Goal: Task Accomplishment & Management: Manage account settings

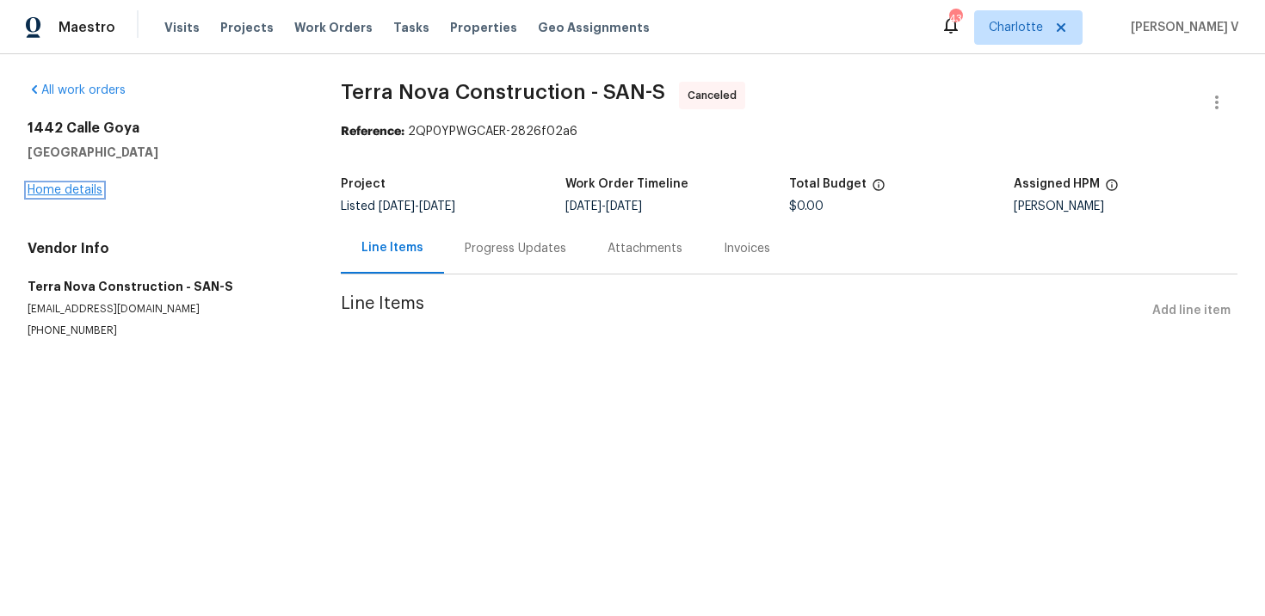
click at [85, 185] on link "Home details" at bounding box center [65, 190] width 75 height 12
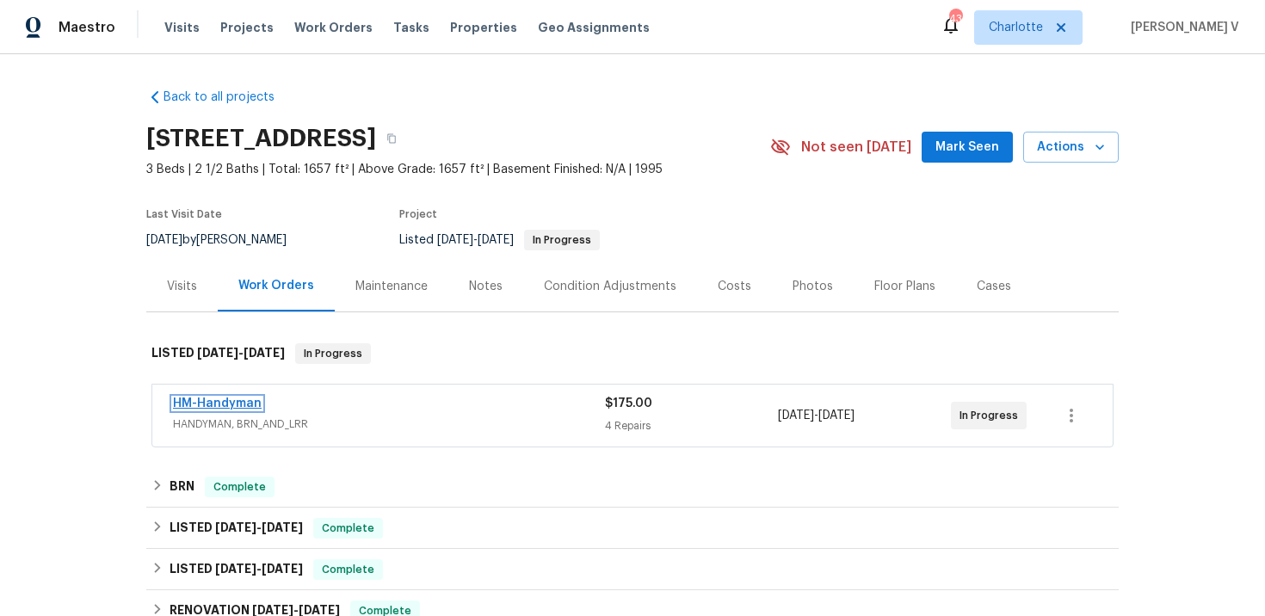
click at [217, 405] on link "HM-Handyman" at bounding box center [217, 404] width 89 height 12
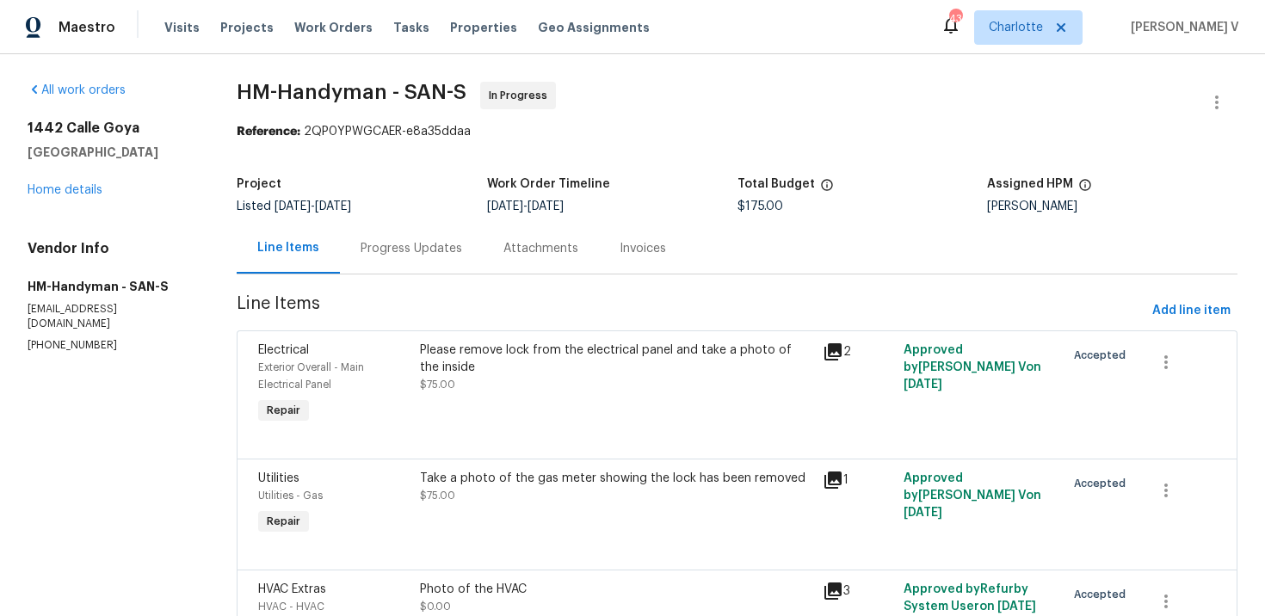
click at [428, 244] on div "Progress Updates" at bounding box center [412, 248] width 102 height 17
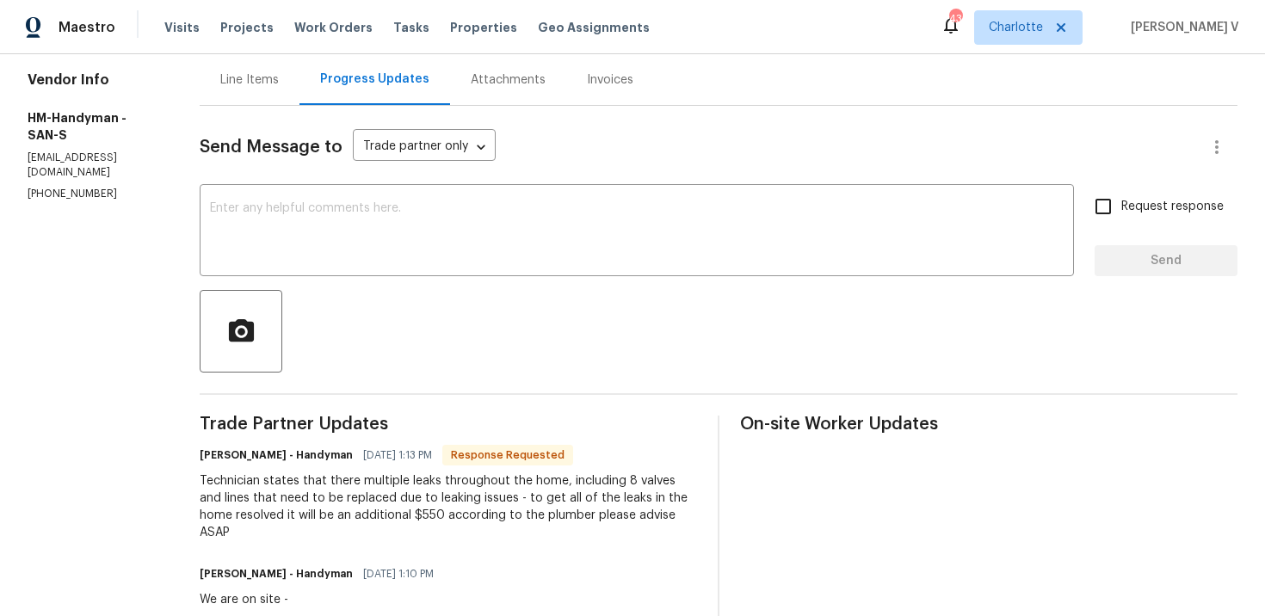
scroll to position [103, 0]
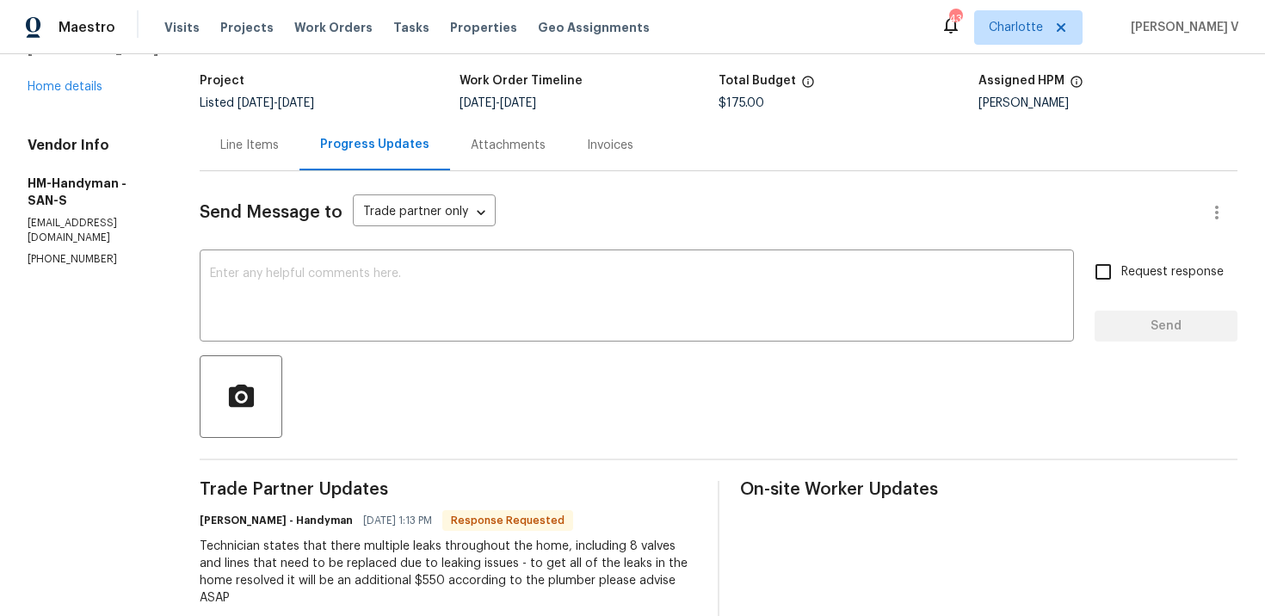
click at [287, 157] on div "Line Items" at bounding box center [250, 145] width 100 height 51
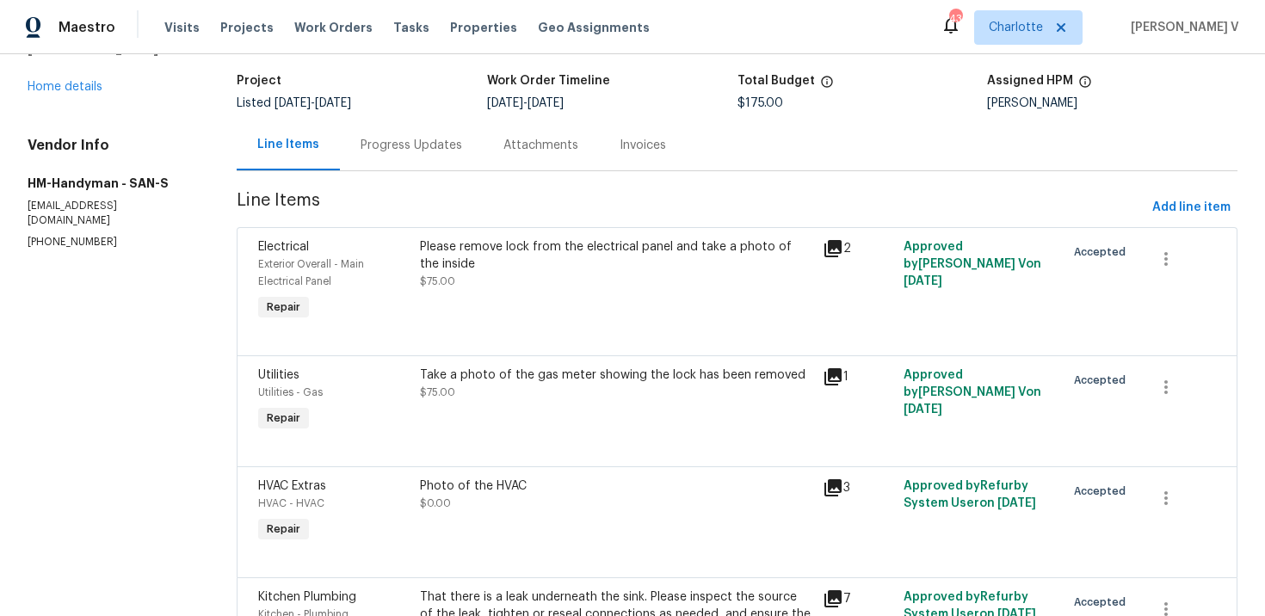
scroll to position [226, 0]
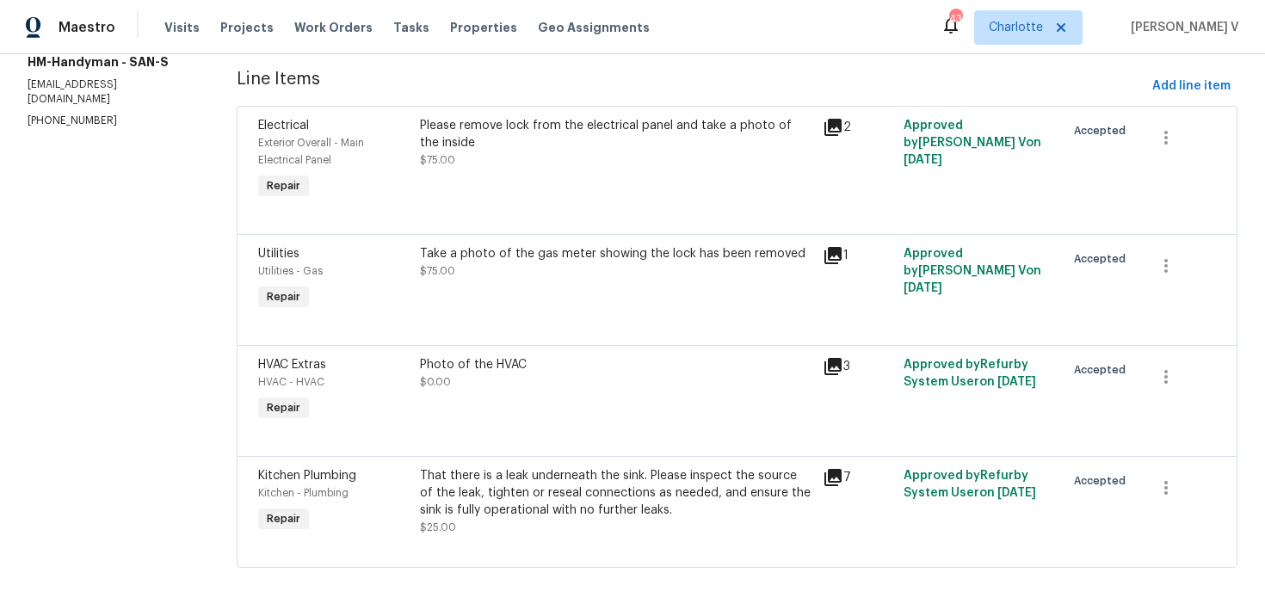
click at [568, 400] on div "Photo of the HVAC $0.00" at bounding box center [617, 390] width 404 height 79
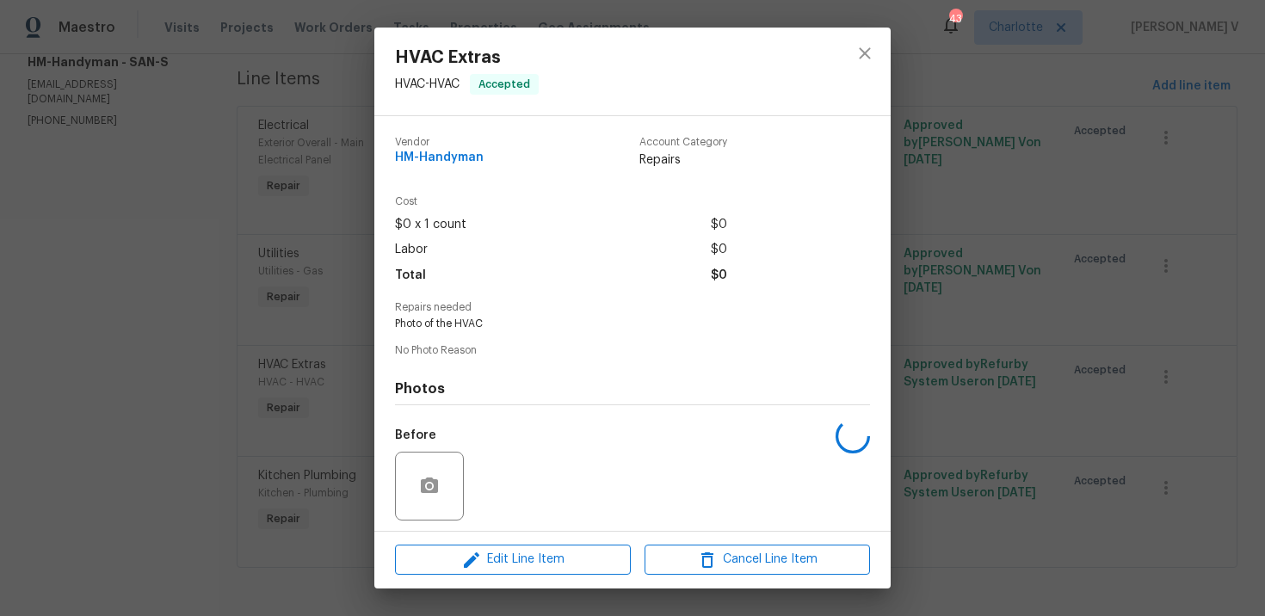
scroll to position [119, 0]
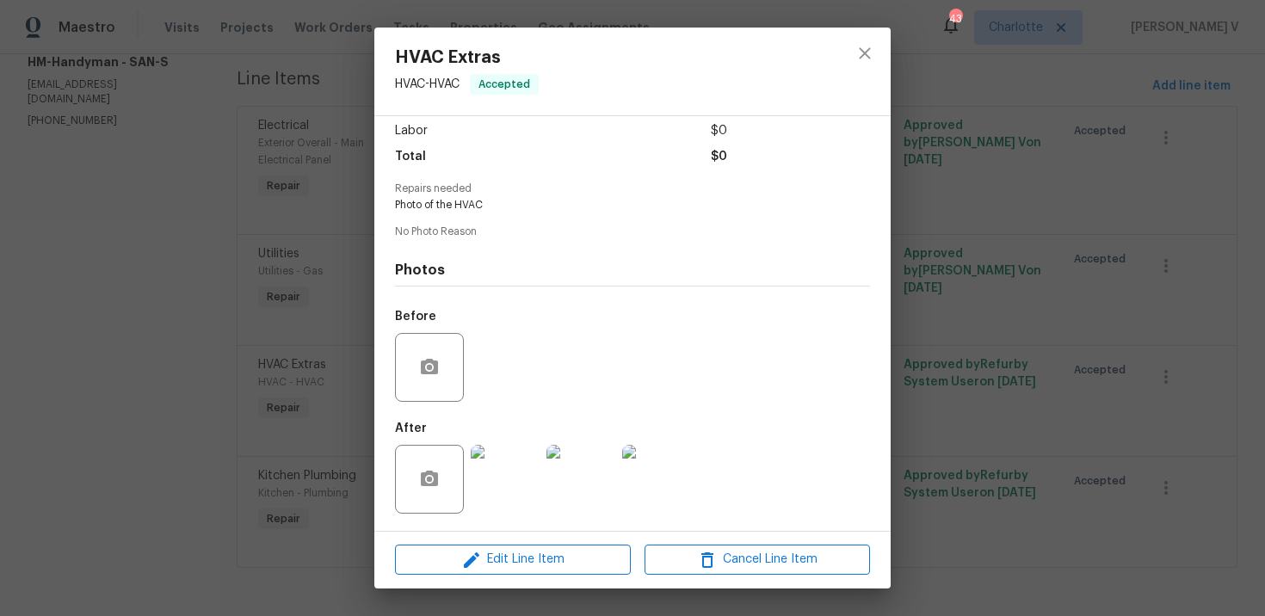
click at [515, 455] on img at bounding box center [505, 479] width 69 height 69
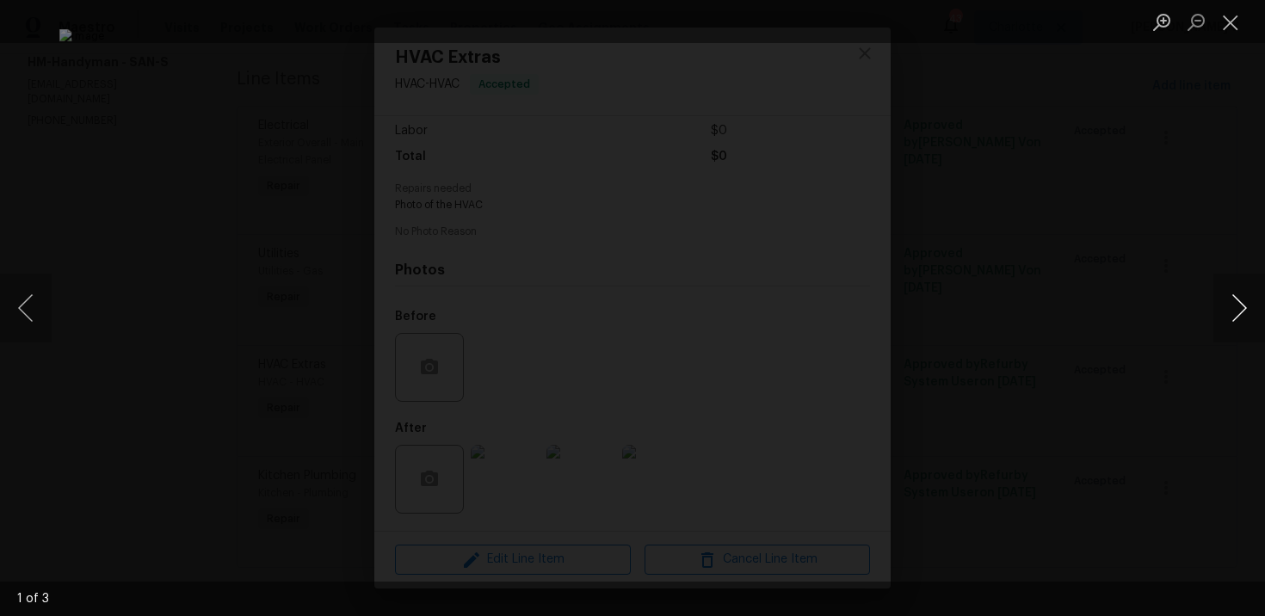
click at [1230, 303] on button "Next image" at bounding box center [1239, 308] width 52 height 69
click at [1220, 304] on button "Next image" at bounding box center [1239, 308] width 52 height 69
click at [35, 188] on div "Lightbox" at bounding box center [632, 308] width 1265 height 616
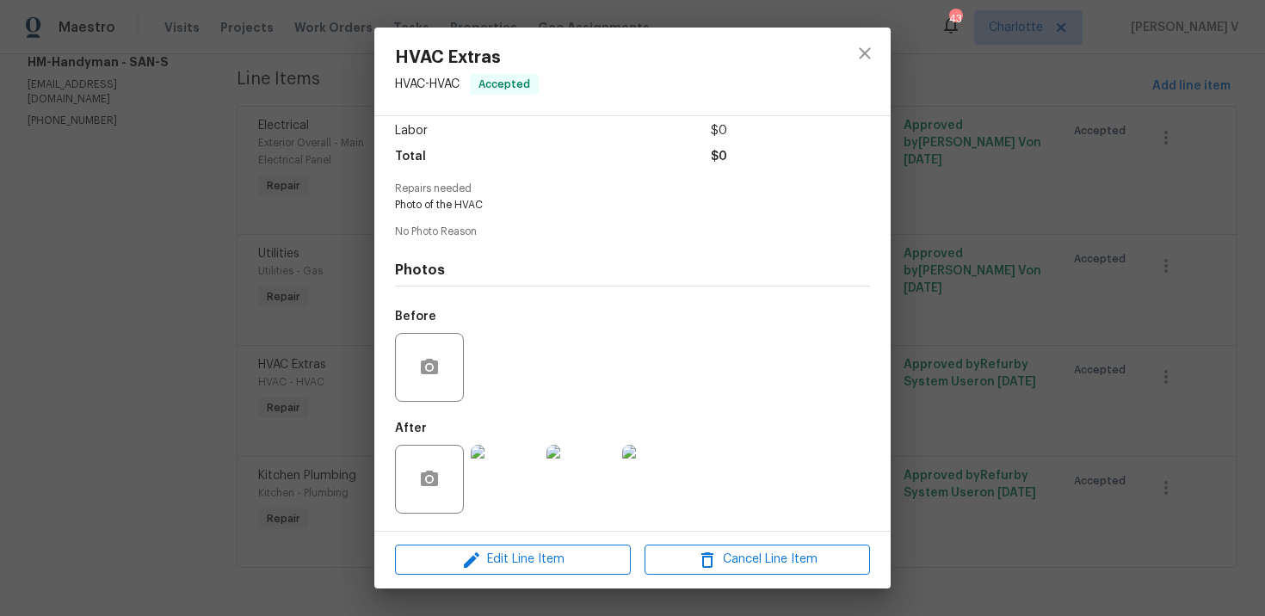
click at [35, 188] on div "Lightbox" at bounding box center [632, 308] width 1265 height 616
click at [335, 284] on div "HVAC Extras HVAC - HVAC Accepted Vendor HM-Handyman Account Category Repairs Co…" at bounding box center [632, 308] width 1265 height 616
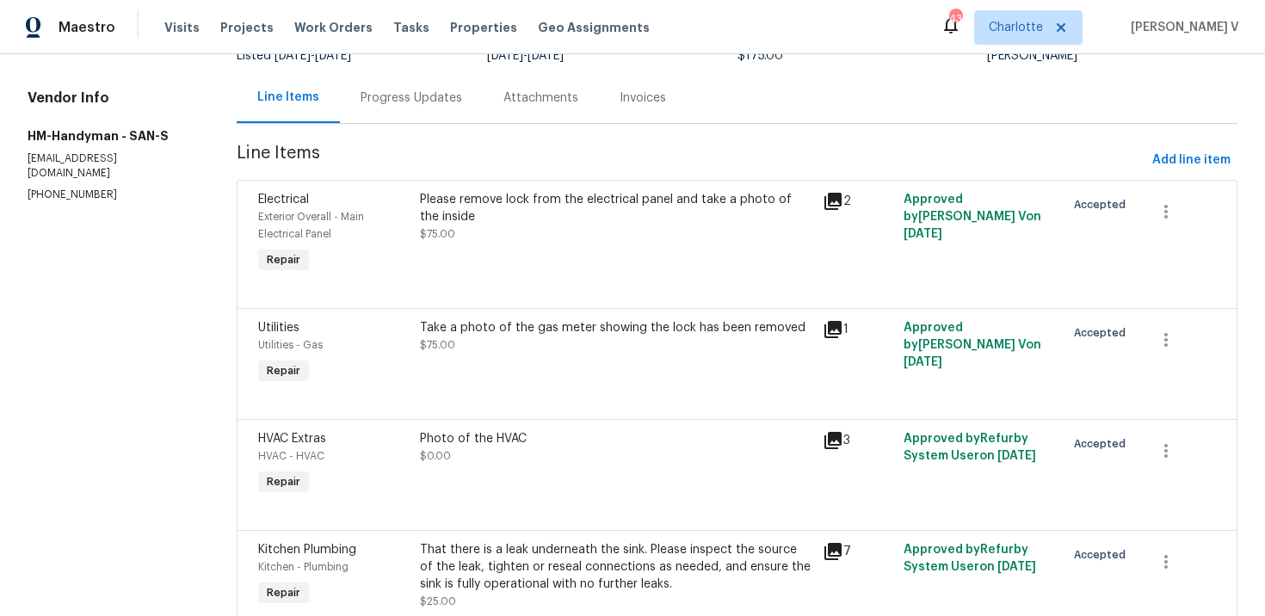
click at [419, 121] on div "Progress Updates" at bounding box center [411, 97] width 143 height 51
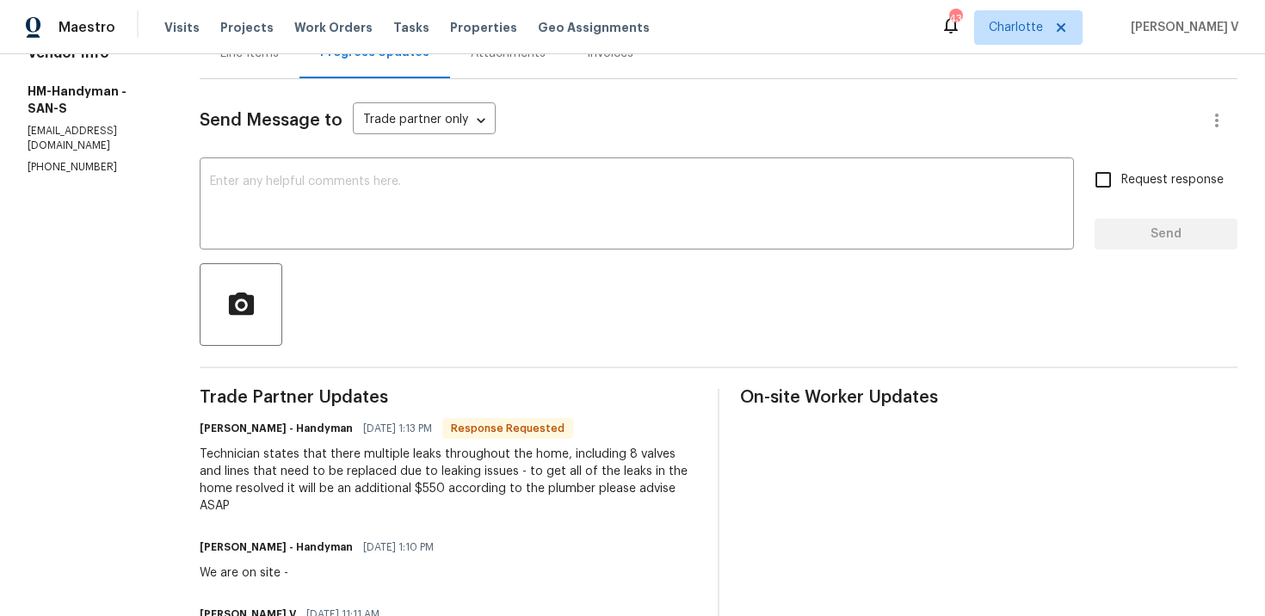
scroll to position [199, 0]
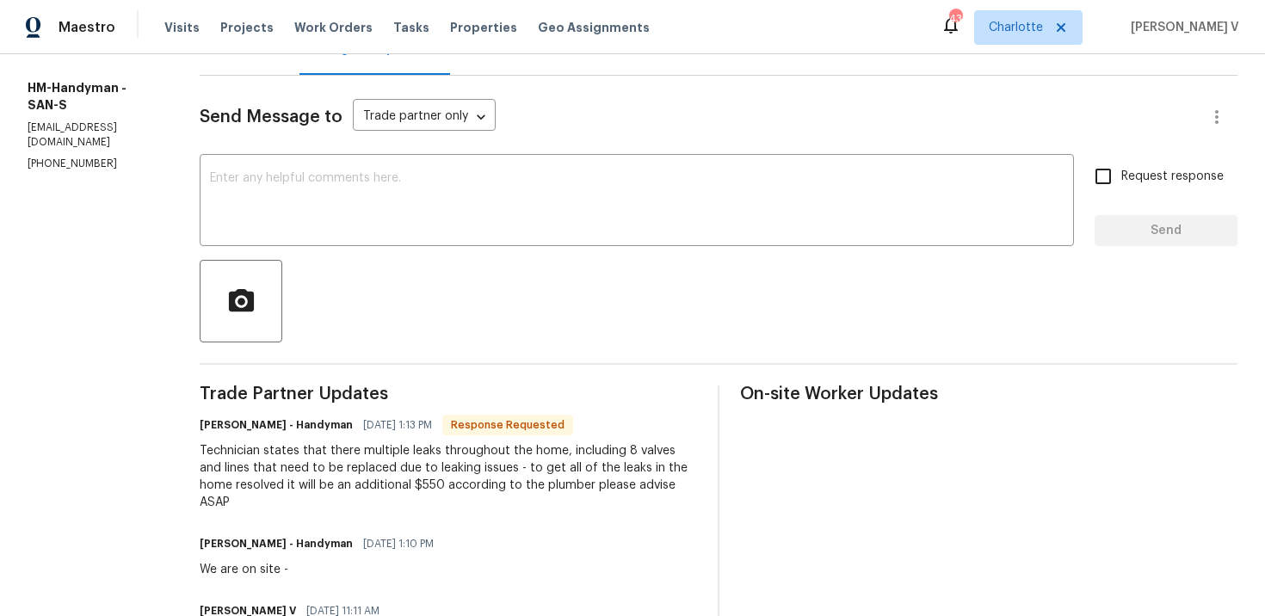
click at [349, 477] on div "Technician states that there multiple leaks throughout the home, including 8 va…" at bounding box center [448, 476] width 497 height 69
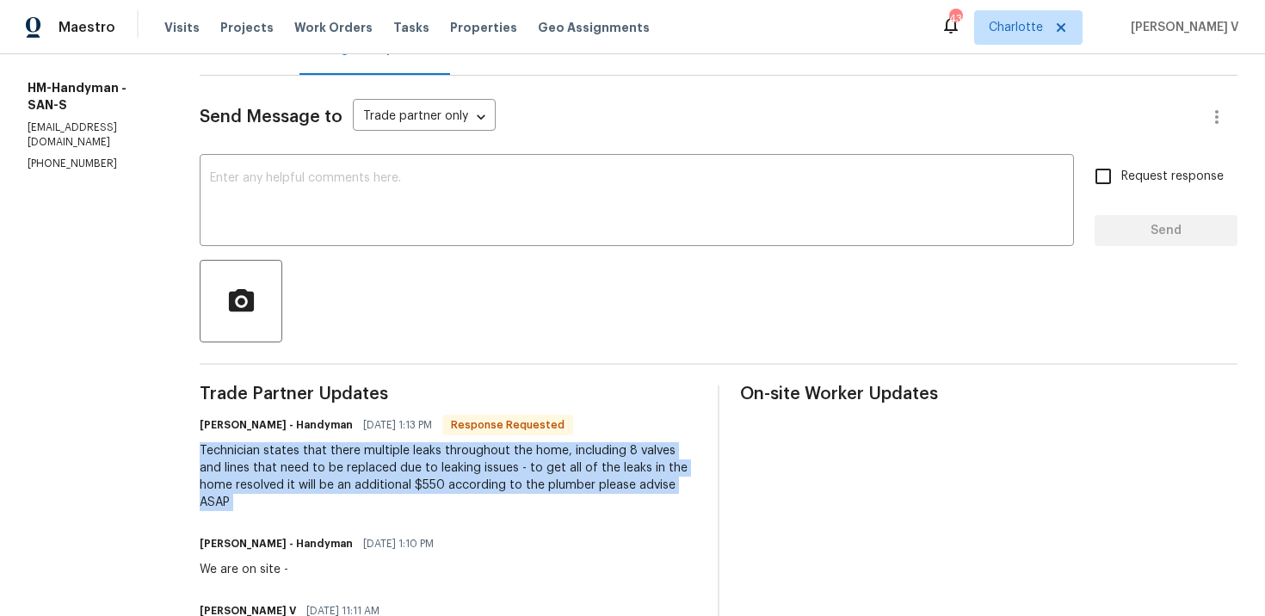
copy div "Technician states that there multiple leaks throughout the home, including 8 va…"
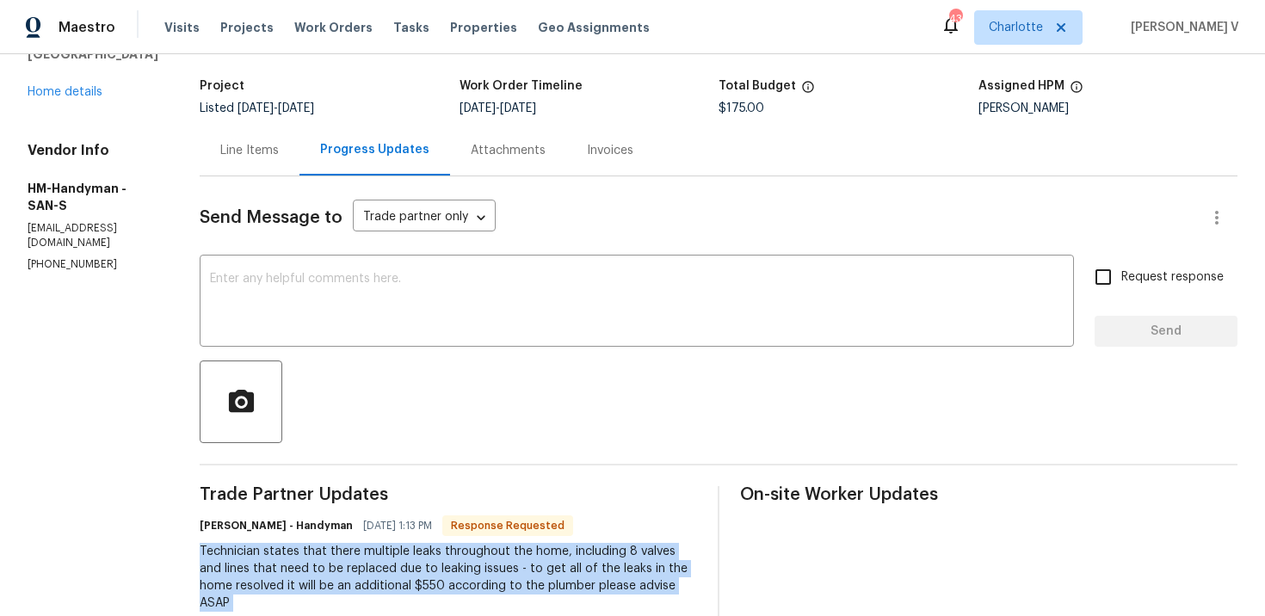
scroll to position [0, 0]
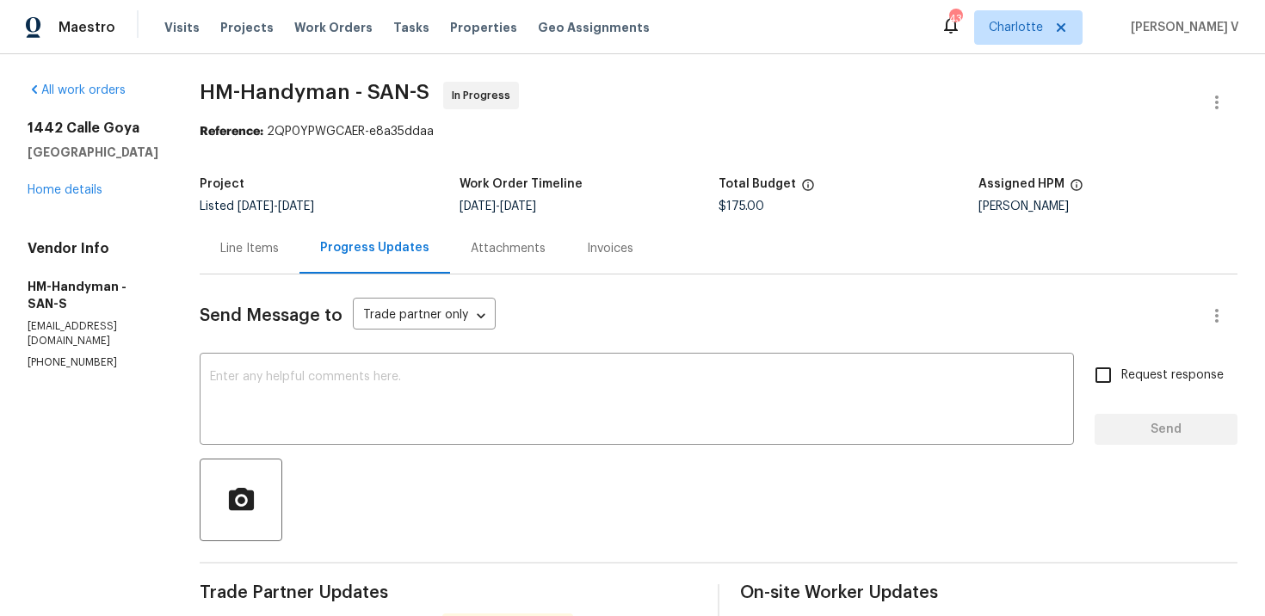
click at [269, 251] on div "Line Items" at bounding box center [249, 248] width 59 height 17
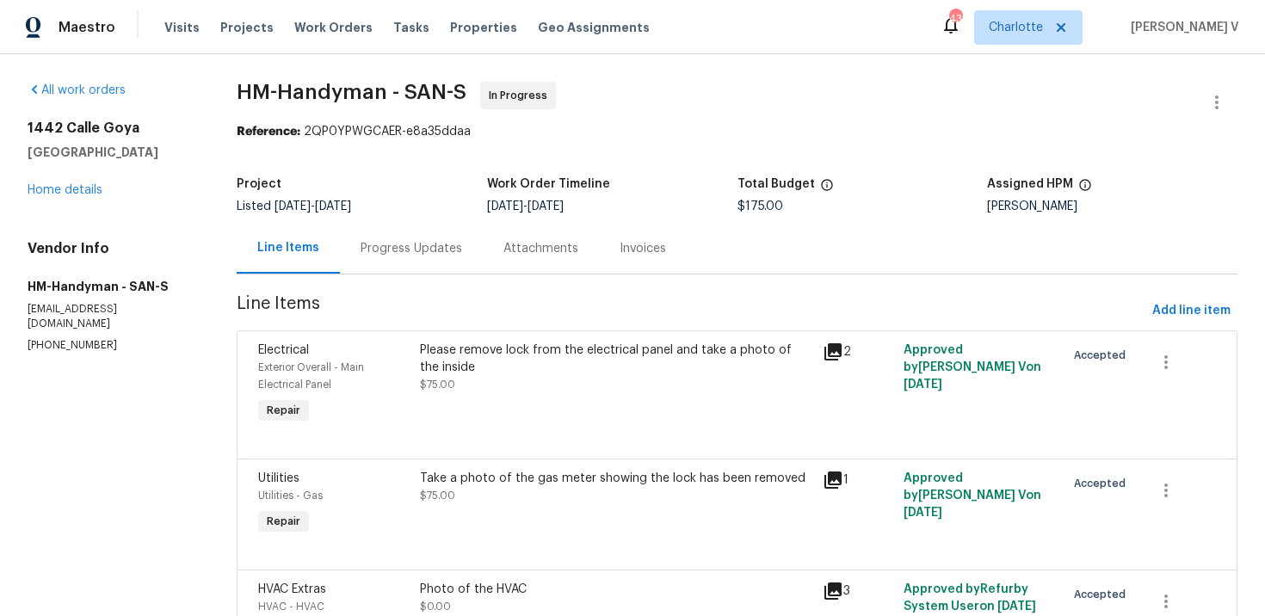
click at [619, 388] on div "Please remove lock from the electrical panel and take a photo of the inside $75…" at bounding box center [616, 368] width 393 height 52
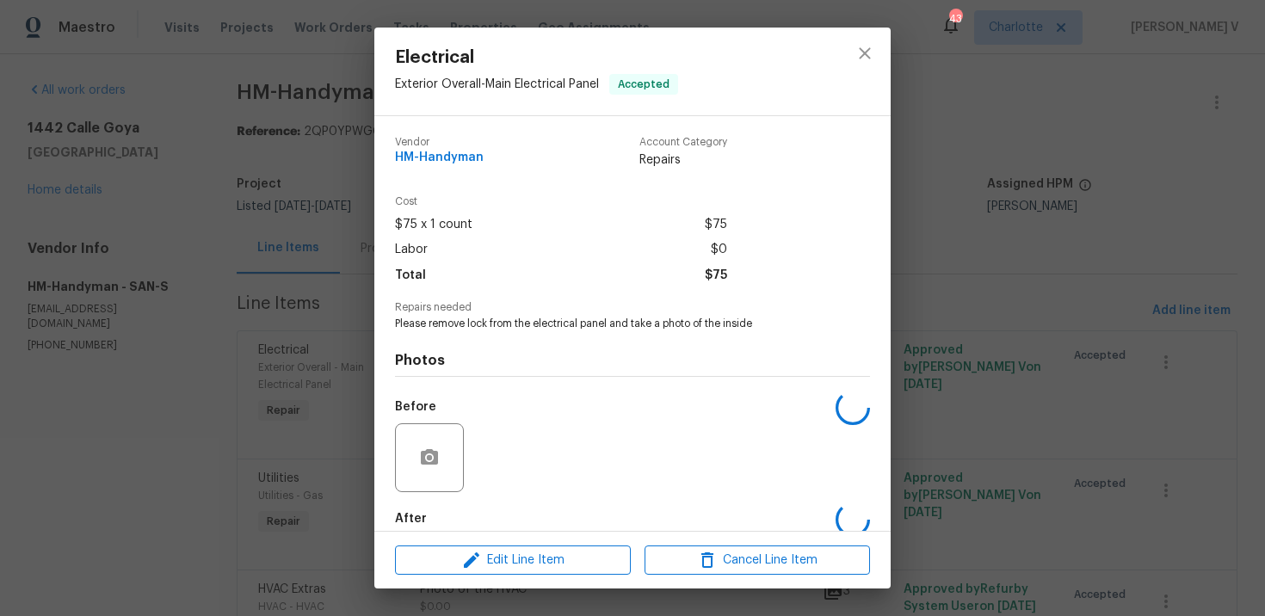
scroll to position [90, 0]
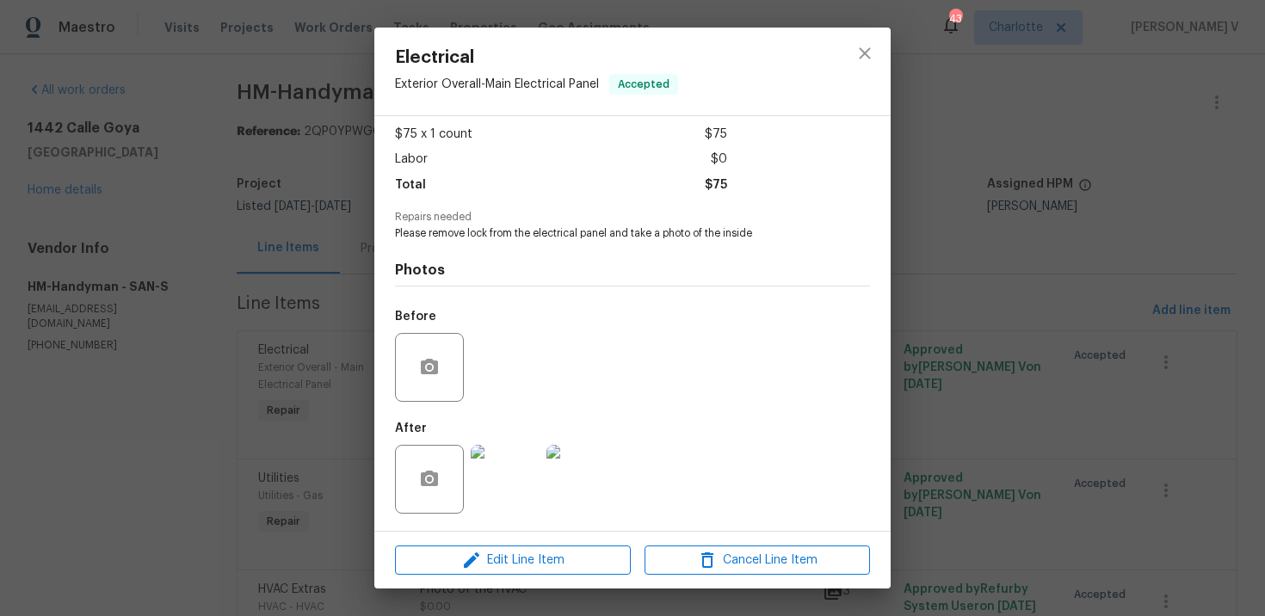
click at [308, 443] on div "Electrical Exterior Overall - Main Electrical Panel Accepted Vendor HM-Handyman…" at bounding box center [632, 308] width 1265 height 616
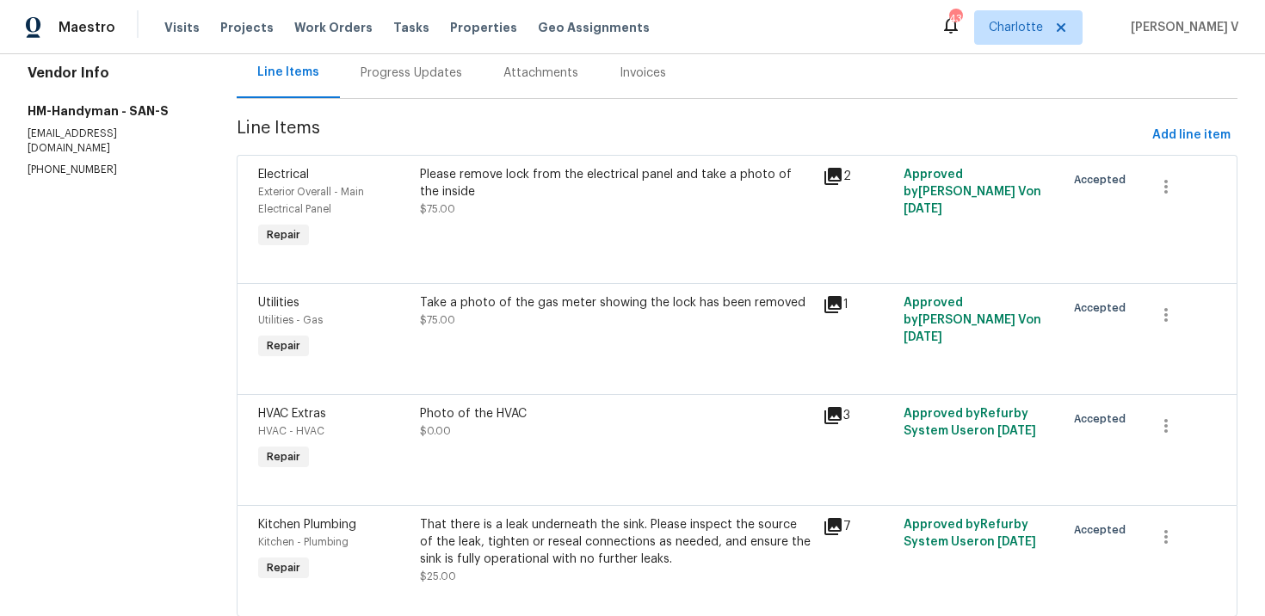
scroll to position [226, 0]
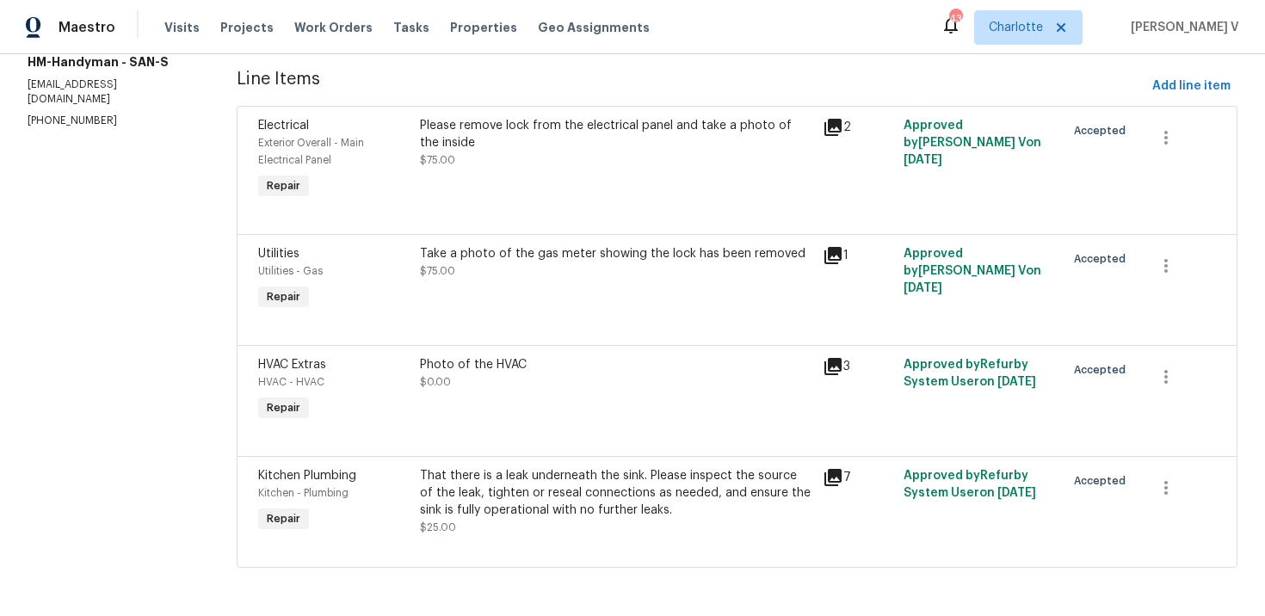
click at [593, 516] on div "That there is a leak underneath the sink. Please inspect the source of the leak…" at bounding box center [616, 493] width 393 height 52
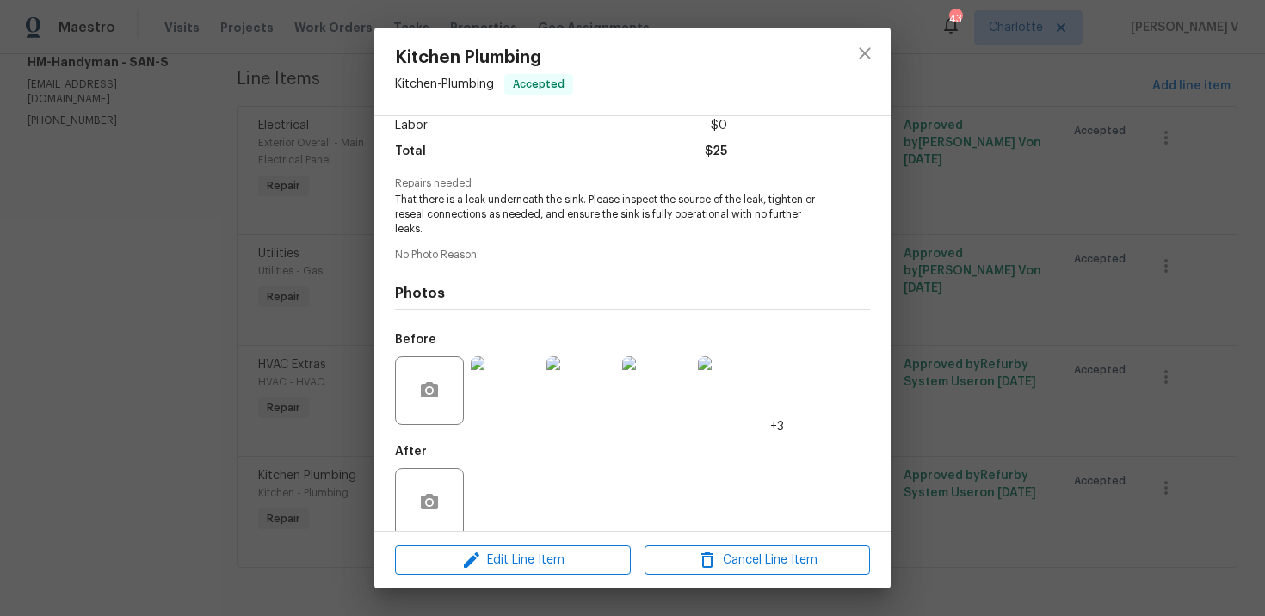
scroll to position [147, 0]
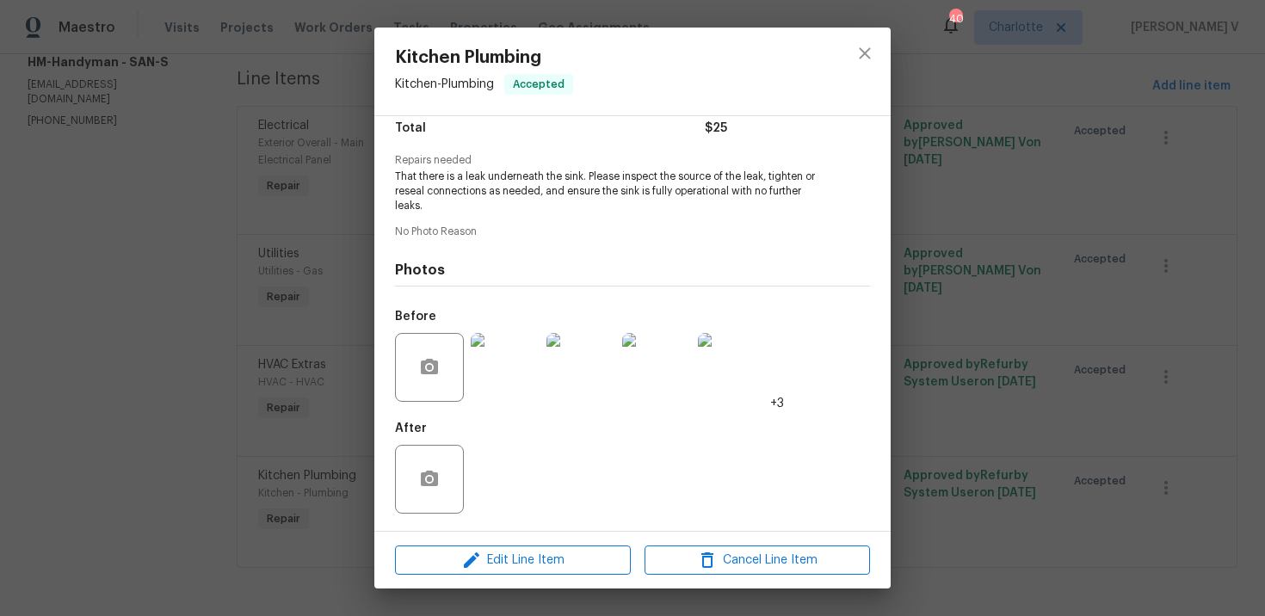
click at [266, 194] on div "Kitchen Plumbing Kitchen - Plumbing Accepted Vendor HM-Handyman Account Categor…" at bounding box center [632, 308] width 1265 height 616
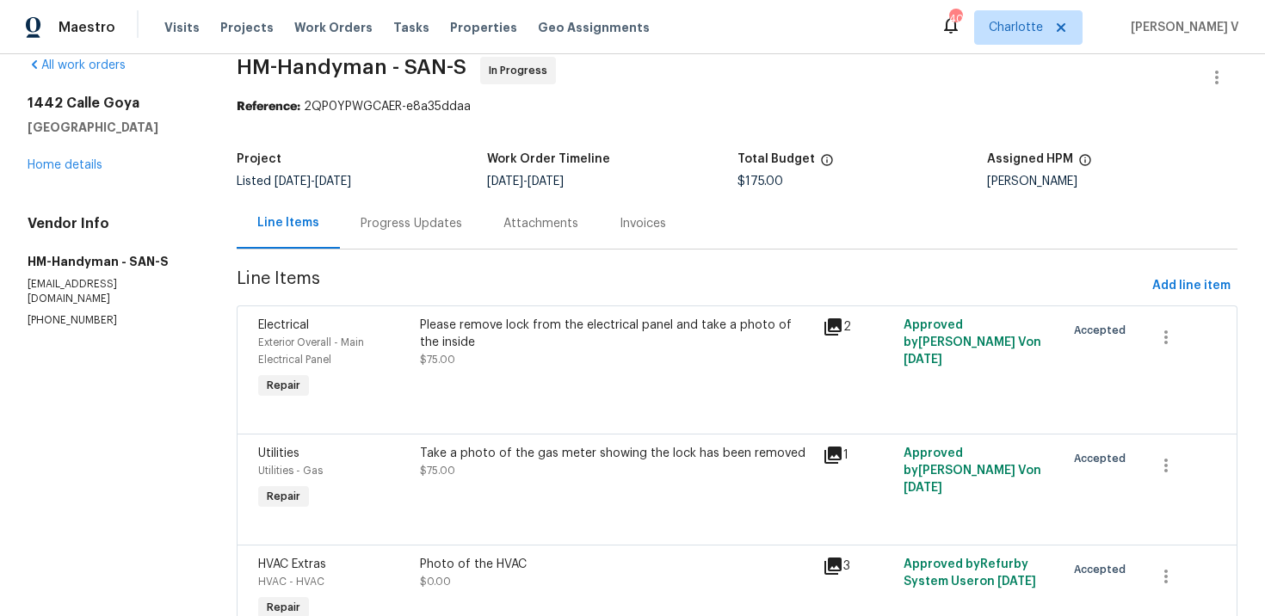
scroll to position [0, 0]
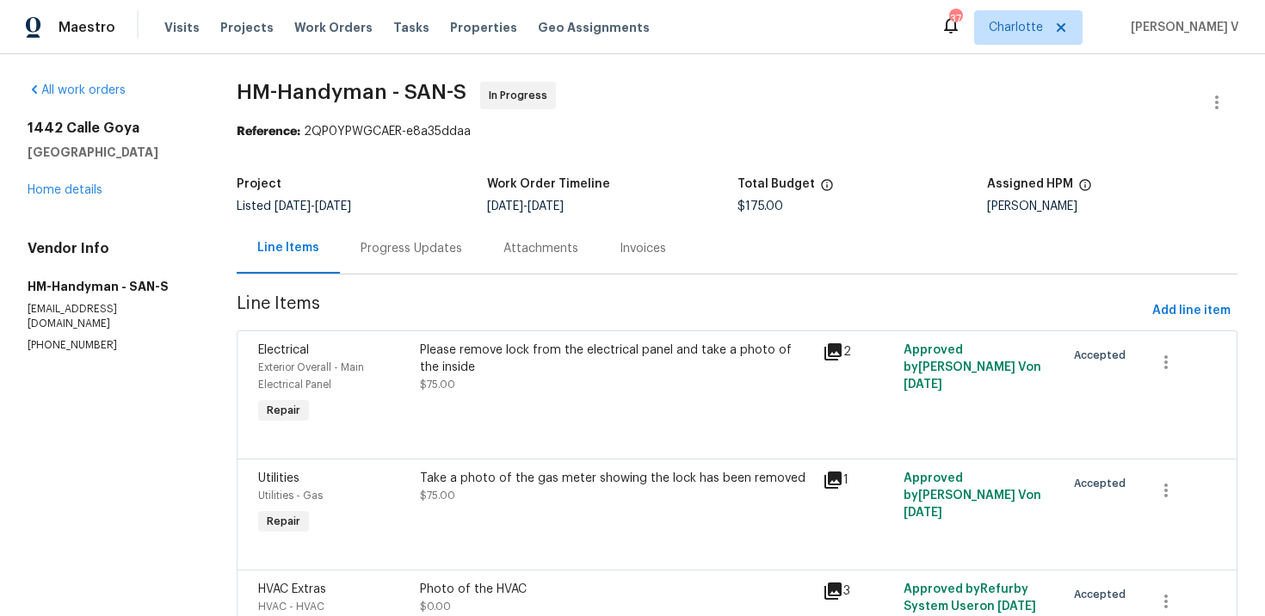
click at [383, 236] on div "Progress Updates" at bounding box center [411, 248] width 143 height 51
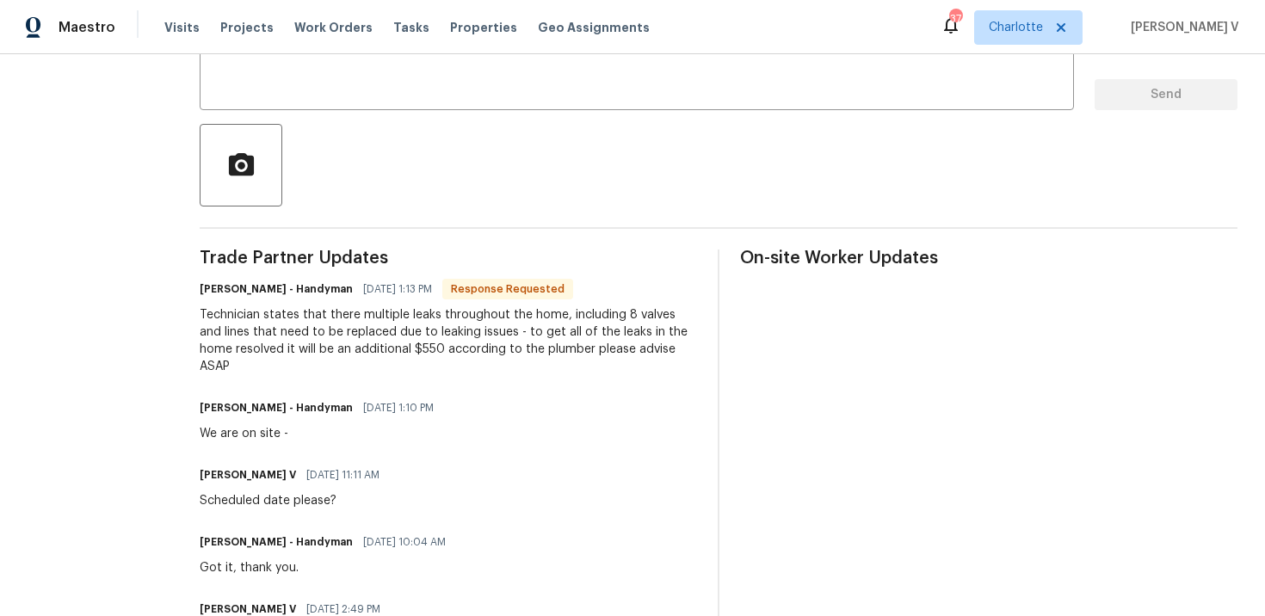
scroll to position [455, 0]
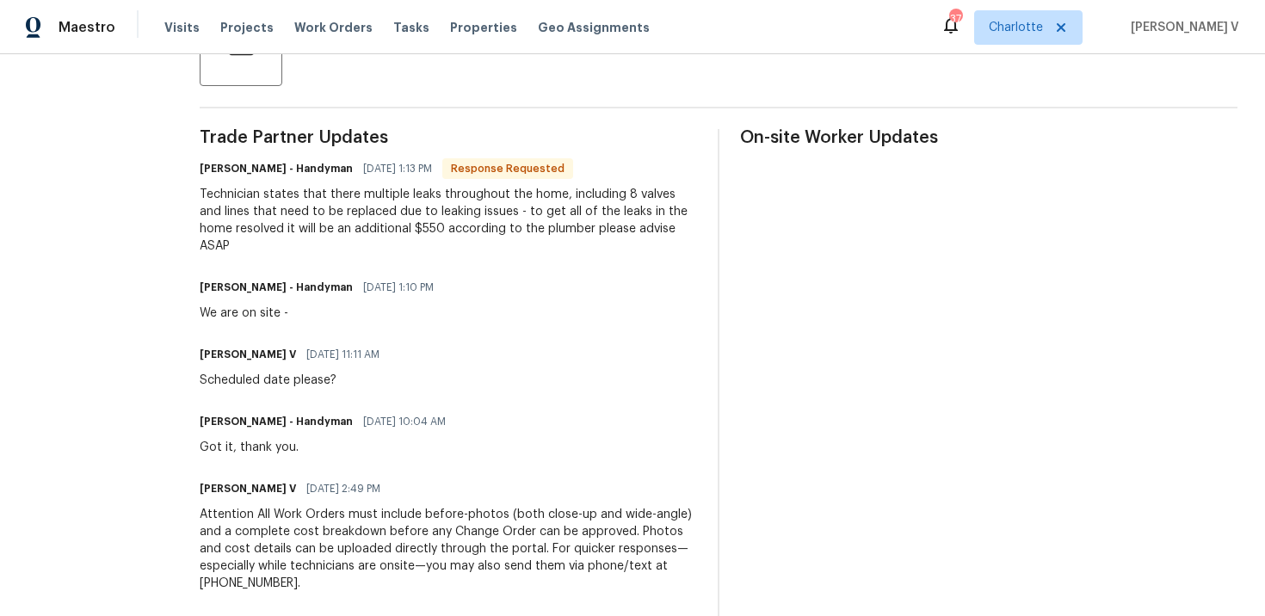
click at [360, 217] on div "Technician states that there multiple leaks throughout the home, including 8 va…" at bounding box center [448, 220] width 497 height 69
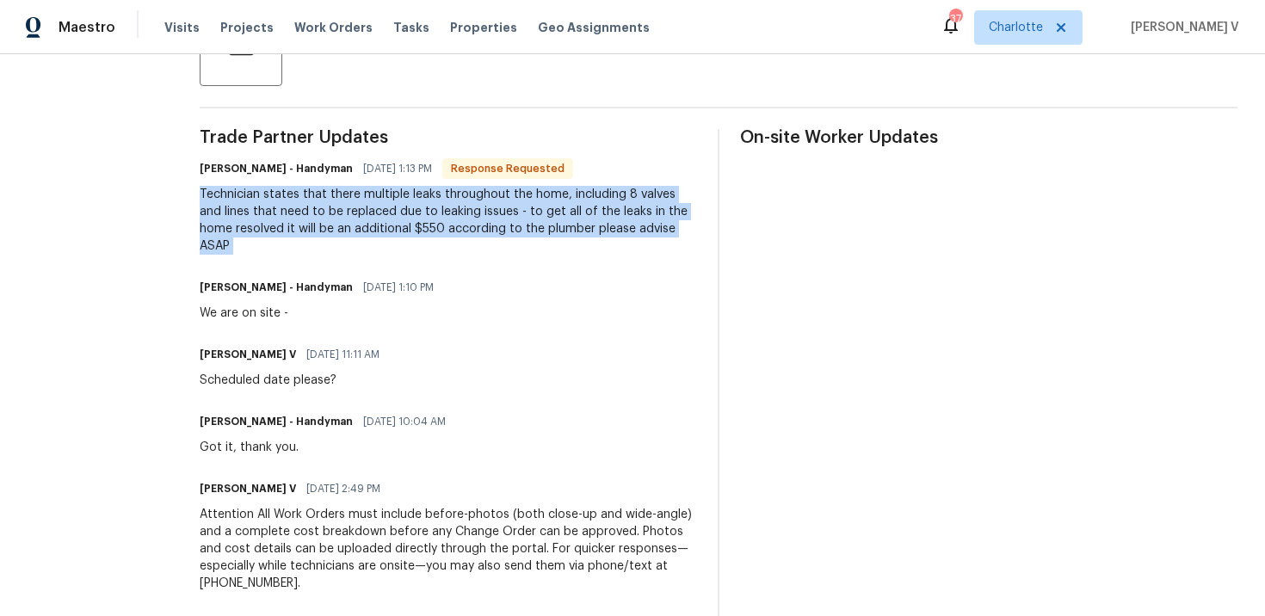
copy div "Technician states that there multiple leaks throughout the home, including 8 va…"
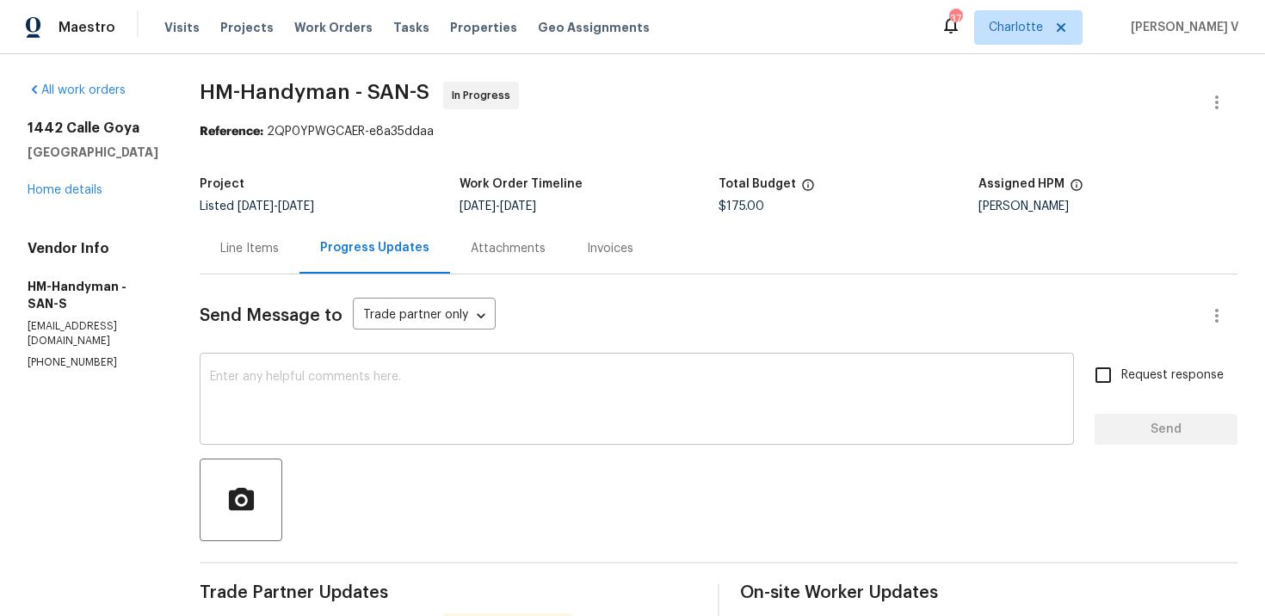
click at [481, 366] on div "x ​" at bounding box center [637, 401] width 874 height 88
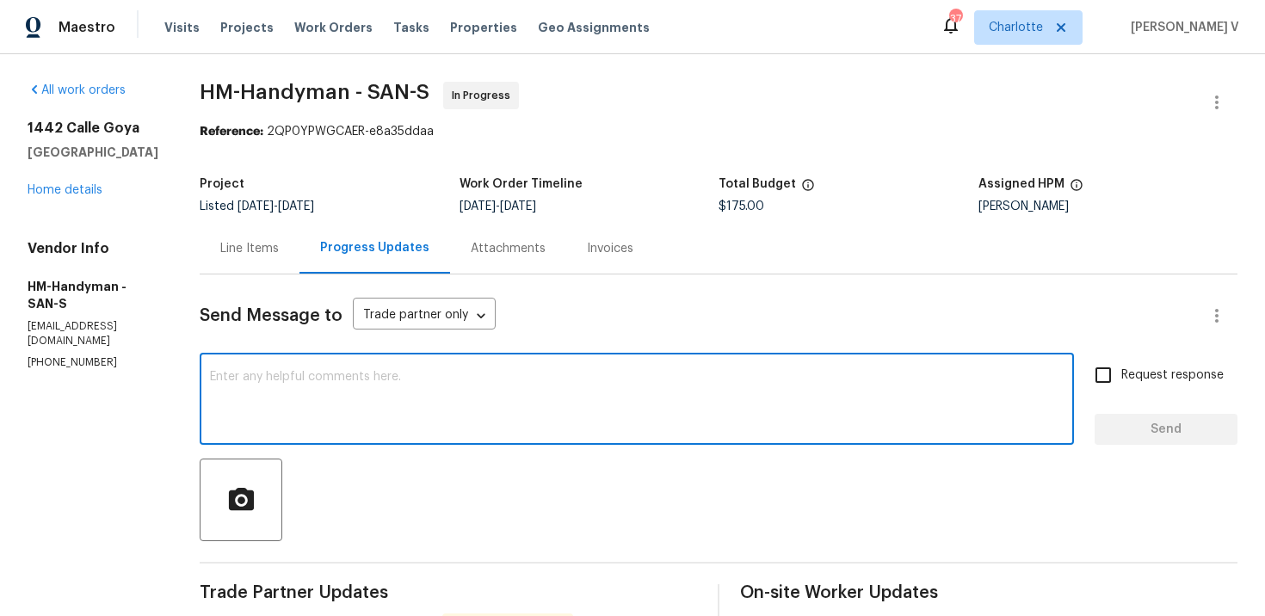
paste textarea "Hey thanks! We will review and get back to you."
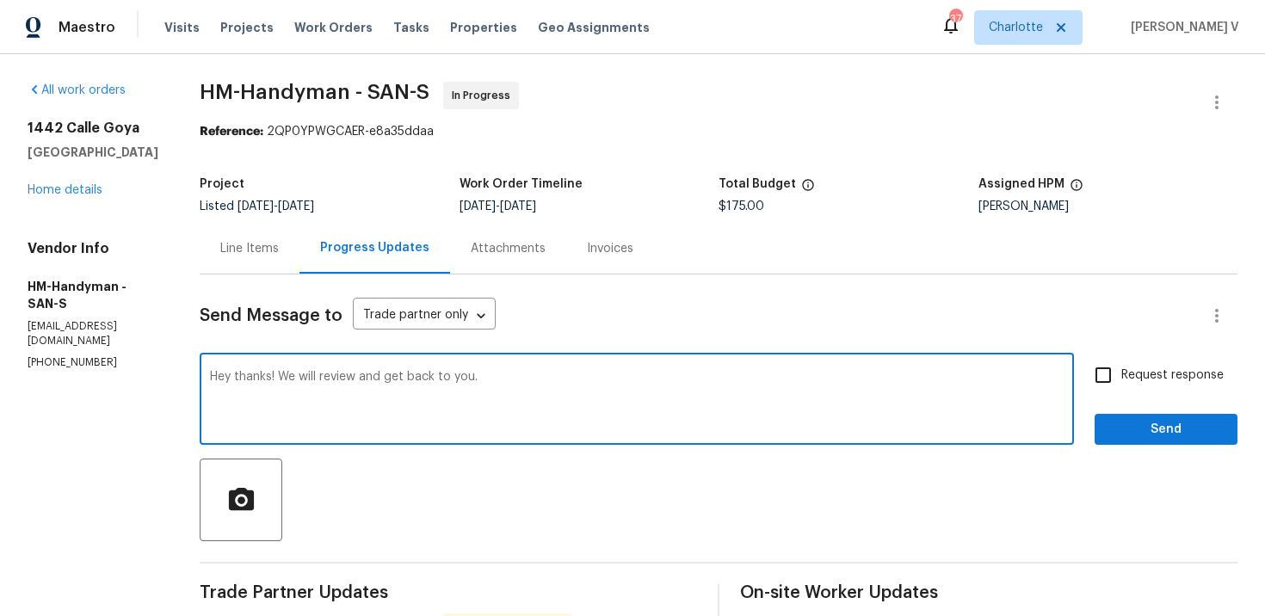
type textarea "Hey thanks! We will review and get back to you."
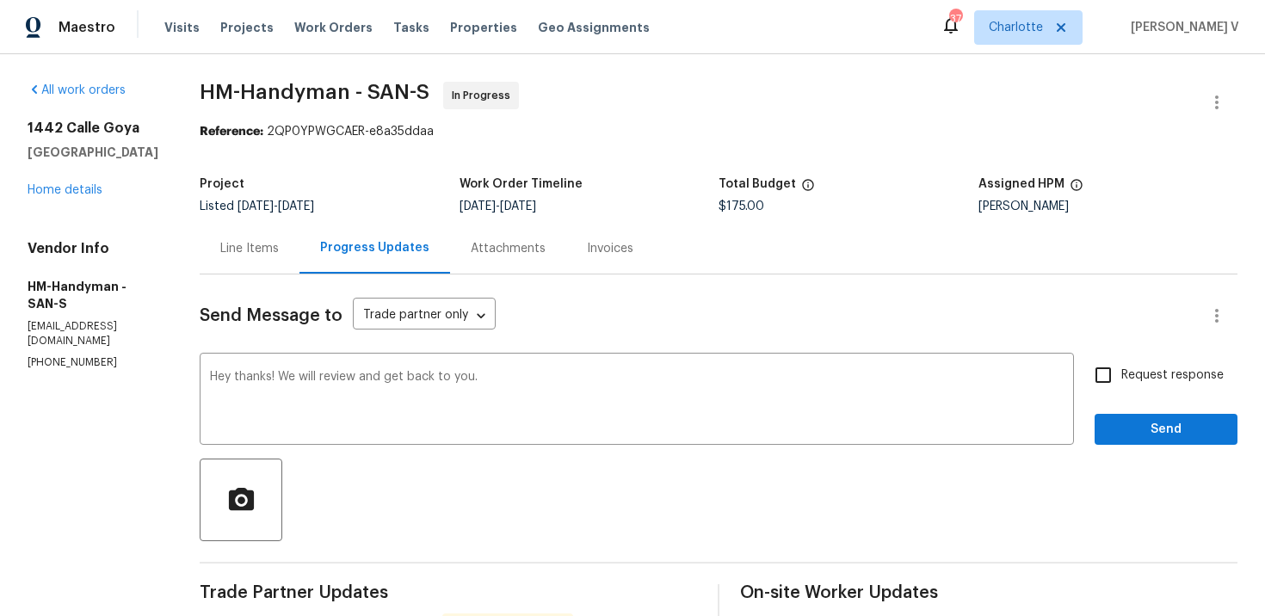
click at [1151, 435] on span "Send" at bounding box center [1165, 430] width 115 height 22
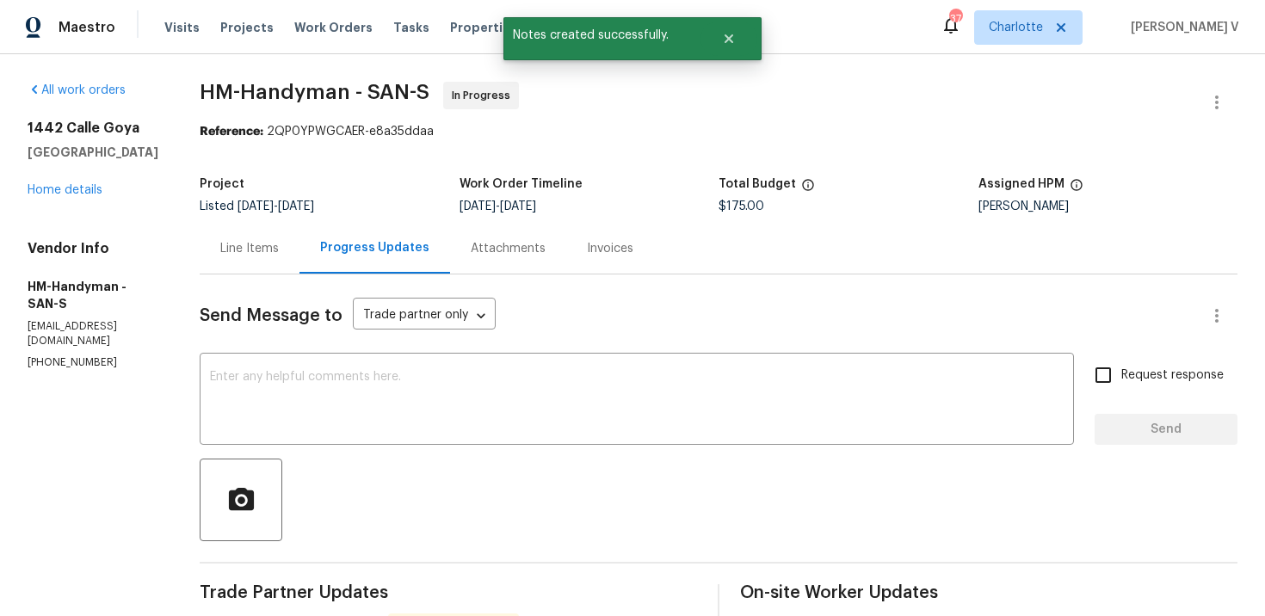
click at [238, 250] on div "Line Items" at bounding box center [250, 248] width 100 height 51
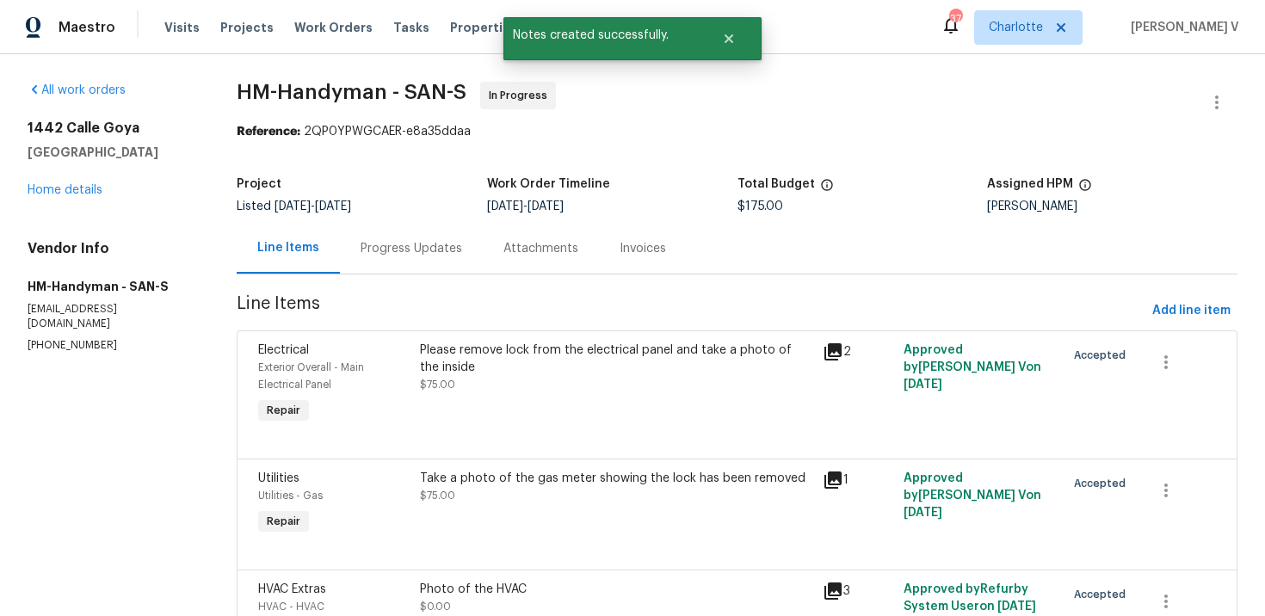
click at [590, 347] on div "Please remove lock from the electrical panel and take a photo of the inside" at bounding box center [616, 359] width 393 height 34
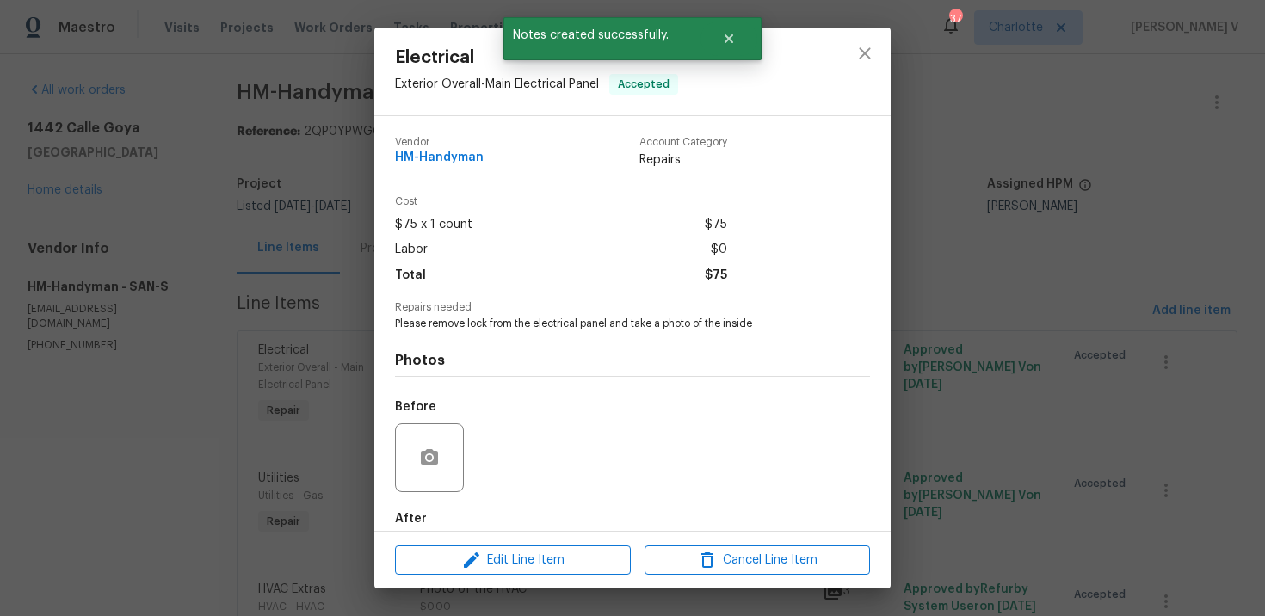
click at [570, 333] on div "Photos Before After" at bounding box center [632, 472] width 475 height 283
click at [552, 328] on span "Please remove lock from the electrical panel and take a photo of the inside" at bounding box center [609, 324] width 428 height 15
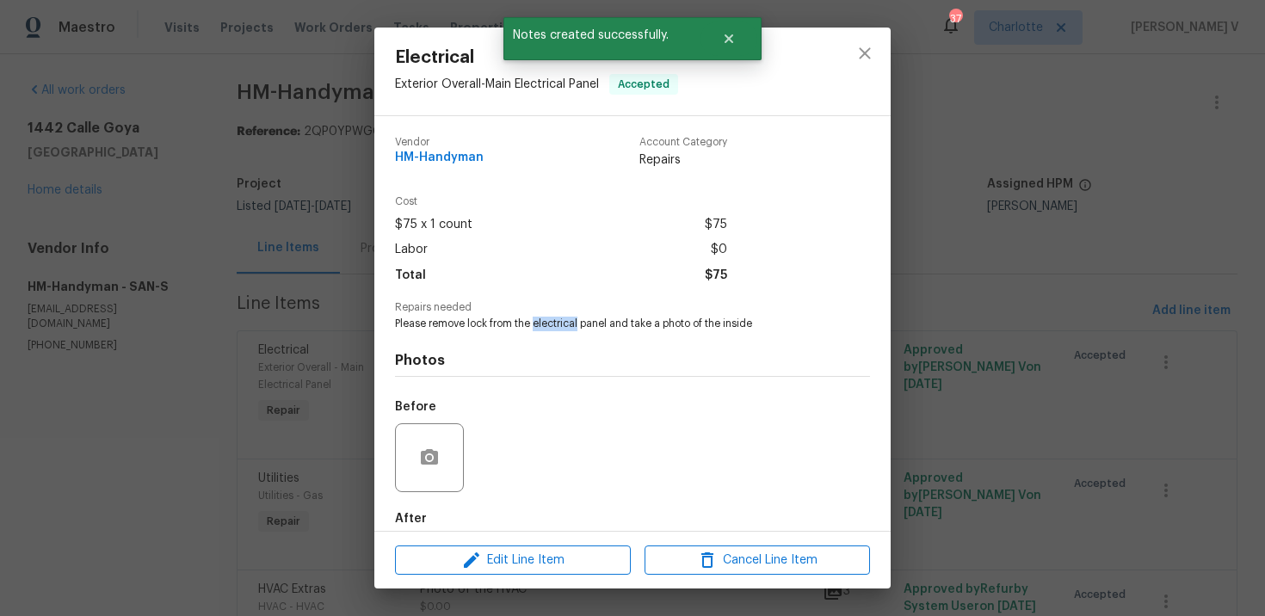
click at [552, 328] on span "Please remove lock from the electrical panel and take a photo of the inside" at bounding box center [609, 324] width 428 height 15
copy span "Please remove lock from the electrical panel and take a photo of the inside"
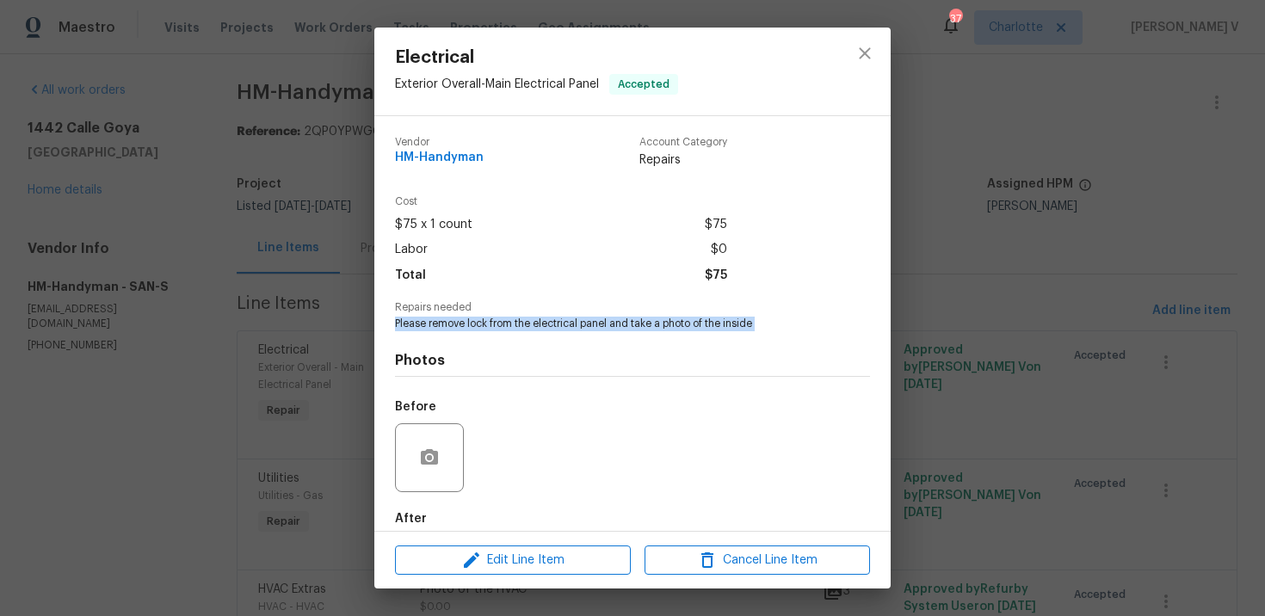
click at [355, 306] on div "Electrical Exterior Overall - Main Electrical Panel Accepted Vendor HM-Handyman…" at bounding box center [632, 308] width 1265 height 616
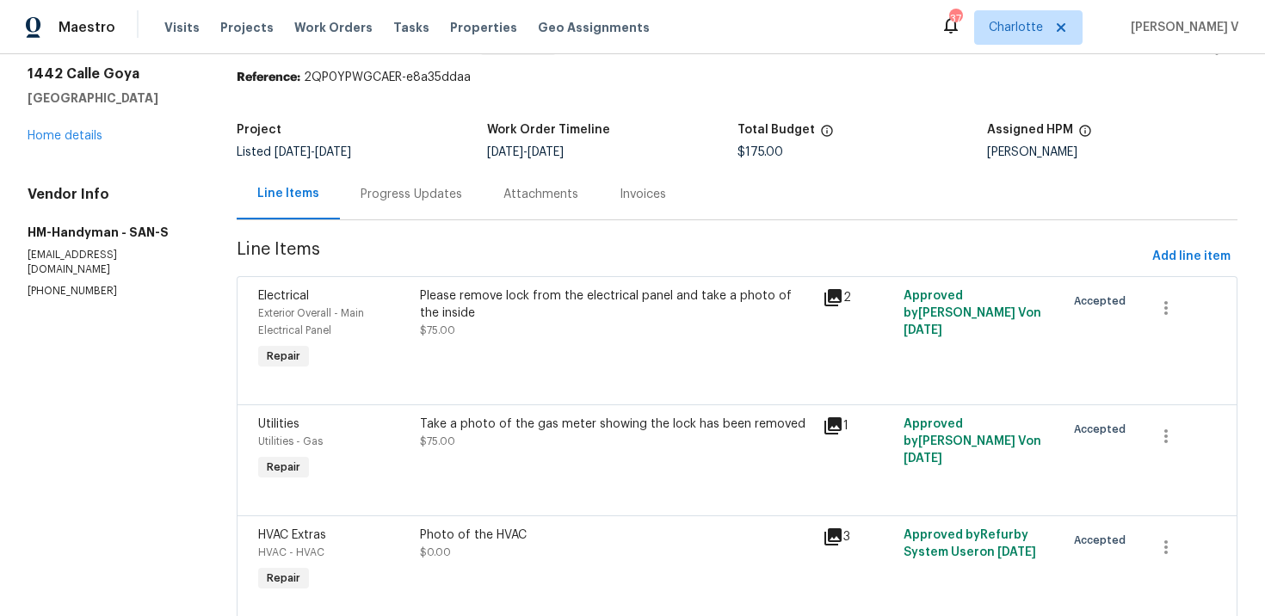
scroll to position [120, 0]
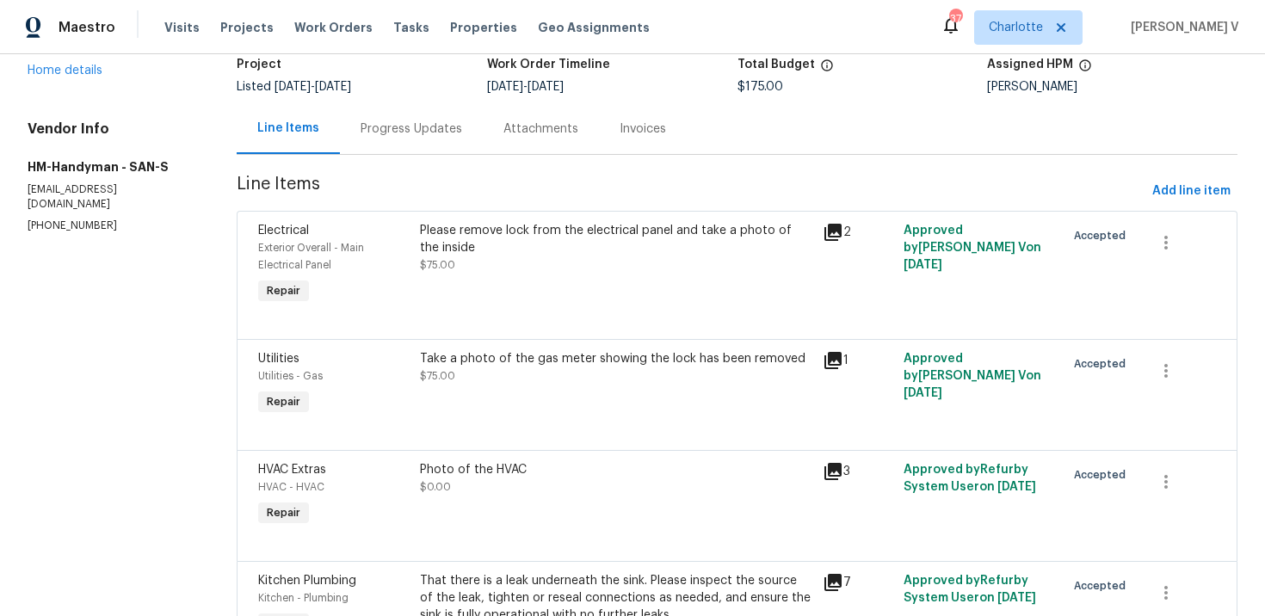
click at [441, 351] on div "Take a photo of the gas meter showing the lock has been removed" at bounding box center [616, 358] width 393 height 17
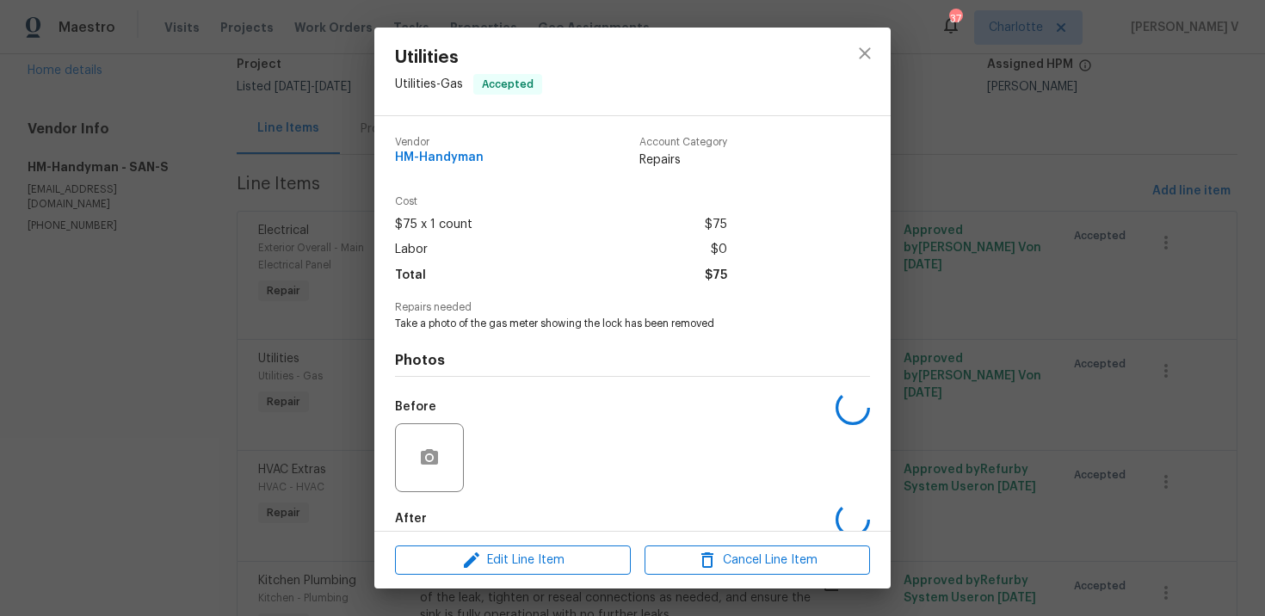
click at [493, 319] on span "Take a photo of the gas meter showing the lock has been removed" at bounding box center [609, 324] width 428 height 15
copy span "Take a photo of the gas meter showing the lock has been removed"
click at [332, 298] on div "Utilities Utilities - Gas Accepted Vendor HM-Handyman Account Category Repairs …" at bounding box center [632, 308] width 1265 height 616
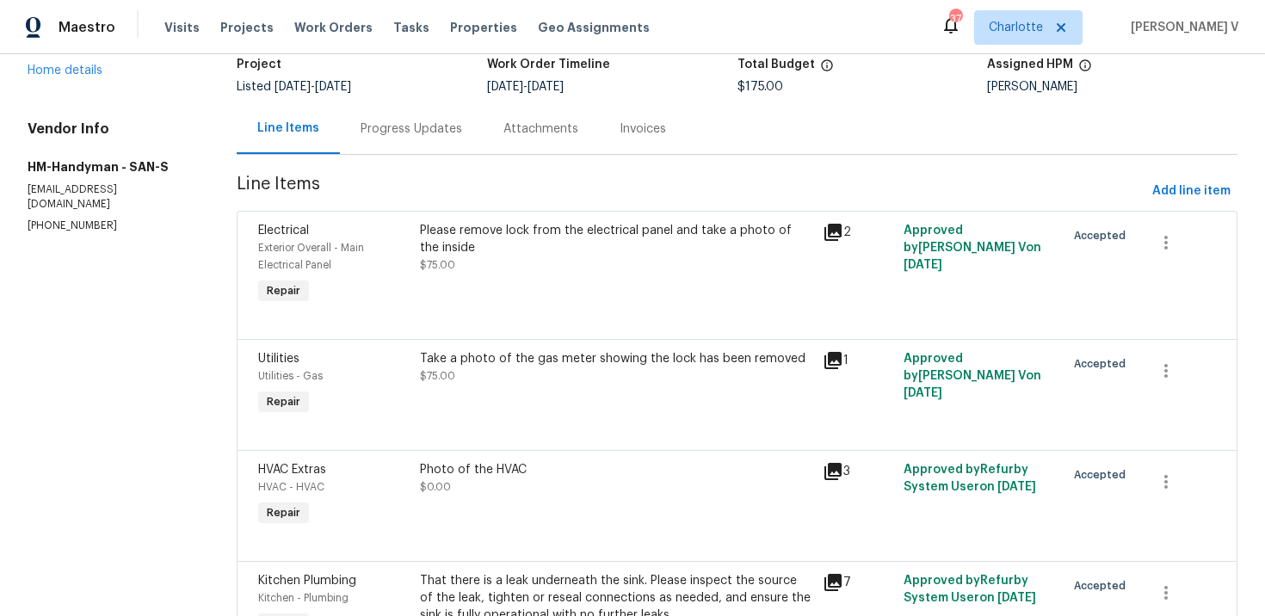
scroll to position [190, 0]
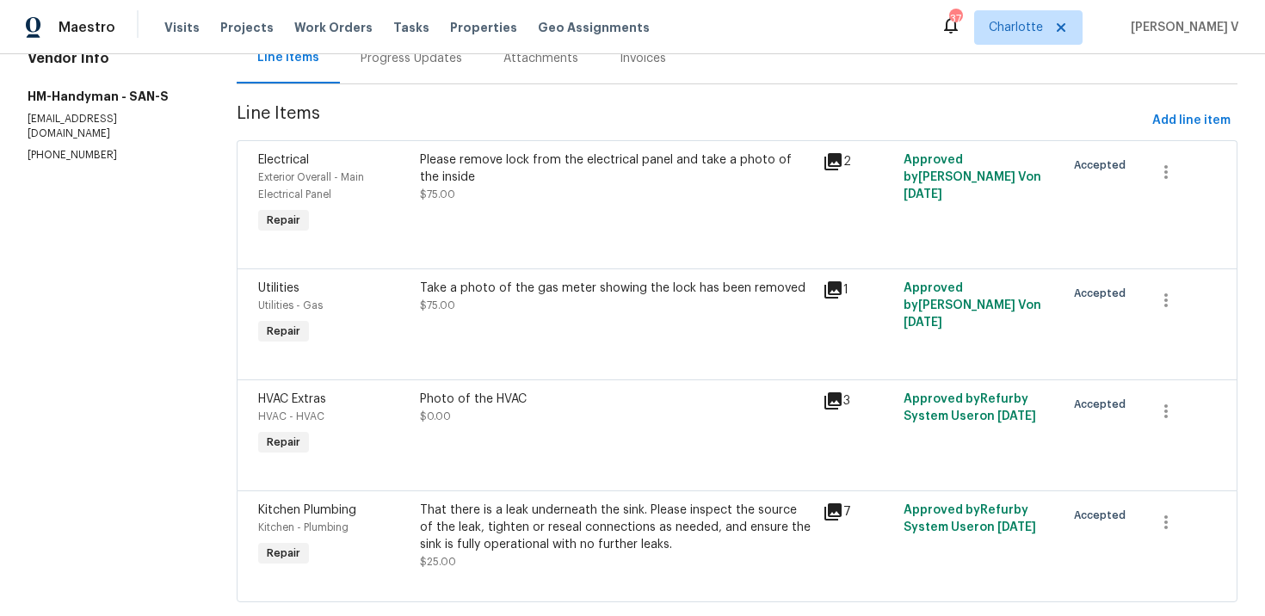
click at [489, 516] on div "That there is a leak underneath the sink. Please inspect the source of the leak…" at bounding box center [616, 528] width 393 height 52
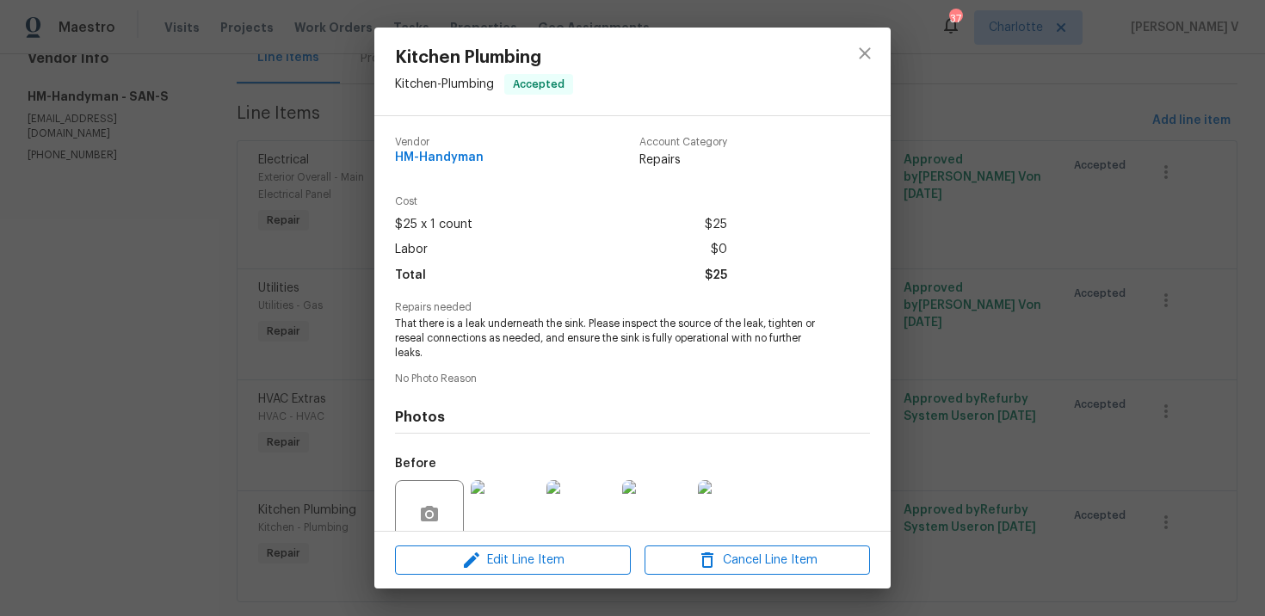
click at [507, 330] on span "That there is a leak underneath the sink. Please inspect the source of the leak…" at bounding box center [609, 338] width 428 height 43
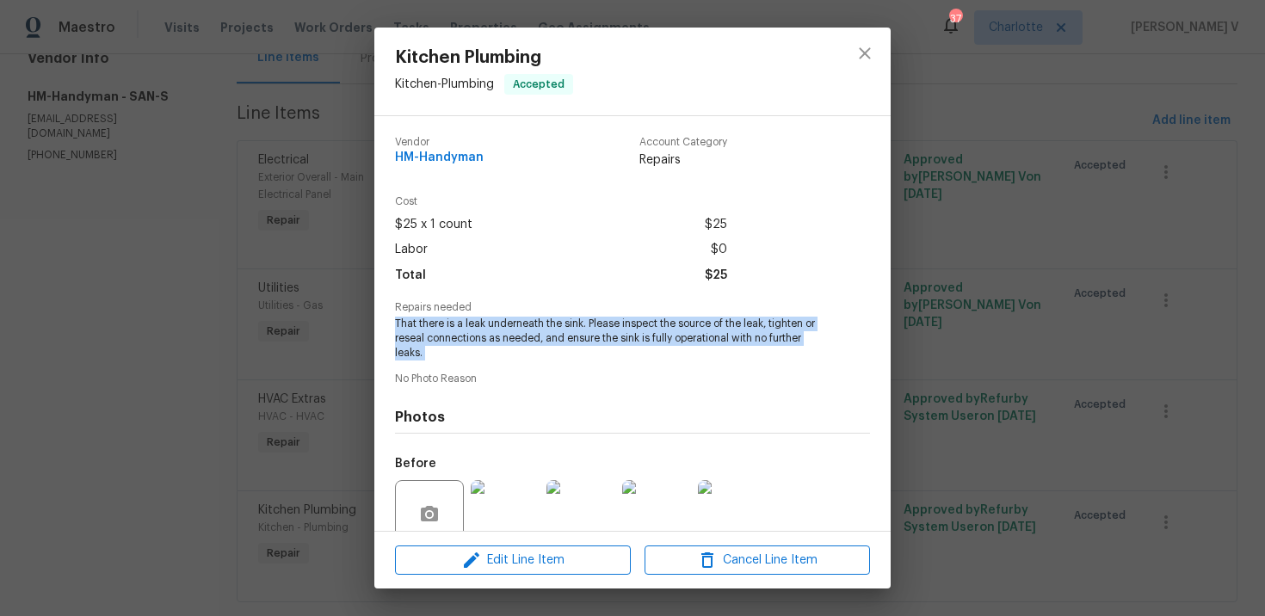
copy span "That there is a leak underneath the sink. Please inspect the source of the leak…"
click at [898, 206] on div "Kitchen Plumbing Kitchen - Plumbing Accepted Vendor HM-Handyman Account Categor…" at bounding box center [632, 308] width 1265 height 616
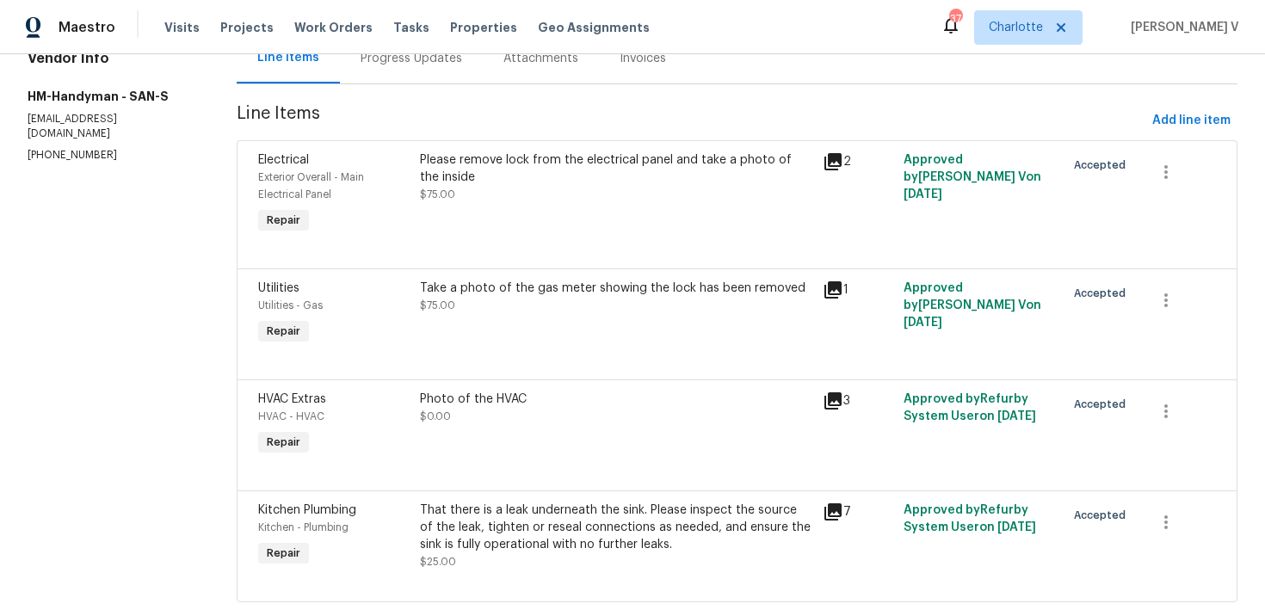
scroll to position [0, 0]
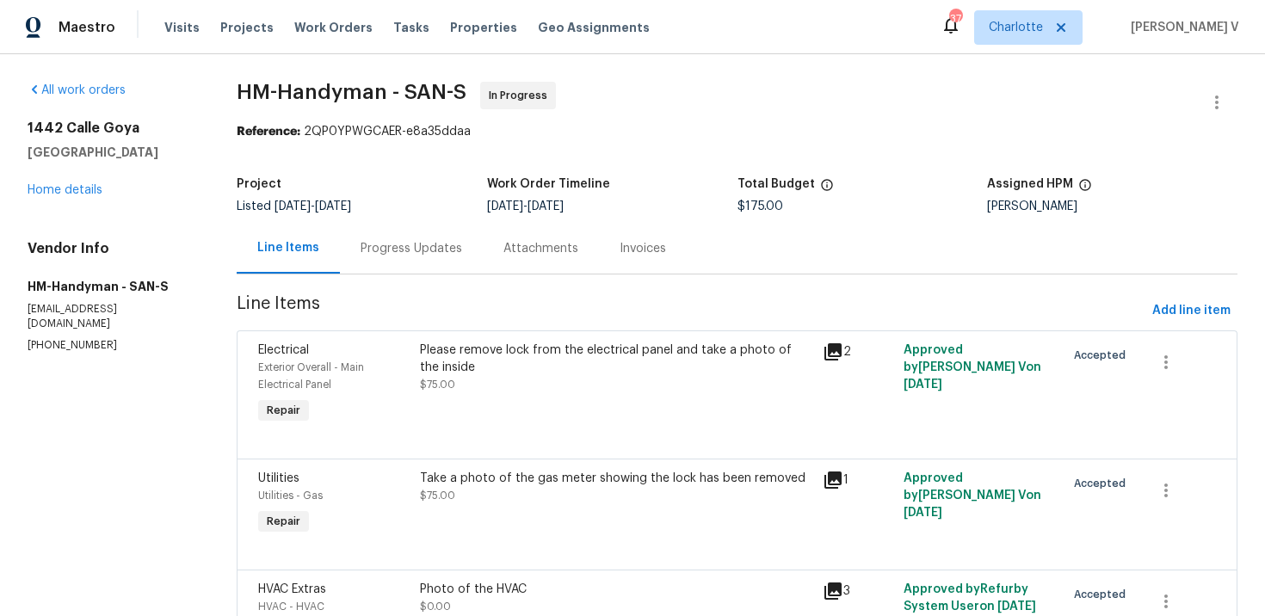
click at [784, 201] on div "$175.00" at bounding box center [863, 207] width 250 height 12
copy span "$175.00"
click at [479, 353] on div "Please remove lock from the electrical panel and take a photo of the inside" at bounding box center [616, 359] width 393 height 34
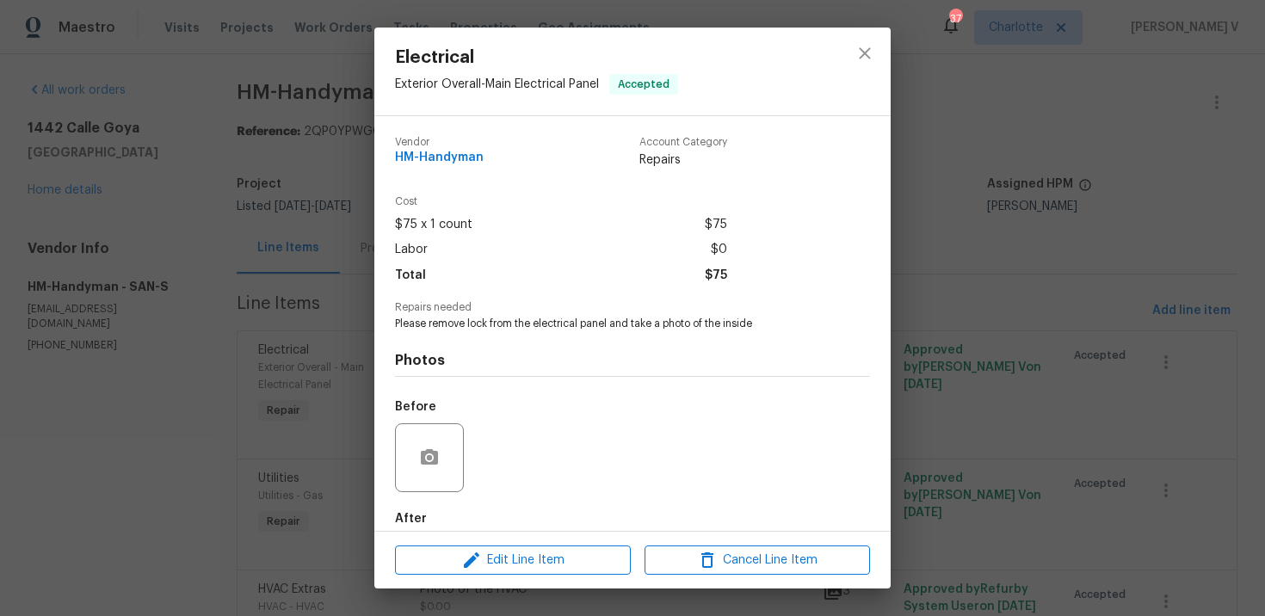
scroll to position [90, 0]
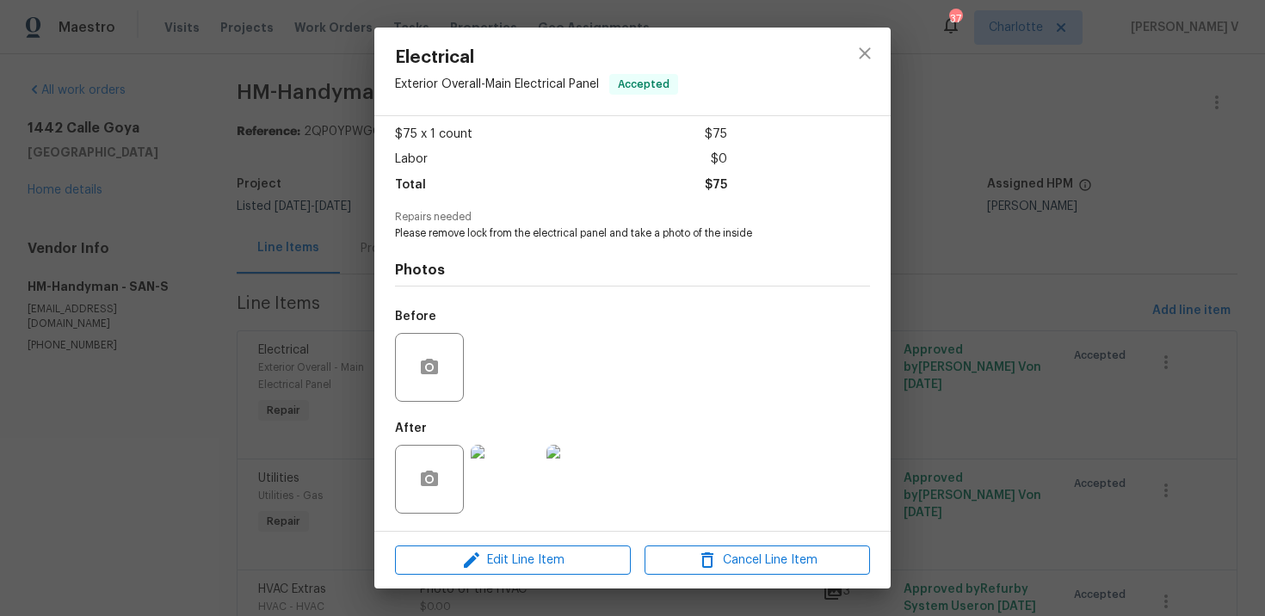
click at [515, 456] on img at bounding box center [505, 479] width 69 height 69
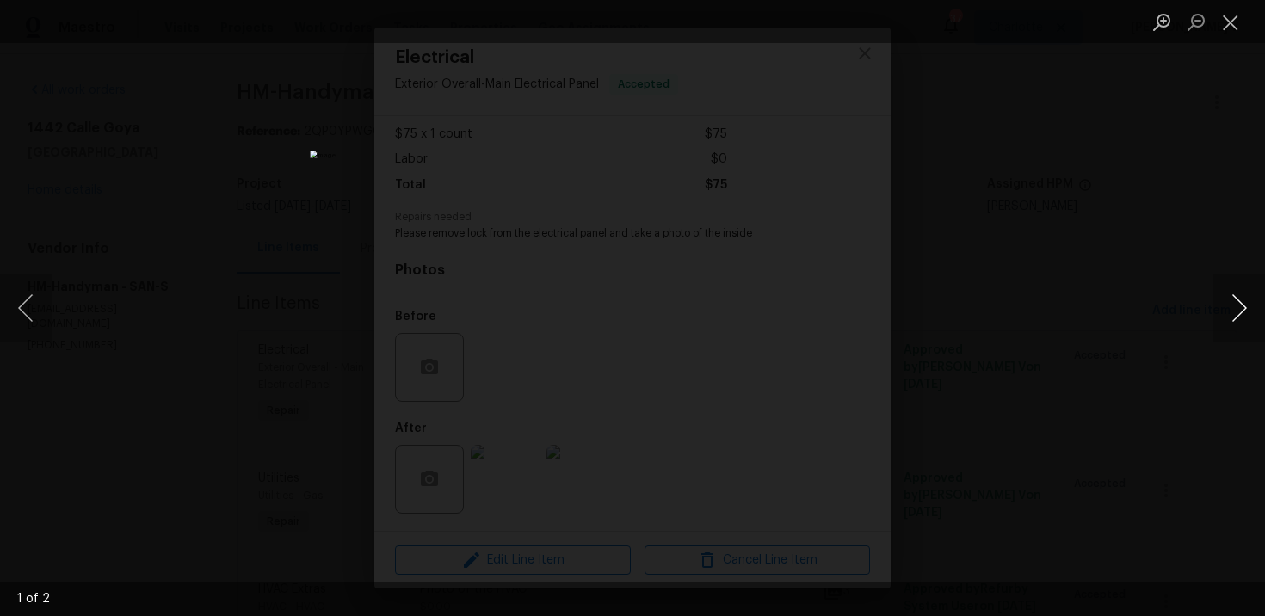
click at [1244, 299] on button "Next image" at bounding box center [1239, 308] width 52 height 69
click at [1061, 253] on div "Lightbox" at bounding box center [632, 308] width 1265 height 616
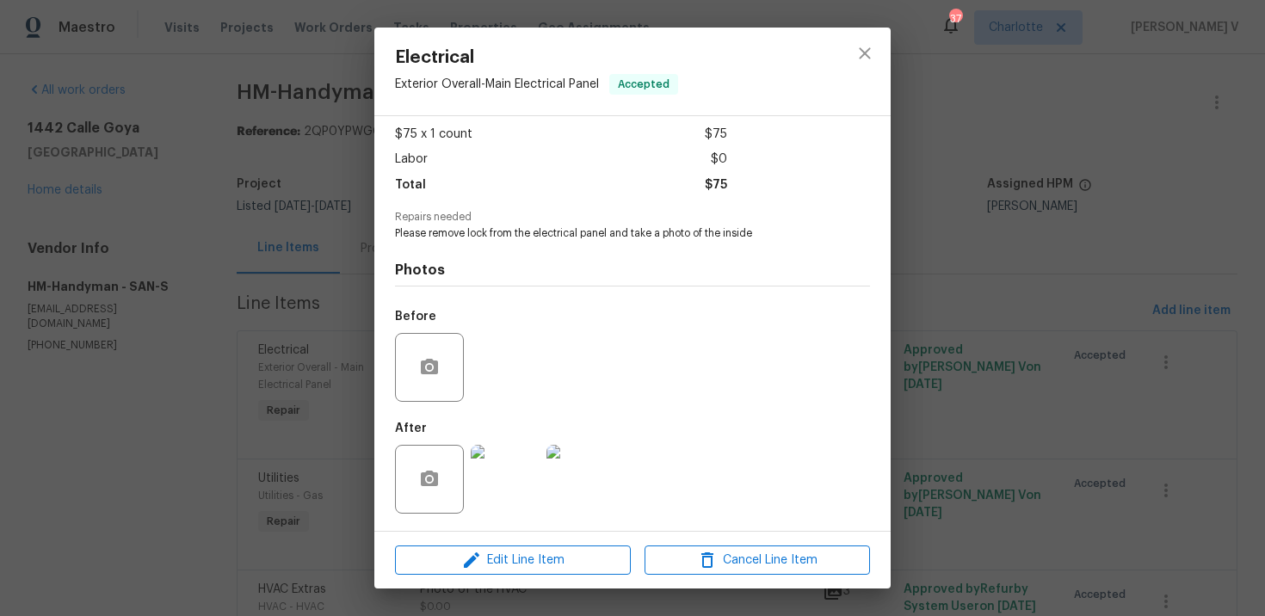
click at [1061, 253] on div "Electrical Exterior Overall - Main Electrical Panel Accepted Vendor HM-Handyman…" at bounding box center [632, 308] width 1265 height 616
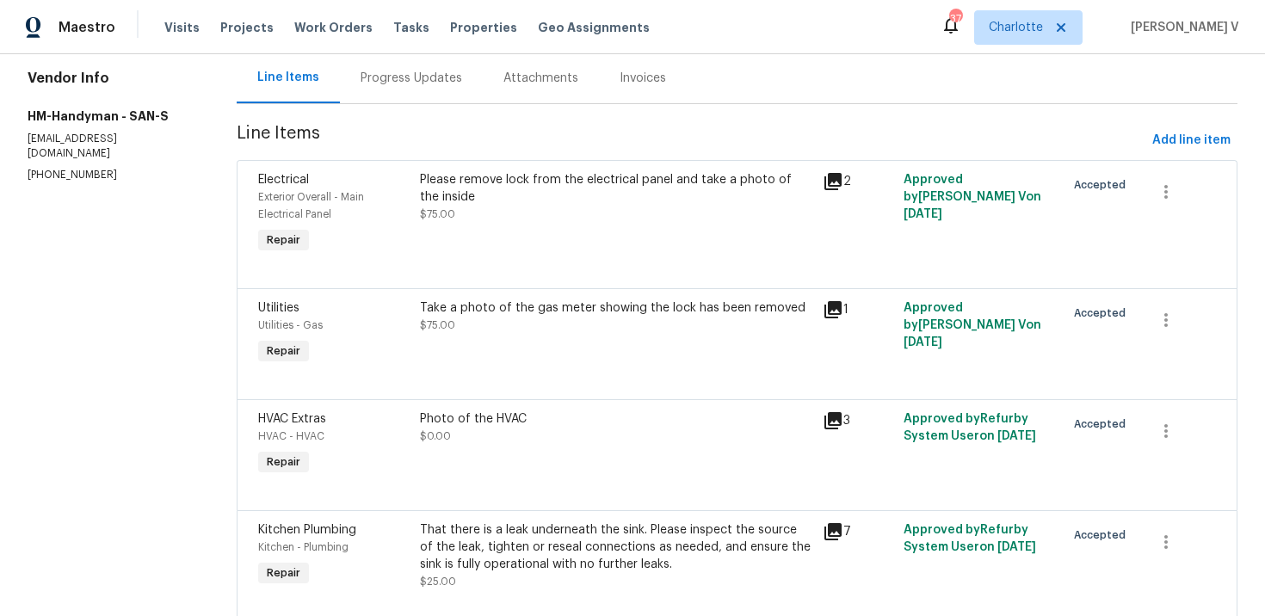
scroll to position [226, 0]
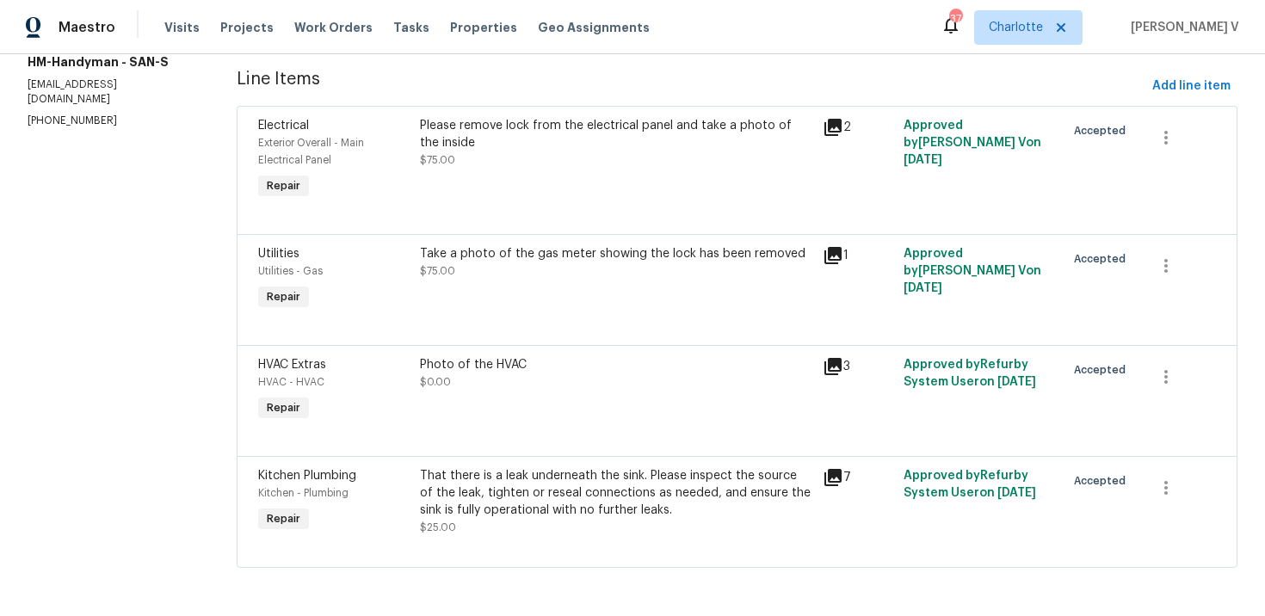
click at [576, 513] on div "That there is a leak underneath the sink. Please inspect the source of the leak…" at bounding box center [616, 493] width 393 height 52
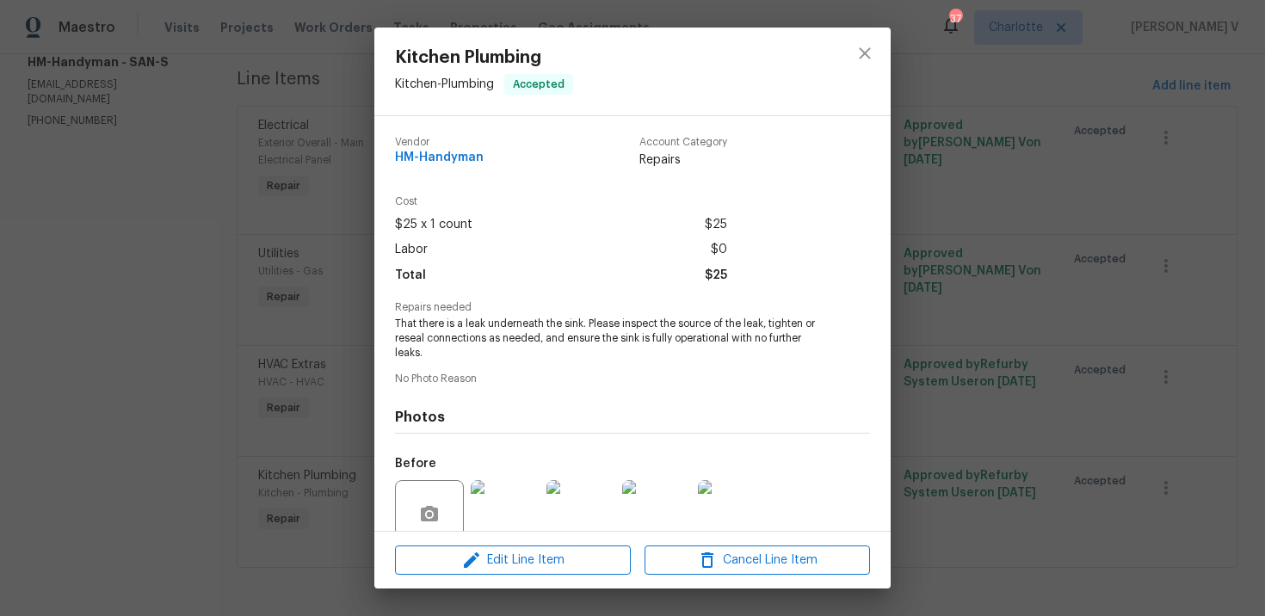
scroll to position [147, 0]
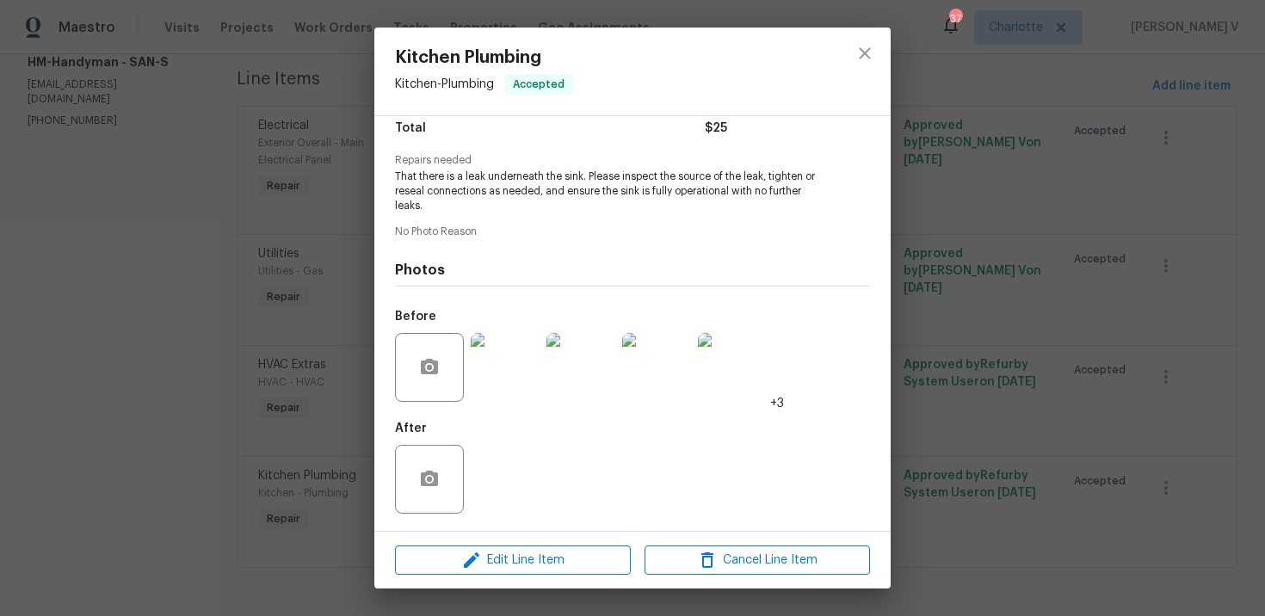
click at [493, 380] on img at bounding box center [505, 367] width 69 height 69
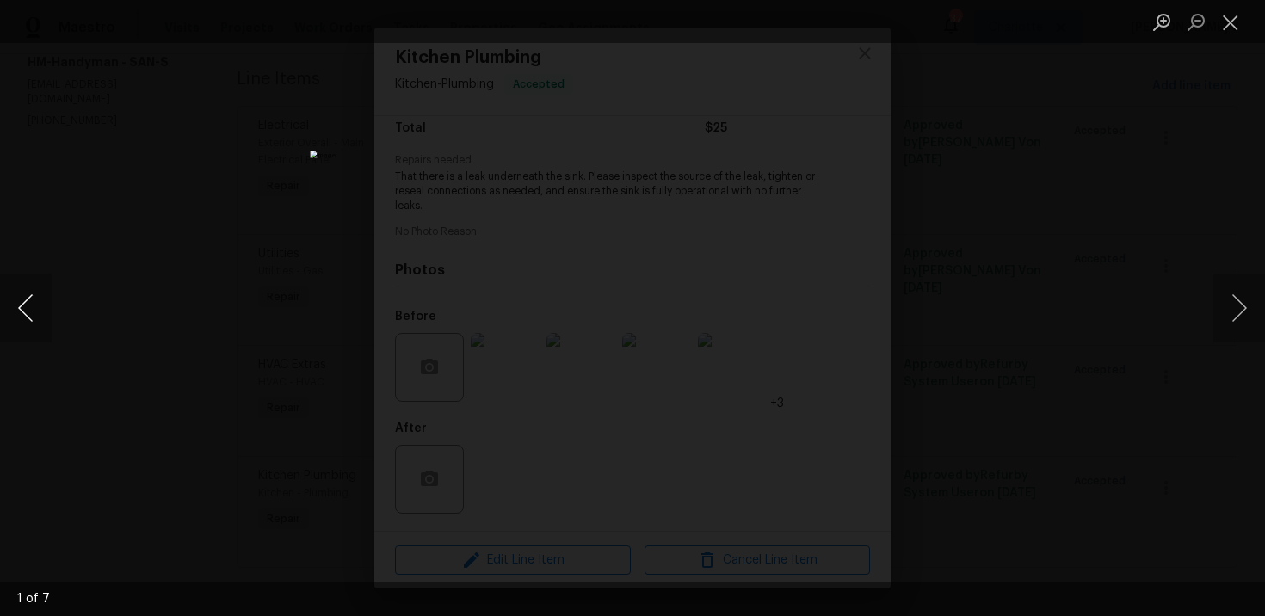
click at [9, 301] on button "Previous image" at bounding box center [26, 308] width 52 height 69
click at [34, 290] on button "Previous image" at bounding box center [26, 308] width 52 height 69
click at [148, 246] on div "Lightbox" at bounding box center [632, 308] width 1265 height 616
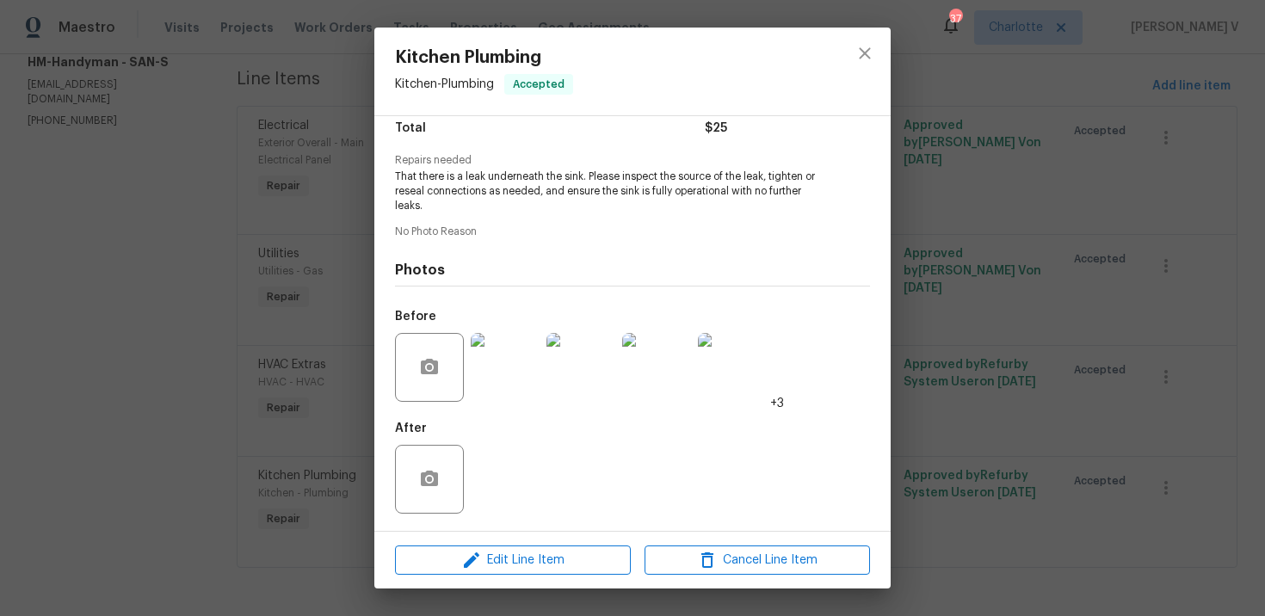
click at [148, 246] on div "Lightbox" at bounding box center [632, 308] width 1265 height 616
click at [139, 177] on div "Kitchen Plumbing Kitchen - Plumbing Accepted Vendor HM-Handyman Account Categor…" at bounding box center [632, 308] width 1265 height 616
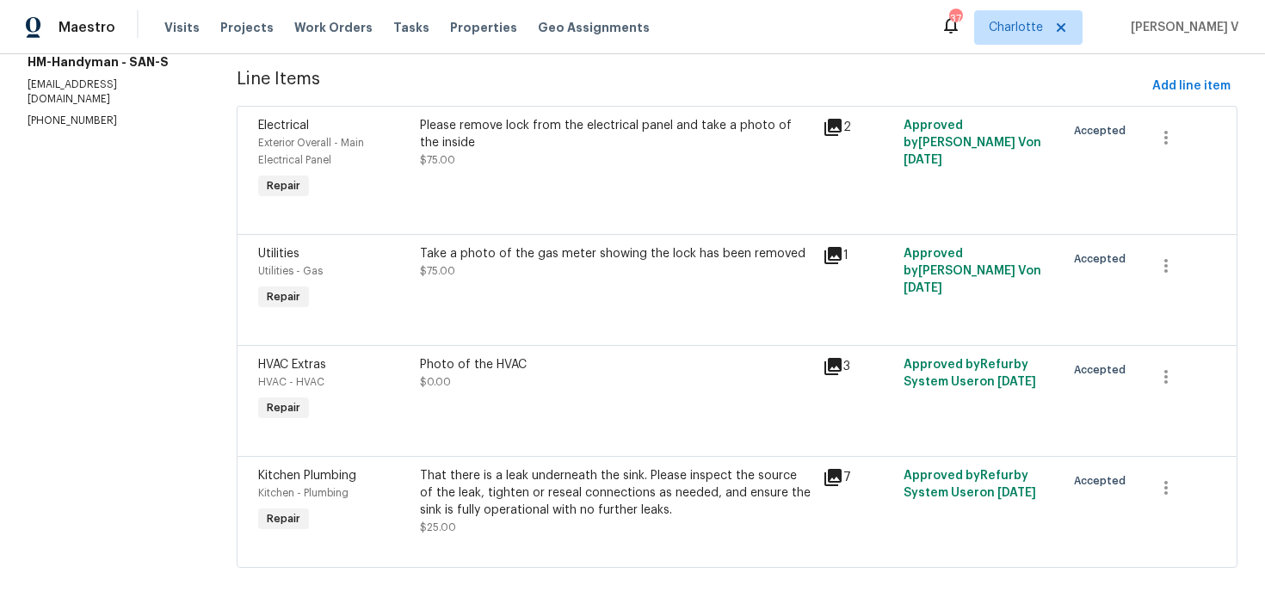
scroll to position [0, 0]
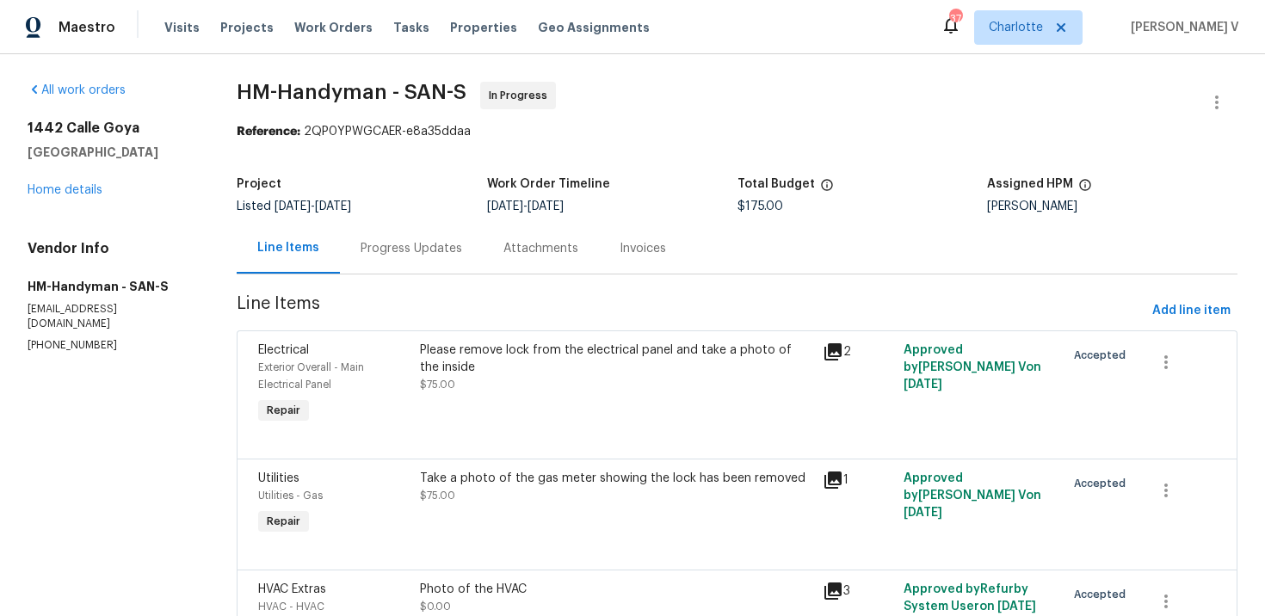
click at [83, 174] on div "1442 Calle Goya Oceanside, CA 92056 Home details" at bounding box center [112, 159] width 168 height 79
click at [83, 184] on link "Home details" at bounding box center [65, 190] width 75 height 12
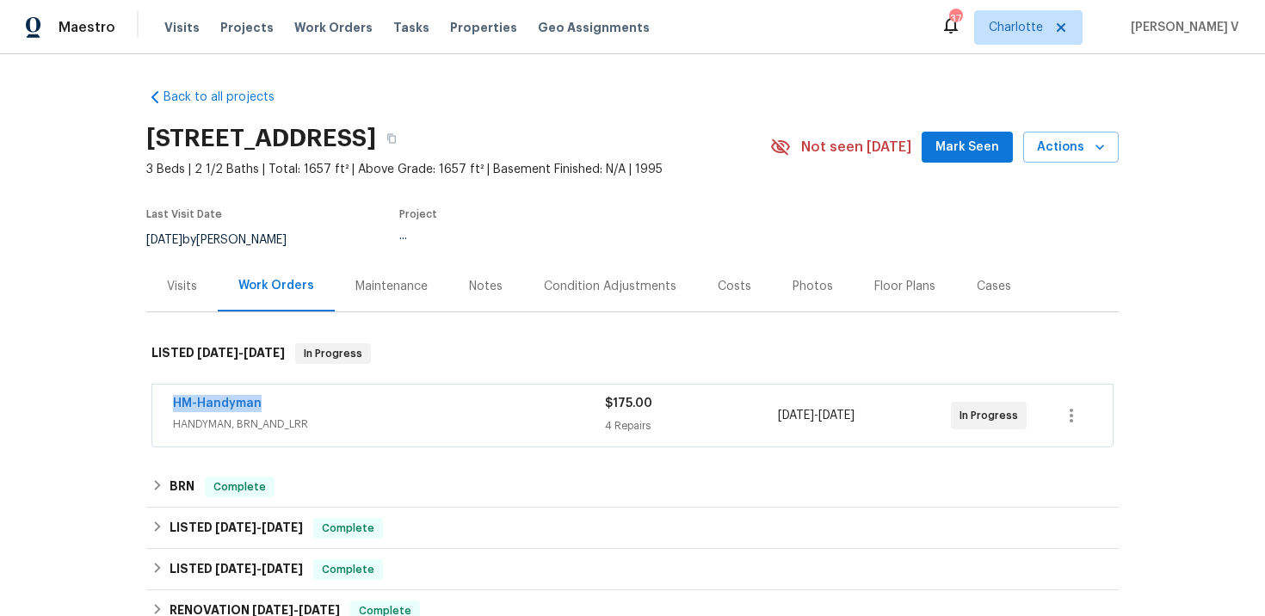
drag, startPoint x: 151, startPoint y: 411, endPoint x: 318, endPoint y: 411, distance: 167.8
click at [318, 411] on div "HM-Handyman HANDYMAN, BRN_AND_LRR $175.00 4 Repairs 10/1/2025 - 10/6/2025 In Pr…" at bounding box center [632, 416] width 962 height 64
copy link "HM-Handyman"
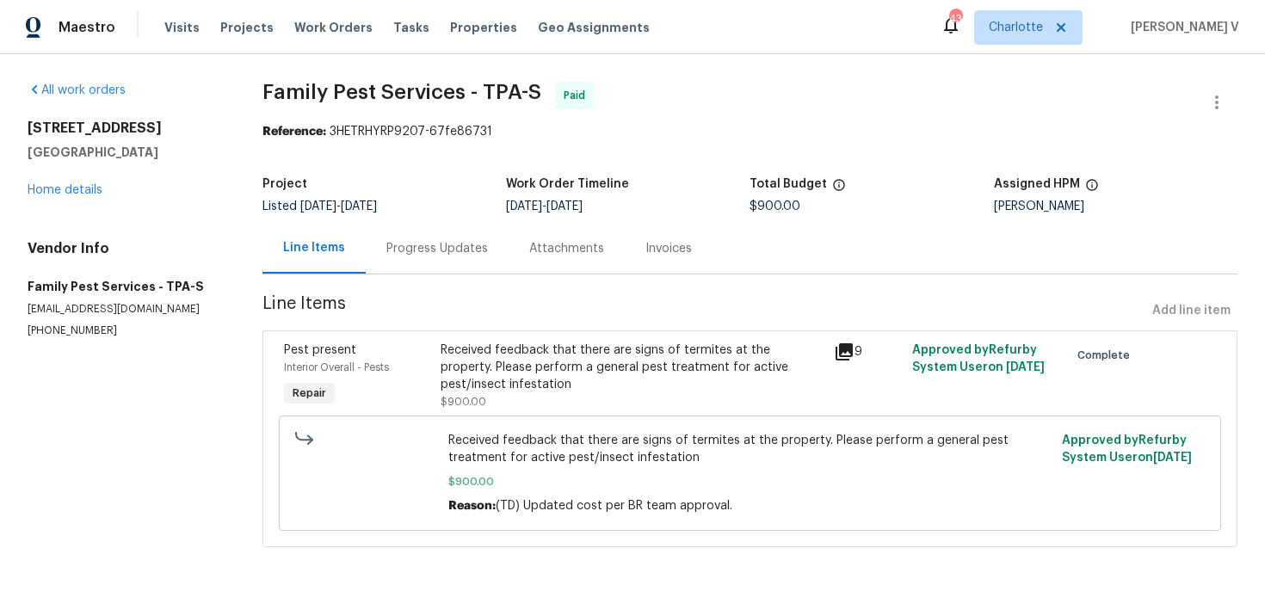
click at [457, 261] on div "Progress Updates" at bounding box center [437, 248] width 143 height 51
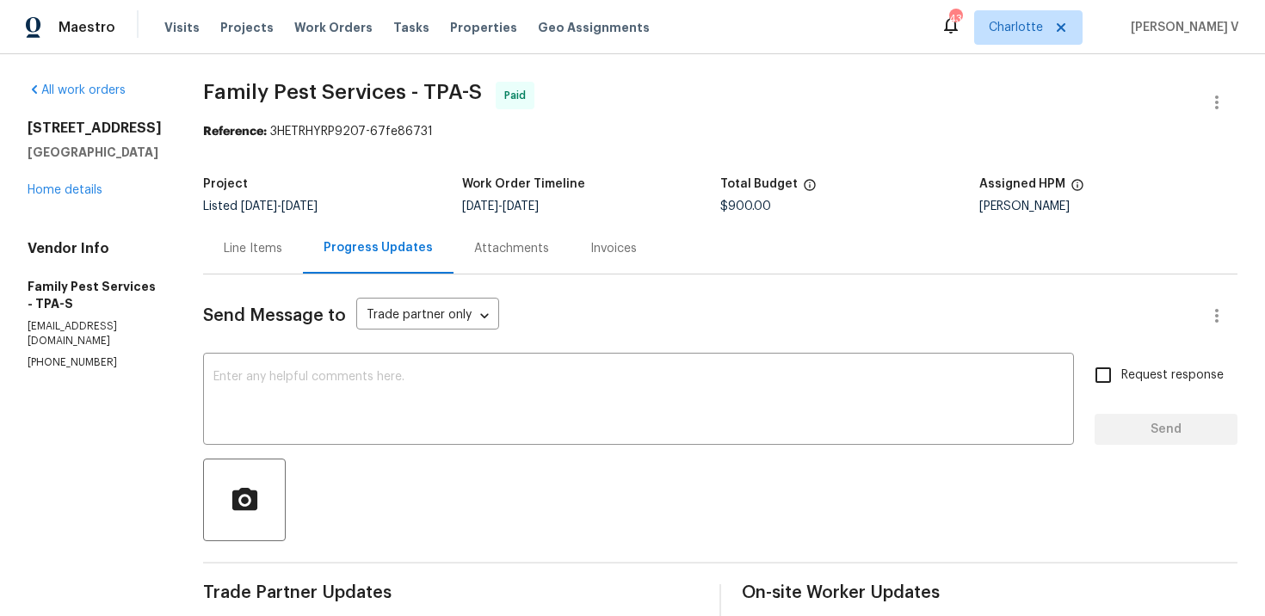
click at [612, 231] on div "Invoices" at bounding box center [614, 248] width 88 height 51
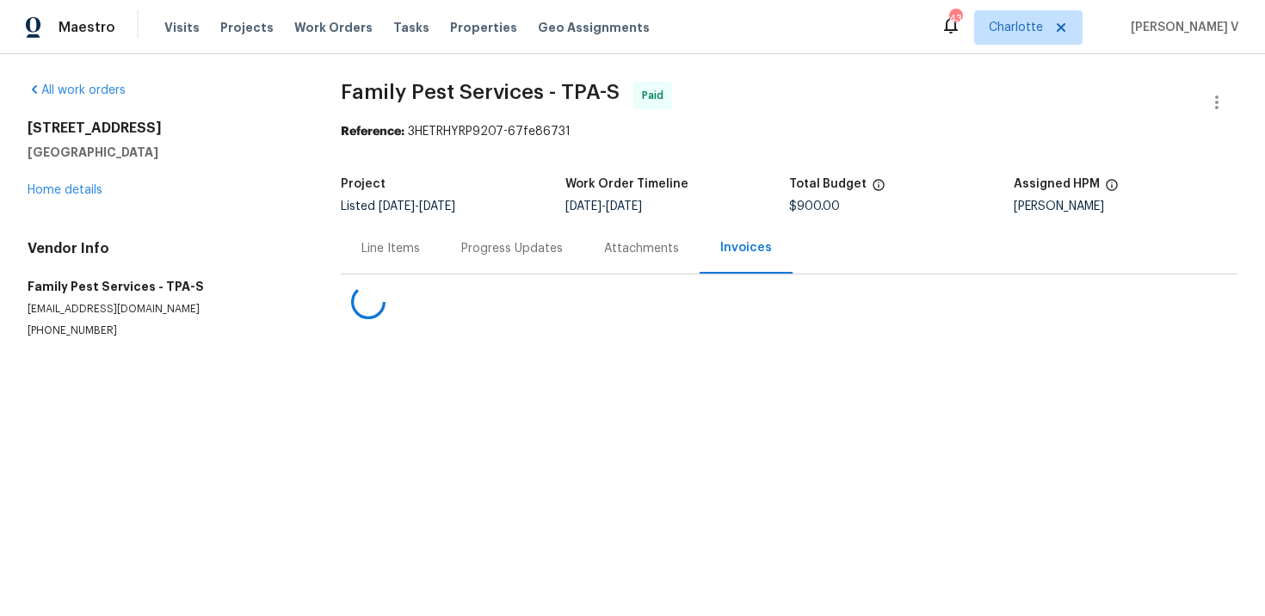
click at [542, 241] on div "Progress Updates" at bounding box center [512, 248] width 102 height 17
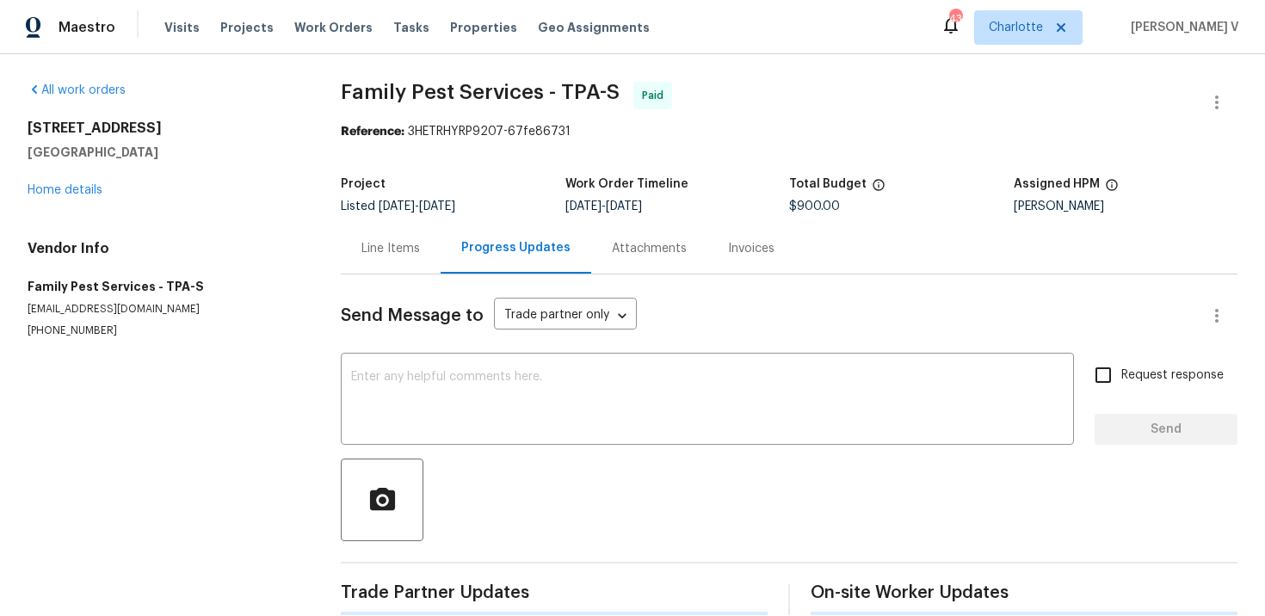
click at [591, 244] on div "Attachments" at bounding box center [649, 248] width 116 height 51
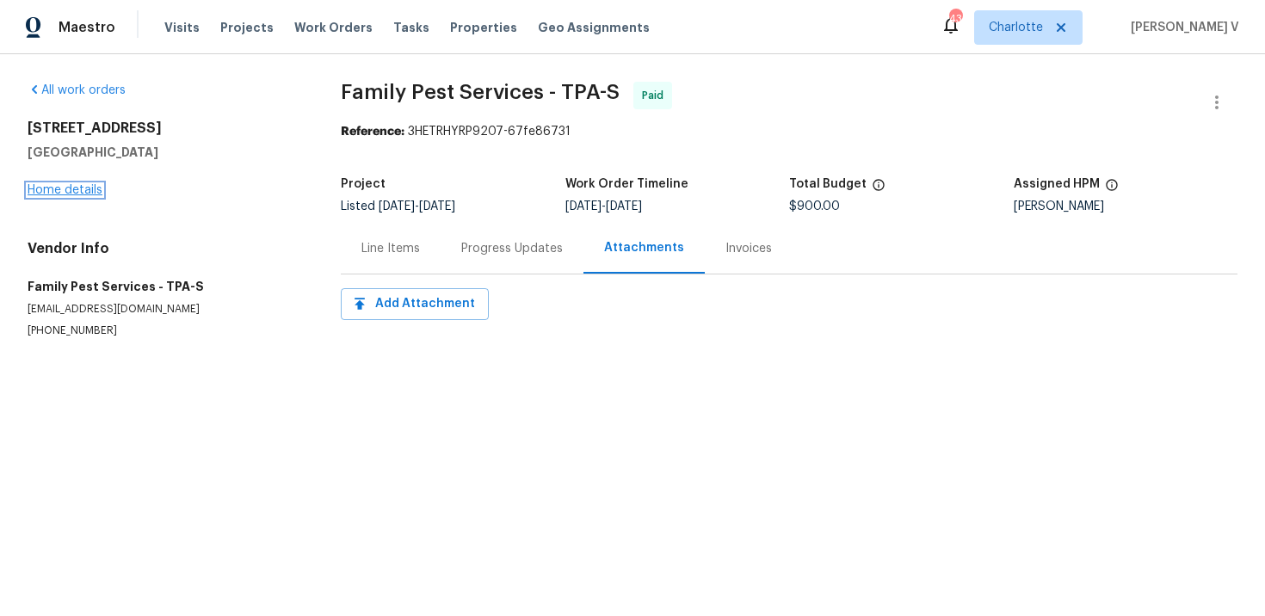
click at [65, 191] on link "Home details" at bounding box center [65, 190] width 75 height 12
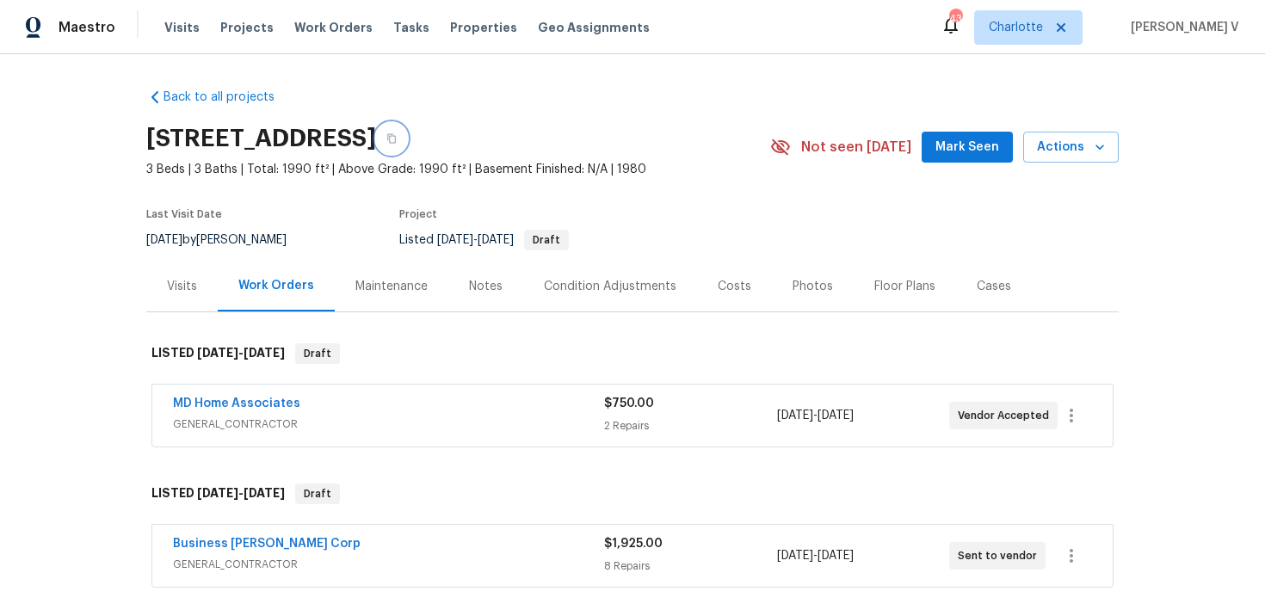
click at [407, 128] on button "button" at bounding box center [391, 138] width 31 height 31
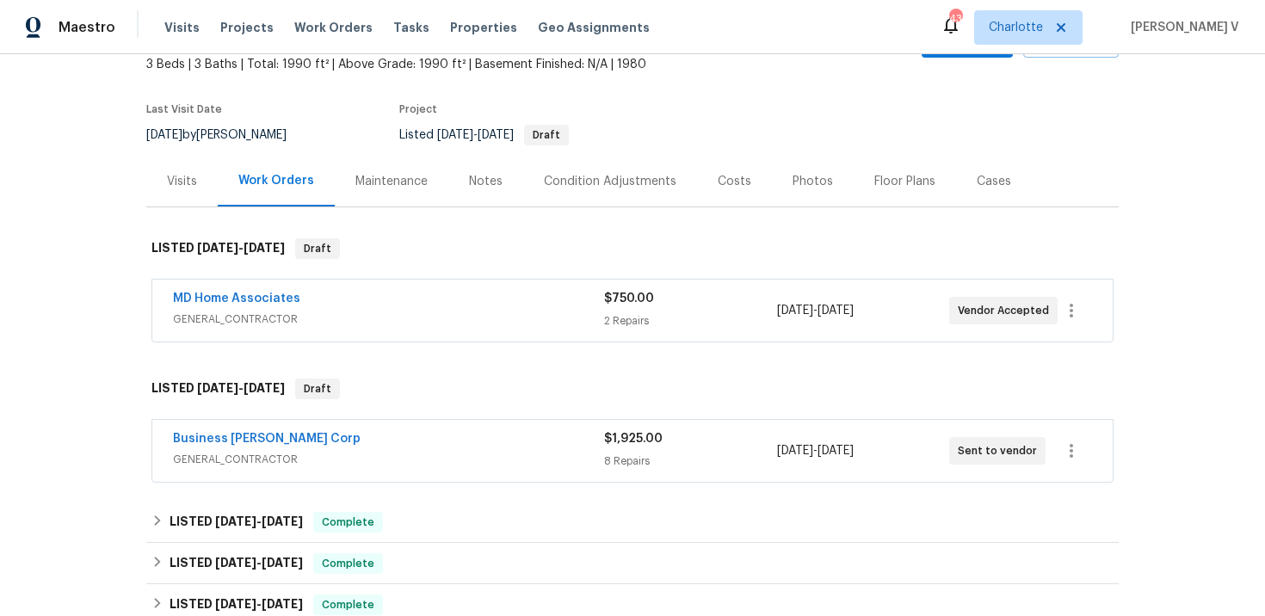
scroll to position [173, 0]
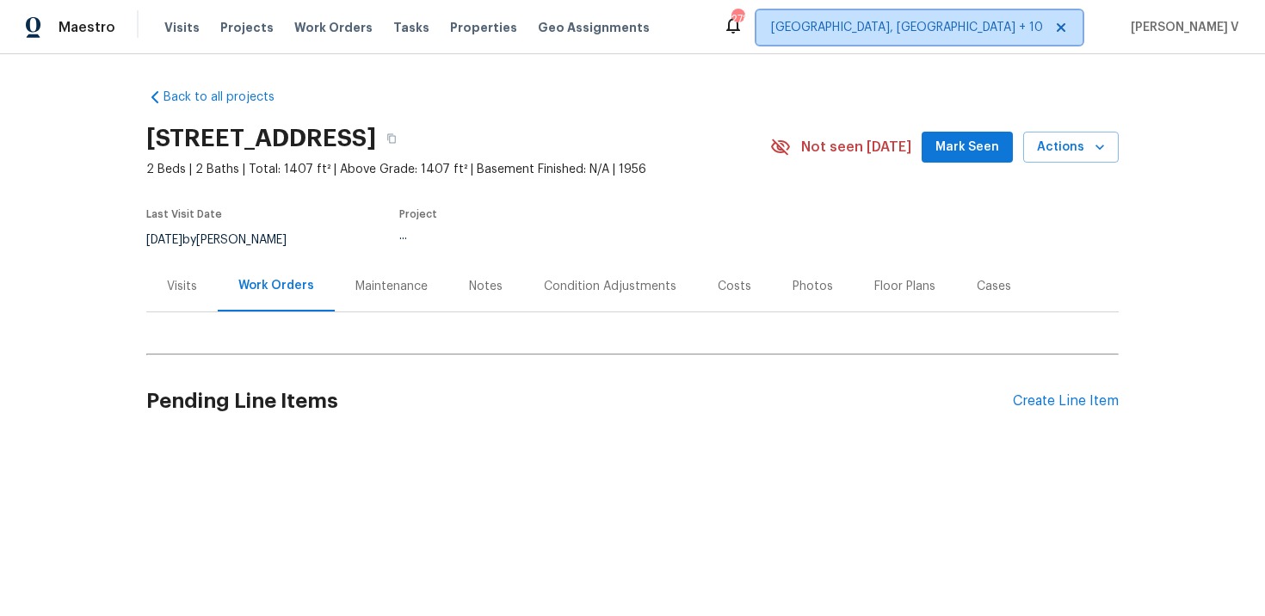
click at [1011, 28] on span "Cincinnati, OH + 10" at bounding box center [907, 27] width 272 height 17
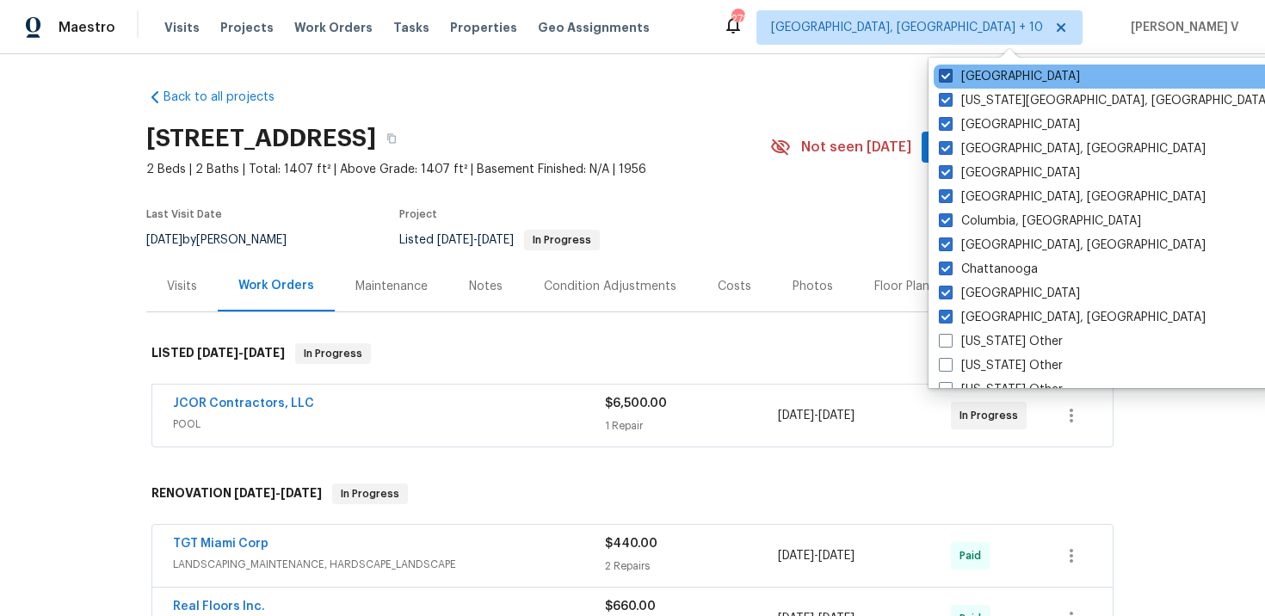
click at [960, 78] on label "Raleigh" at bounding box center [1009, 76] width 141 height 17
click at [950, 78] on input "Raleigh" at bounding box center [944, 73] width 11 height 11
checkbox input "false"
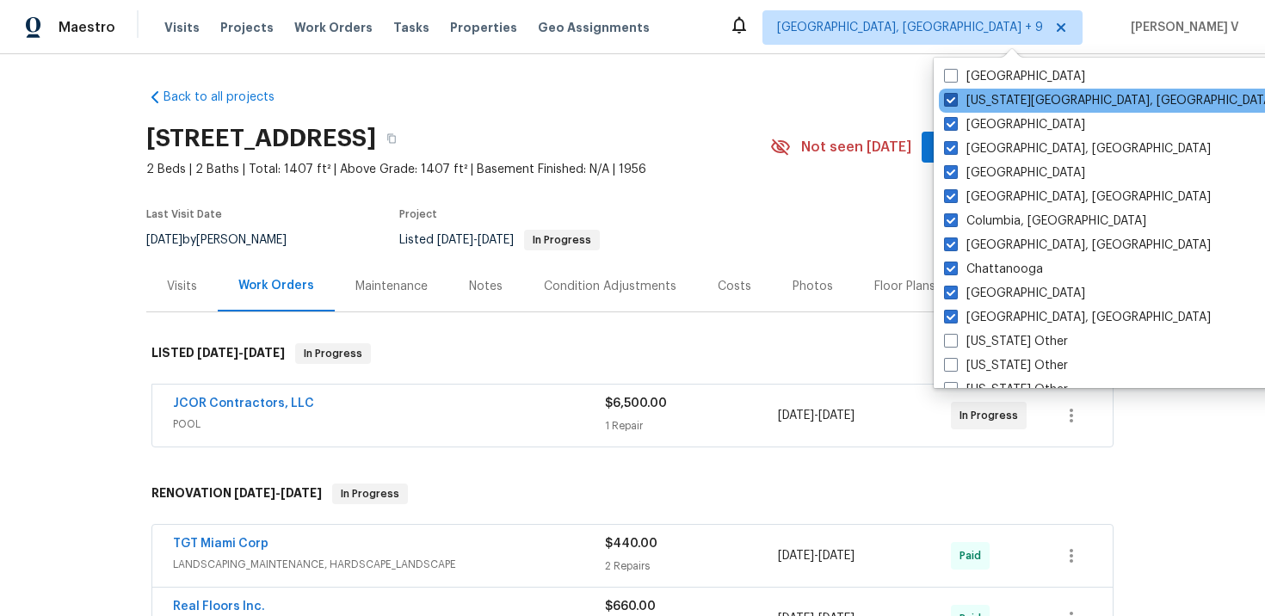
click at [950, 96] on span at bounding box center [951, 100] width 14 height 14
click at [950, 96] on input "Oklahoma City, OK" at bounding box center [949, 97] width 11 height 11
checkbox input "false"
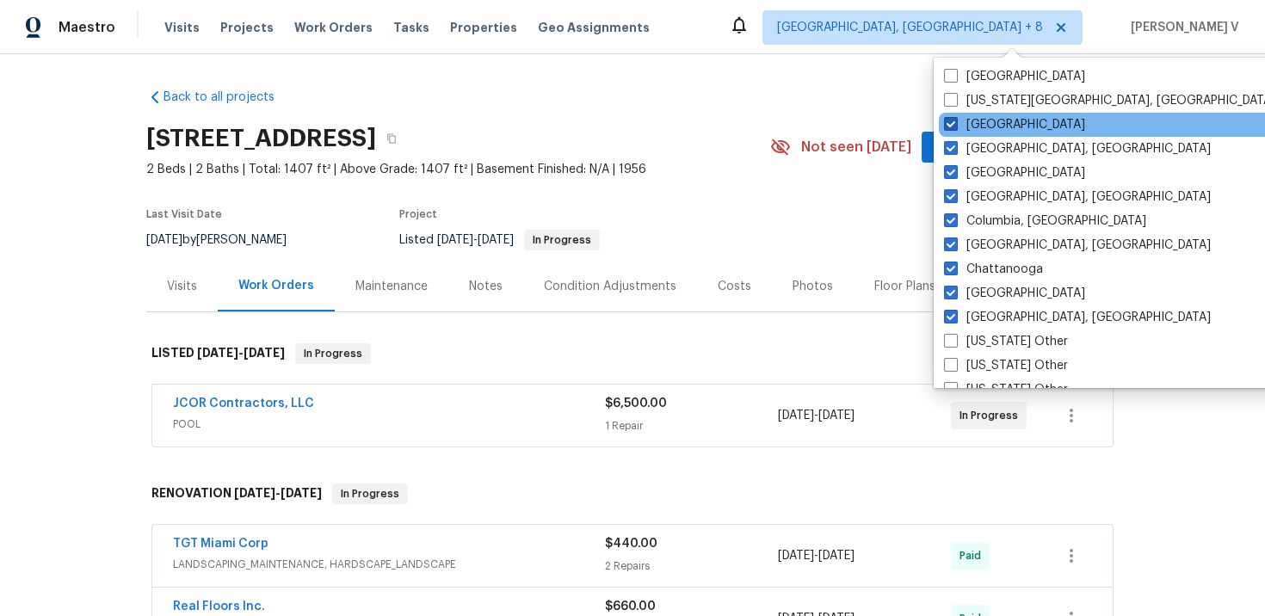
click at [951, 121] on span at bounding box center [951, 124] width 14 height 14
click at [951, 121] on input "Nashville" at bounding box center [949, 121] width 11 height 11
checkbox input "false"
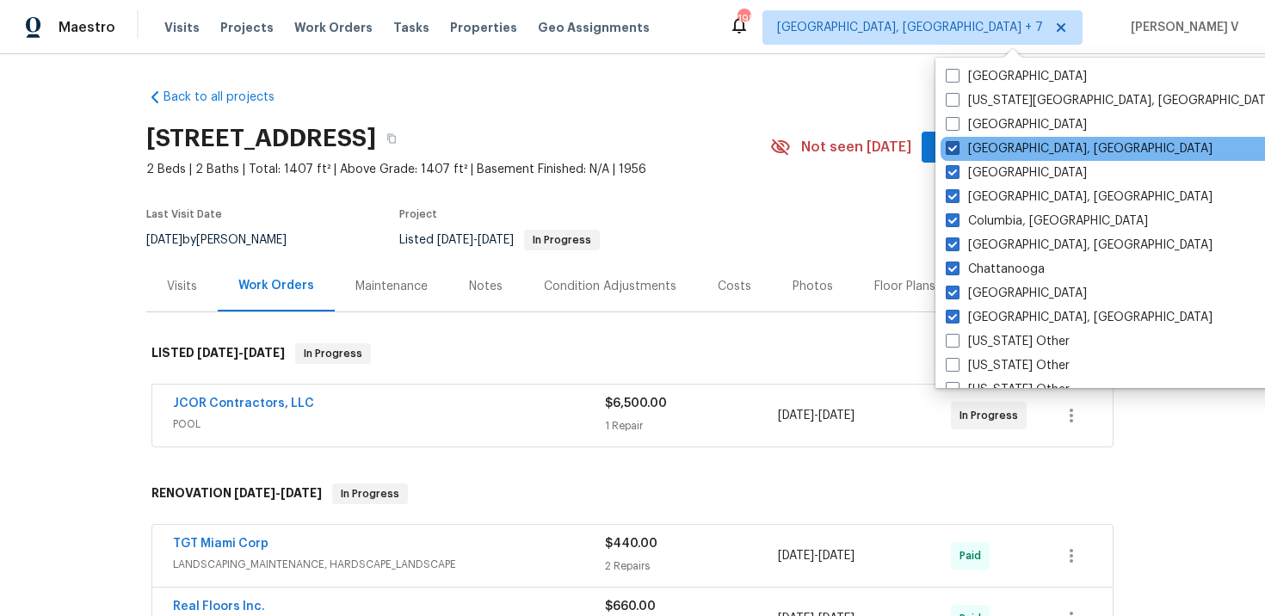
click at [948, 151] on span at bounding box center [953, 148] width 14 height 14
click at [948, 151] on input "Indianapolis, IN" at bounding box center [951, 145] width 11 height 11
checkbox input "false"
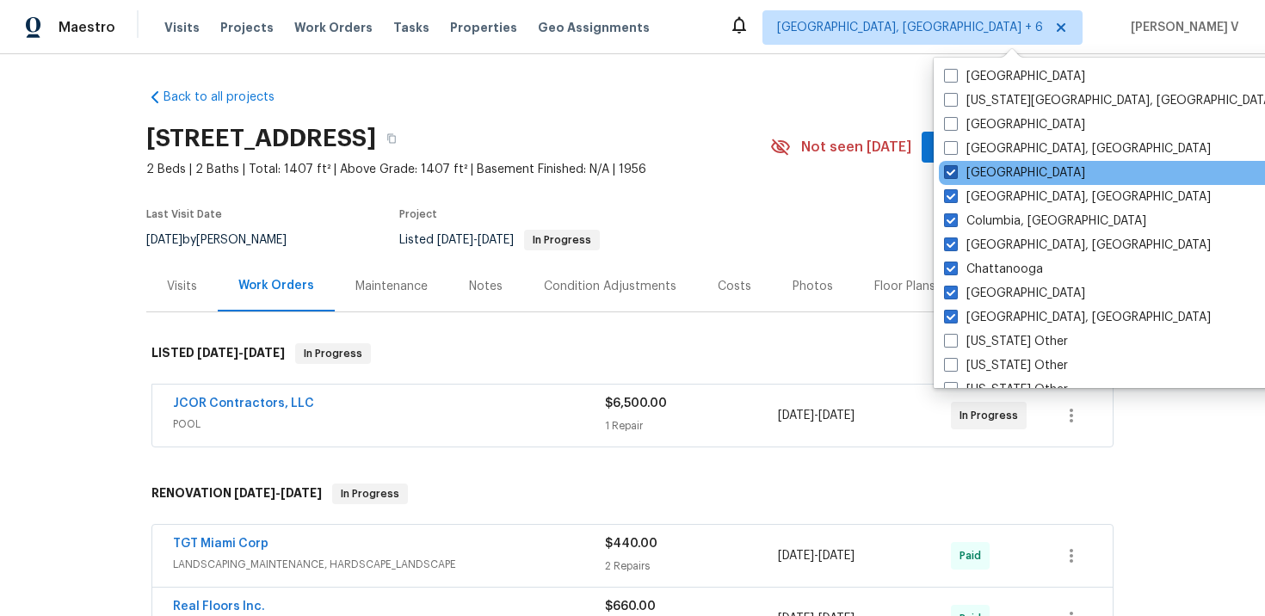
click at [948, 179] on label "[GEOGRAPHIC_DATA]" at bounding box center [1014, 172] width 141 height 17
click at [948, 176] on input "[GEOGRAPHIC_DATA]" at bounding box center [949, 169] width 11 height 11
checkbox input "false"
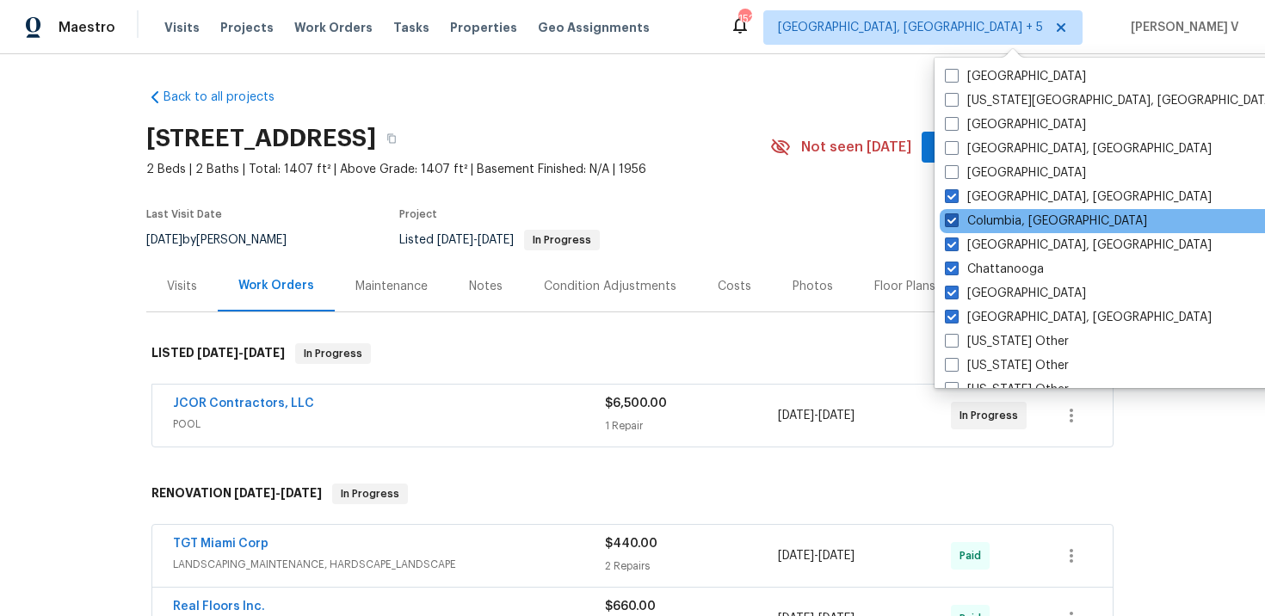
click at [954, 220] on span at bounding box center [952, 220] width 14 height 14
click at [954, 220] on input "Columbia, SC" at bounding box center [950, 218] width 11 height 11
checkbox input "false"
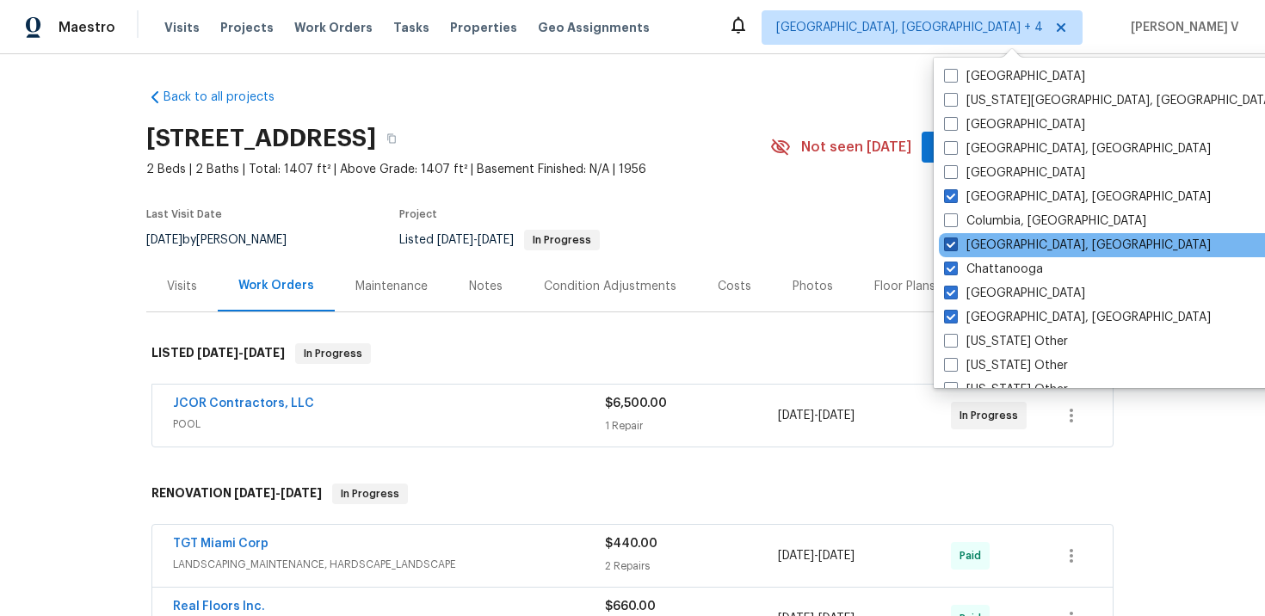
click at [952, 247] on span at bounding box center [951, 245] width 14 height 14
click at [952, 247] on input "Cincinnati, OH" at bounding box center [949, 242] width 11 height 11
checkbox input "false"
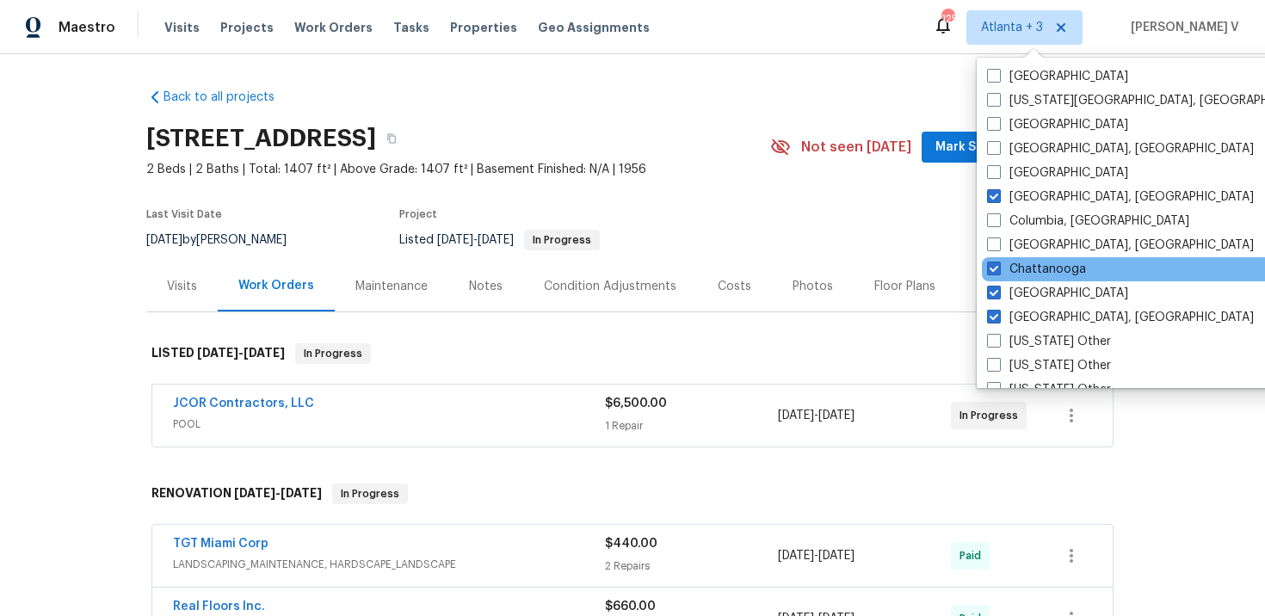
click at [1018, 257] on div "Chattanooga" at bounding box center [1155, 269] width 347 height 24
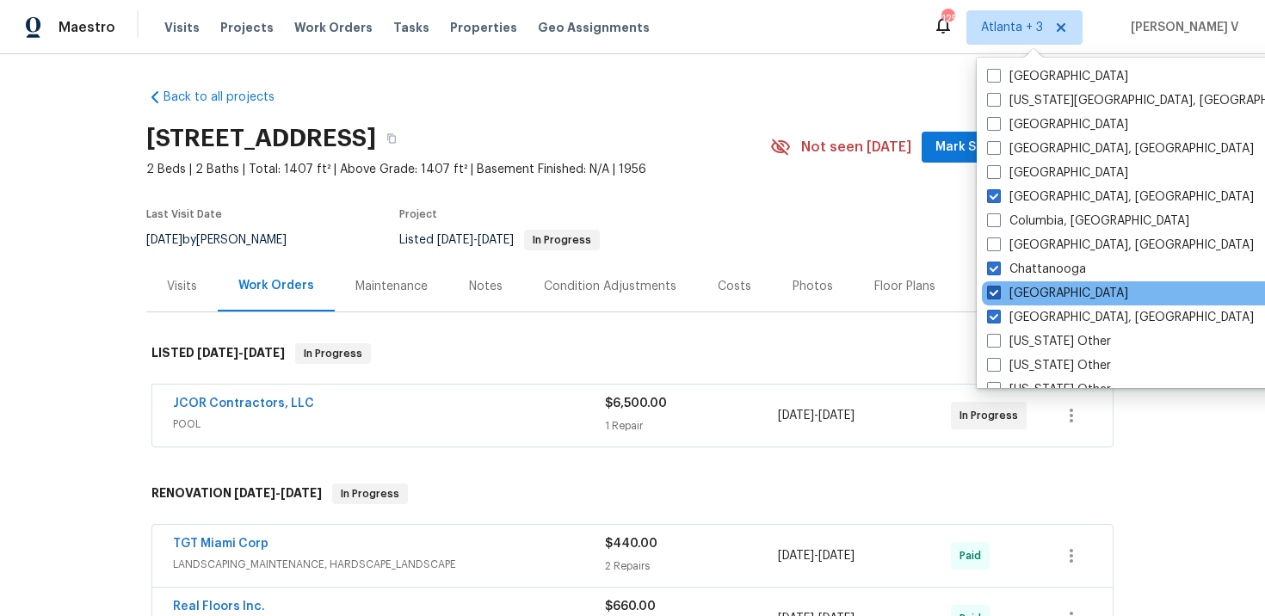
click at [1006, 293] on label "Atlanta" at bounding box center [1057, 293] width 141 height 17
click at [998, 293] on input "Atlanta" at bounding box center [992, 290] width 11 height 11
checkbox input "false"
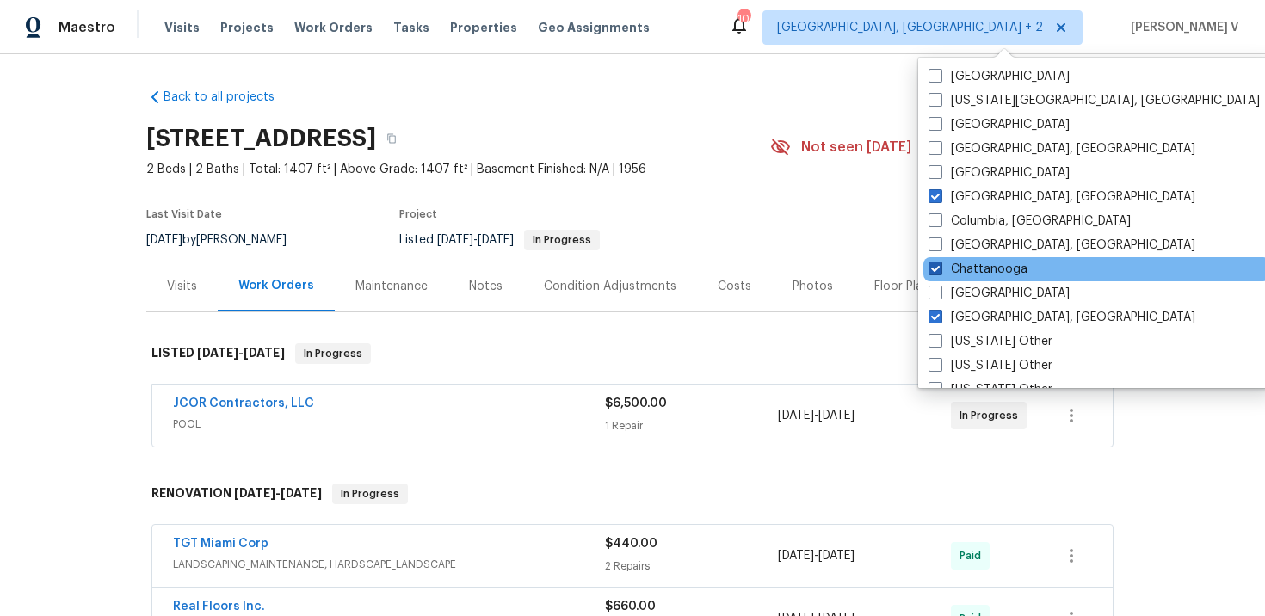
click at [965, 271] on label "Chattanooga" at bounding box center [978, 269] width 99 height 17
click at [940, 271] on input "Chattanooga" at bounding box center [934, 266] width 11 height 11
checkbox input "false"
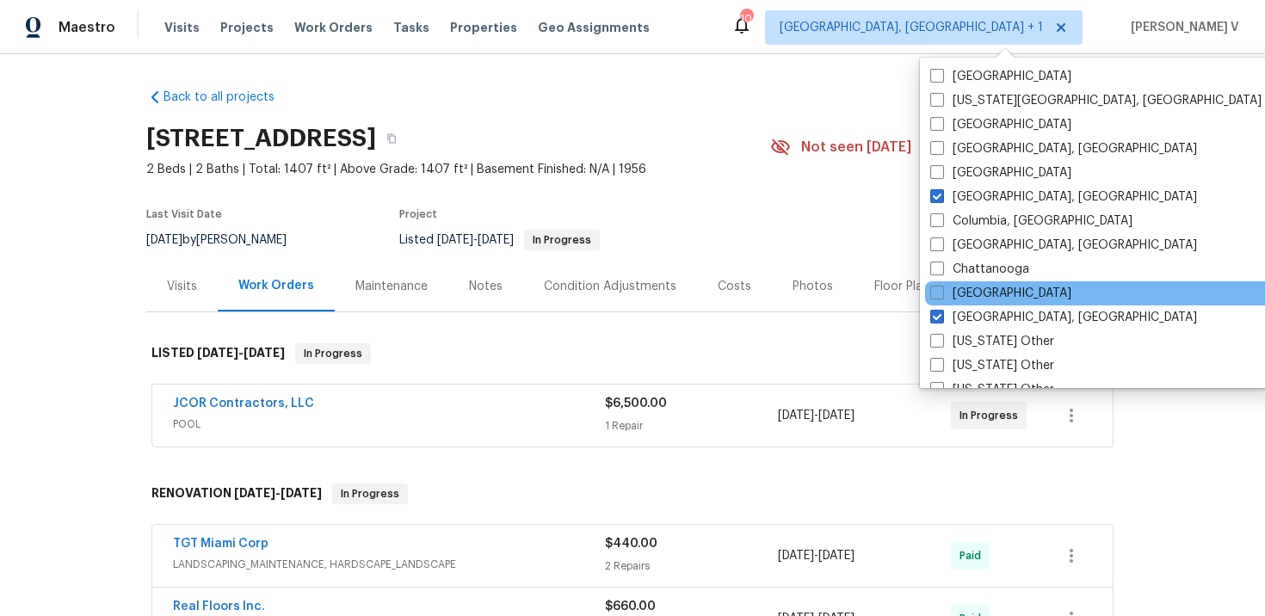
click at [956, 304] on div "Atlanta" at bounding box center [1098, 293] width 347 height 24
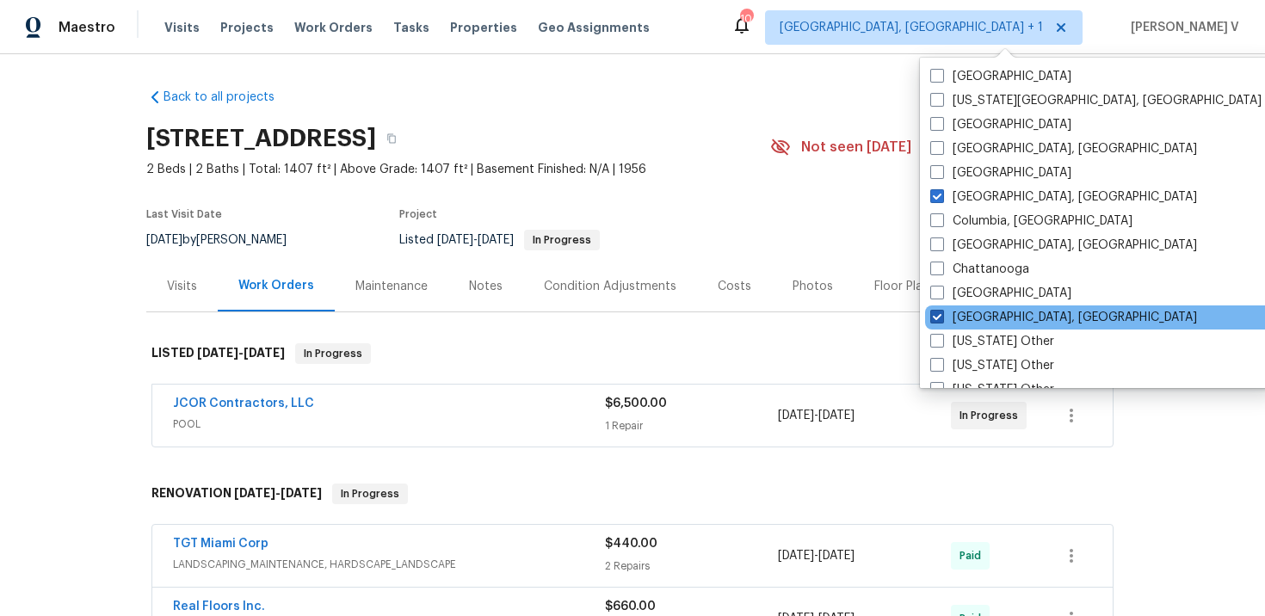
click at [956, 311] on label "Albuquerque, NM" at bounding box center [1063, 317] width 267 height 17
click at [941, 311] on input "Albuquerque, NM" at bounding box center [935, 314] width 11 height 11
checkbox input "false"
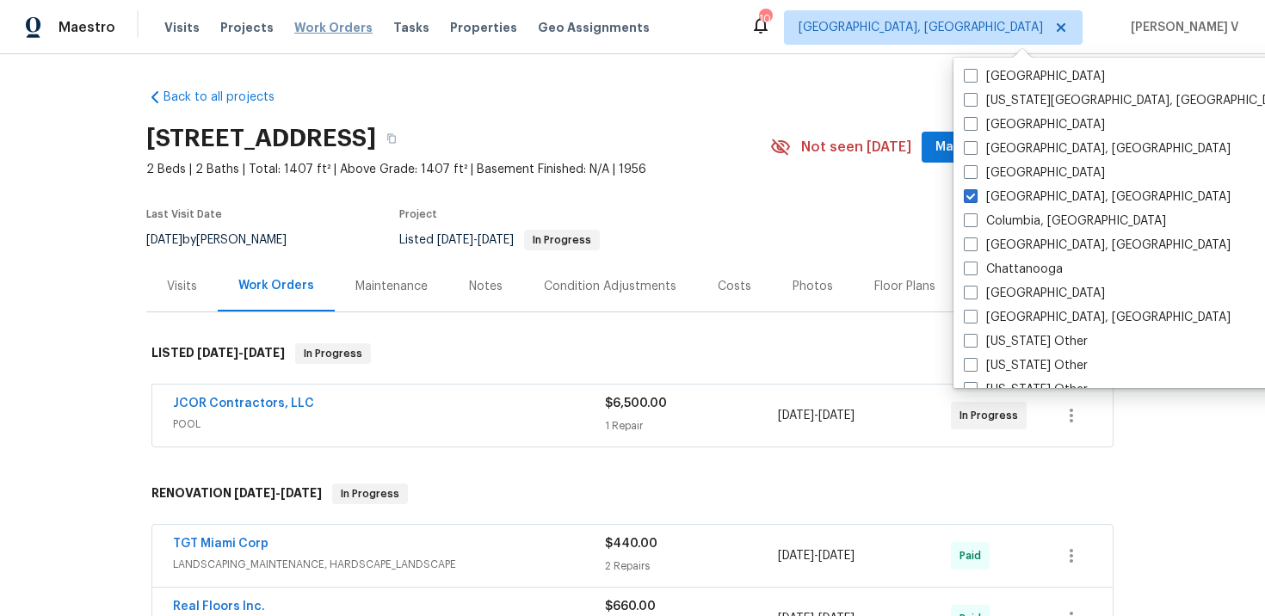
click at [316, 29] on span "Work Orders" at bounding box center [333, 27] width 78 height 17
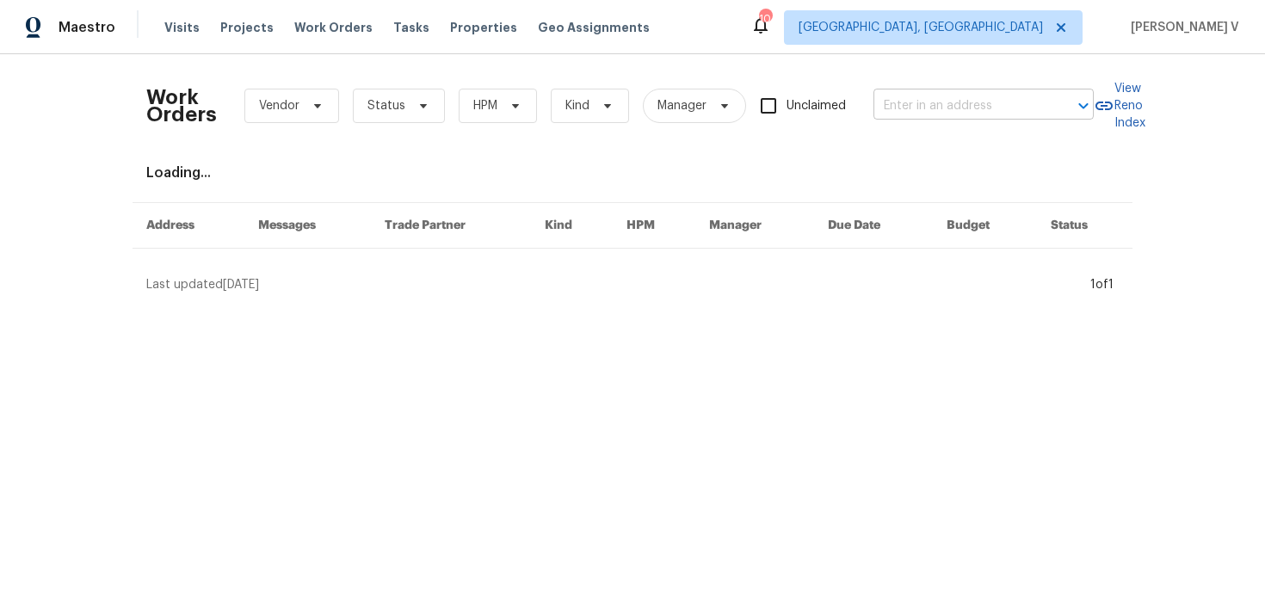
click at [934, 108] on input "text" at bounding box center [959, 106] width 172 height 27
paste input "85 Glen Mary Dr Amelia, OH 45102"
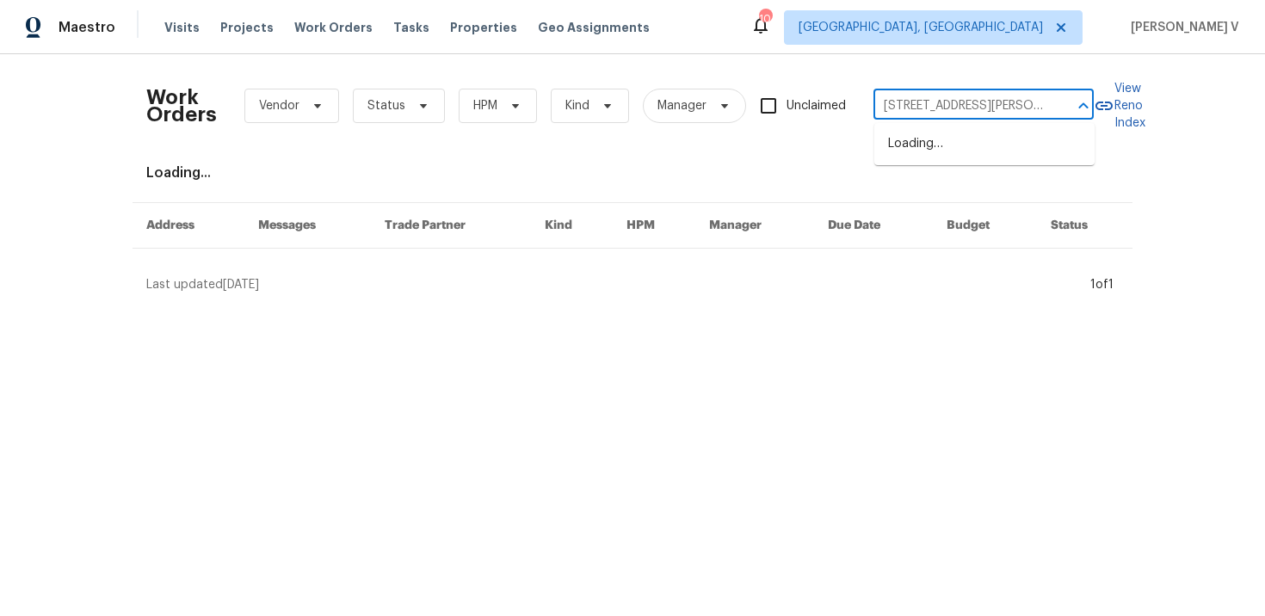
scroll to position [0, 34]
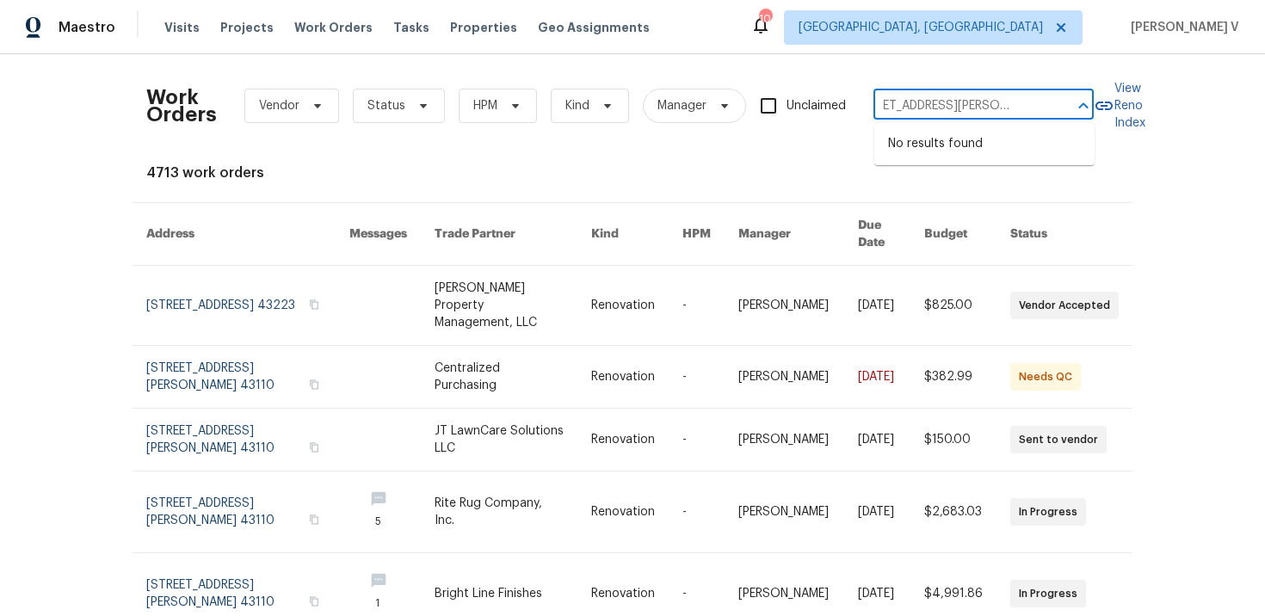
drag, startPoint x: 974, startPoint y: 106, endPoint x: 1057, endPoint y: 105, distance: 82.6
click at [1057, 105] on div "85 Glen Mary Dr Amelia, OH 45102 ​" at bounding box center [983, 106] width 220 height 27
type input "85 Glen Mary Dr Am"
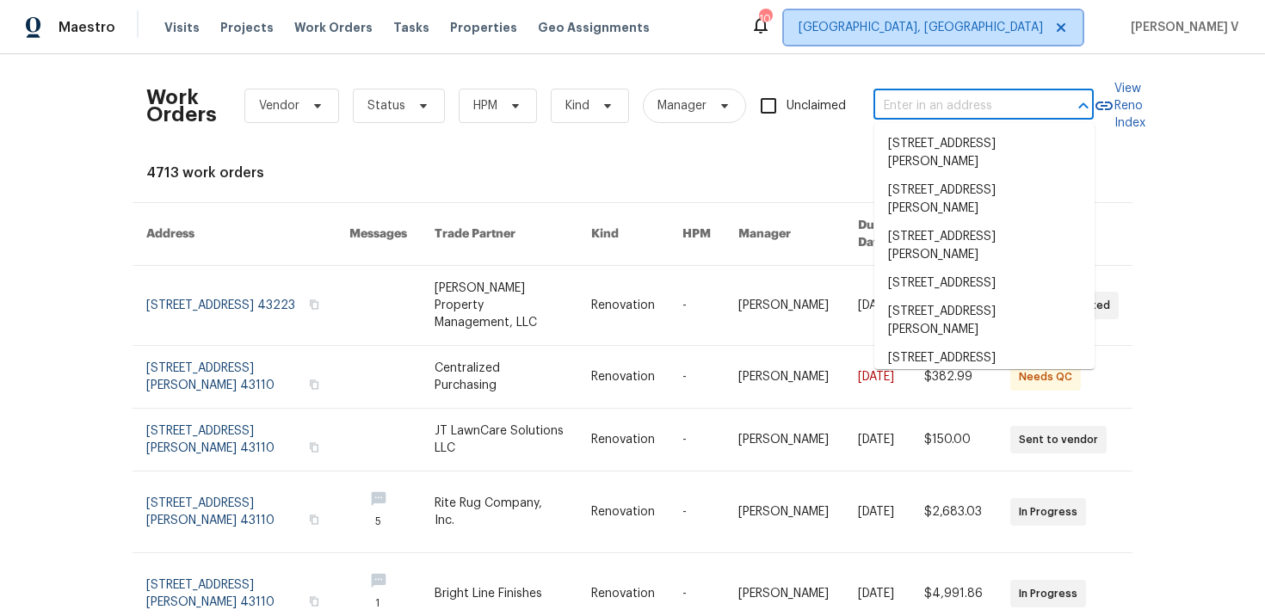
click at [1052, 32] on span "Columbus, OH" at bounding box center [933, 27] width 299 height 34
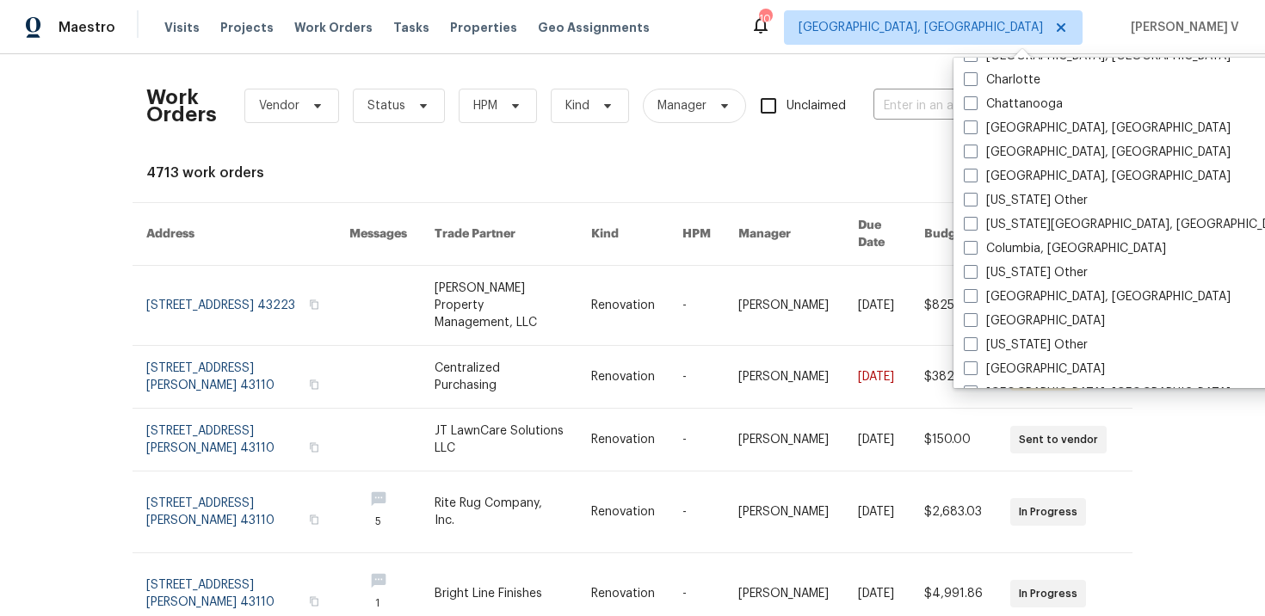
scroll to position [386, 0]
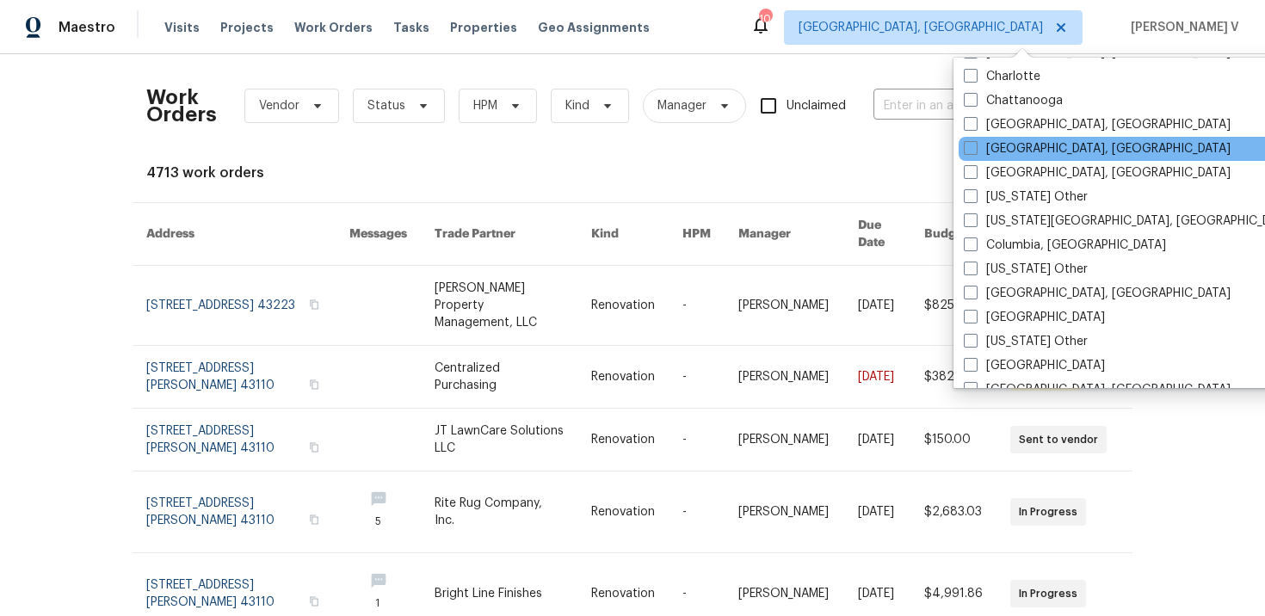
click at [962, 147] on div "Cincinnati, OH" at bounding box center [1132, 149] width 347 height 24
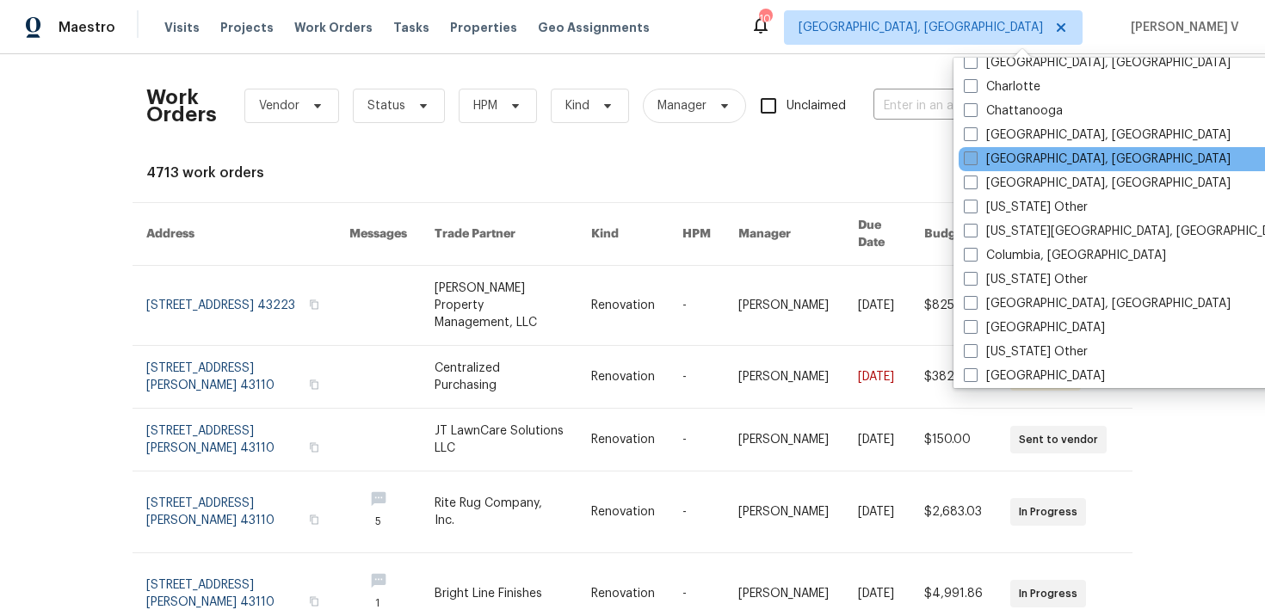
click at [966, 159] on span at bounding box center [971, 158] width 14 height 14
click at [966, 159] on input "Cincinnati, OH" at bounding box center [969, 156] width 11 height 11
checkbox input "true"
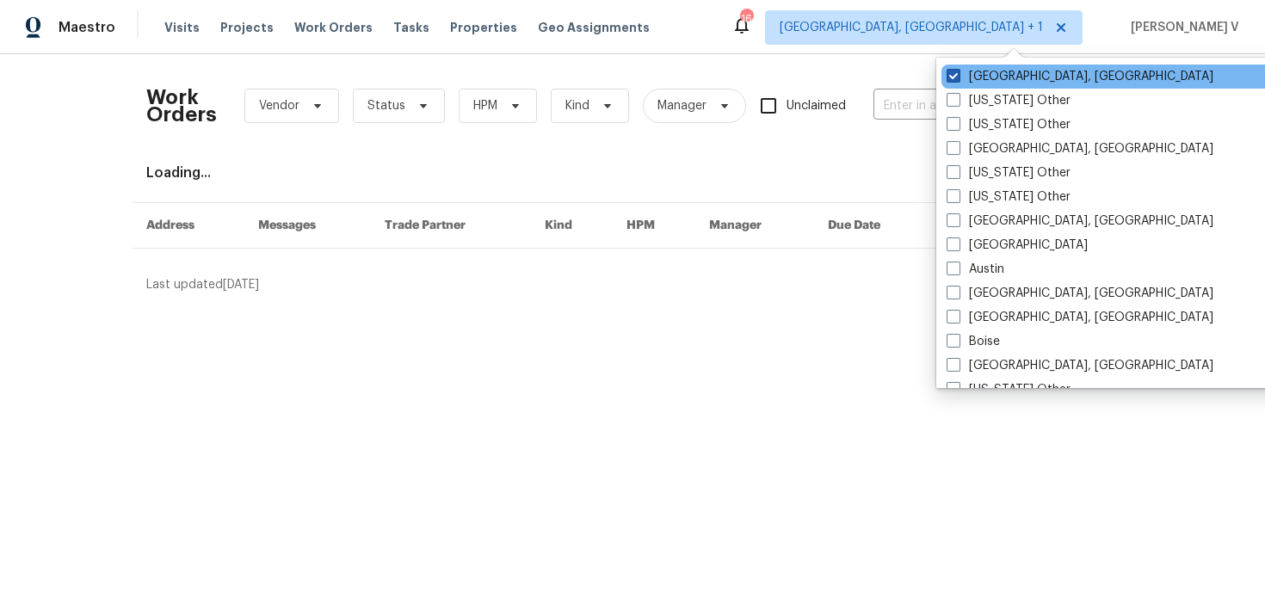
click at [956, 77] on span at bounding box center [954, 76] width 14 height 14
click at [956, 77] on input "Columbus, OH" at bounding box center [952, 73] width 11 height 11
checkbox input "false"
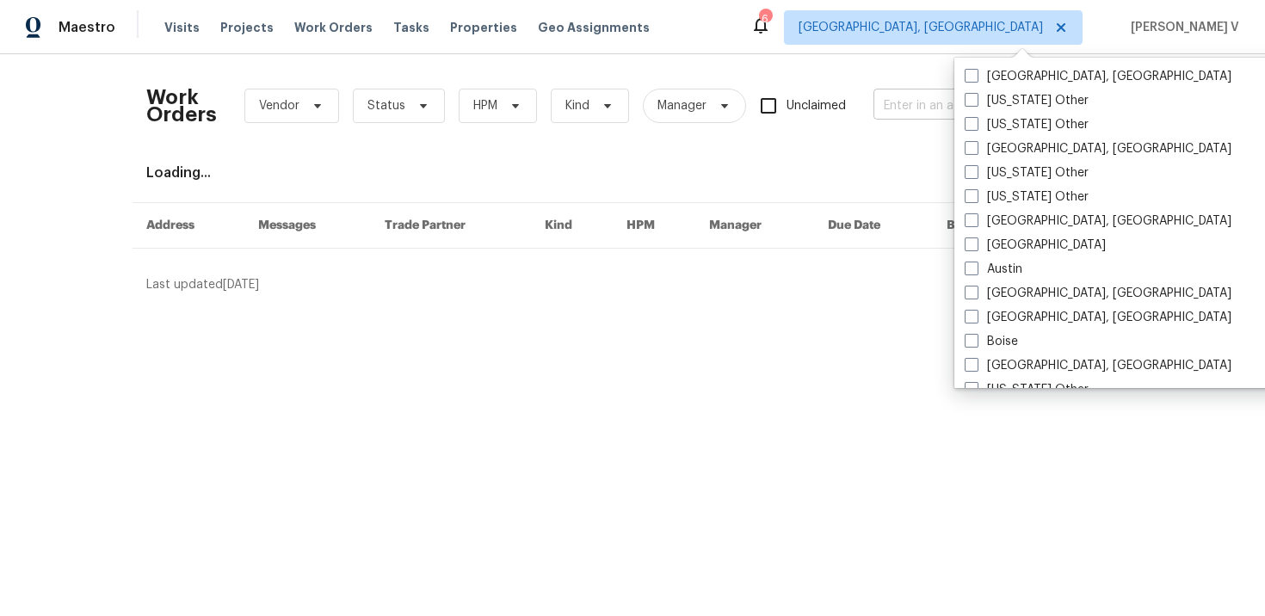
click at [902, 98] on input "text" at bounding box center [959, 106] width 172 height 27
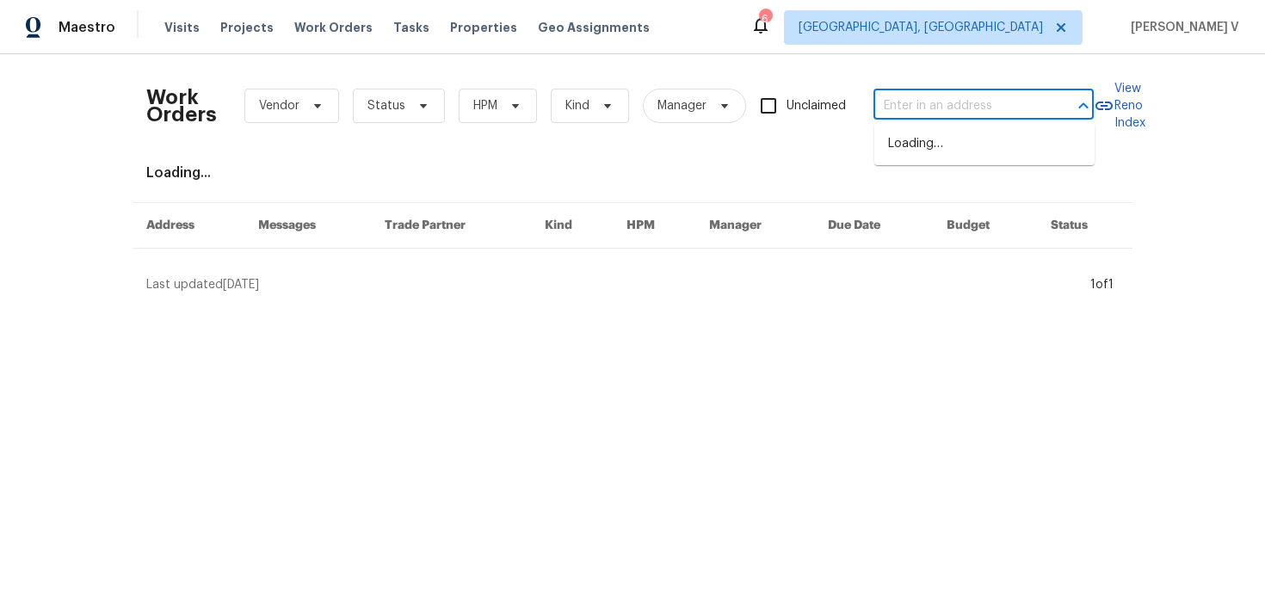
paste input "85 Glen Mary Dr Amelia, OH 45102"
type input "85 Glen Mary Dr Amelia, OH 45102"
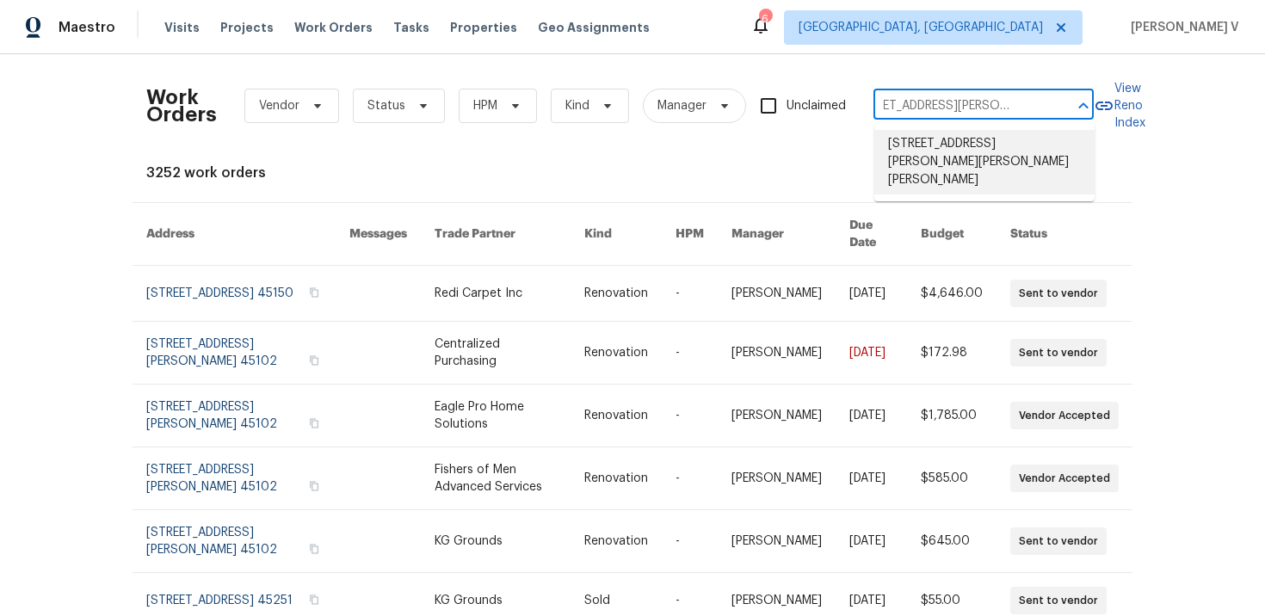
click at [927, 143] on li "85 Glen Mary Dr, Amelia, OH 45102" at bounding box center [984, 162] width 220 height 65
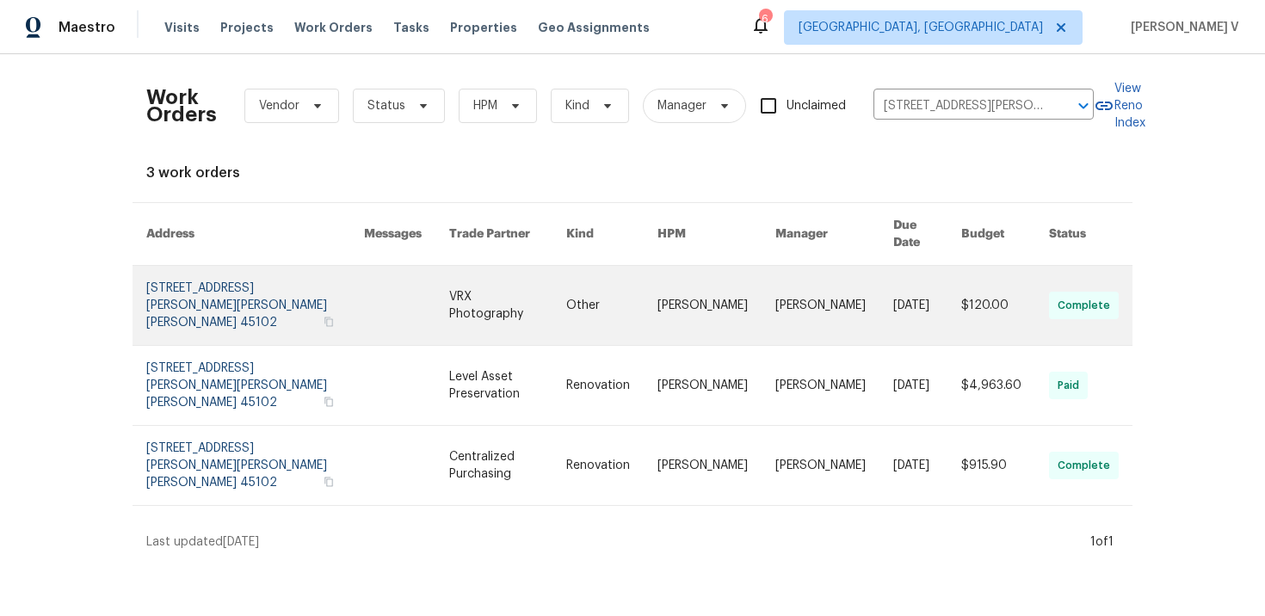
click at [232, 266] on link at bounding box center [255, 305] width 218 height 79
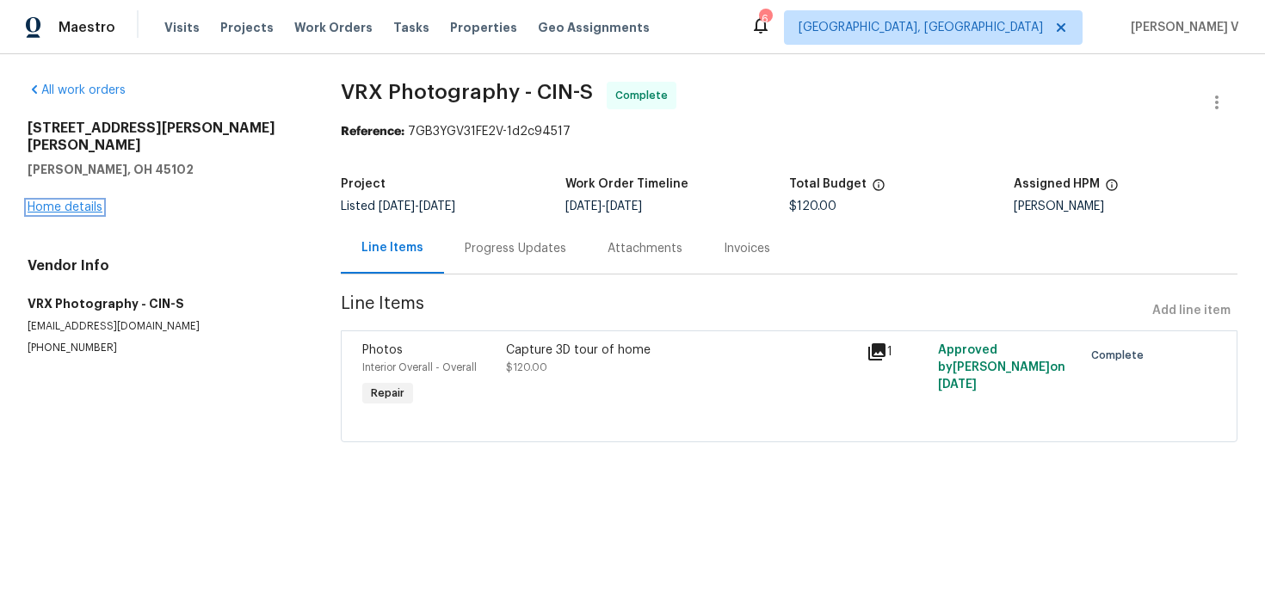
click at [64, 201] on link "Home details" at bounding box center [65, 207] width 75 height 12
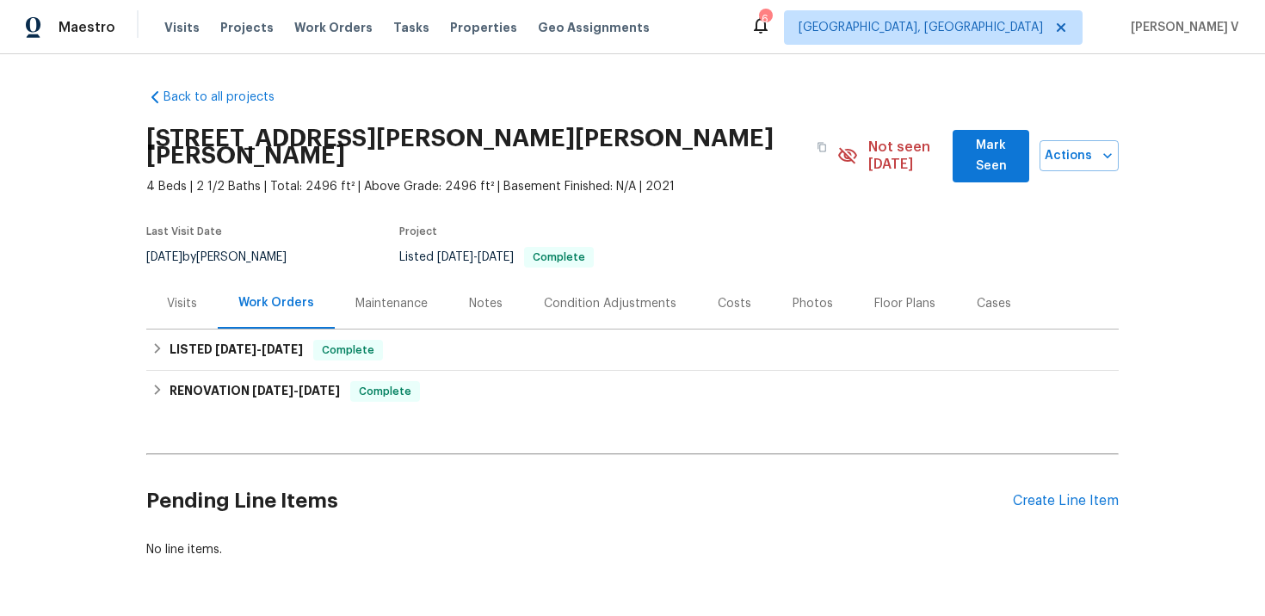
click at [164, 278] on div "Visits" at bounding box center [181, 303] width 71 height 51
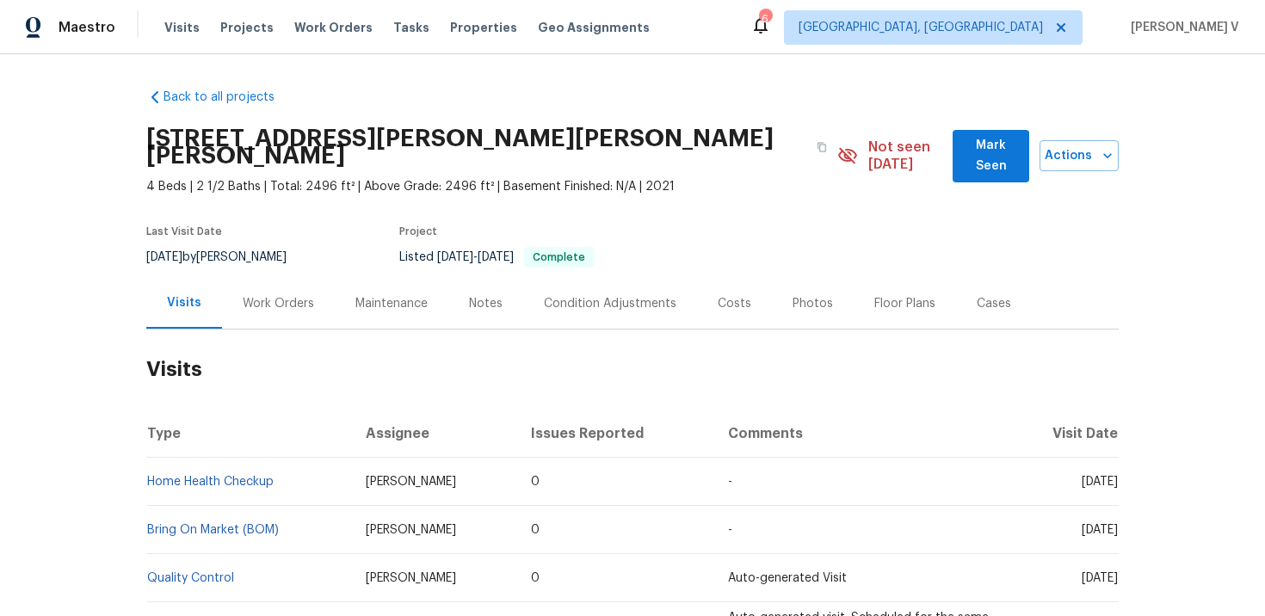
scroll to position [34, 0]
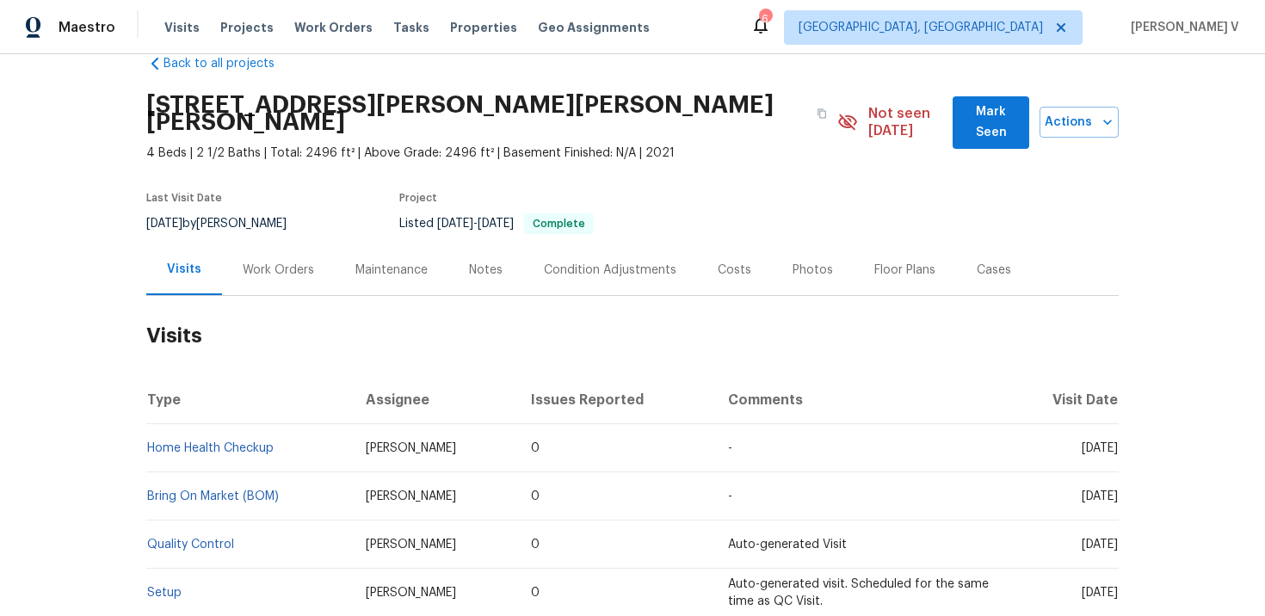
click at [306, 437] on td "Home Health Checkup" at bounding box center [249, 448] width 206 height 48
copy link "Home Health Checkup"
click at [305, 31] on span "Work Orders" at bounding box center [333, 27] width 78 height 17
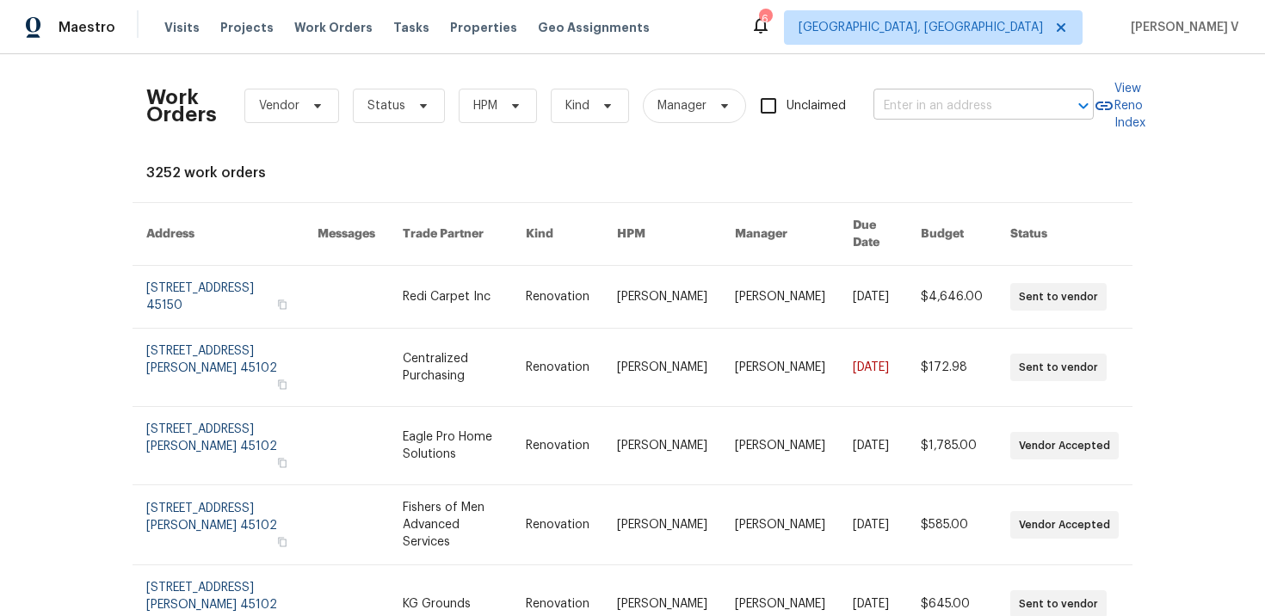
click at [893, 106] on input "text" at bounding box center [959, 106] width 172 height 27
paste input "5375 Wandering Way Mason, OH 45040"
type input "5375 Wandering Way Mason, OH 45040"
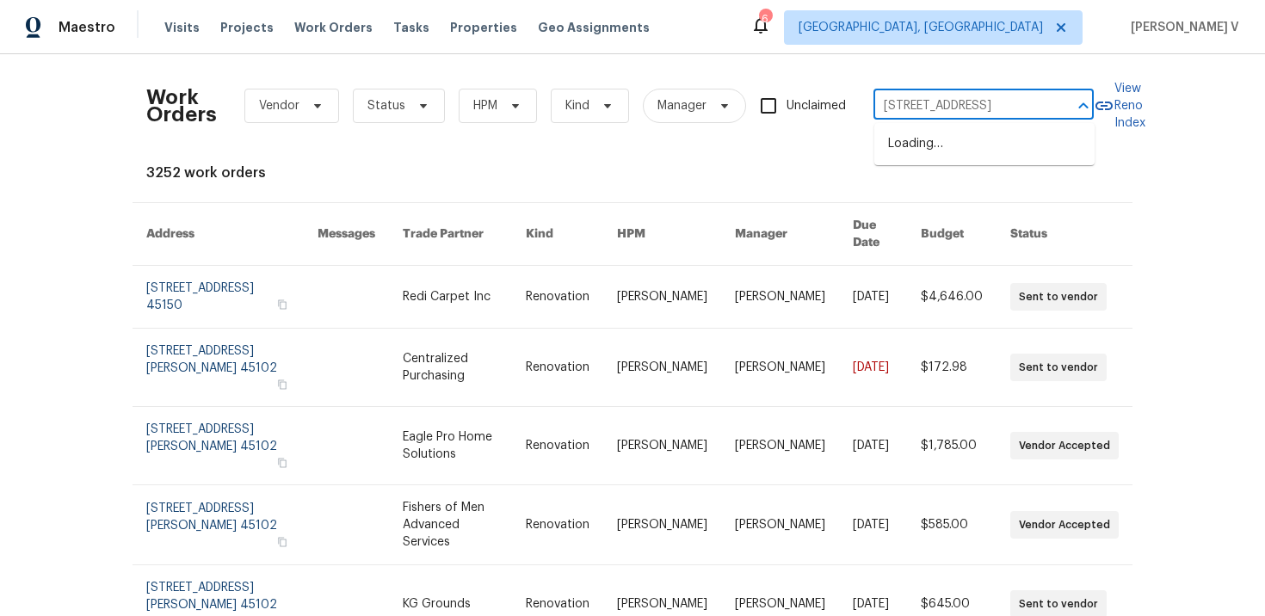
scroll to position [0, 63]
click at [935, 158] on li "5375 Wandering Way, Mason, OH 45040" at bounding box center [984, 144] width 220 height 28
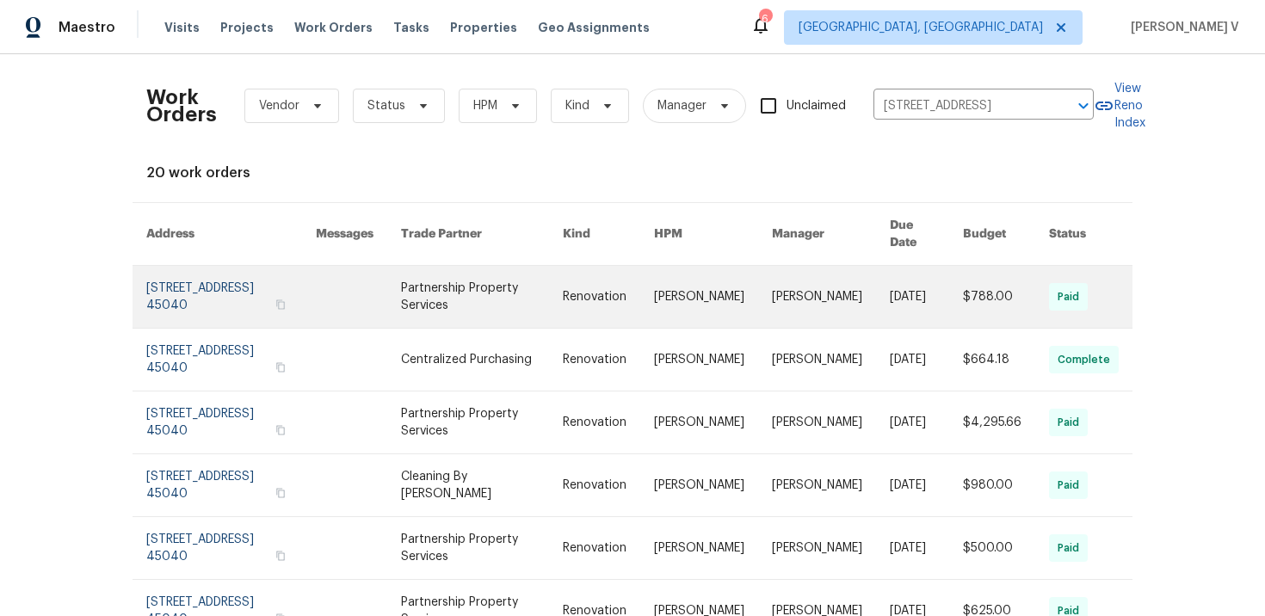
click at [246, 269] on link at bounding box center [231, 297] width 170 height 62
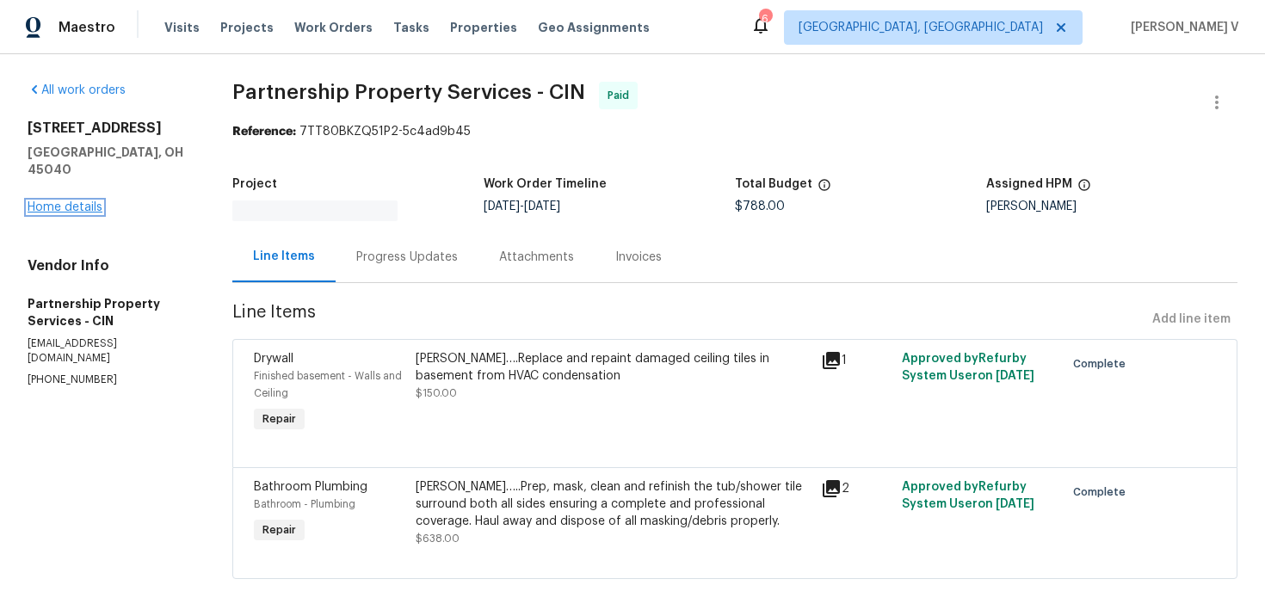
click at [36, 201] on link "Home details" at bounding box center [65, 207] width 75 height 12
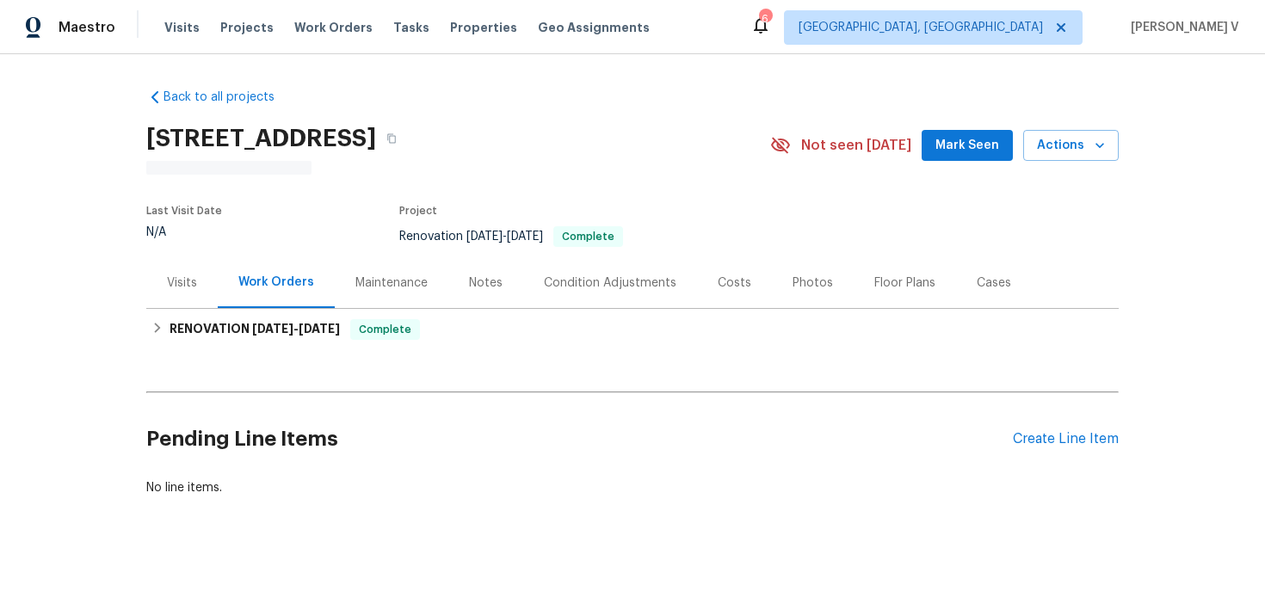
click at [157, 275] on div "Visits" at bounding box center [181, 282] width 71 height 51
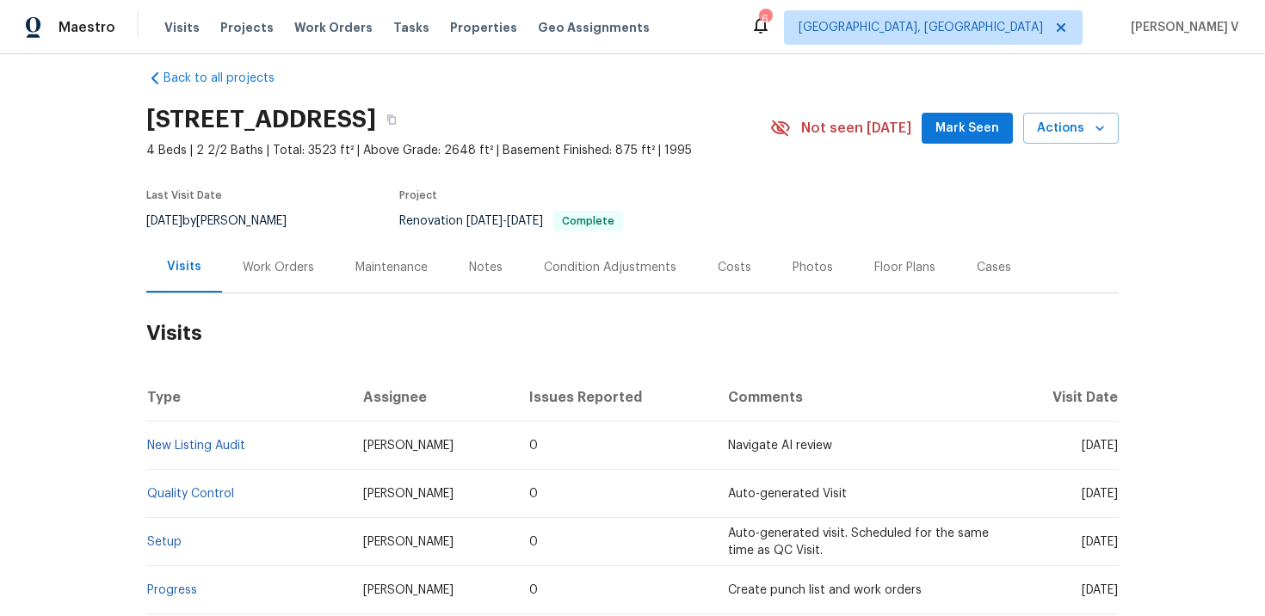
scroll to position [22, 0]
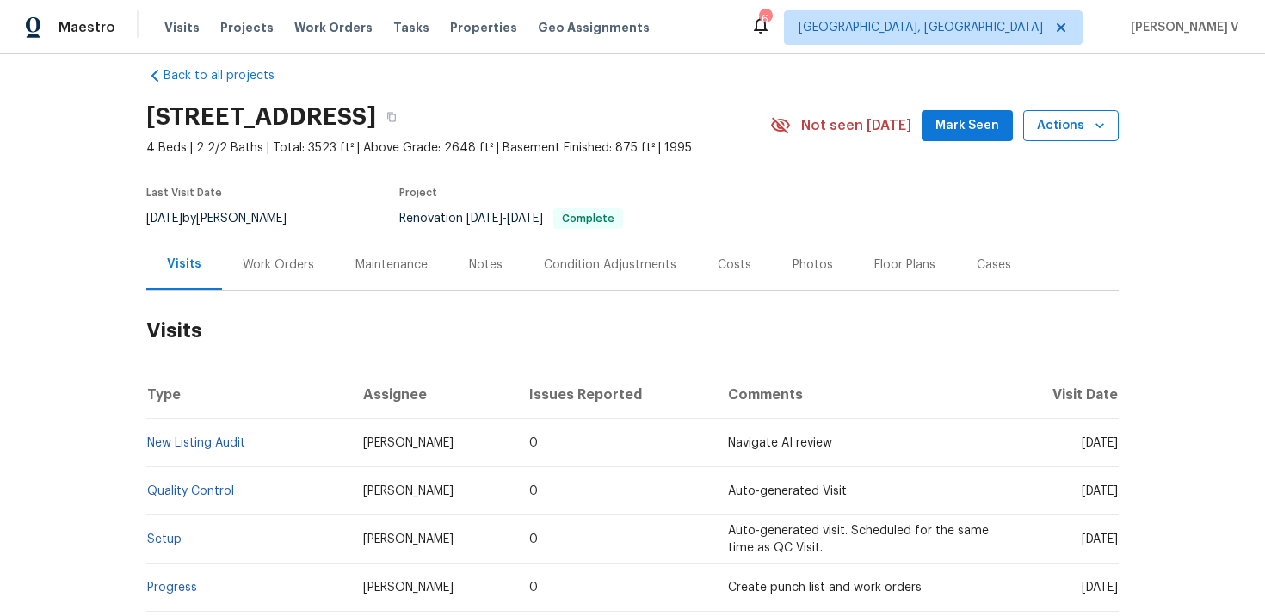
click at [1054, 132] on span "Actions" at bounding box center [1071, 126] width 68 height 22
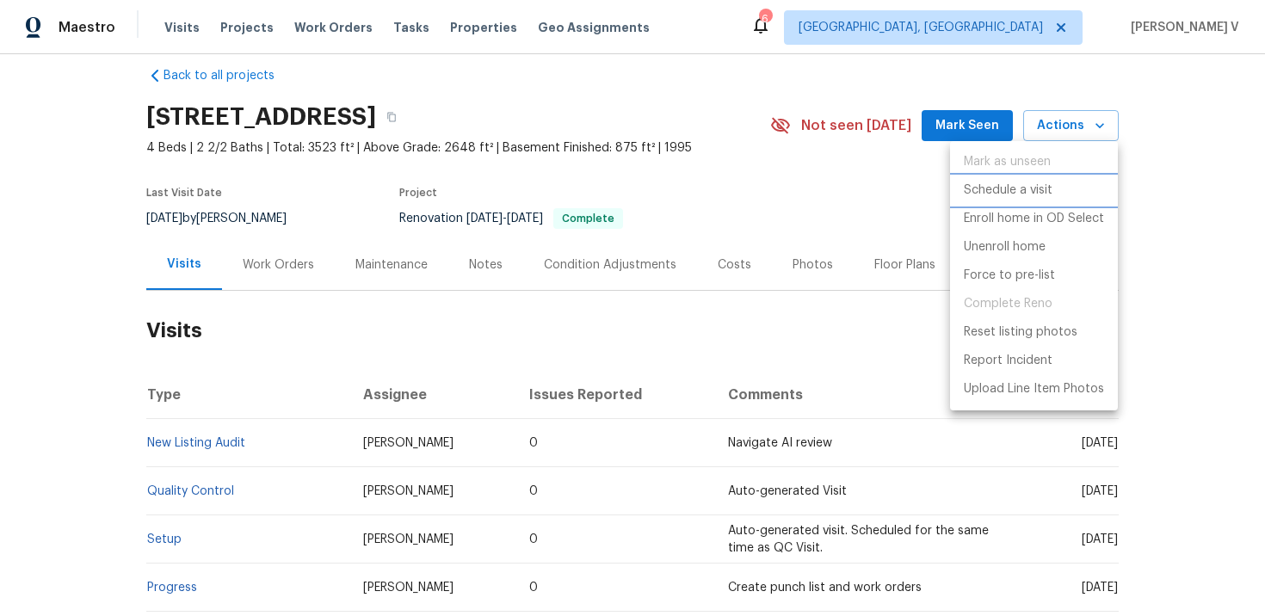
click at [1001, 182] on p "Schedule a visit" at bounding box center [1008, 191] width 89 height 18
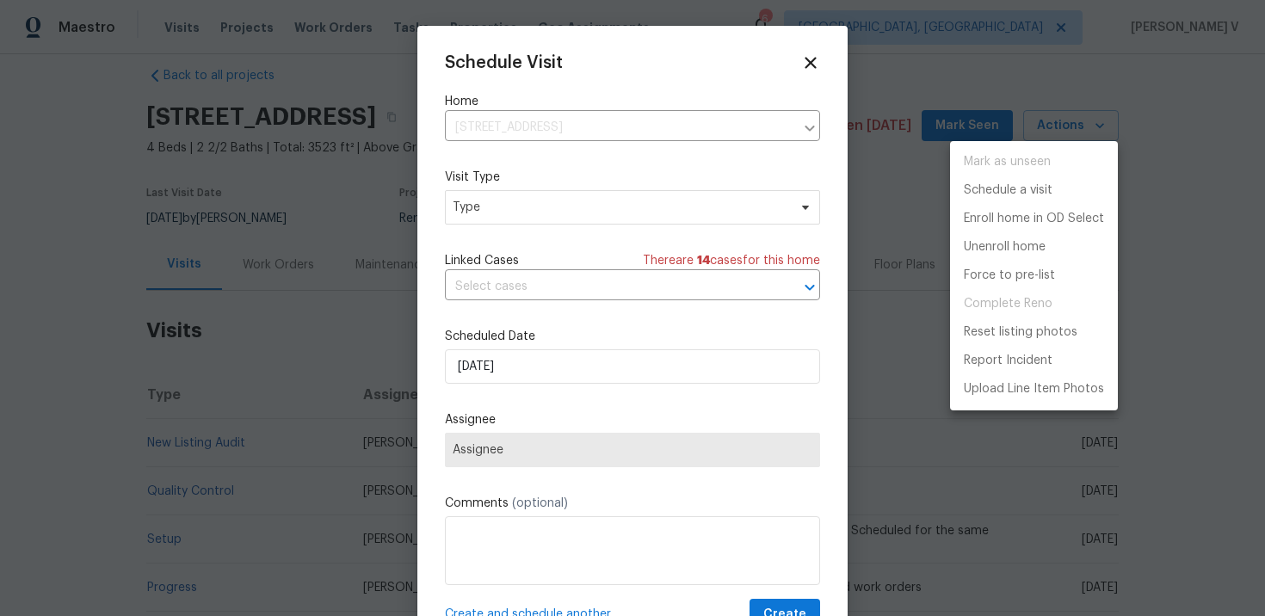
click at [529, 202] on div at bounding box center [632, 308] width 1265 height 616
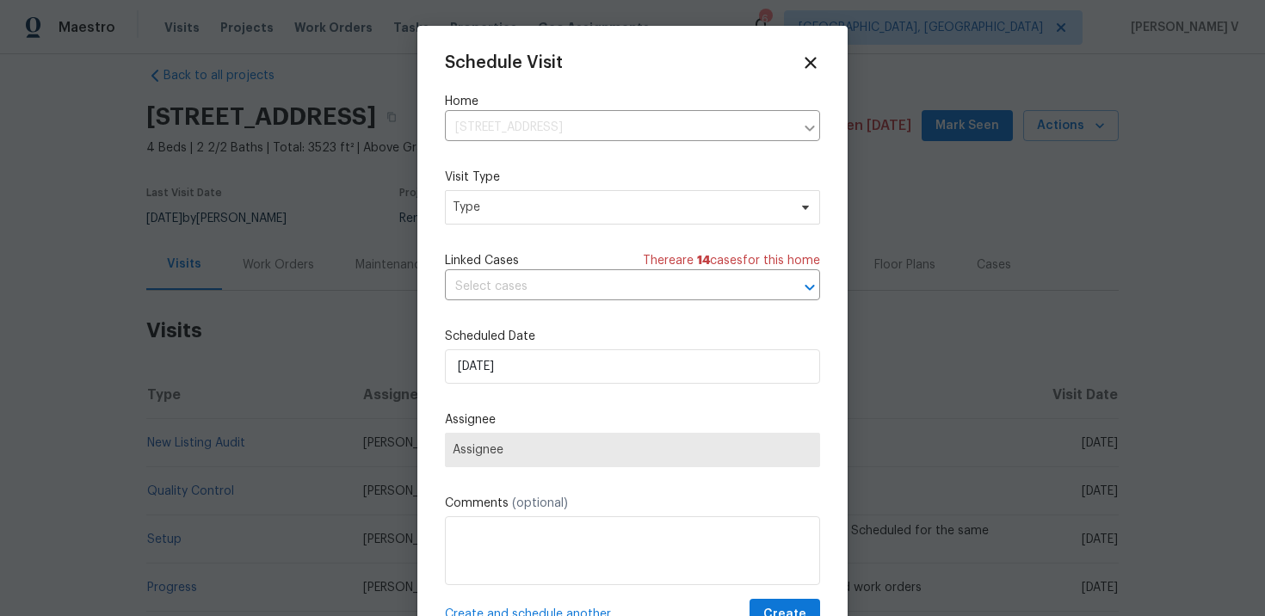
click at [529, 202] on div "Mark as unseen Schedule a visit Enroll home in OD Select Unenroll home Force to…" at bounding box center [632, 308] width 1265 height 616
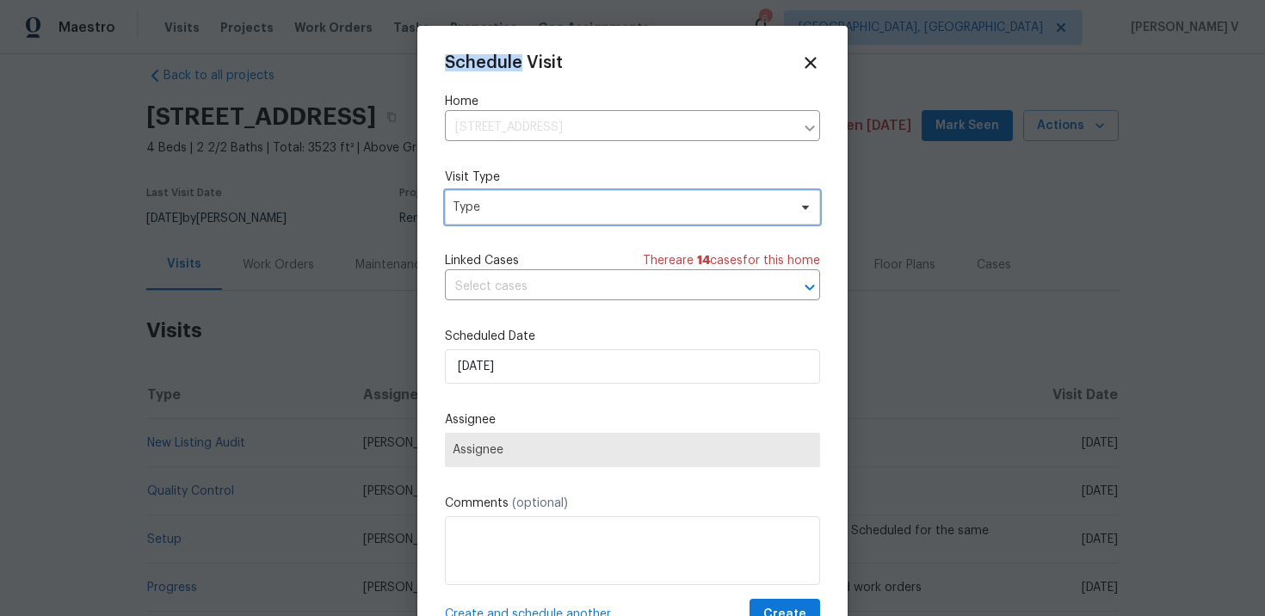
click at [529, 202] on span "Type" at bounding box center [620, 207] width 335 height 17
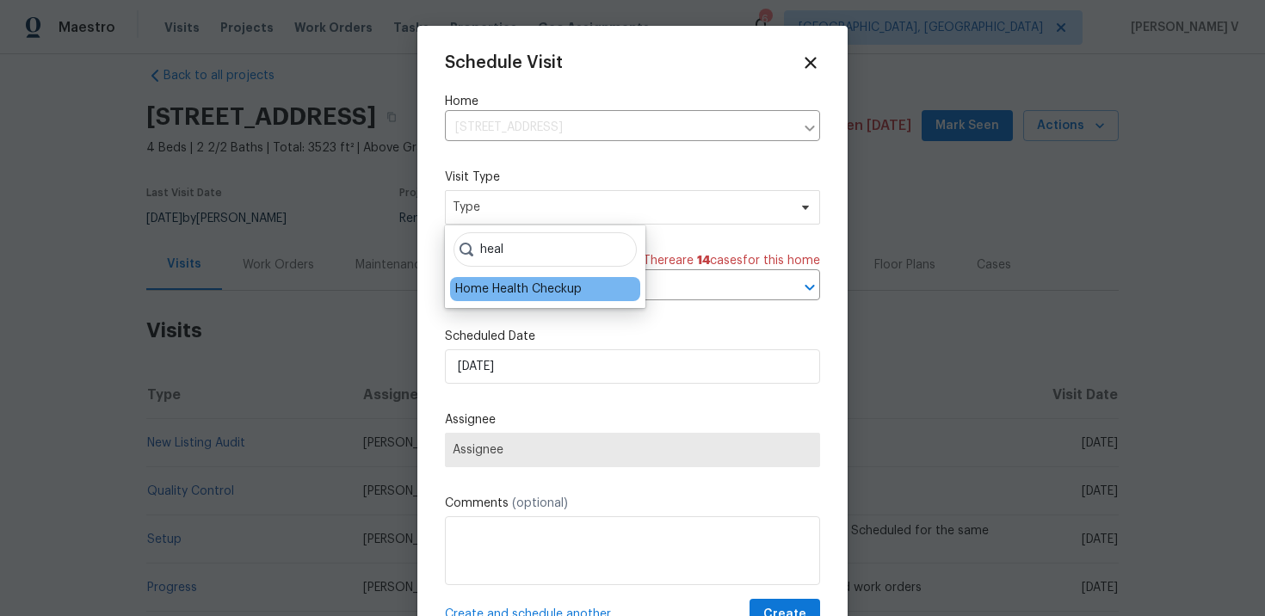
type input "heal"
click at [530, 282] on div "Home Health Checkup" at bounding box center [518, 289] width 127 height 17
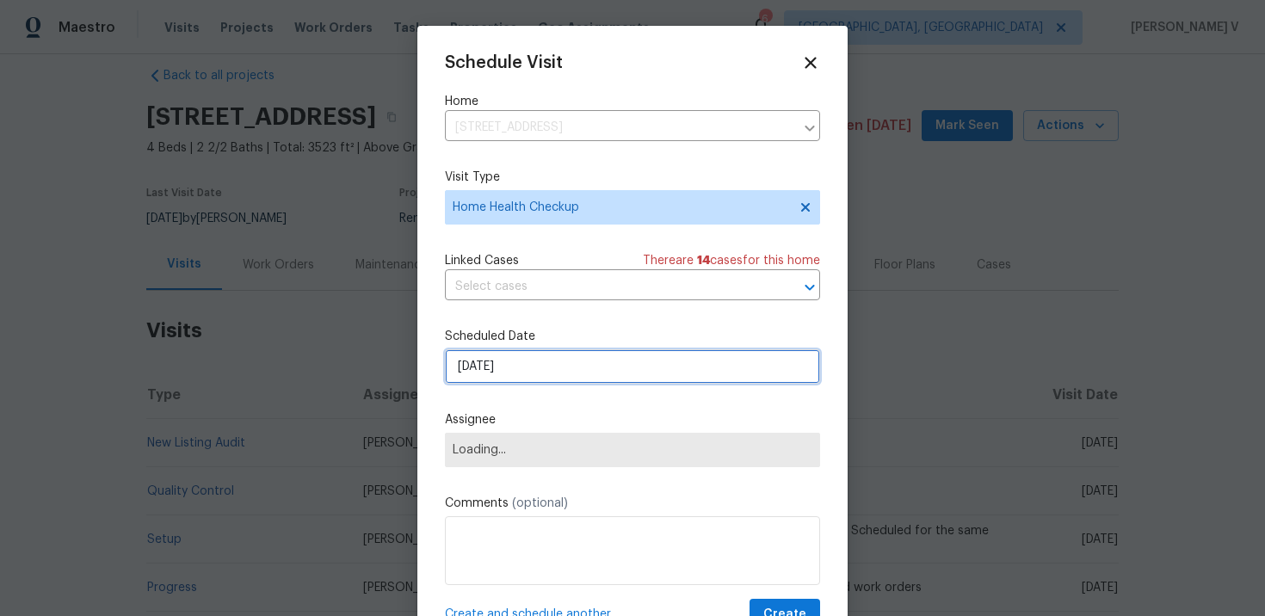
click at [522, 384] on input "02/10/2025" at bounding box center [632, 366] width 375 height 34
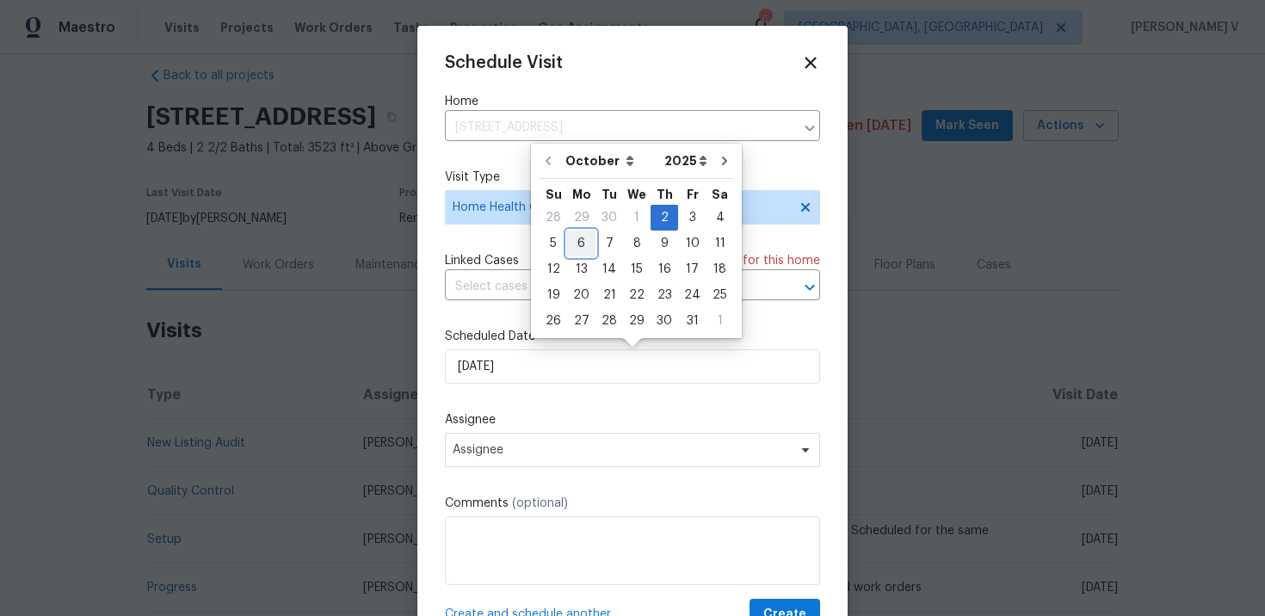
click at [584, 243] on div "6" at bounding box center [581, 243] width 28 height 24
type input "06/10/2025"
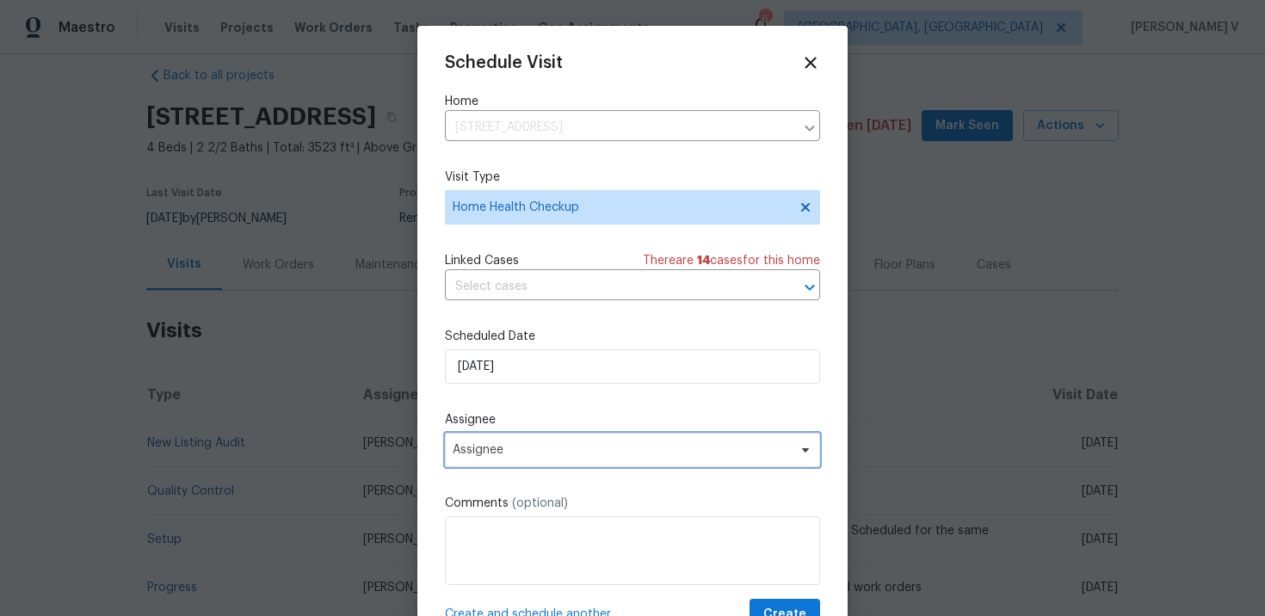
click at [521, 440] on span "Assignee" at bounding box center [632, 450] width 375 height 34
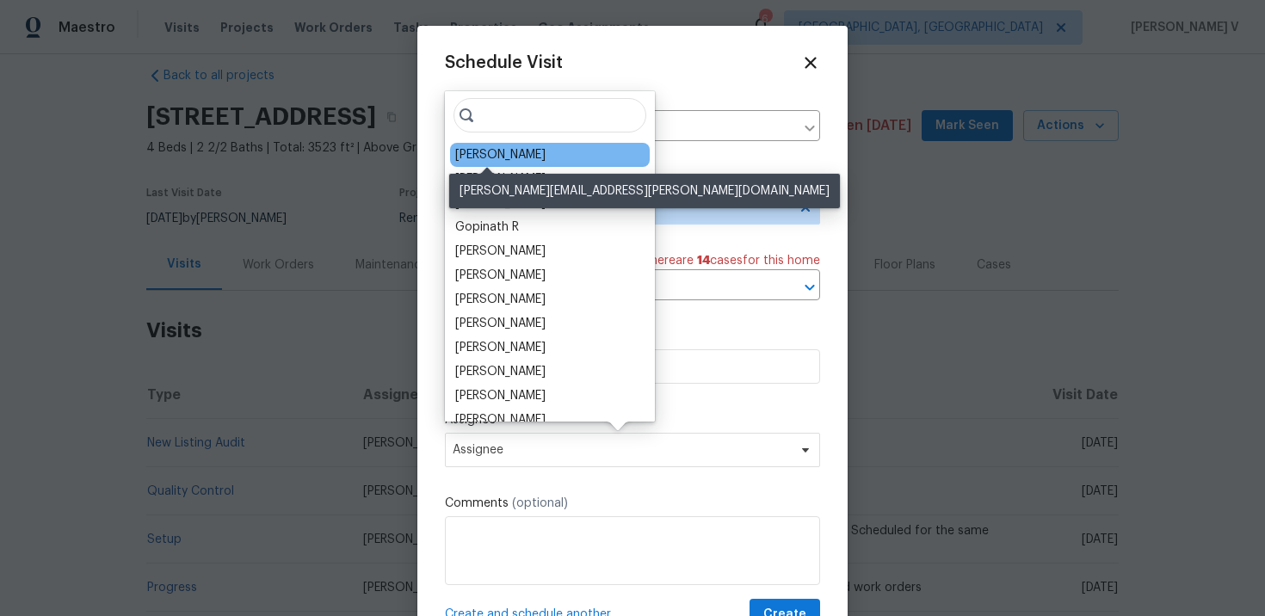
click at [476, 147] on div "Robert Carl" at bounding box center [500, 154] width 90 height 17
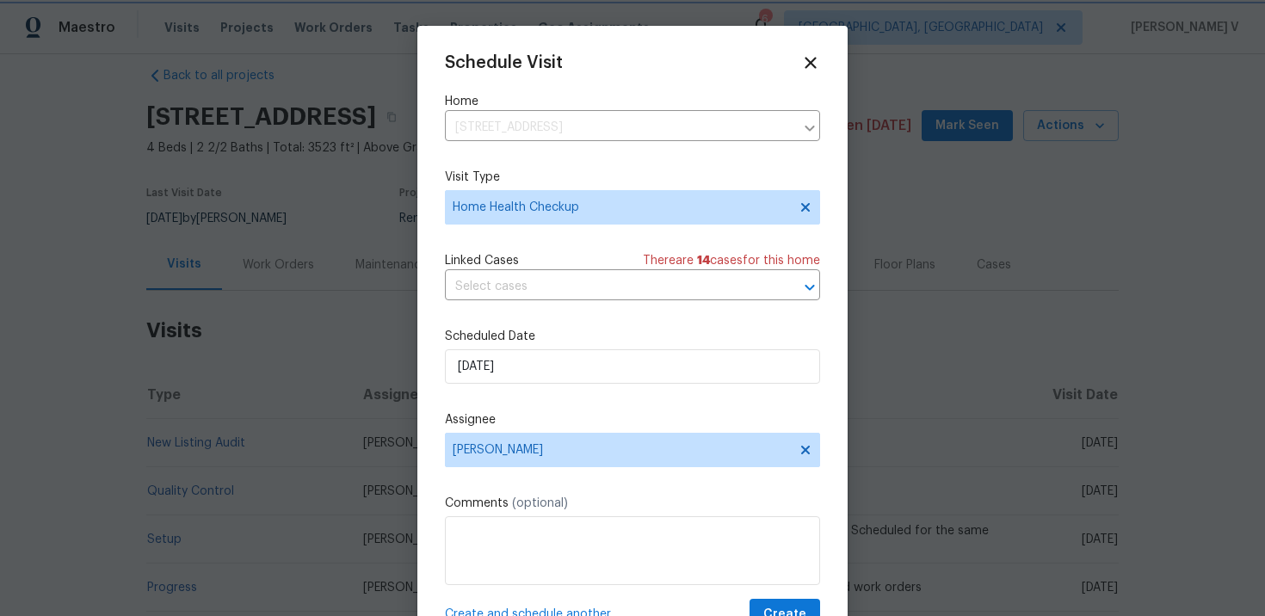
scroll to position [31, 0]
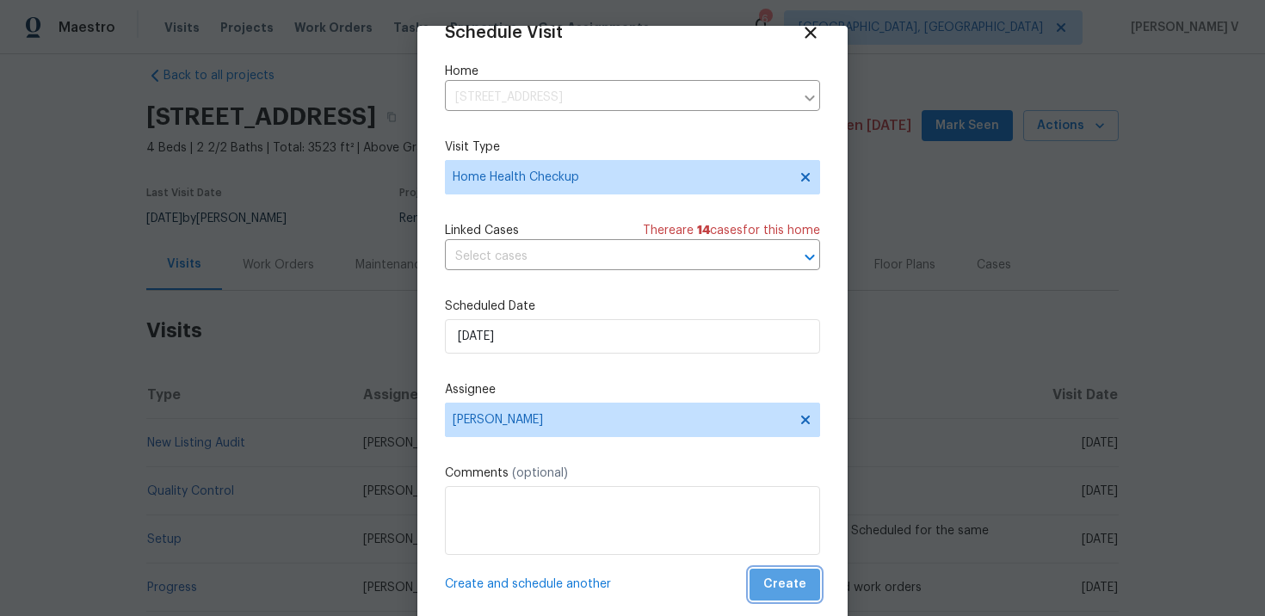
click at [792, 586] on span "Create" at bounding box center [784, 585] width 43 height 22
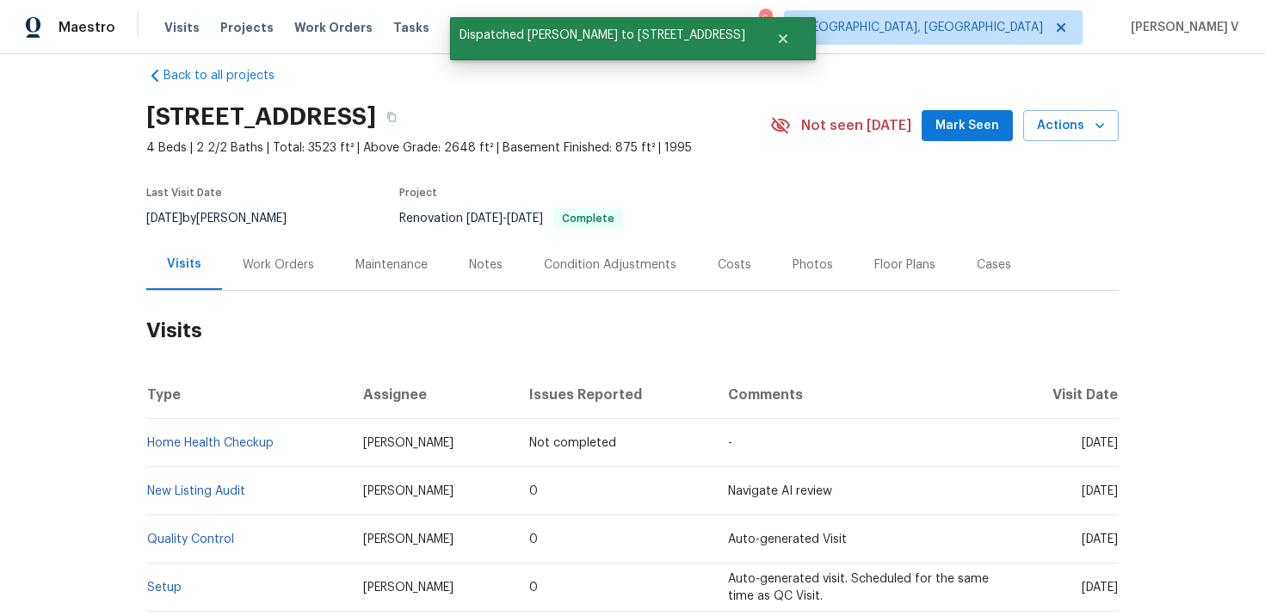
click at [309, 442] on td "Home Health Checkup" at bounding box center [247, 443] width 203 height 48
copy link "Home Health Checkup"
click at [323, 29] on span "Work Orders" at bounding box center [333, 27] width 78 height 17
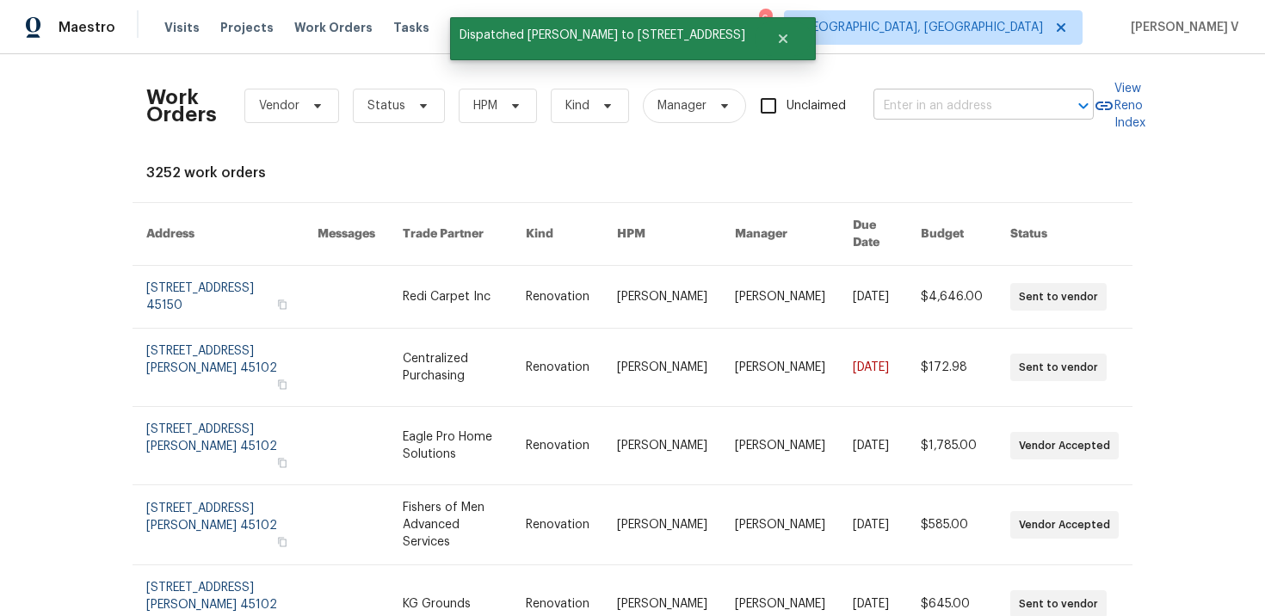
click at [909, 104] on input "text" at bounding box center [959, 106] width 172 height 27
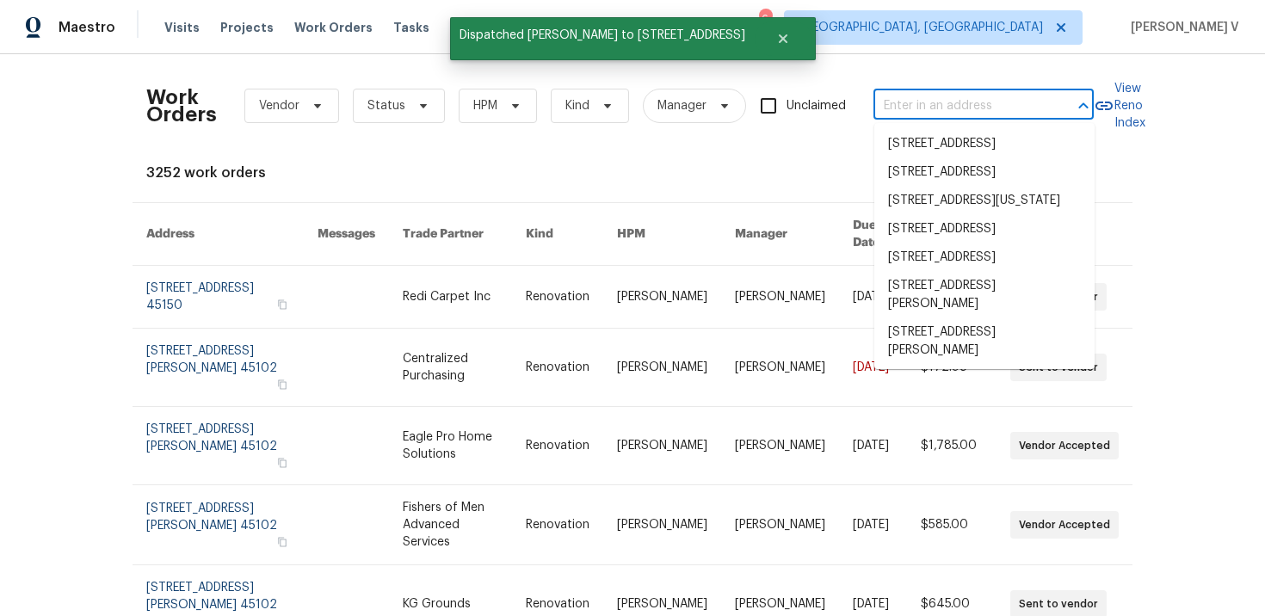
paste input "14 Dorsey Dr Hamilton, OH 45011"
type input "14 Dorsey Dr Hamilton, OH 45011"
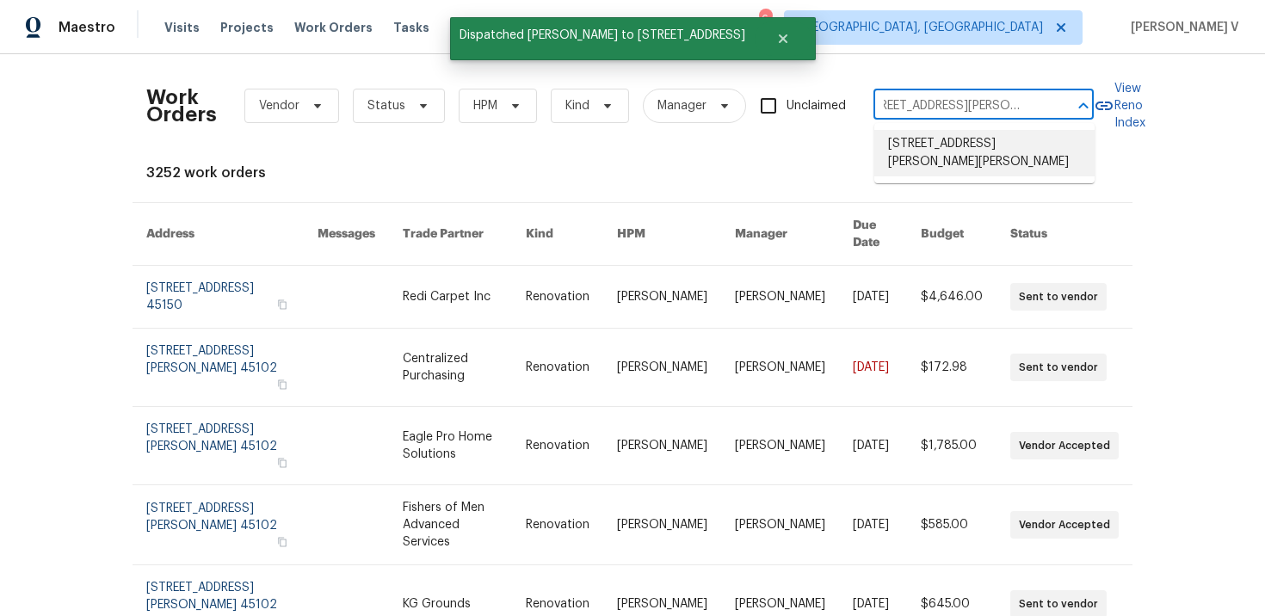
click at [923, 142] on li "14 Dorsey Dr, Hamilton, OH 45011" at bounding box center [984, 153] width 220 height 46
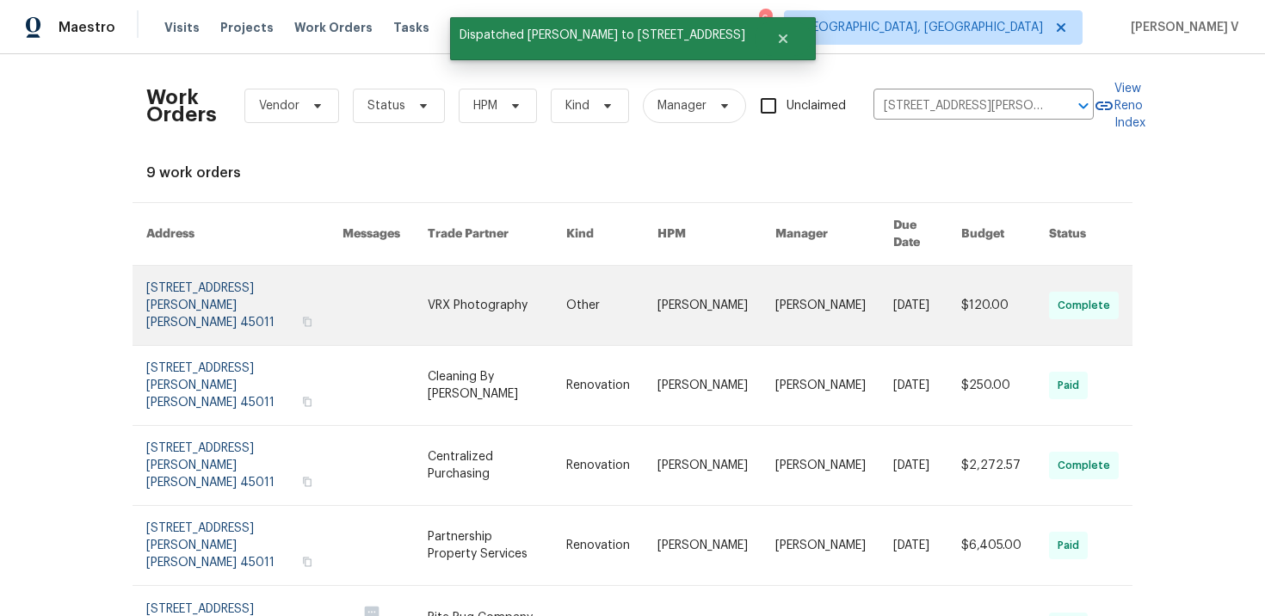
click at [181, 271] on link at bounding box center [244, 305] width 196 height 79
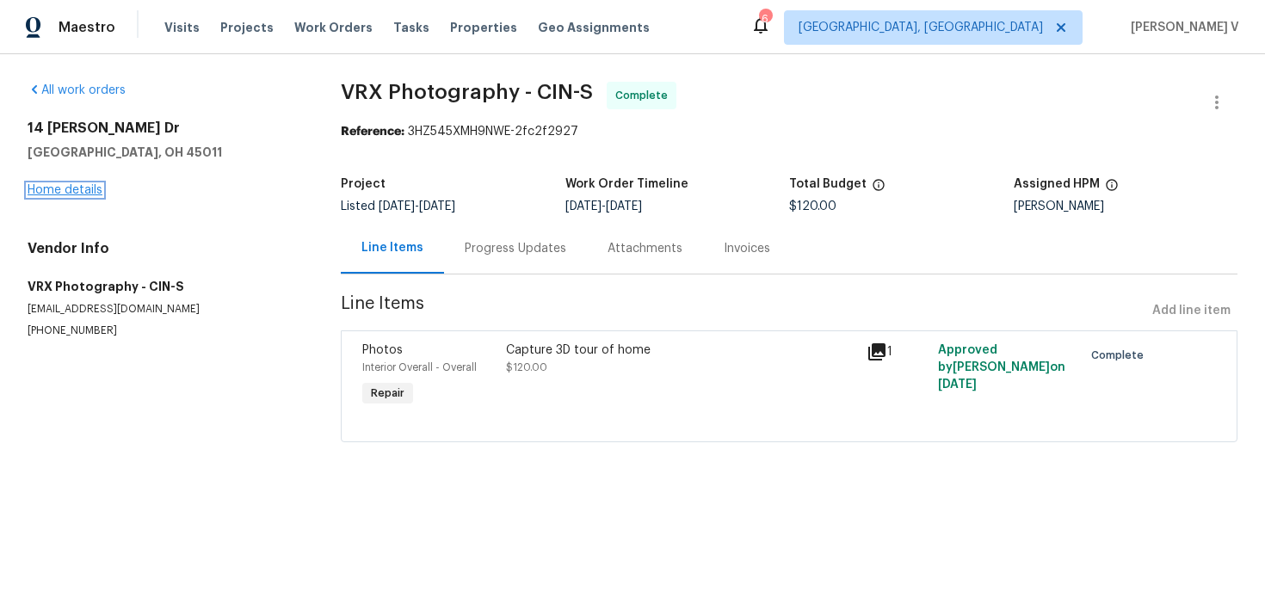
click at [71, 194] on link "Home details" at bounding box center [65, 190] width 75 height 12
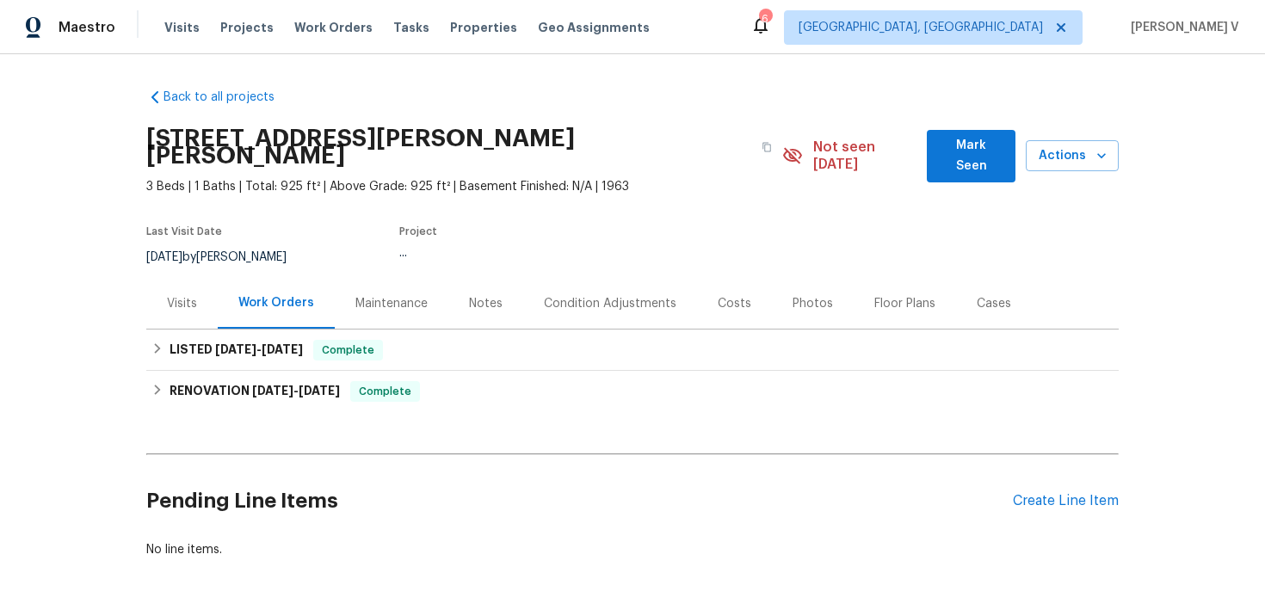
click at [178, 300] on div "Visits" at bounding box center [181, 303] width 71 height 51
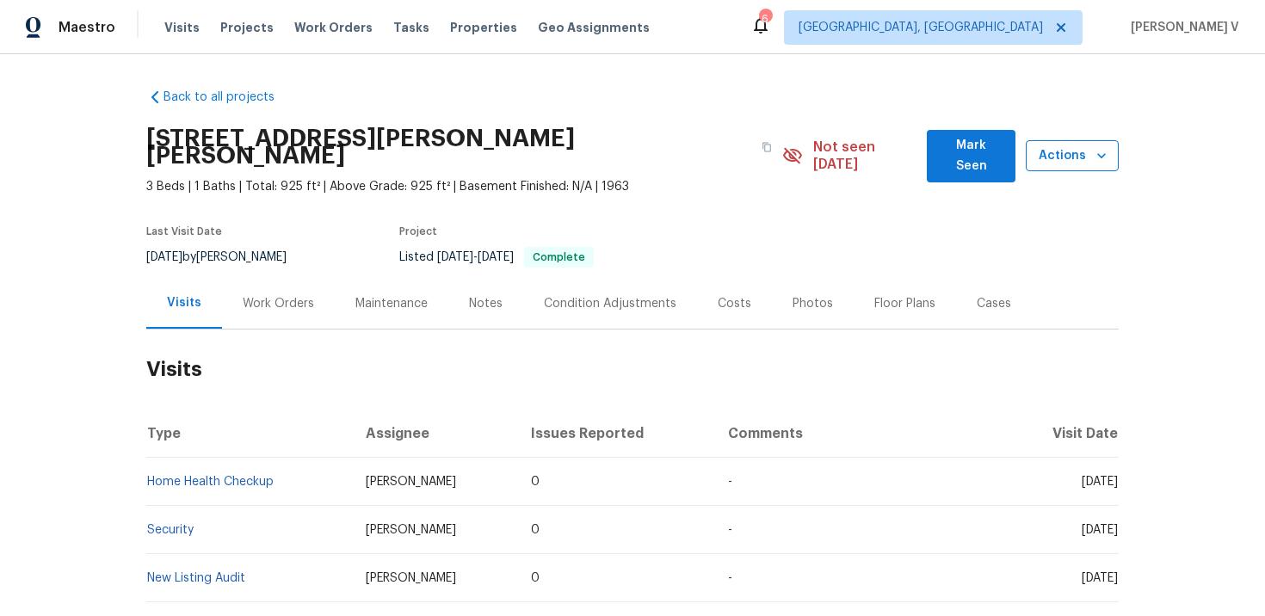
click at [1054, 151] on span "Actions" at bounding box center [1072, 156] width 65 height 22
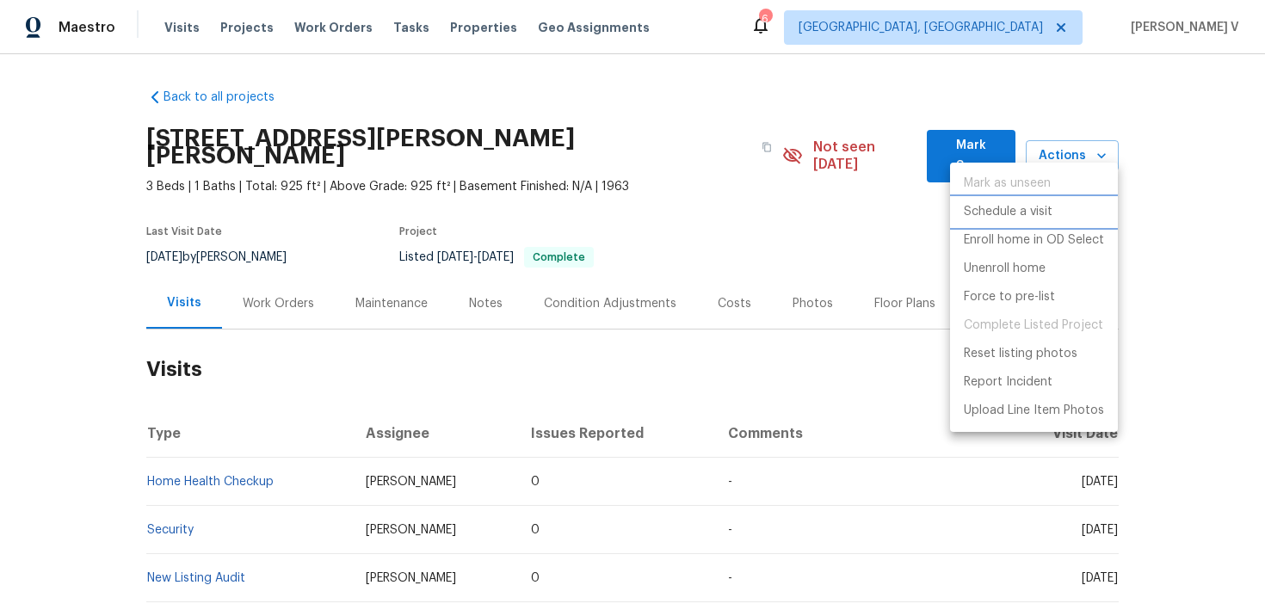
click at [992, 208] on p "Schedule a visit" at bounding box center [1008, 212] width 89 height 18
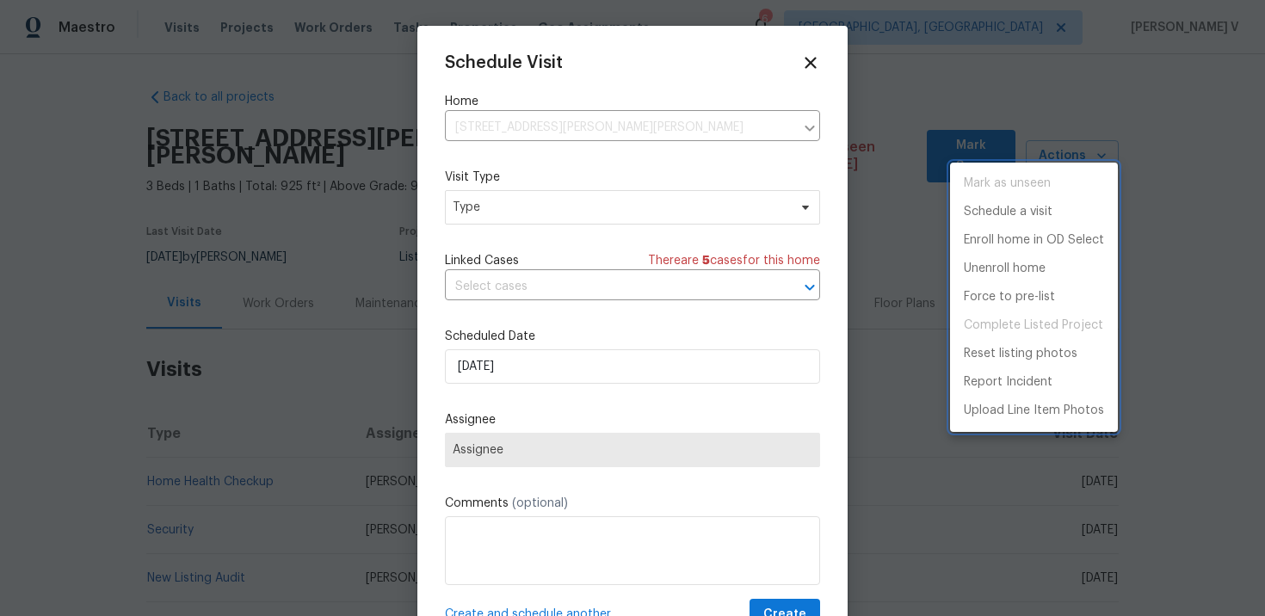
click at [514, 203] on div at bounding box center [632, 308] width 1265 height 616
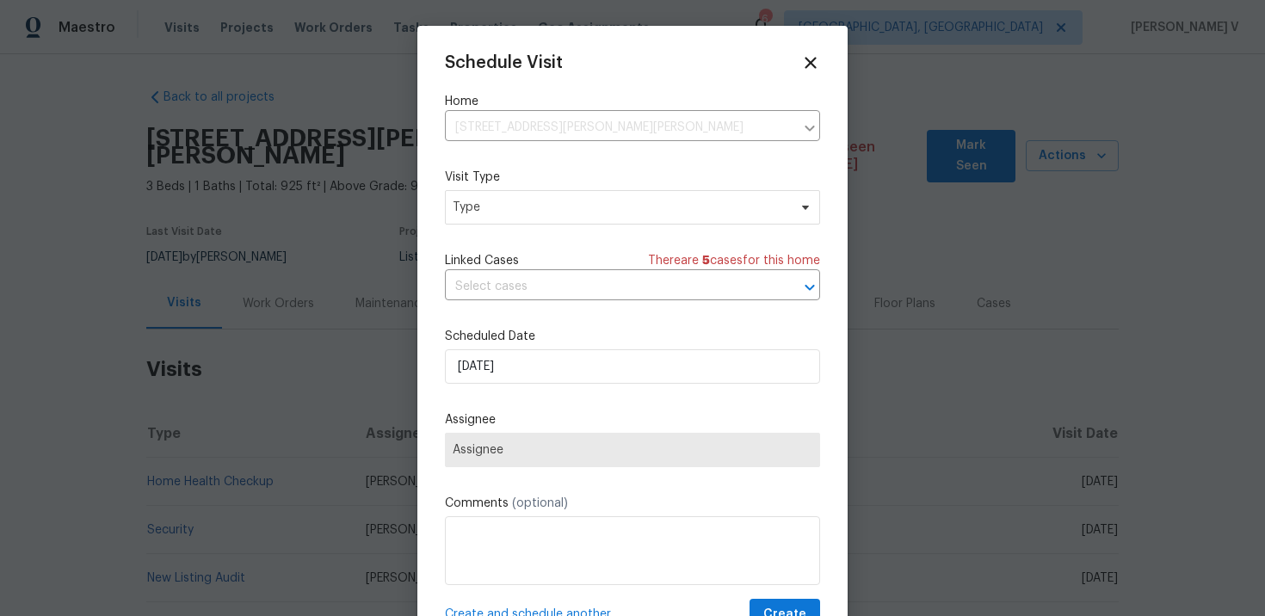
click at [514, 203] on div "Mark as unseen Schedule a visit Enroll home in OD Select Unenroll home Force to…" at bounding box center [632, 308] width 1265 height 616
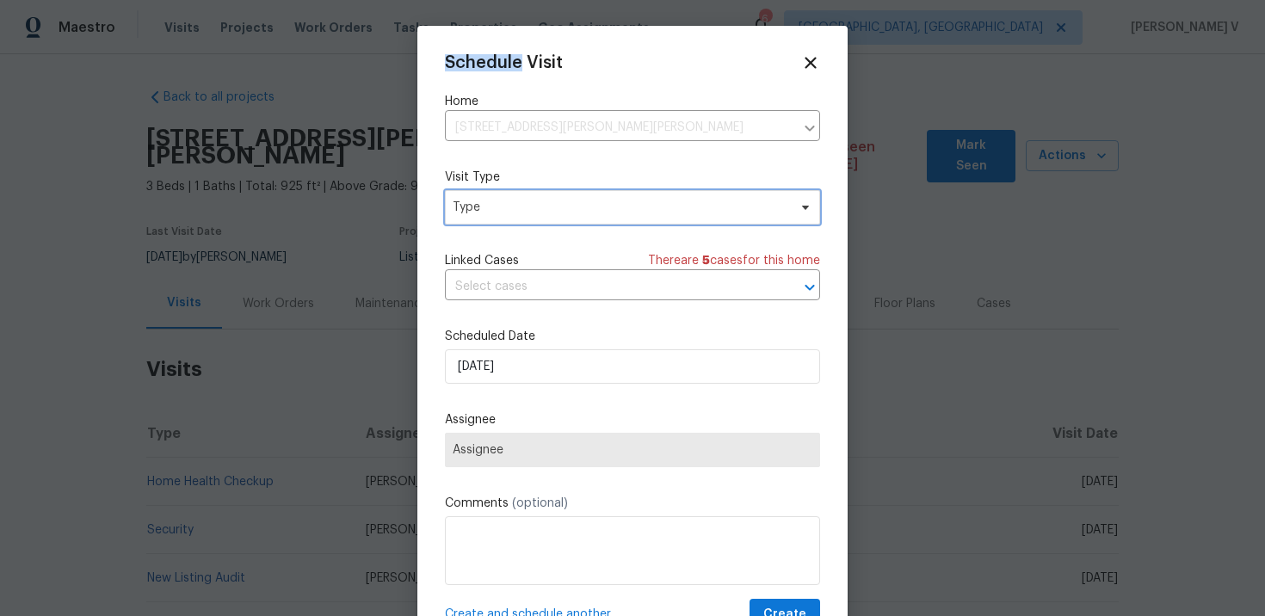
click at [514, 203] on span "Type" at bounding box center [620, 207] width 335 height 17
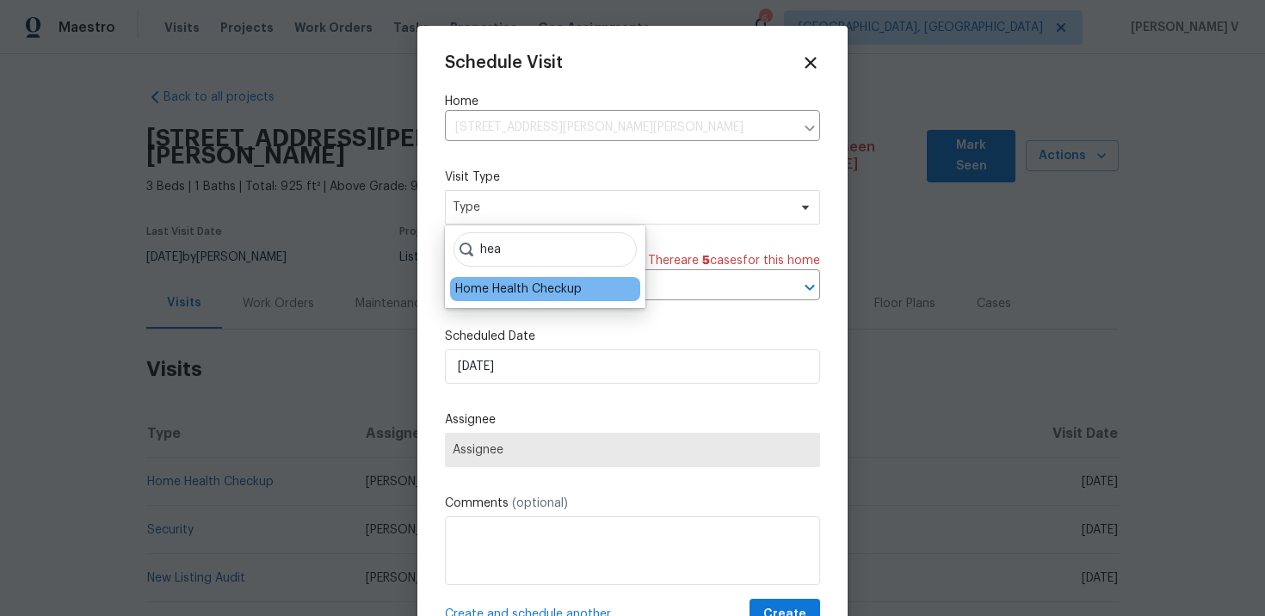
type input "hea"
click at [501, 281] on div "Home Health Checkup" at bounding box center [518, 289] width 127 height 17
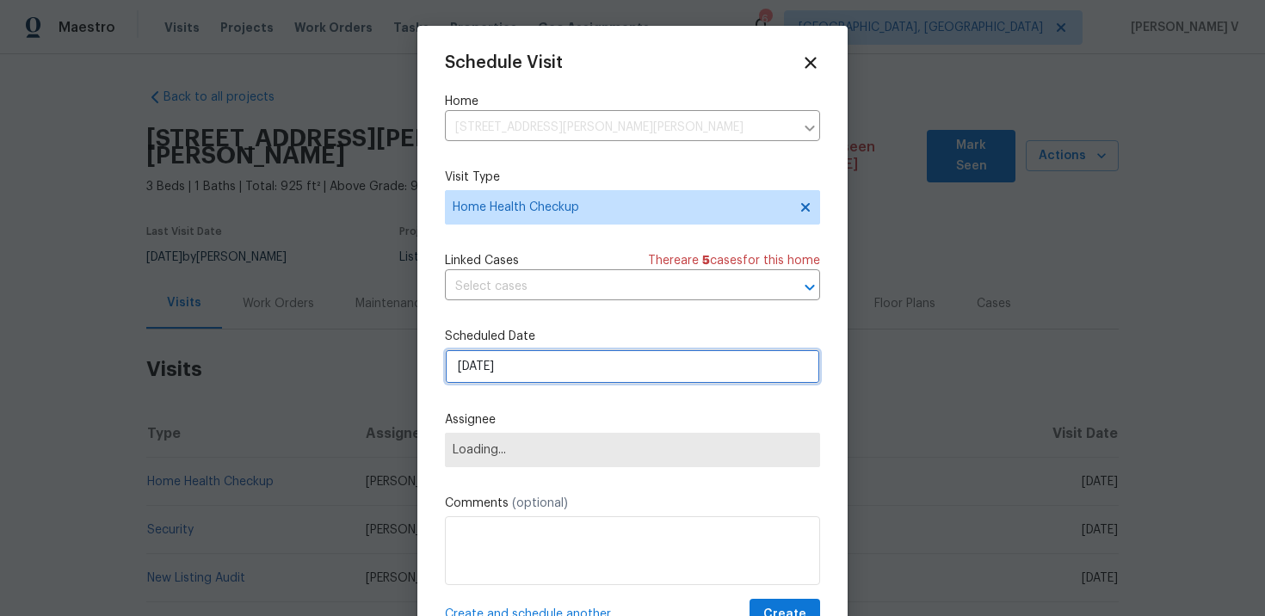
click at [515, 364] on input "02/10/2025" at bounding box center [632, 366] width 375 height 34
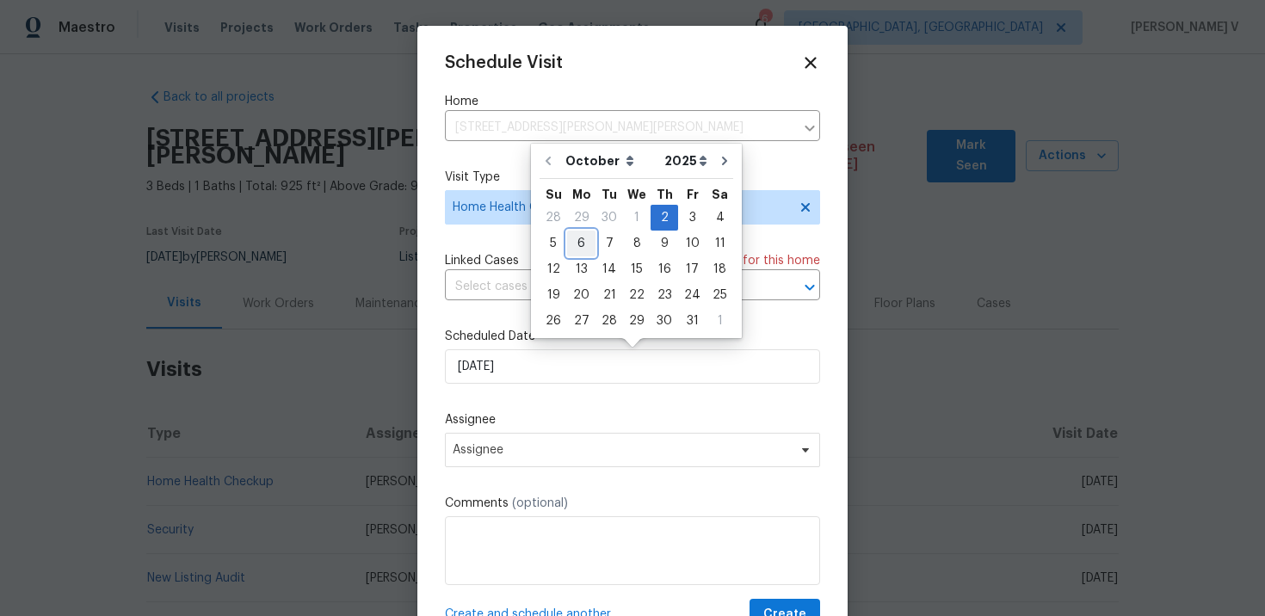
click at [575, 249] on div "6" at bounding box center [581, 243] width 28 height 24
type input "06/10/2025"
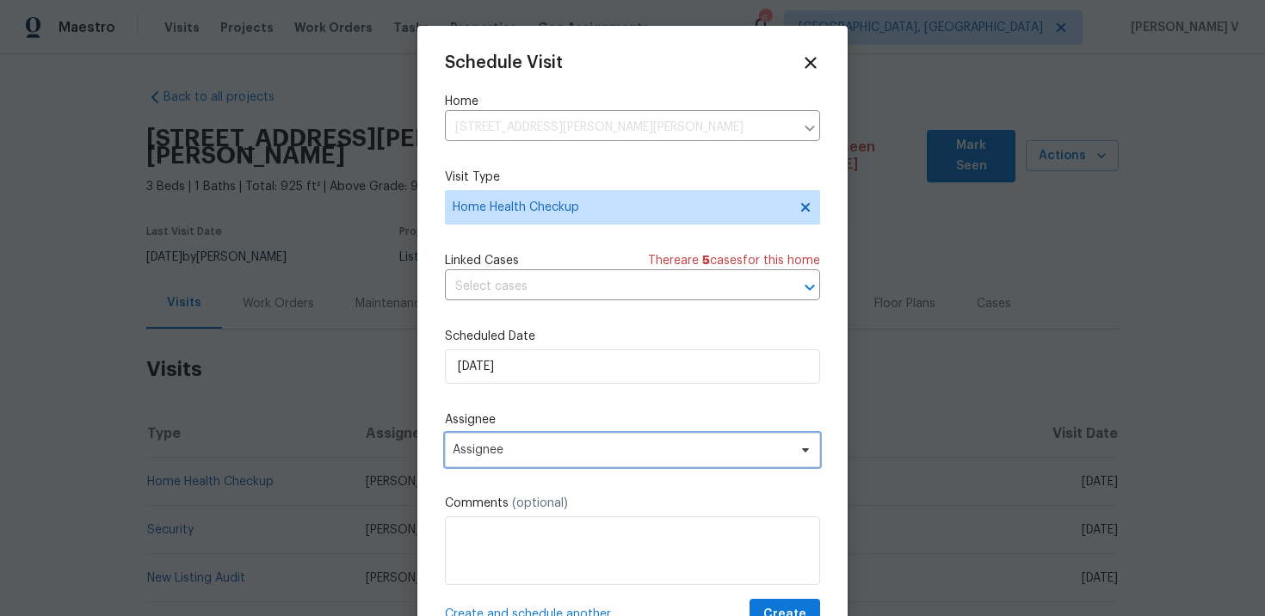
click at [563, 466] on span "Assignee" at bounding box center [632, 450] width 375 height 34
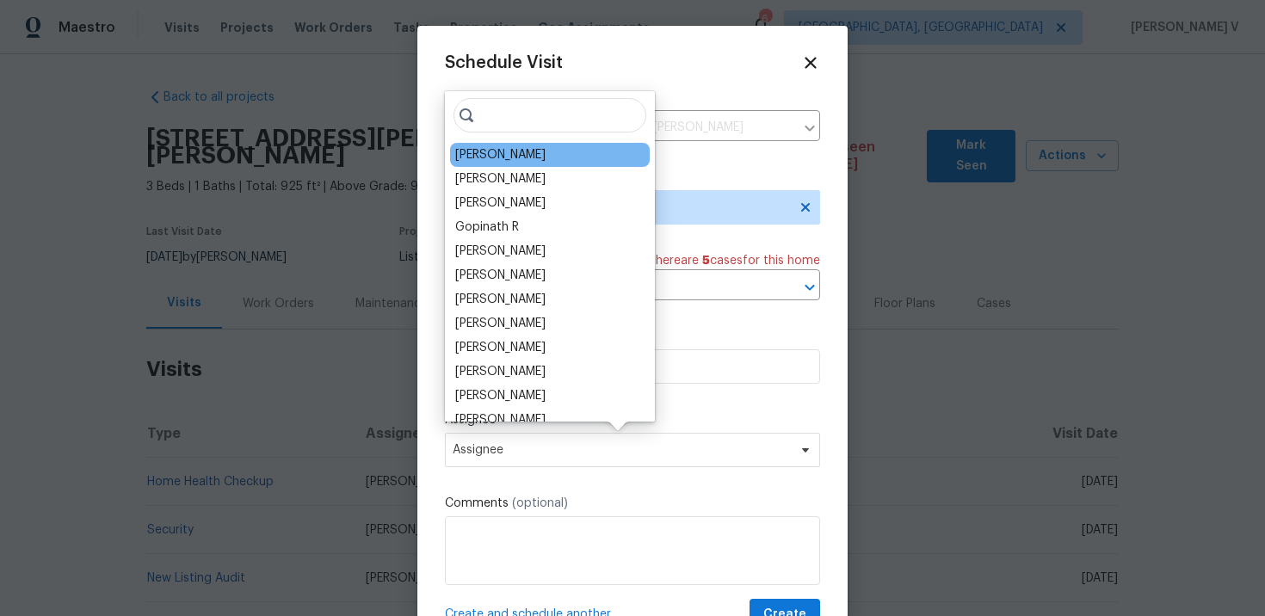
click at [487, 151] on div "Robert Carl" at bounding box center [500, 154] width 90 height 17
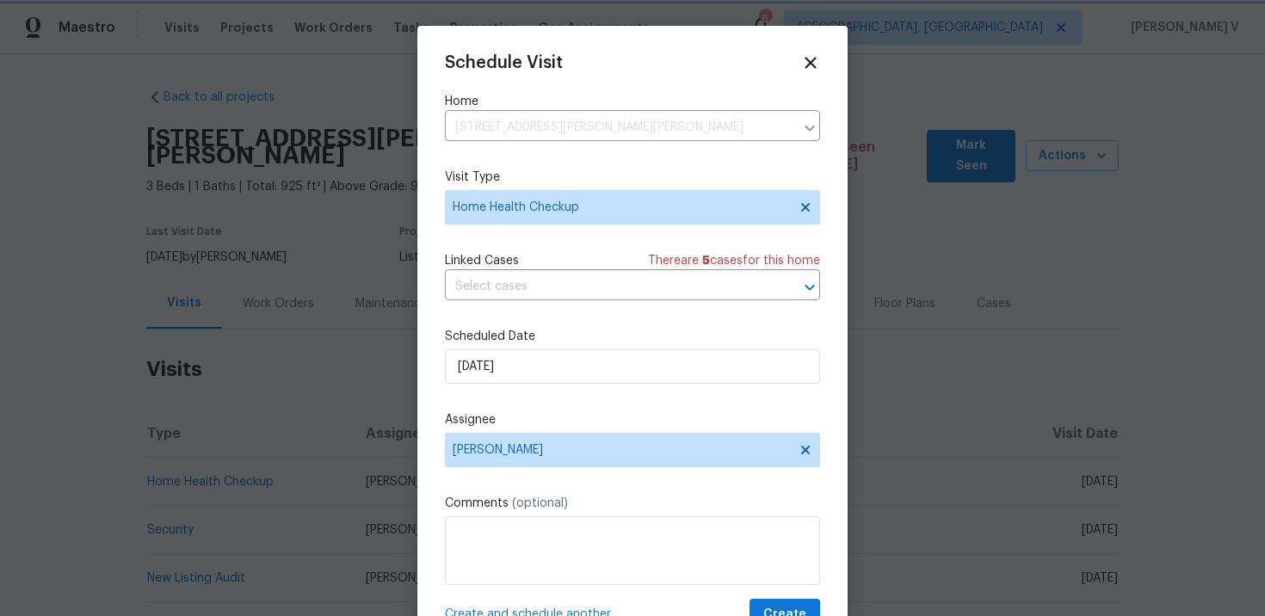
scroll to position [31, 0]
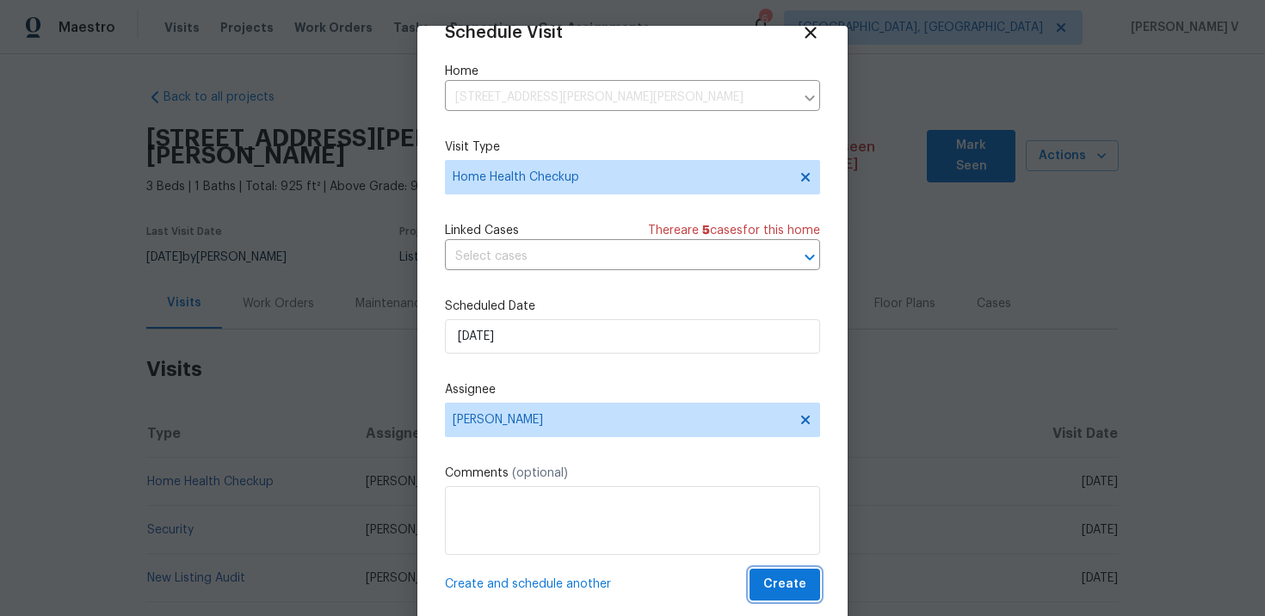
click at [767, 573] on button "Create" at bounding box center [785, 585] width 71 height 32
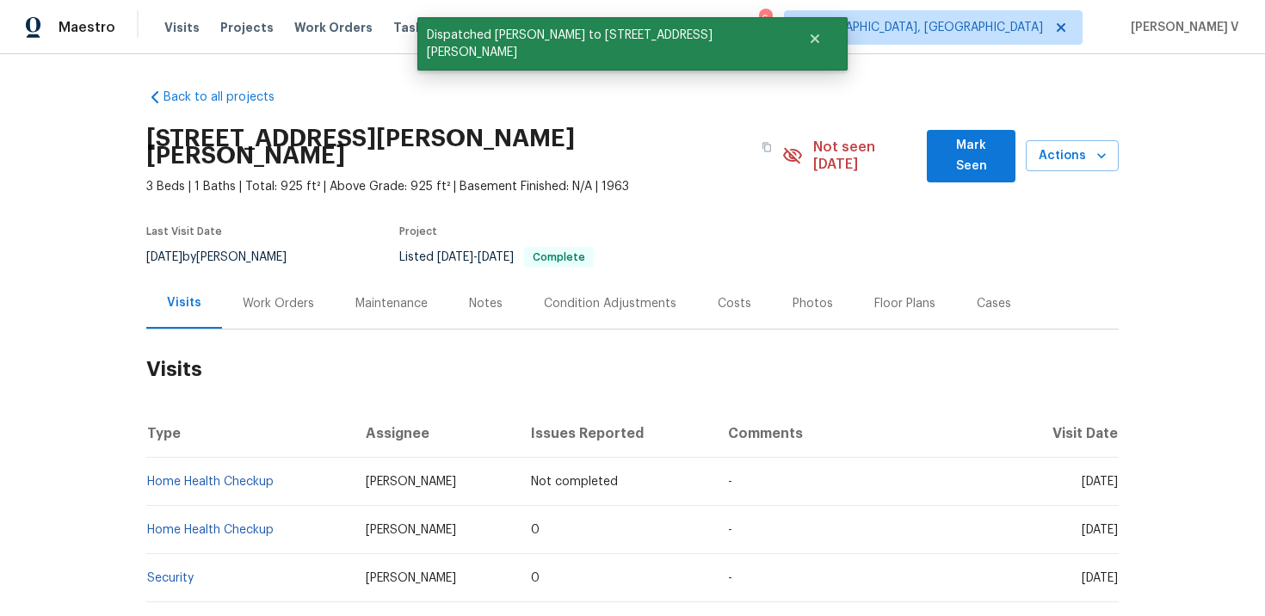
click at [303, 464] on td "Home Health Checkup" at bounding box center [249, 482] width 206 height 48
copy link "Home Health Checkup"
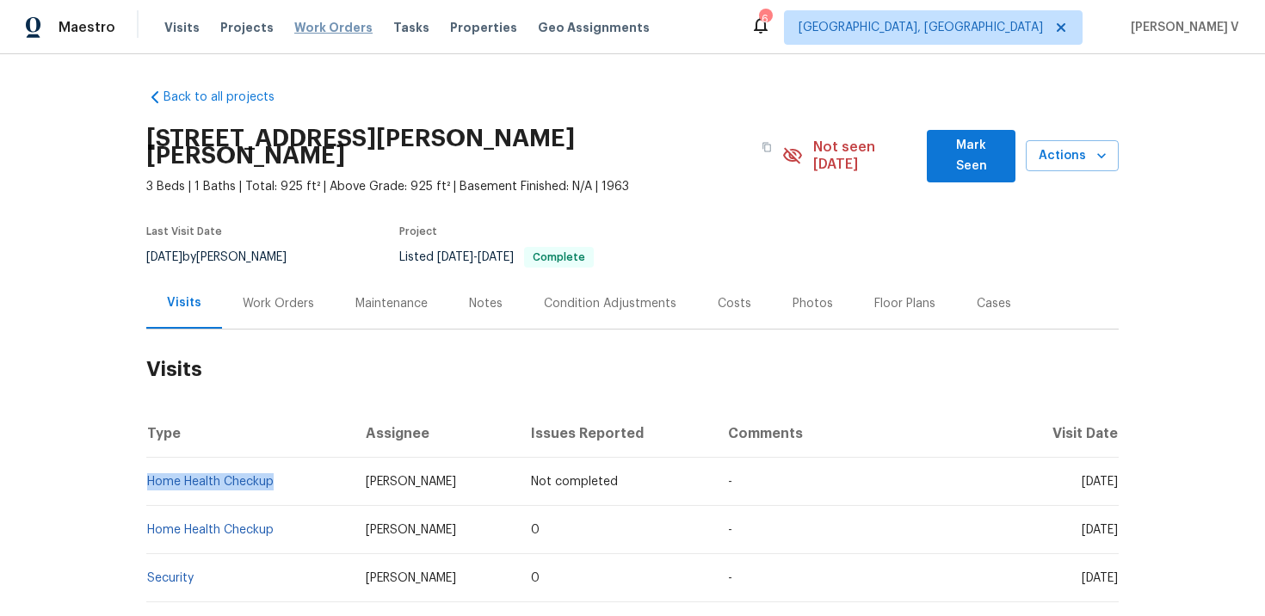
click at [347, 29] on span "Work Orders" at bounding box center [333, 27] width 78 height 17
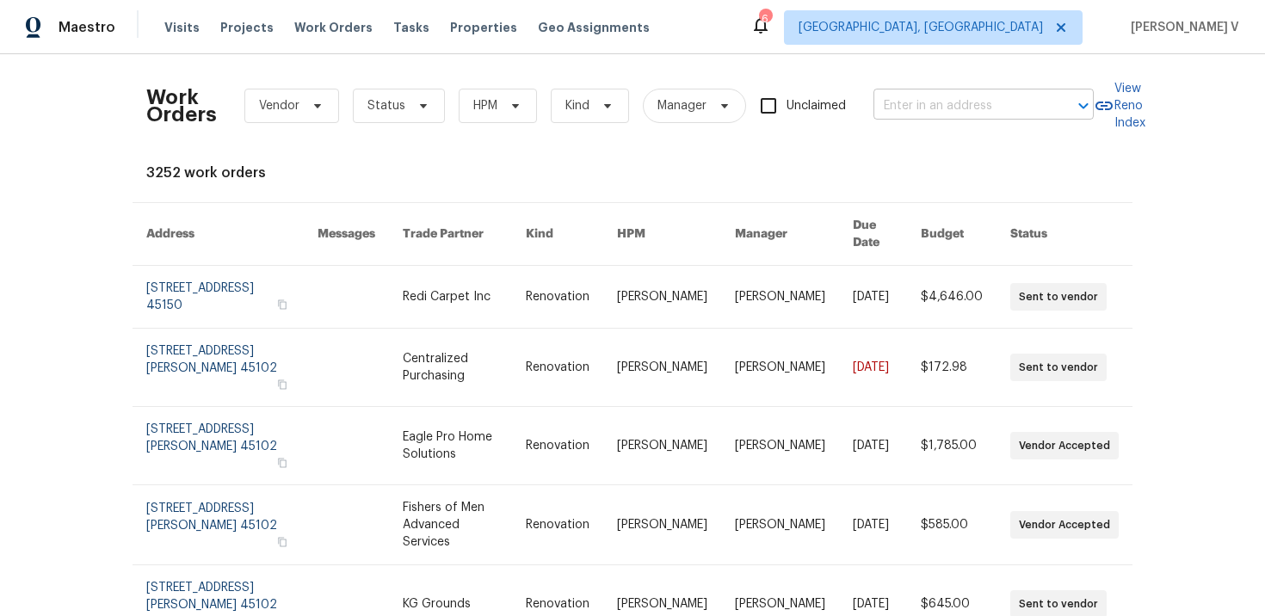
click at [935, 119] on input "text" at bounding box center [959, 106] width 172 height 27
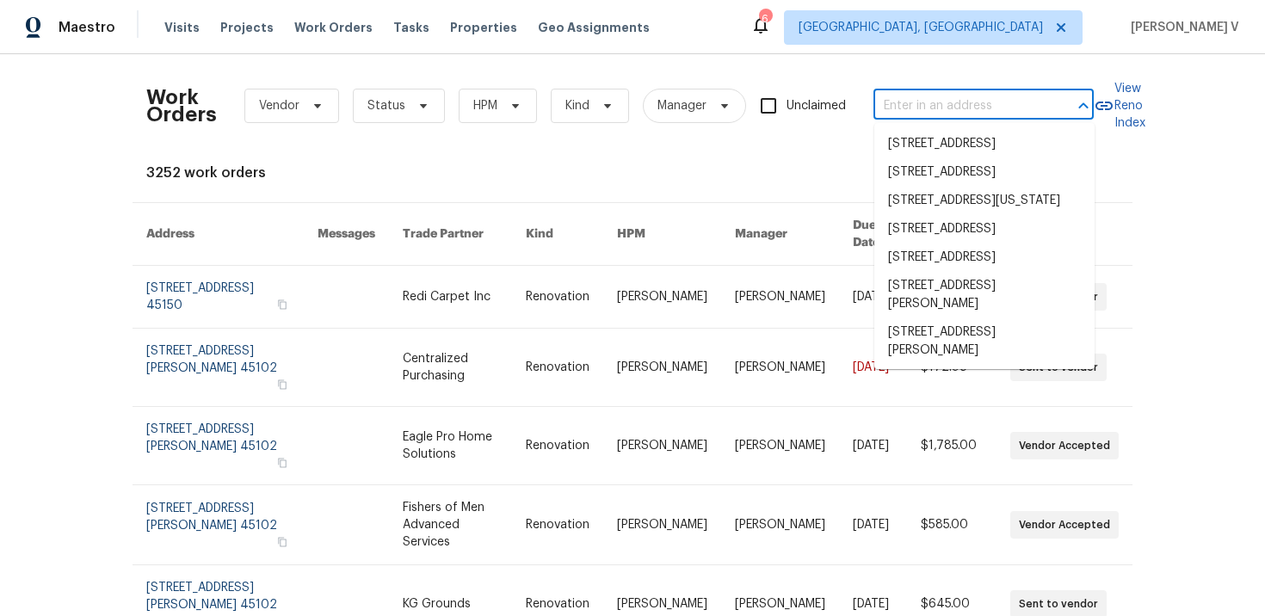
paste input "24451 Devoe Ave Euclid, OH 44123"
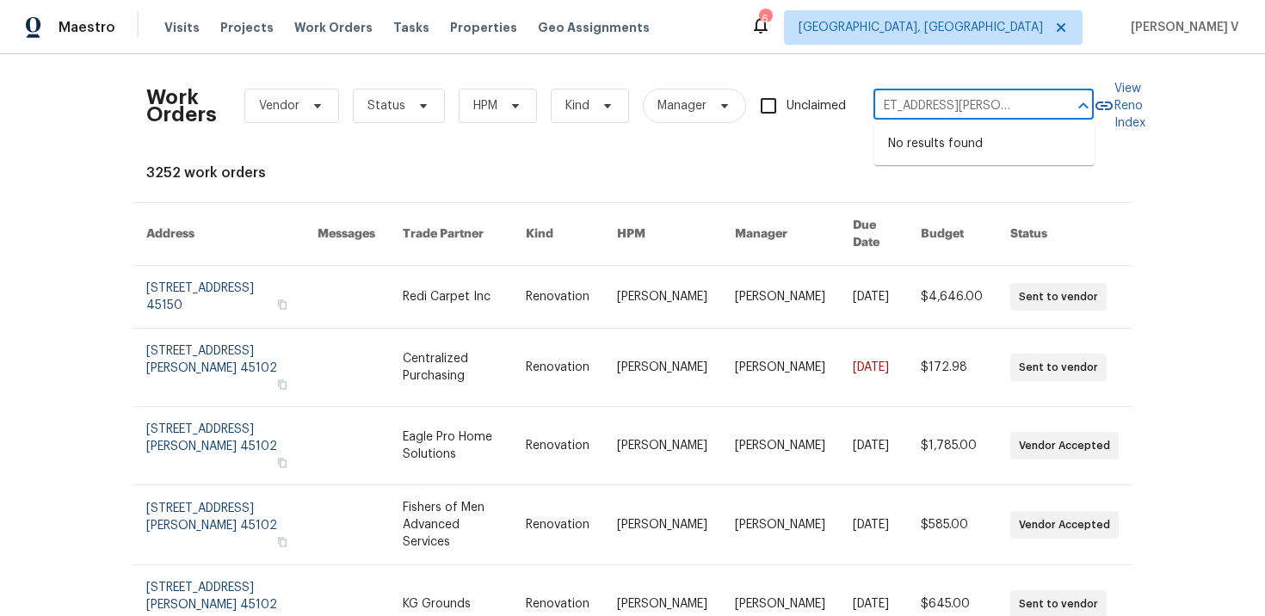
type input "24451 Devoe Ave Euclid, OH 44123"
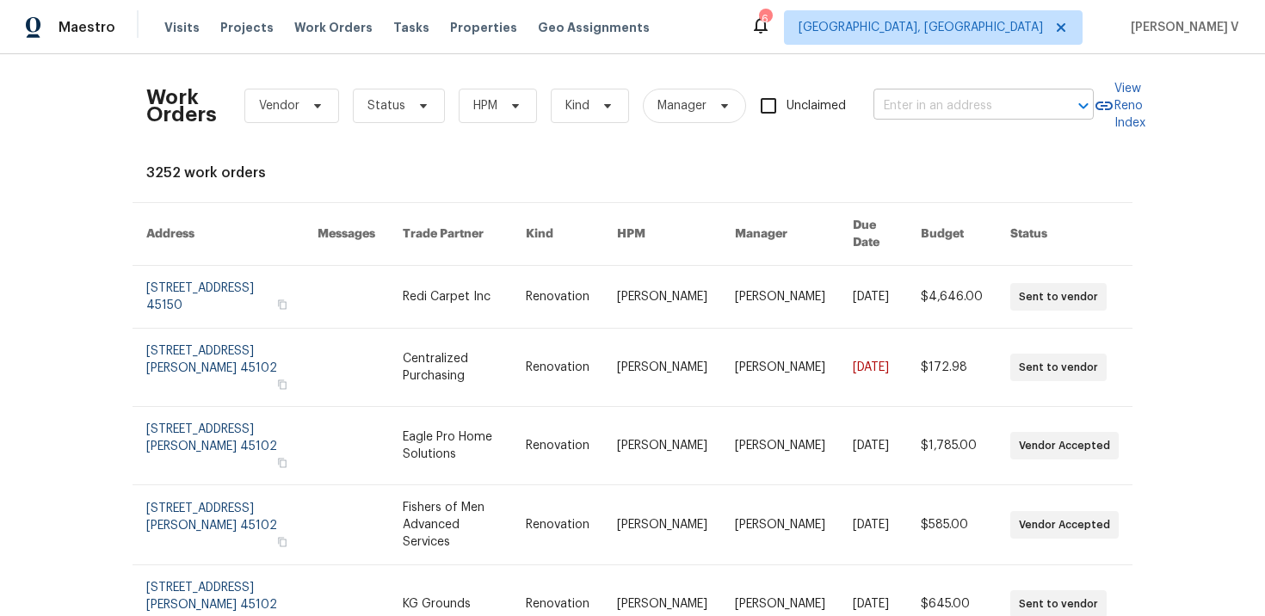
click at [941, 96] on input "text" at bounding box center [959, 106] width 172 height 27
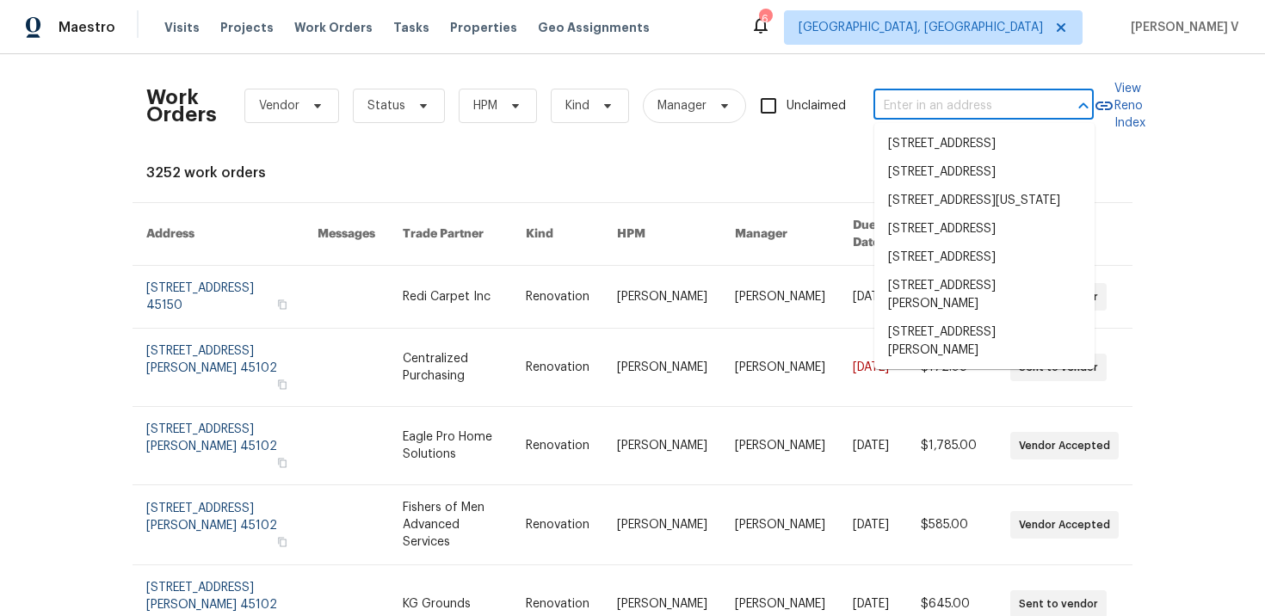
paste input "24451 Devoe Ave Euclid, OH 44123"
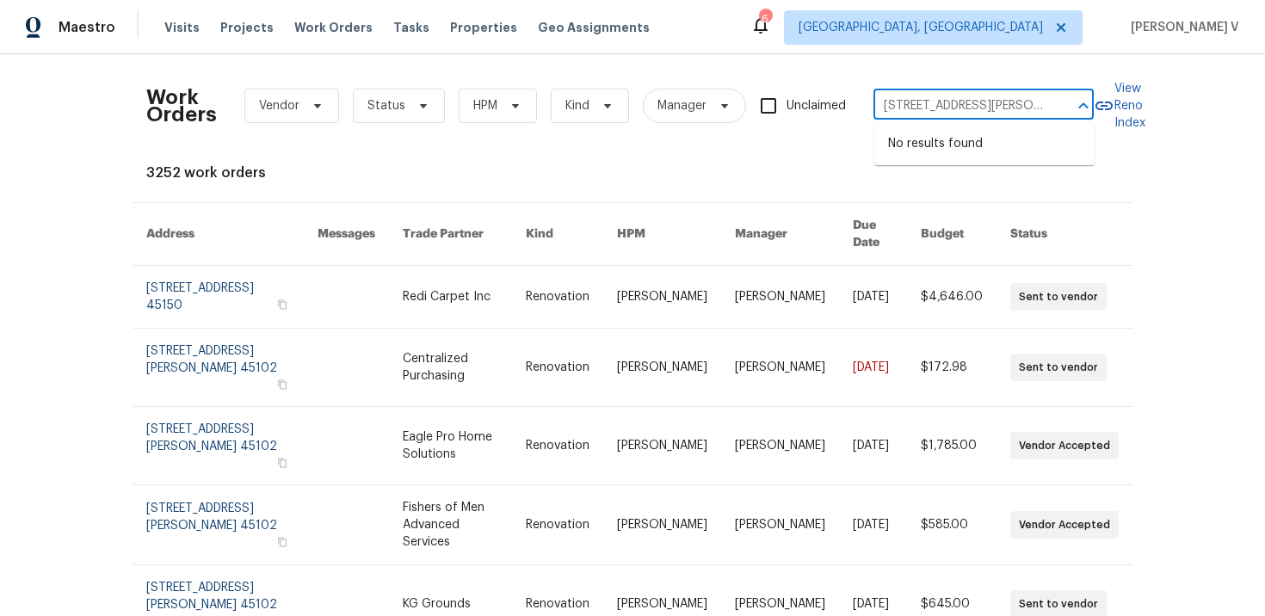
scroll to position [0, 33]
type input "24451 Devoe Ave Euclid, OH 44123"
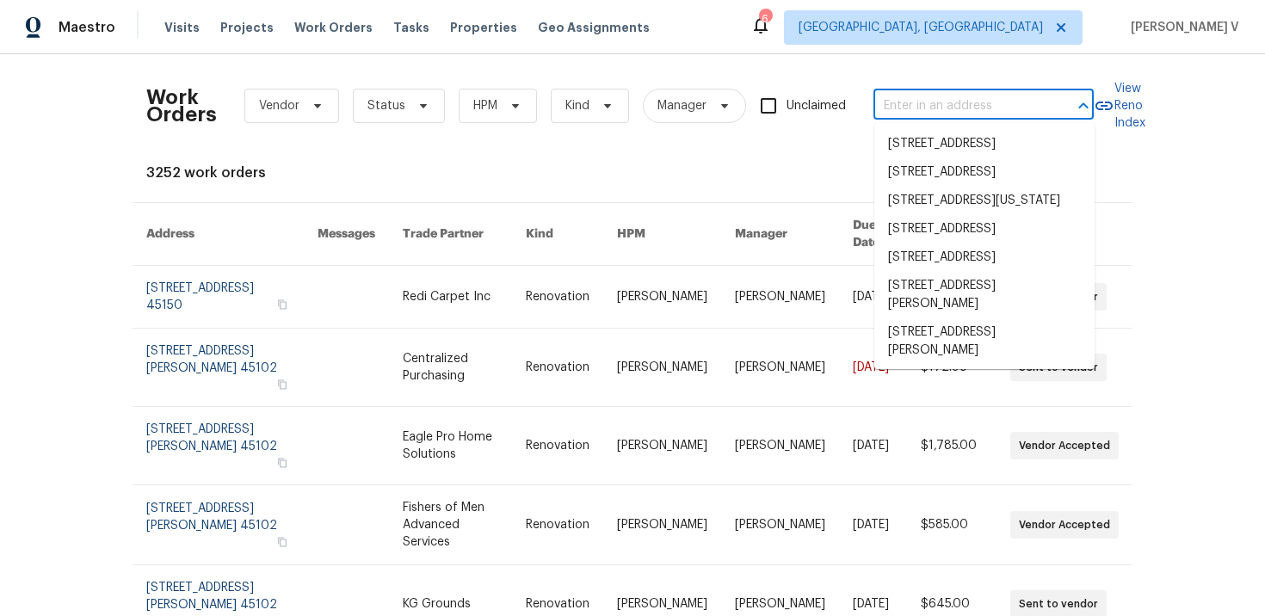
scroll to position [0, 0]
click at [1022, 33] on span "Cincinnati, OH" at bounding box center [921, 27] width 244 height 17
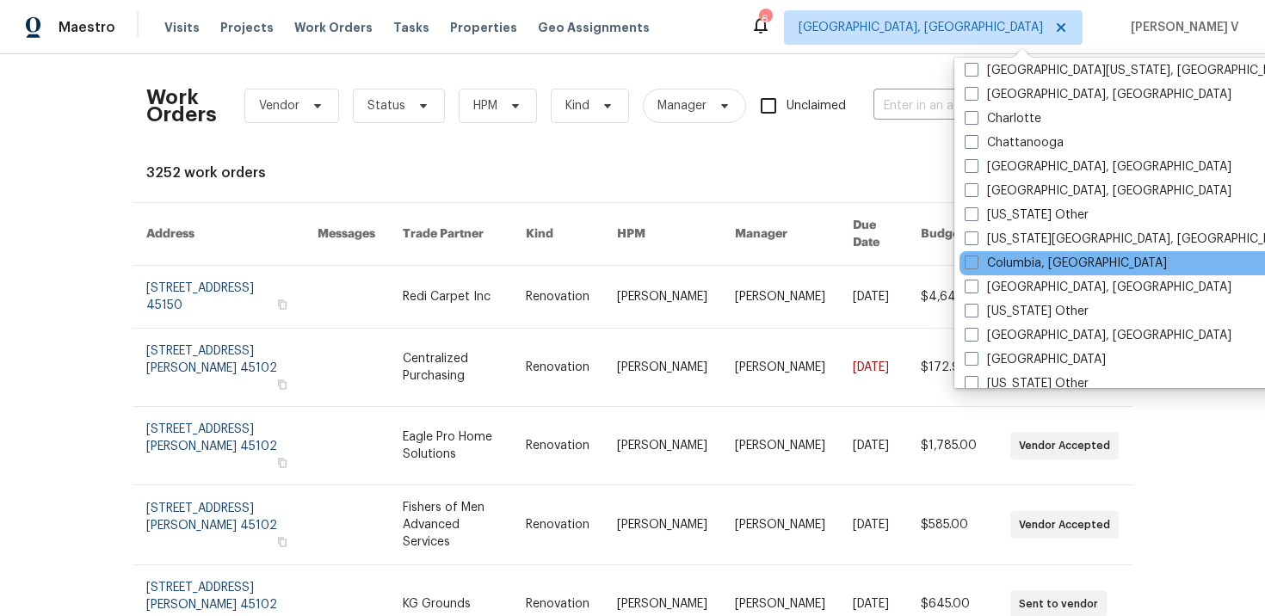
scroll to position [355, 0]
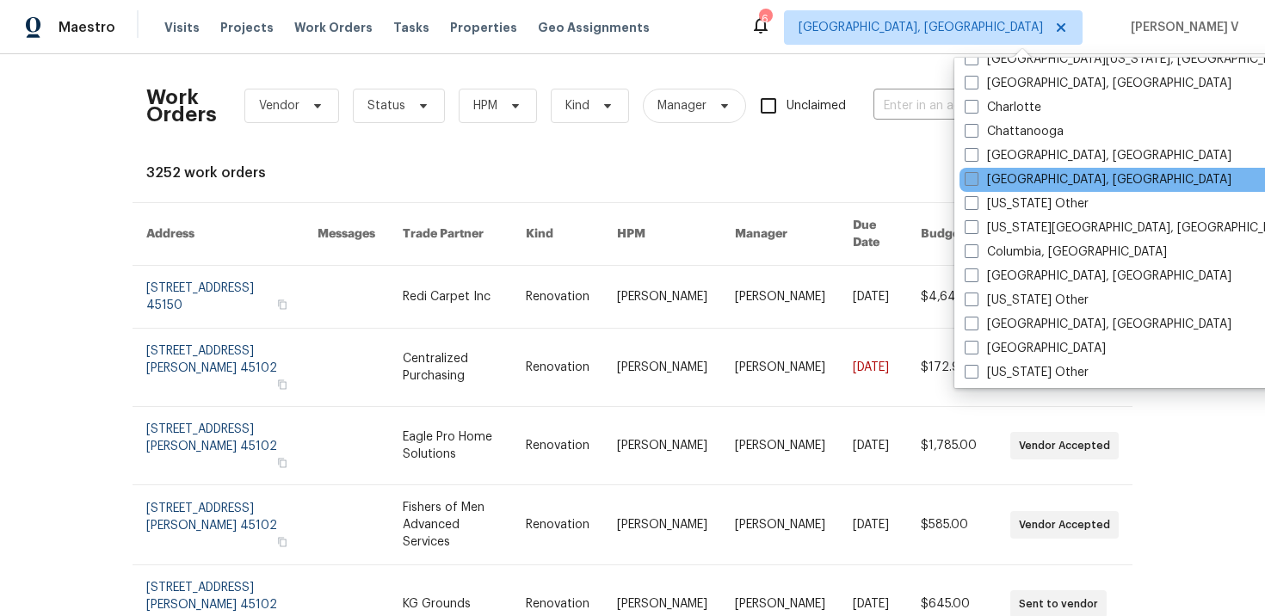
click at [977, 180] on span at bounding box center [972, 179] width 14 height 14
click at [976, 180] on input "Cleveland, OH" at bounding box center [970, 176] width 11 height 11
checkbox input "true"
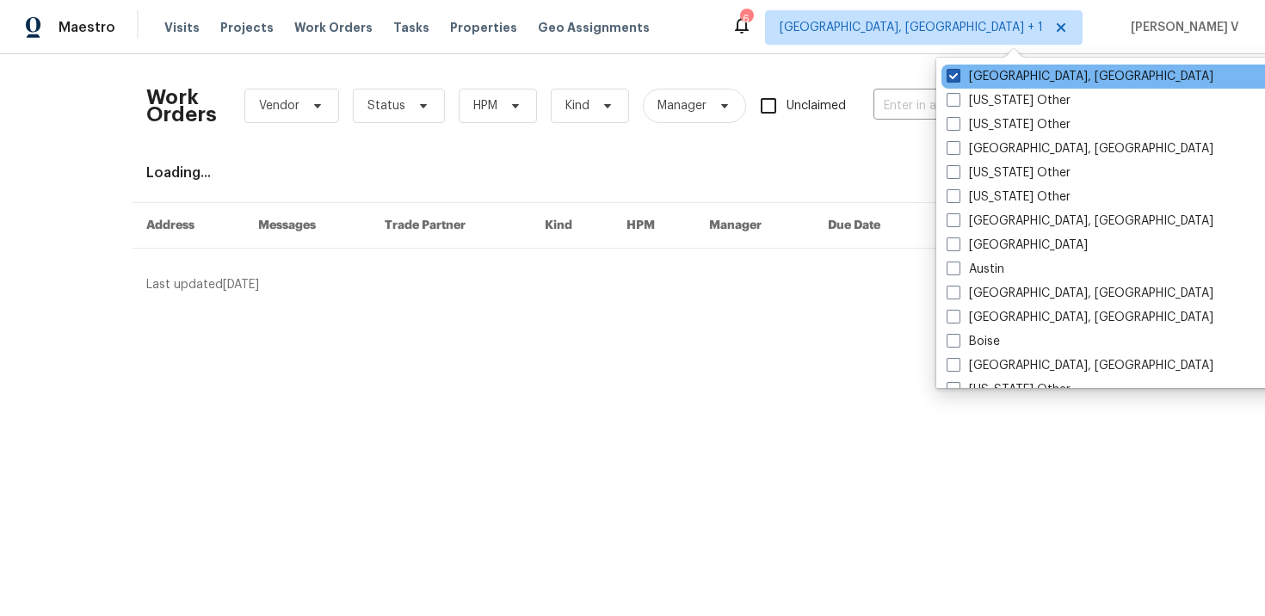
click at [954, 75] on span at bounding box center [954, 76] width 14 height 14
click at [954, 75] on input "Cincinnati, OH" at bounding box center [952, 73] width 11 height 11
checkbox input "false"
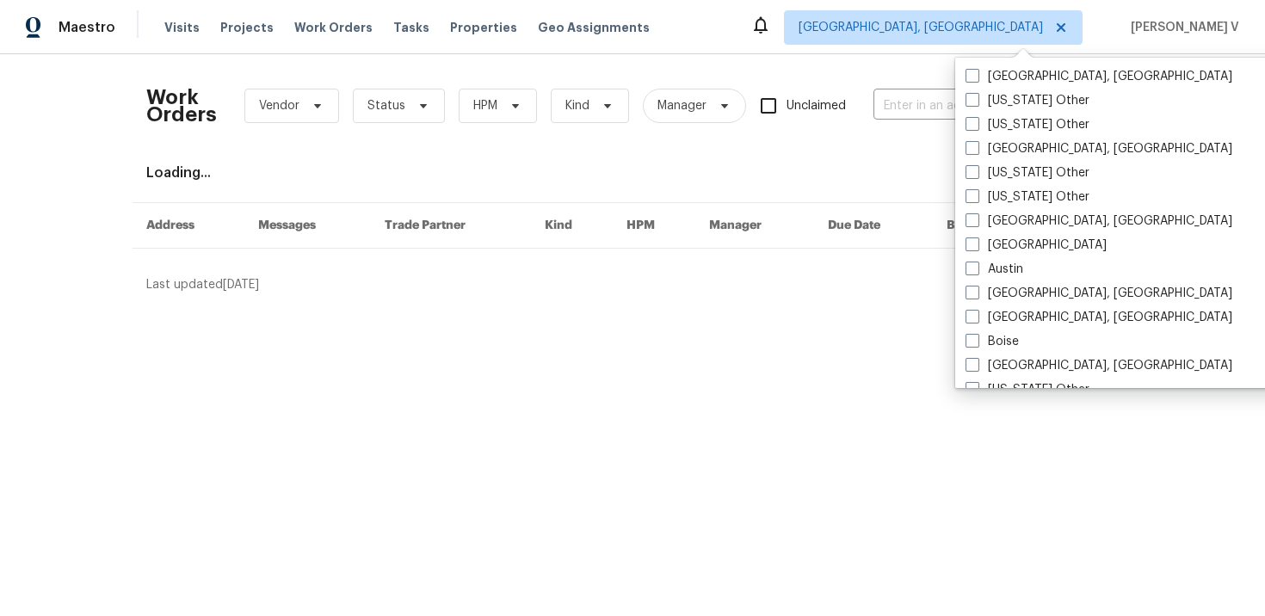
click at [886, 90] on div "Work Orders Vendor Status HPM Kind Manager Unclaimed ​" at bounding box center [619, 106] width 947 height 76
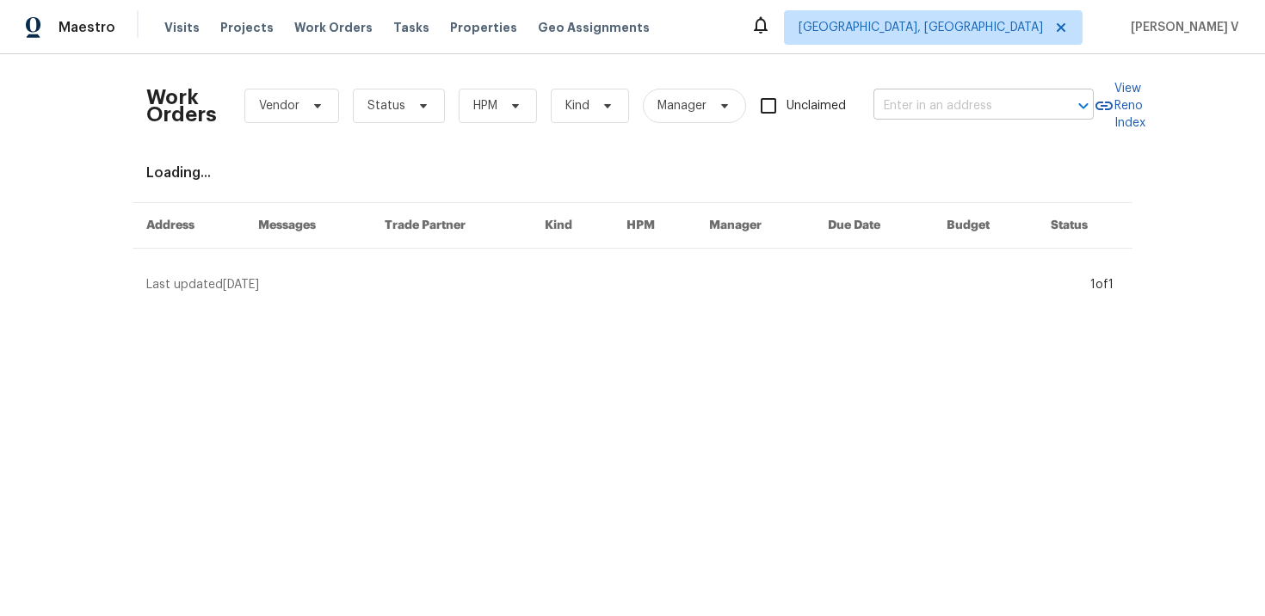
click at [897, 110] on input "text" at bounding box center [959, 106] width 172 height 27
paste input "24451 Devoe Ave Euclid, OH 44123"
type input "24451 Devoe Ave Euclid, OH 44123"
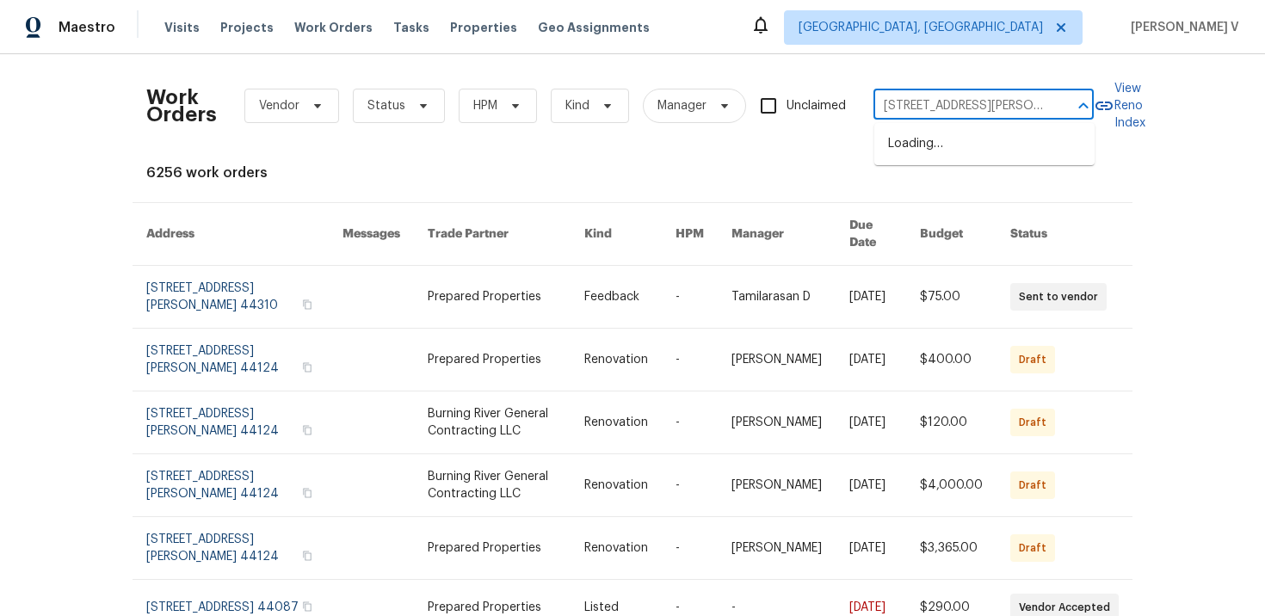
scroll to position [0, 33]
click at [908, 149] on li "24451 Devoe Ave, Euclid, OH 44123" at bounding box center [984, 153] width 220 height 46
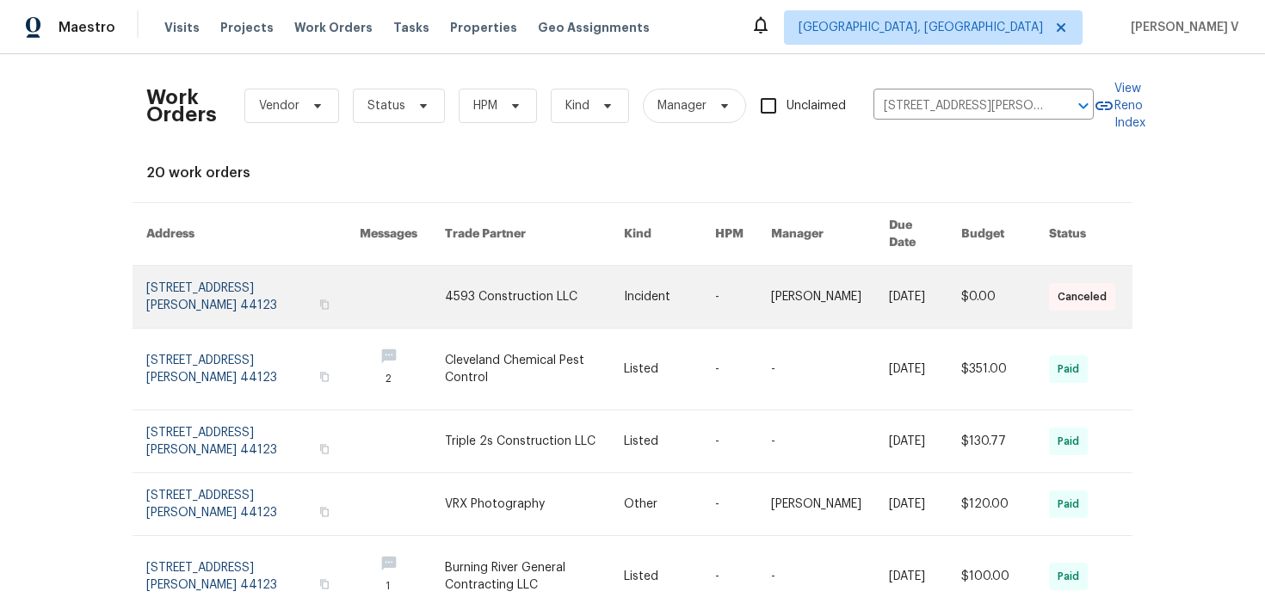
click at [193, 275] on link at bounding box center [252, 297] width 213 height 62
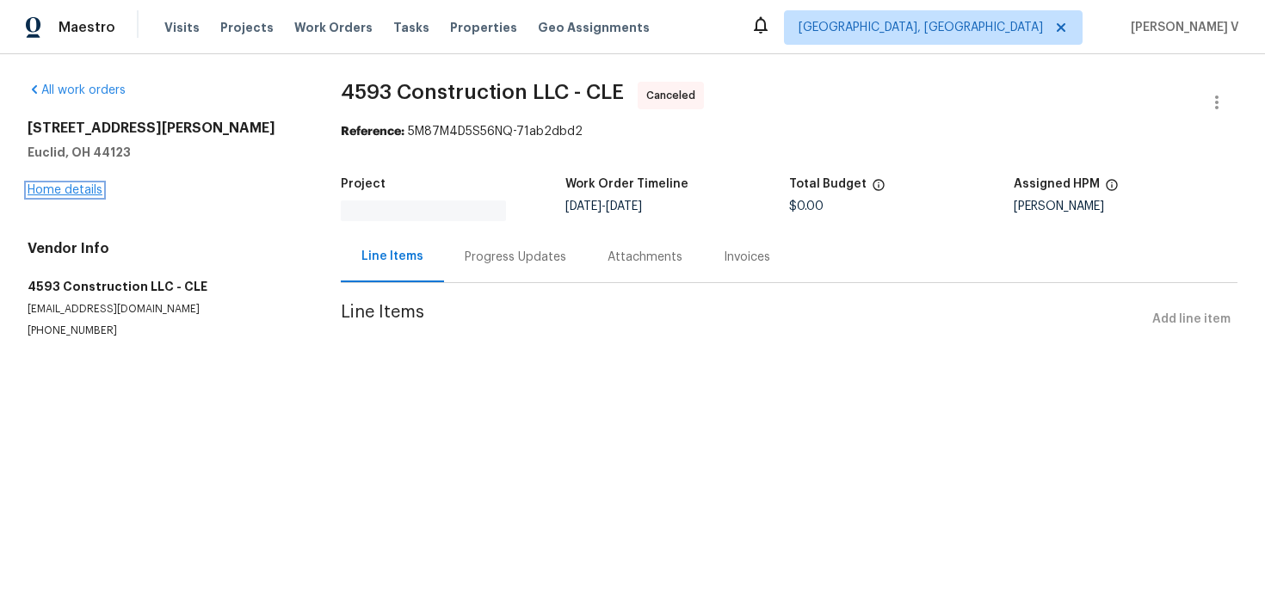
click at [70, 194] on link "Home details" at bounding box center [65, 190] width 75 height 12
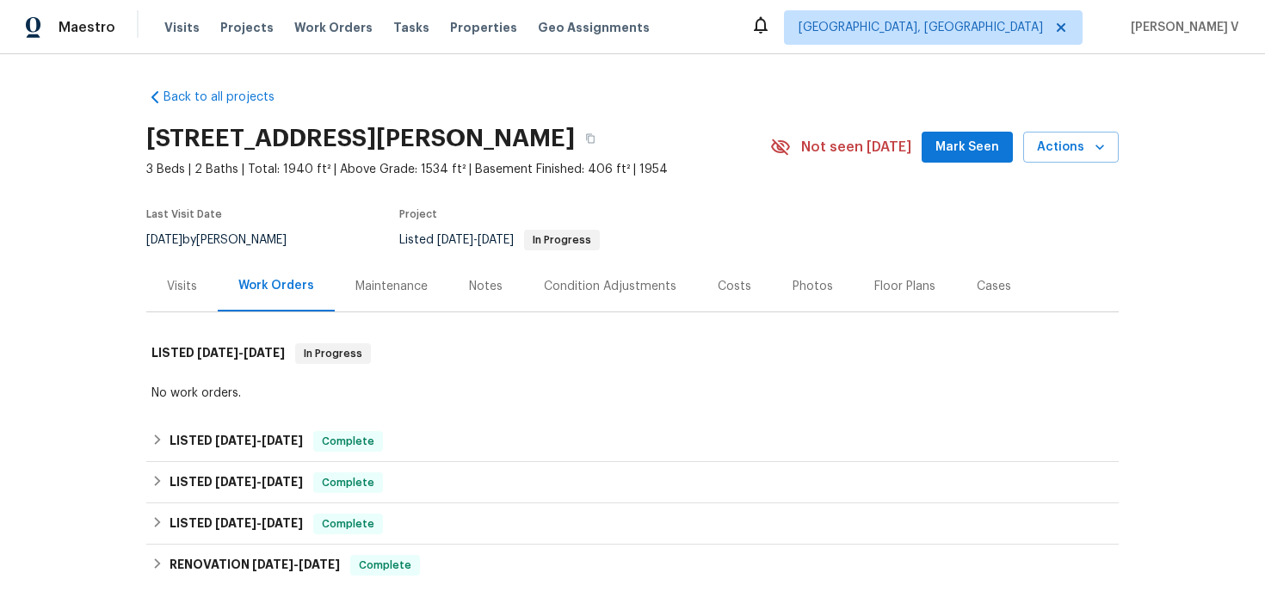
click at [227, 277] on div "Work Orders" at bounding box center [276, 286] width 117 height 51
click at [196, 287] on div "Visits" at bounding box center [181, 286] width 71 height 51
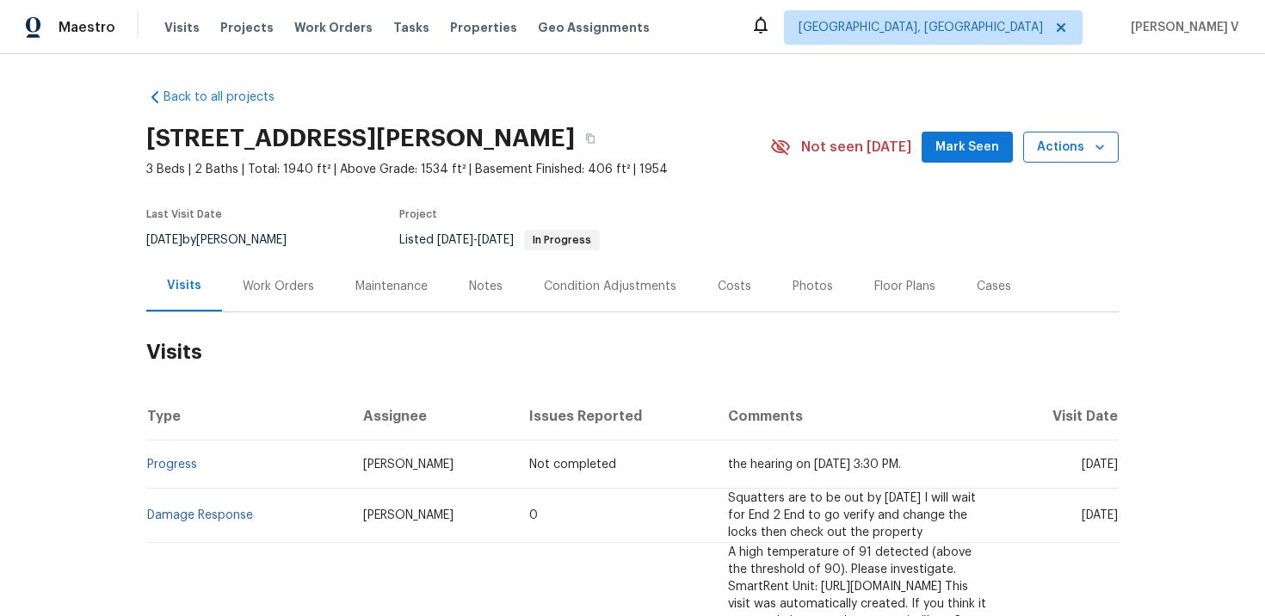
click at [1098, 140] on icon "button" at bounding box center [1099, 147] width 17 height 17
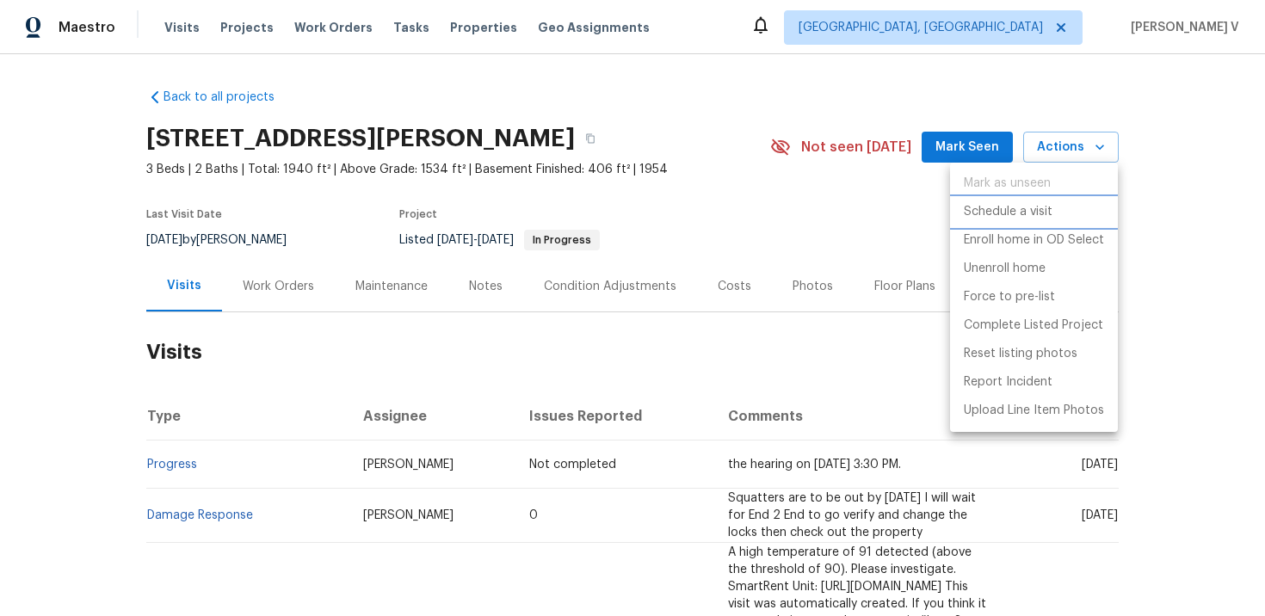
click at [991, 203] on p "Schedule a visit" at bounding box center [1008, 212] width 89 height 18
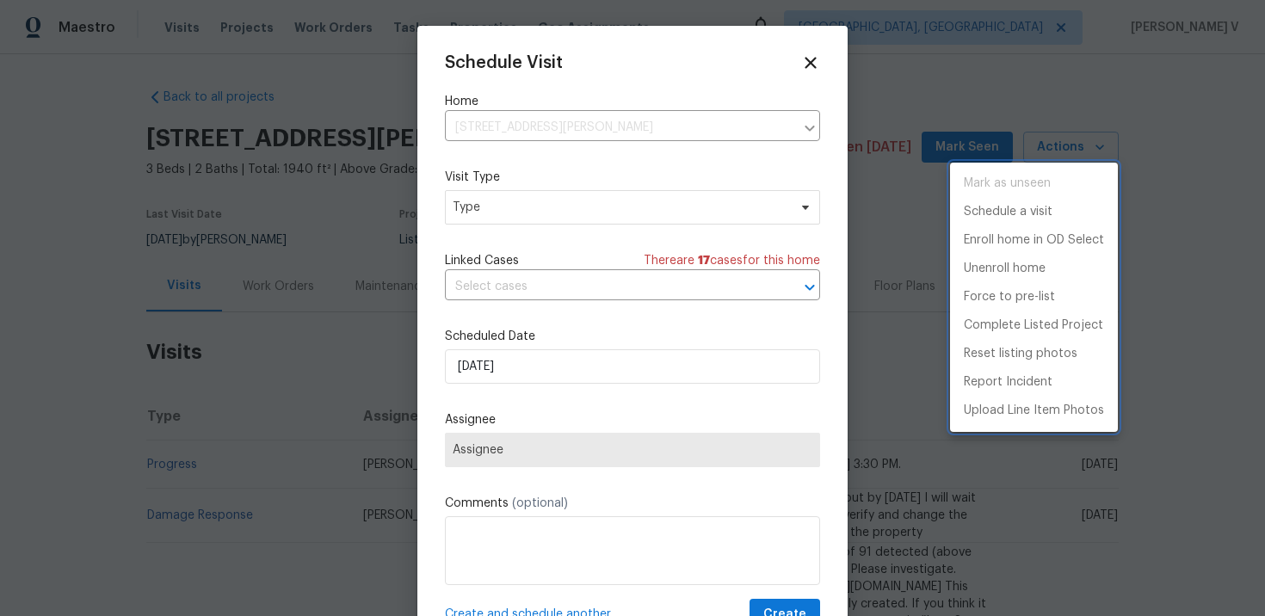
click at [562, 206] on div at bounding box center [632, 308] width 1265 height 616
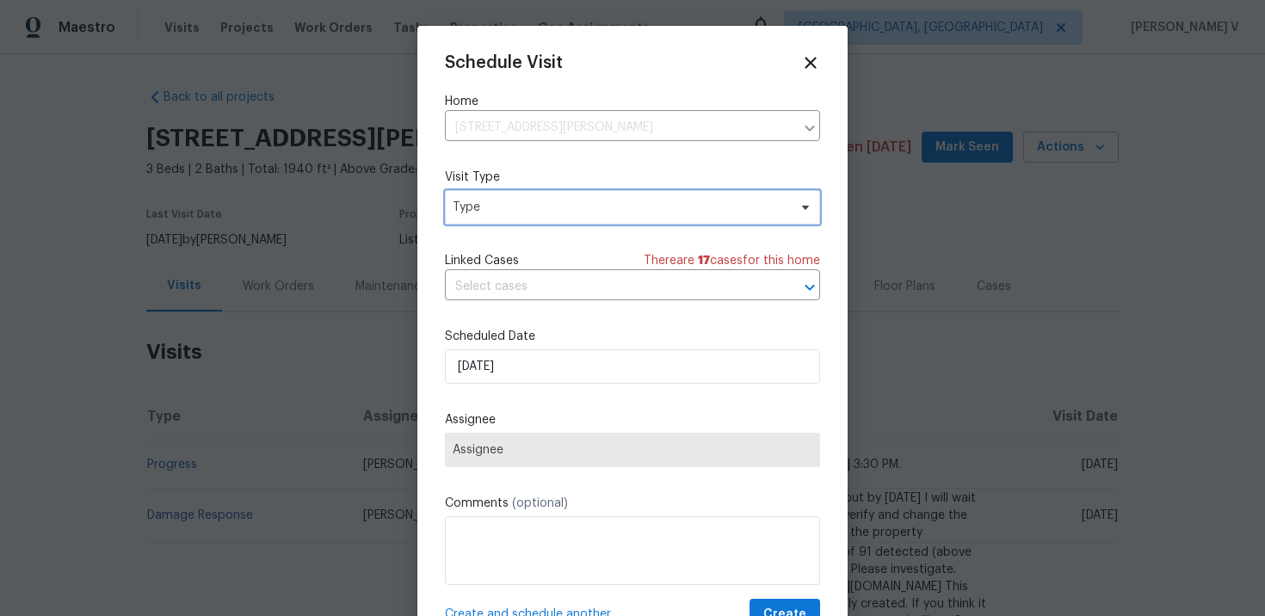
click at [562, 206] on span "Type" at bounding box center [620, 207] width 335 height 17
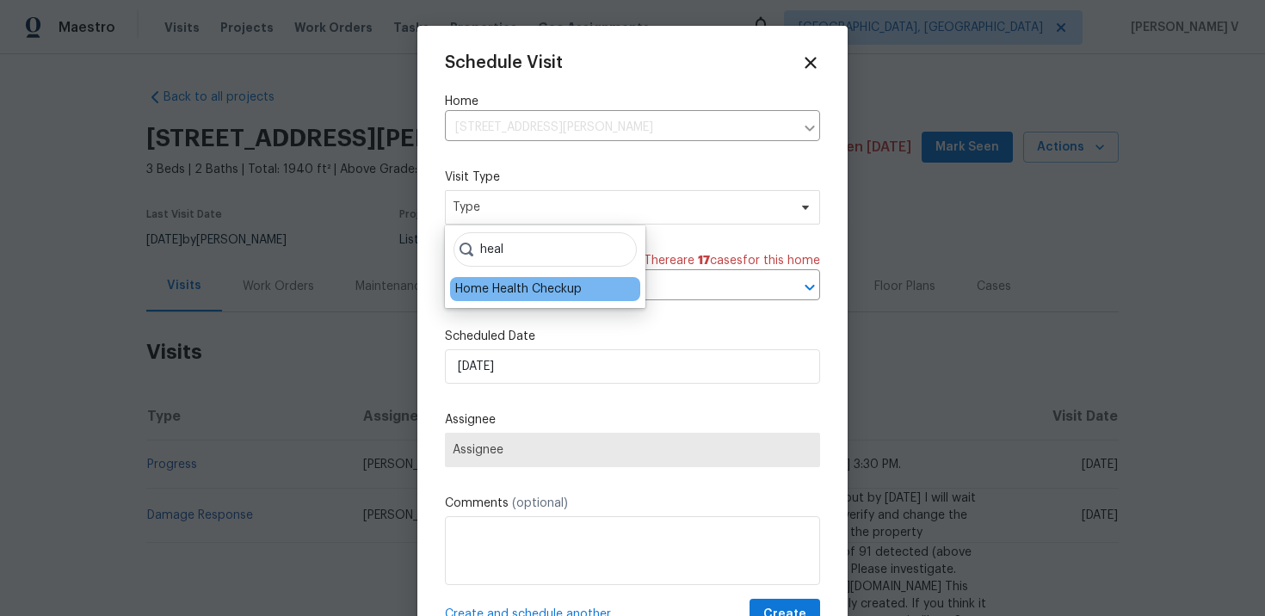
type input "heal"
click at [514, 293] on div "Home Health Checkup" at bounding box center [518, 289] width 127 height 17
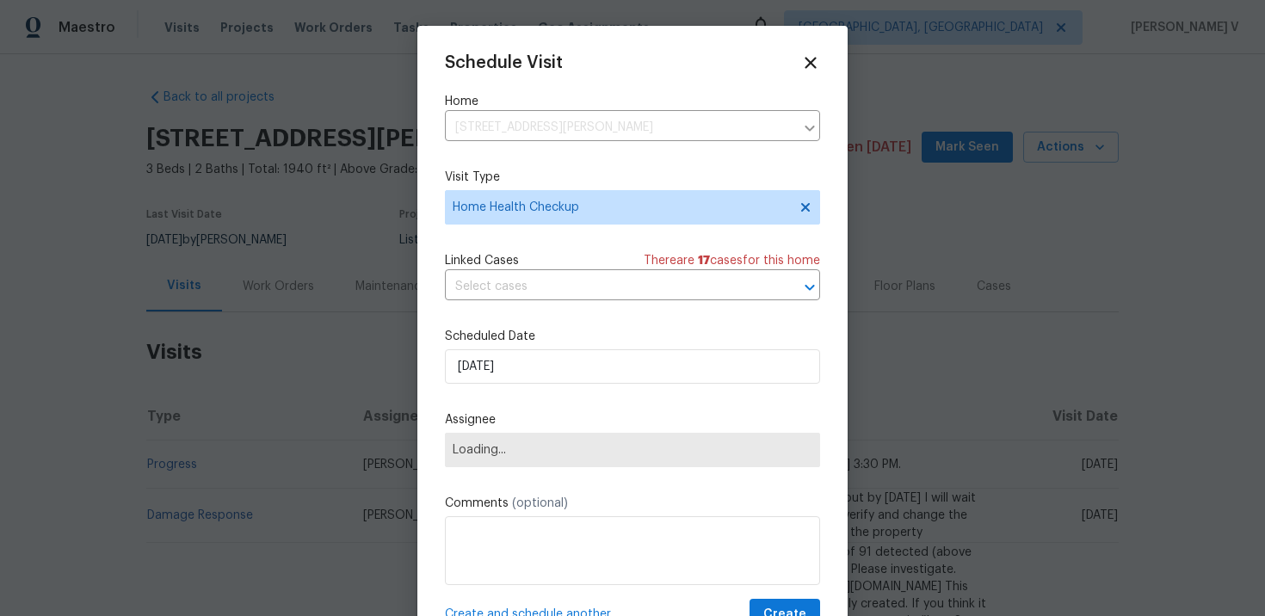
click at [485, 349] on div "Scheduled Date 02/10/2025" at bounding box center [632, 356] width 375 height 56
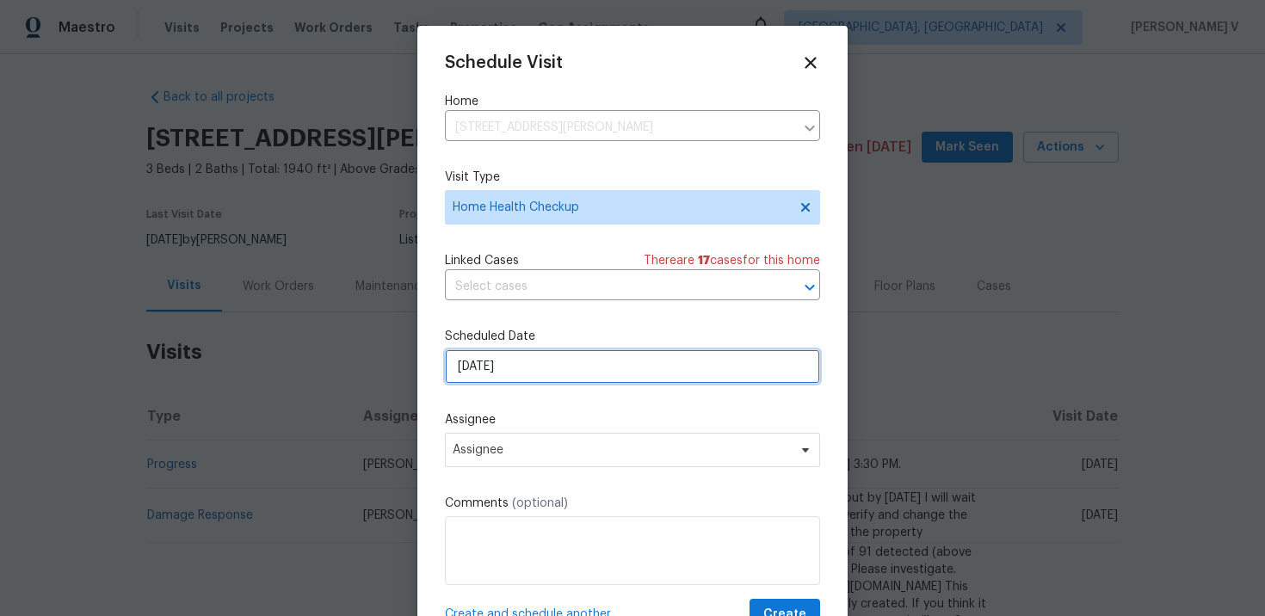
click at [485, 365] on input "02/10/2025" at bounding box center [632, 366] width 375 height 34
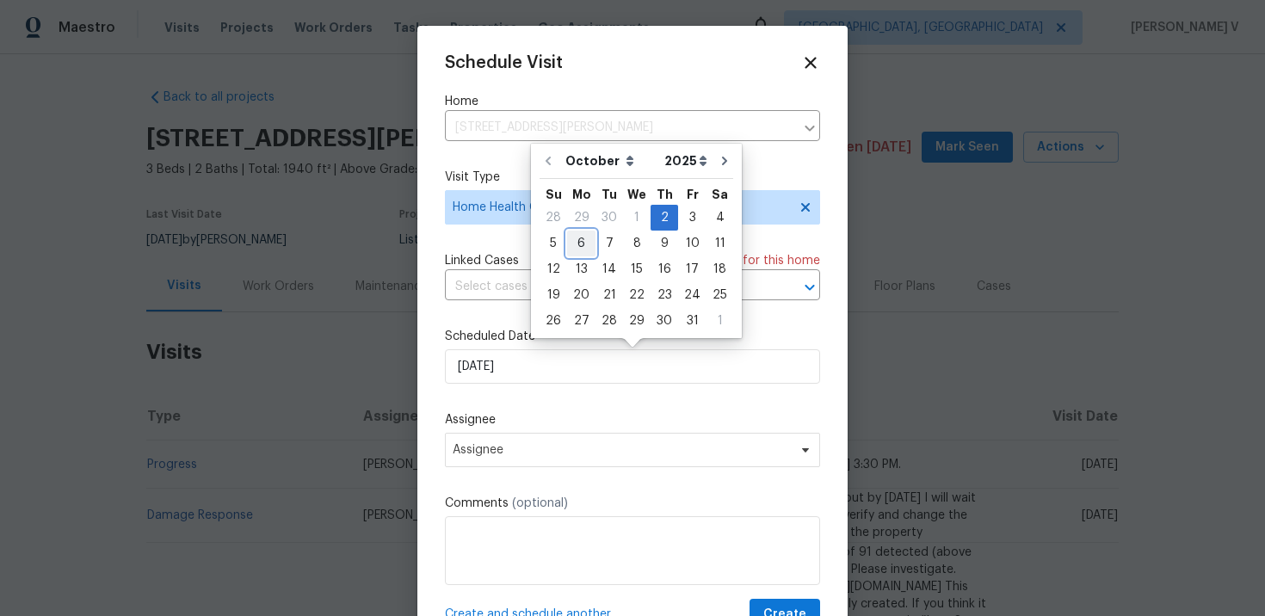
click at [577, 250] on div "6" at bounding box center [581, 243] width 28 height 24
type input "06/10/2025"
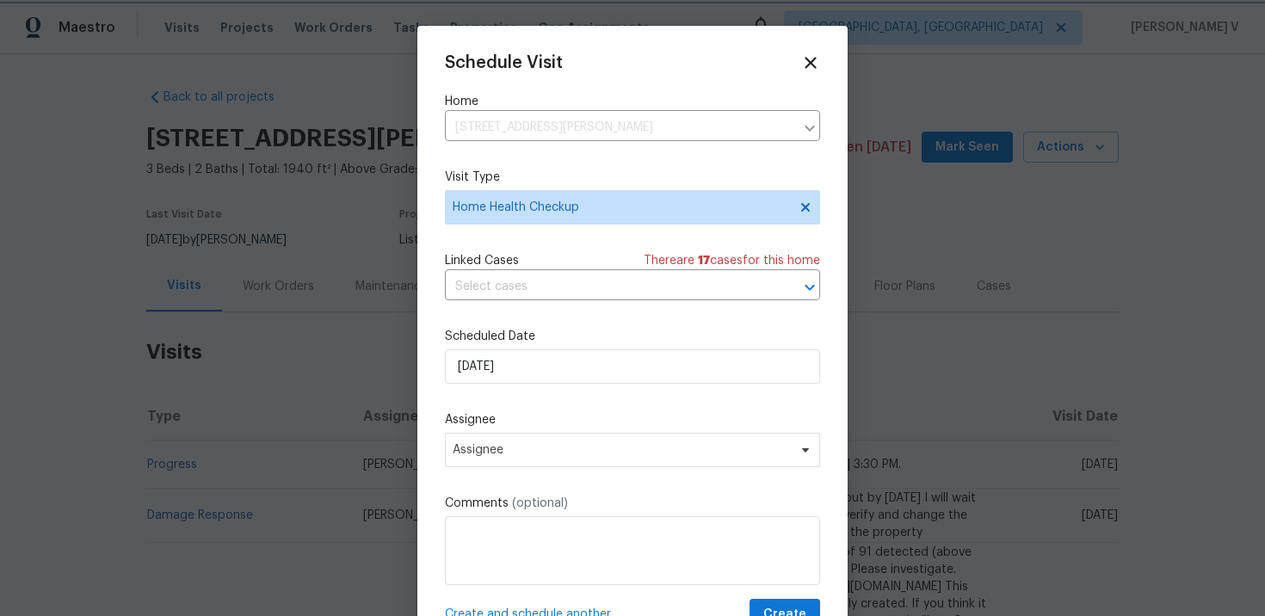
scroll to position [31, 0]
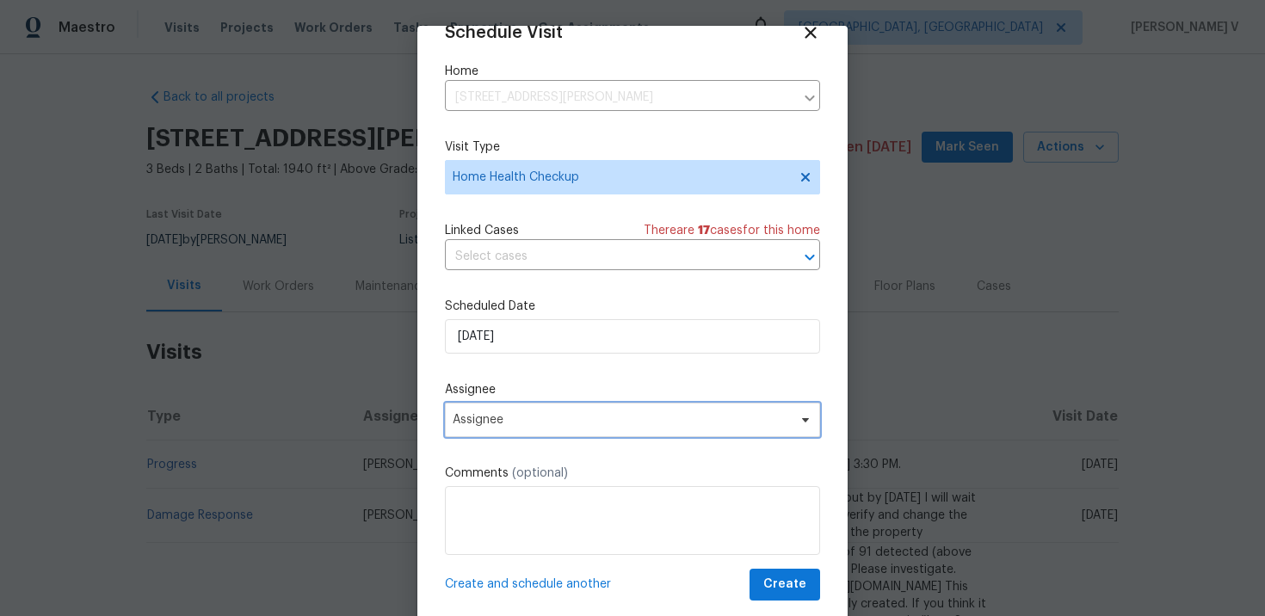
click at [490, 412] on span "Assignee" at bounding box center [632, 420] width 375 height 34
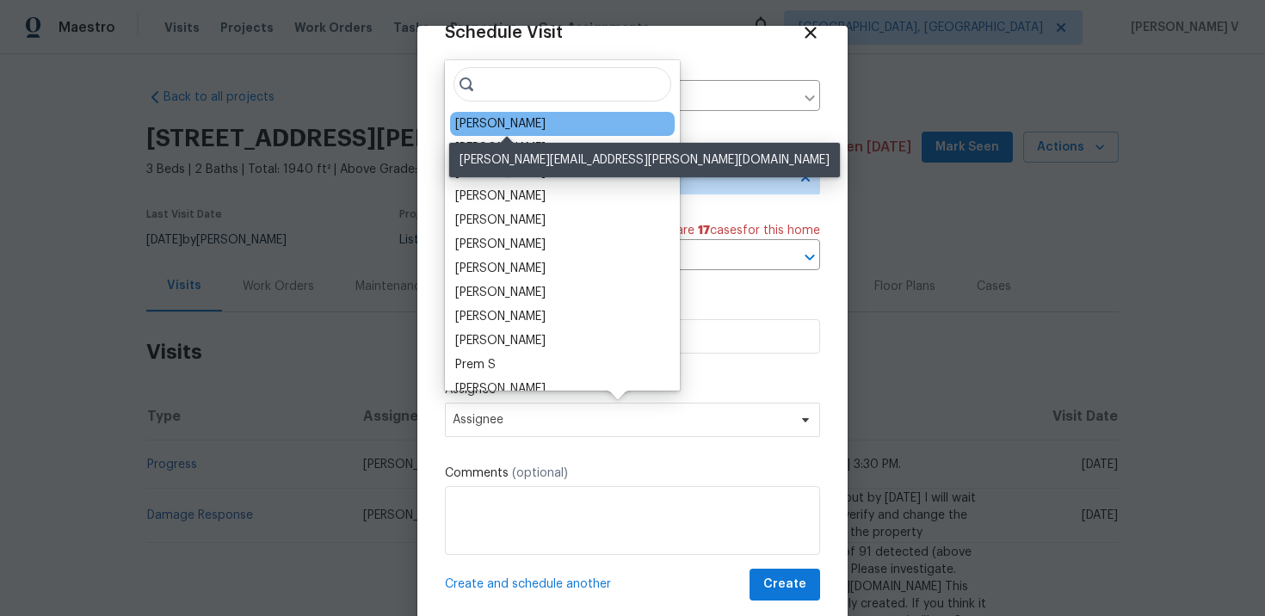
click at [459, 116] on div "Rebecca McMillen" at bounding box center [500, 123] width 90 height 17
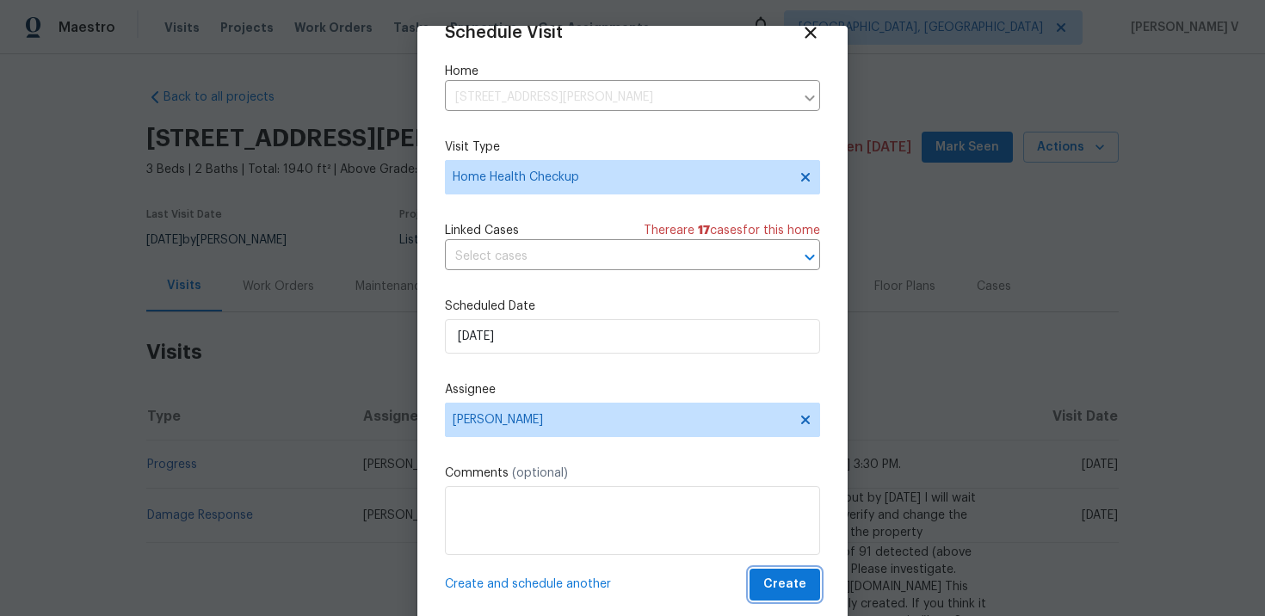
click at [808, 596] on button "Create" at bounding box center [785, 585] width 71 height 32
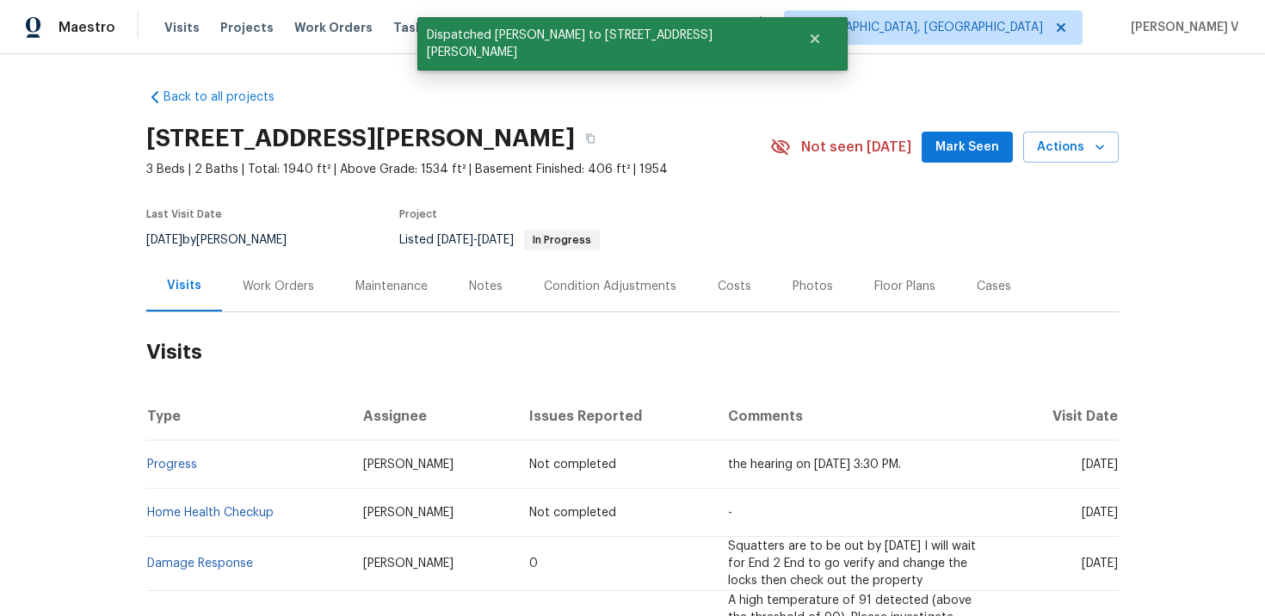
click at [298, 503] on td "Home Health Checkup" at bounding box center [247, 513] width 203 height 48
copy link "Home Health Checkup"
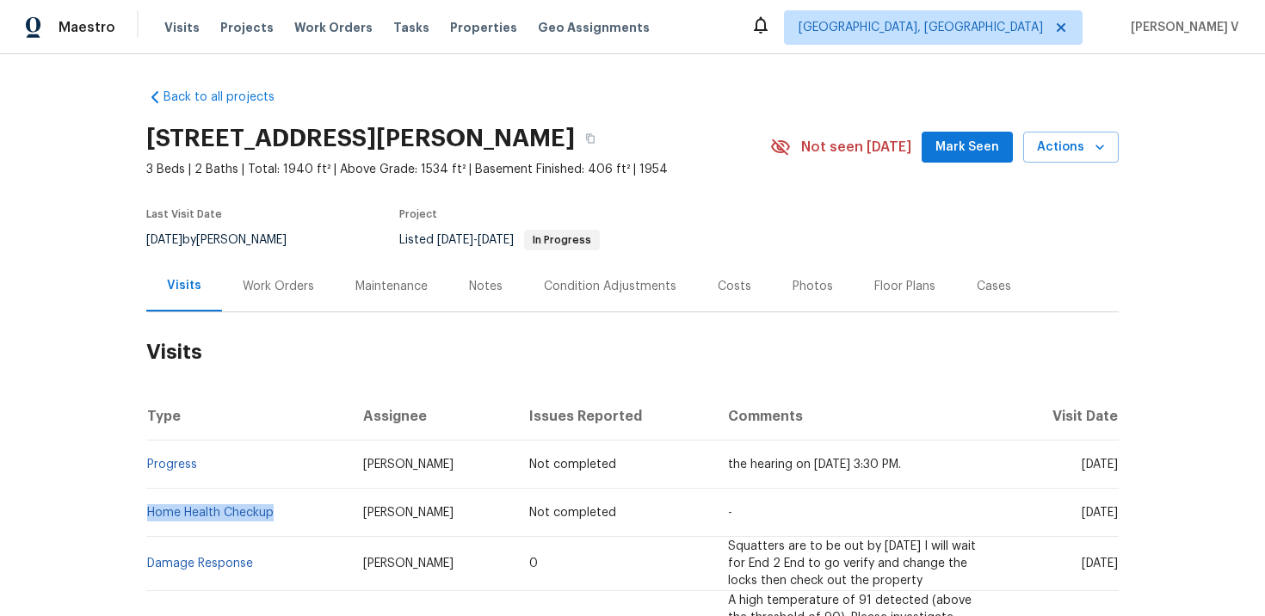
copy link "Home Health Checkup"
click at [313, 34] on span "Work Orders" at bounding box center [333, 27] width 78 height 17
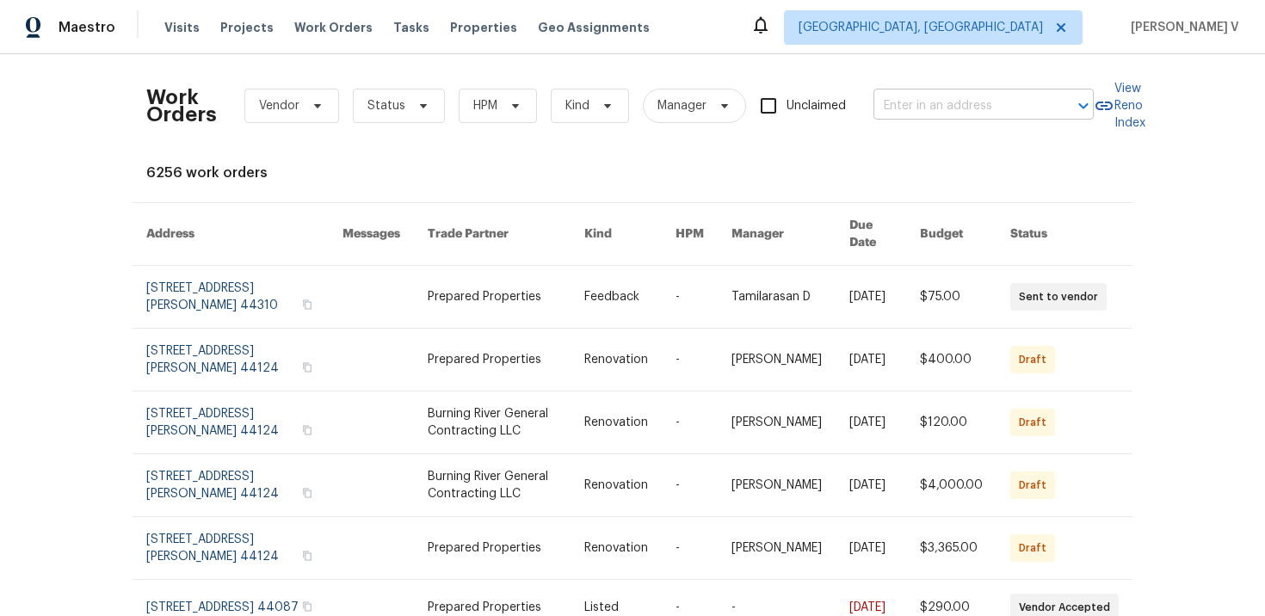
click at [935, 101] on input "text" at bounding box center [959, 106] width 172 height 27
paste input "1623 Nevada Ave Lorain, OH 44052"
type input "1623 Nevada Ave Lorain, OH 44052"
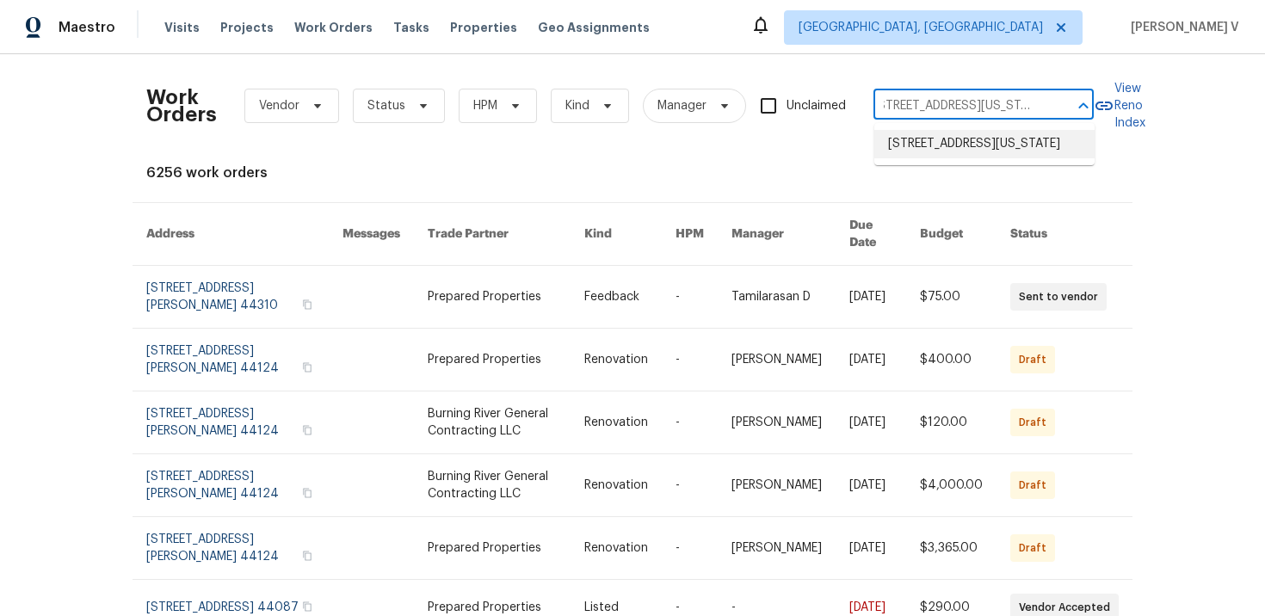
click at [940, 140] on li "1623 Nevada Ave, Lorain, OH 44052" at bounding box center [984, 144] width 220 height 28
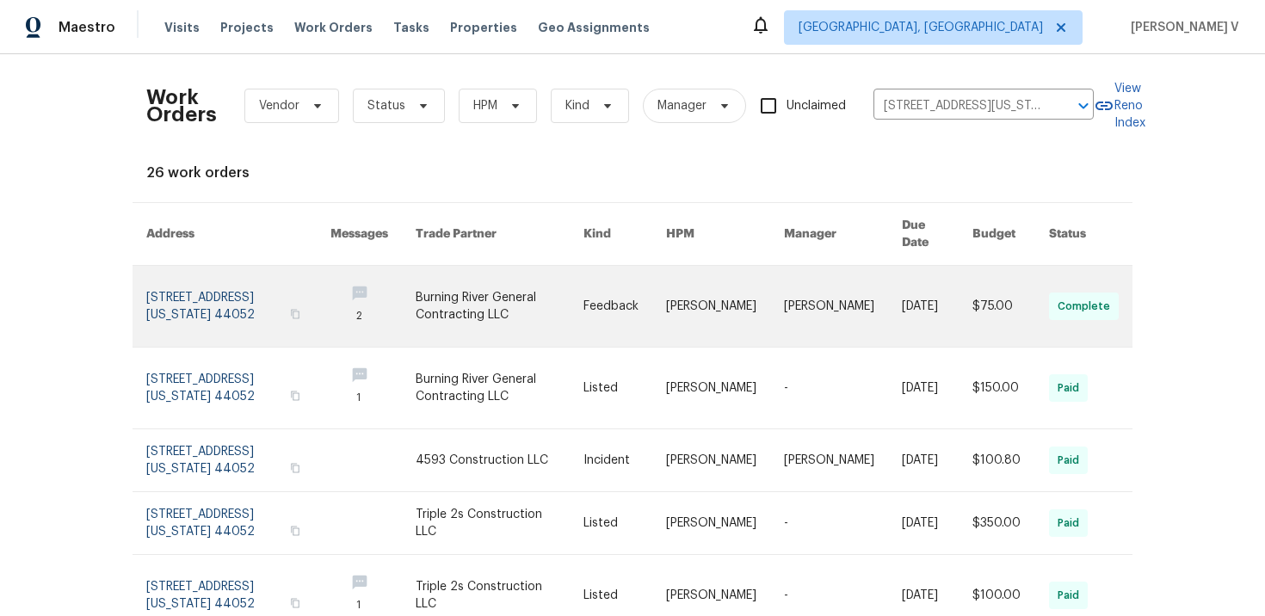
click at [204, 283] on link at bounding box center [238, 306] width 184 height 81
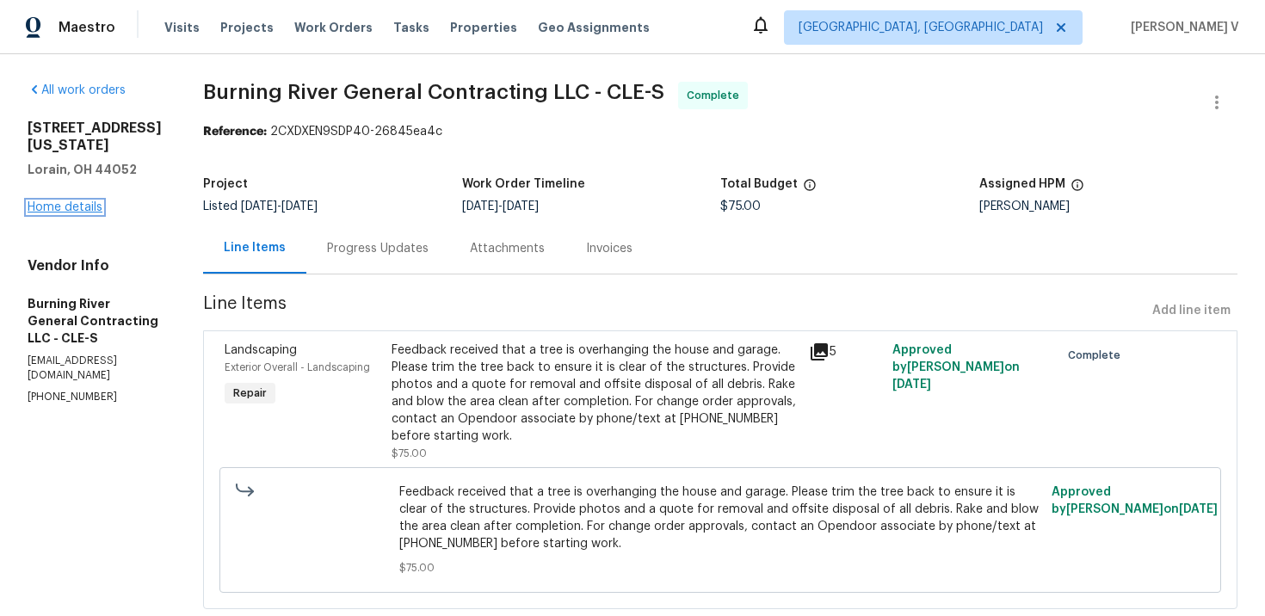
click at [65, 201] on link "Home details" at bounding box center [65, 207] width 75 height 12
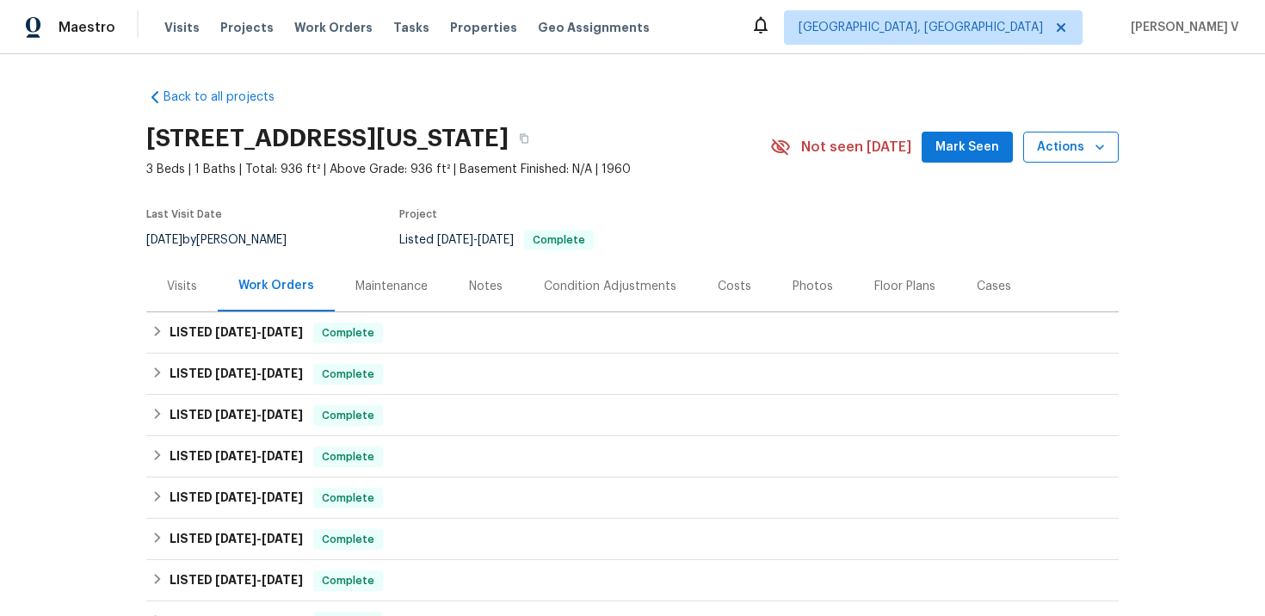
click at [1082, 137] on span "Actions" at bounding box center [1071, 148] width 68 height 22
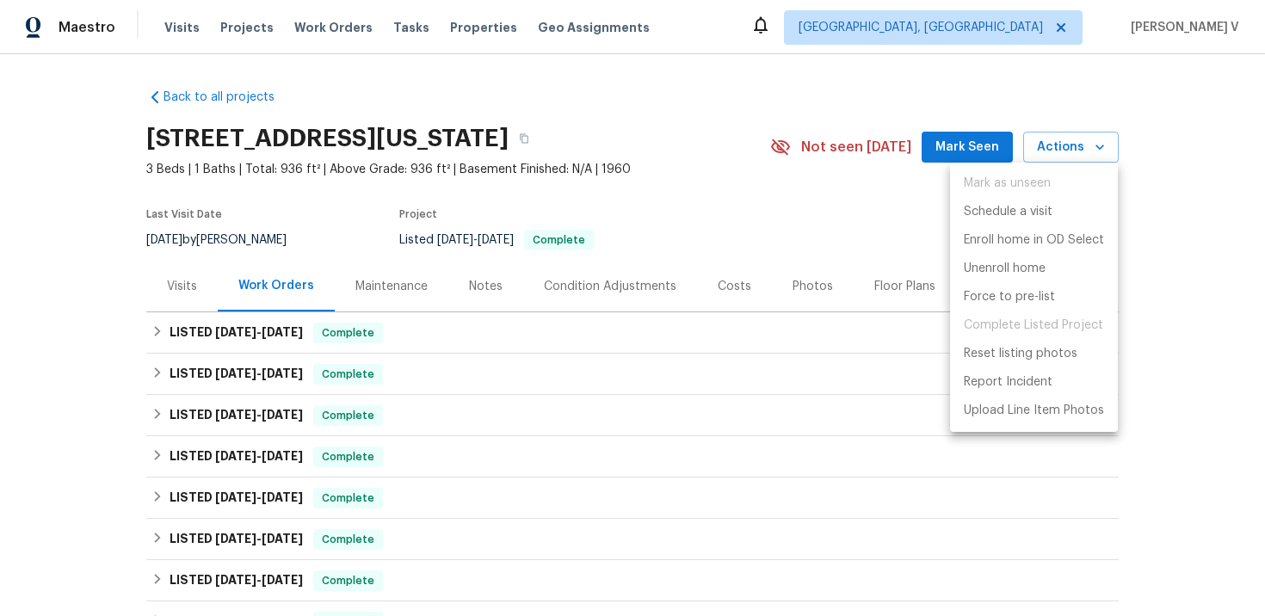
click at [246, 230] on div at bounding box center [632, 308] width 1265 height 616
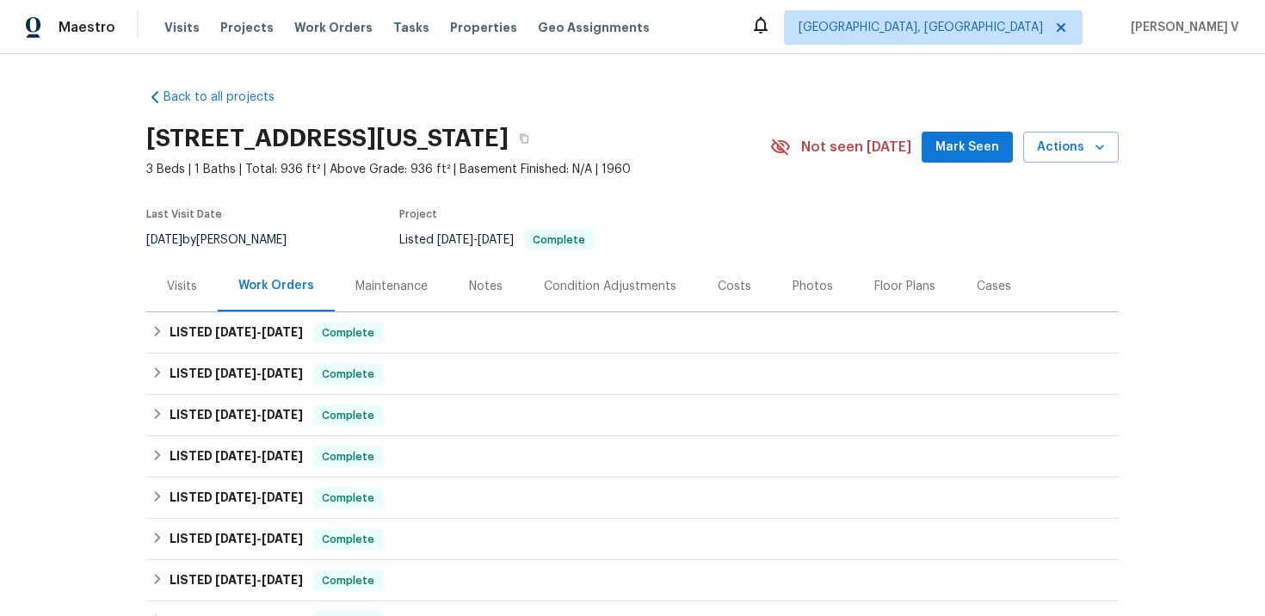
click at [176, 287] on div "Visits" at bounding box center [182, 286] width 30 height 17
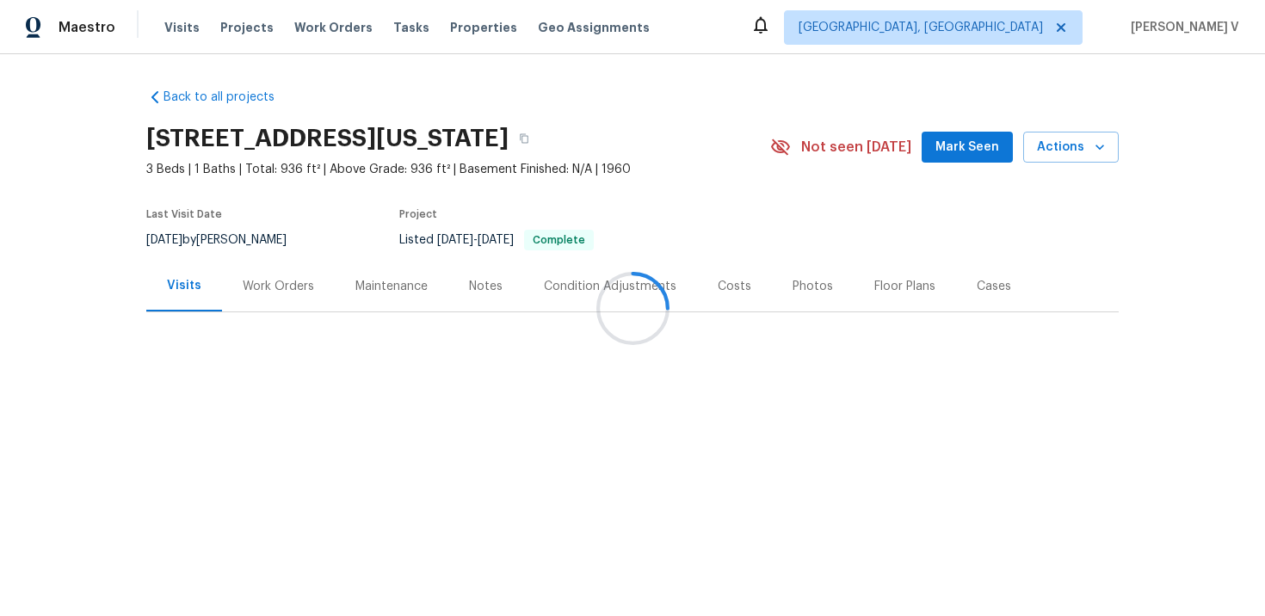
click at [176, 287] on div at bounding box center [632, 308] width 1265 height 616
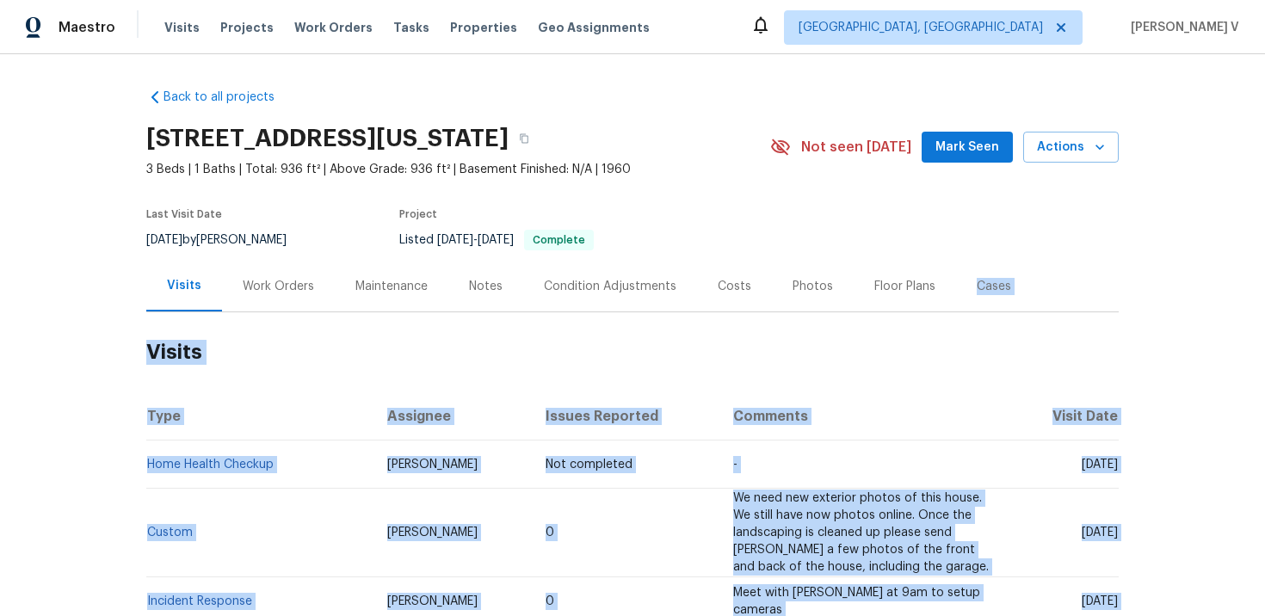
click at [744, 324] on h2 "Visits" at bounding box center [632, 352] width 972 height 80
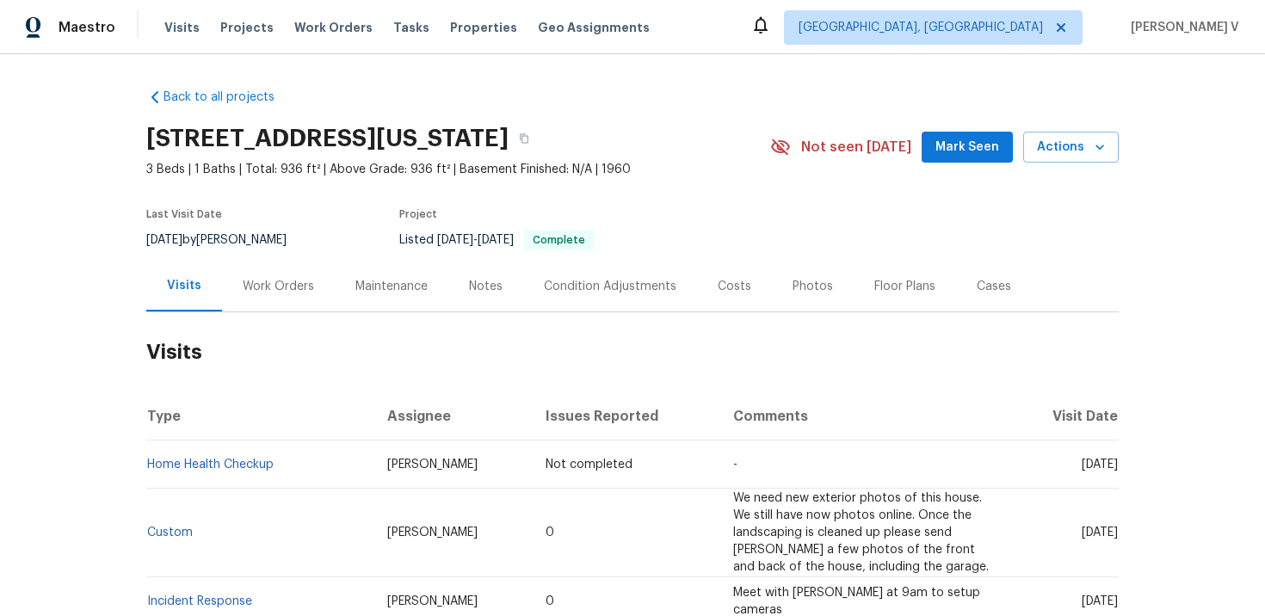
click at [294, 466] on td "Home Health Checkup" at bounding box center [259, 465] width 227 height 48
copy link "Home Health Checkup"
click at [334, 31] on span "Work Orders" at bounding box center [333, 27] width 78 height 17
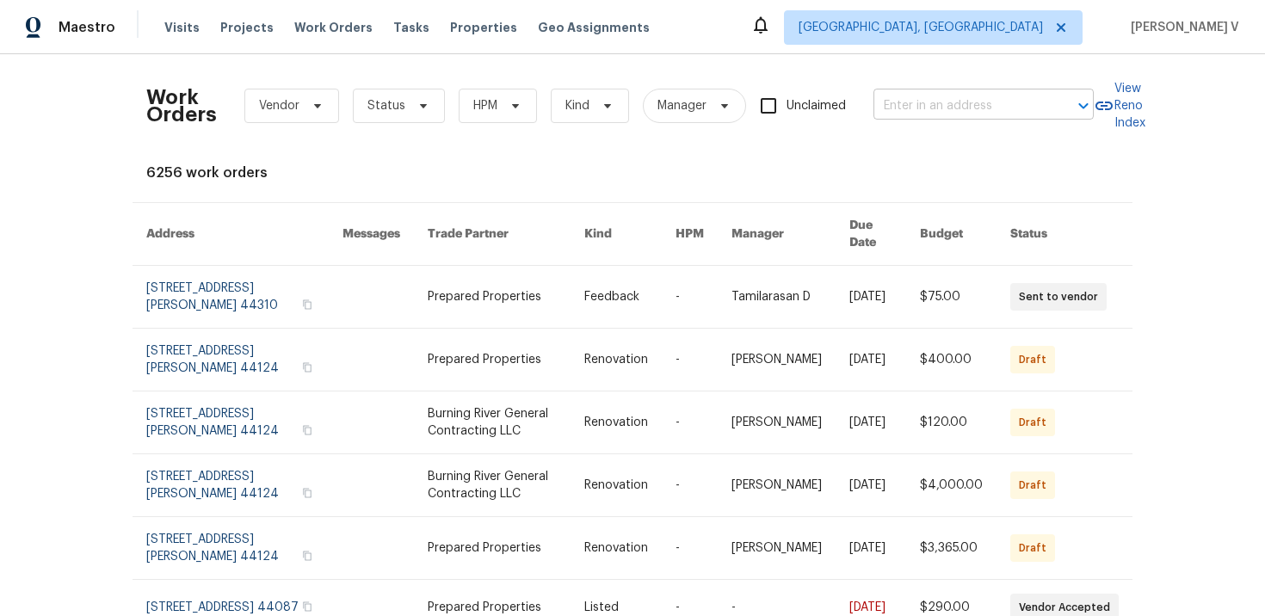
click at [928, 95] on input "text" at bounding box center [959, 106] width 172 height 27
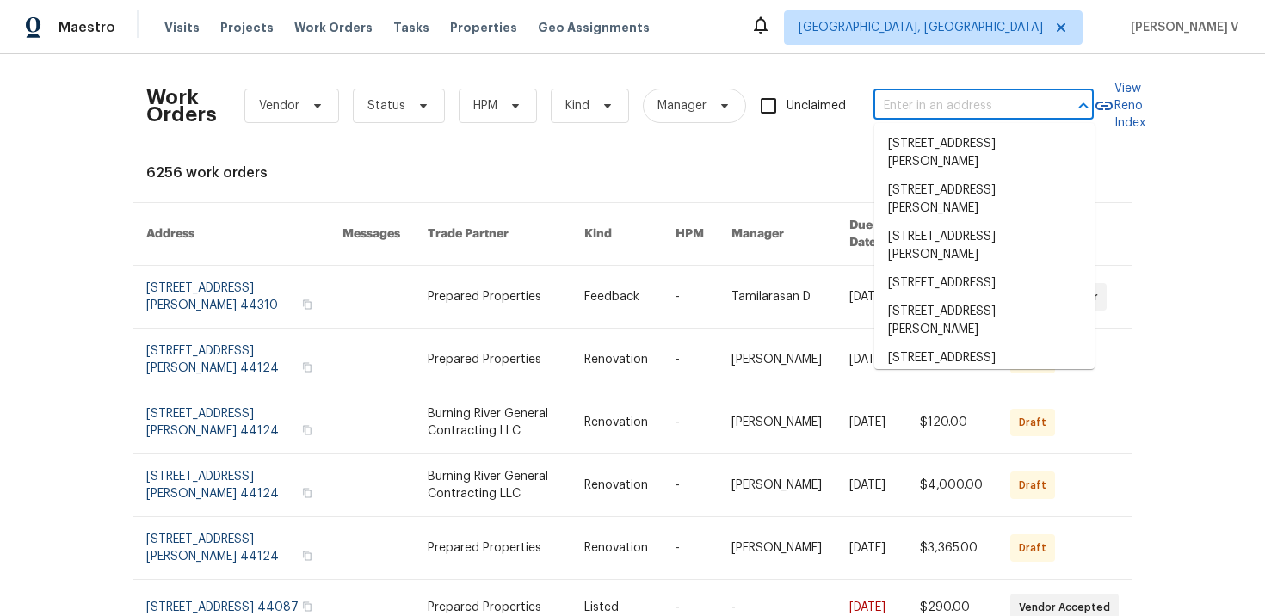
paste input "9740 Burton Dr , Twinsburg, OH 44087"
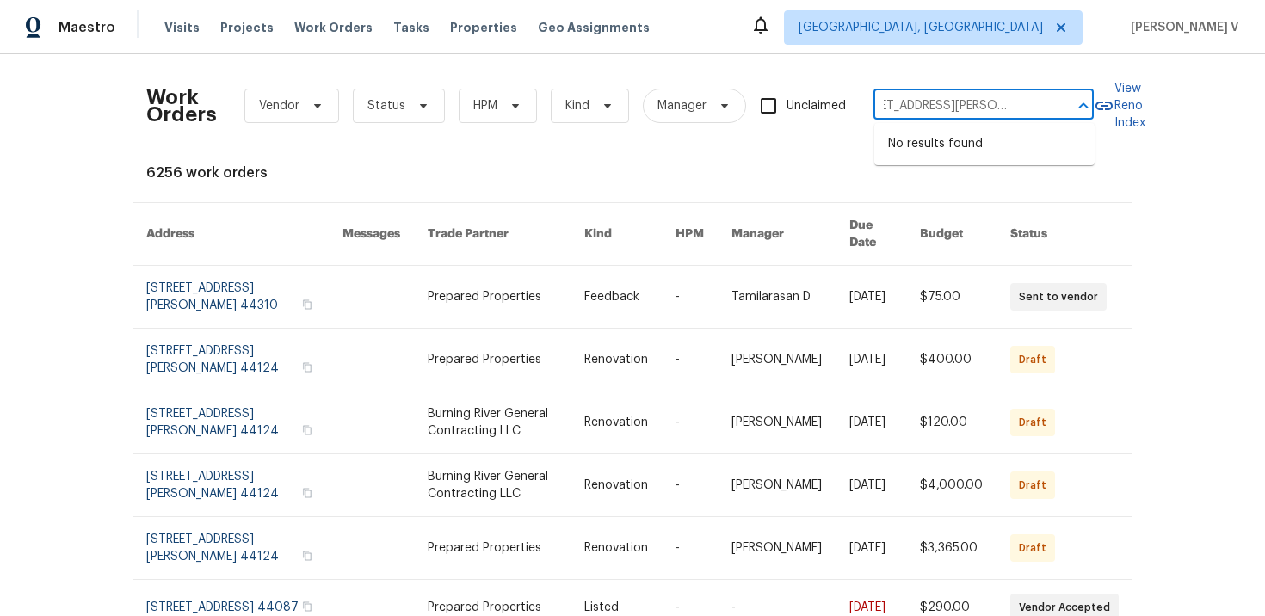
type input "9740 Burton Dr , Twinsburg, OH 44087"
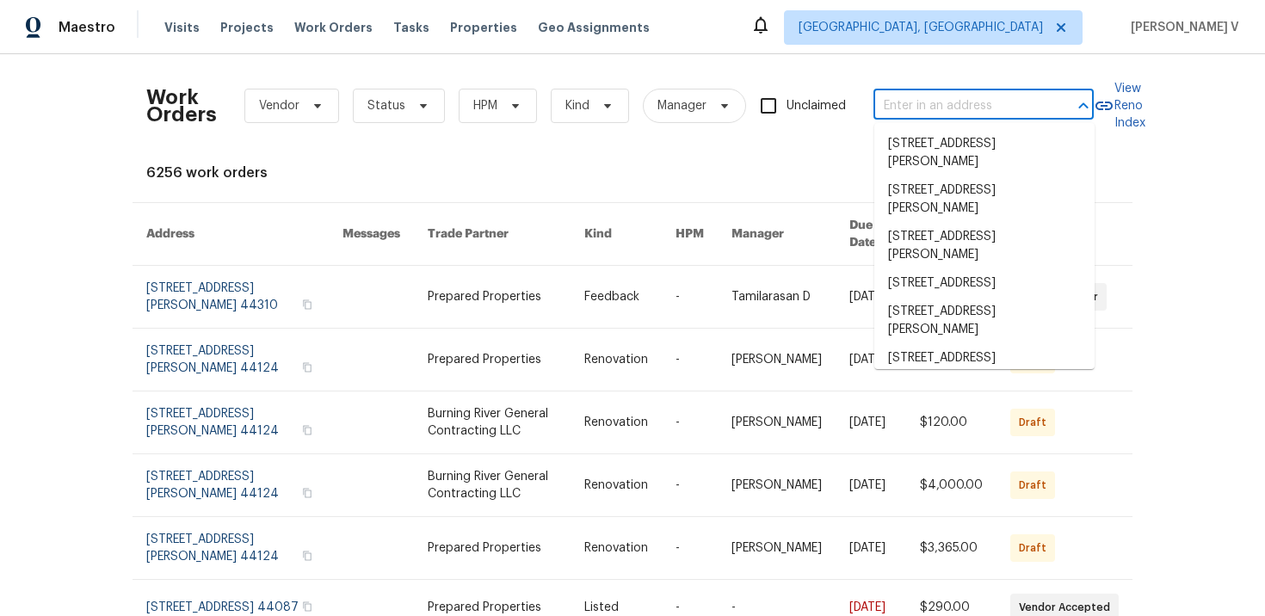
scroll to position [0, 0]
paste input "9740 Burton Dr , Twinsburg, OH 44087"
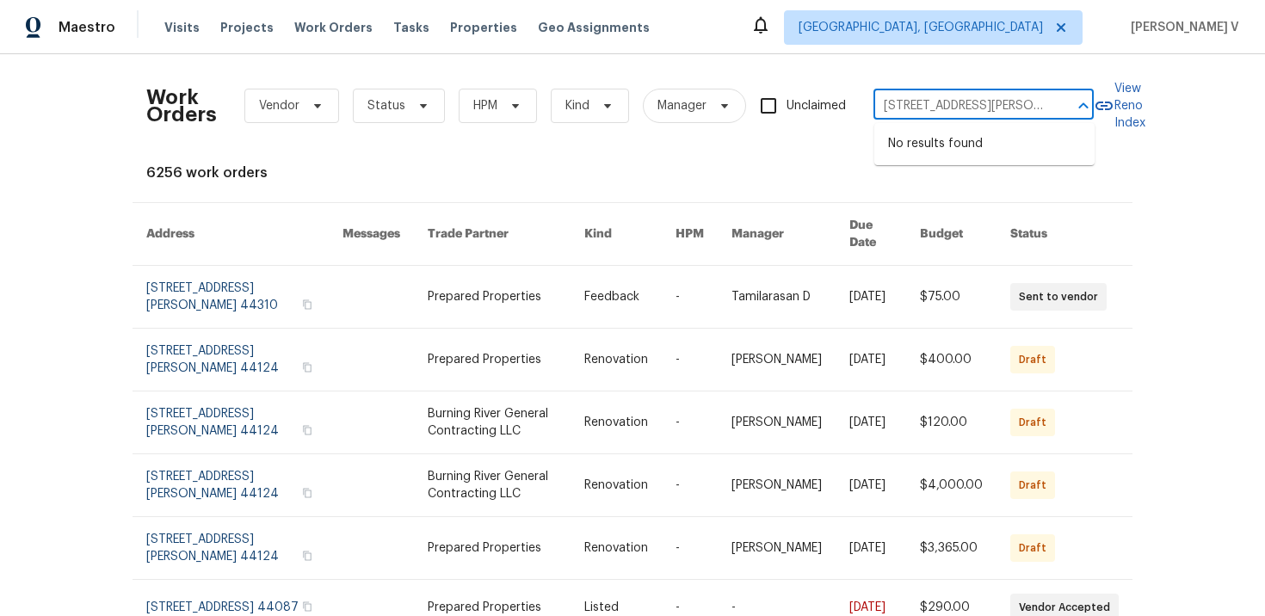
scroll to position [0, 56]
drag, startPoint x: 902, startPoint y: 106, endPoint x: 1160, endPoint y: 106, distance: 258.2
click at [1160, 106] on div "Work Orders Vendor Status HPM Kind Manager Unclaimed 9740 Burton Dr , Twinsburg…" at bounding box center [632, 335] width 1265 height 562
type input "9740 Burton"
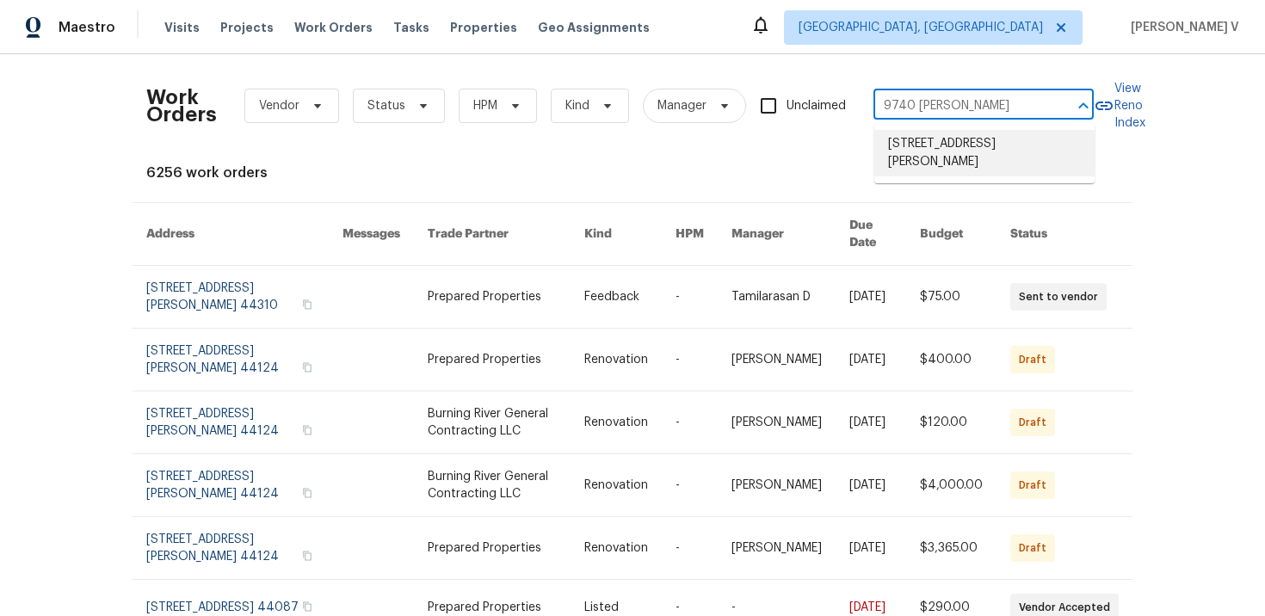
click at [960, 149] on li "9740 Burton Dr, Twinsburg, OH 44087" at bounding box center [984, 153] width 220 height 46
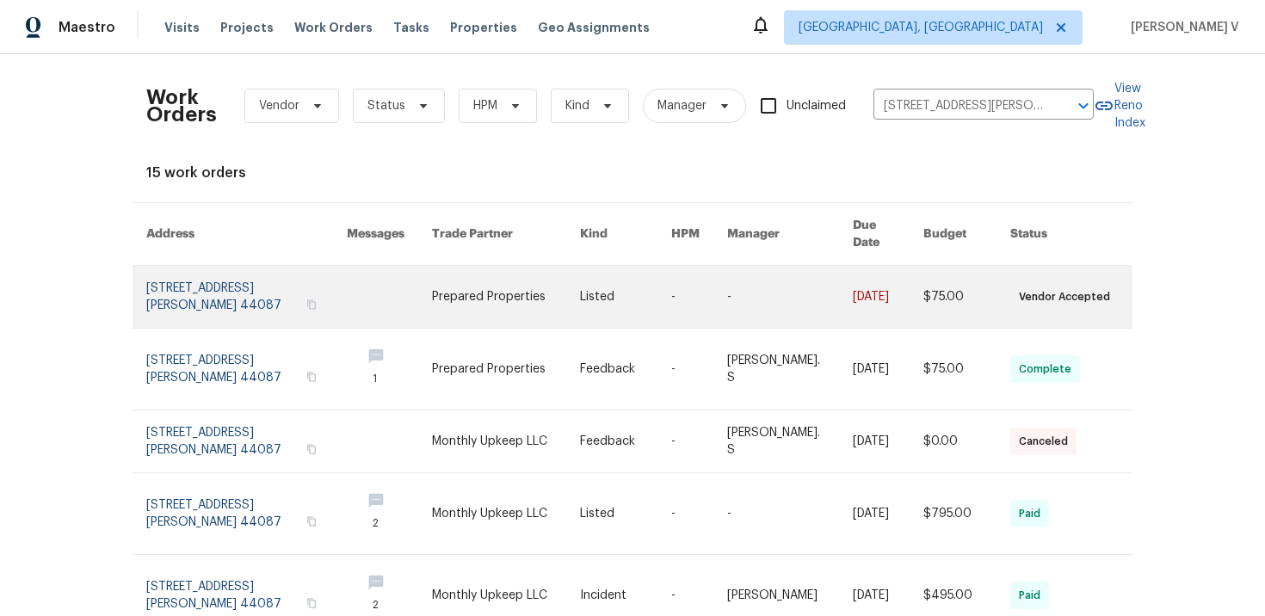
click at [181, 281] on link at bounding box center [246, 297] width 201 height 62
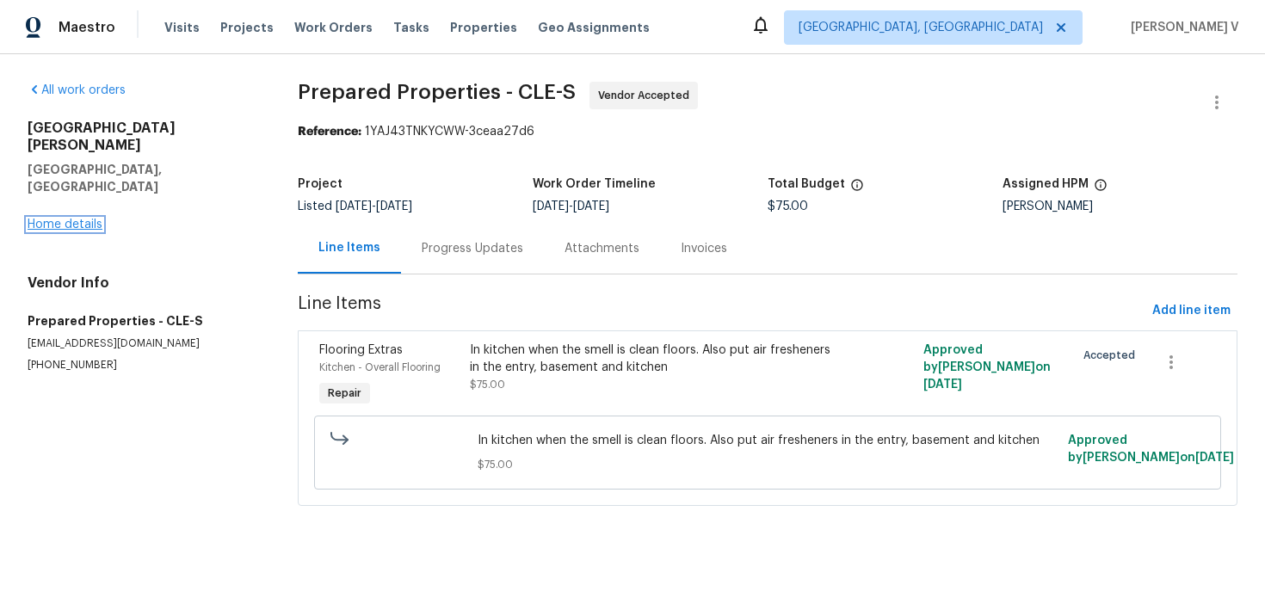
click at [55, 219] on link "Home details" at bounding box center [65, 225] width 75 height 12
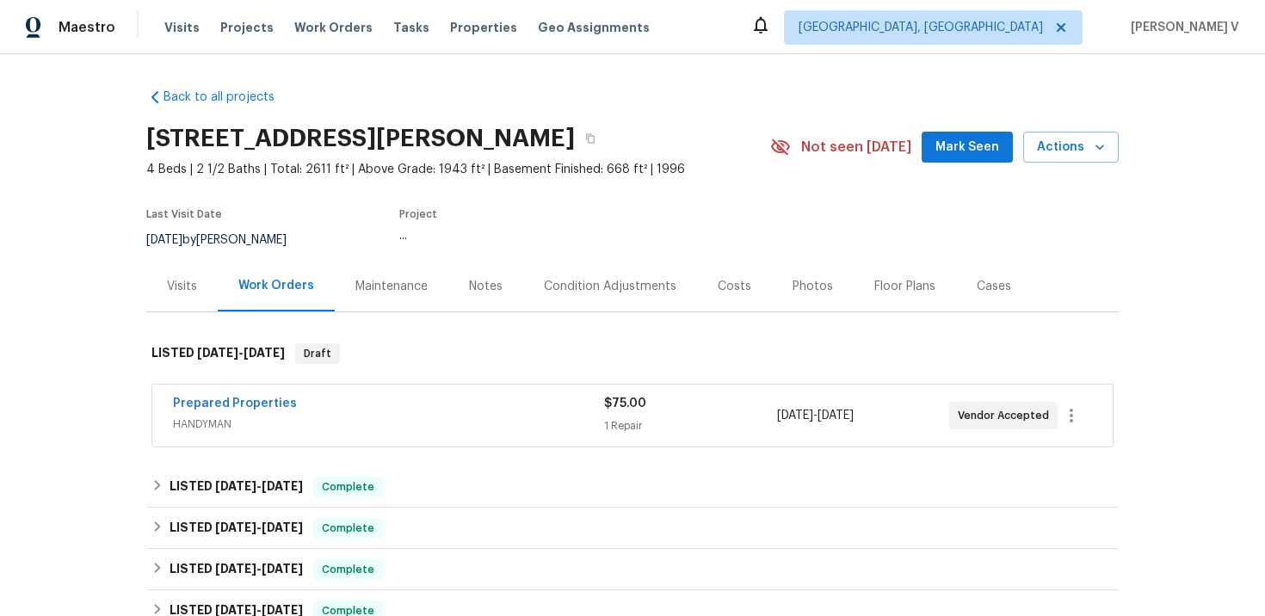
click at [186, 300] on div "Visits" at bounding box center [181, 286] width 71 height 51
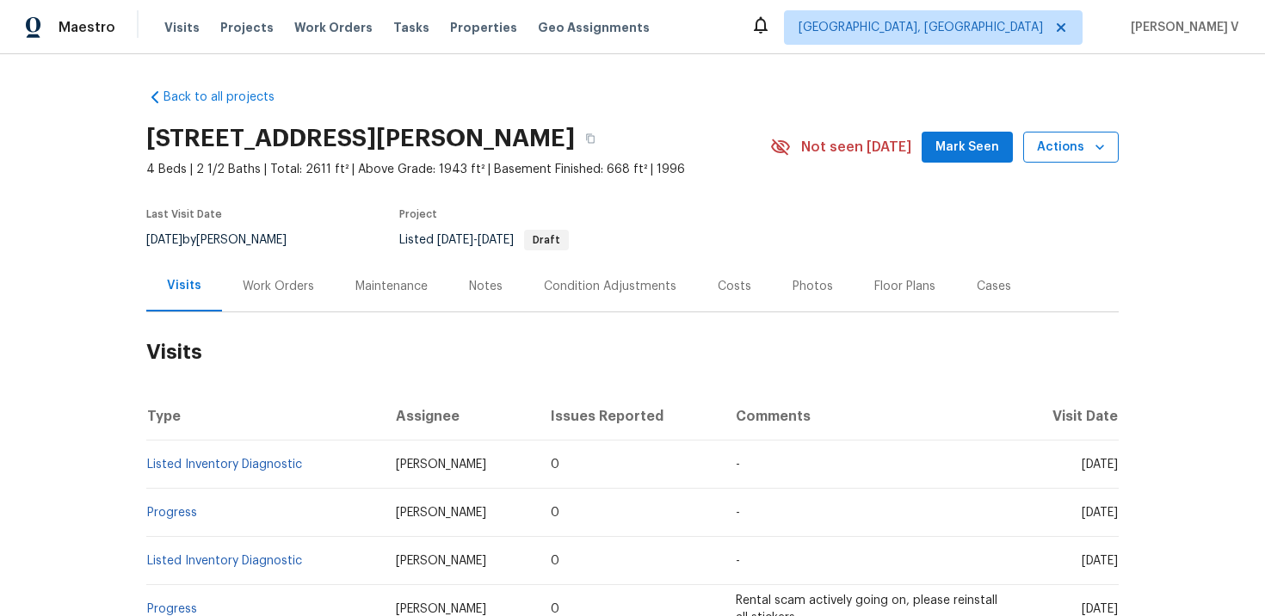
click at [1073, 156] on span "Actions" at bounding box center [1071, 148] width 68 height 22
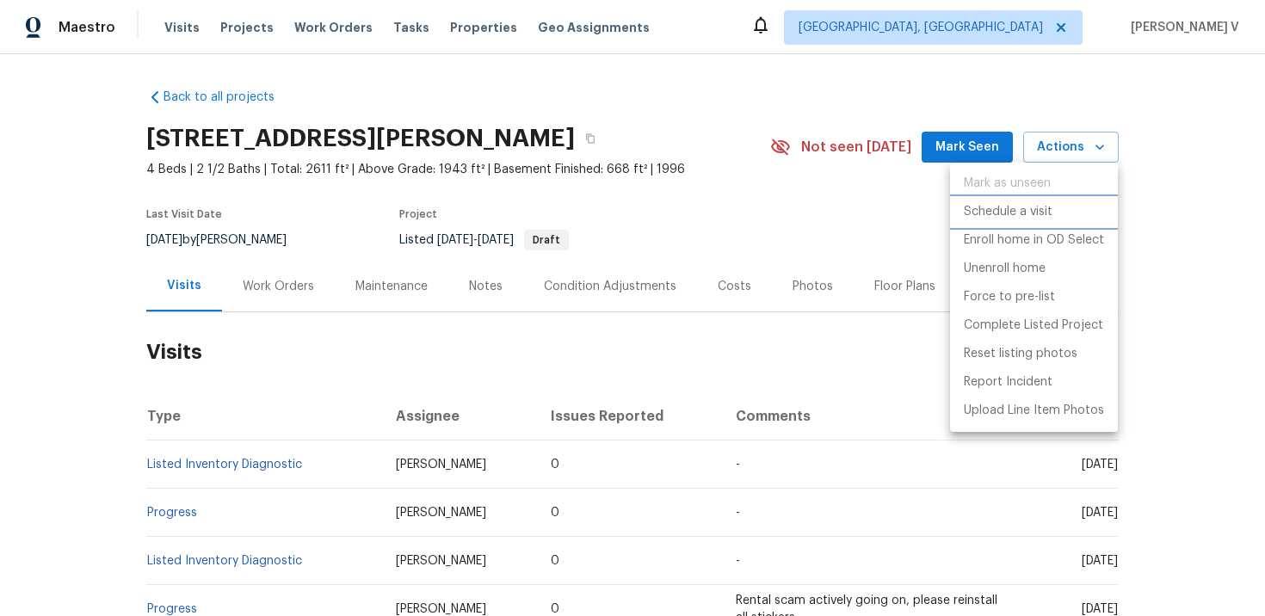
click at [999, 207] on p "Schedule a visit" at bounding box center [1008, 212] width 89 height 18
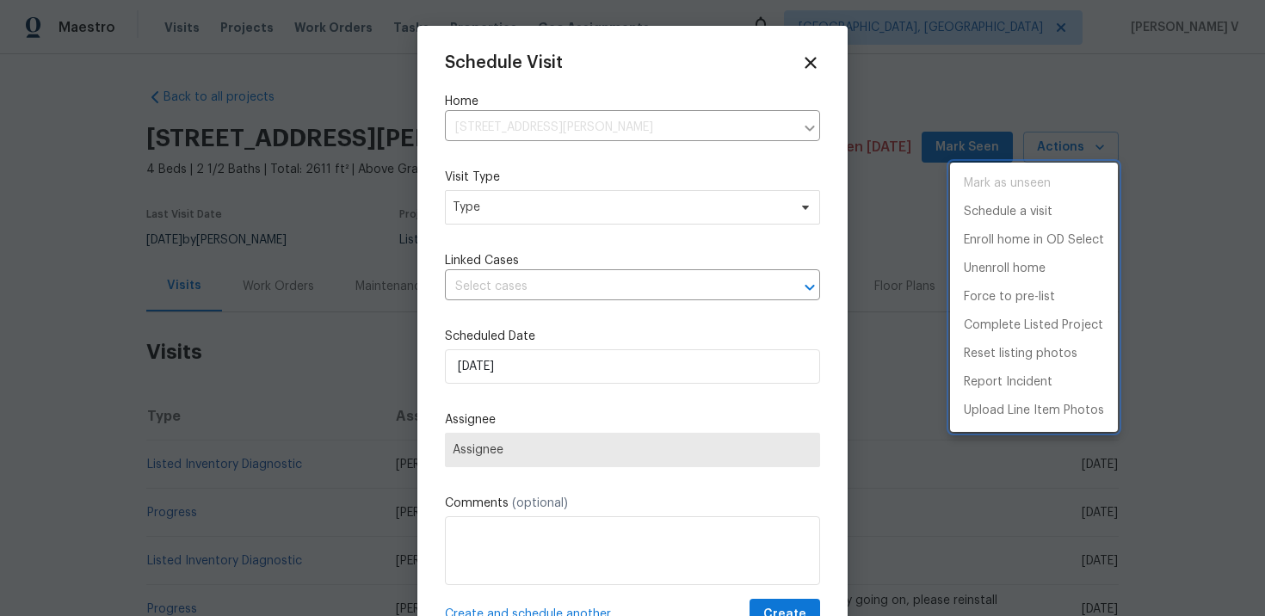
click at [583, 198] on div at bounding box center [632, 308] width 1265 height 616
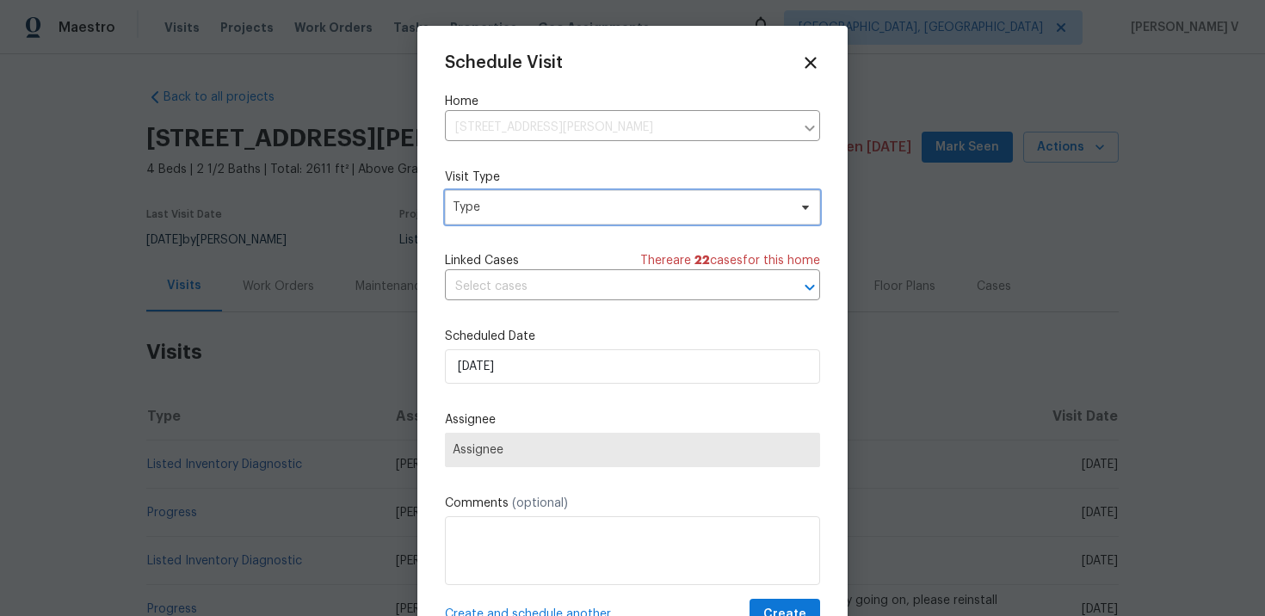
click at [540, 213] on span "Type" at bounding box center [620, 207] width 335 height 17
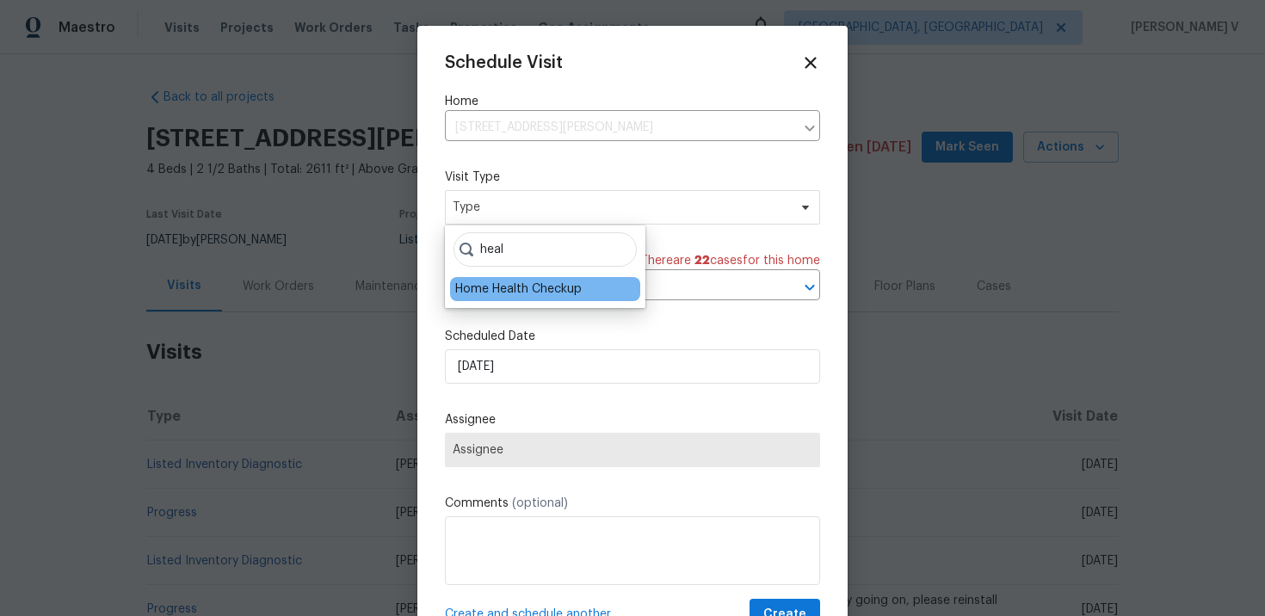
type input "heal"
click at [541, 279] on div "Home Health Checkup" at bounding box center [545, 289] width 190 height 24
click at [509, 291] on div "Home Health Checkup" at bounding box center [518, 289] width 127 height 17
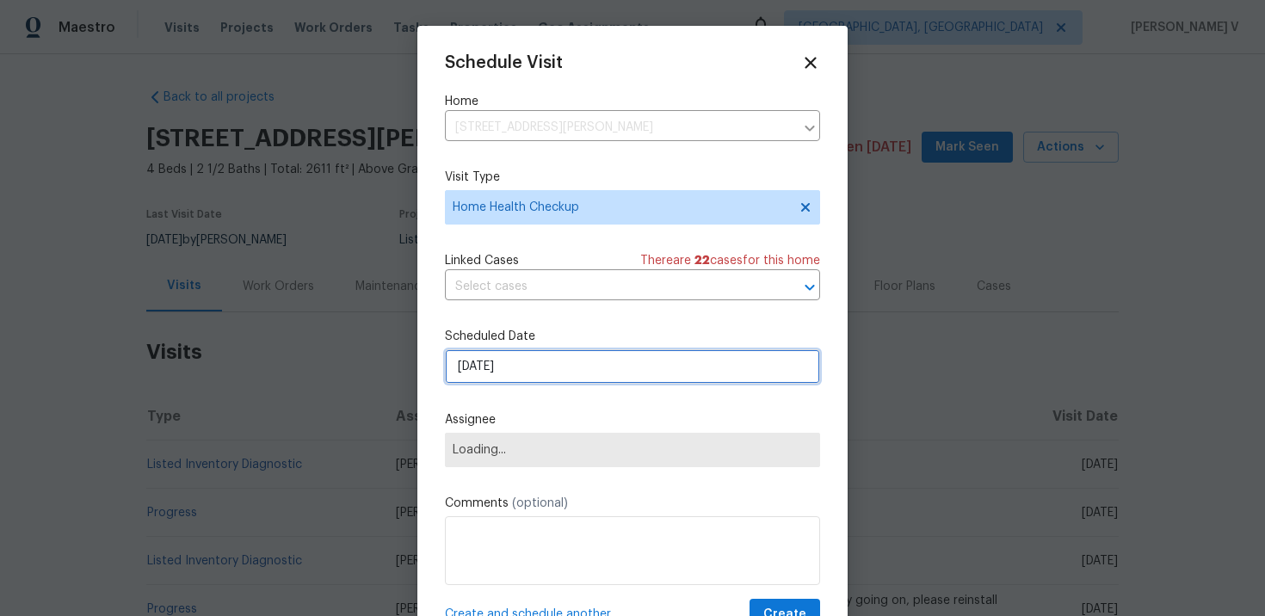
click at [509, 365] on input "02/10/2025" at bounding box center [632, 366] width 375 height 34
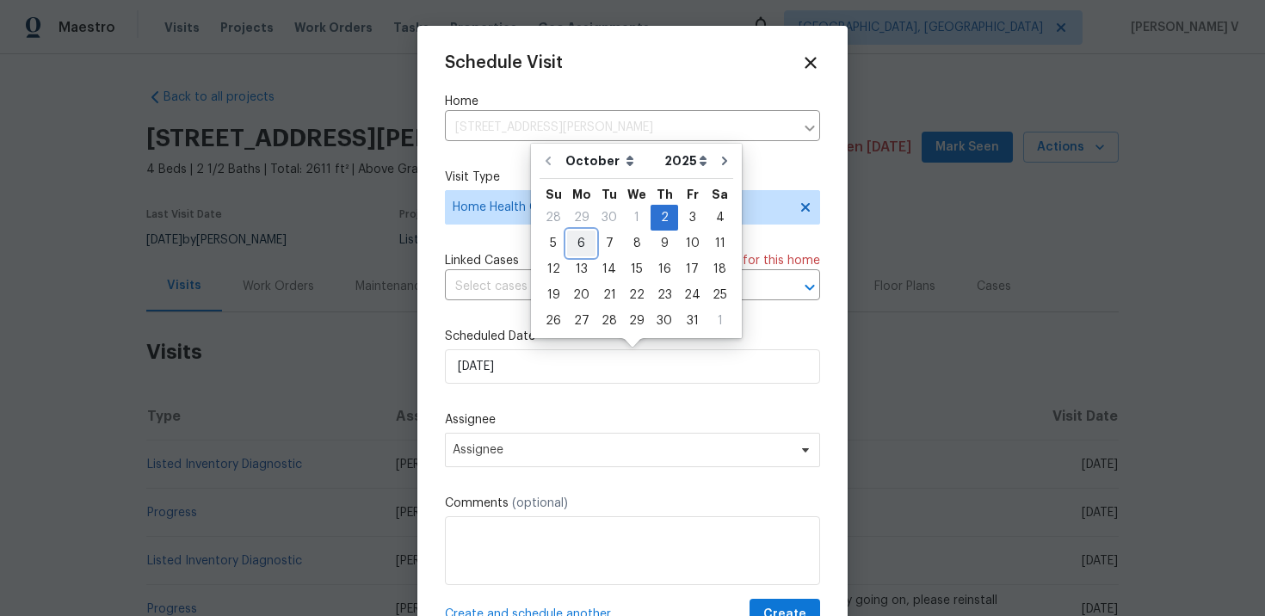
click at [578, 238] on div "6" at bounding box center [581, 243] width 28 height 24
type input "06/10/2025"
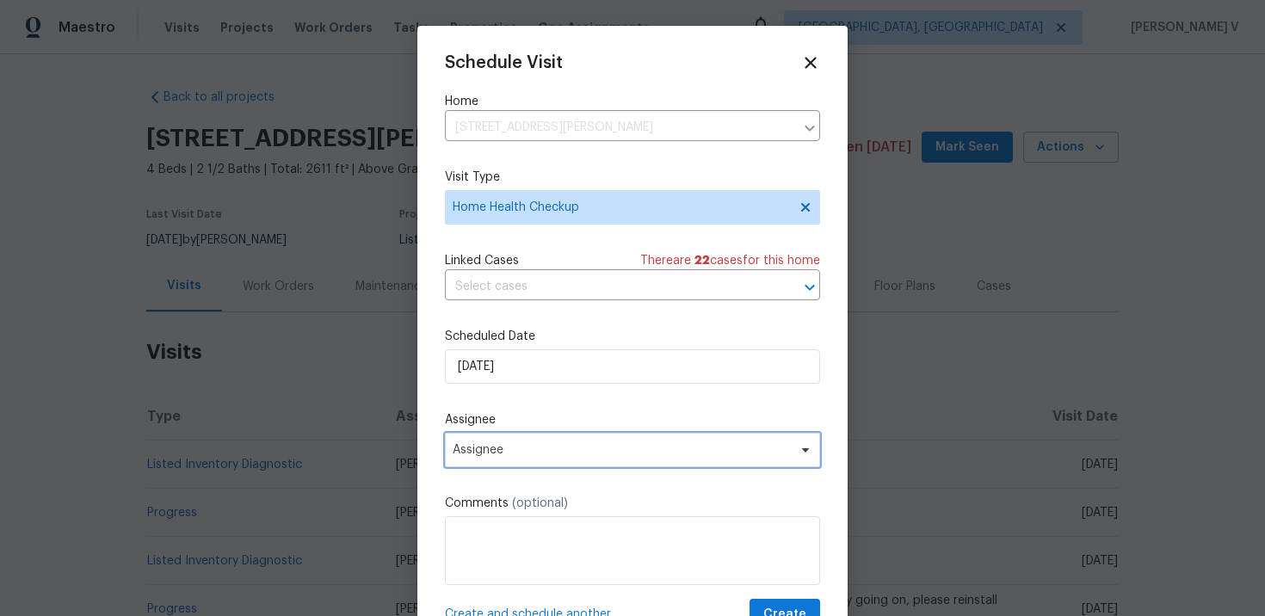
click at [509, 453] on span "Assignee" at bounding box center [621, 450] width 337 height 14
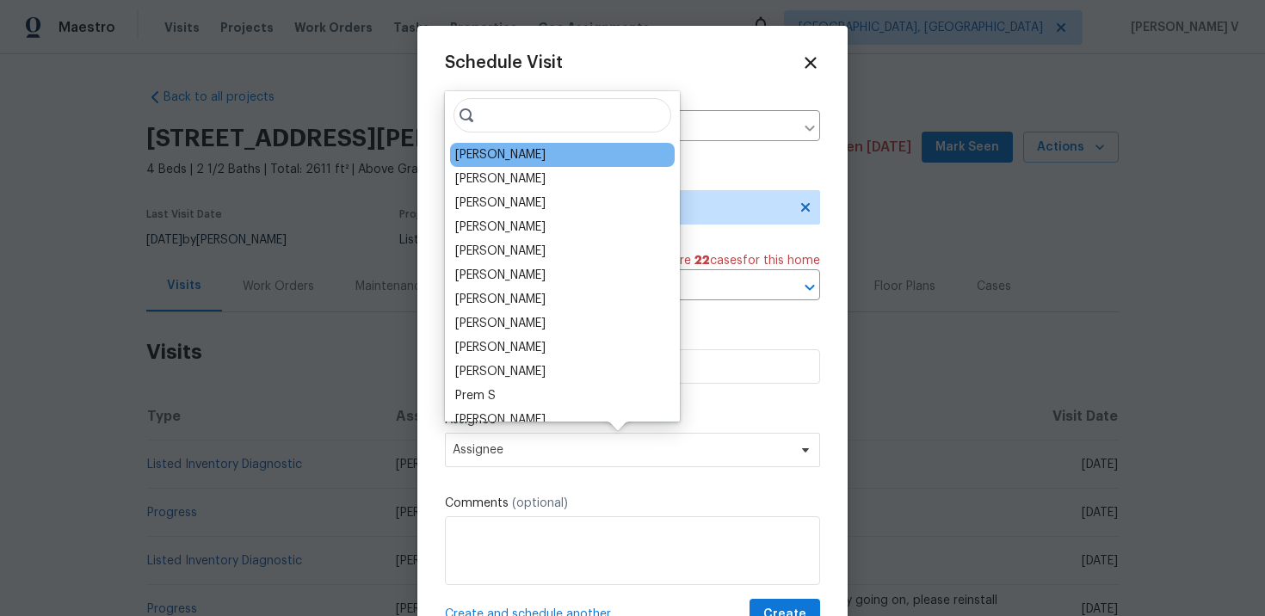
click at [495, 159] on div "Rebecca McMillen" at bounding box center [500, 154] width 90 height 17
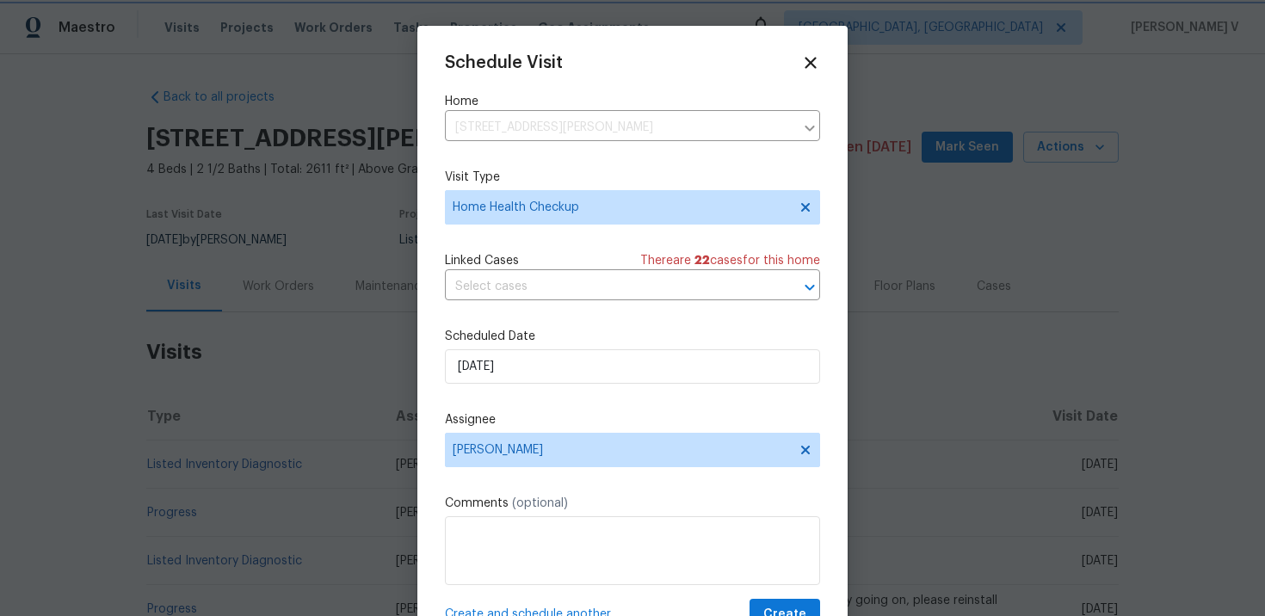
scroll to position [31, 0]
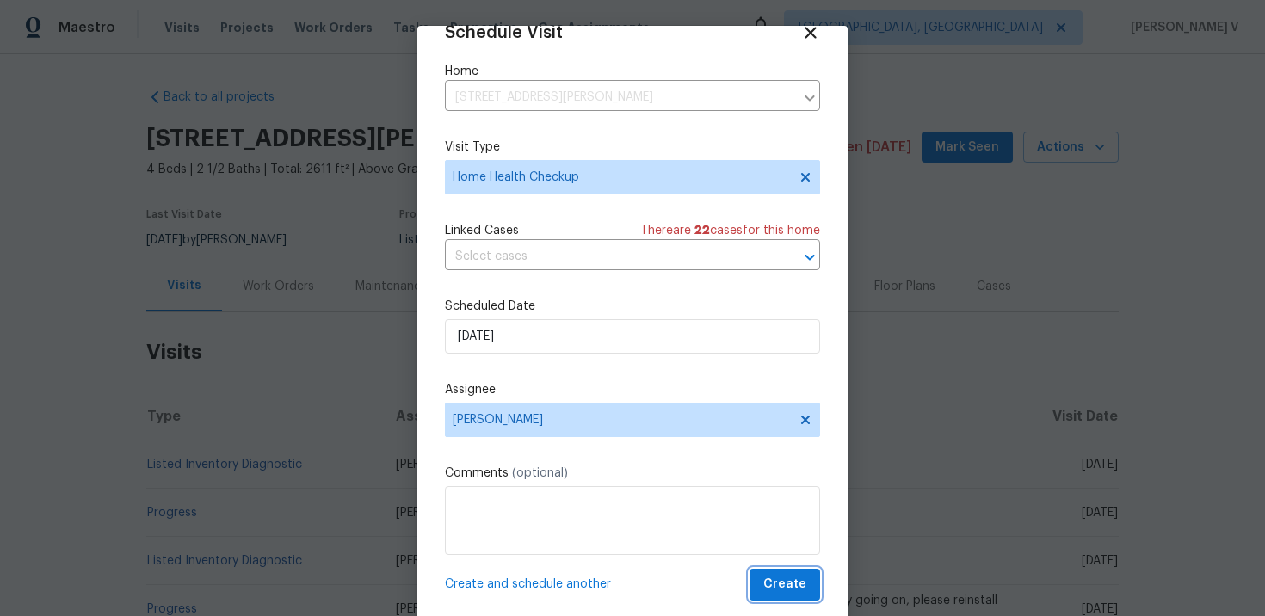
click at [785, 586] on span "Create" at bounding box center [784, 585] width 43 height 22
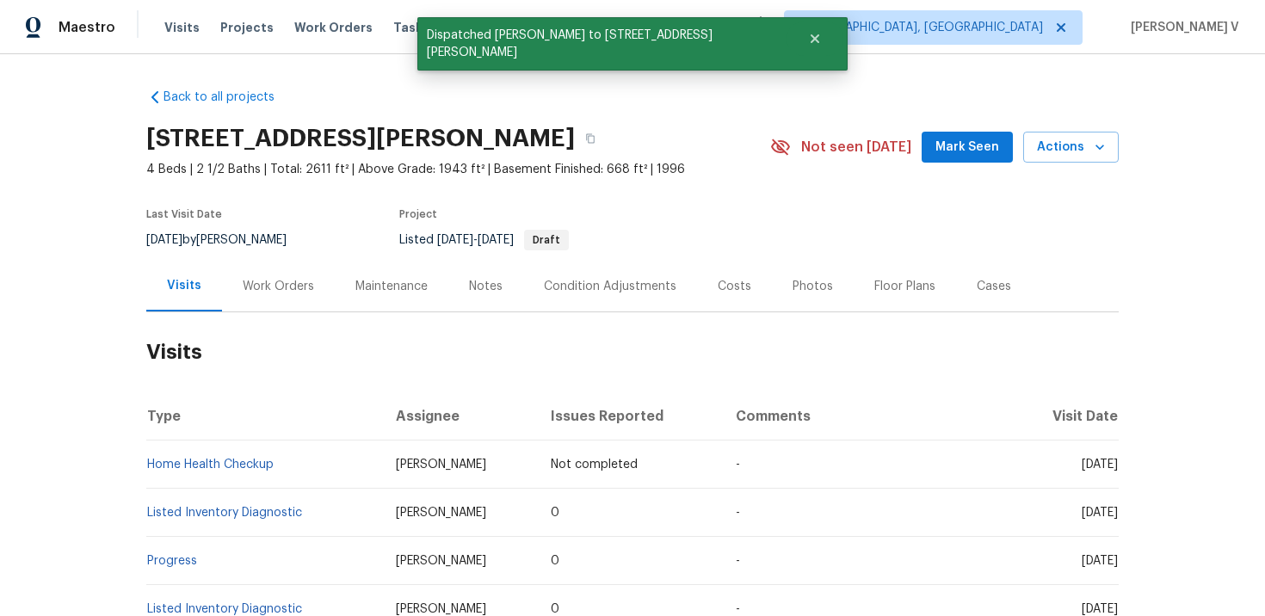
click at [310, 467] on td "Home Health Checkup" at bounding box center [264, 465] width 236 height 48
copy link "Home Health Checkup"
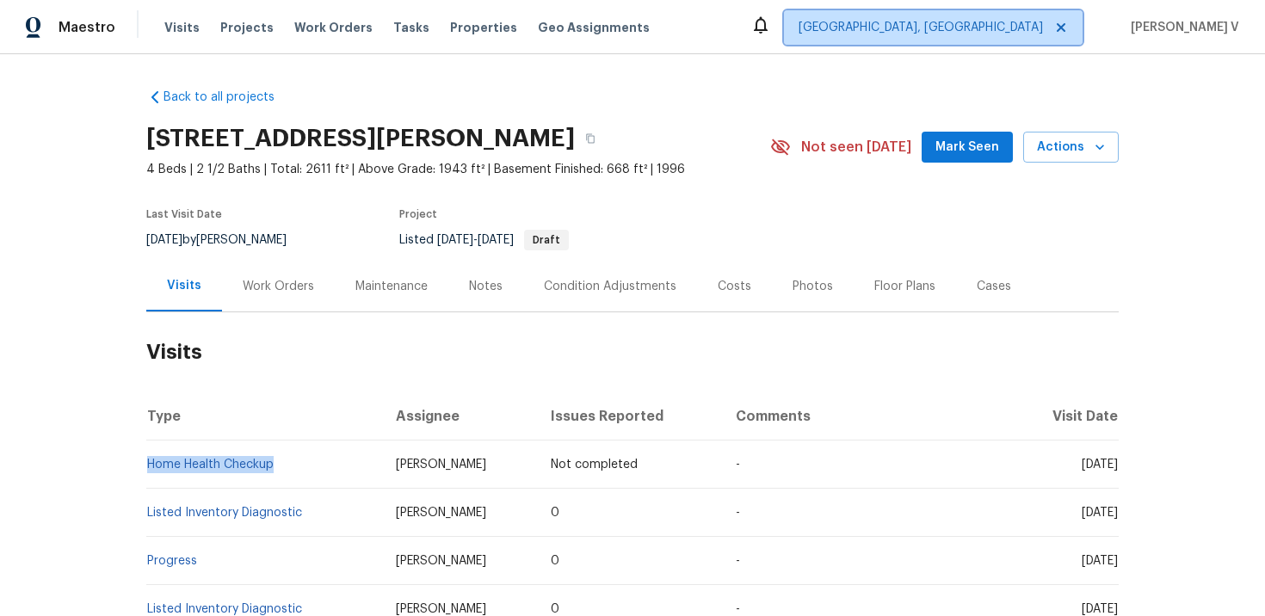
click at [1022, 32] on span "Cleveland, OH" at bounding box center [921, 27] width 244 height 17
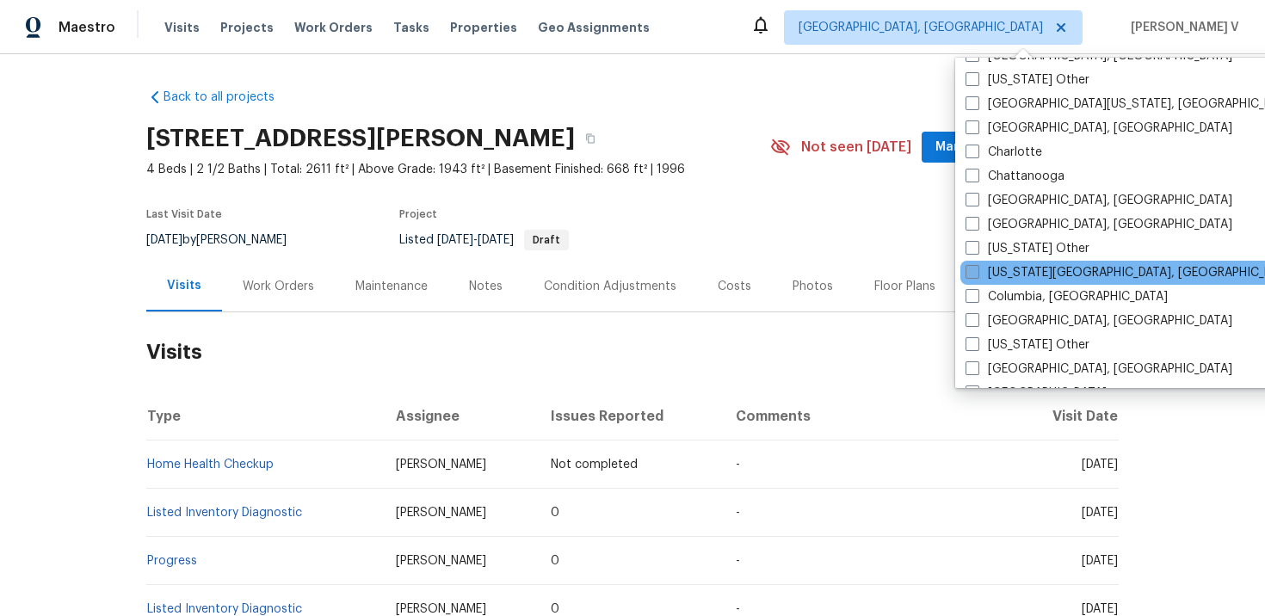
scroll to position [308, 0]
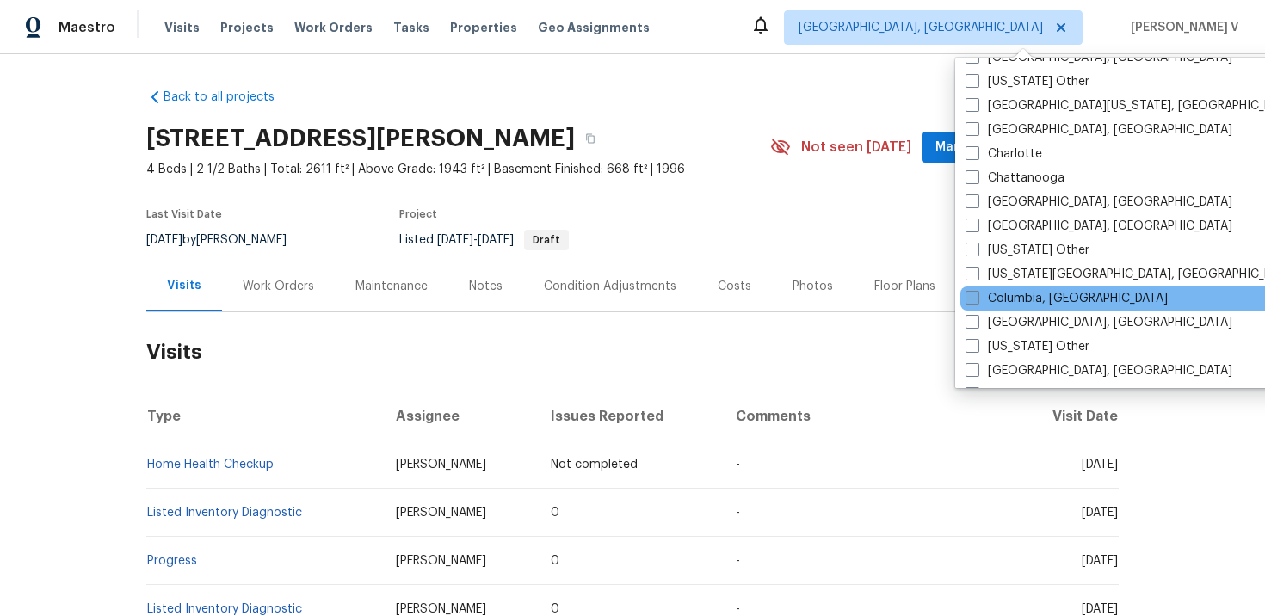
click at [978, 301] on span at bounding box center [973, 298] width 14 height 14
click at [977, 301] on input "Columbia, SC" at bounding box center [971, 295] width 11 height 11
checkbox input "true"
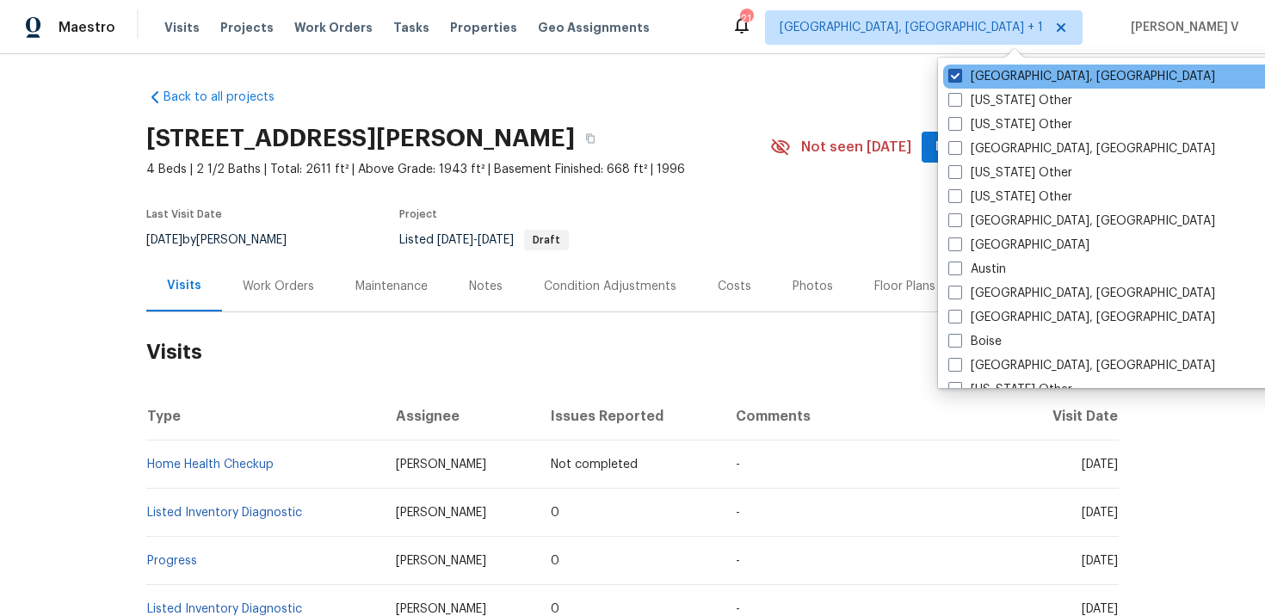
click at [954, 76] on span at bounding box center [955, 76] width 14 height 14
click at [954, 76] on input "Cleveland, OH" at bounding box center [953, 73] width 11 height 11
checkbox input "false"
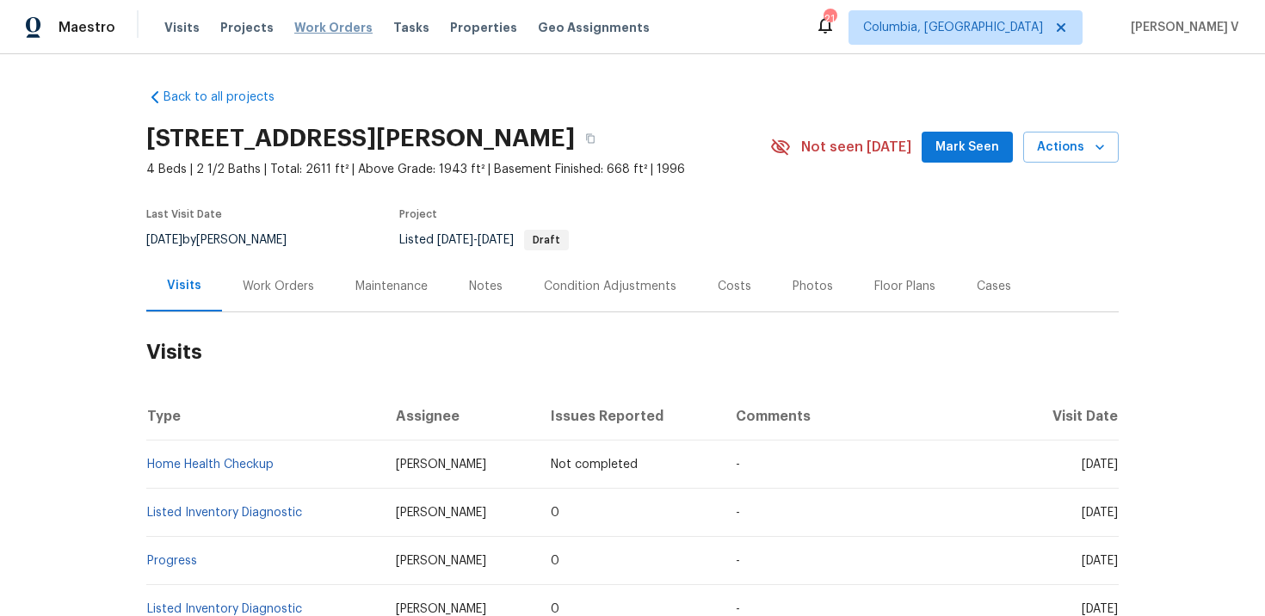
click at [335, 32] on span "Work Orders" at bounding box center [333, 27] width 78 height 17
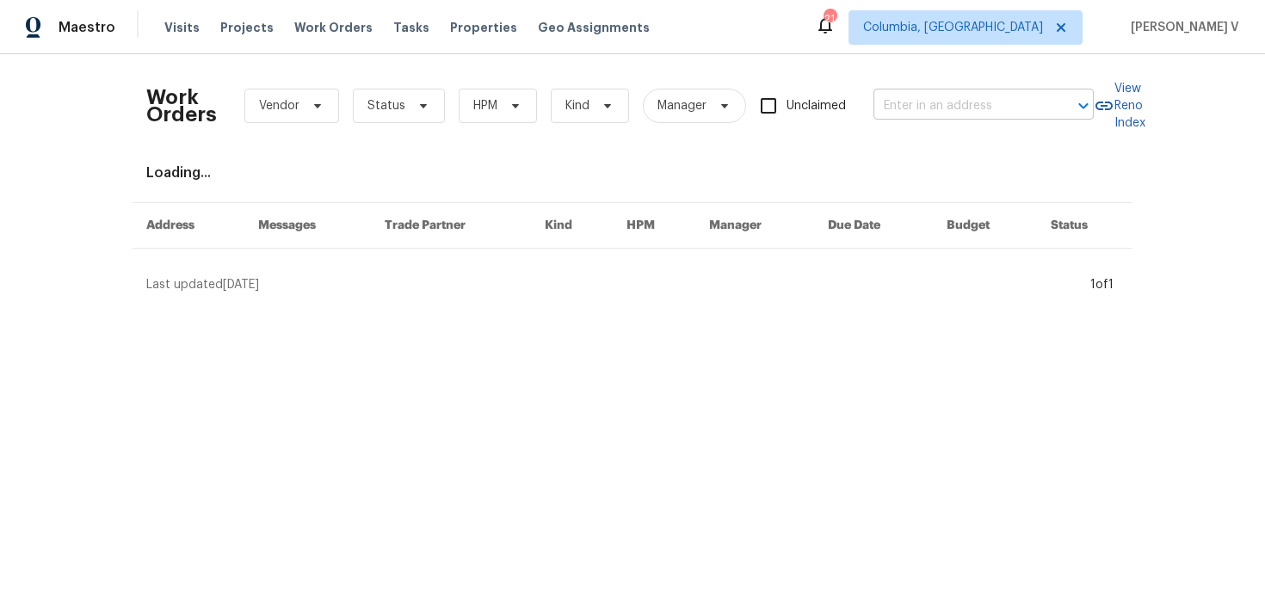
click at [923, 106] on input "text" at bounding box center [959, 106] width 172 height 27
paste input "105 Beaver Dam Rd Columbia, SC 29223"
type input "105 Beaver Dam Rd Columbia, SC 29223"
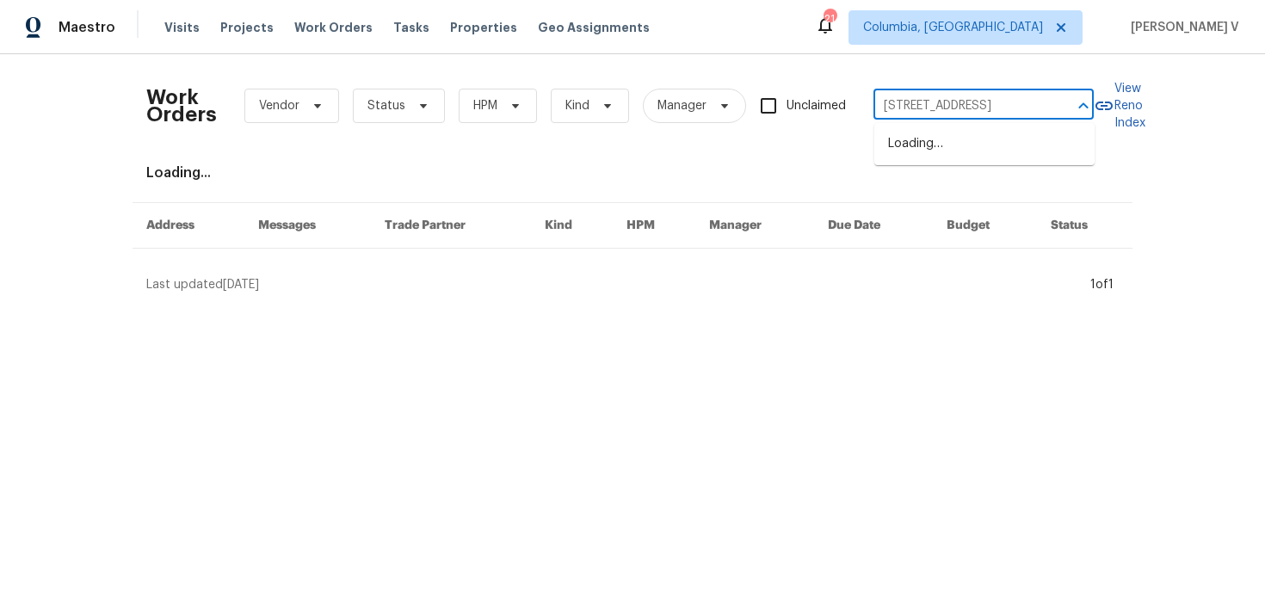
scroll to position [0, 65]
click at [917, 135] on li "105 Beaver Dam Rd, Columbia, SC 29223" at bounding box center [984, 144] width 220 height 28
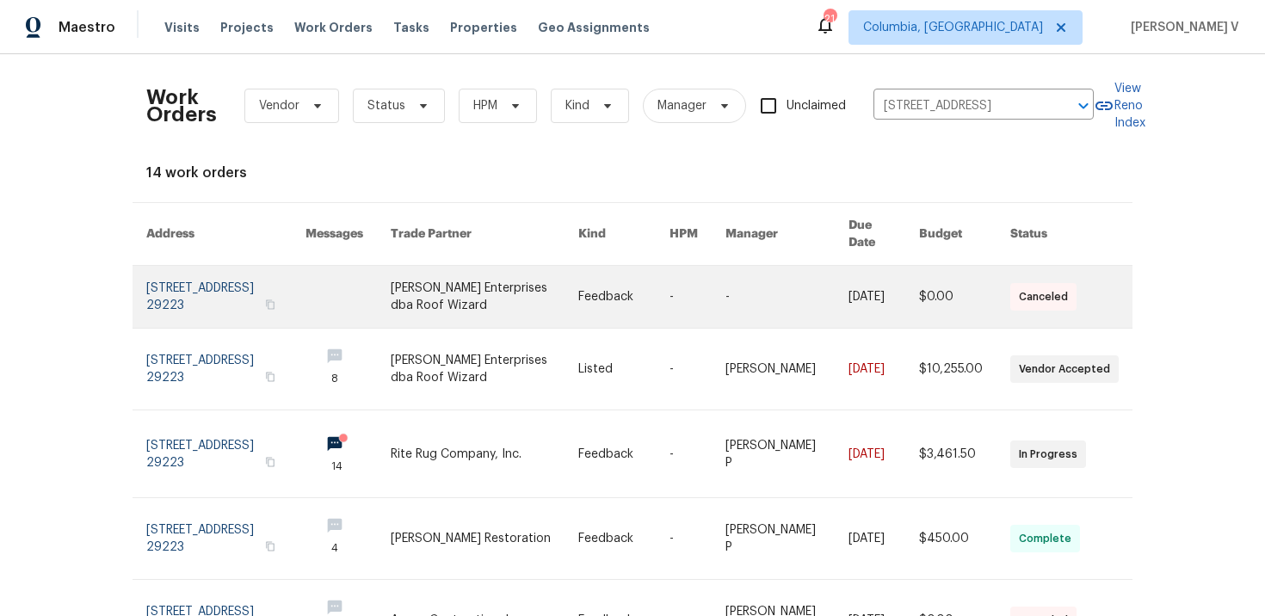
click at [164, 278] on link at bounding box center [225, 297] width 159 height 62
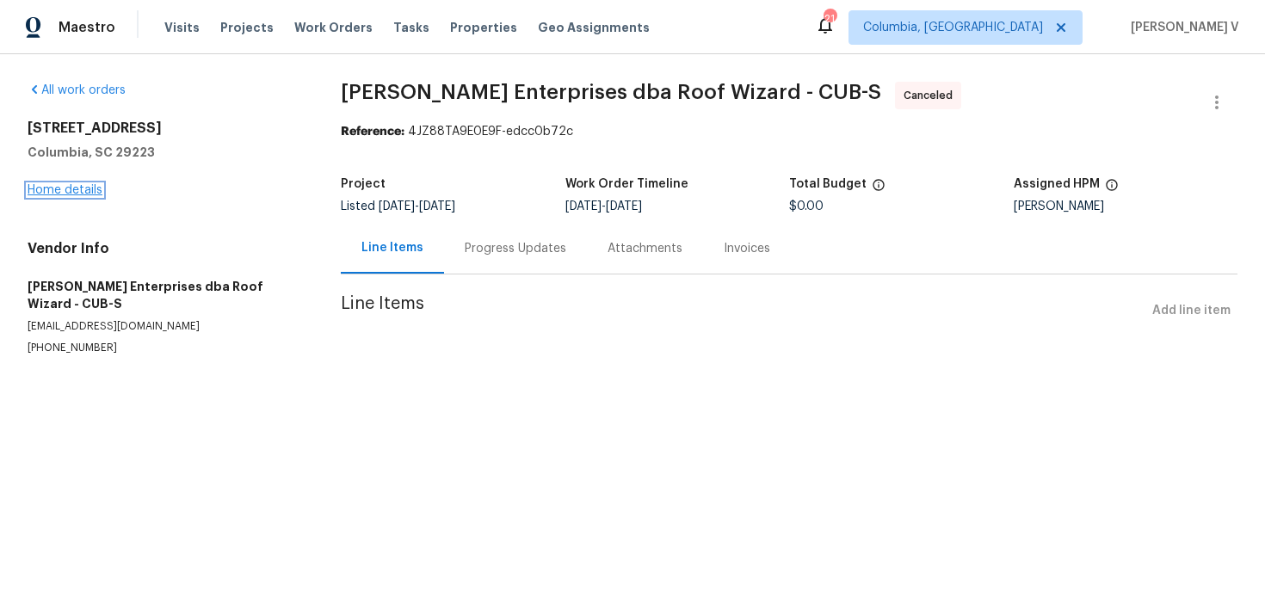
click at [66, 193] on link "Home details" at bounding box center [65, 190] width 75 height 12
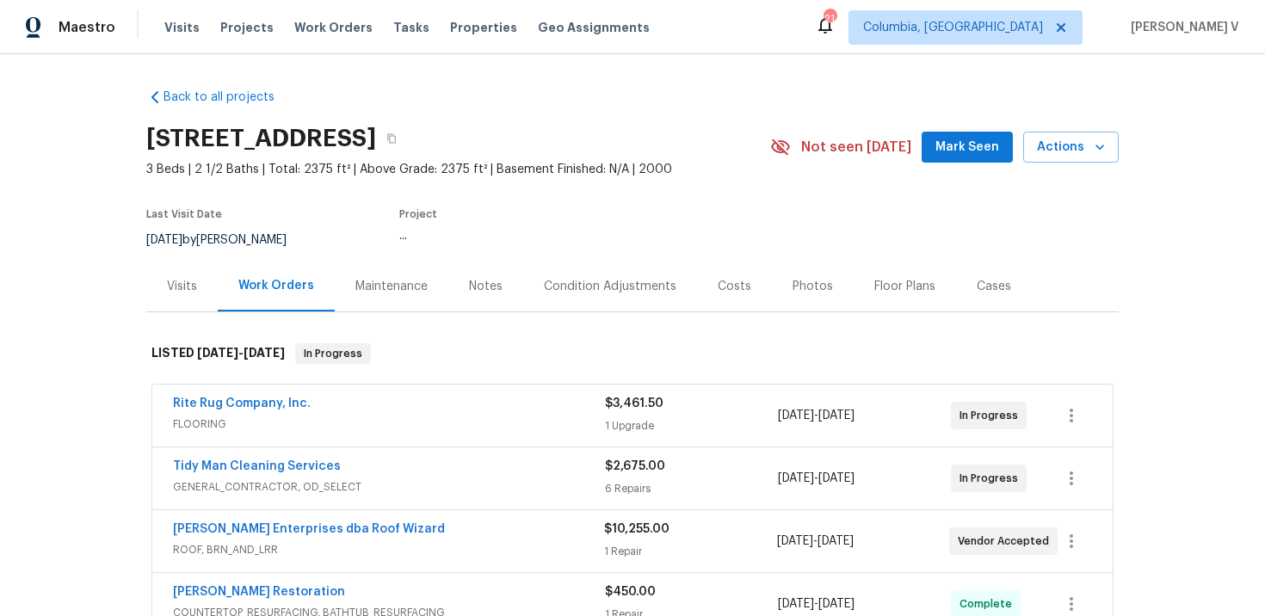
click at [189, 275] on div "Visits" at bounding box center [181, 286] width 71 height 51
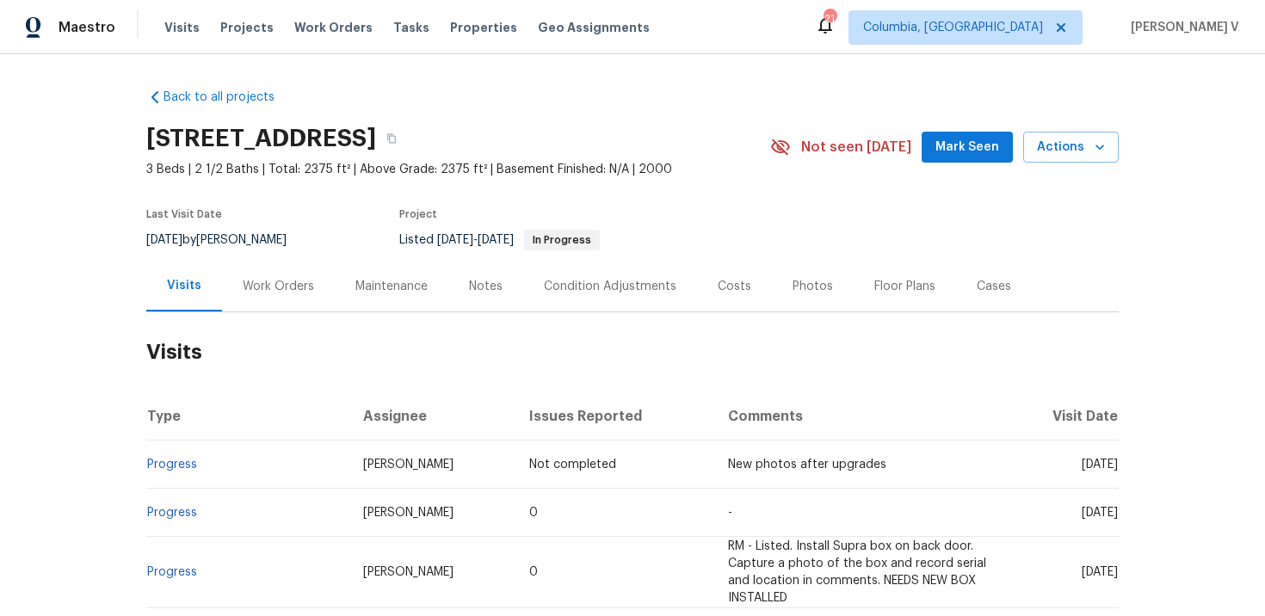
click at [1006, 46] on div "Maestro Visits Projects Work Orders Tasks Properties Geo Assignments 21 Columbi…" at bounding box center [632, 27] width 1265 height 54
click at [1006, 27] on span "Columbia, SC" at bounding box center [953, 27] width 180 height 17
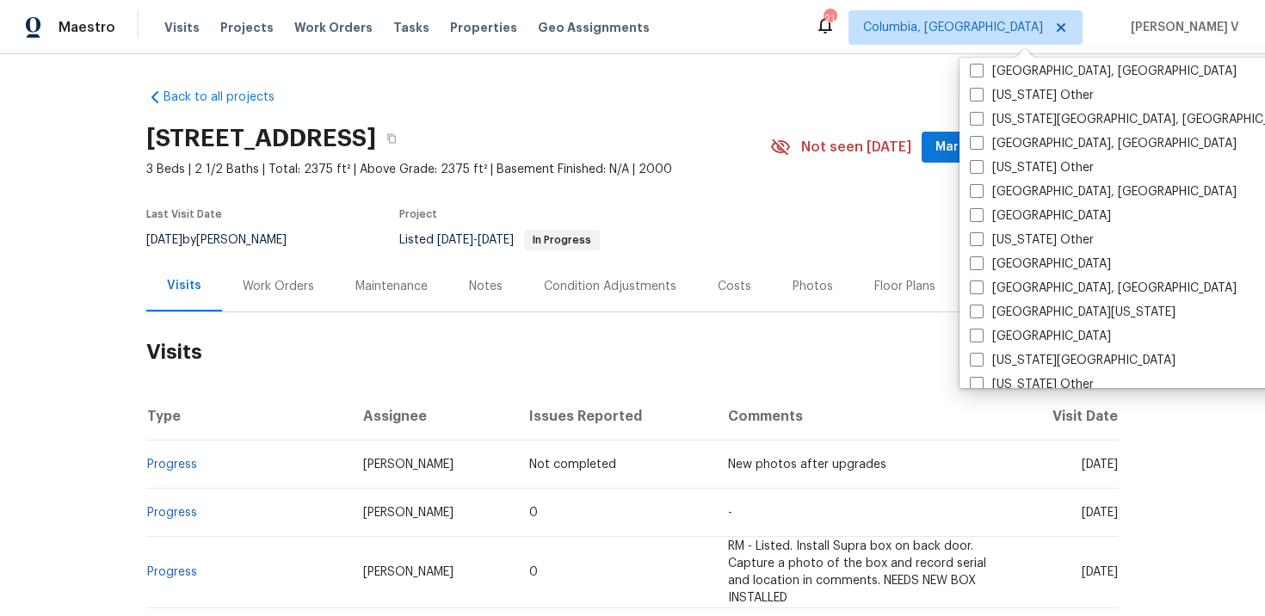
scroll to position [490, 0]
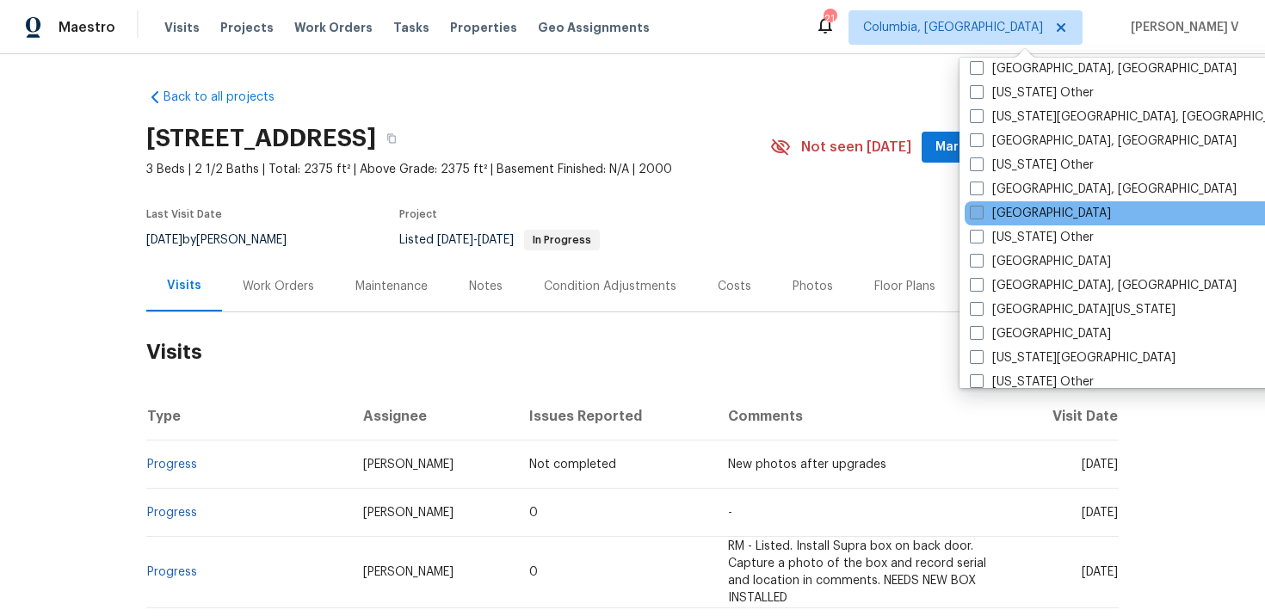
click at [978, 213] on span at bounding box center [977, 213] width 14 height 14
click at [978, 213] on input "[GEOGRAPHIC_DATA]" at bounding box center [975, 210] width 11 height 11
checkbox input "true"
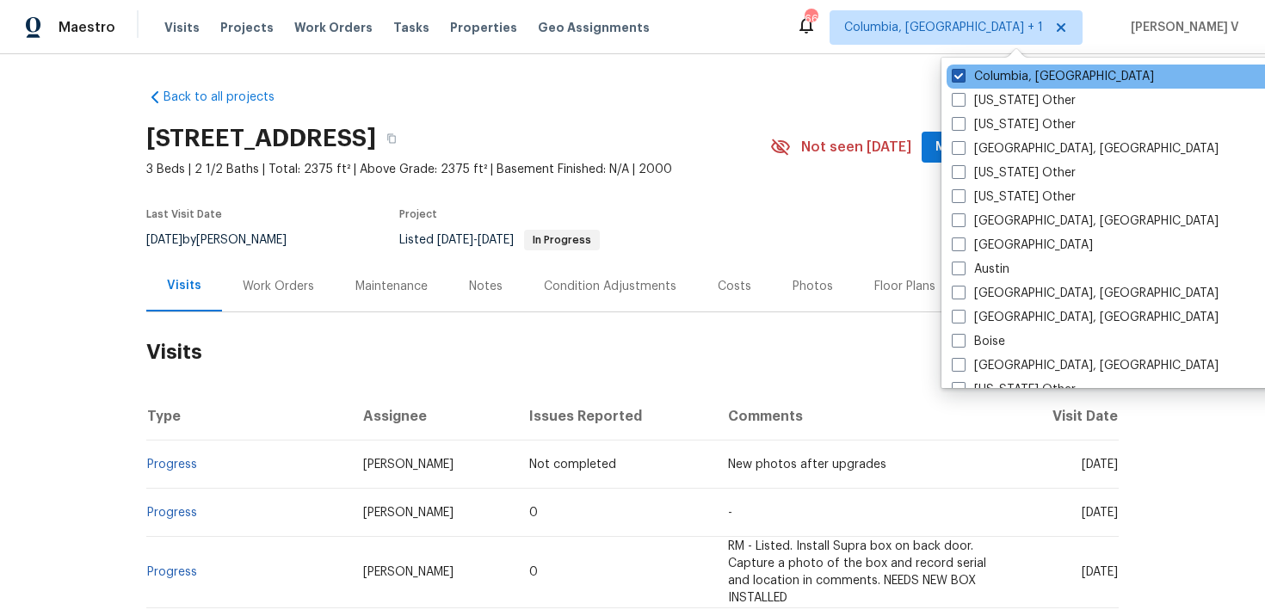
click at [960, 73] on span at bounding box center [959, 76] width 14 height 14
click at [960, 73] on input "Columbia, SC" at bounding box center [957, 73] width 11 height 11
checkbox input "false"
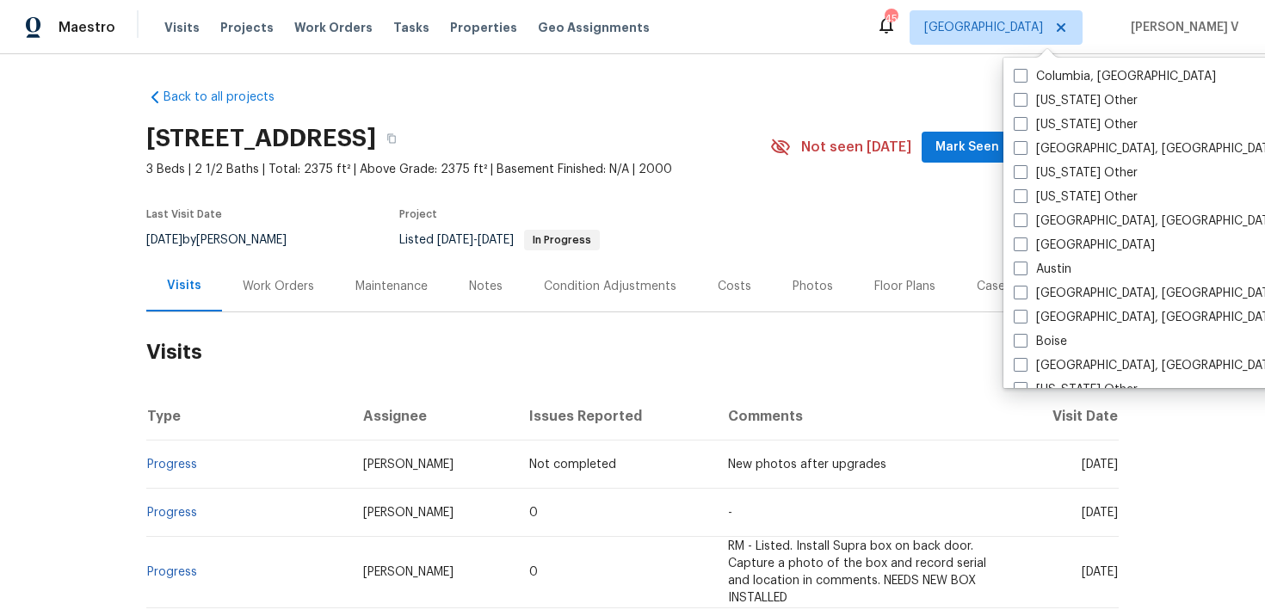
click at [628, 87] on div "Back to all projects 105 Beaver Dam Rd, Columbia, SC 29223 3 Beds | 2 1/2 Baths…" at bounding box center [632, 553] width 972 height 956
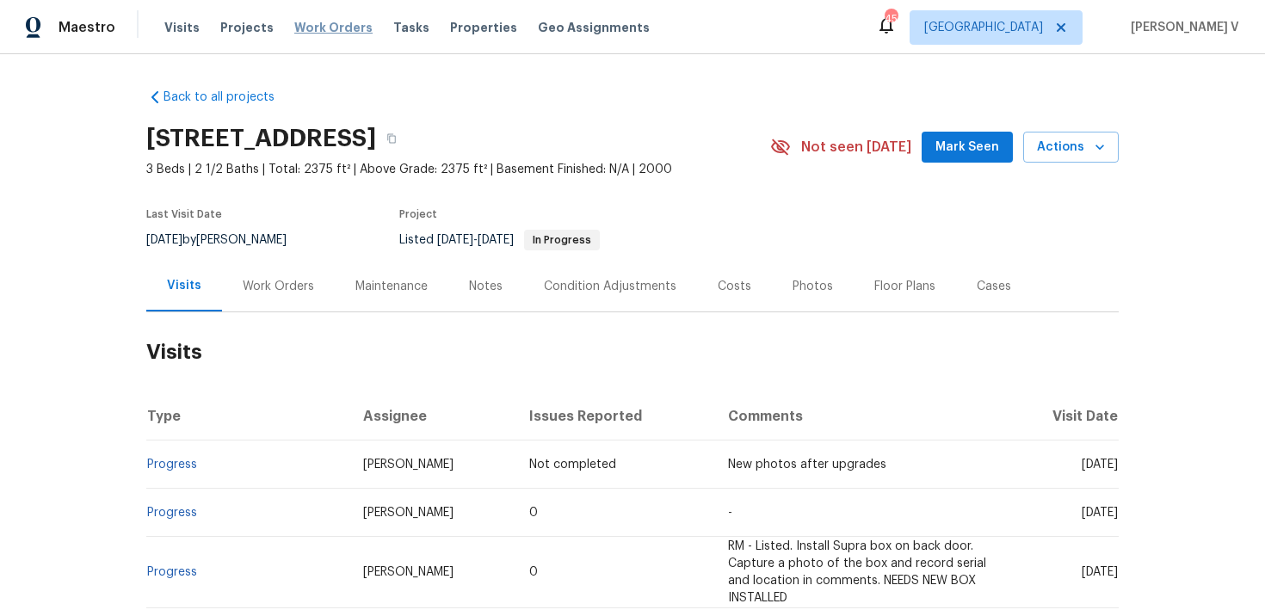
click at [316, 30] on span "Work Orders" at bounding box center [333, 27] width 78 height 17
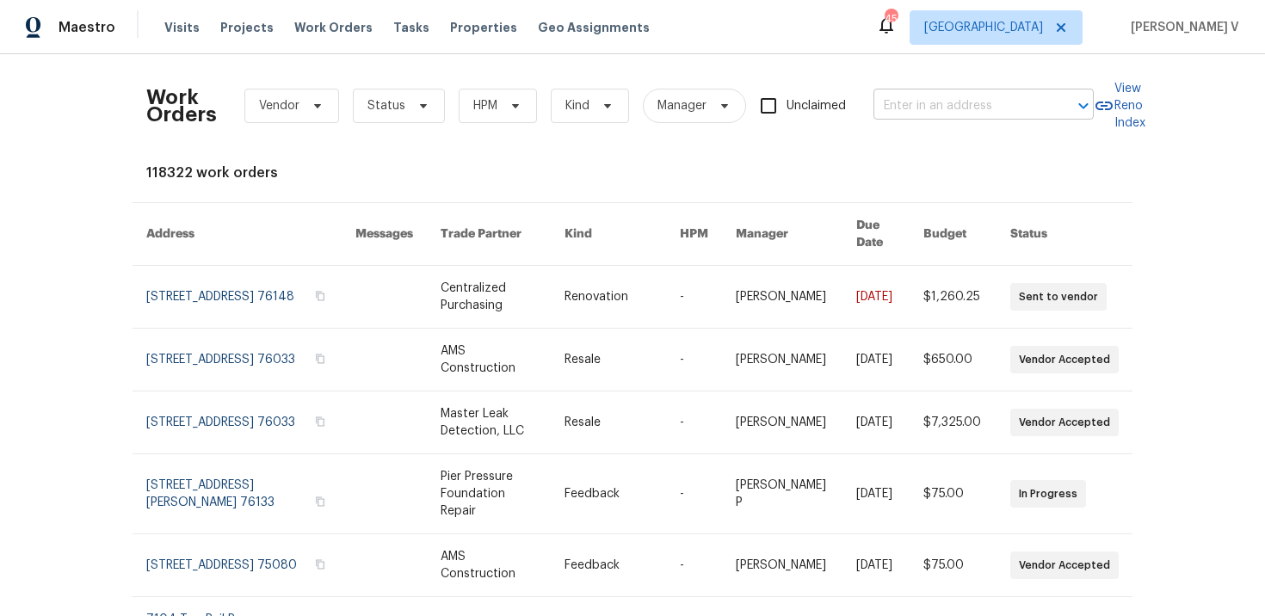
click at [903, 115] on input "text" at bounding box center [959, 106] width 172 height 27
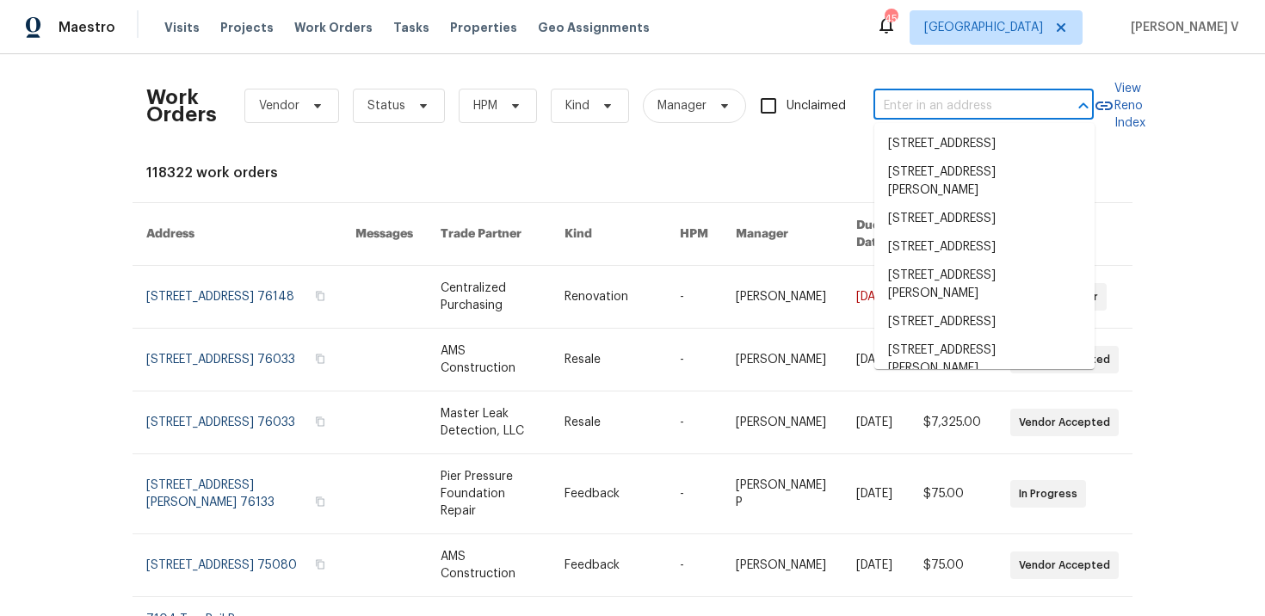
paste input "6102 Lakecrest Dr , Garland, TX 75043"
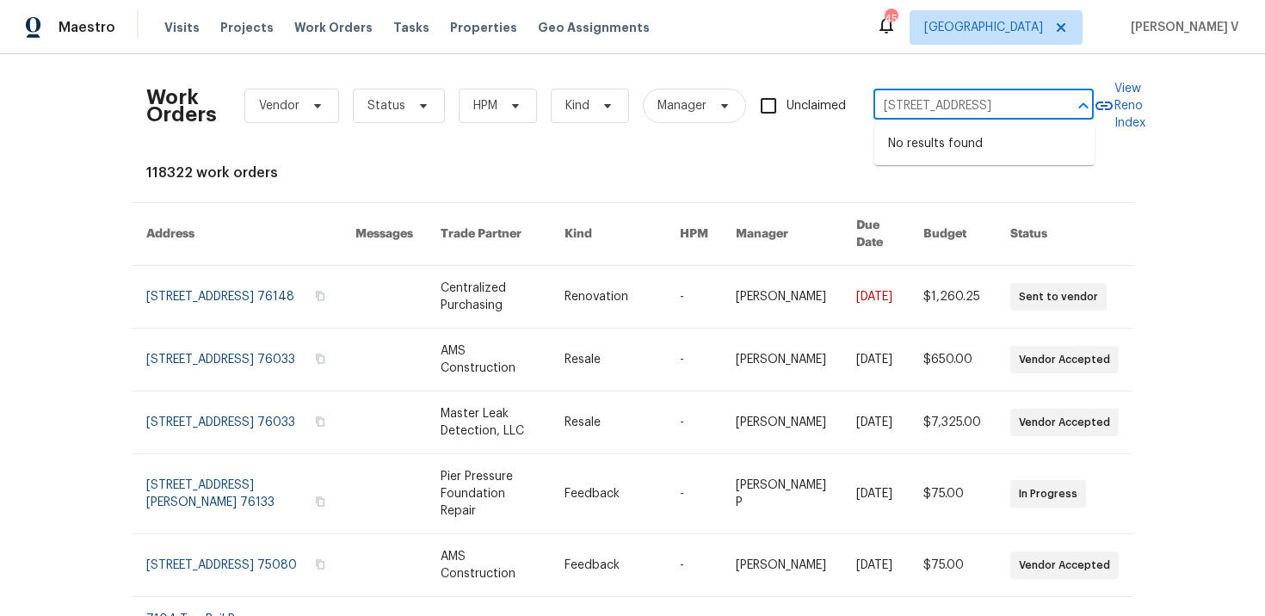
scroll to position [0, 53]
drag, startPoint x: 982, startPoint y: 105, endPoint x: 1090, endPoint y: 105, distance: 108.4
click at [1090, 105] on div "6102 Lakecrest Dr , Garland, TX 75043 ​" at bounding box center [983, 106] width 220 height 27
type input "6102 Lakecrest Dr"
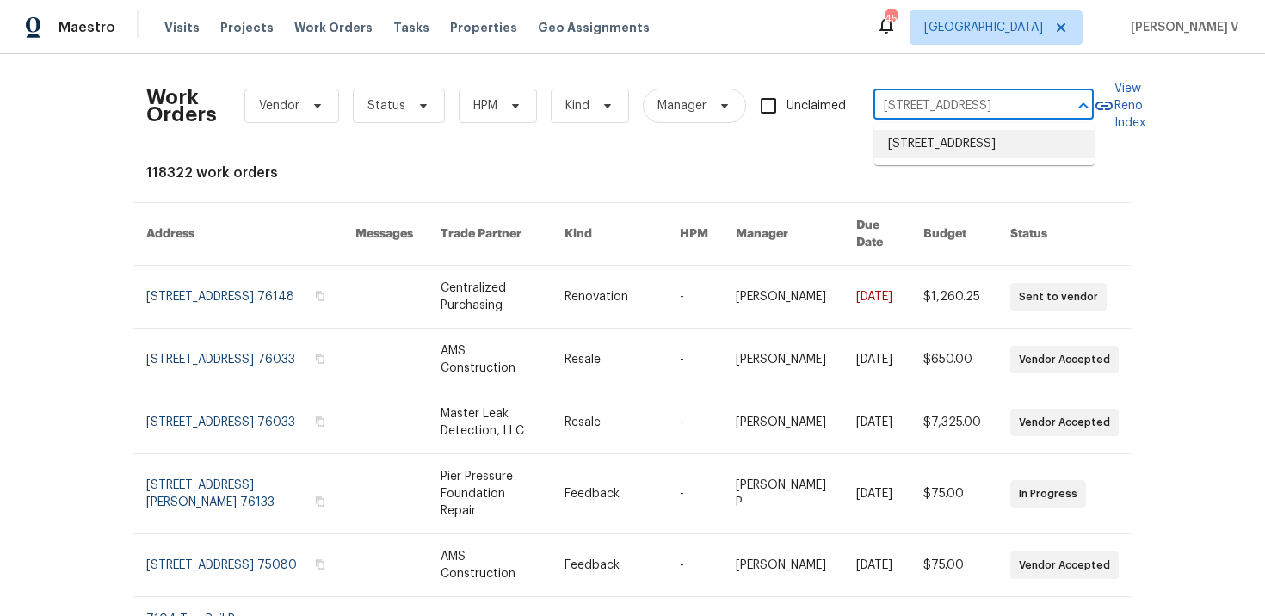
click at [980, 148] on li "6102 Lakecrest Dr, Garland, TX 75043" at bounding box center [984, 144] width 220 height 28
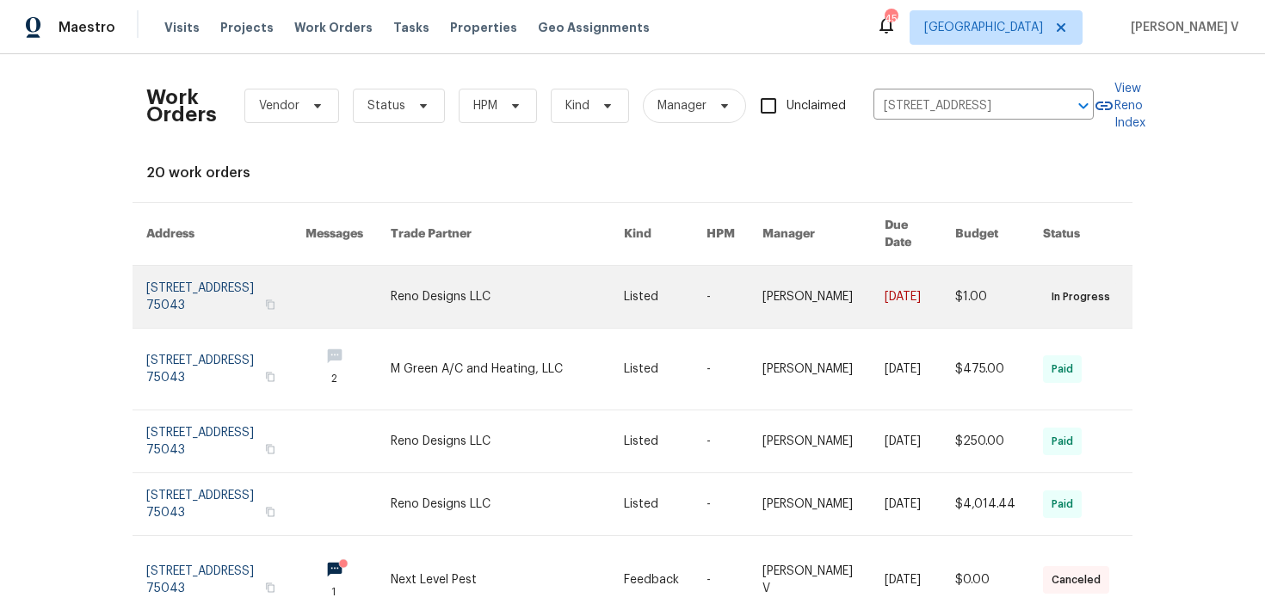
click at [218, 293] on link at bounding box center [225, 297] width 159 height 62
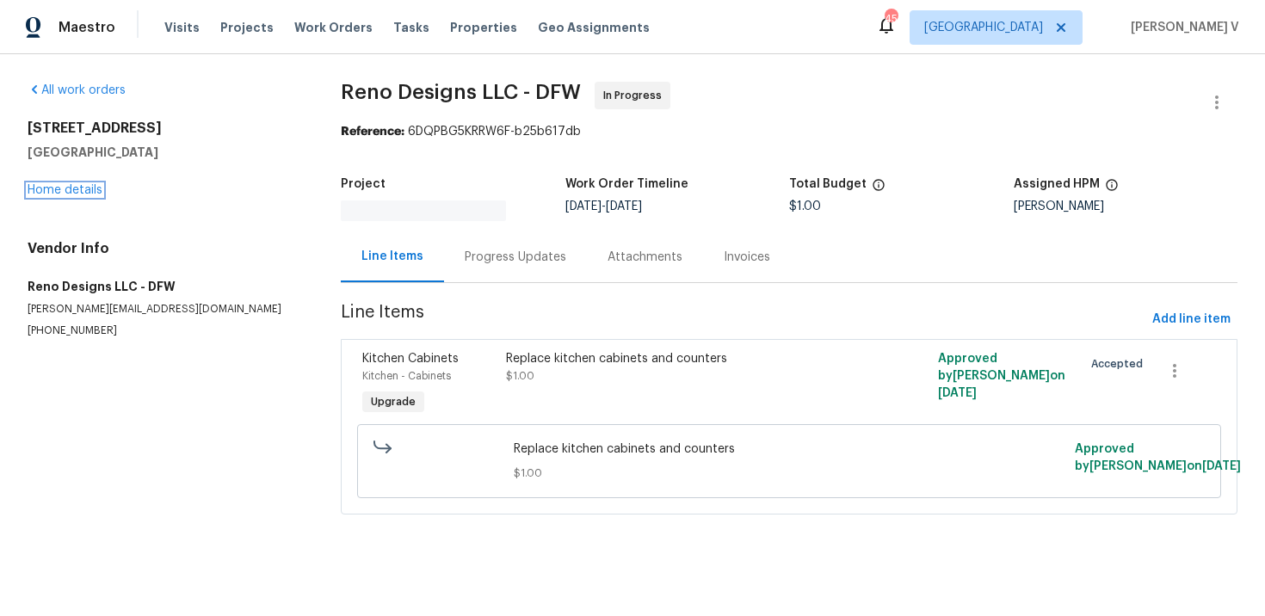
click at [59, 189] on link "Home details" at bounding box center [65, 190] width 75 height 12
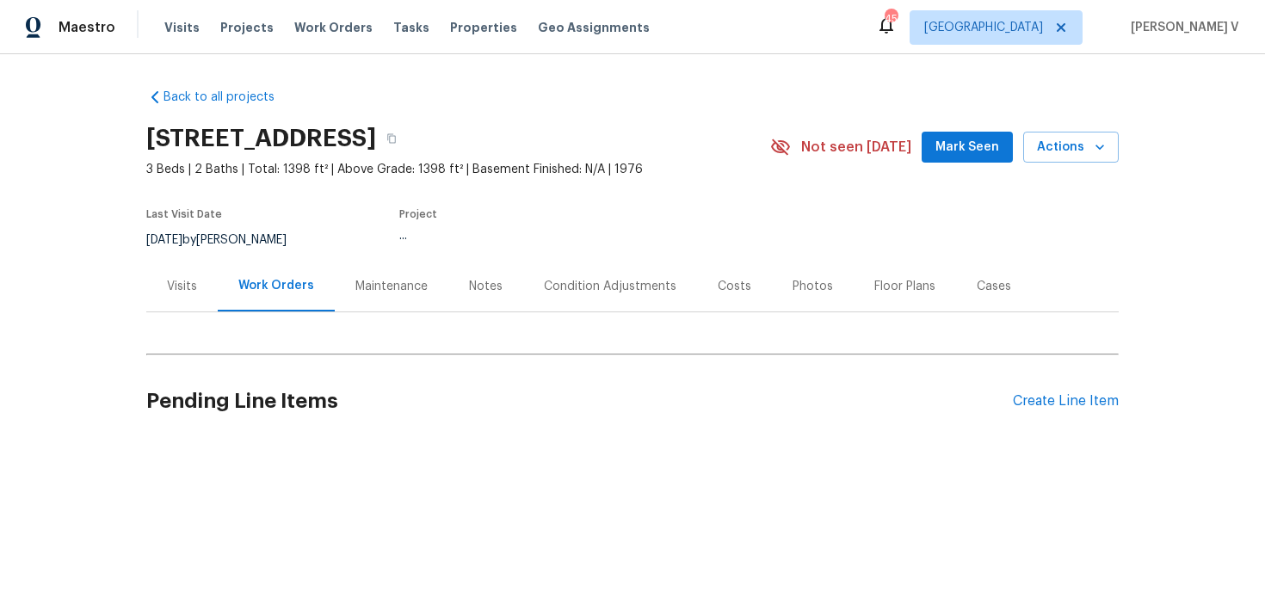
click at [170, 280] on div "Visits" at bounding box center [182, 286] width 30 height 17
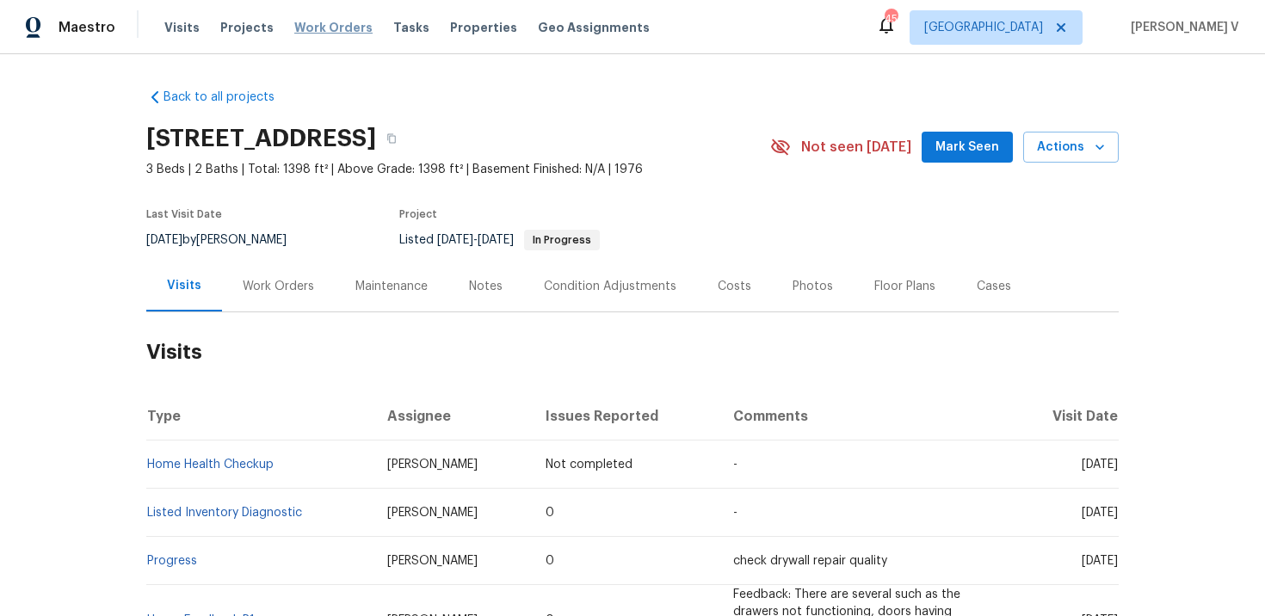
click at [331, 28] on span "Work Orders" at bounding box center [333, 27] width 78 height 17
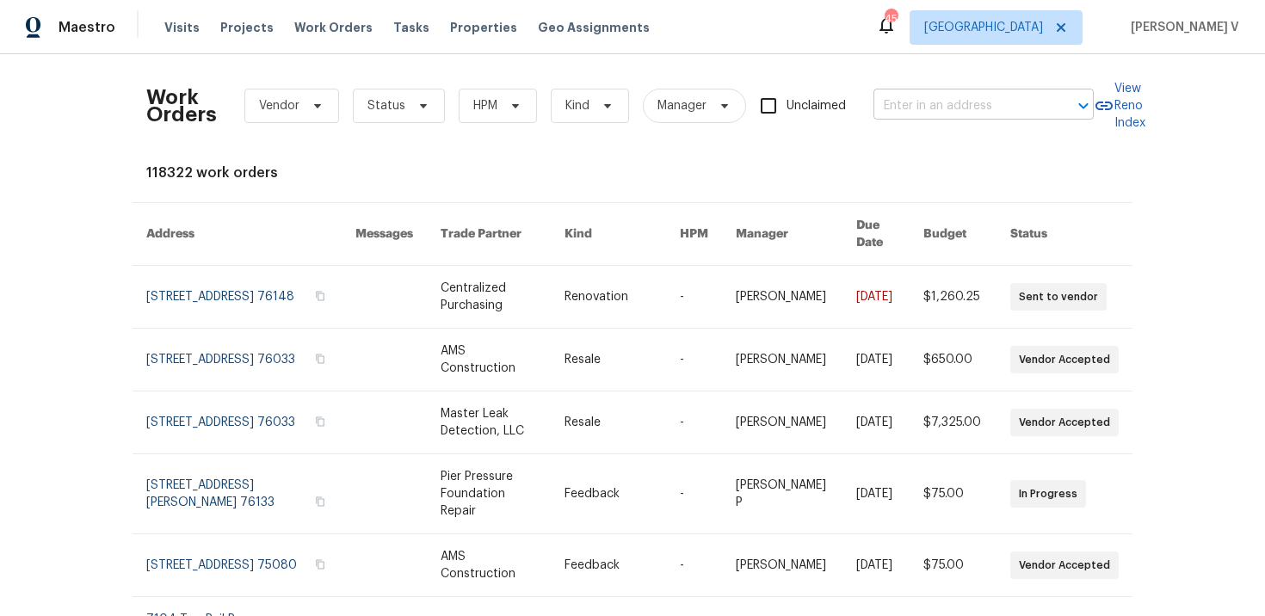
click at [973, 104] on input "text" at bounding box center [959, 106] width 172 height 27
paste input "9318 Monticello Dr Granbury, TX 76049"
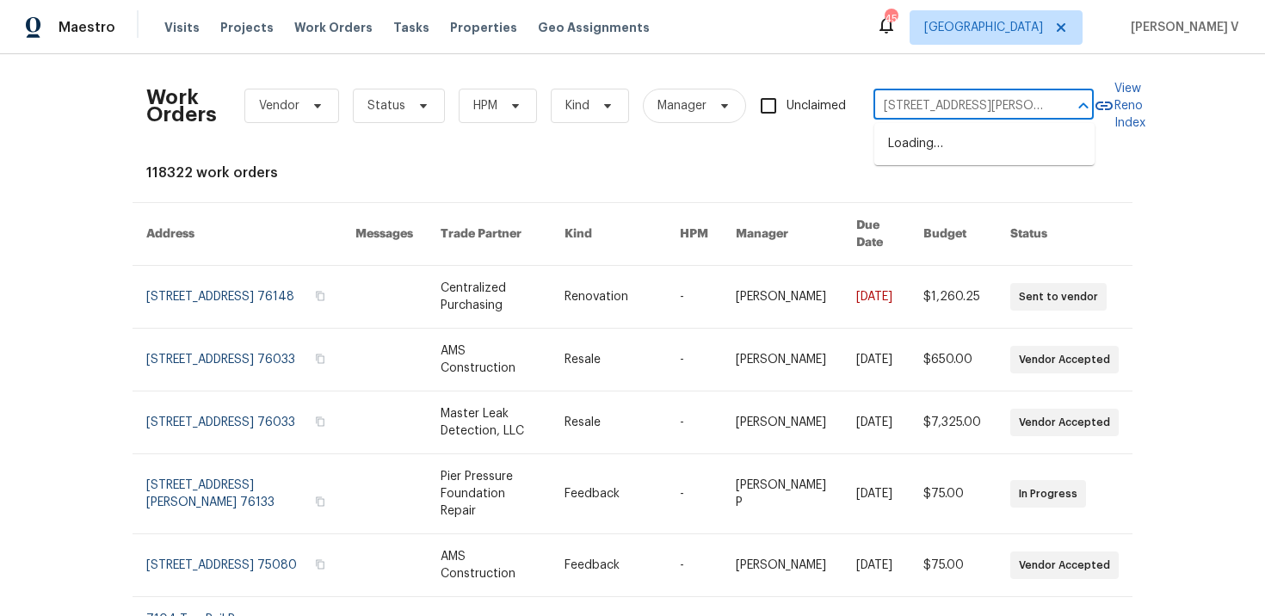
scroll to position [0, 59]
type input "9318 Monticello Dr Granbury, TX 76049"
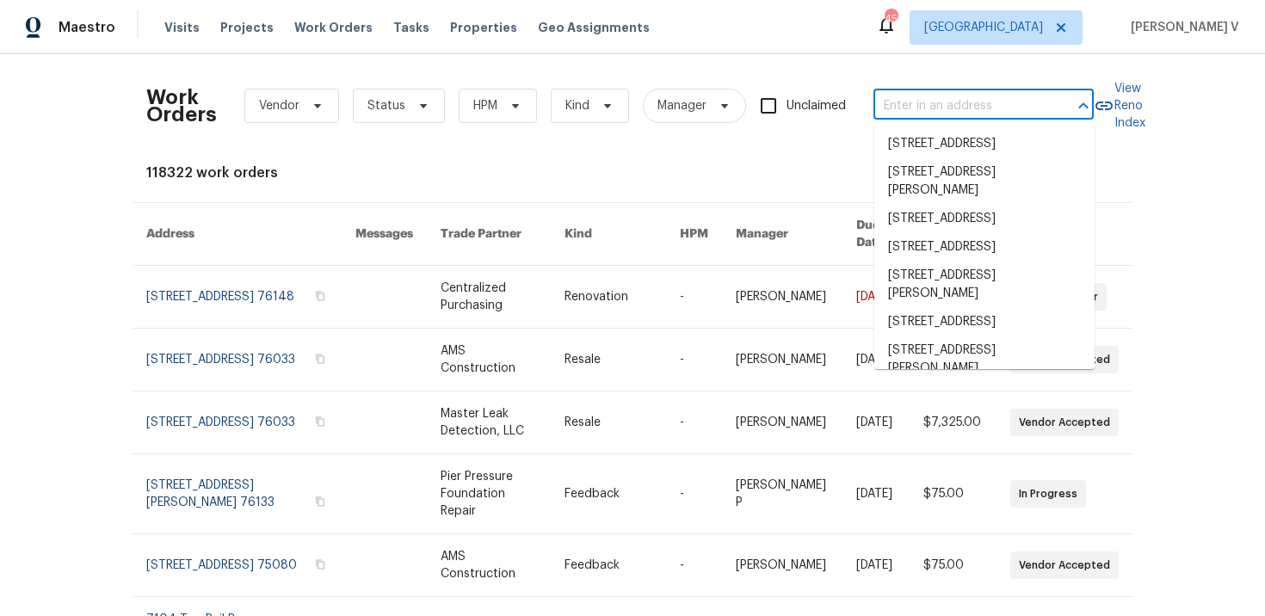
scroll to position [0, 0]
click at [318, 34] on span "Work Orders" at bounding box center [333, 27] width 78 height 17
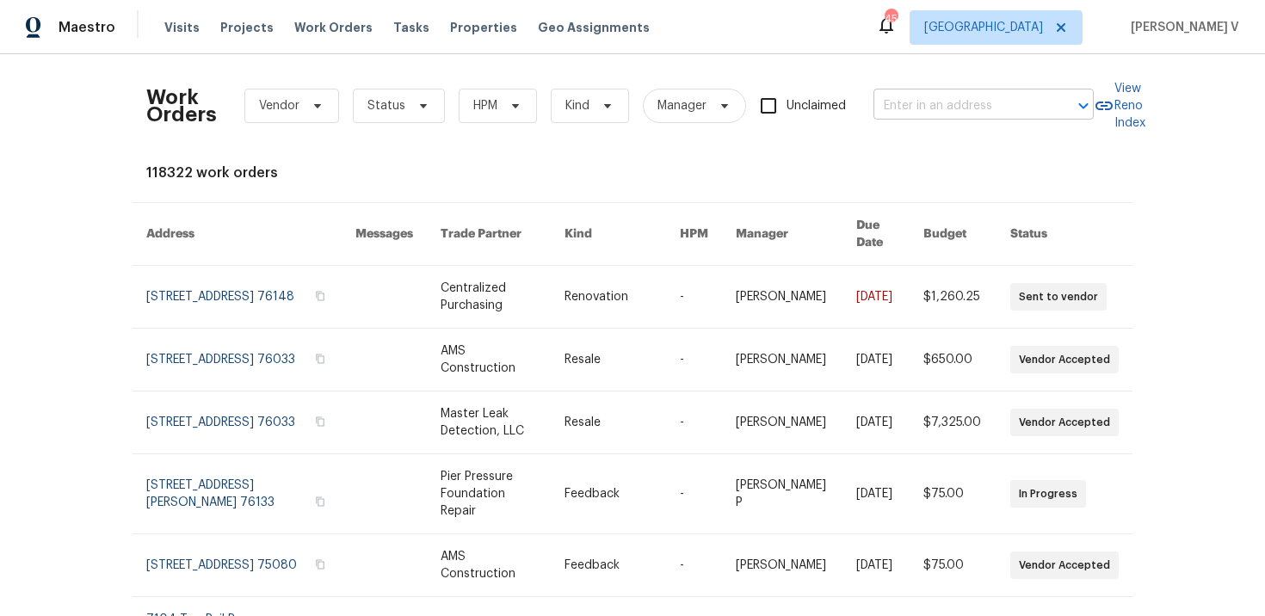
click at [950, 118] on input "text" at bounding box center [959, 106] width 172 height 27
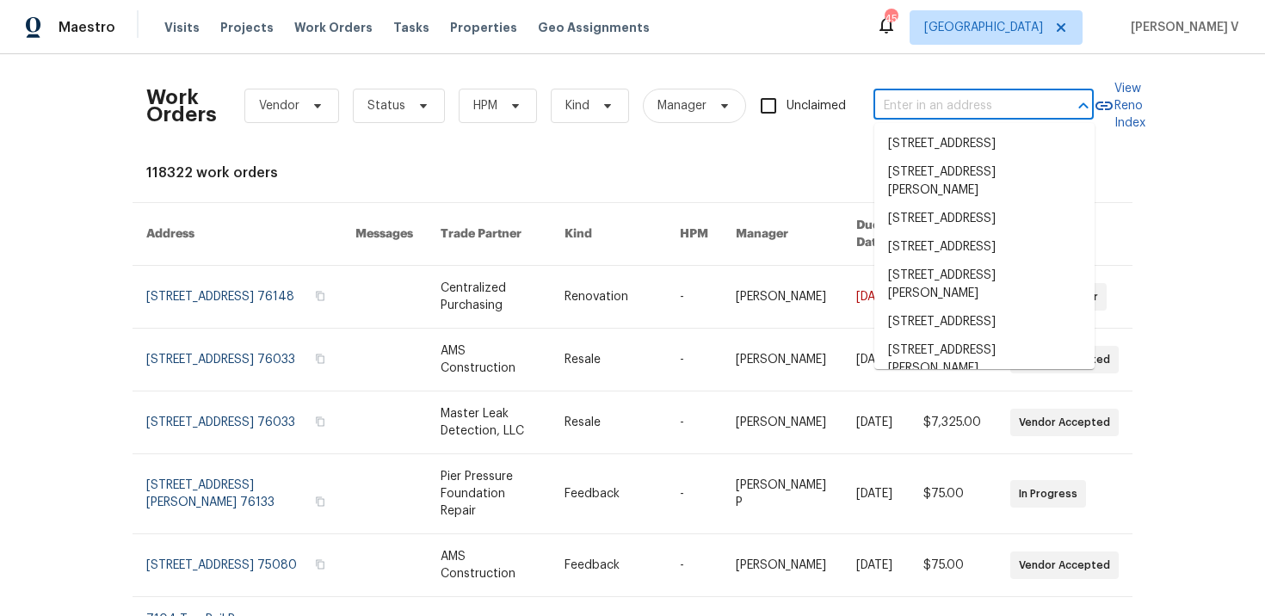
paste input "9318 Monticello Dr Granbury, TX 76049"
type input "9318 Monticello Dr Granbury, TX 76049"
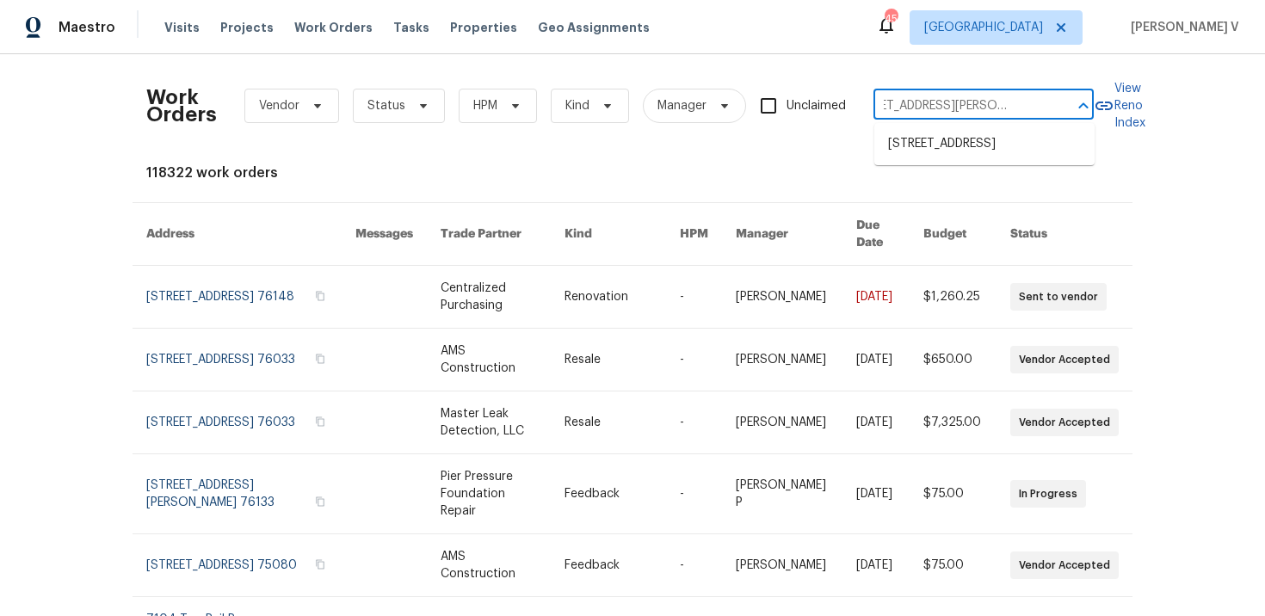
click at [933, 158] on li "9318 Monticello Dr, Granbury, TX 76049" at bounding box center [984, 144] width 220 height 28
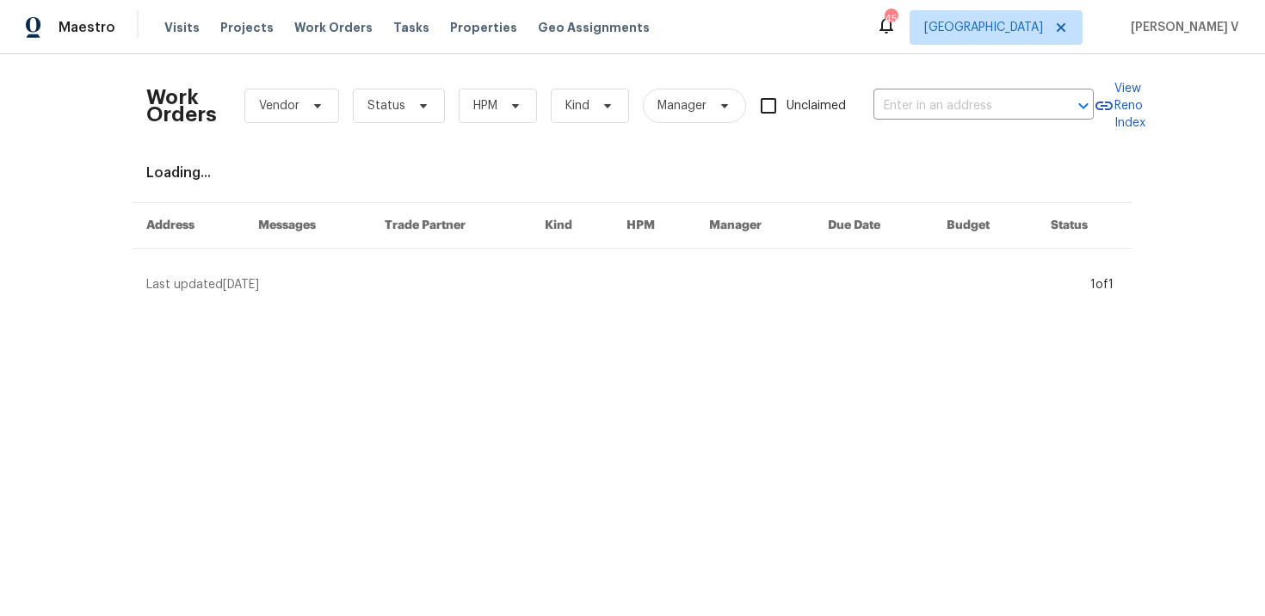
type input "9318 Monticello Dr, Granbury, TX 76049"
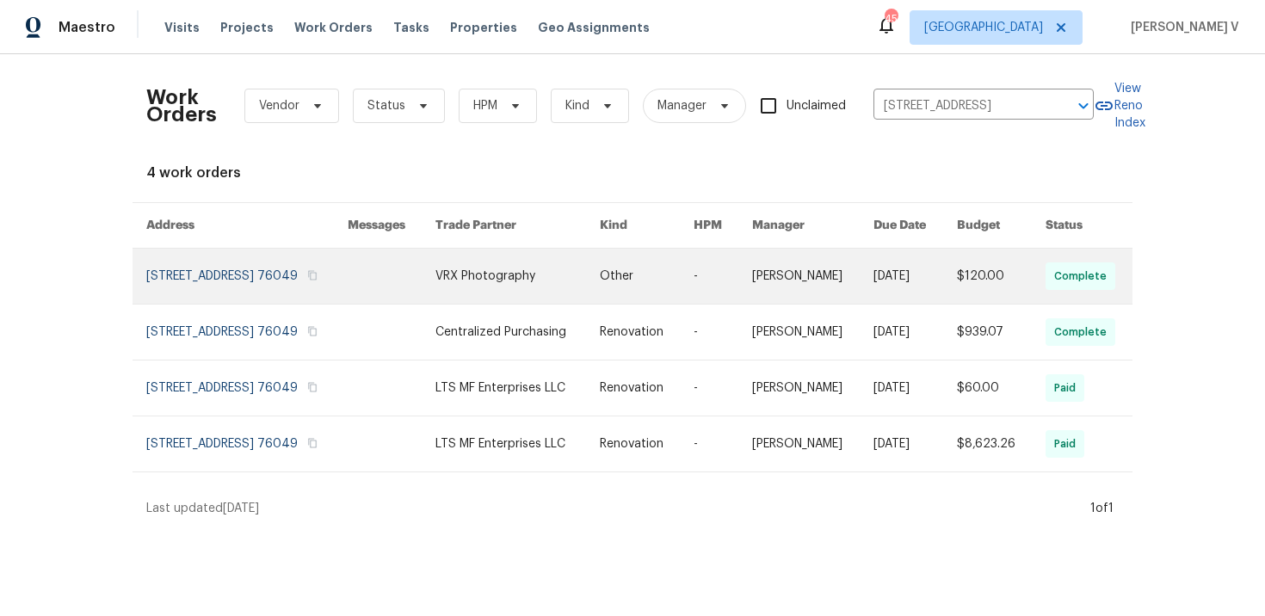
click at [204, 295] on link at bounding box center [246, 276] width 201 height 55
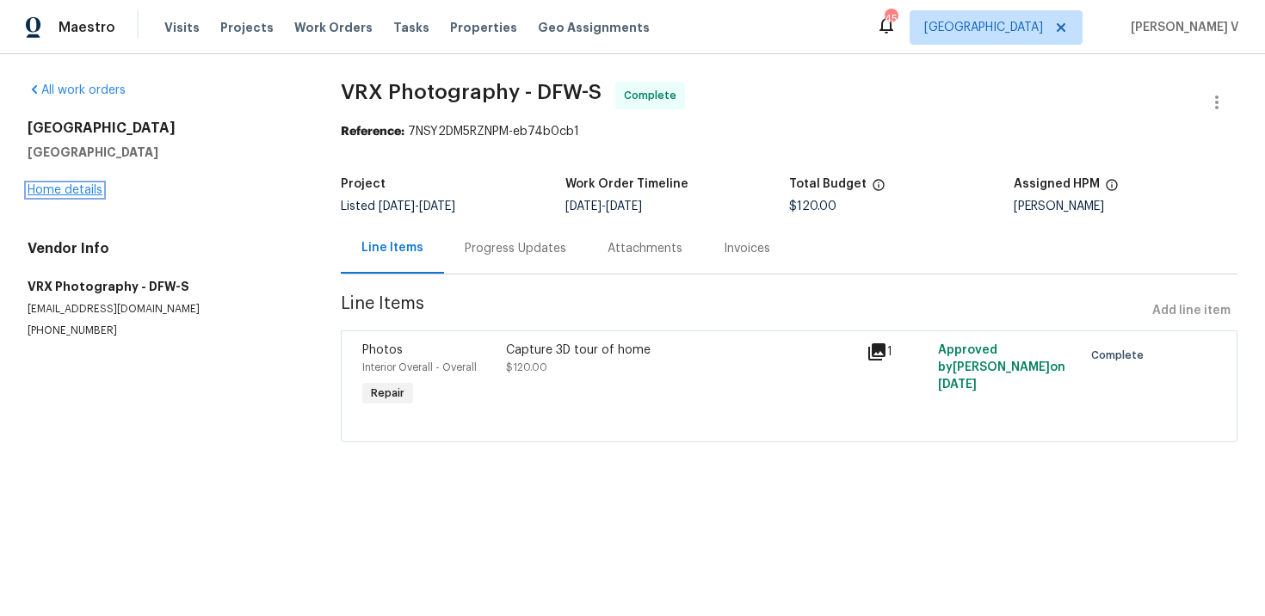
click at [47, 188] on link "Home details" at bounding box center [65, 190] width 75 height 12
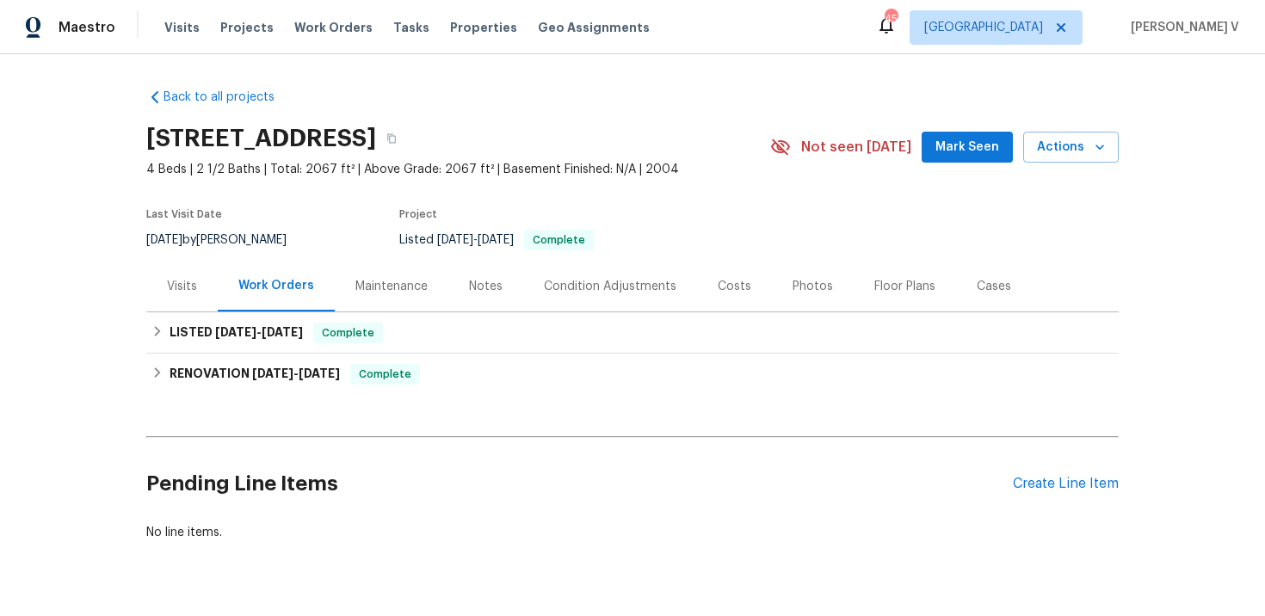
click at [141, 277] on div "Back to all projects 9318 Monticello Dr, Granbury, TX 76049 4 Beds | 2 1/2 Bath…" at bounding box center [632, 335] width 1265 height 562
click at [173, 278] on div "Visits" at bounding box center [182, 286] width 30 height 17
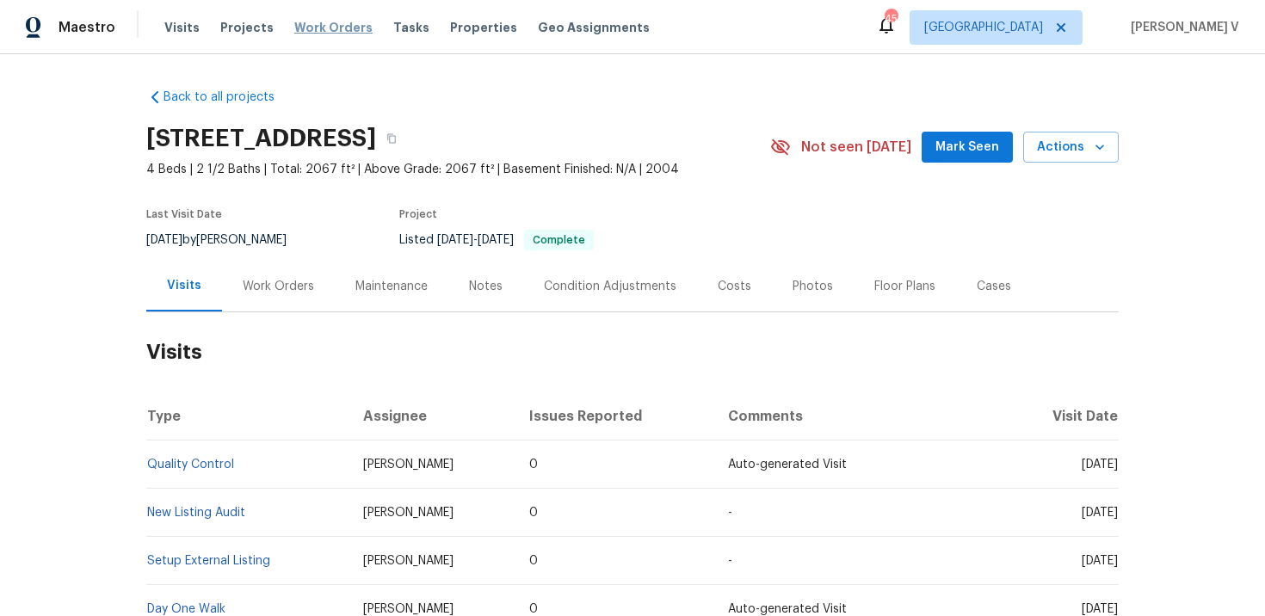
click at [320, 26] on span "Work Orders" at bounding box center [333, 27] width 78 height 17
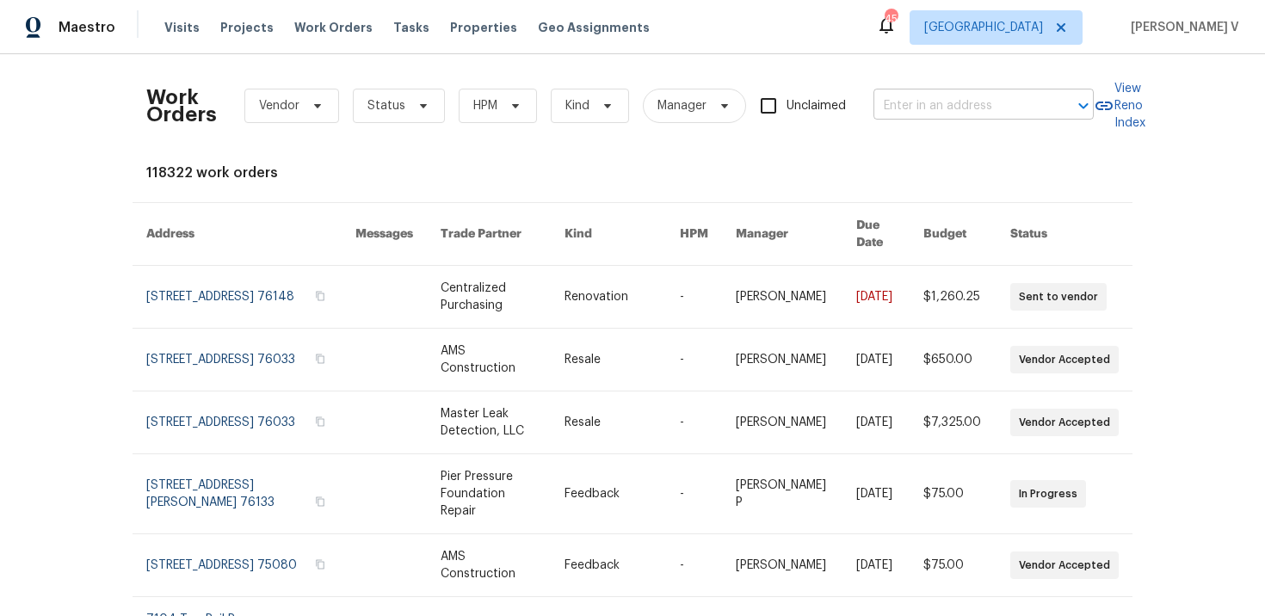
click at [930, 112] on input "text" at bounding box center [959, 106] width 172 height 27
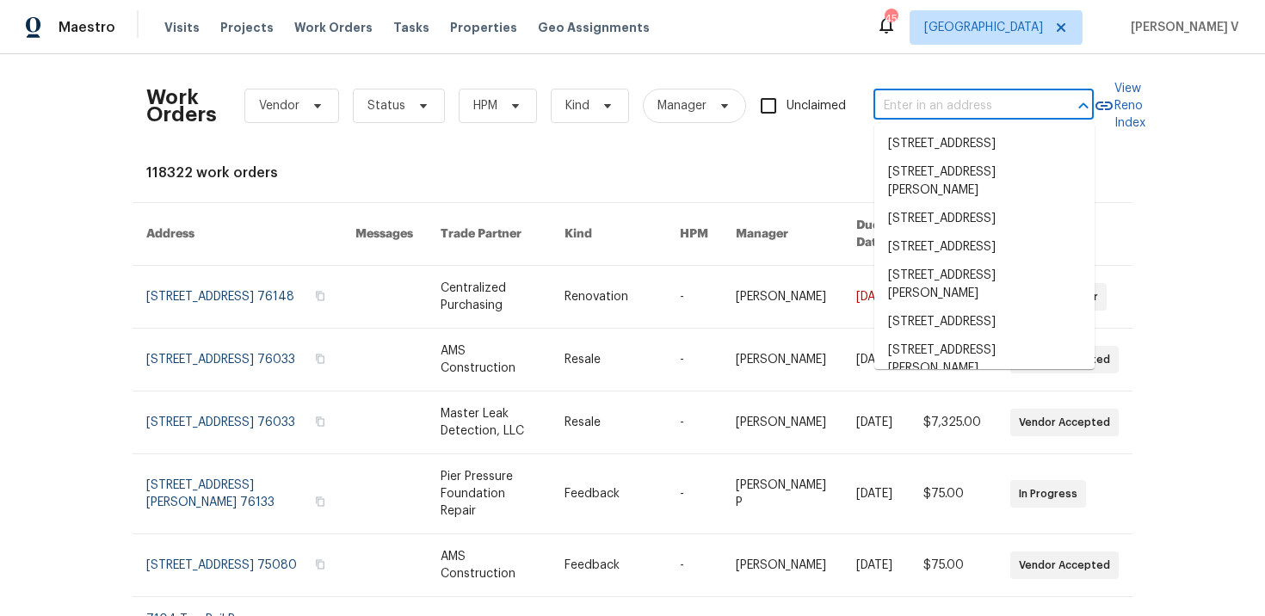
paste input "9318 Monticello Dr Granbury, TX 76049"
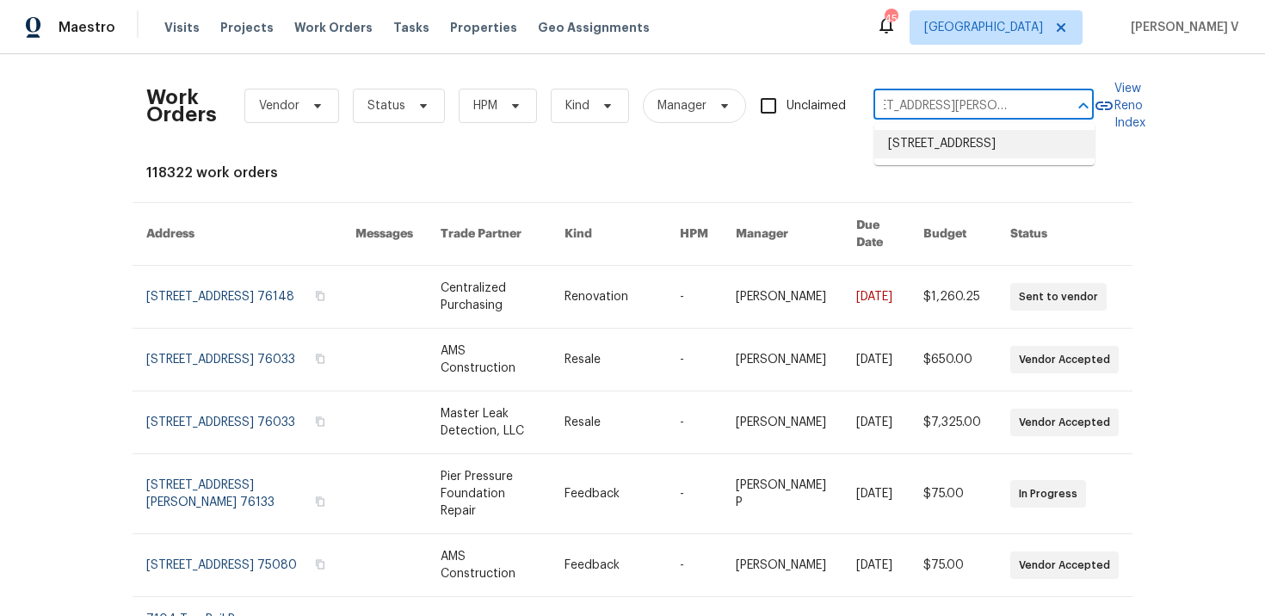
type input "9318 Monticello Dr Granbury, TX 76049"
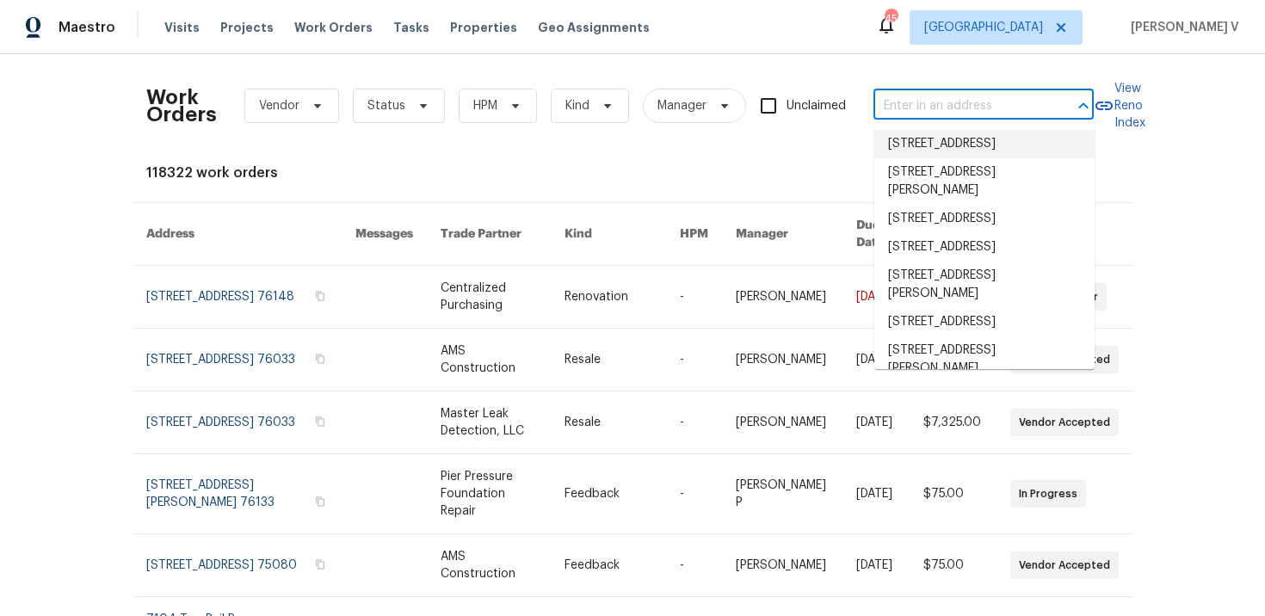
scroll to position [0, 0]
click at [1041, 36] on span "[GEOGRAPHIC_DATA]" at bounding box center [996, 27] width 173 height 34
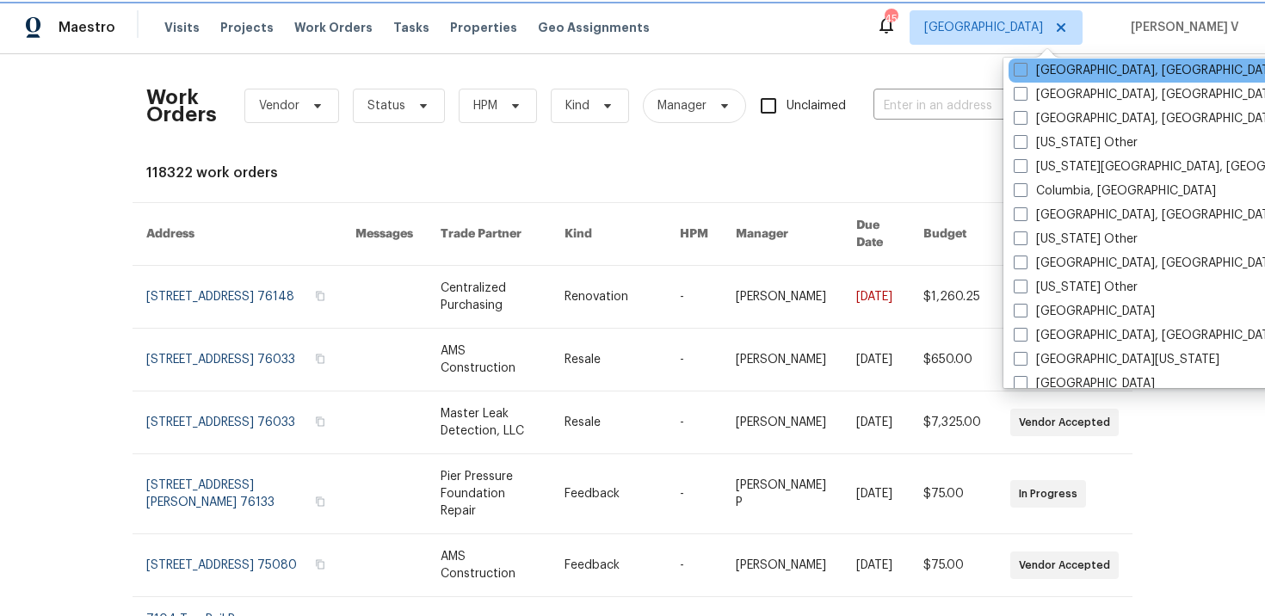
scroll to position [441, 0]
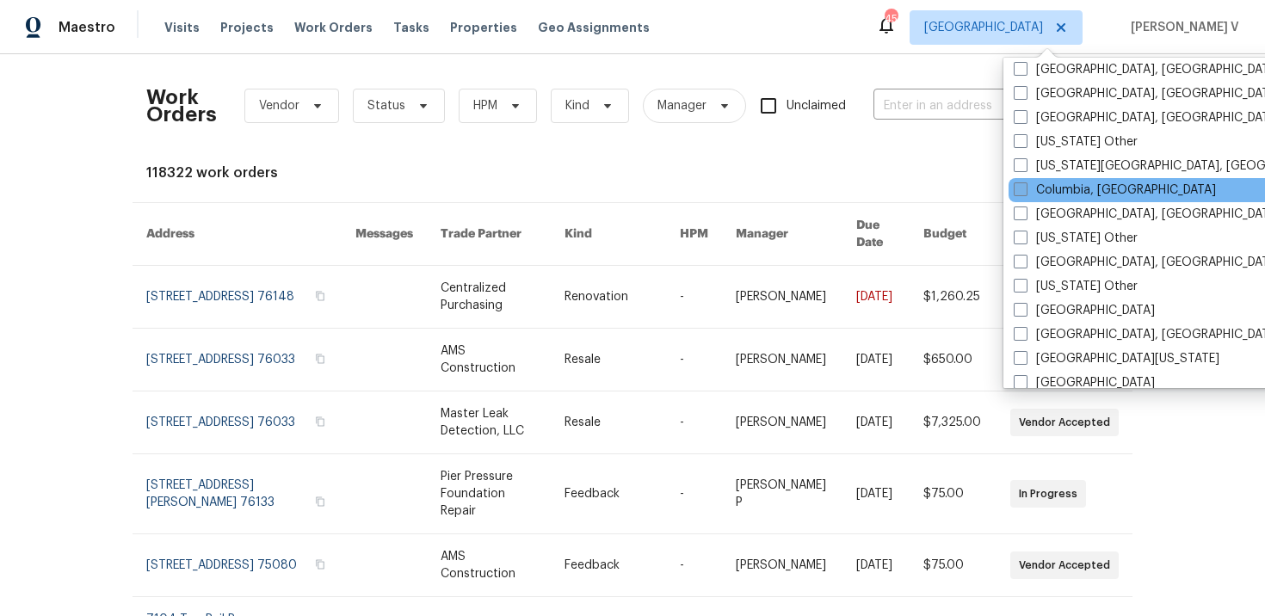
click at [1017, 192] on span at bounding box center [1021, 189] width 14 height 14
click at [1017, 192] on input "Columbia, SC" at bounding box center [1019, 187] width 11 height 11
checkbox input "true"
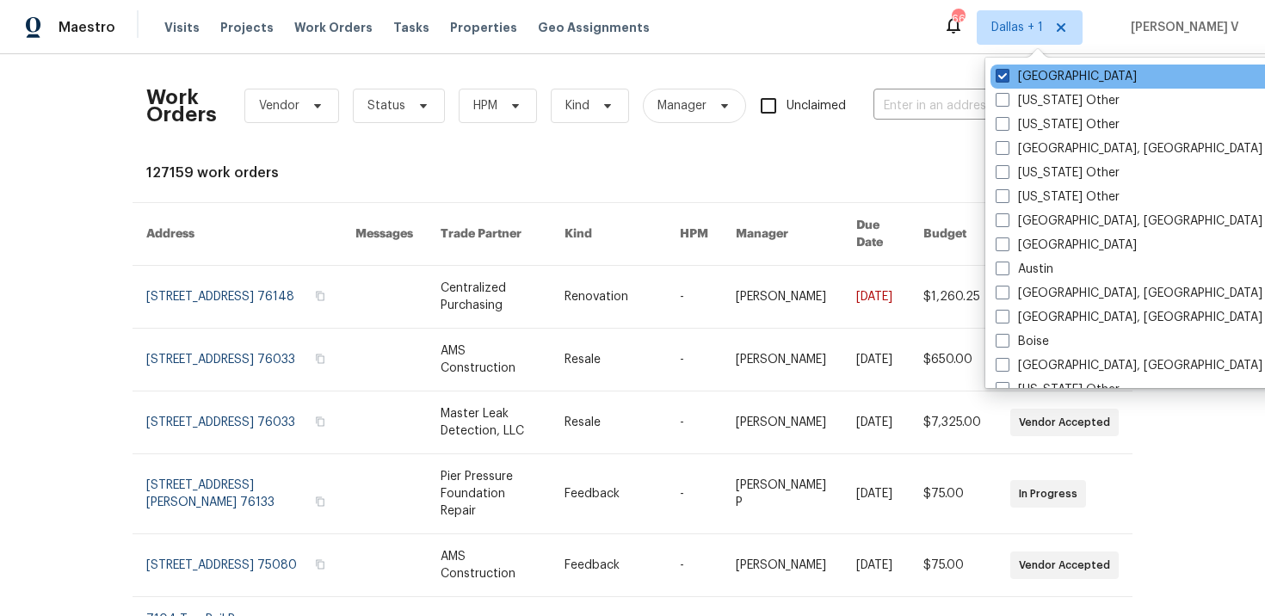
click at [1006, 74] on span at bounding box center [1003, 76] width 14 height 14
click at [1006, 74] on input "[GEOGRAPHIC_DATA]" at bounding box center [1001, 73] width 11 height 11
checkbox input "false"
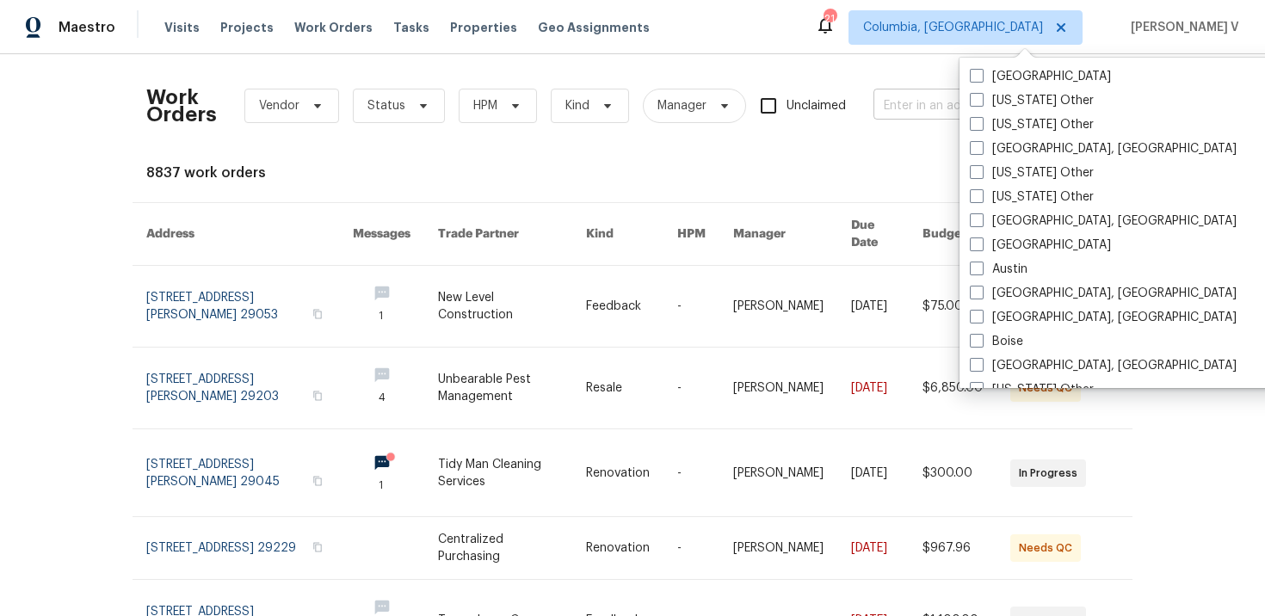
click at [914, 93] on input "text" at bounding box center [959, 106] width 172 height 27
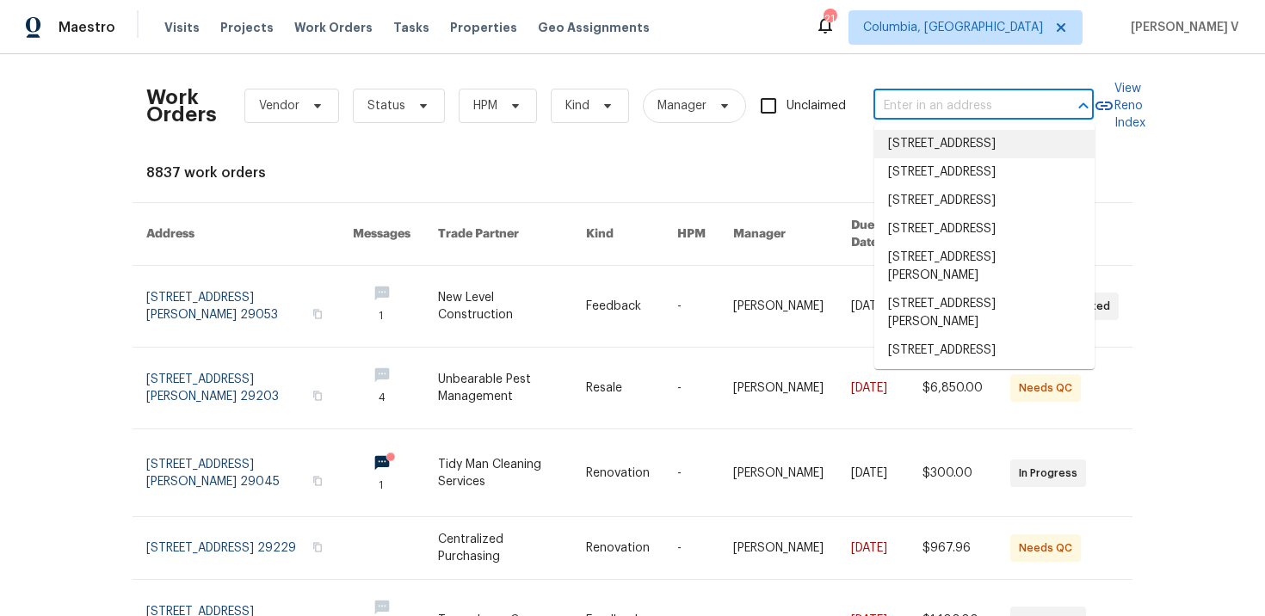
paste input "105 Beaver Dam Rd Columbia, SC 29223"
type input "105 Beaver Dam Rd Columbia, SC 29223"
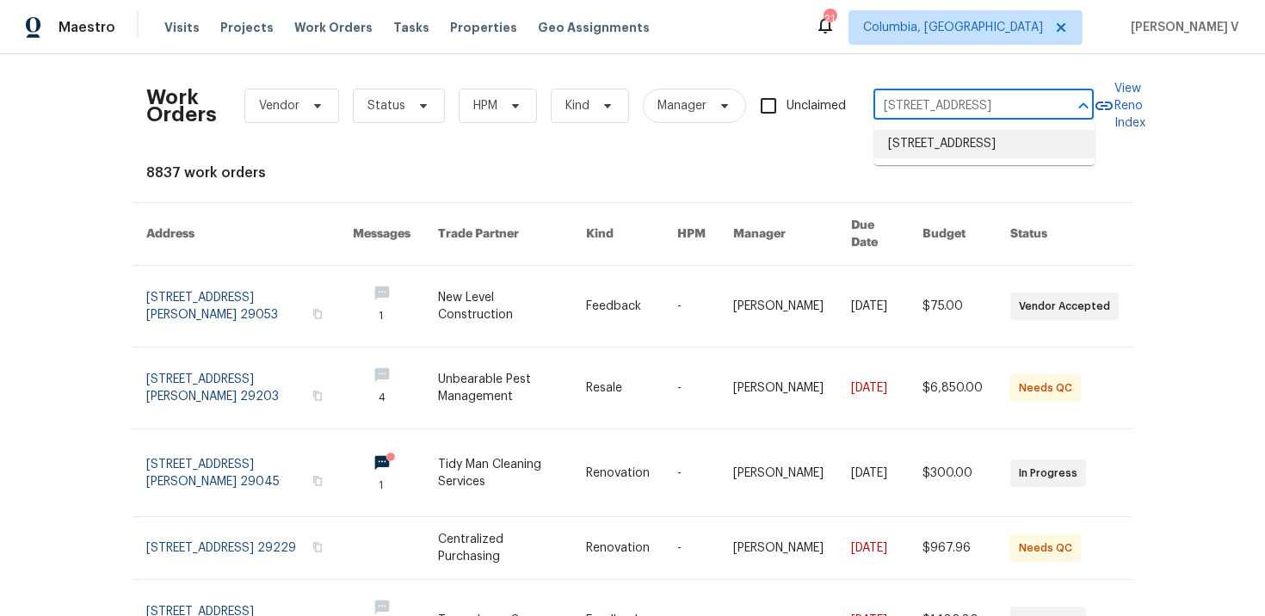
click at [926, 158] on li "105 Beaver Dam Rd, Columbia, SC 29223" at bounding box center [984, 144] width 220 height 28
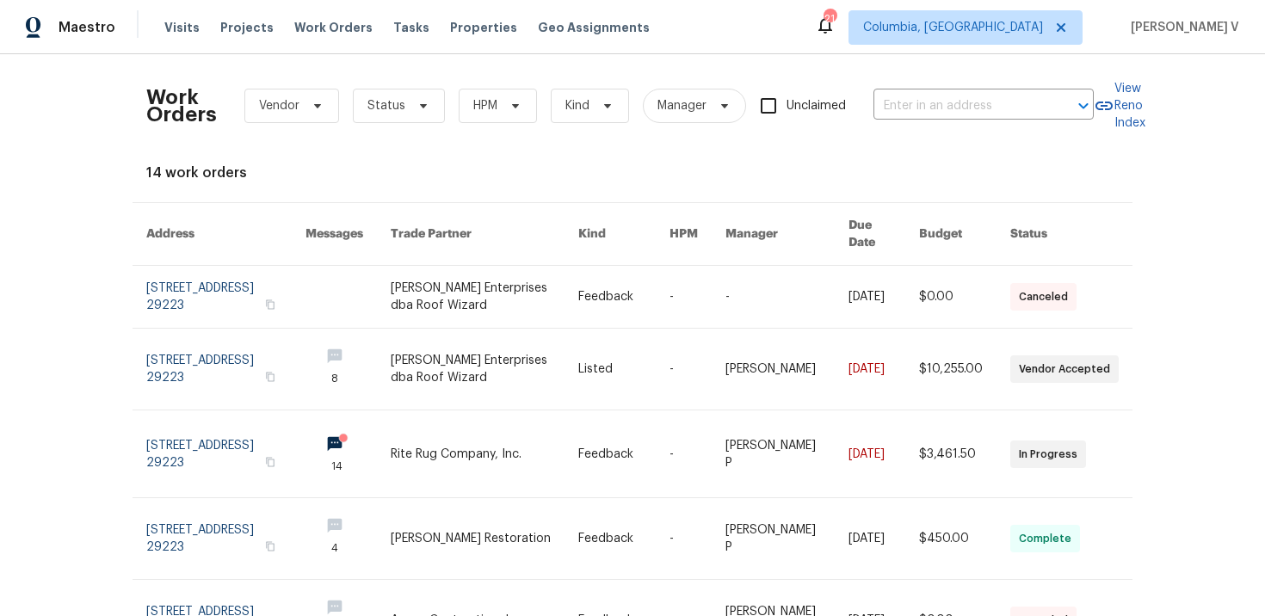
type input "105 Beaver Dam Rd, Columbia, SC 29223"
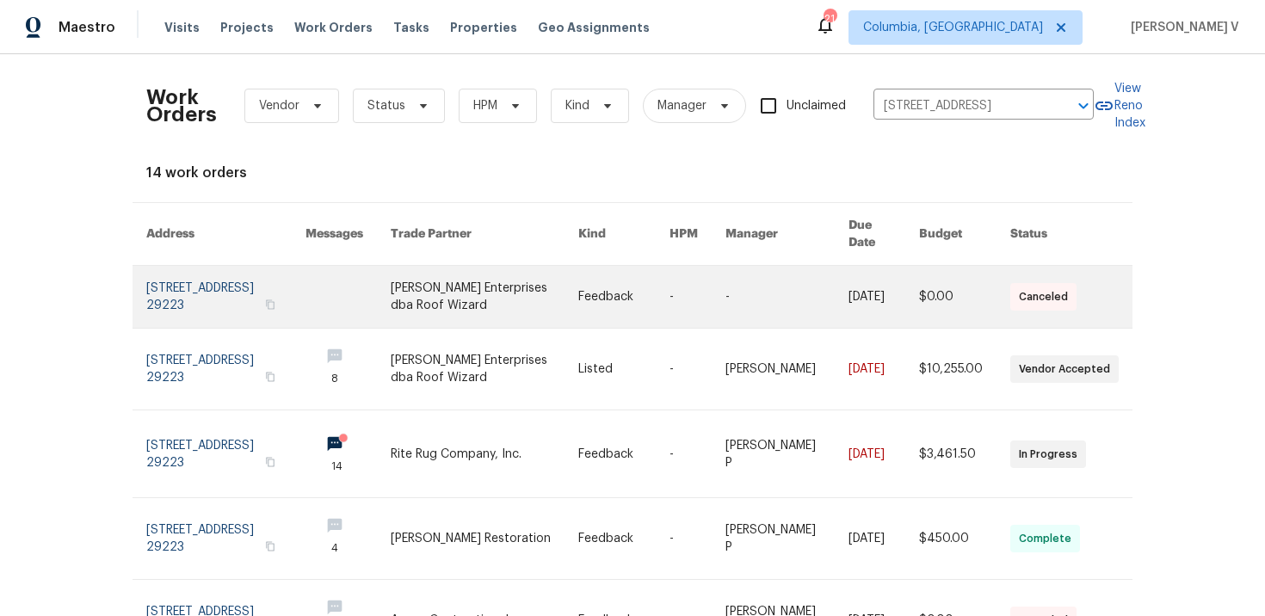
click at [196, 273] on link at bounding box center [225, 297] width 159 height 62
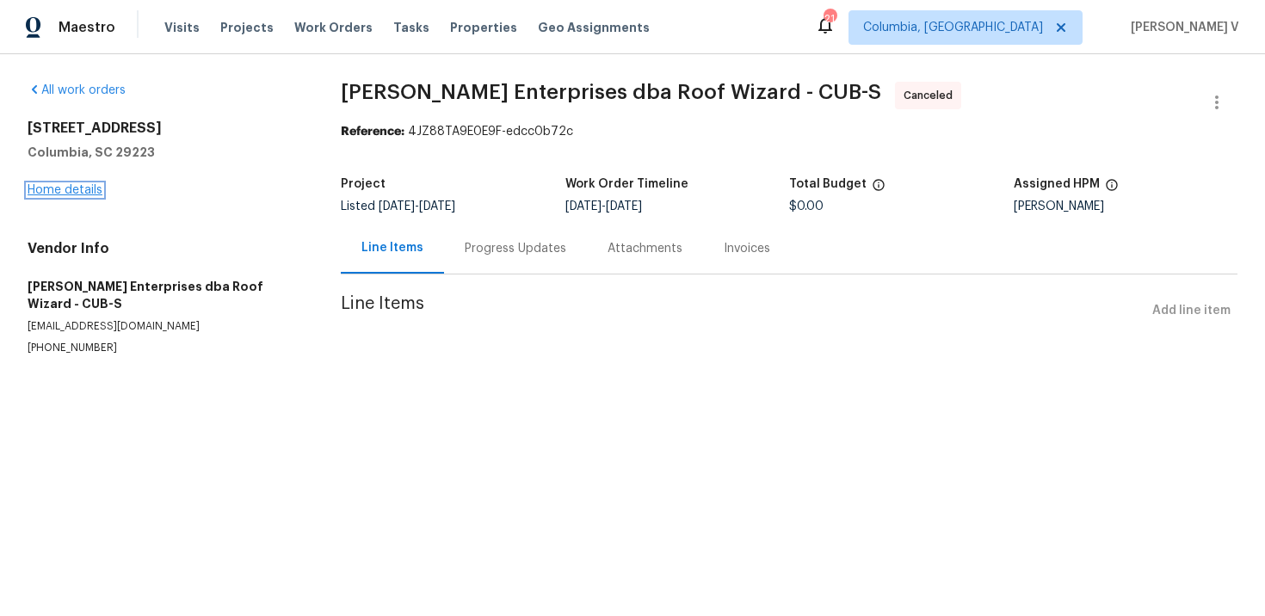
click at [60, 185] on link "Home details" at bounding box center [65, 190] width 75 height 12
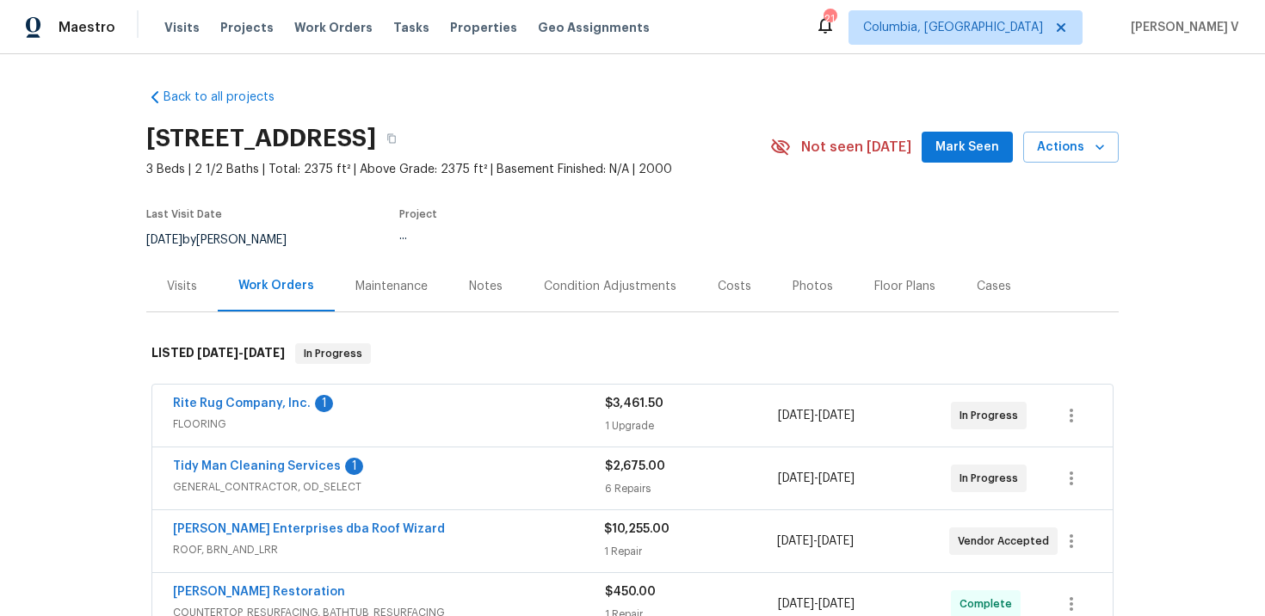
click at [170, 284] on div "Visits" at bounding box center [182, 286] width 30 height 17
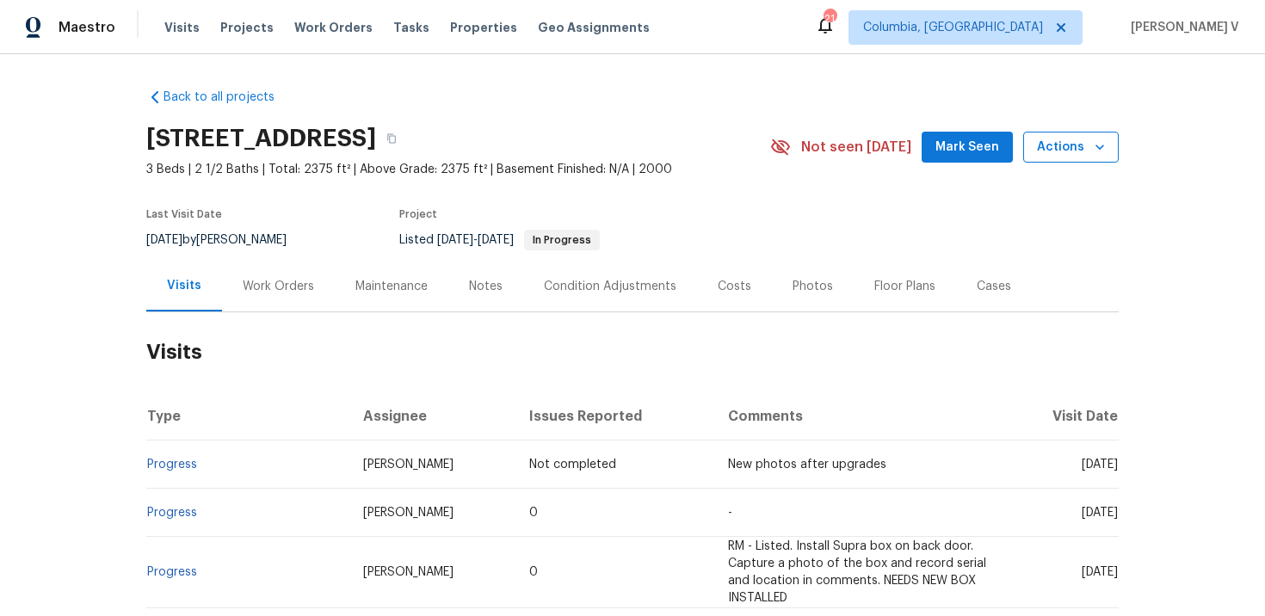
click at [1066, 155] on span "Actions" at bounding box center [1071, 148] width 68 height 22
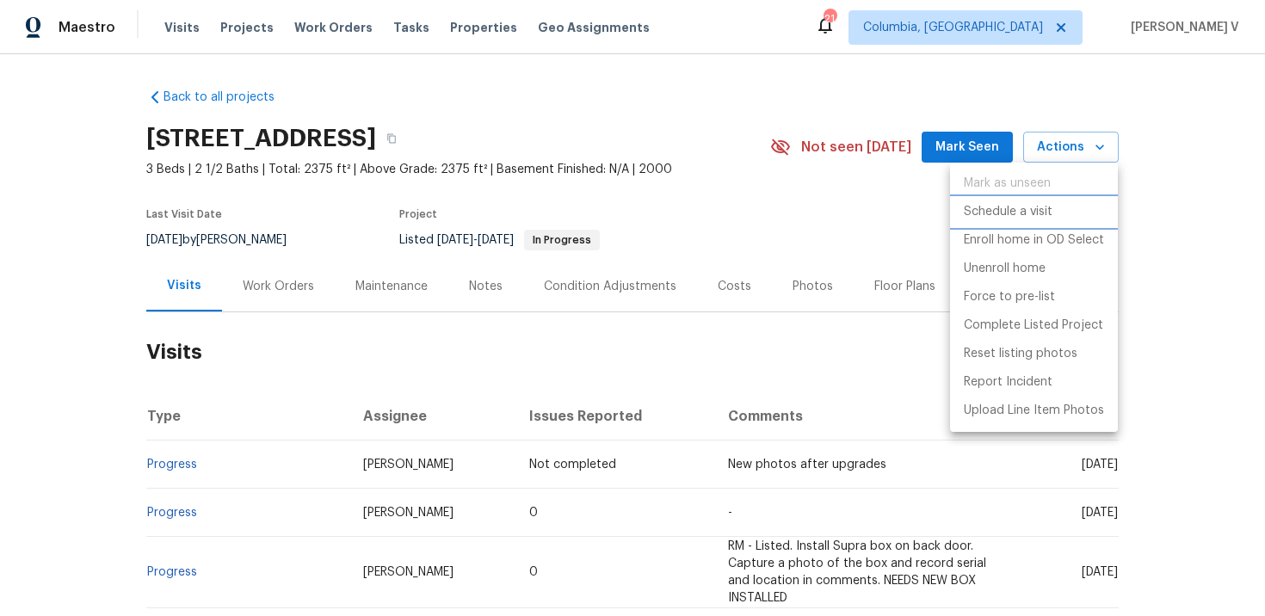
click at [1010, 198] on li "Schedule a visit" at bounding box center [1034, 212] width 168 height 28
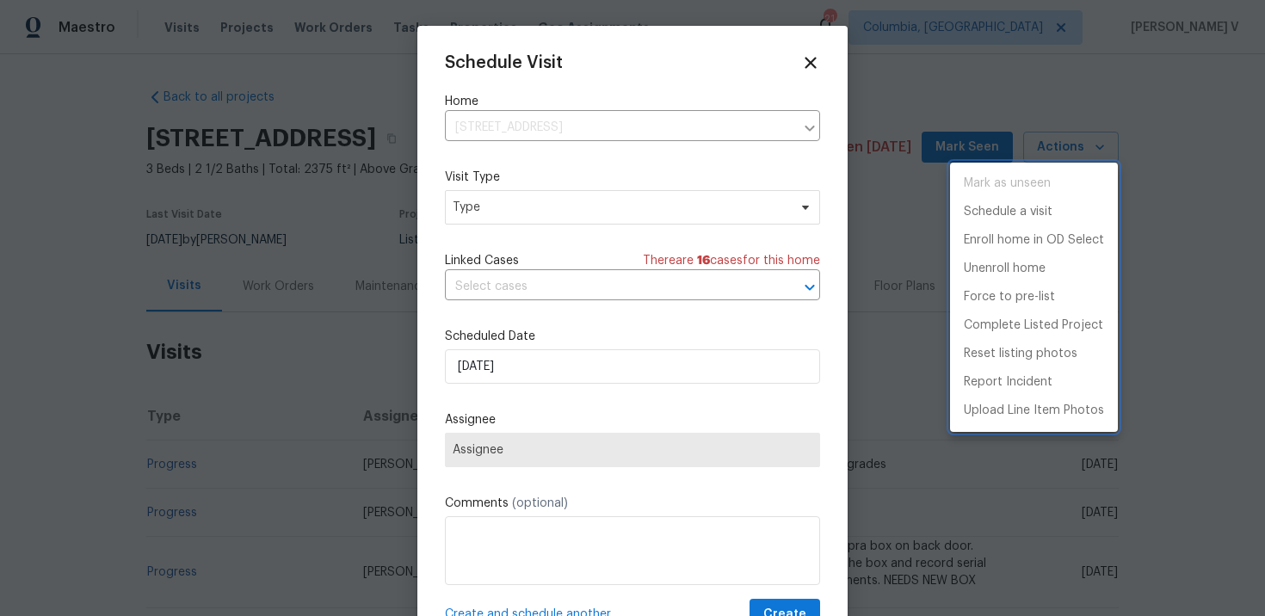
click at [552, 211] on div at bounding box center [632, 308] width 1265 height 616
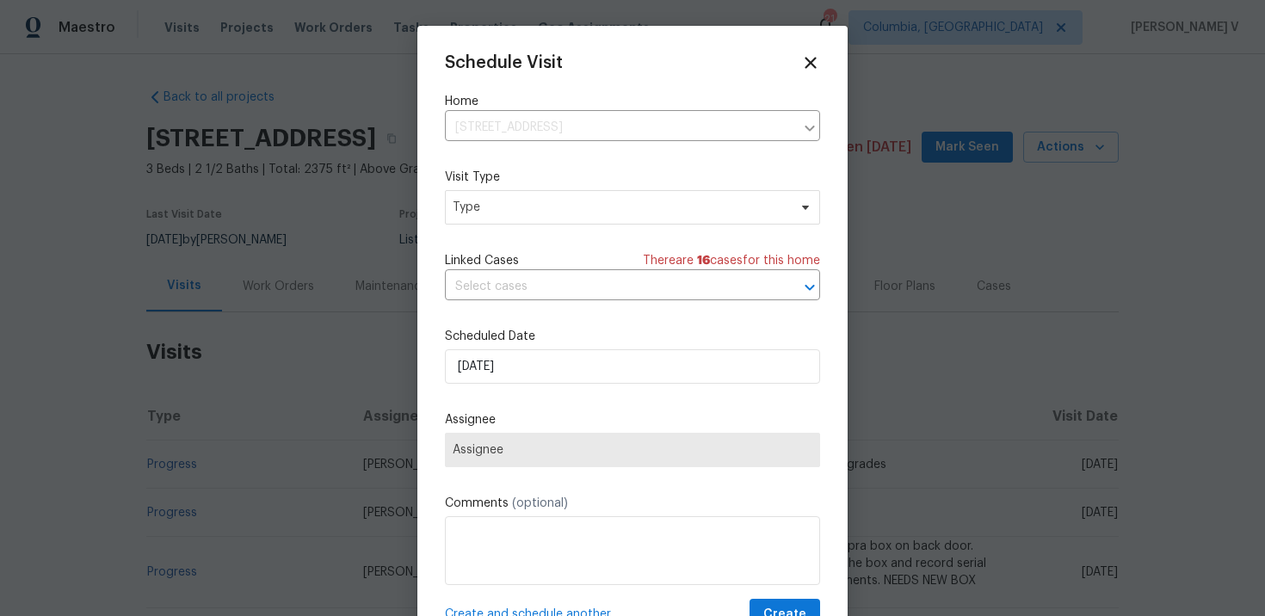
click at [552, 211] on div "Mark as unseen Schedule a visit Enroll home in OD Select Unenroll home Force to…" at bounding box center [632, 308] width 1265 height 616
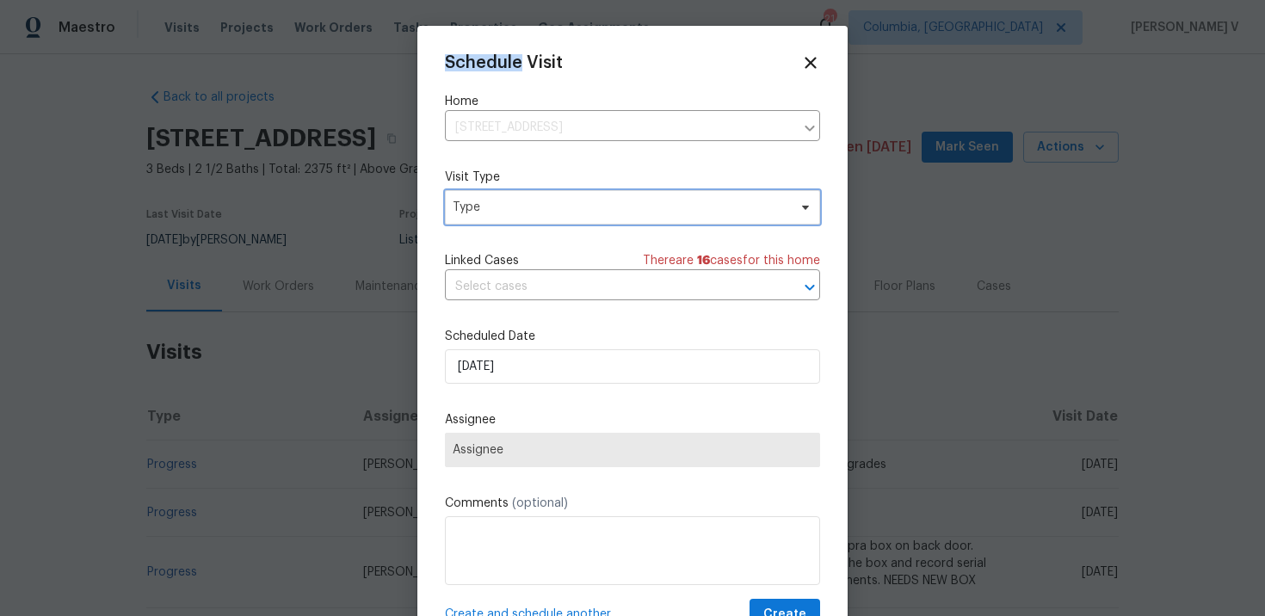
click at [552, 211] on span "Type" at bounding box center [620, 207] width 335 height 17
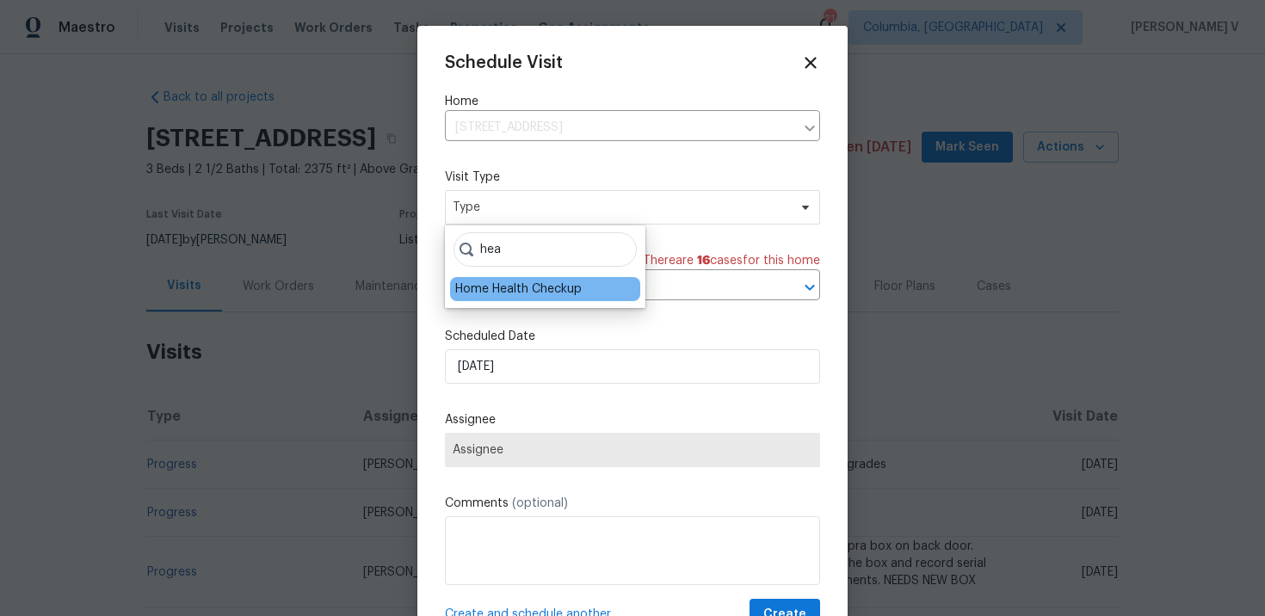
type input "hea"
click at [558, 282] on div "Home Health Checkup" at bounding box center [518, 289] width 127 height 17
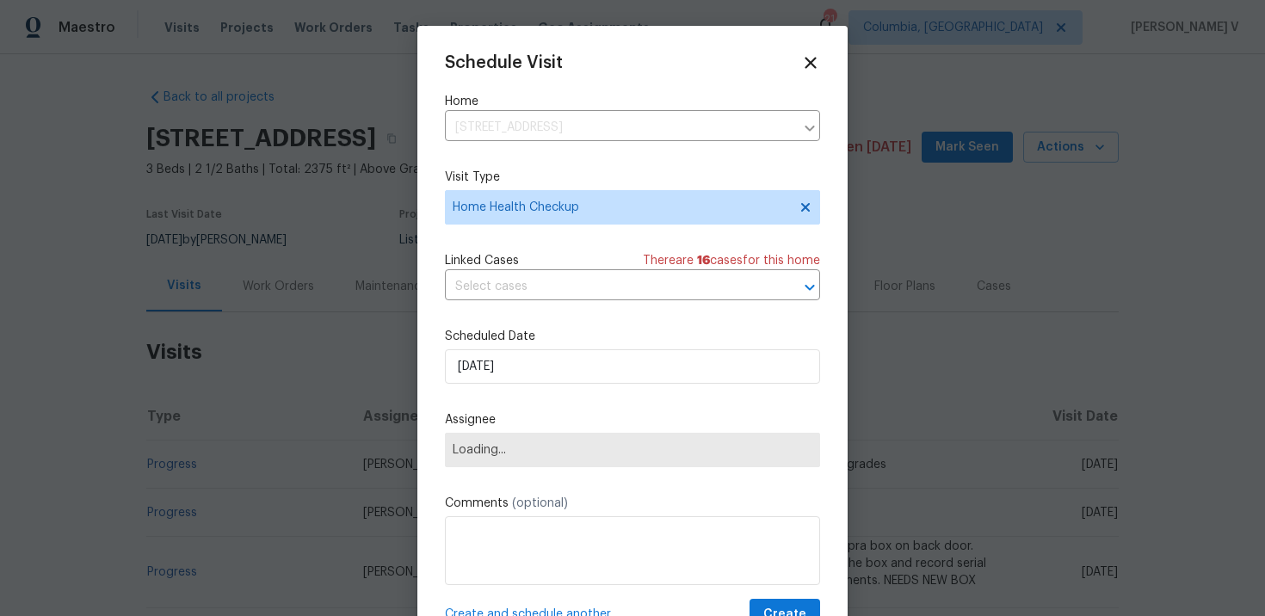
click at [518, 348] on div "Scheduled Date 02/10/2025" at bounding box center [632, 356] width 375 height 56
click at [514, 368] on input "02/10/2025" at bounding box center [632, 366] width 375 height 34
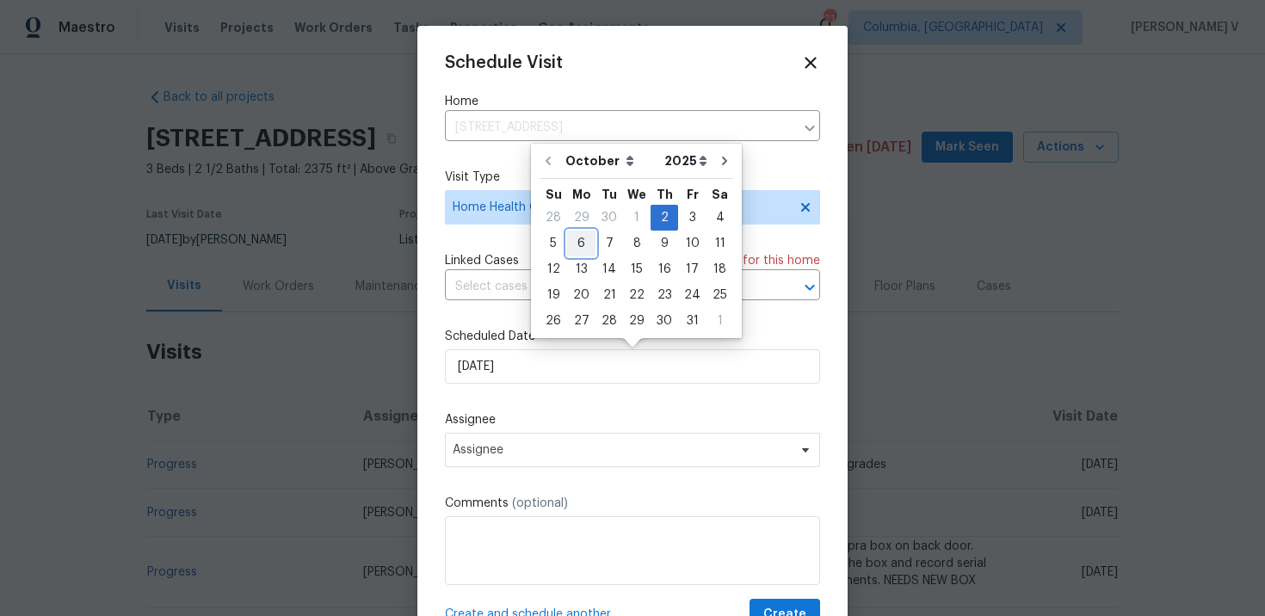
click at [581, 231] on div "6" at bounding box center [581, 243] width 28 height 24
type input "06/10/2025"
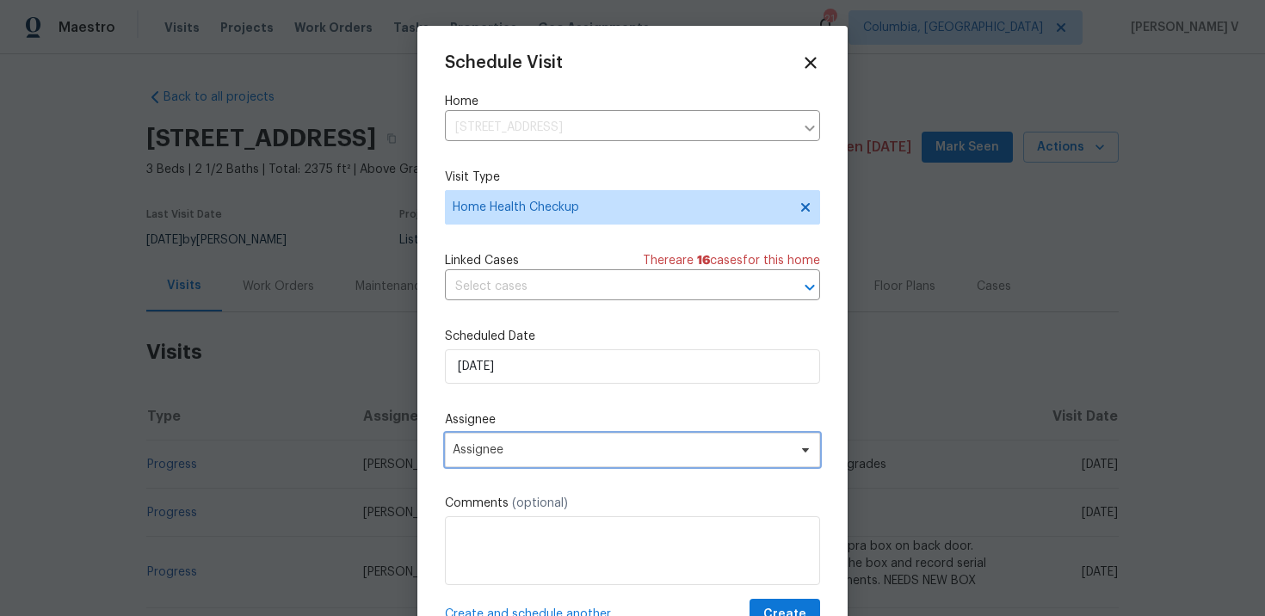
click at [546, 452] on span "Assignee" at bounding box center [621, 450] width 337 height 14
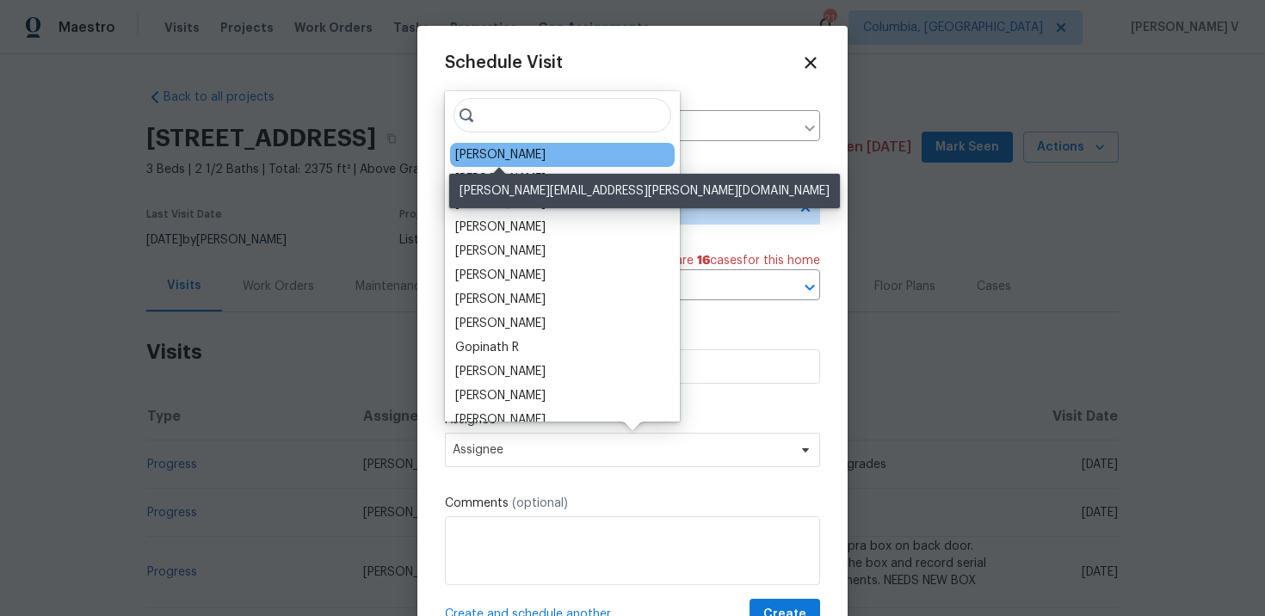
click at [487, 162] on div "Ryan Middleton" at bounding box center [500, 154] width 90 height 17
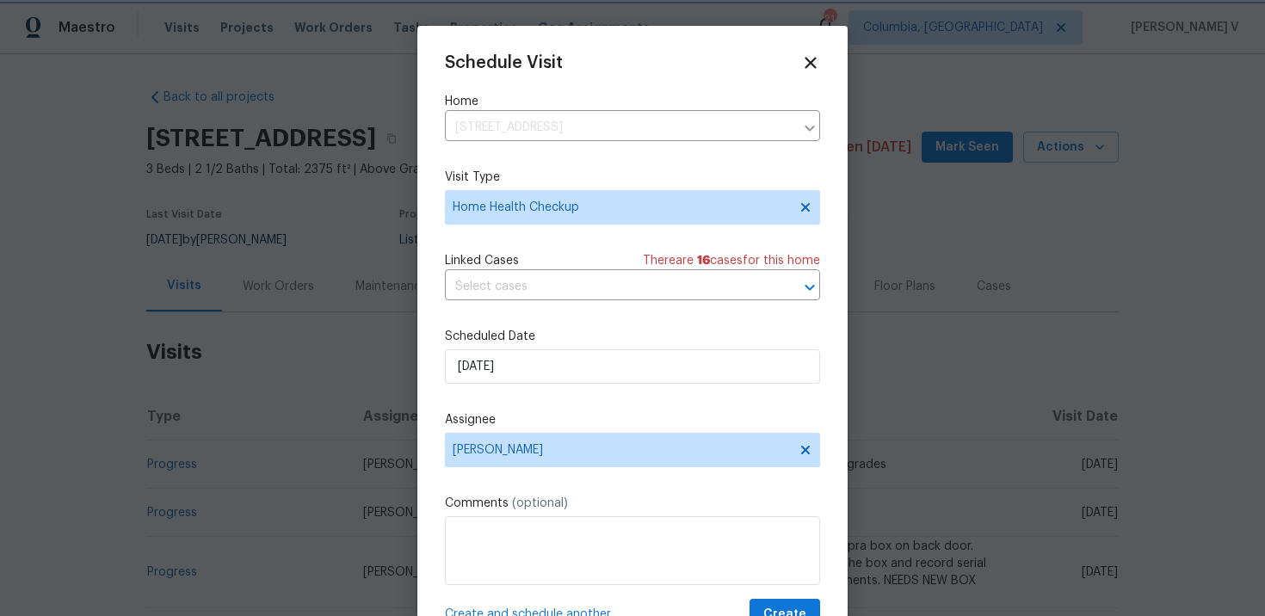
scroll to position [31, 0]
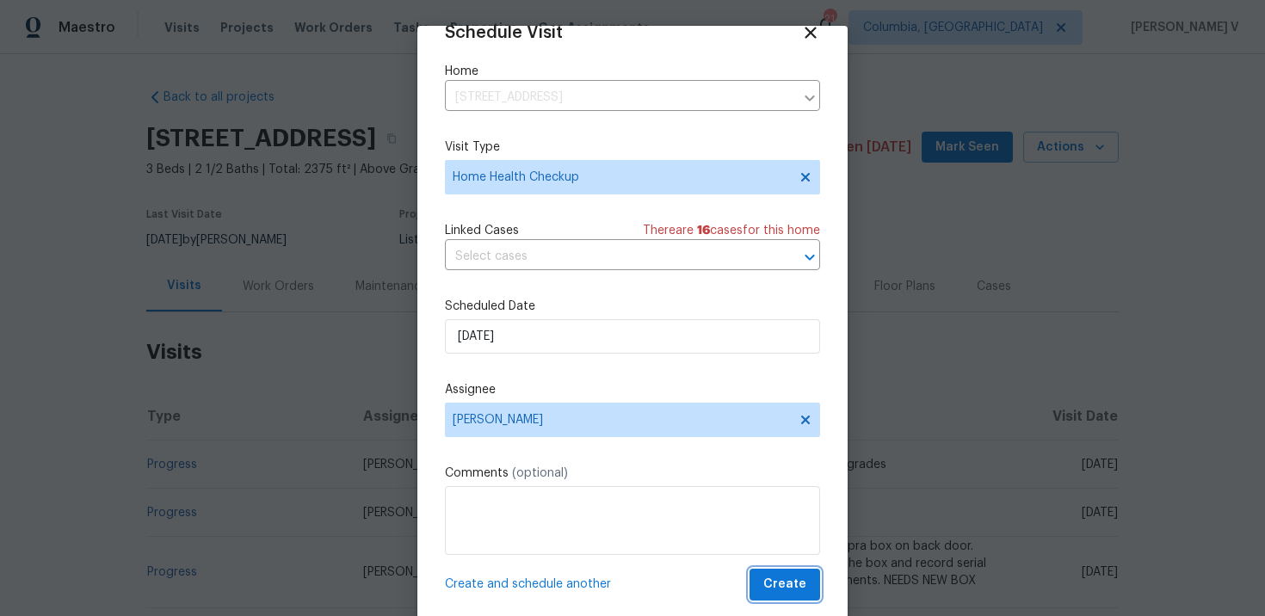
click at [782, 588] on span "Create" at bounding box center [784, 585] width 43 height 22
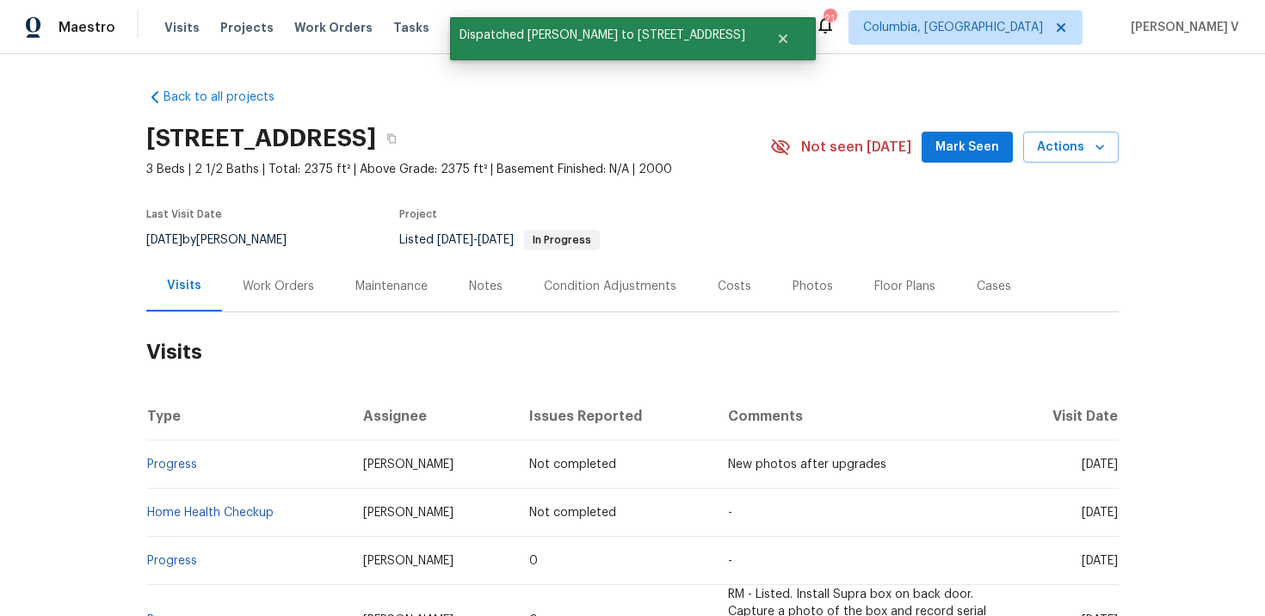
click at [299, 508] on td "Home Health Checkup" at bounding box center [247, 513] width 203 height 48
copy link "Home Health Checkup"
click at [1040, 26] on span "Columbia, SC" at bounding box center [953, 27] width 180 height 17
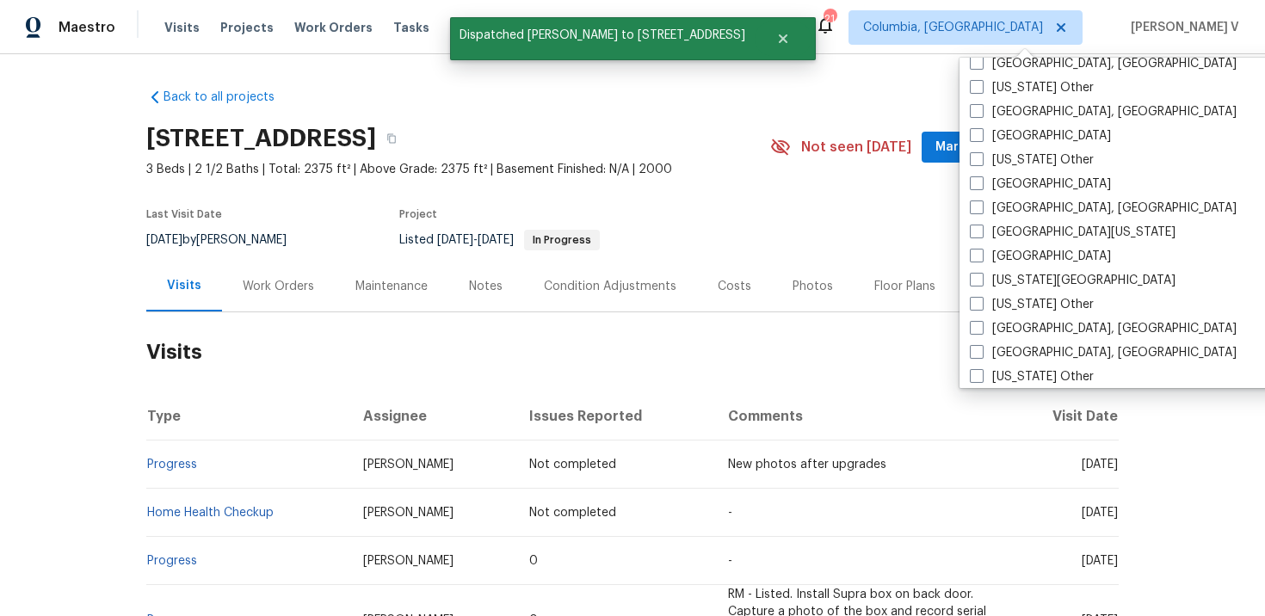
scroll to position [516, 0]
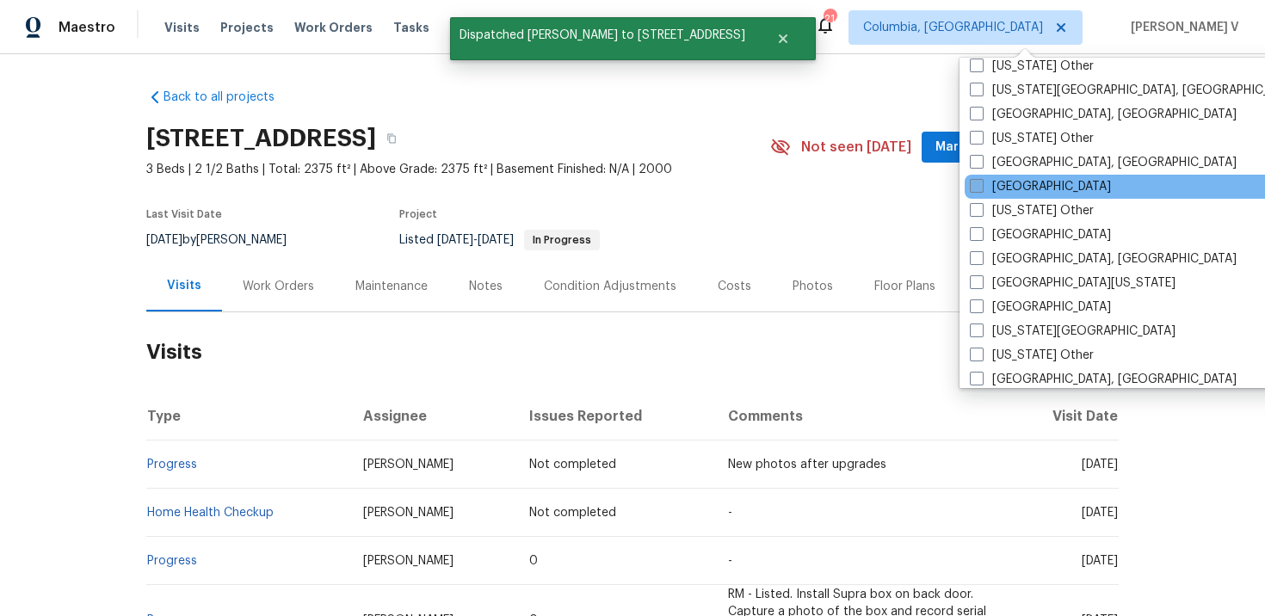
click at [976, 188] on span at bounding box center [977, 186] width 14 height 14
click at [976, 188] on input "[GEOGRAPHIC_DATA]" at bounding box center [975, 183] width 11 height 11
checkbox input "true"
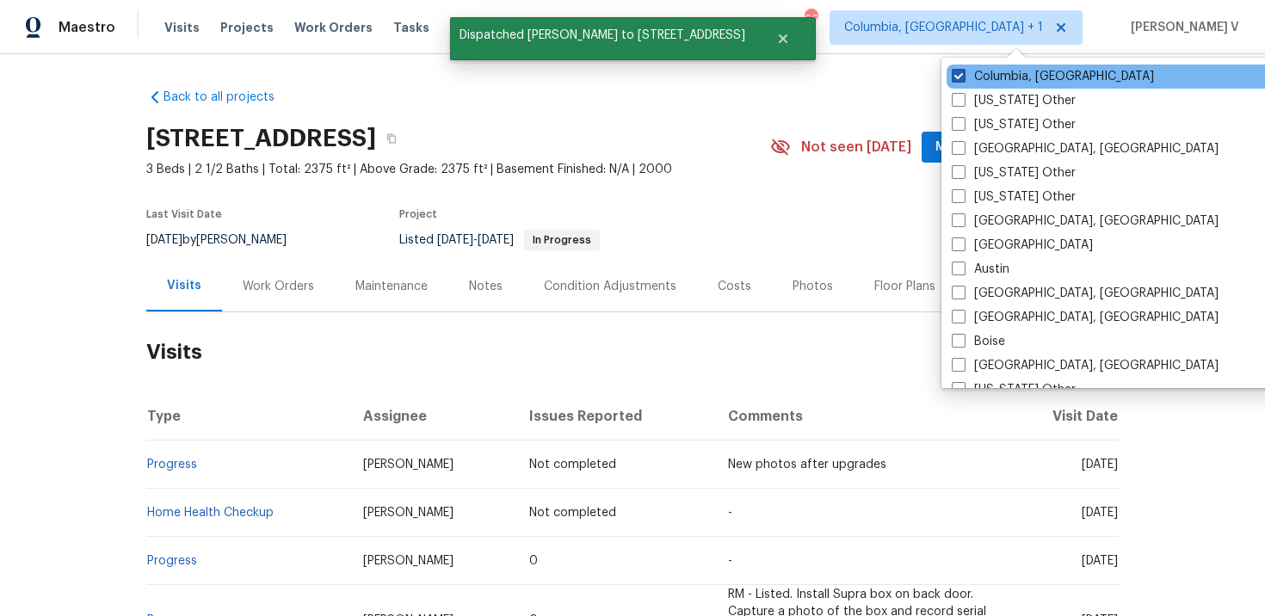
click at [960, 78] on span at bounding box center [959, 76] width 14 height 14
click at [960, 78] on input "Columbia, SC" at bounding box center [957, 73] width 11 height 11
checkbox input "false"
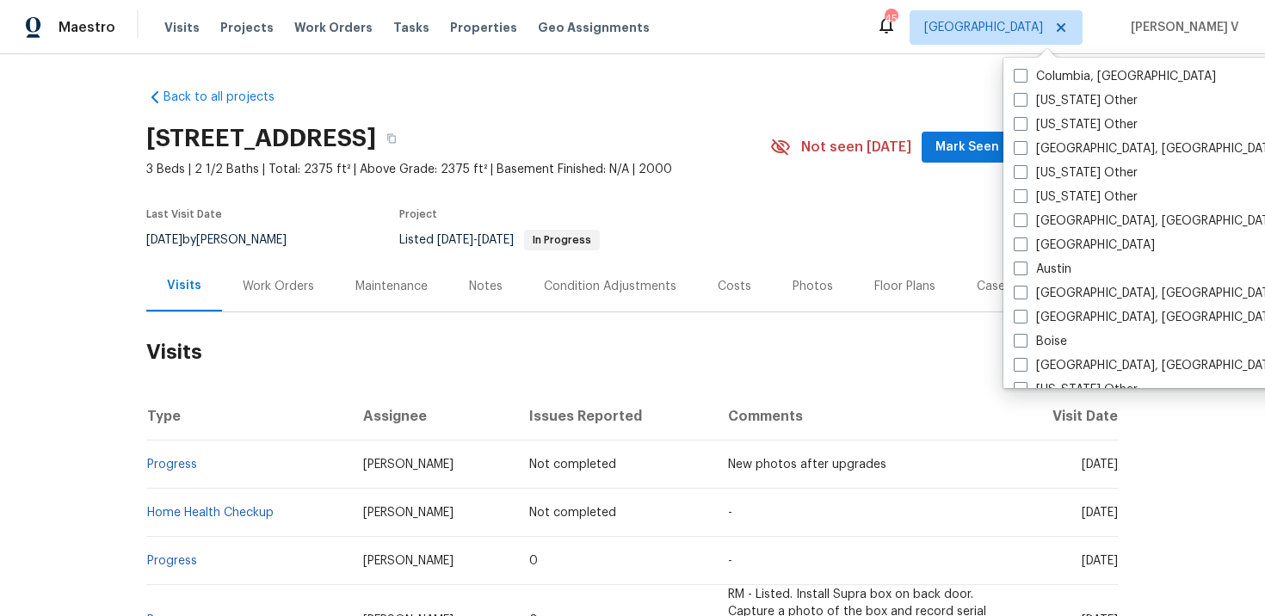
click at [925, 96] on div "Back to all projects 105 Beaver Dam Rd, Columbia, SC 29223 3 Beds | 2 1/2 Baths…" at bounding box center [632, 577] width 972 height 1004
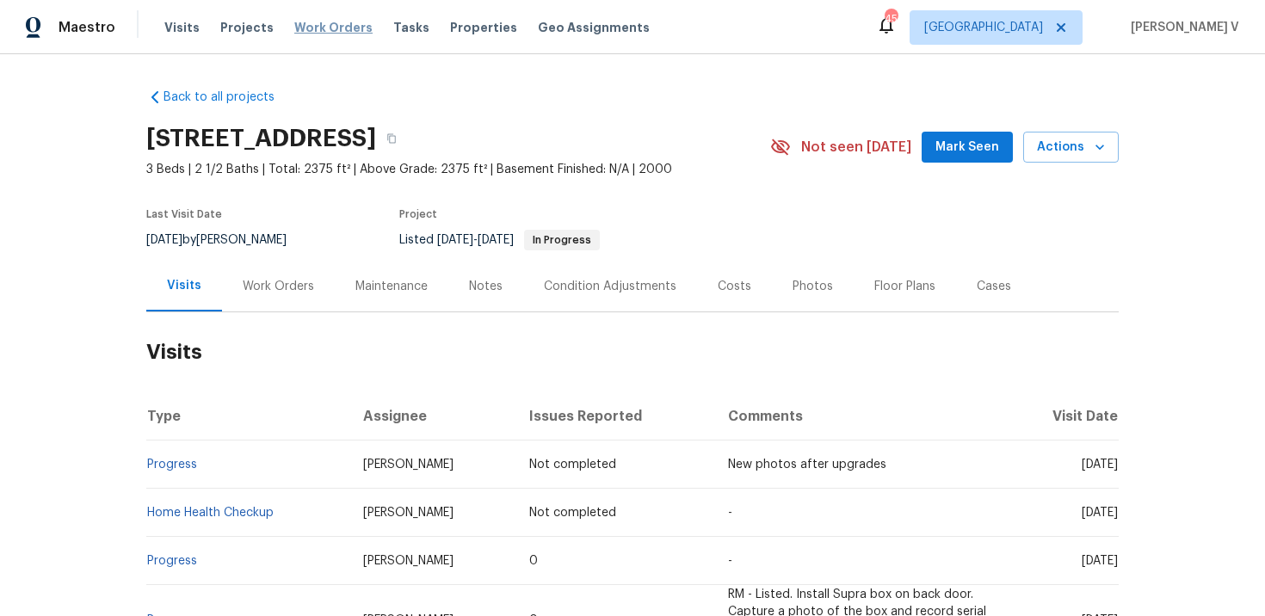
click at [331, 30] on span "Work Orders" at bounding box center [333, 27] width 78 height 17
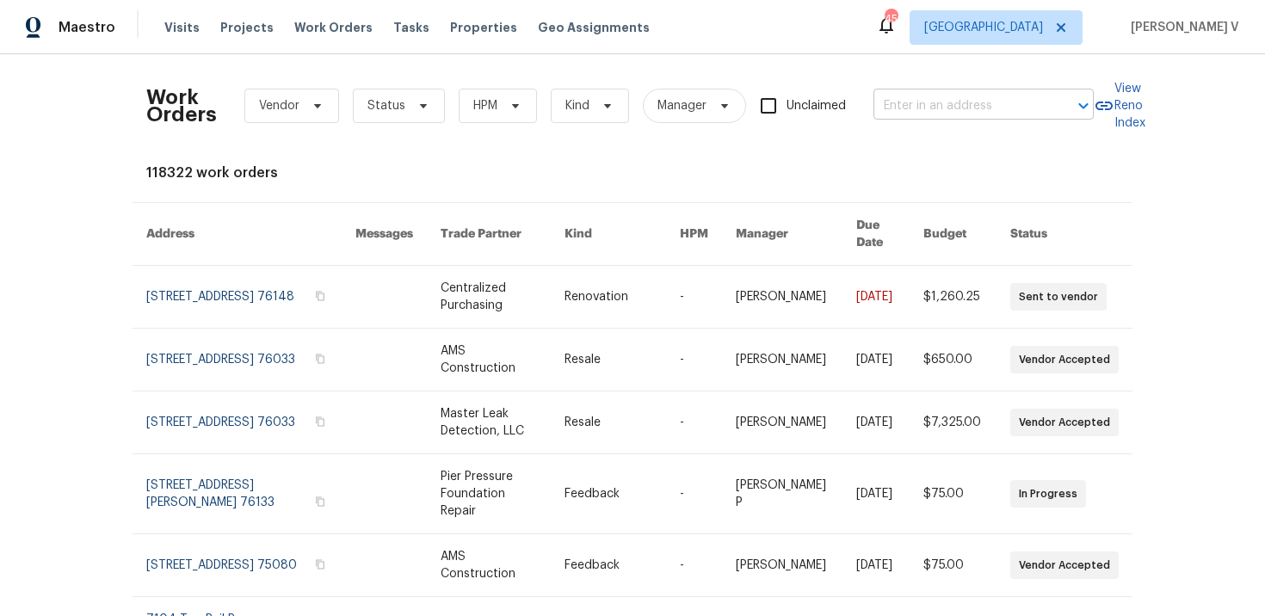
click at [938, 106] on input "text" at bounding box center [959, 106] width 172 height 27
paste input "6102 Lakecrest Dr , Garland, TX 75043"
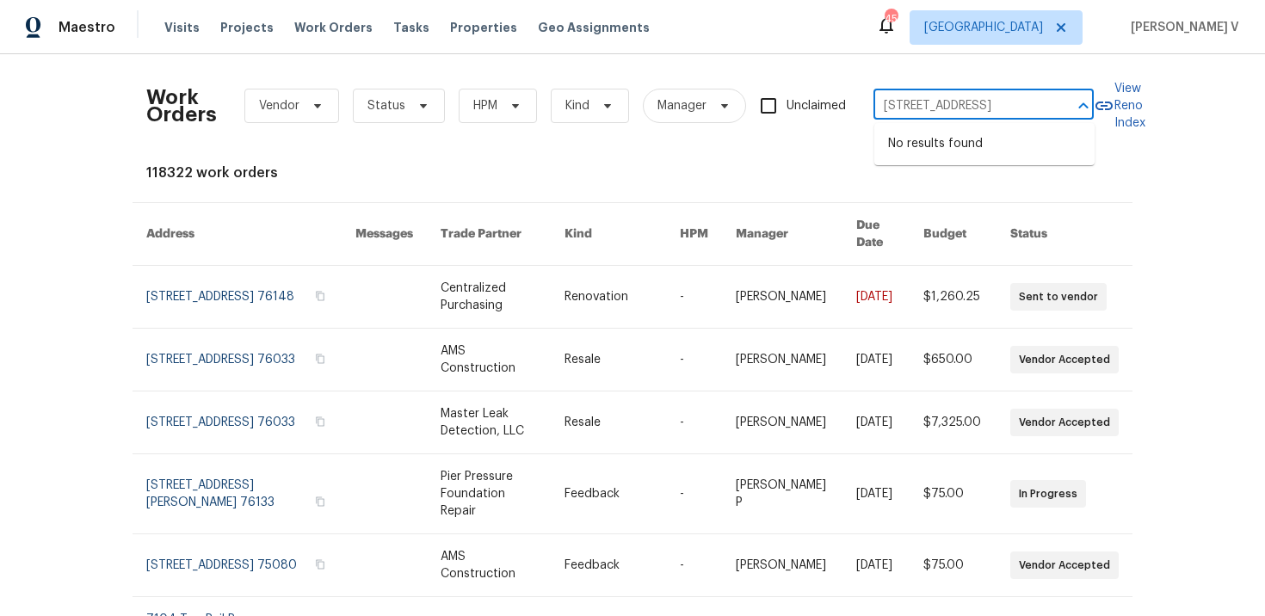
scroll to position [0, 52]
drag, startPoint x: 940, startPoint y: 110, endPoint x: 1097, endPoint y: 110, distance: 157.5
click at [1097, 110] on div "Work Orders Vendor Status HPM Kind Manager Unclaimed 6102 Lakecrest Dr , Garlan…" at bounding box center [632, 106] width 972 height 76
type input "6102 Lakecrest"
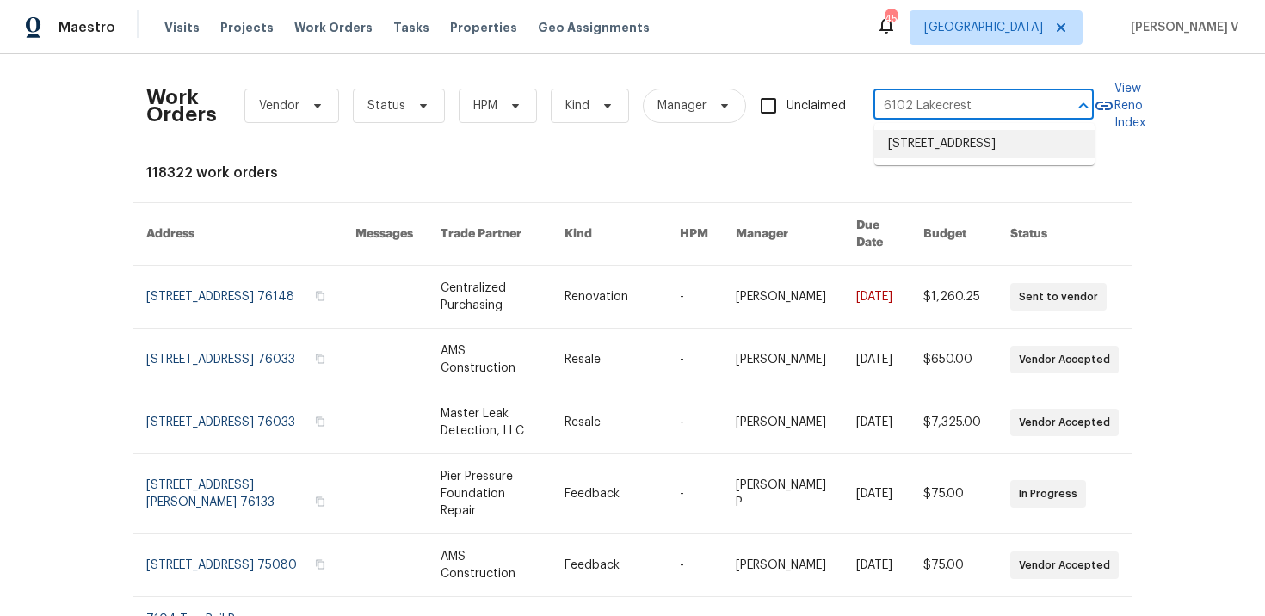
click at [923, 152] on li "6102 Lakecrest Dr, Garland, TX 75043" at bounding box center [984, 144] width 220 height 28
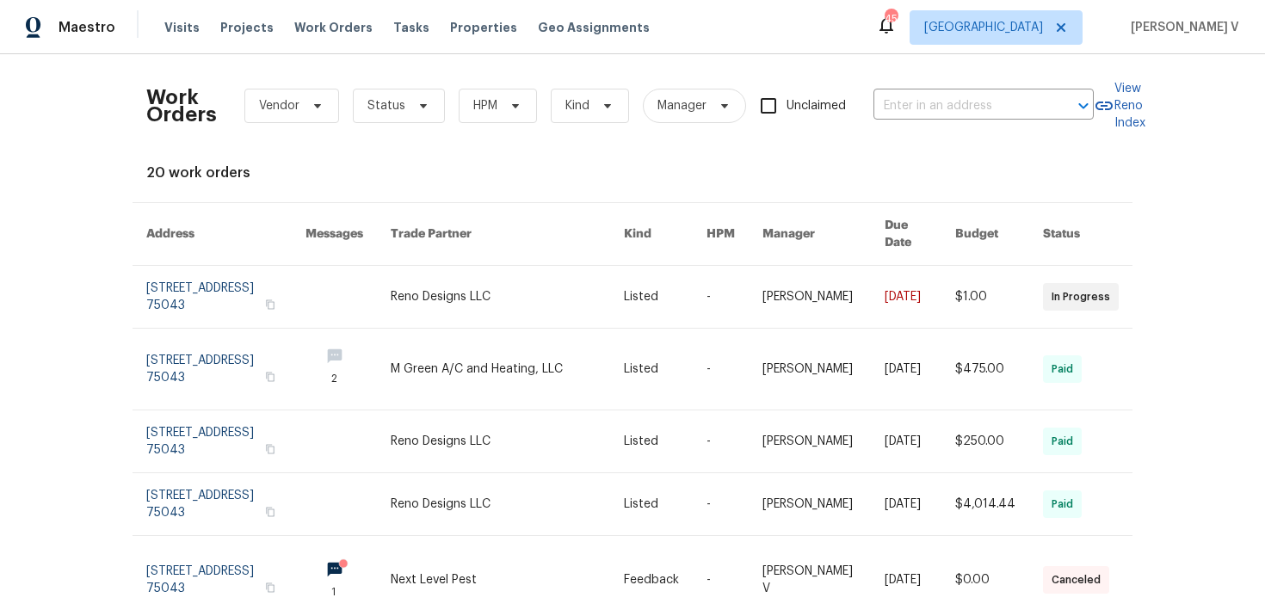
type input "6102 Lakecrest Dr, Garland, TX 75043"
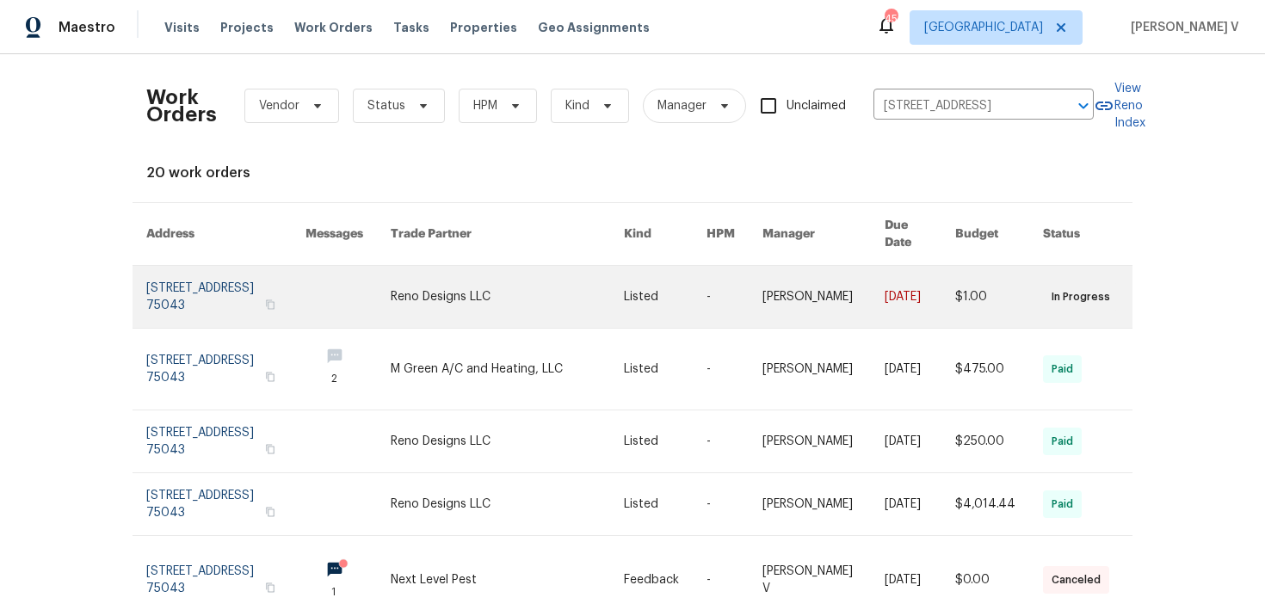
click at [183, 266] on link at bounding box center [225, 297] width 159 height 62
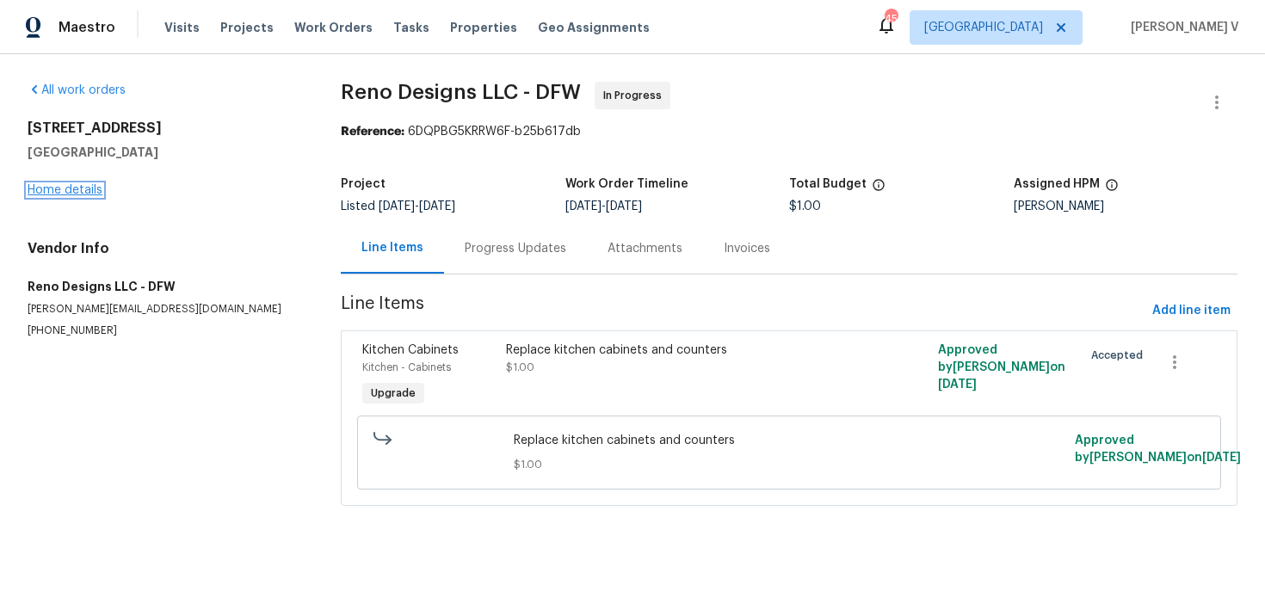
click at [53, 193] on link "Home details" at bounding box center [65, 190] width 75 height 12
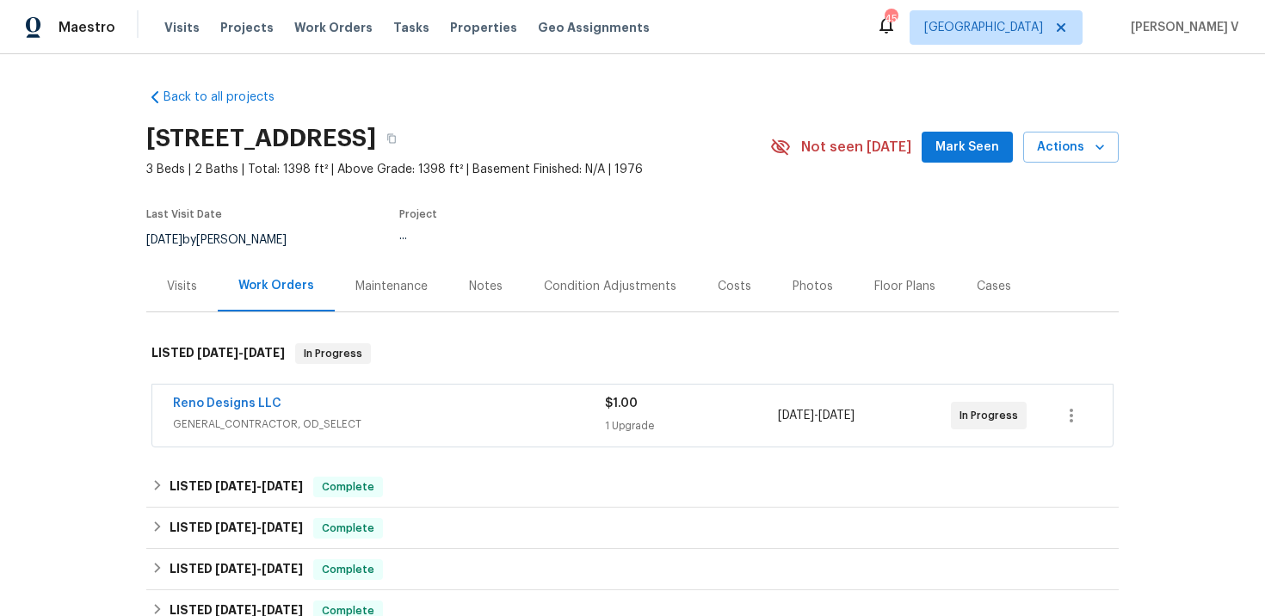
click at [157, 275] on div "Visits" at bounding box center [181, 286] width 71 height 51
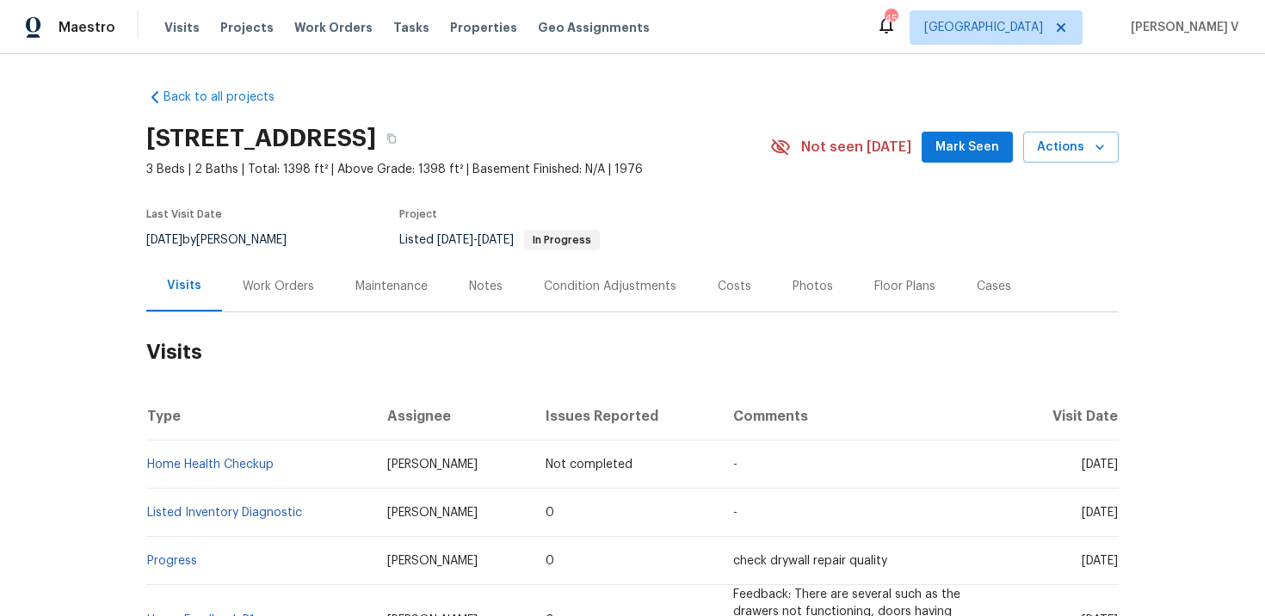
click at [290, 466] on td "Home Health Checkup" at bounding box center [259, 465] width 227 height 48
copy link "Home Health Checkup"
click at [318, 27] on span "Work Orders" at bounding box center [333, 27] width 78 height 17
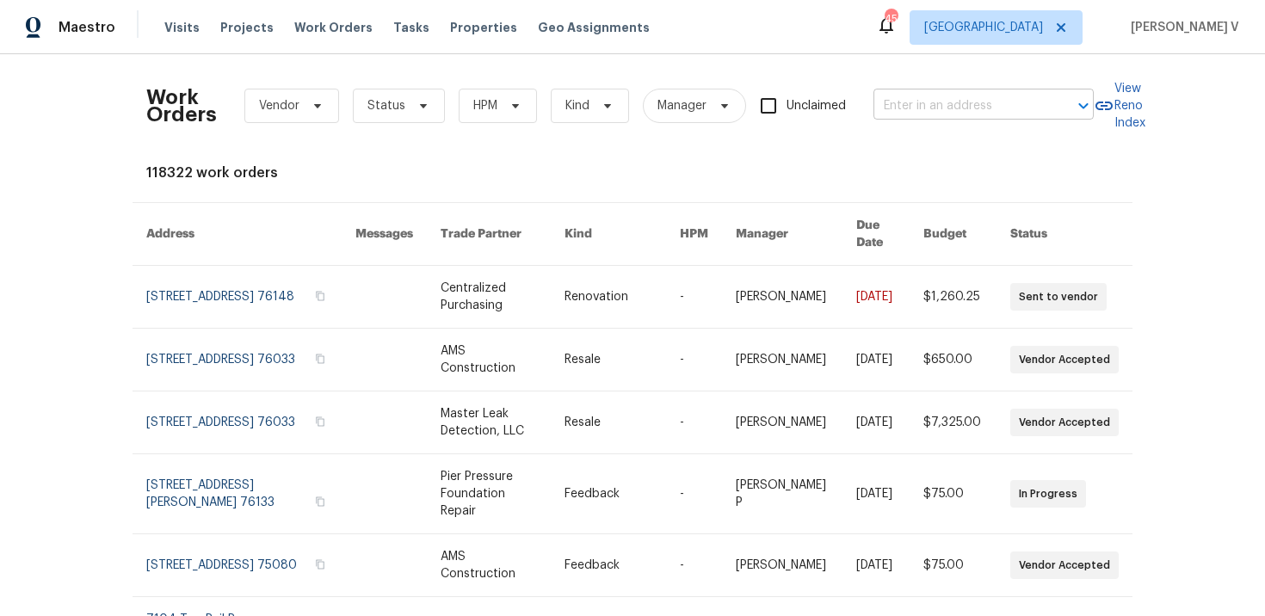
click at [991, 105] on input "text" at bounding box center [959, 106] width 172 height 27
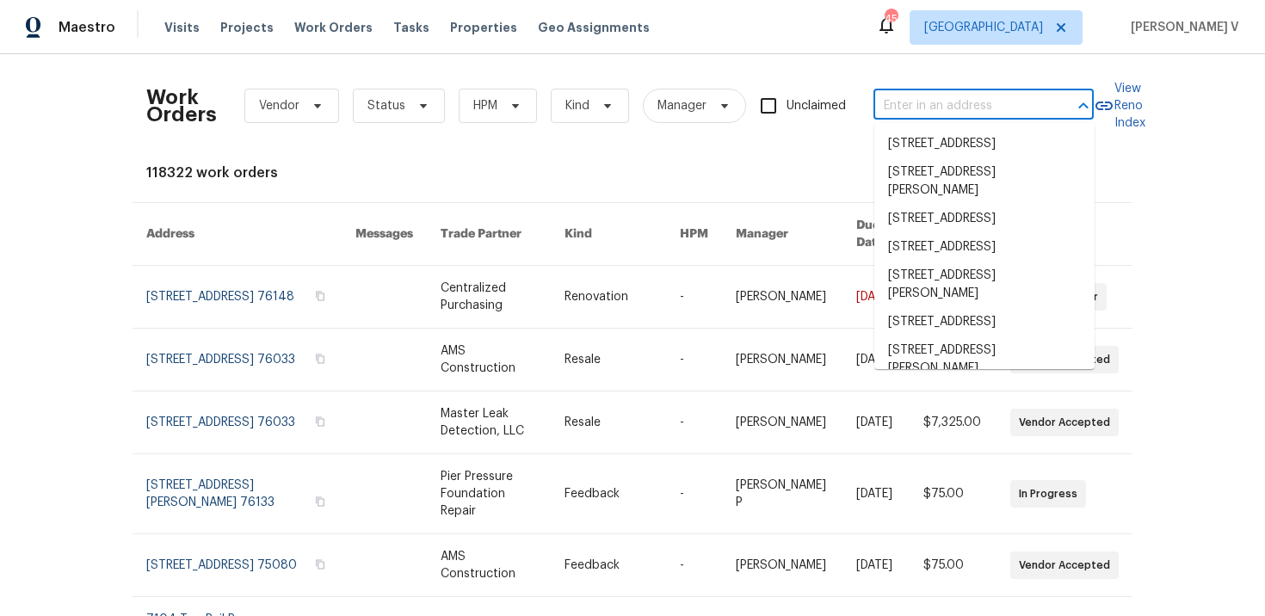
paste input "9318 Monticello Dr Granbury, TX 76049"
type input "9318 Monticello Dr Granbury, TX 76049"
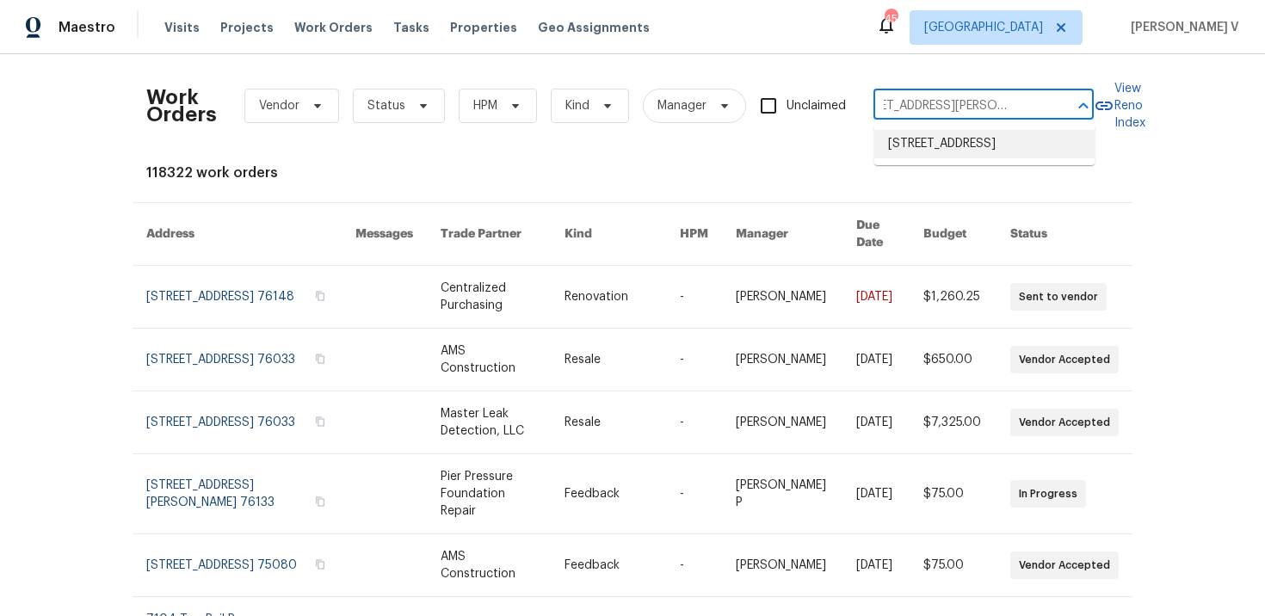
click at [942, 142] on li "9318 Monticello Dr, Granbury, TX 76049" at bounding box center [984, 144] width 220 height 28
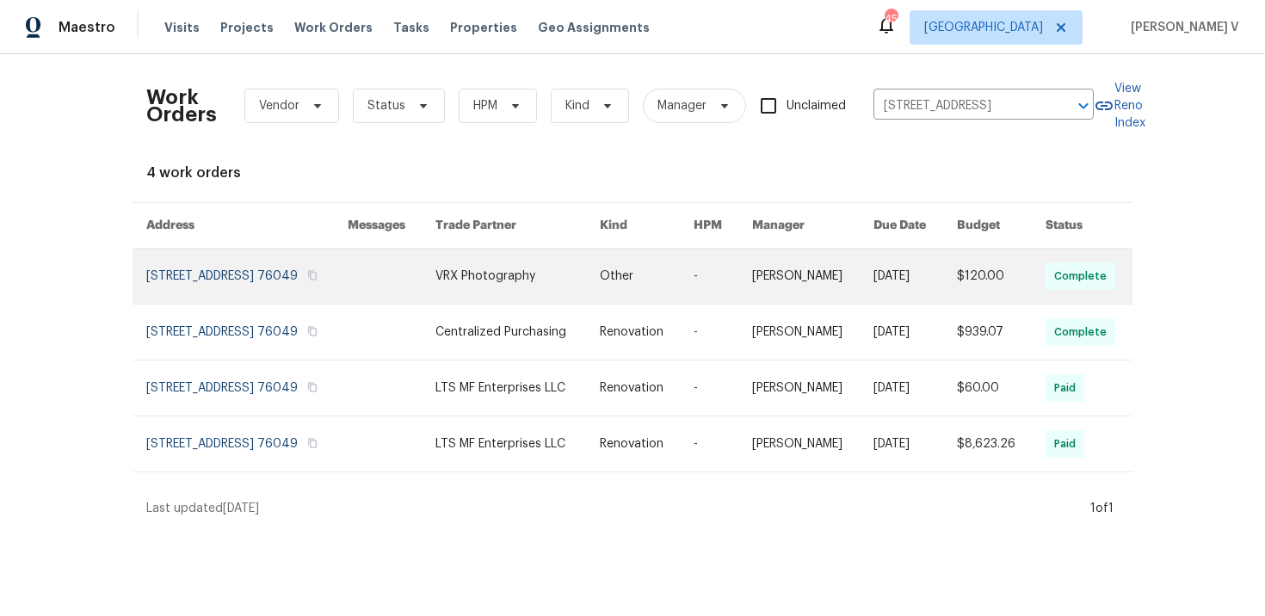
click at [178, 274] on link at bounding box center [246, 276] width 201 height 55
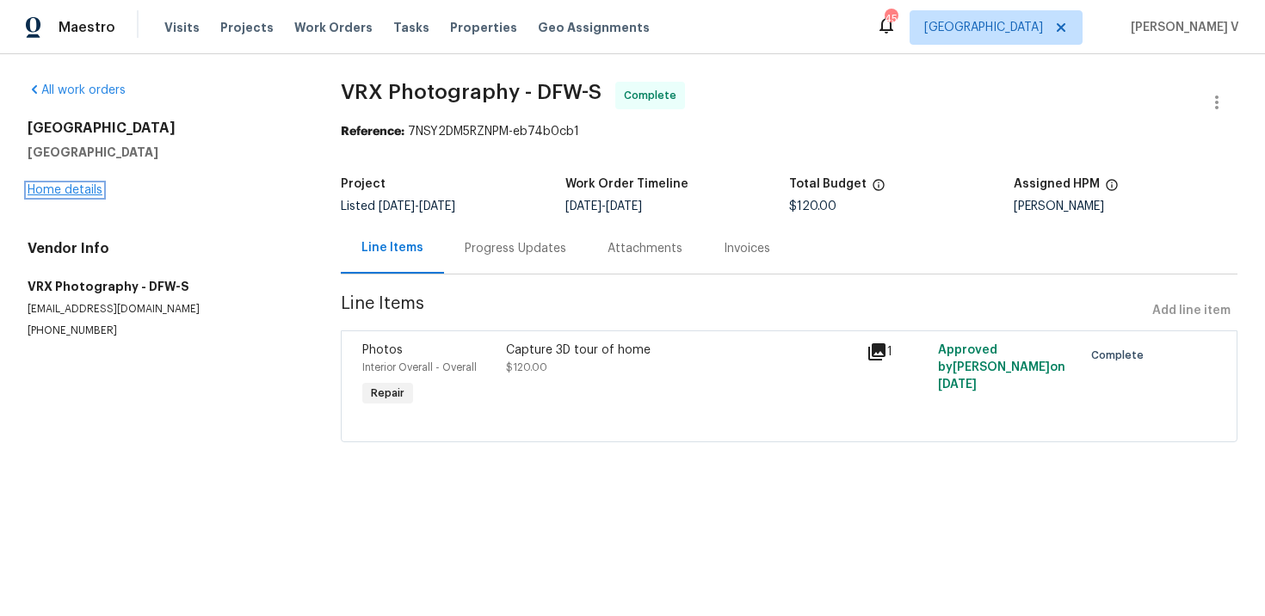
click at [59, 195] on link "Home details" at bounding box center [65, 190] width 75 height 12
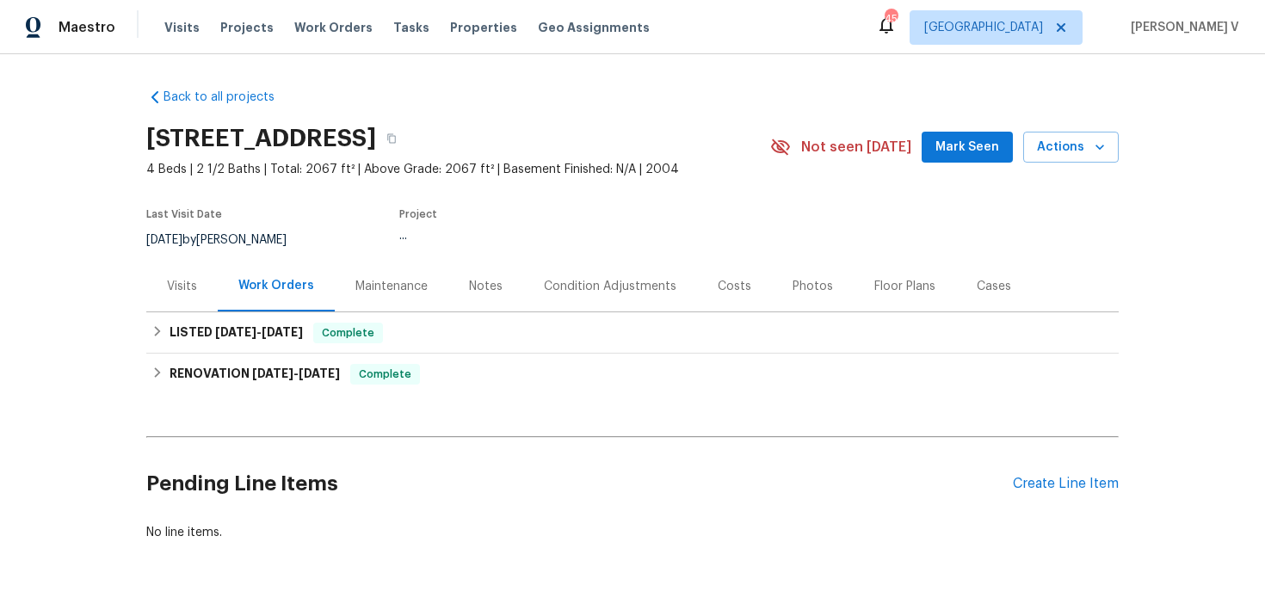
click at [194, 292] on div "Visits" at bounding box center [182, 286] width 30 height 17
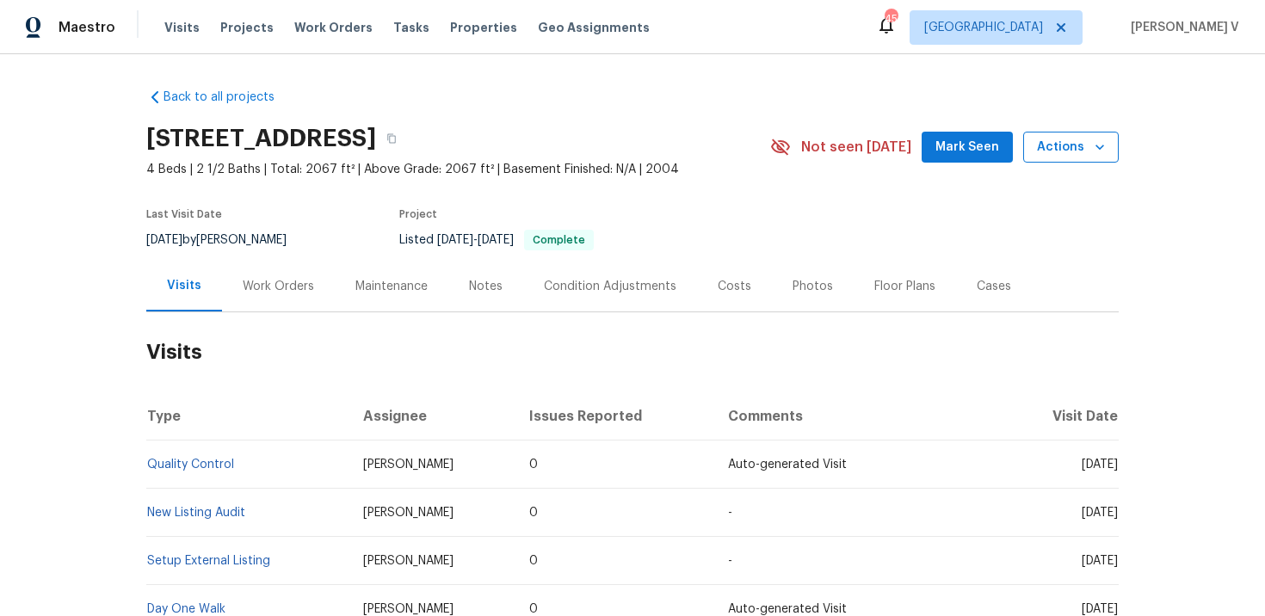
click at [1052, 154] on span "Actions" at bounding box center [1071, 148] width 68 height 22
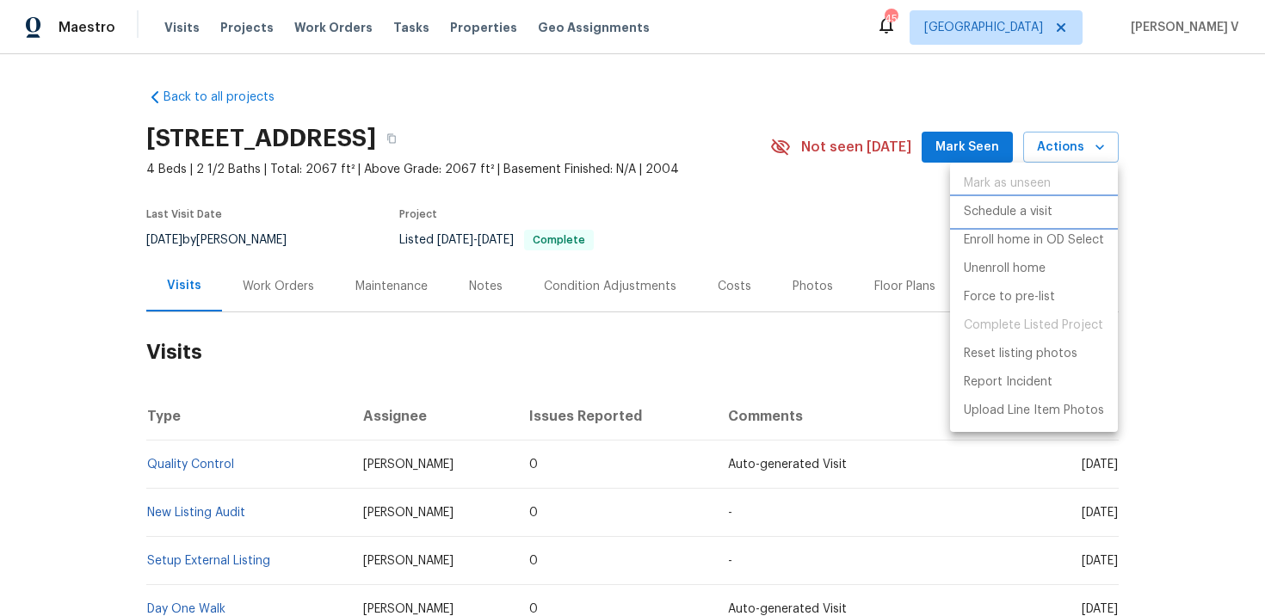
click at [990, 219] on p "Schedule a visit" at bounding box center [1008, 212] width 89 height 18
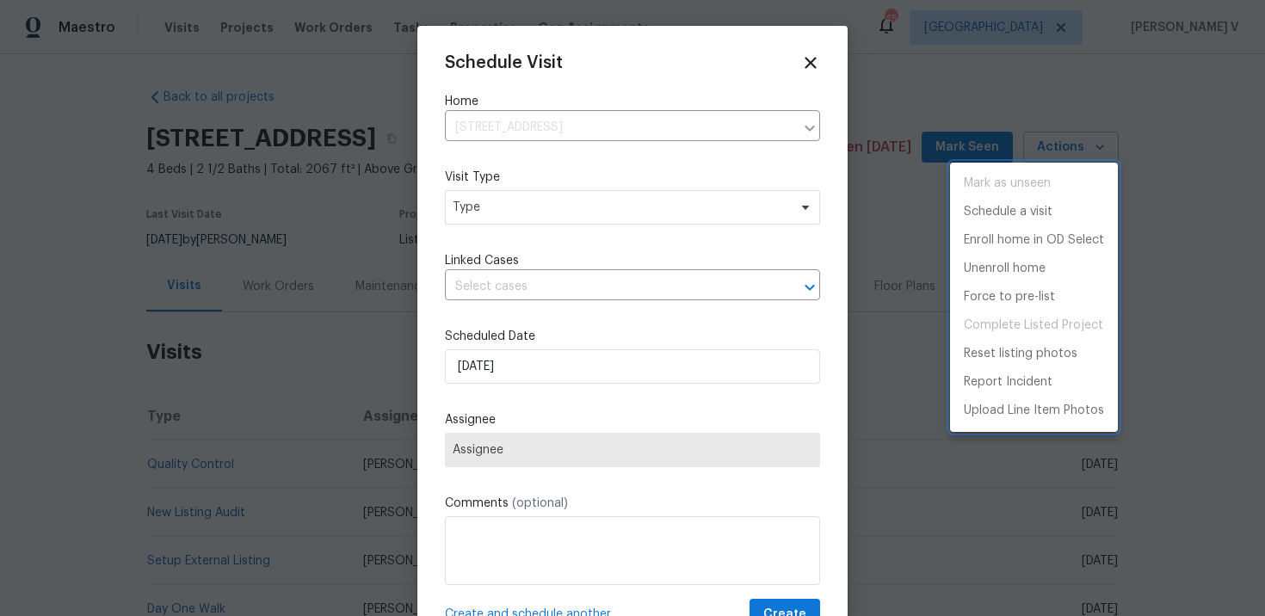
click at [551, 205] on div at bounding box center [632, 308] width 1265 height 616
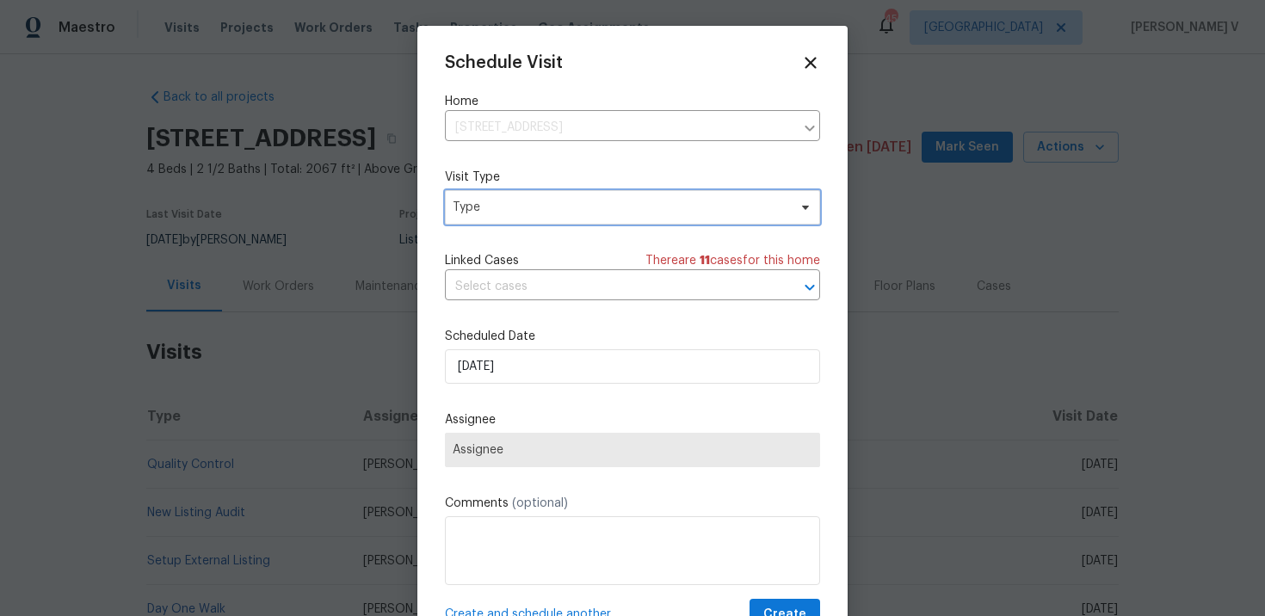
click at [551, 205] on span "Type" at bounding box center [620, 207] width 335 height 17
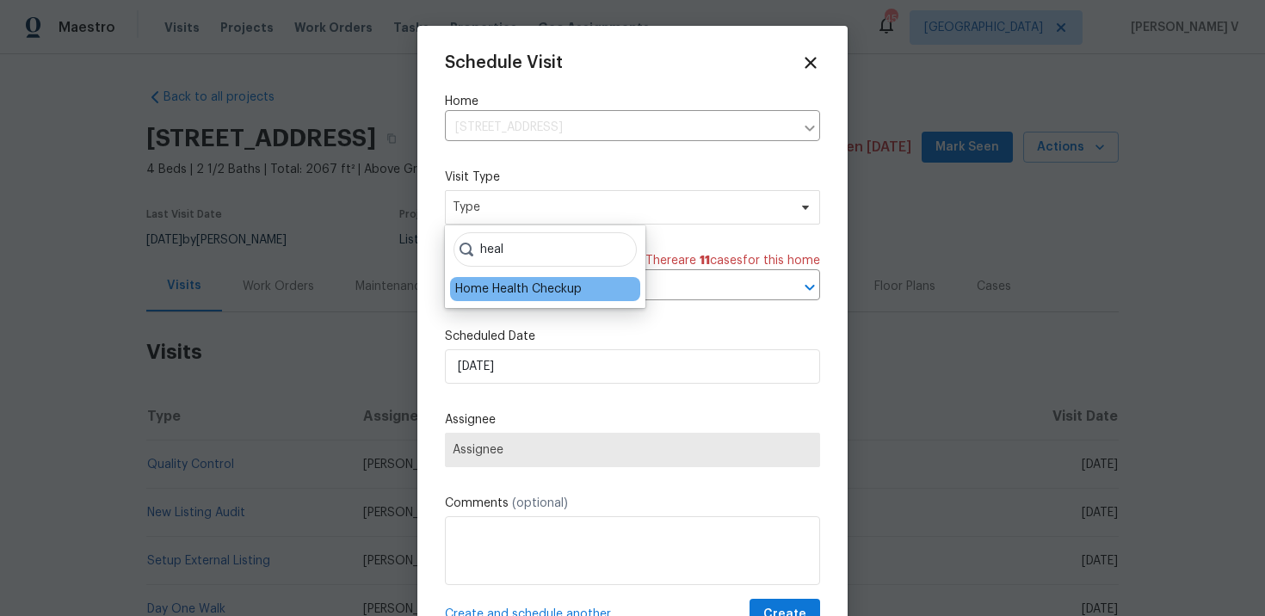
type input "heal"
click at [537, 283] on div "Home Health Checkup" at bounding box center [518, 289] width 127 height 17
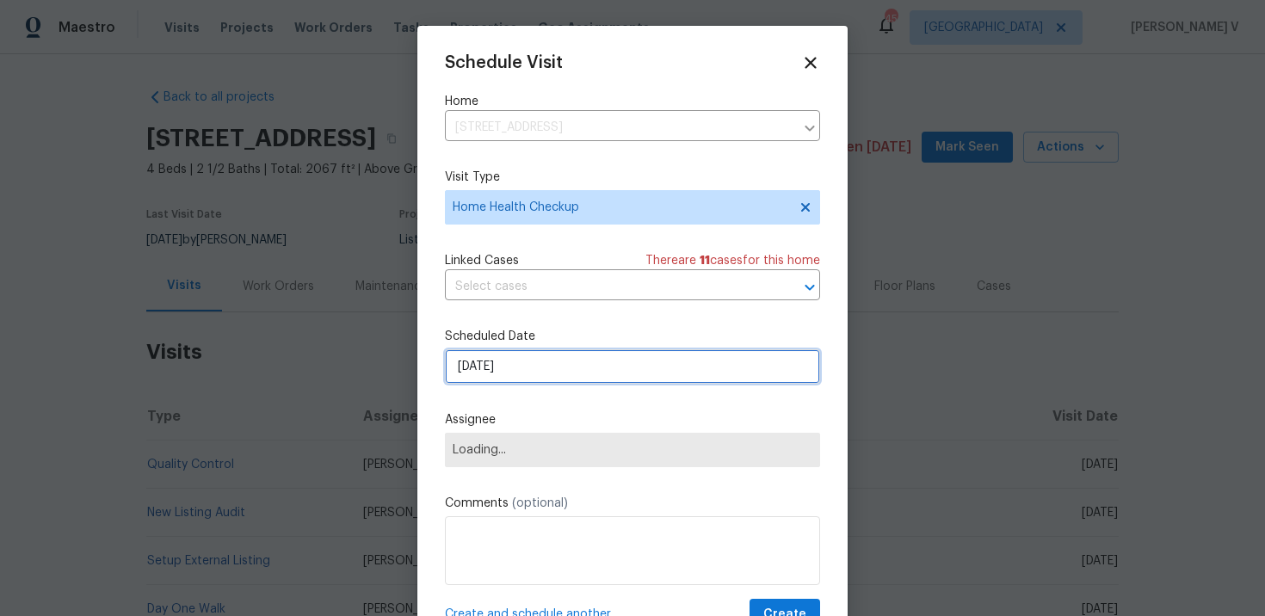
click at [487, 361] on input "02/10/2025" at bounding box center [632, 366] width 375 height 34
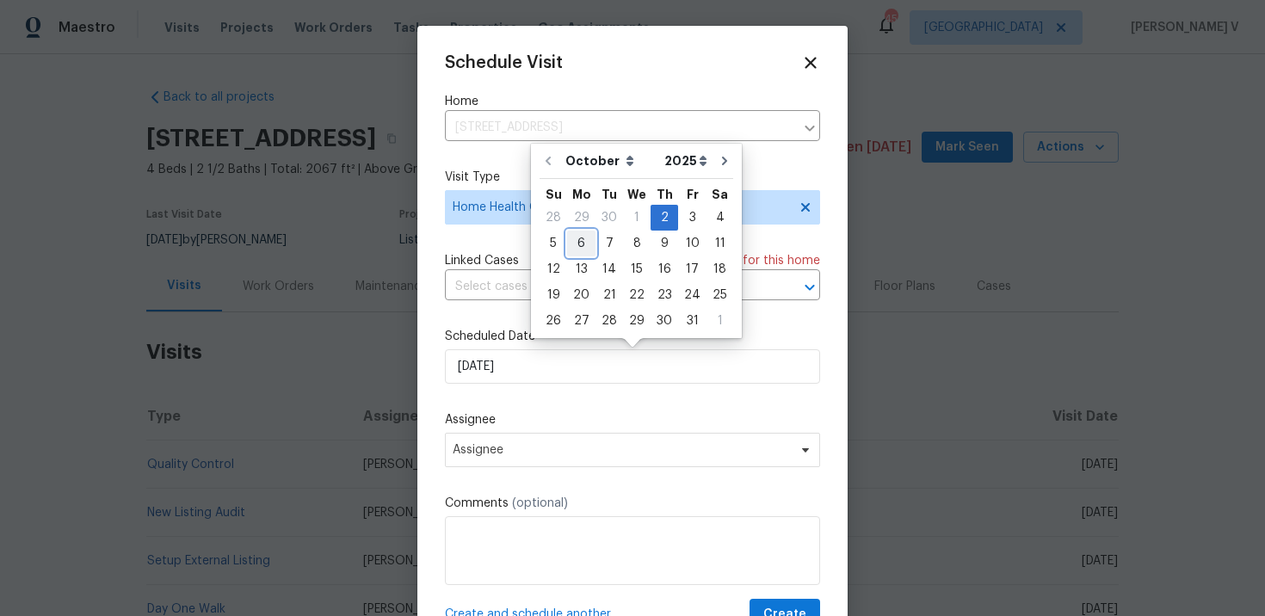
click at [576, 239] on div "6" at bounding box center [581, 243] width 28 height 24
type input "06/10/2025"
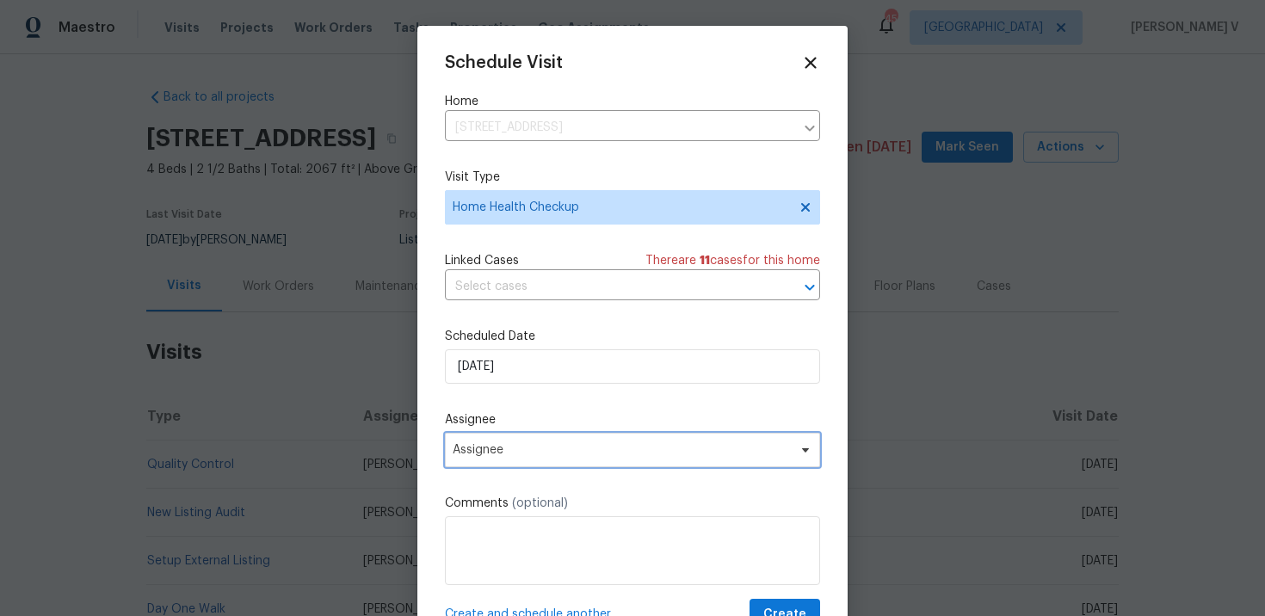
click at [516, 444] on span "Assignee" at bounding box center [621, 450] width 337 height 14
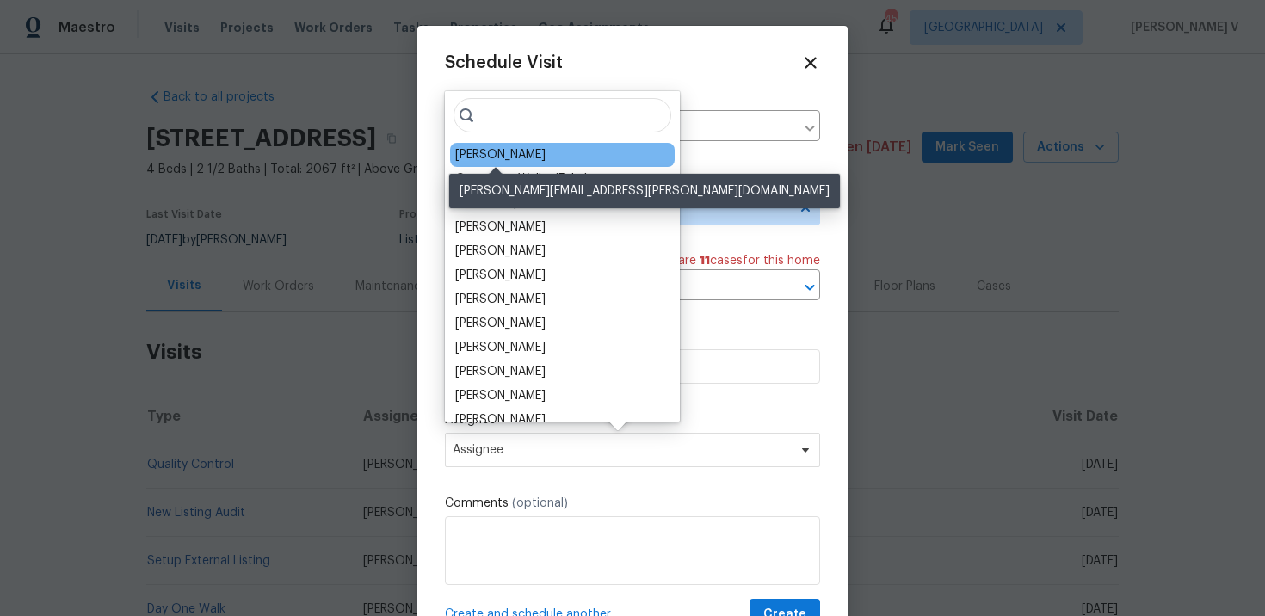
click at [493, 163] on div "Jason Fletcher" at bounding box center [500, 154] width 90 height 17
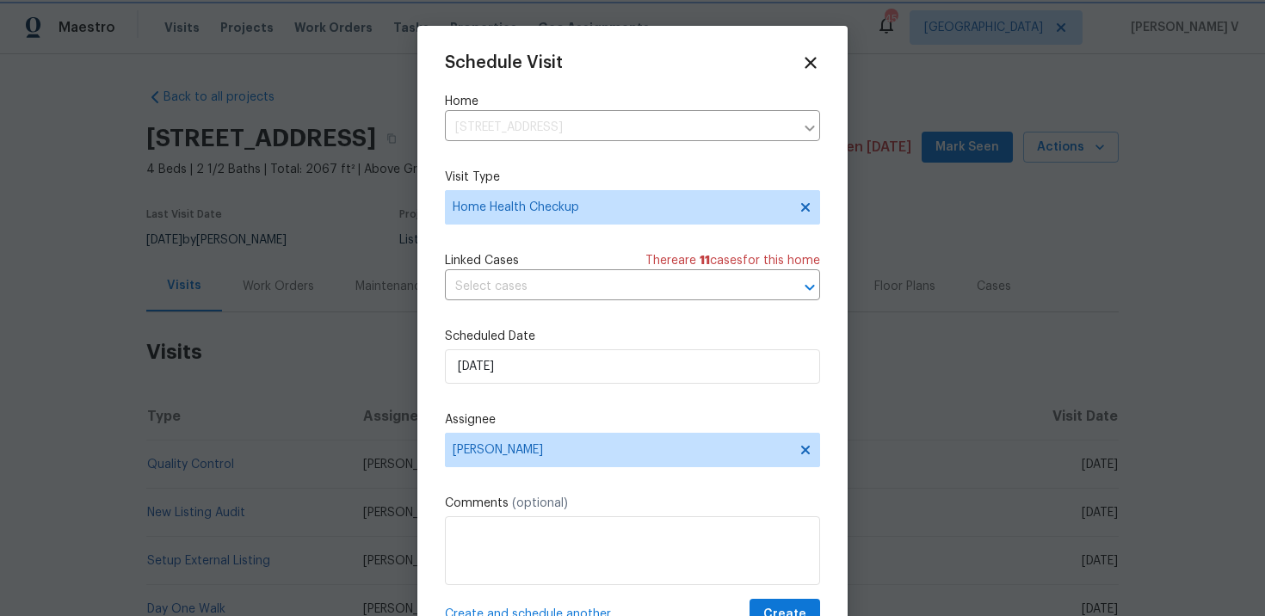
scroll to position [31, 0]
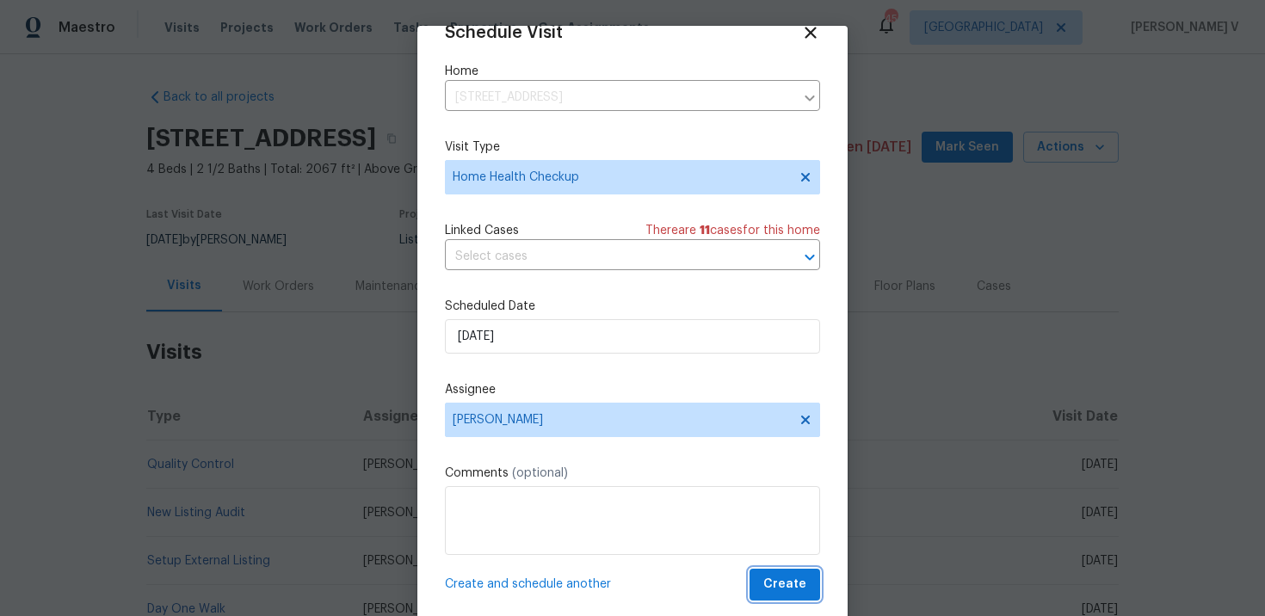
click at [793, 579] on span "Create" at bounding box center [784, 585] width 43 height 22
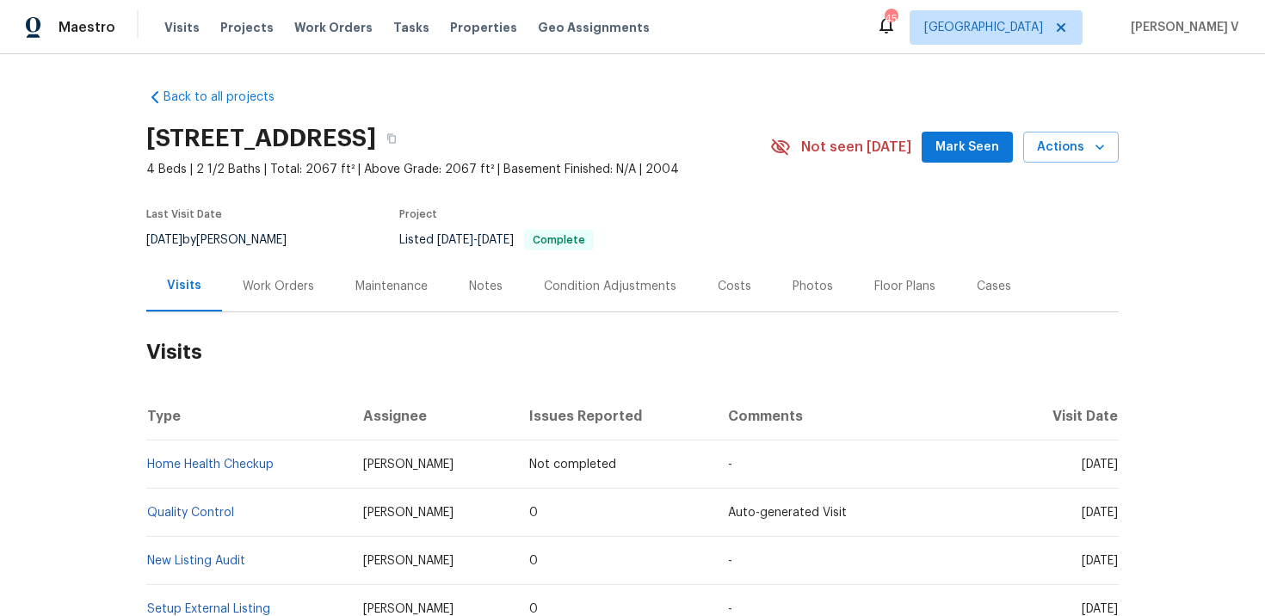
click at [287, 466] on td "Home Health Checkup" at bounding box center [247, 465] width 203 height 48
copy link "Home Health Checkup"
click at [318, 34] on span "Work Orders" at bounding box center [333, 27] width 78 height 17
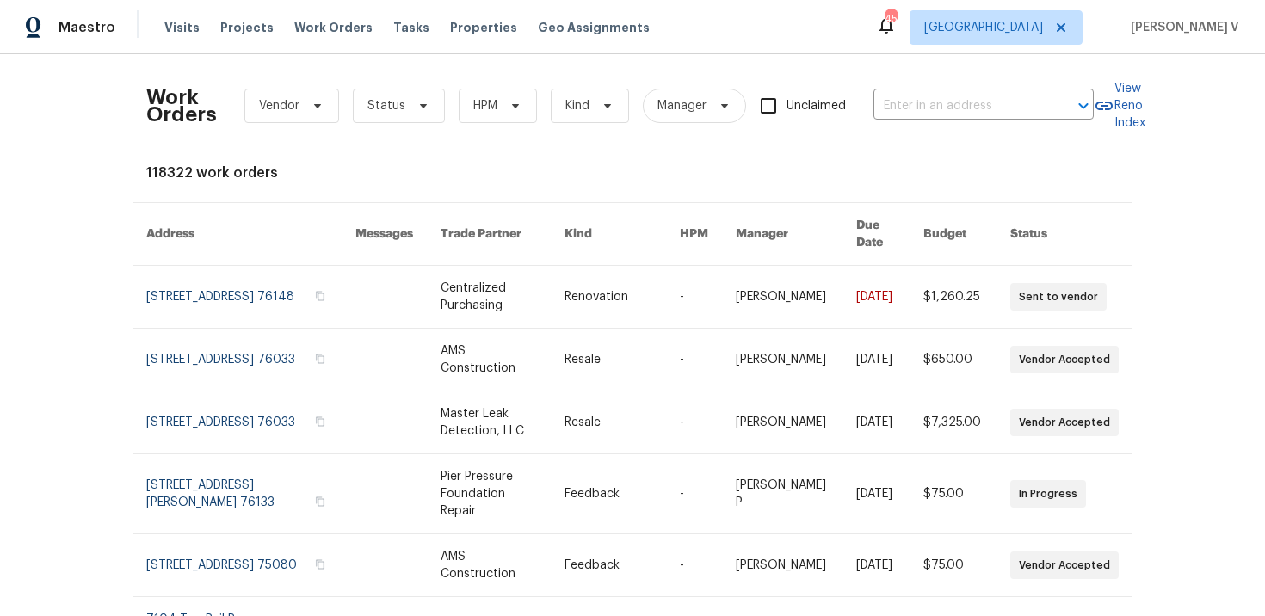
click at [948, 121] on div "Work Orders Vendor Status HPM Kind Manager Unclaimed ​" at bounding box center [619, 106] width 947 height 76
click at [941, 102] on input "text" at bounding box center [959, 106] width 172 height 27
paste input "9010 Bald Cypress St Forney, TX 75126"
type input "9010 Bald Cypress St Forney, TX 75126"
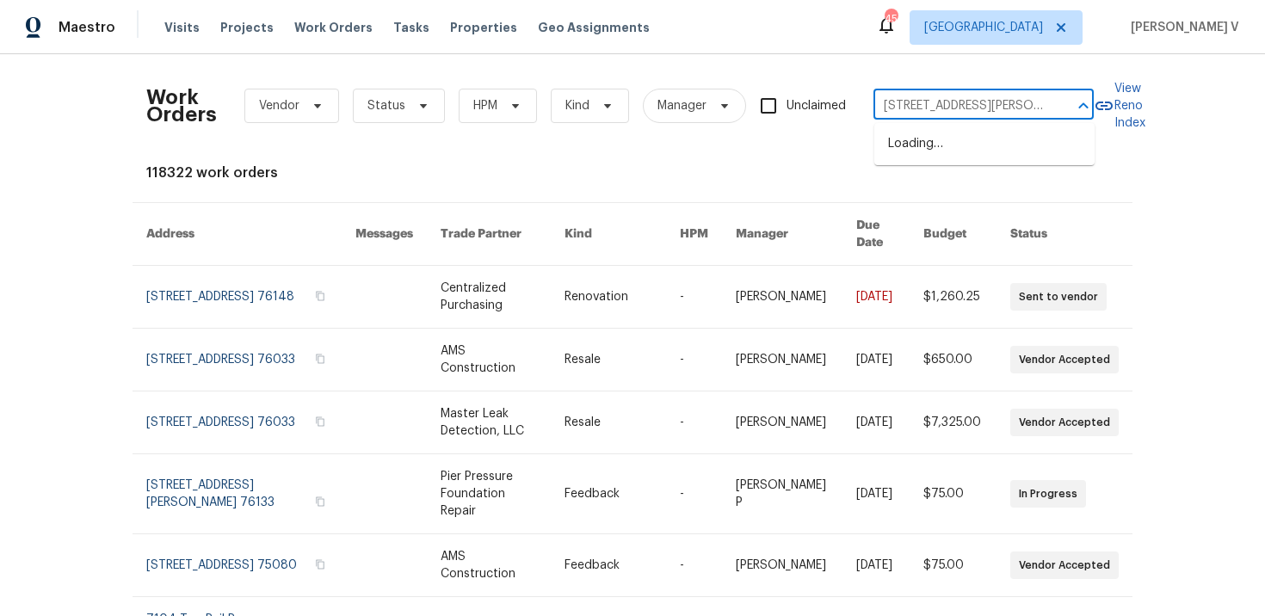
scroll to position [0, 55]
click at [950, 149] on li "9010 Bald Cypress St, Forney, TX 75126" at bounding box center [984, 153] width 220 height 46
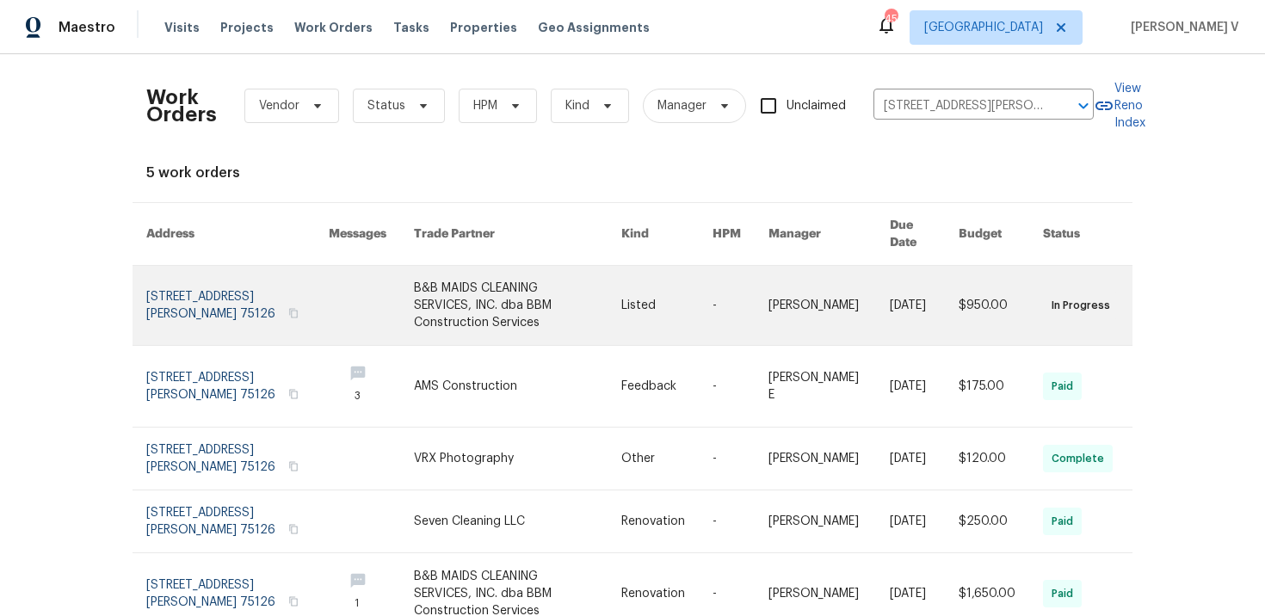
click at [174, 282] on link at bounding box center [237, 305] width 182 height 79
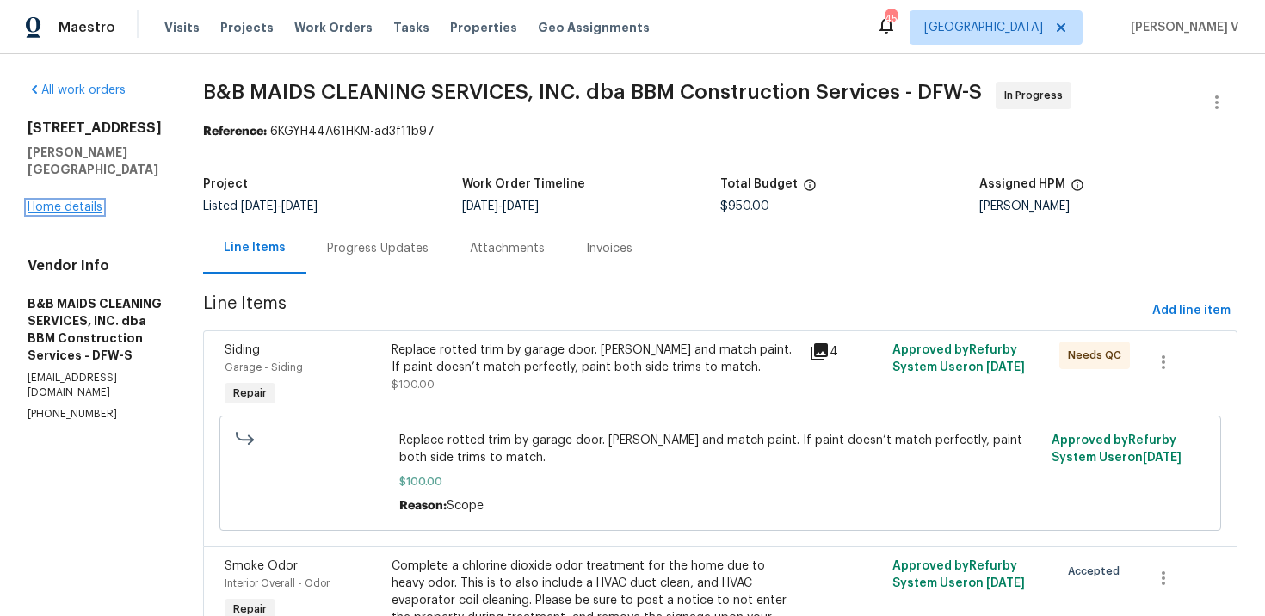
click at [70, 201] on link "Home details" at bounding box center [65, 207] width 75 height 12
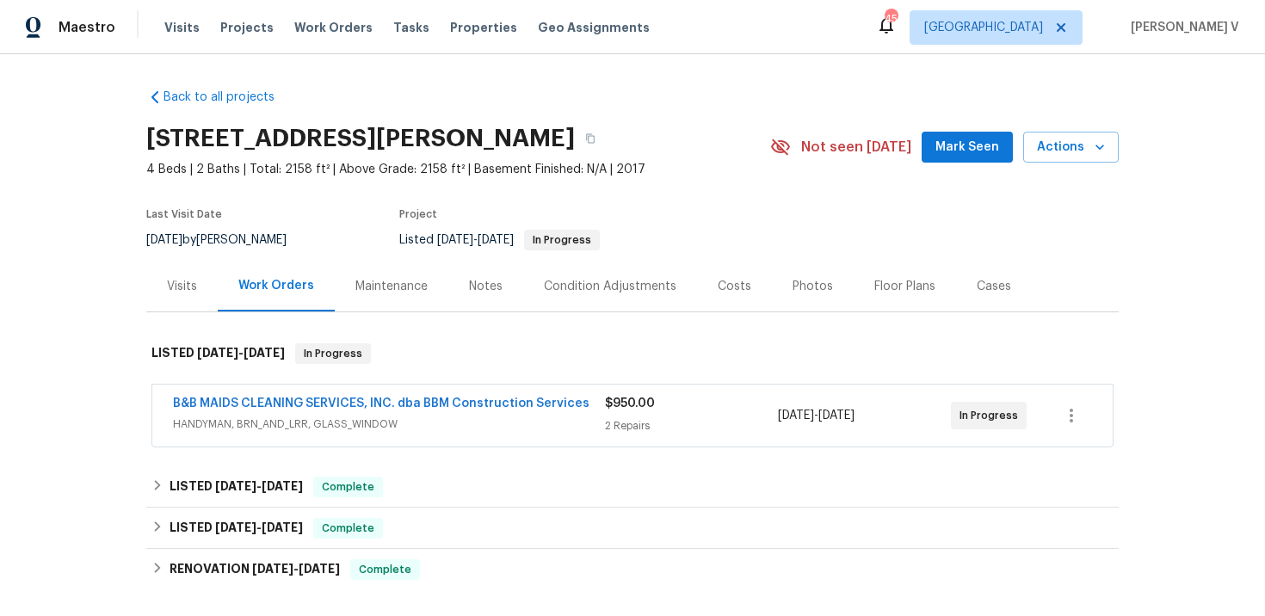
click at [182, 298] on div "Visits" at bounding box center [181, 286] width 71 height 51
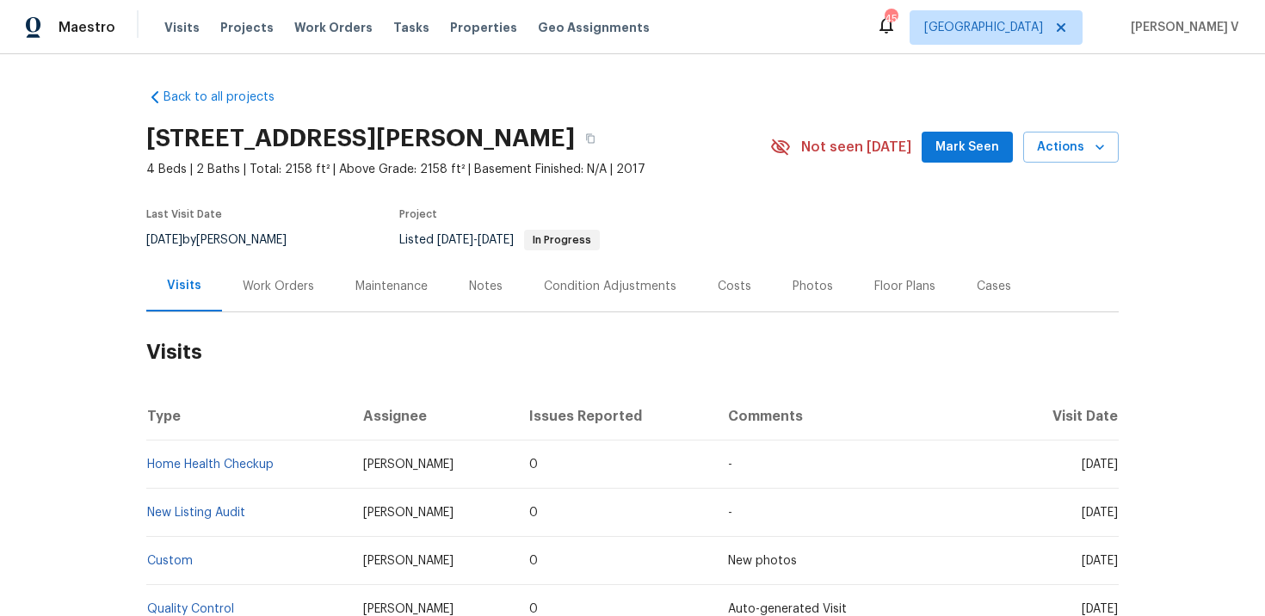
scroll to position [27, 0]
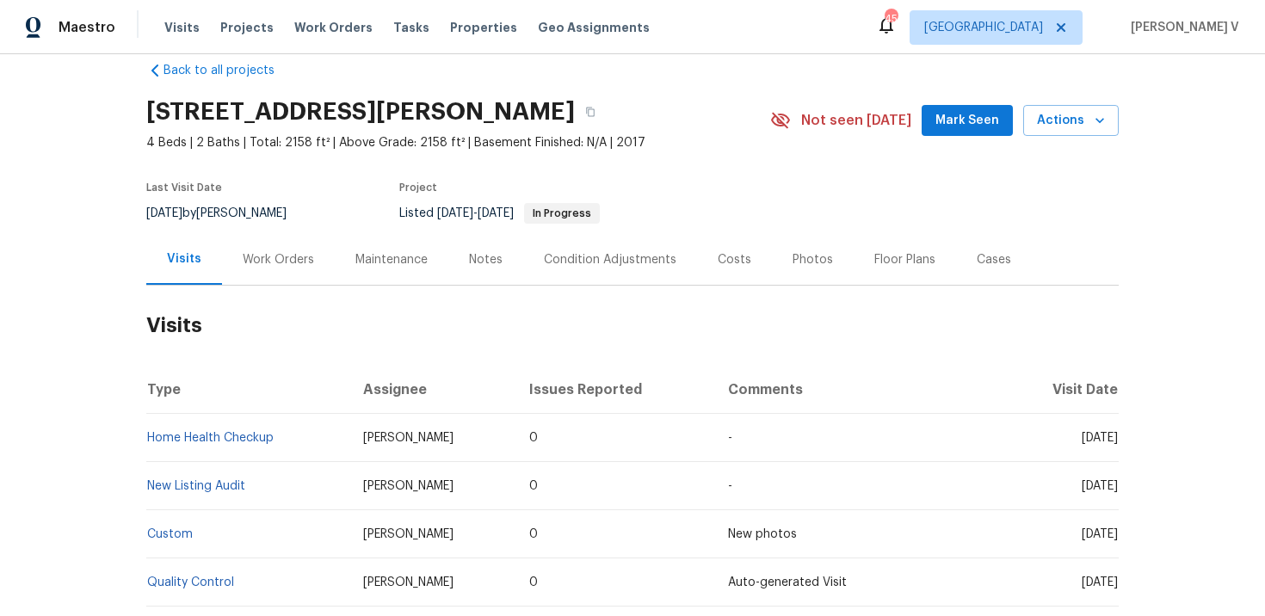
click at [310, 439] on td "Home Health Checkup" at bounding box center [247, 438] width 203 height 48
click at [356, 24] on div "Visits Projects Work Orders Tasks Properties Geo Assignments" at bounding box center [417, 27] width 506 height 34
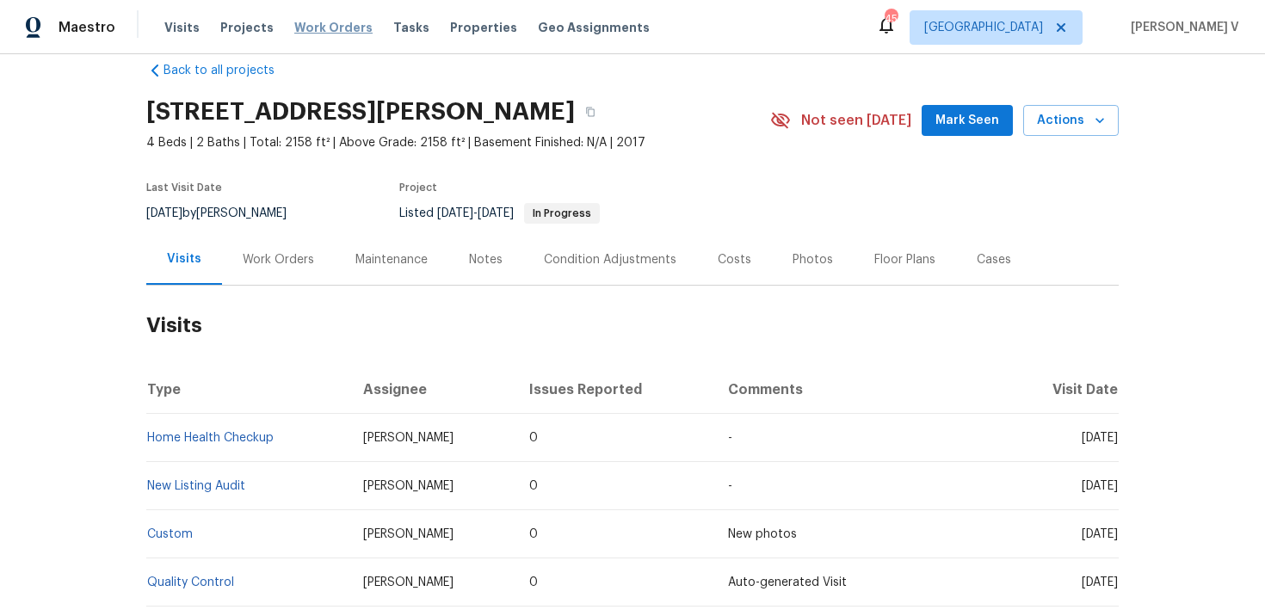
click at [335, 28] on span "Work Orders" at bounding box center [333, 27] width 78 height 17
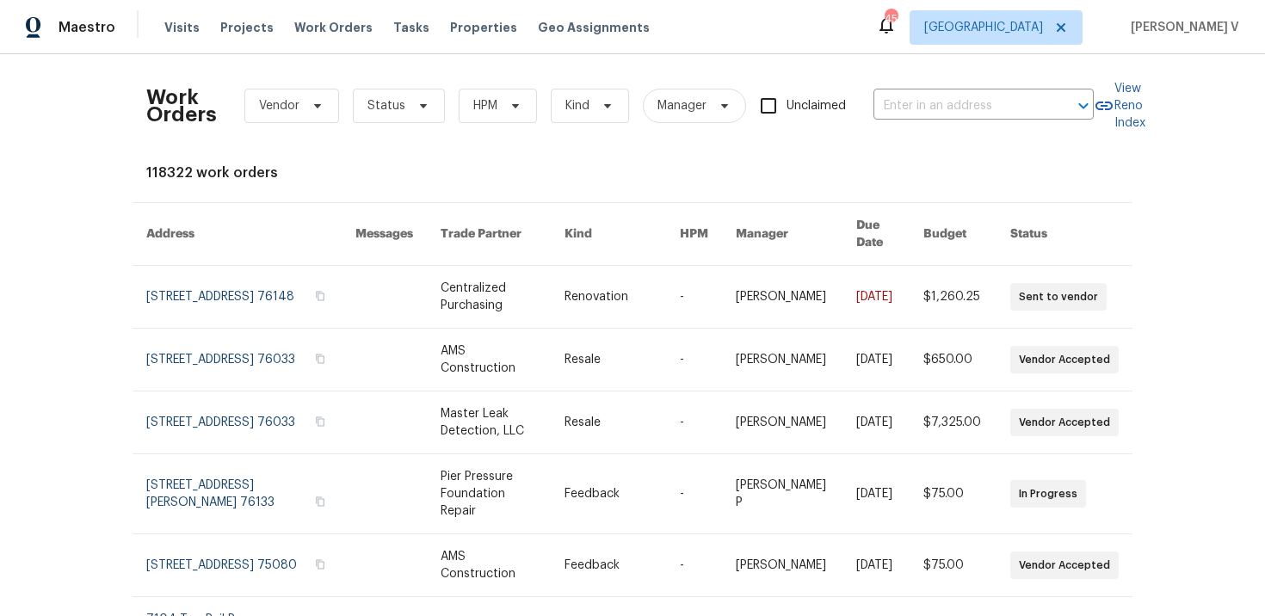
click at [929, 91] on div "Work Orders Vendor Status HPM Kind Manager Unclaimed ​" at bounding box center [619, 106] width 947 height 76
click at [930, 96] on input "text" at bounding box center [959, 106] width 172 height 27
paste input "802 Appalachian Dr Wylie, TX 75098"
type input "802 Appalachian Dr Wylie, TX 75098"
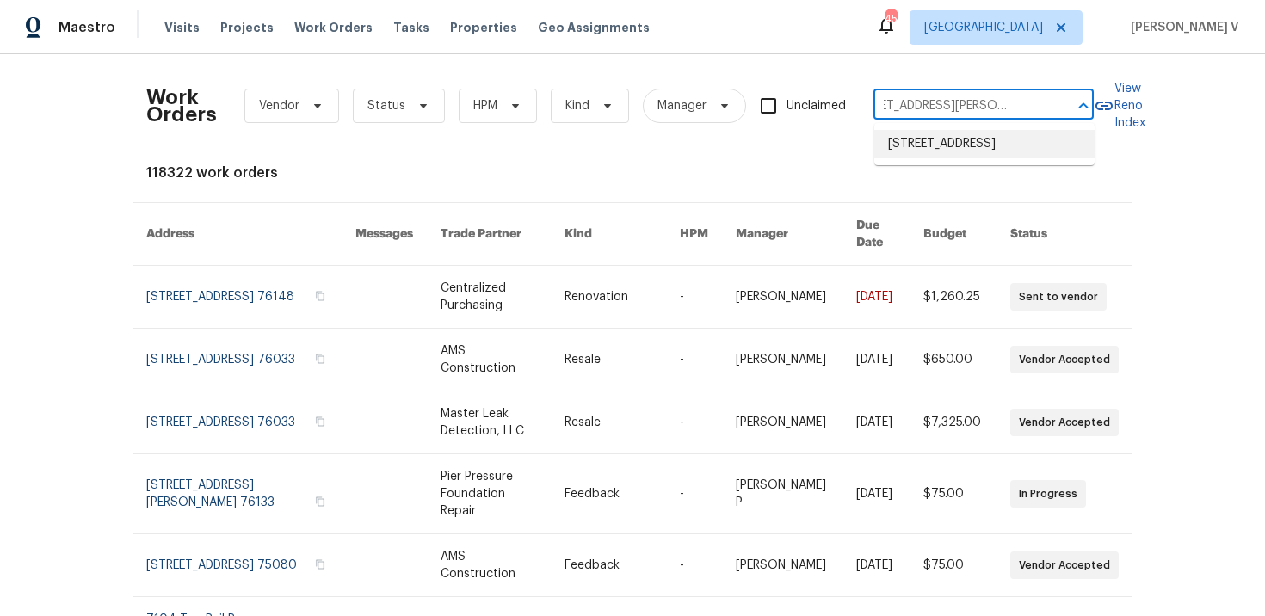
click at [928, 136] on li "802 Appalachian Dr, Wylie, TX 75098" at bounding box center [984, 144] width 220 height 28
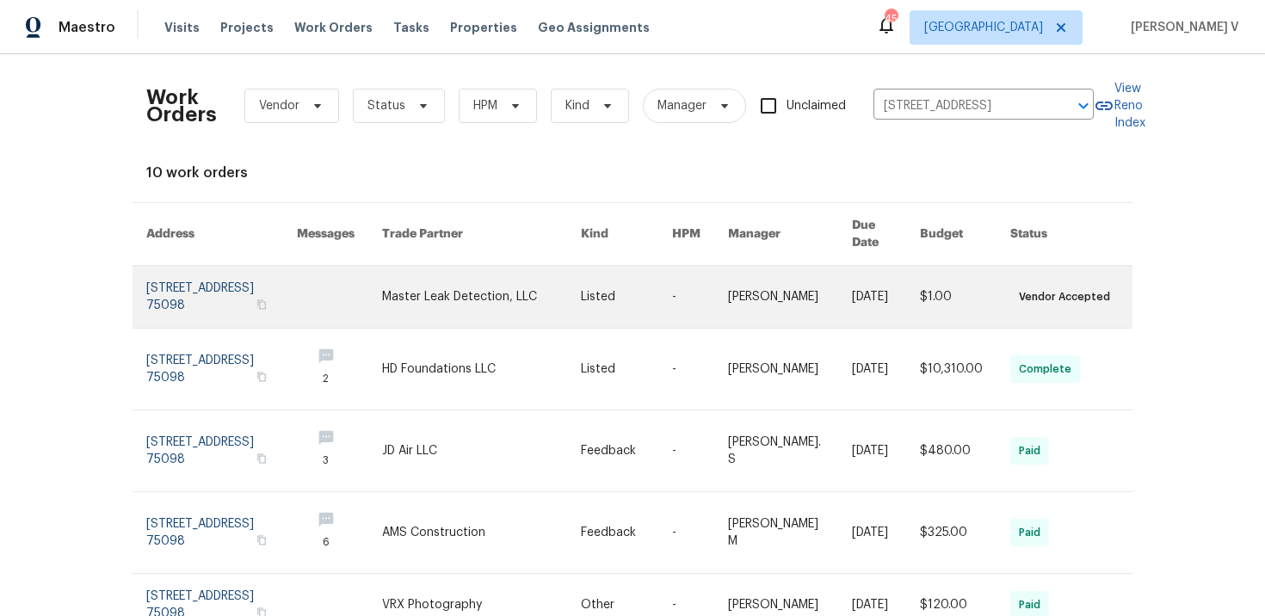
click at [153, 277] on link at bounding box center [221, 297] width 151 height 62
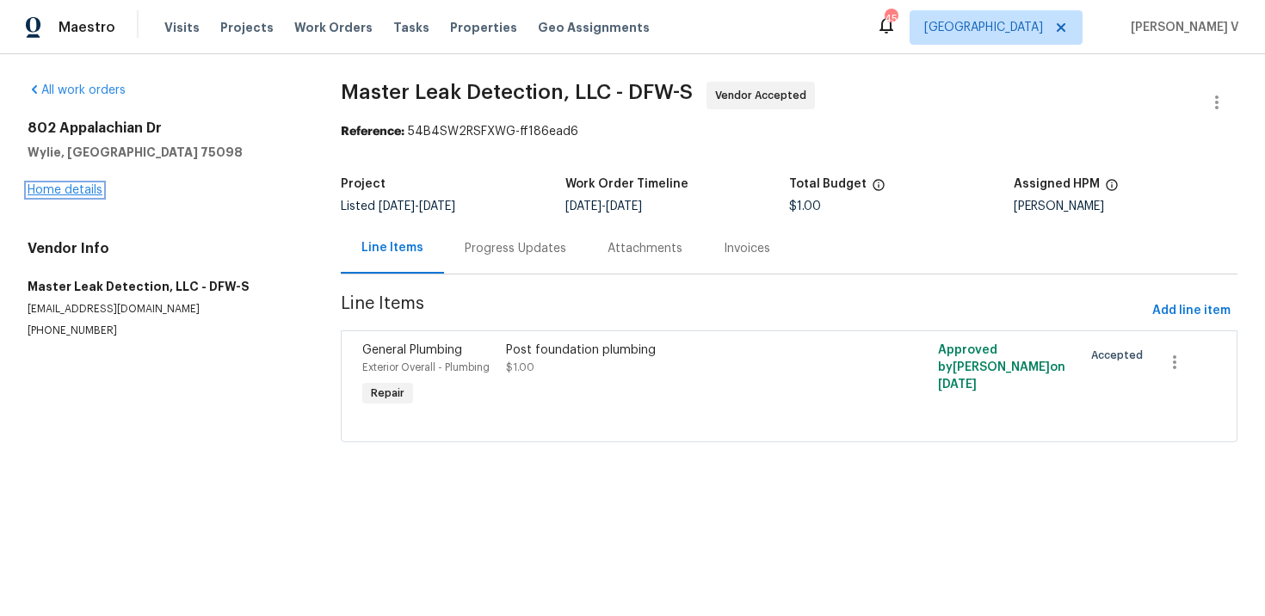
click at [87, 189] on link "Home details" at bounding box center [65, 190] width 75 height 12
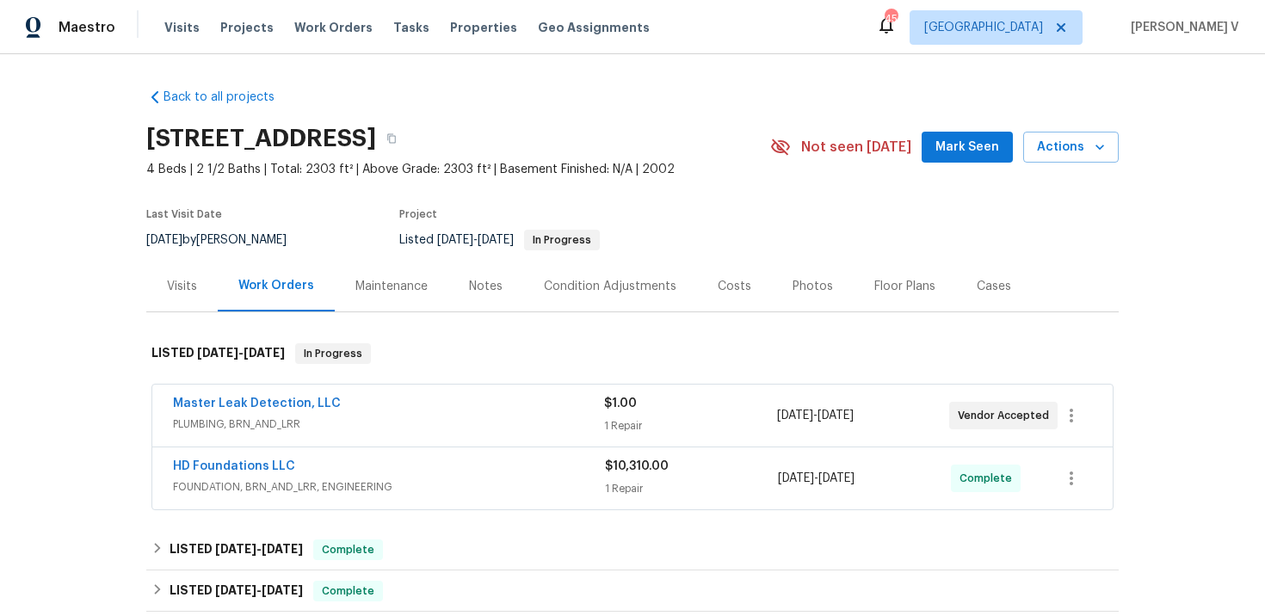
click at [201, 287] on div "Visits" at bounding box center [181, 286] width 71 height 51
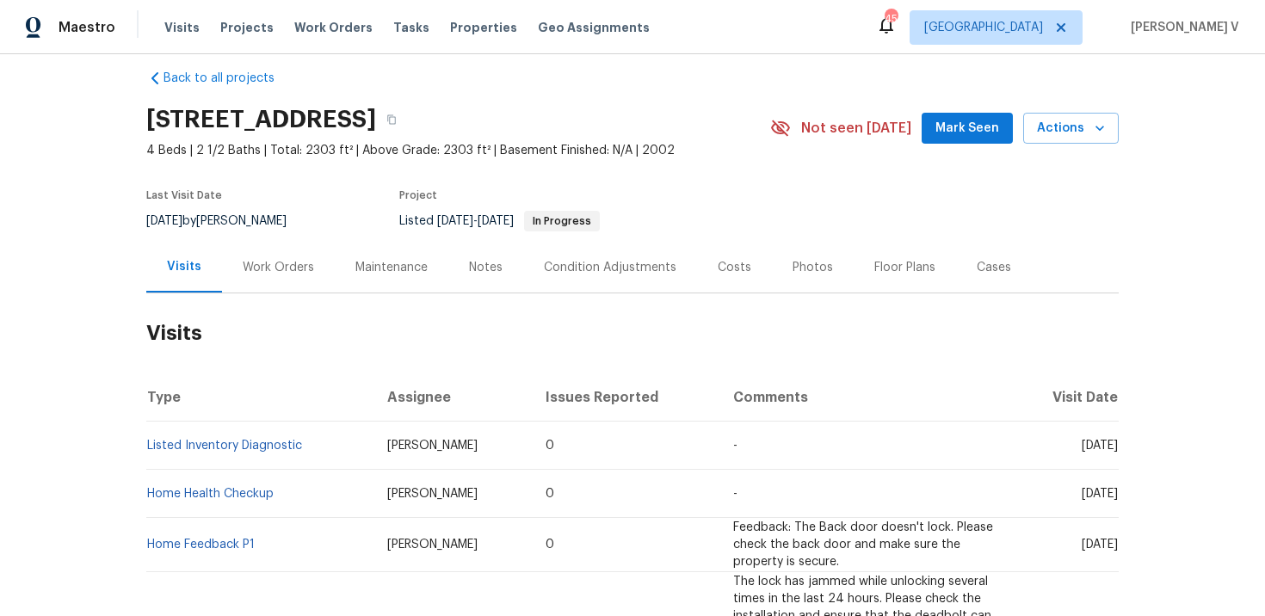
scroll to position [22, 0]
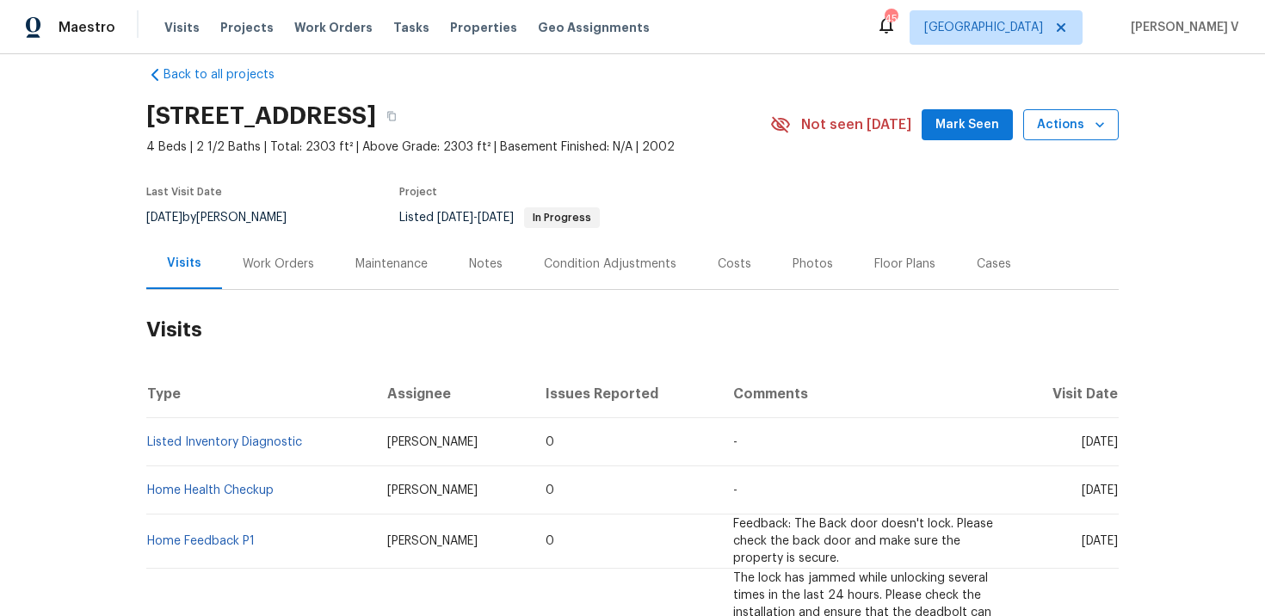
click at [1071, 114] on span "Actions" at bounding box center [1071, 125] width 68 height 22
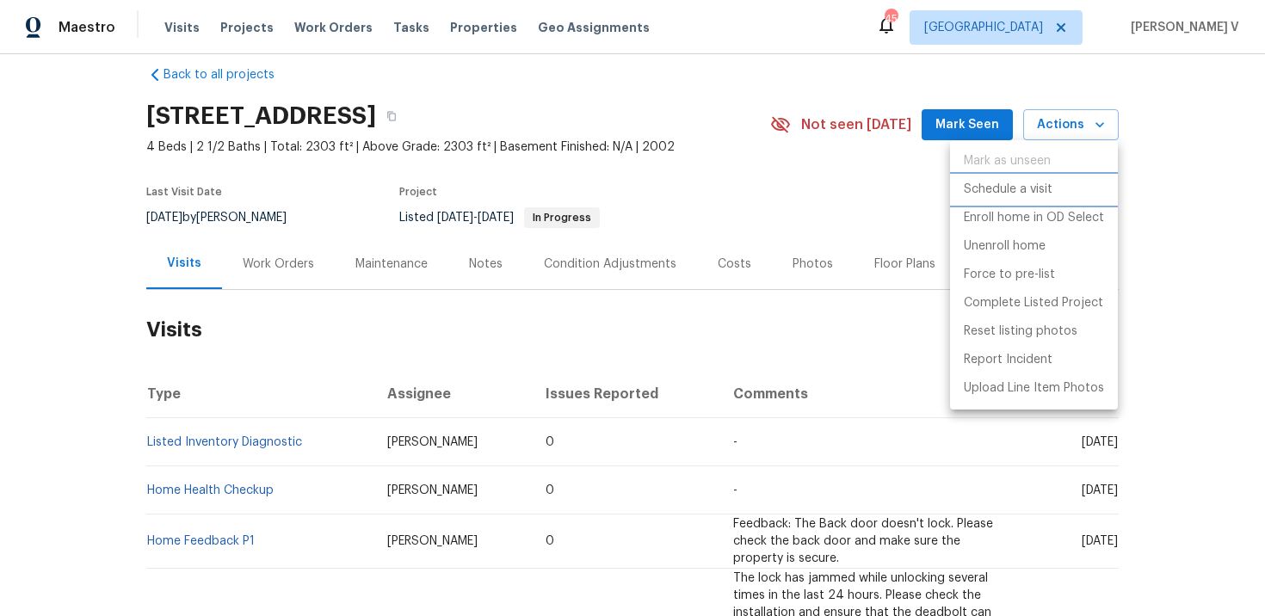
click at [968, 182] on p "Schedule a visit" at bounding box center [1008, 190] width 89 height 18
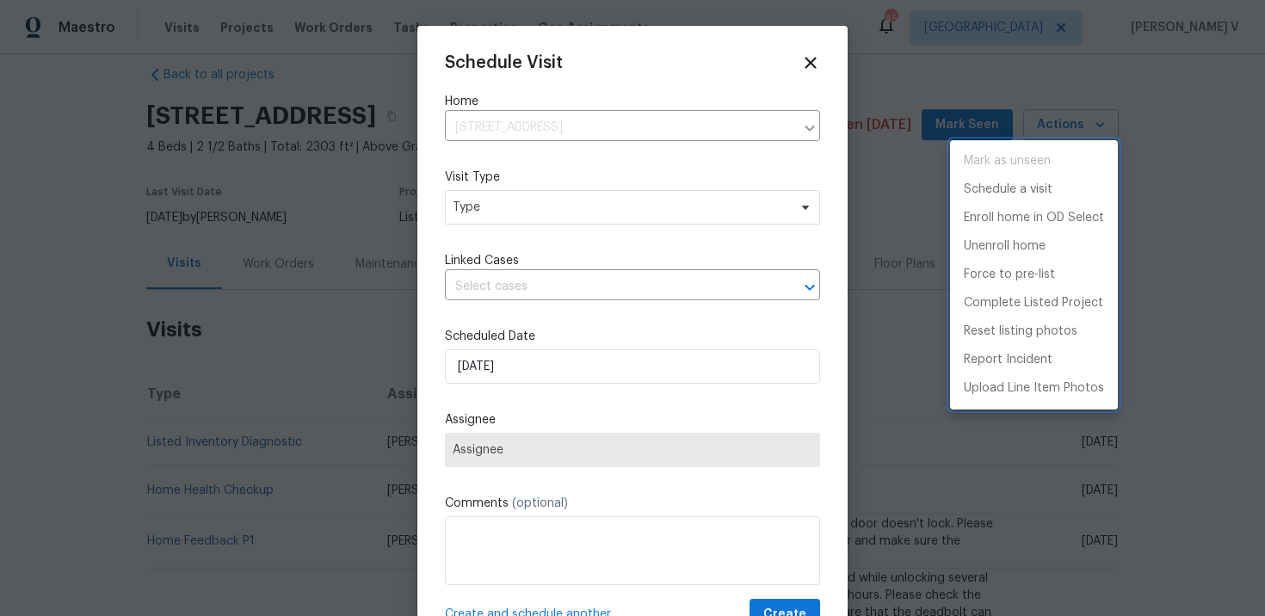
click at [582, 213] on div at bounding box center [632, 308] width 1265 height 616
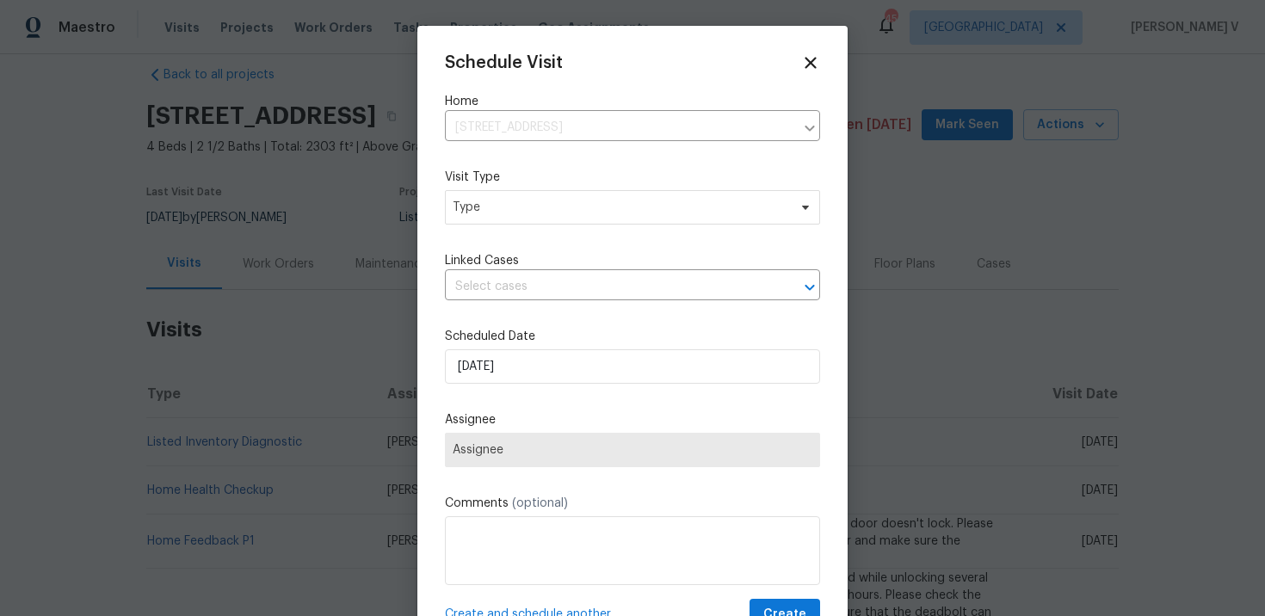
click at [582, 213] on div "Mark as unseen Schedule a visit Enroll home in OD Select Unenroll home Force to…" at bounding box center [632, 308] width 1265 height 616
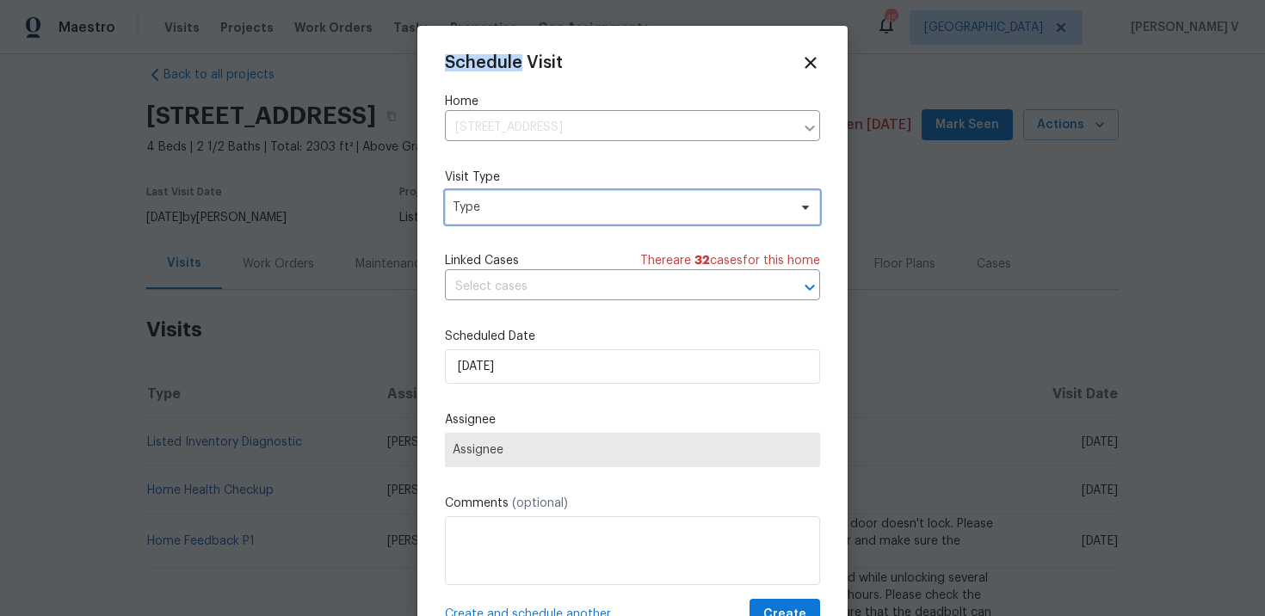
click at [582, 213] on span "Type" at bounding box center [620, 207] width 335 height 17
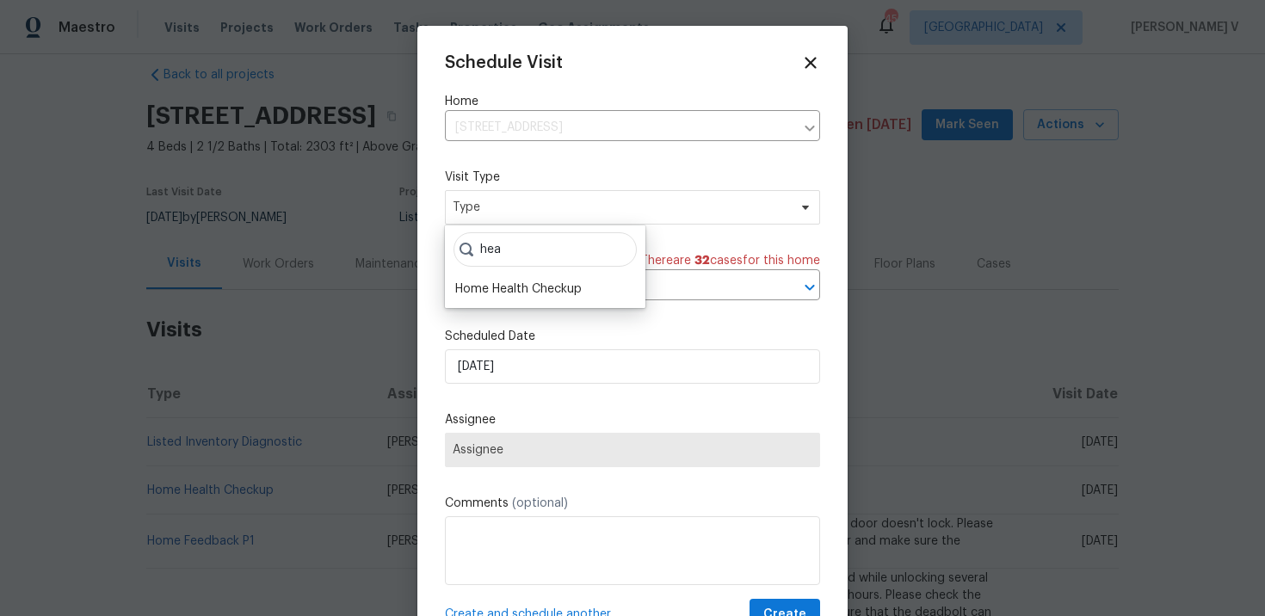
type input "hea"
click at [559, 301] on div "hea Home Health Checkup" at bounding box center [545, 266] width 201 height 83
click at [525, 284] on div "Home Health Checkup" at bounding box center [518, 289] width 127 height 17
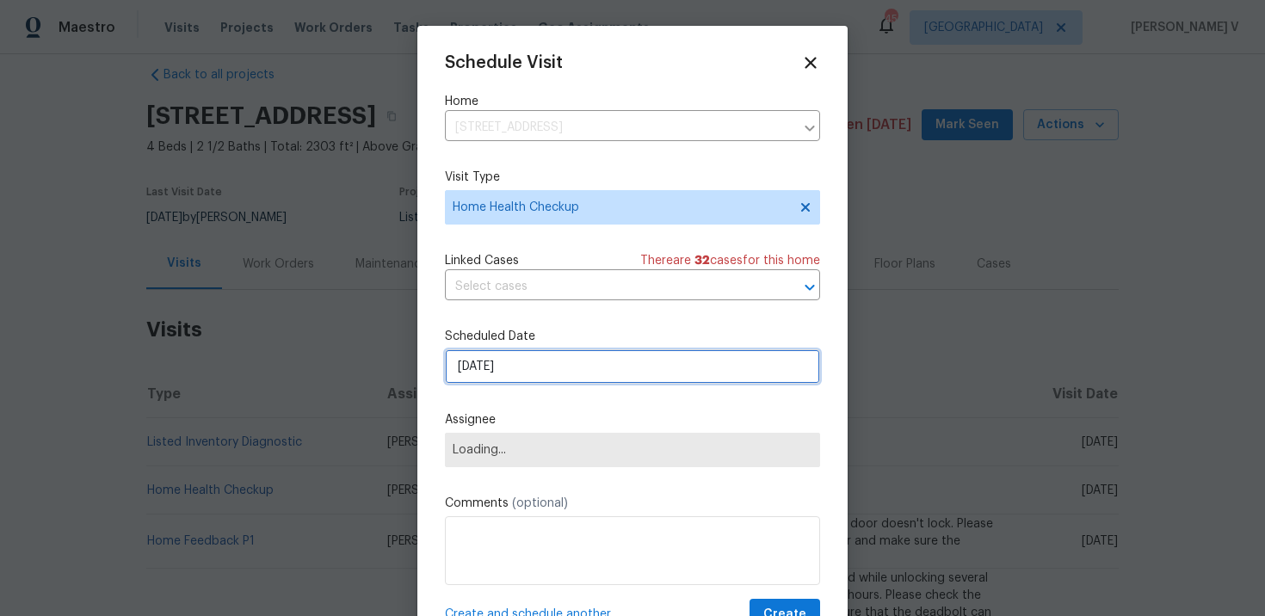
click at [503, 361] on input "02/10/2025" at bounding box center [632, 366] width 375 height 34
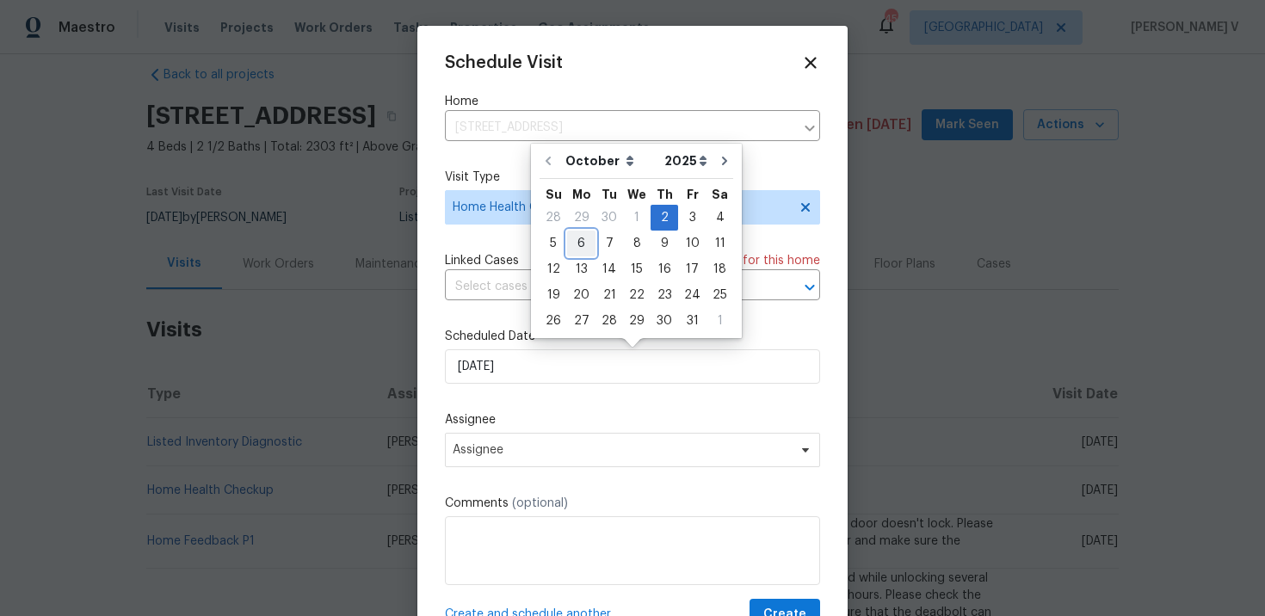
click at [577, 244] on div "6" at bounding box center [581, 243] width 28 height 24
type input "06/10/2025"
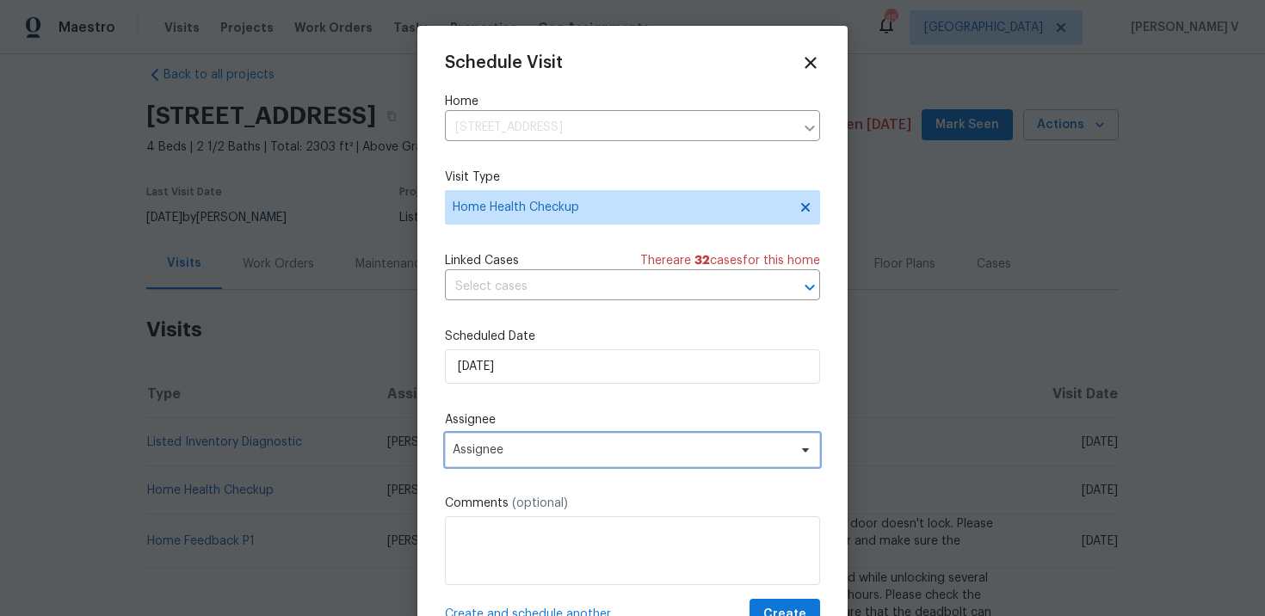
click at [554, 447] on span "Assignee" at bounding box center [621, 450] width 337 height 14
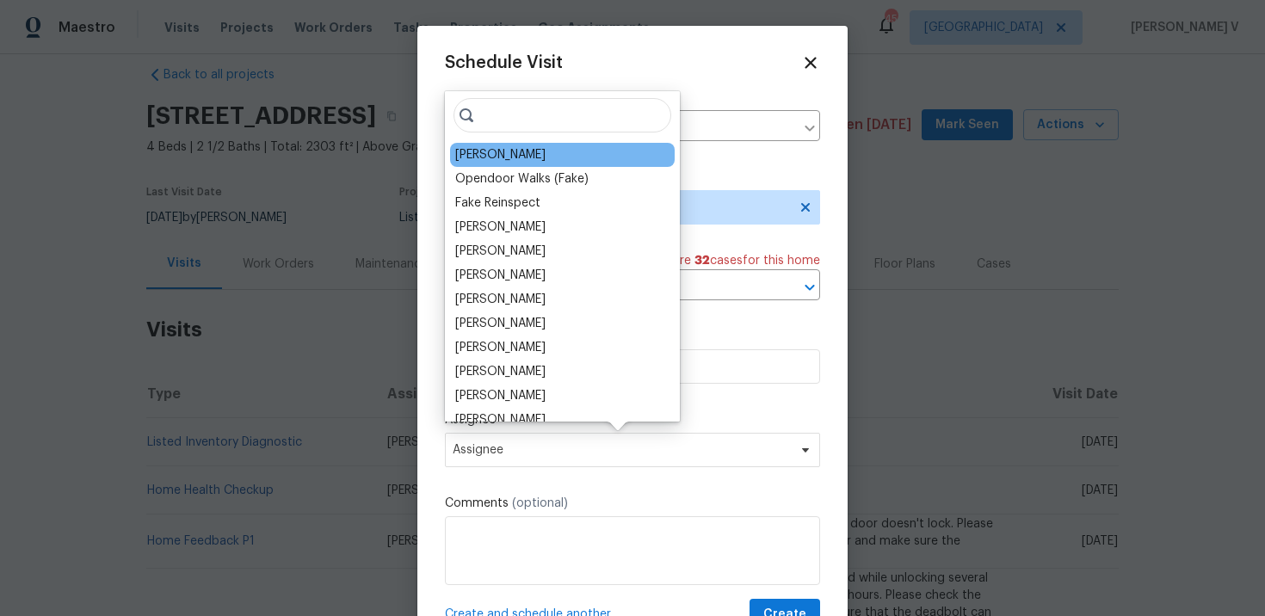
click at [485, 153] on div "Brad Limes" at bounding box center [500, 154] width 90 height 17
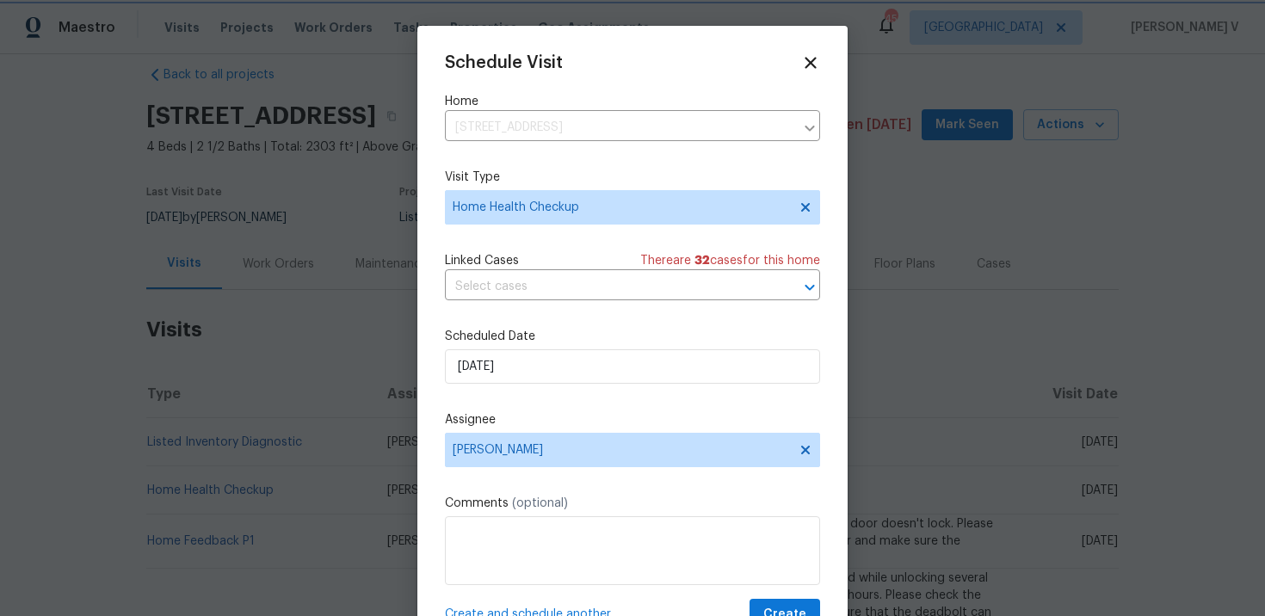
scroll to position [31, 0]
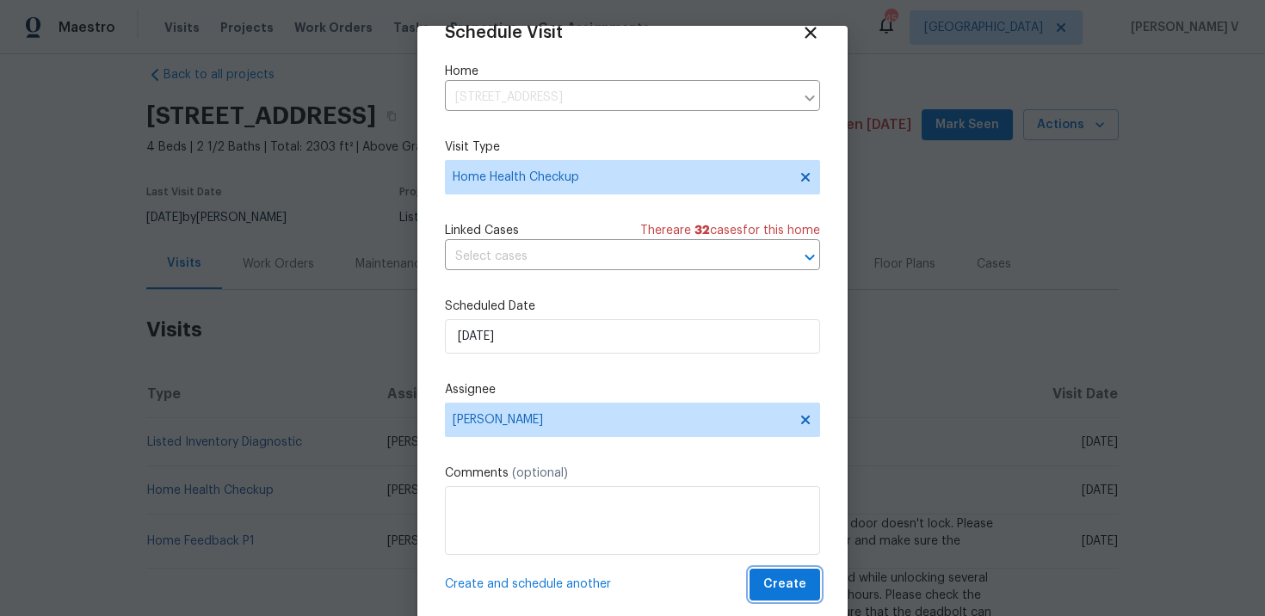
click at [787, 572] on button "Create" at bounding box center [785, 585] width 71 height 32
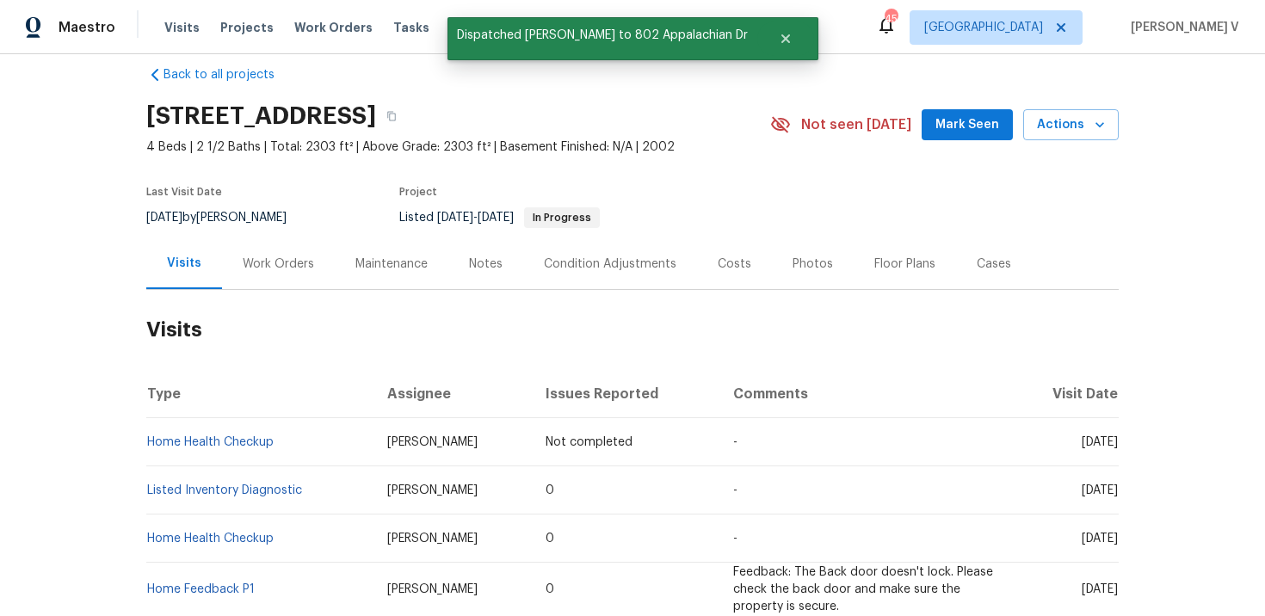
click at [306, 443] on td "Home Health Checkup" at bounding box center [259, 442] width 227 height 48
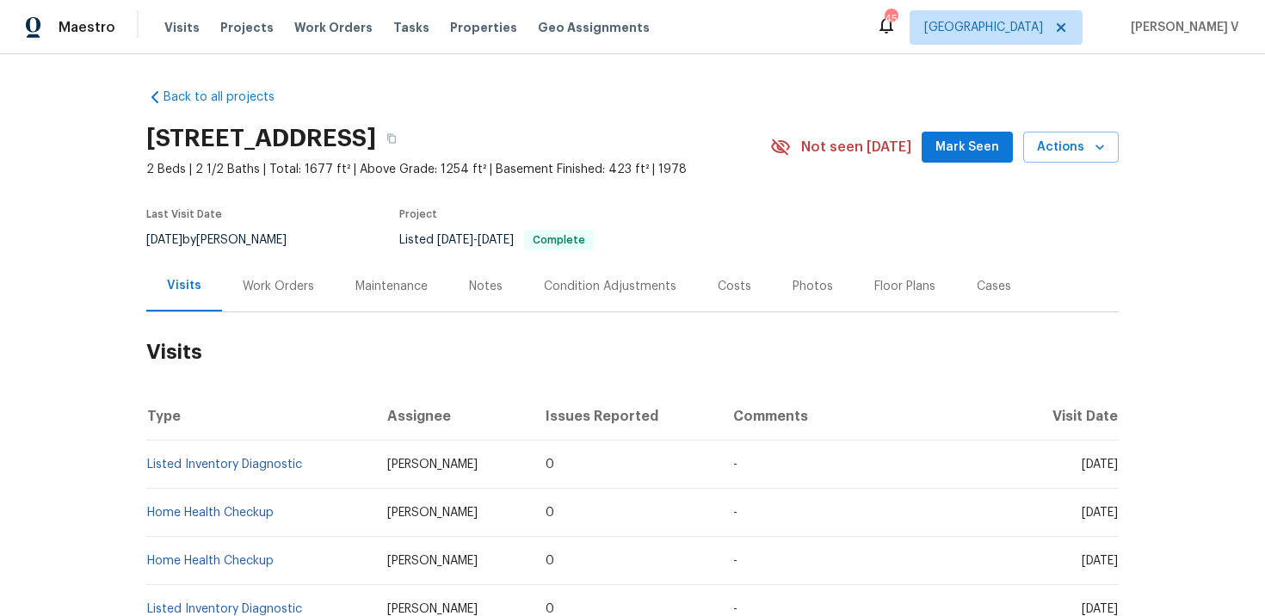
click at [301, 287] on div "Work Orders" at bounding box center [278, 286] width 71 height 17
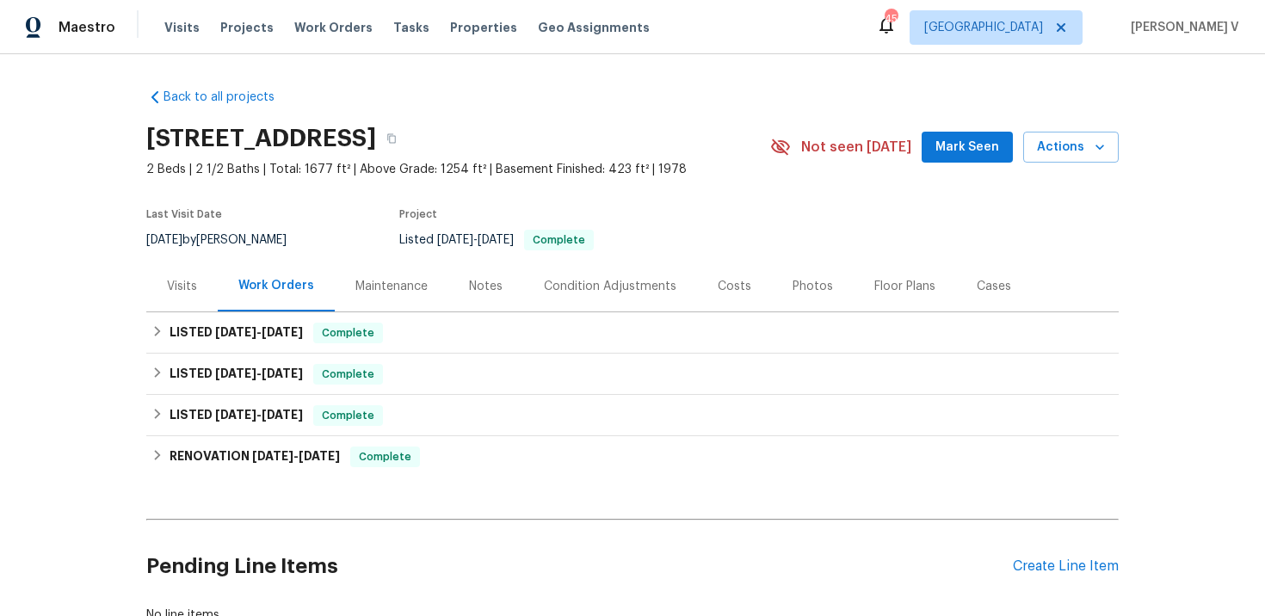
scroll to position [69, 0]
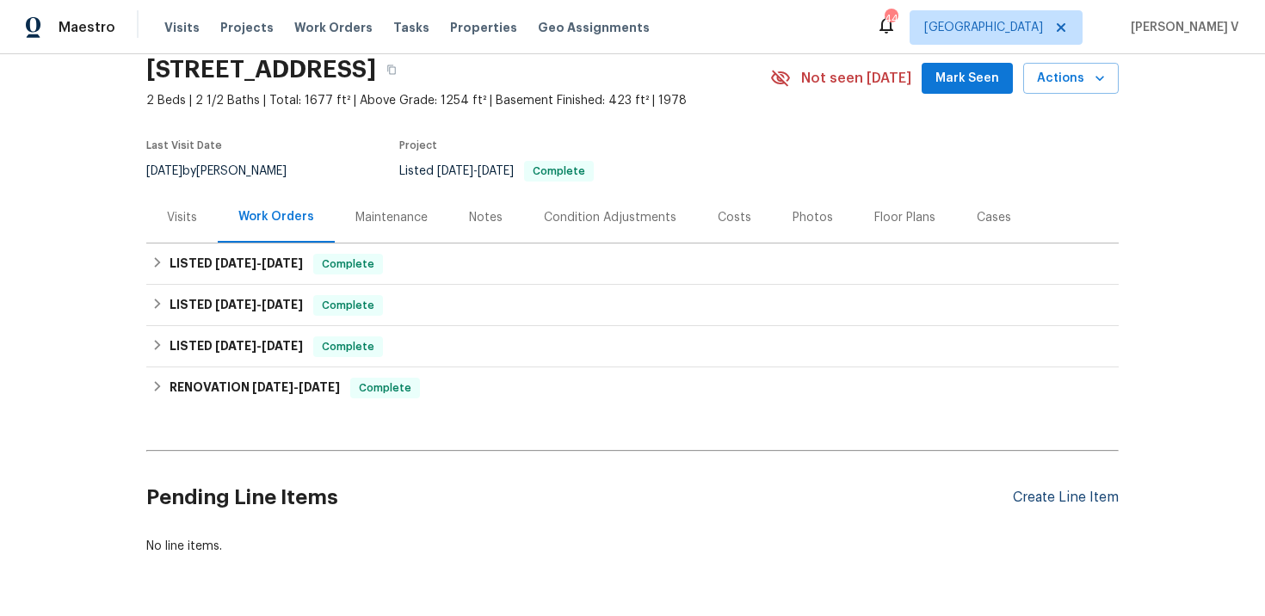
click at [1052, 494] on div "Create Line Item" at bounding box center [1066, 498] width 106 height 16
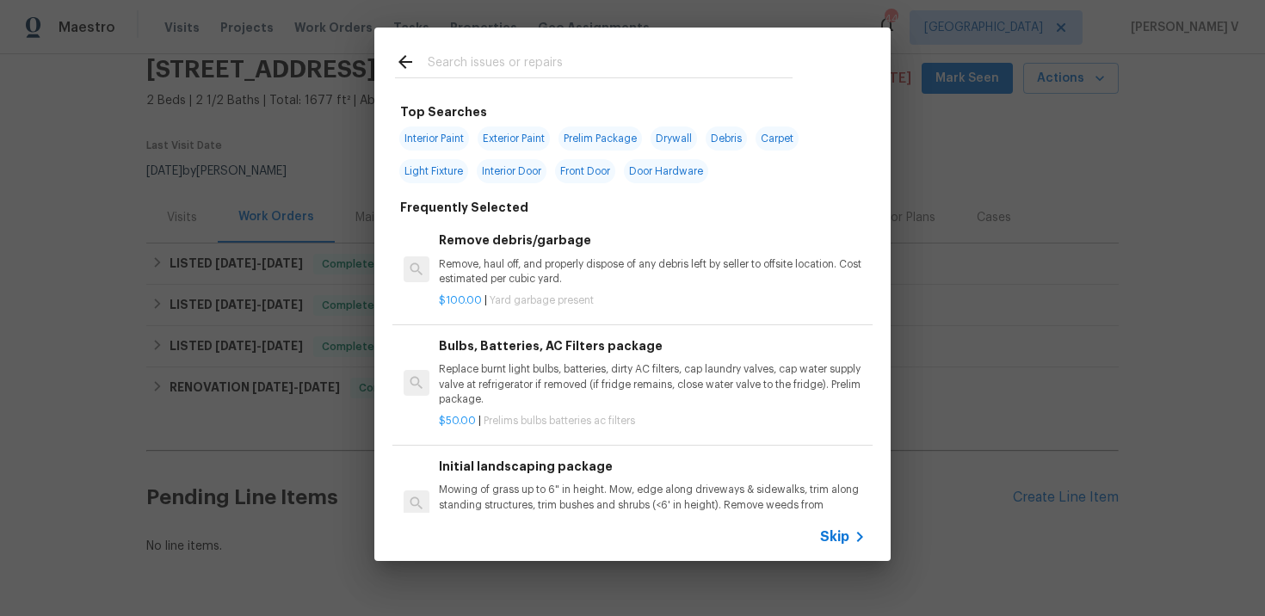
click at [832, 544] on span "Skip" at bounding box center [834, 536] width 29 height 17
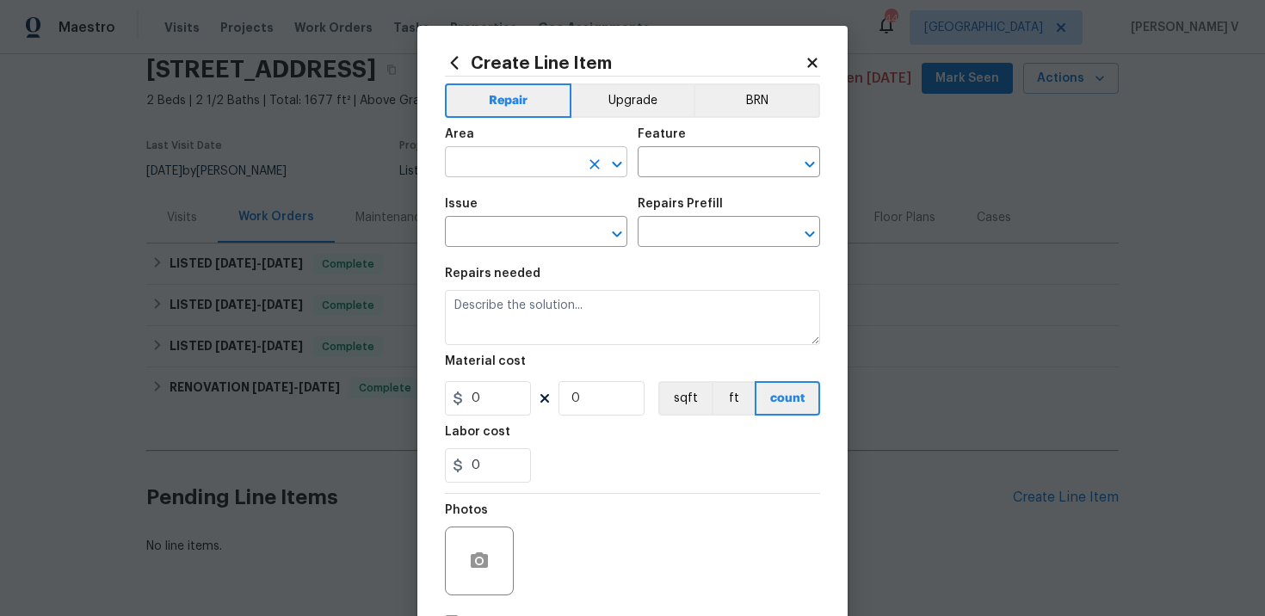
click at [488, 171] on input "text" at bounding box center [512, 164] width 134 height 27
type input "v"
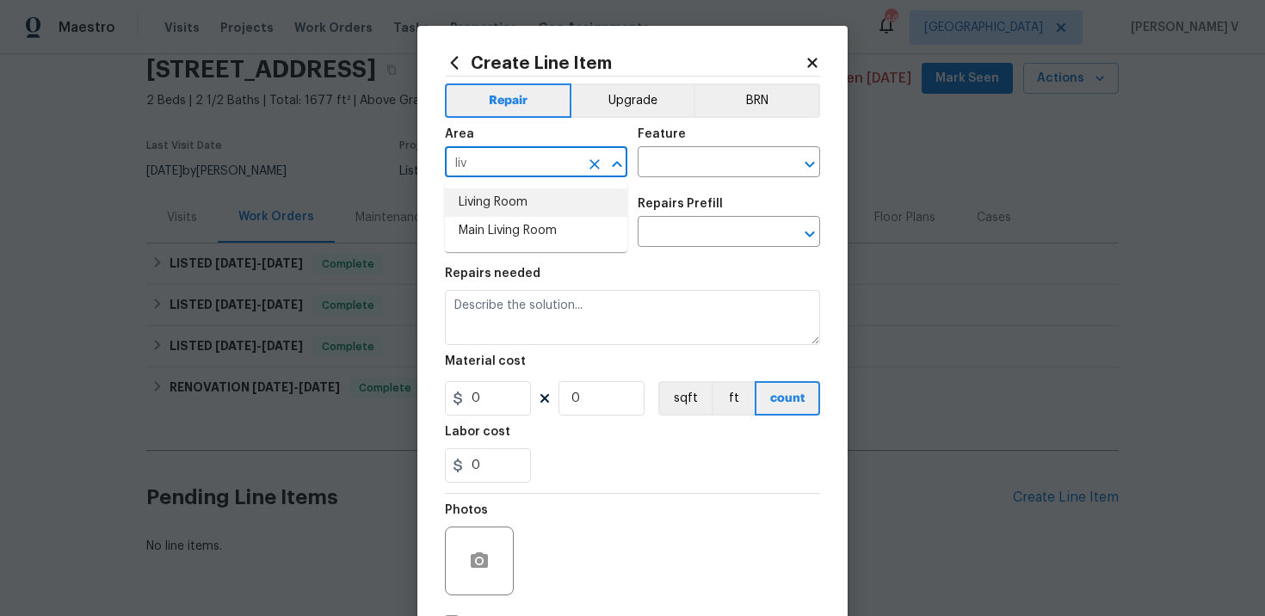
click at [480, 202] on li "Living Room" at bounding box center [536, 202] width 182 height 28
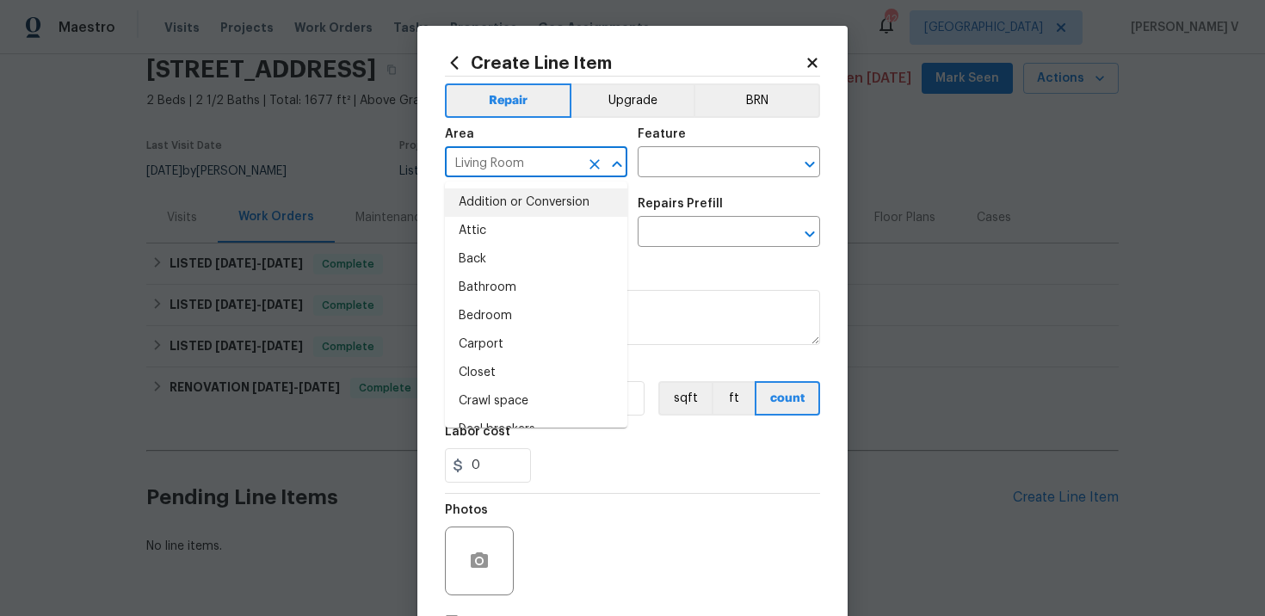
click at [683, 182] on div "Area Living Room ​ Feature ​" at bounding box center [632, 153] width 375 height 70
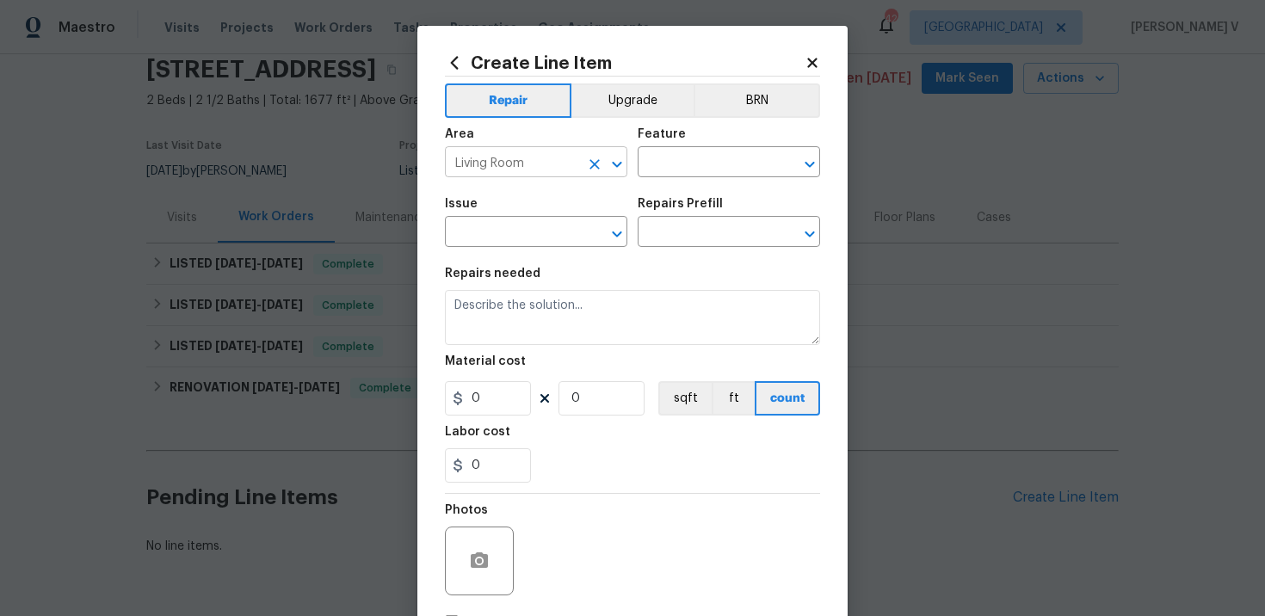
click at [499, 167] on input "Living Room" at bounding box center [512, 164] width 134 height 27
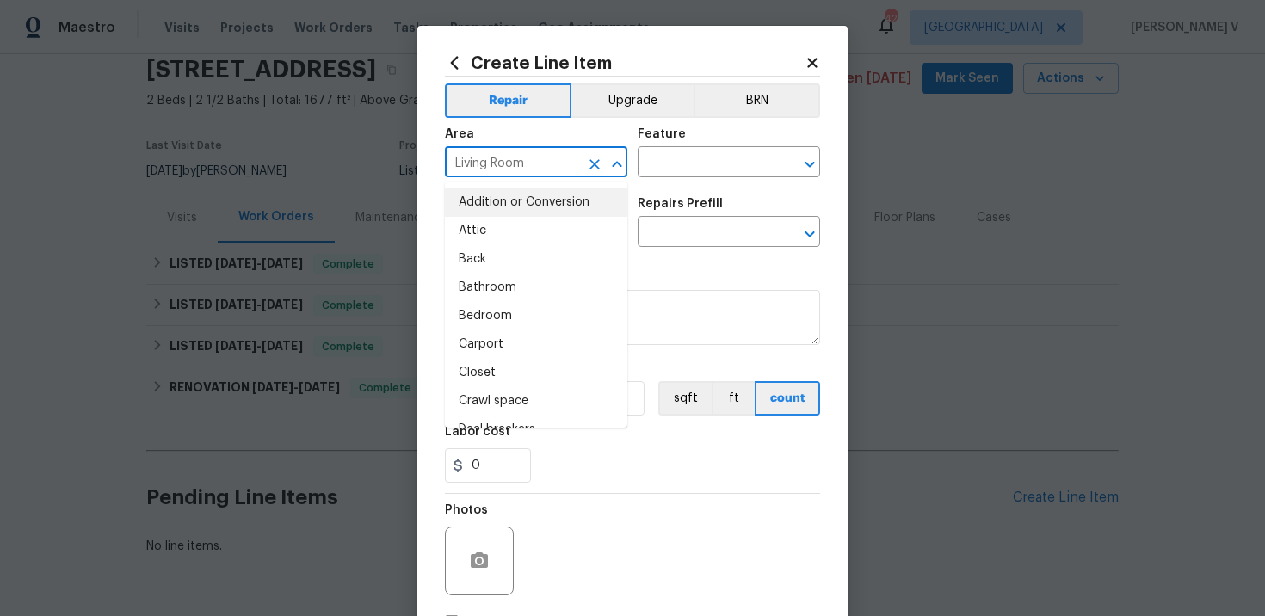
click at [499, 167] on input "Living Room" at bounding box center [512, 164] width 134 height 27
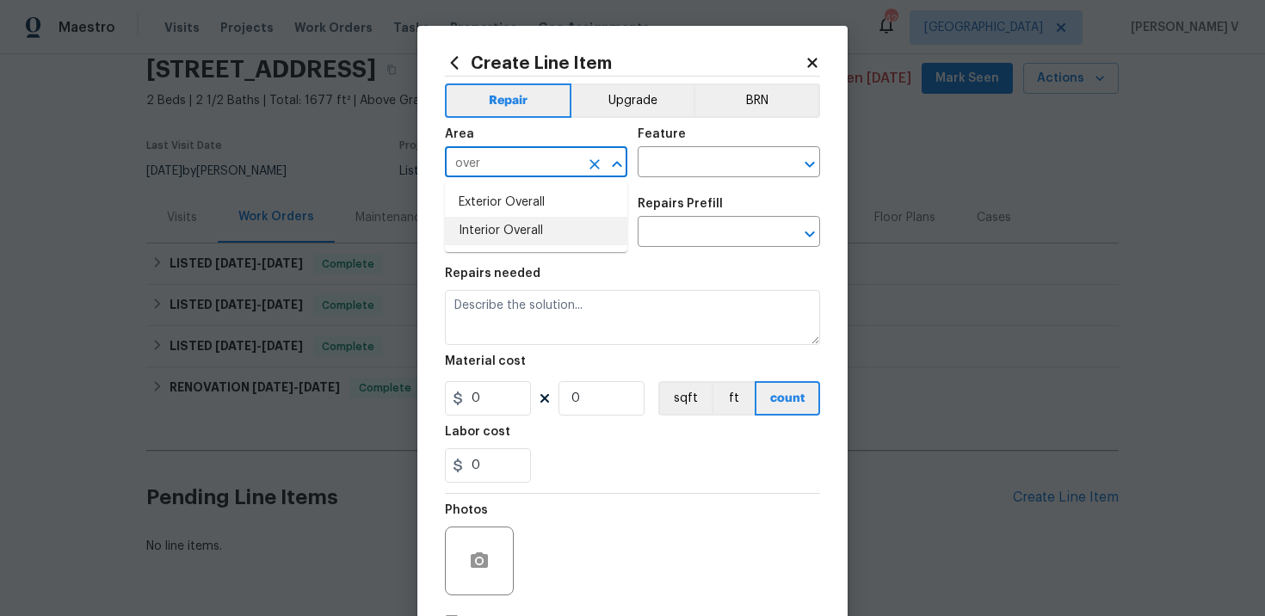
click at [495, 225] on li "Interior Overall" at bounding box center [536, 231] width 182 height 28
type input "Interior Overall"
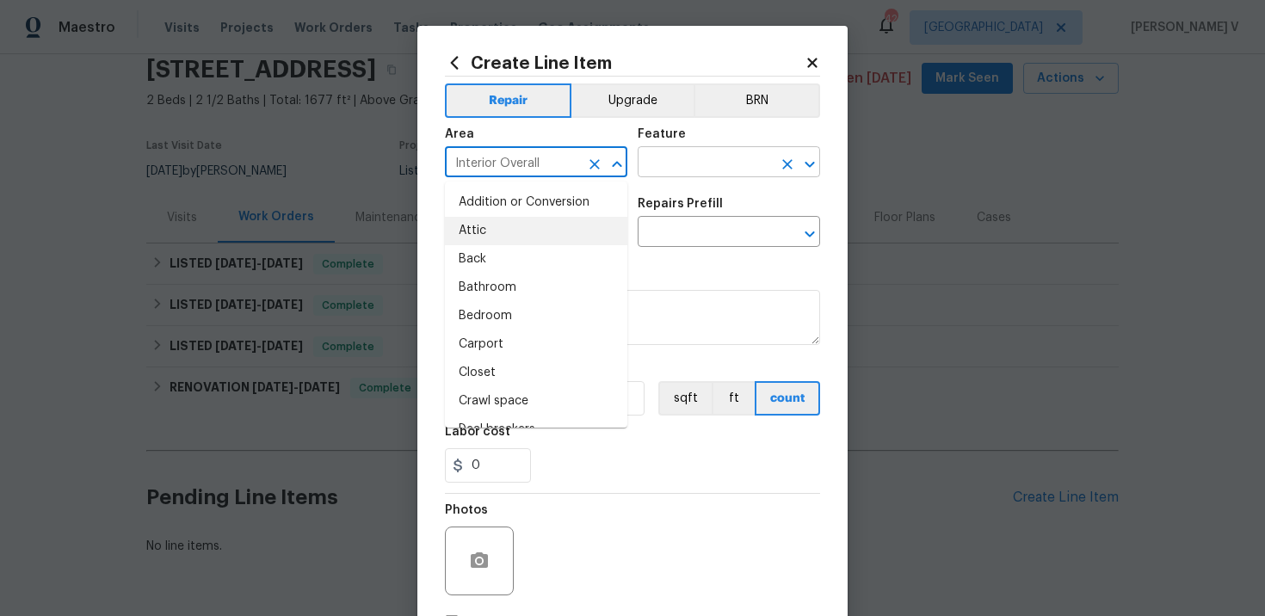
click at [724, 163] on input "text" at bounding box center [705, 164] width 134 height 27
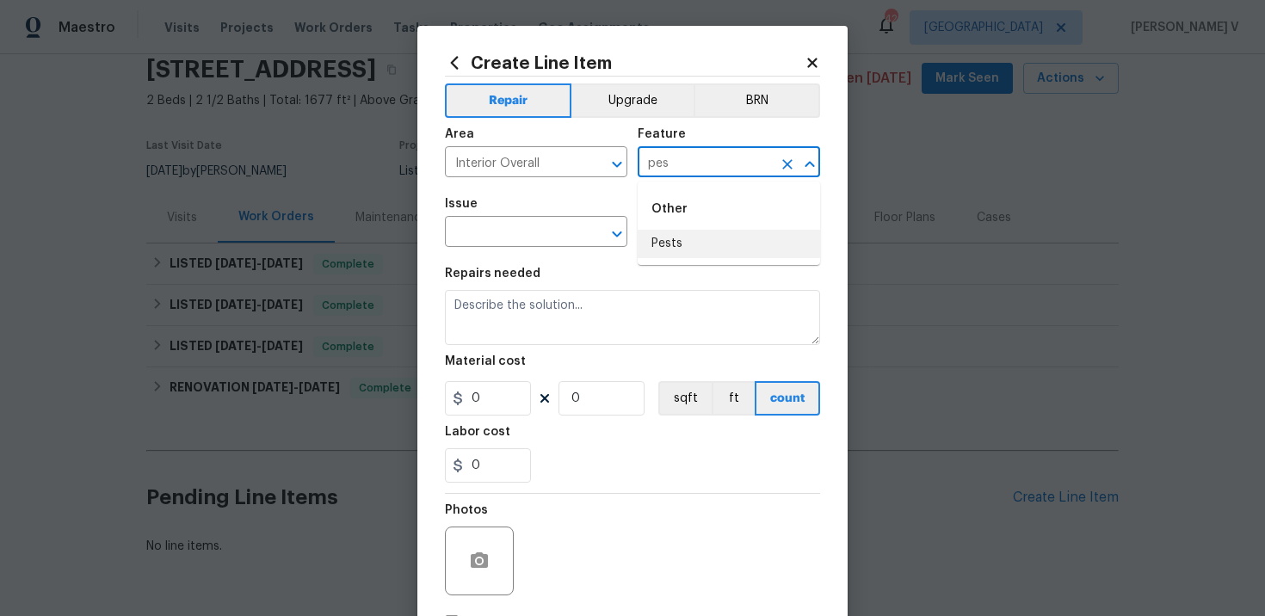
click at [679, 237] on li "Pests" at bounding box center [729, 244] width 182 height 28
type input "Pests"
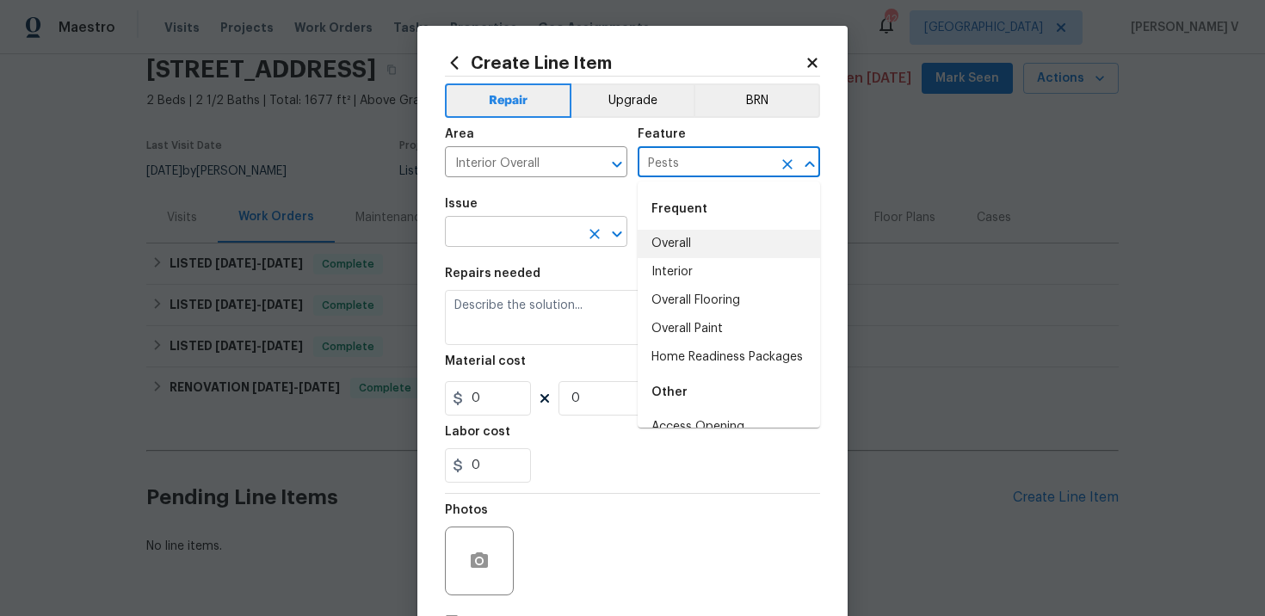
click at [514, 229] on input "text" at bounding box center [512, 233] width 134 height 27
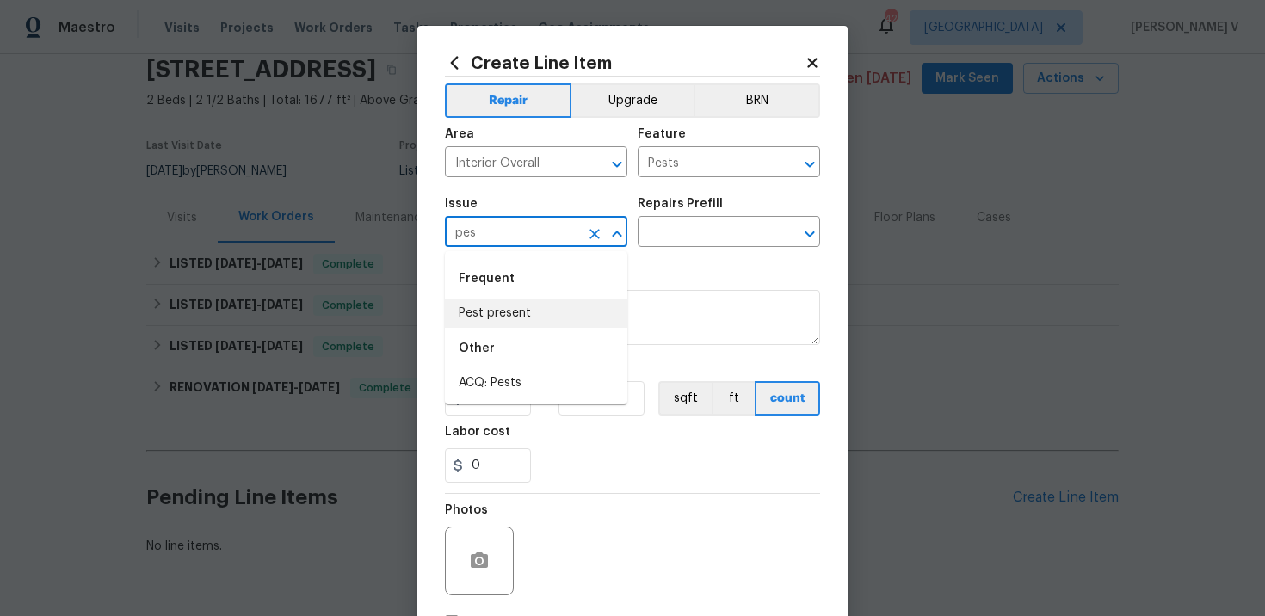
click at [495, 326] on li "Pest present" at bounding box center [536, 313] width 182 height 28
type input "Pest present"
click at [727, 229] on input "text" at bounding box center [705, 233] width 134 height 27
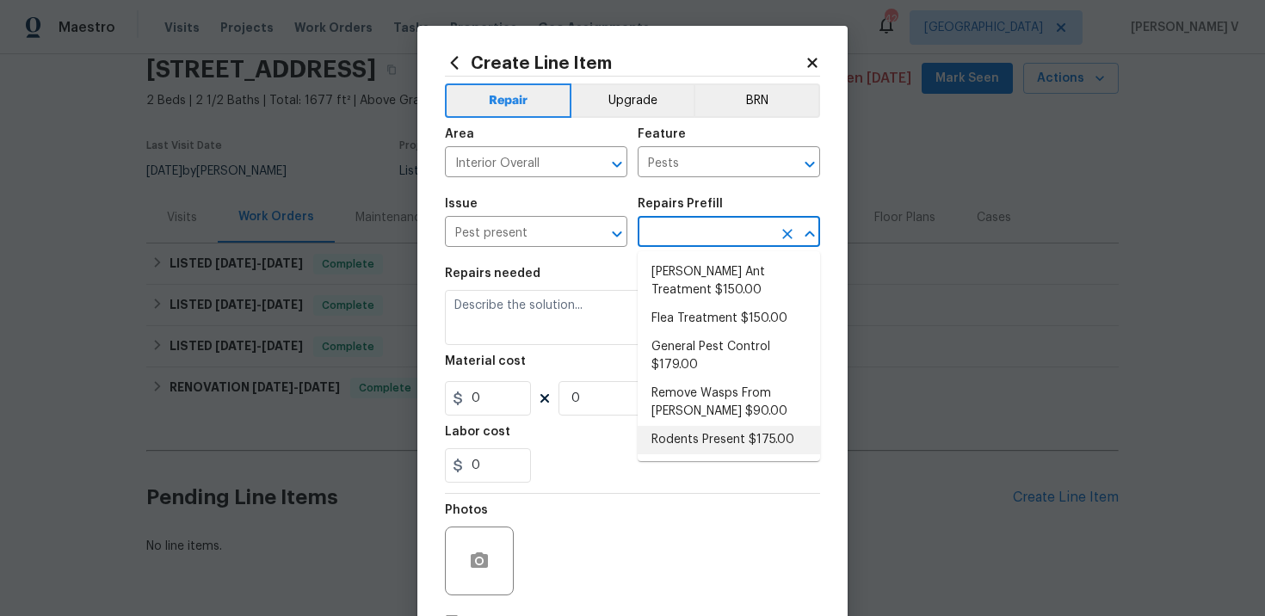
click at [713, 428] on li "Rodents Present $175.00" at bounding box center [729, 440] width 182 height 28
type input "Rodents Present $175.00"
type textarea "Remove rodents, close opening, remove debris, feces from rodents, set trap. Mus…"
type input "175"
type input "1"
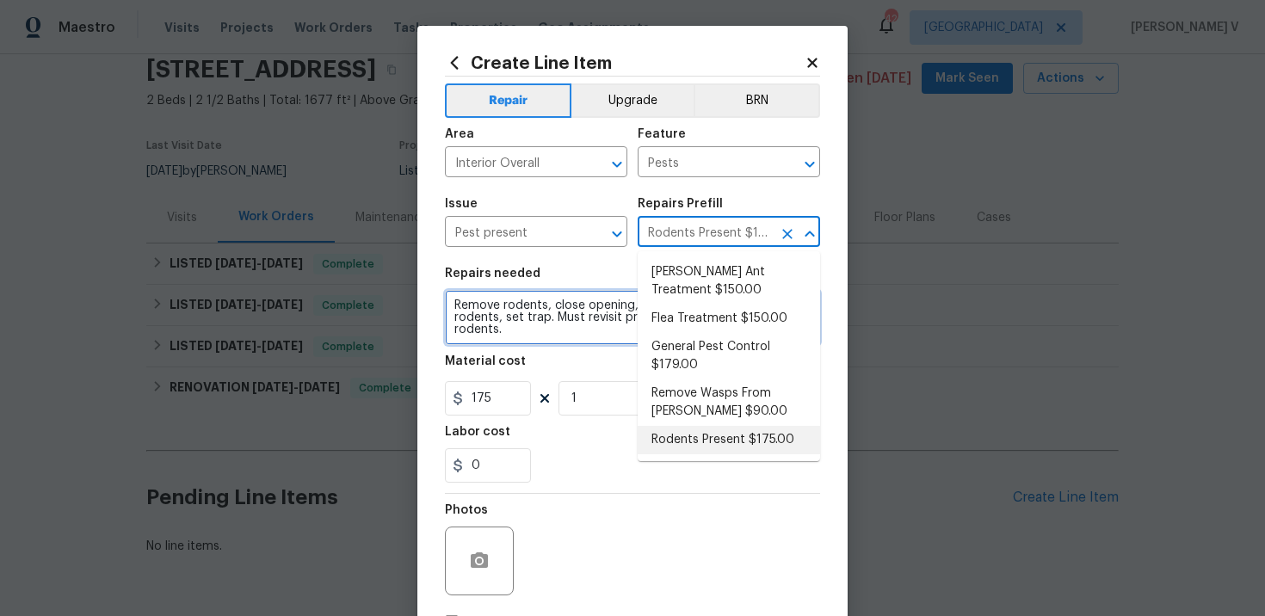
click at [490, 324] on textarea "Remove rodents, close opening, remove debris, feces from rodents, set trap. Mus…" at bounding box center [632, 317] width 375 height 55
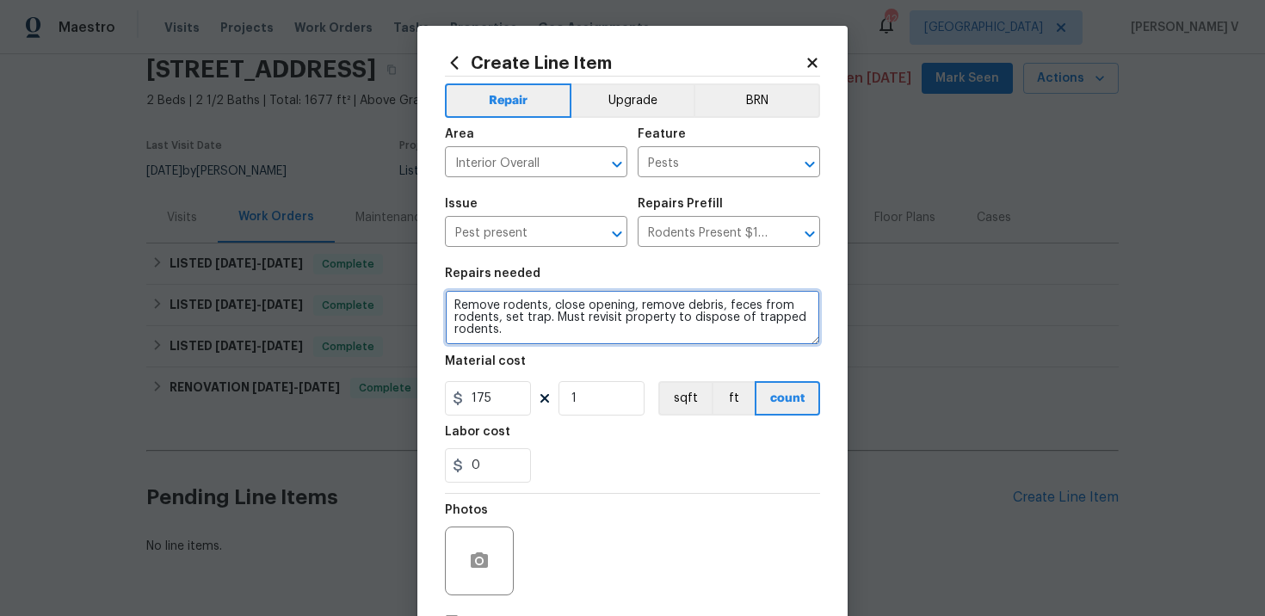
click at [490, 324] on textarea "Remove rodents, close opening, remove debris, feces from rodents, set trap. Mus…" at bounding box center [632, 317] width 375 height 55
paste textarea "Feedback received that a dead mouse was found in the living room cabinet to the…"
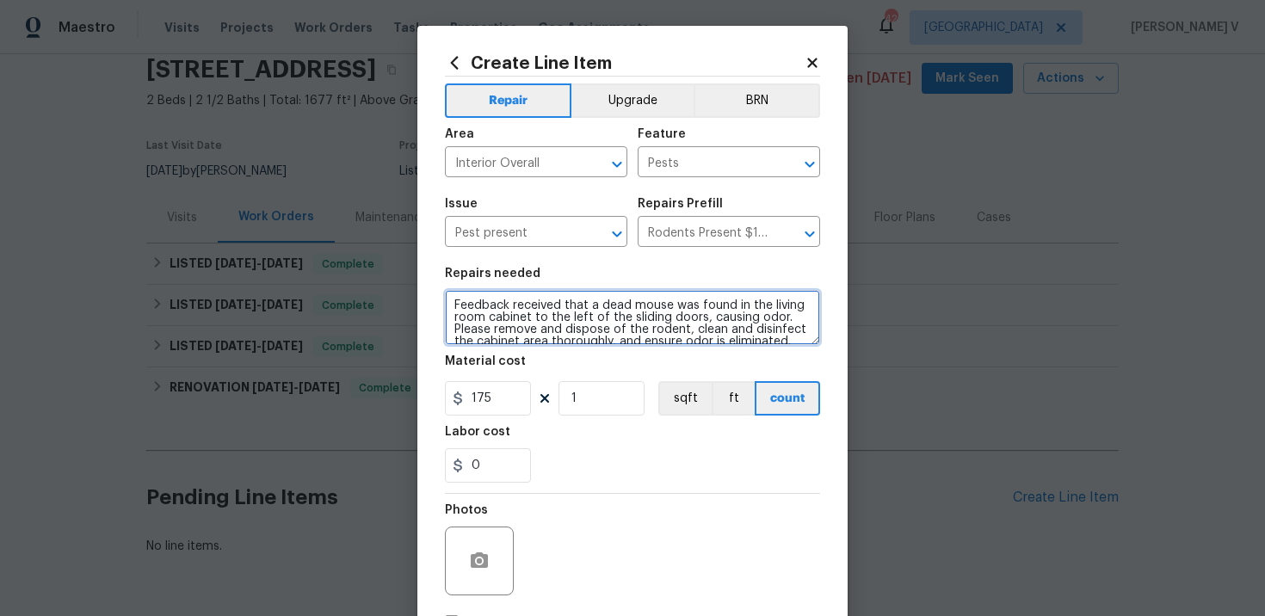
scroll to position [3, 0]
type textarea "Feedback received that a dead mouse was found in the living room cabinet to the…"
click at [496, 390] on input "175" at bounding box center [488, 398] width 86 height 34
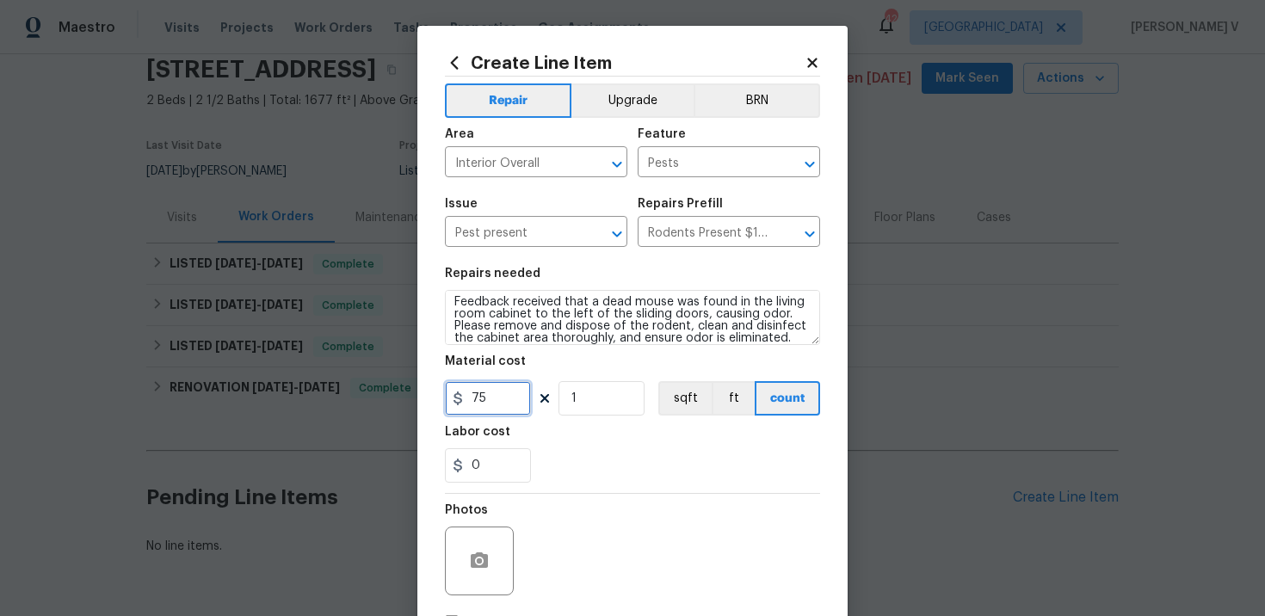
scroll to position [126, 0]
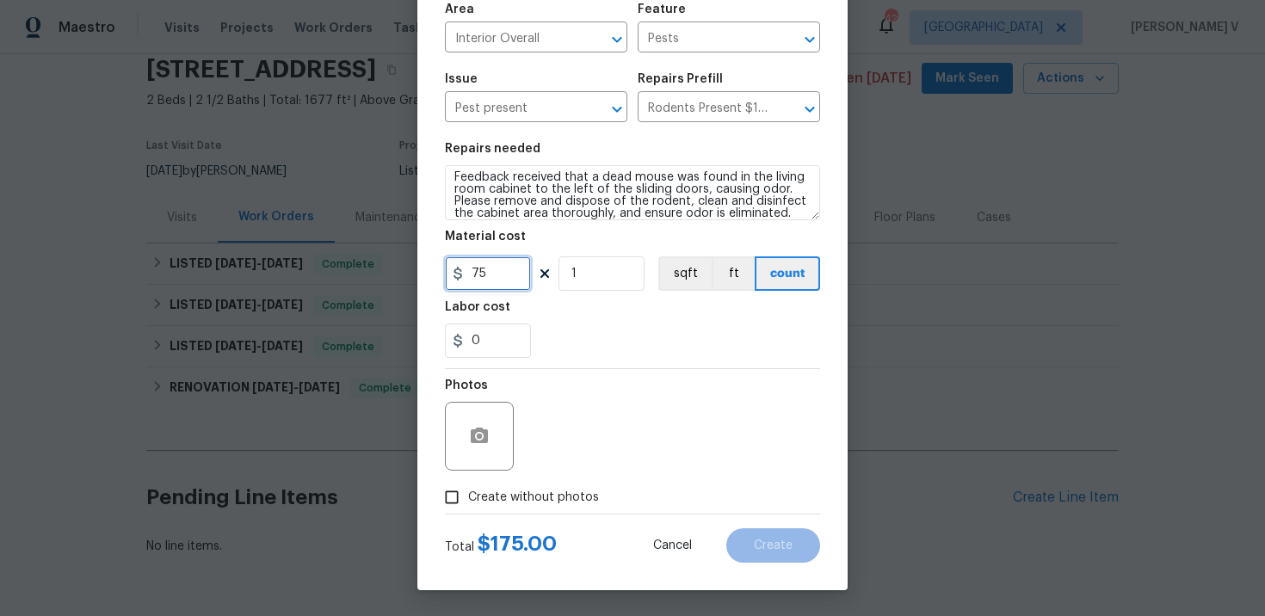
type input "75"
click at [497, 497] on span "Create without photos" at bounding box center [533, 498] width 131 height 18
click at [468, 497] on input "Create without photos" at bounding box center [451, 497] width 33 height 33
checkbox input "true"
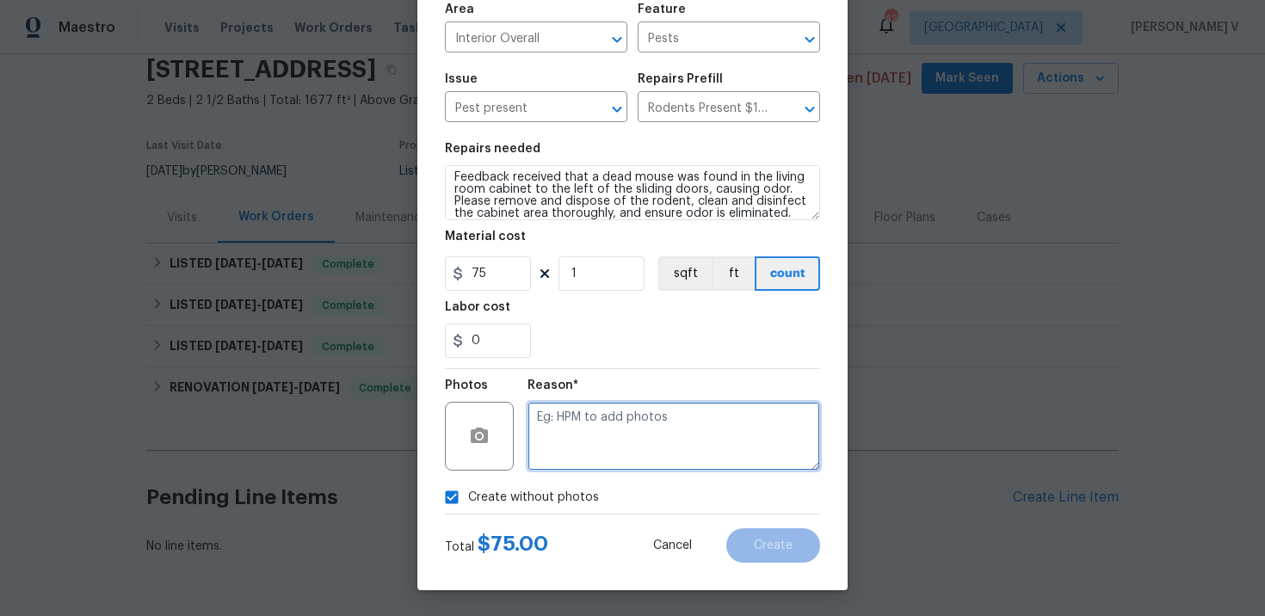
click at [594, 461] on textarea at bounding box center [674, 436] width 293 height 69
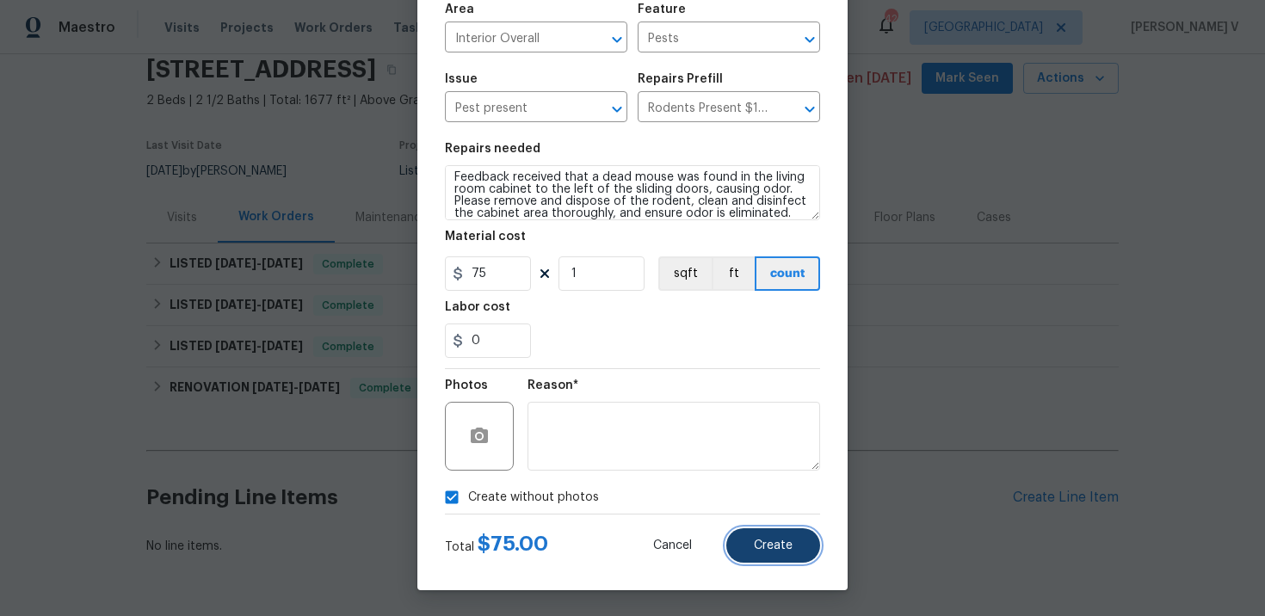
click at [793, 556] on button "Create" at bounding box center [773, 545] width 94 height 34
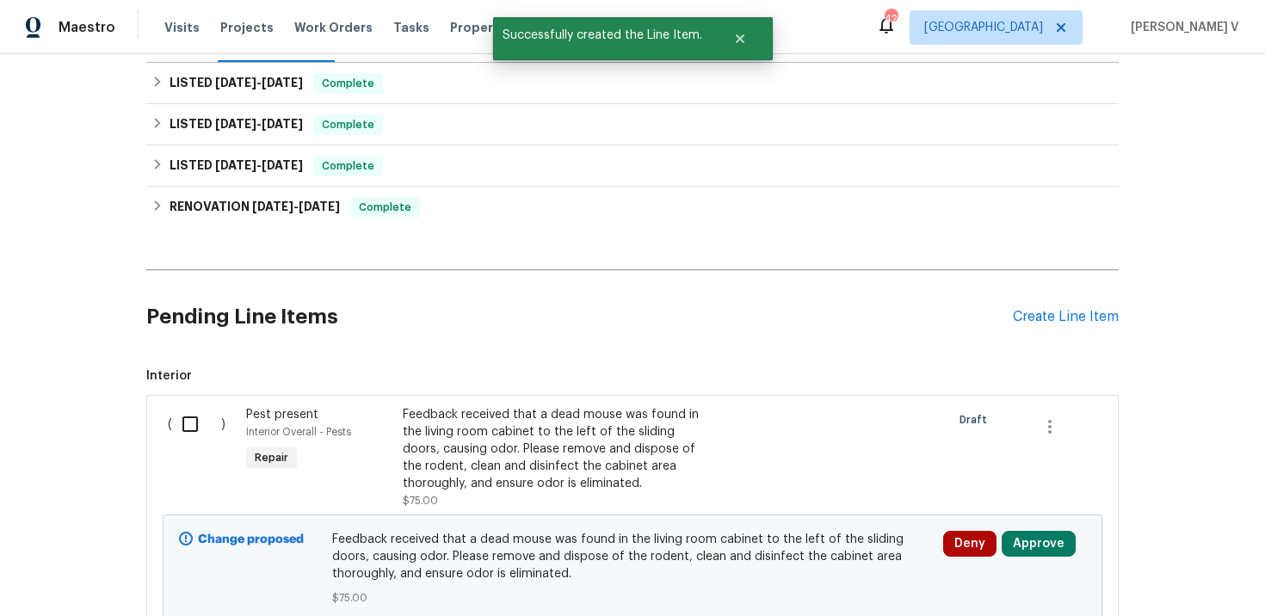
scroll to position [390, 0]
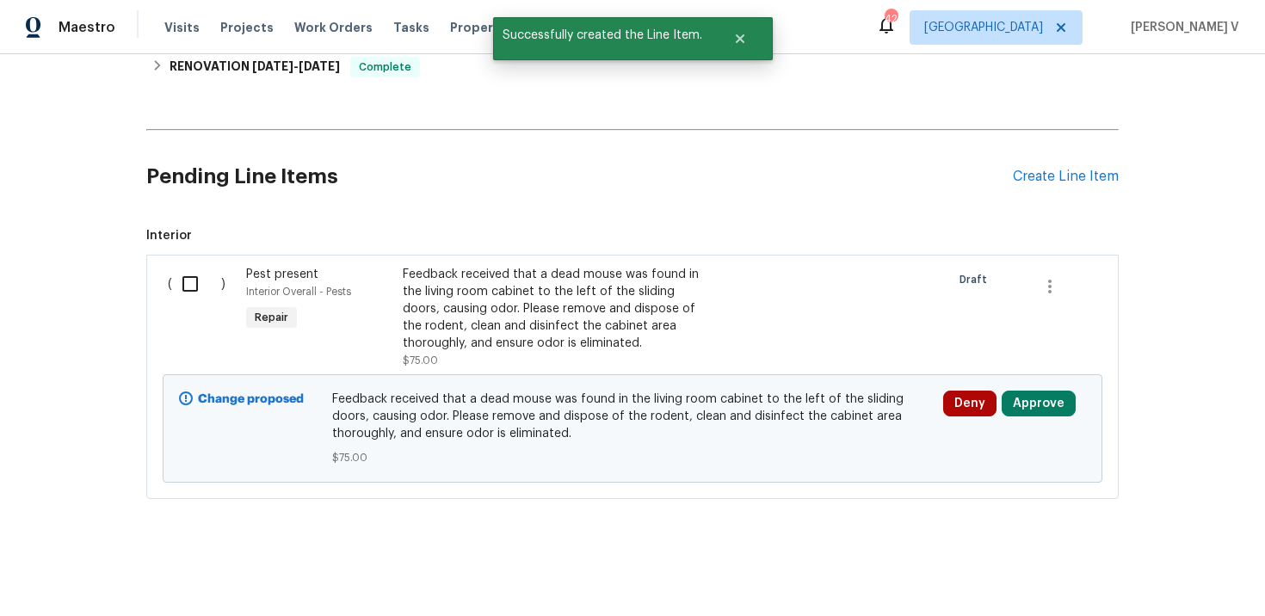
click at [191, 295] on input "checkbox" at bounding box center [196, 284] width 49 height 36
checkbox input "true"
click at [1187, 559] on button "Create Work Order" at bounding box center [1167, 574] width 142 height 32
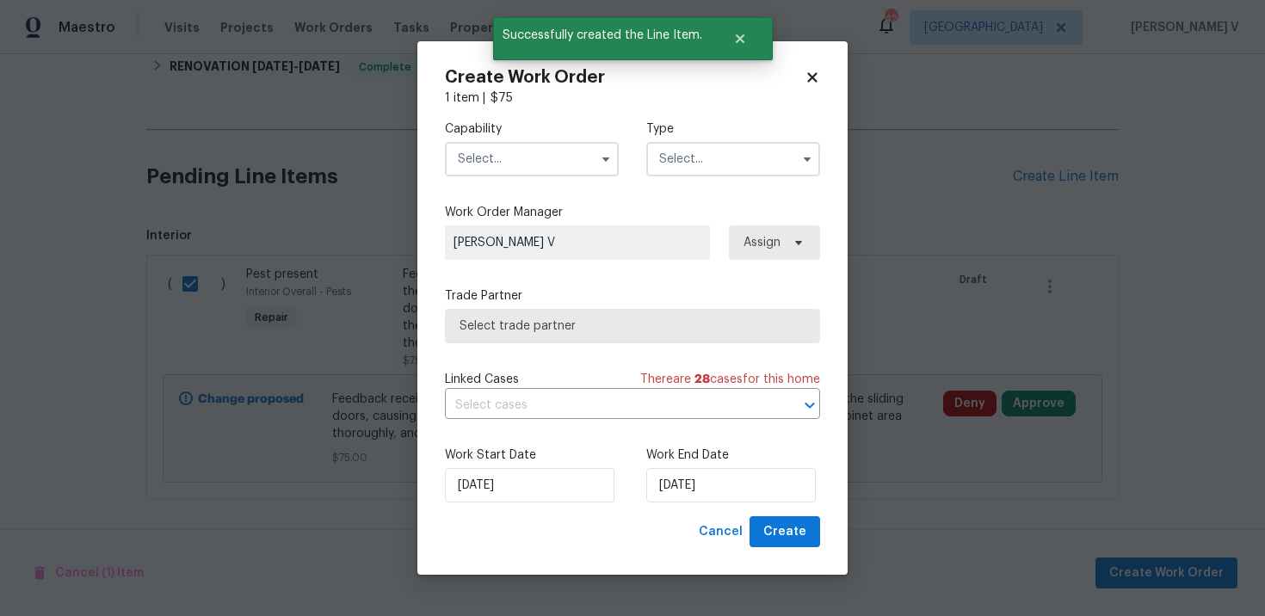
click at [497, 160] on input "text" at bounding box center [532, 159] width 174 height 34
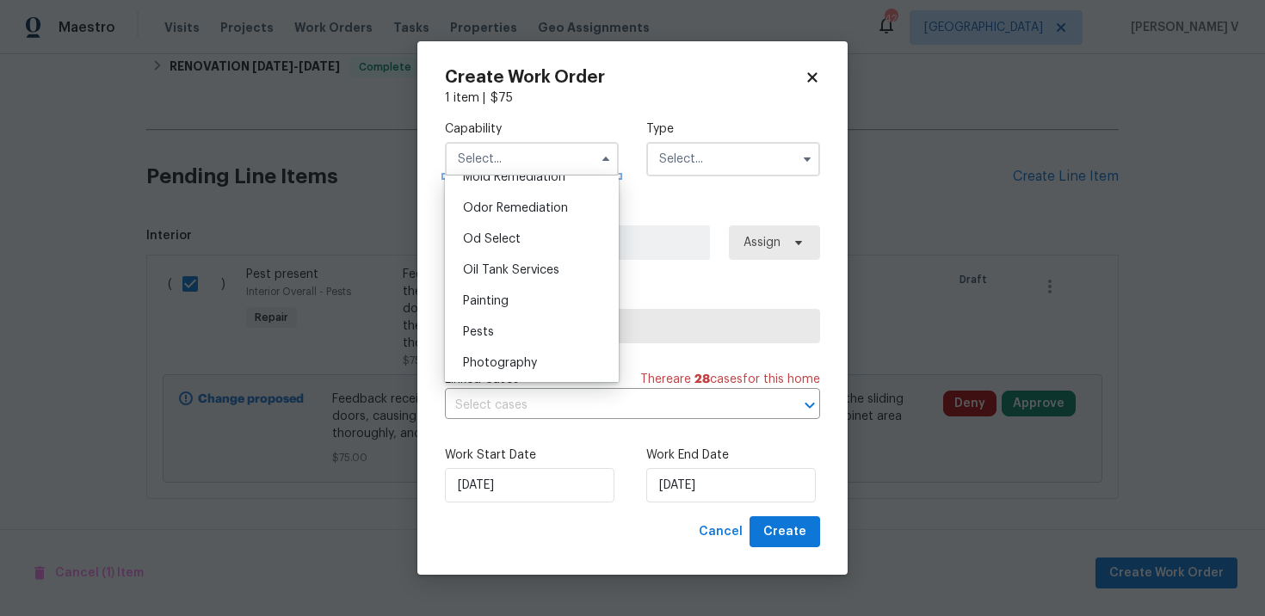
scroll to position [1398, 0]
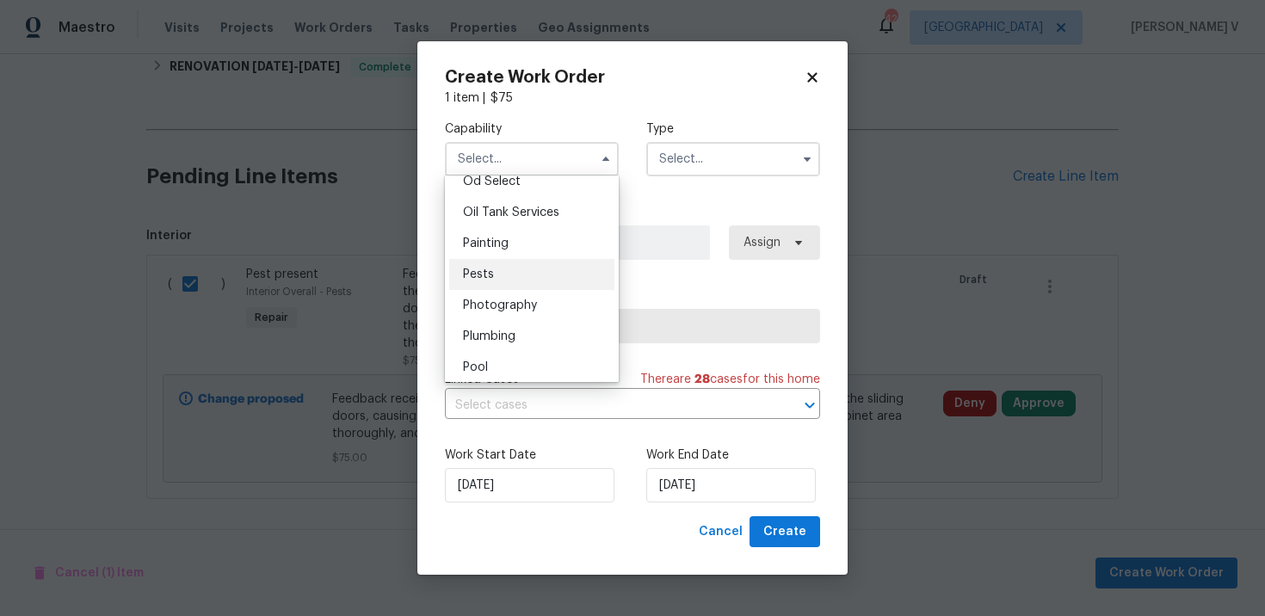
click at [484, 272] on span "Pests" at bounding box center [478, 274] width 31 height 12
type input "Pests"
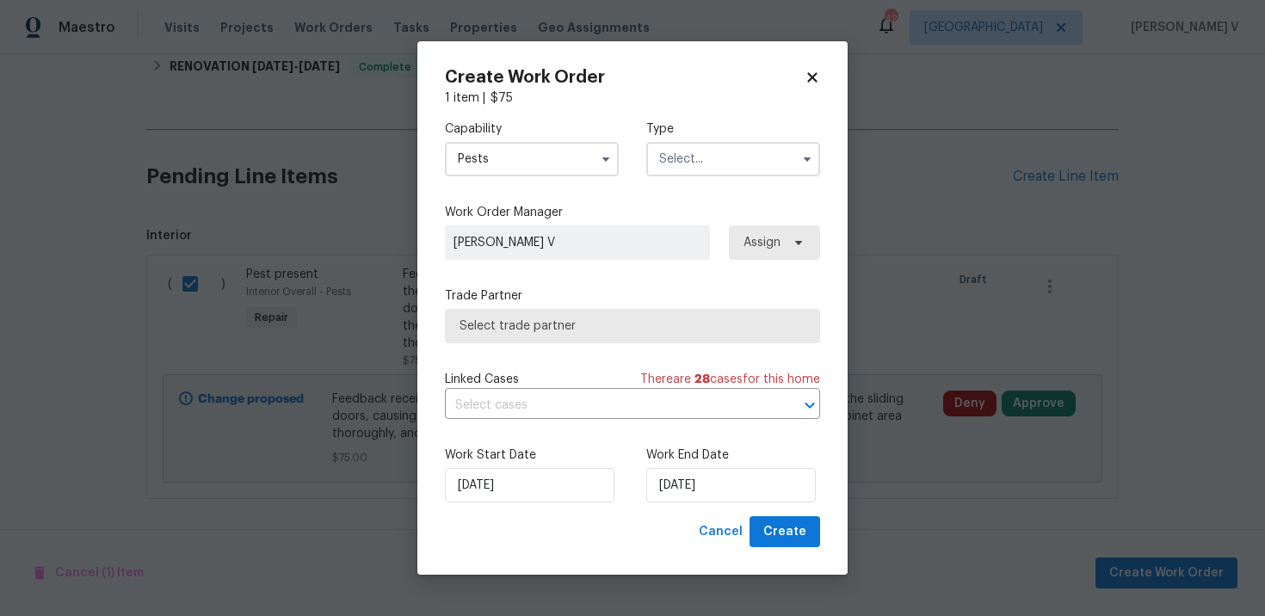
click at [699, 162] on input "text" at bounding box center [733, 159] width 174 height 34
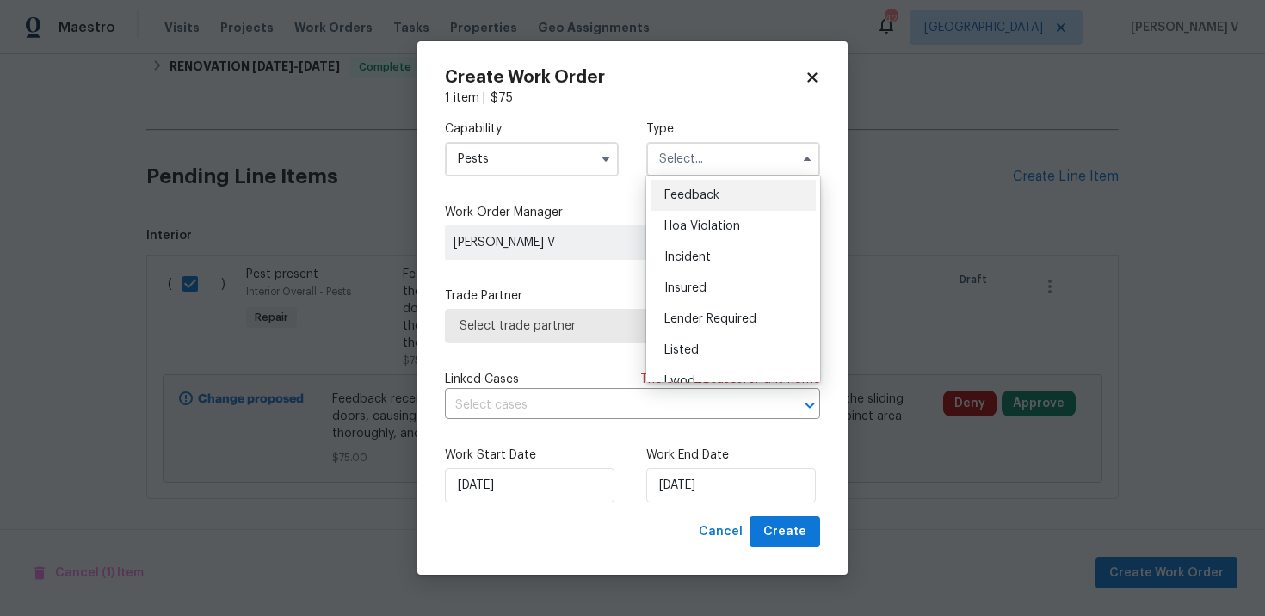
click at [679, 182] on div "Feedback" at bounding box center [733, 195] width 165 height 31
type input "Feedback"
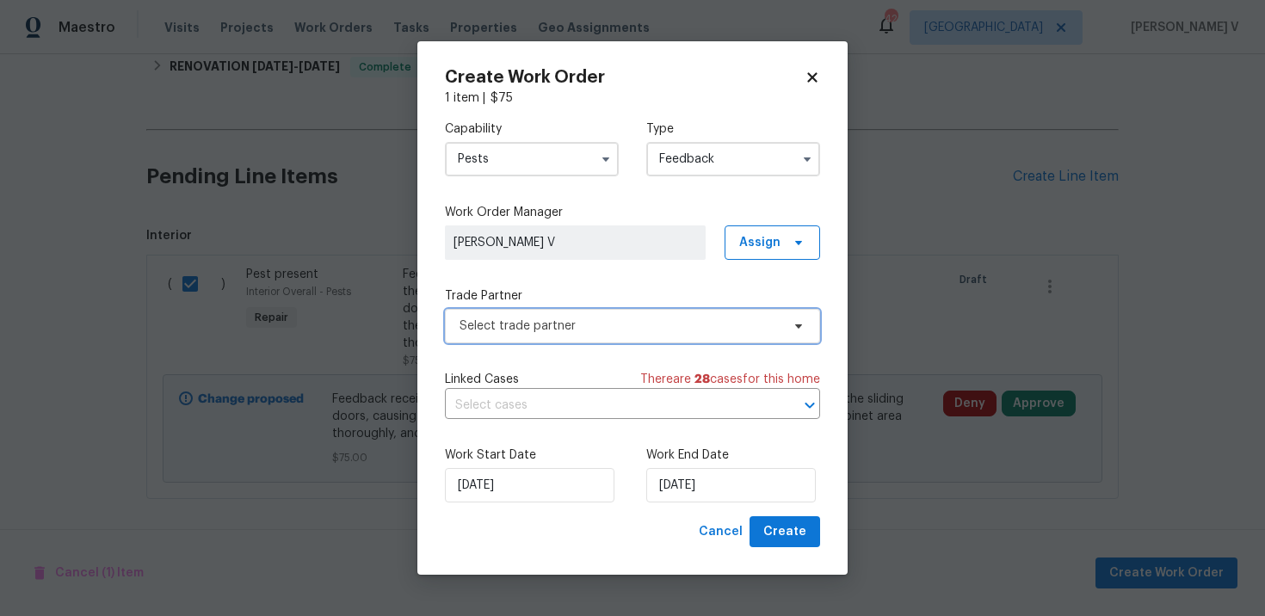
click at [576, 323] on span "Select trade partner" at bounding box center [620, 326] width 321 height 17
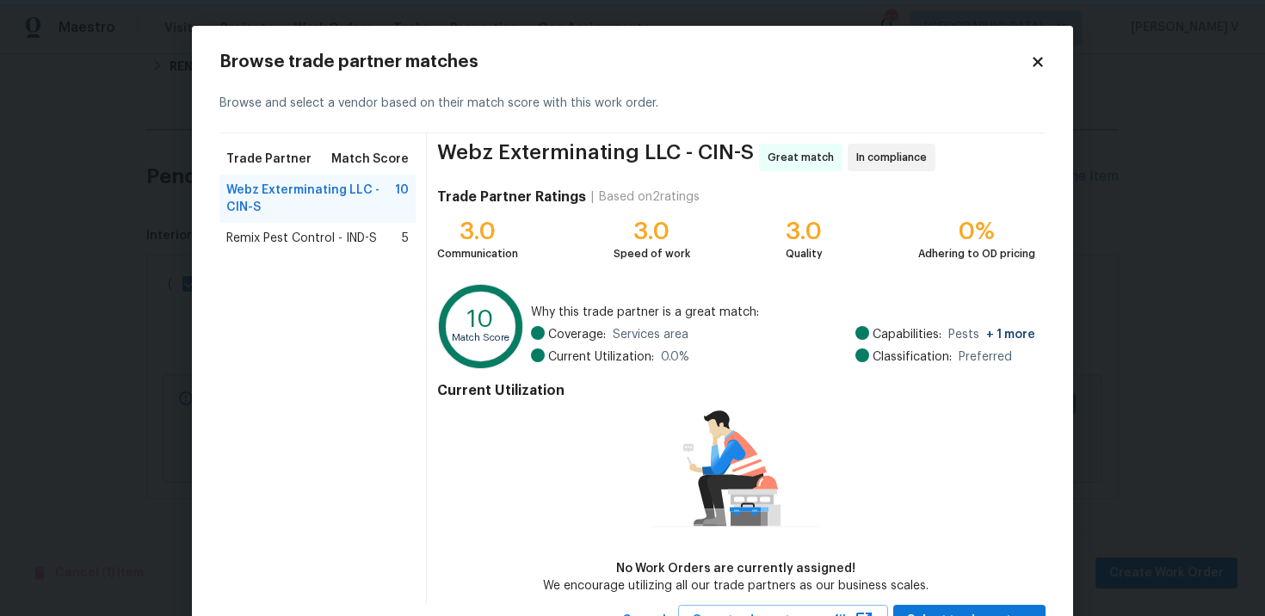
scroll to position [72, 0]
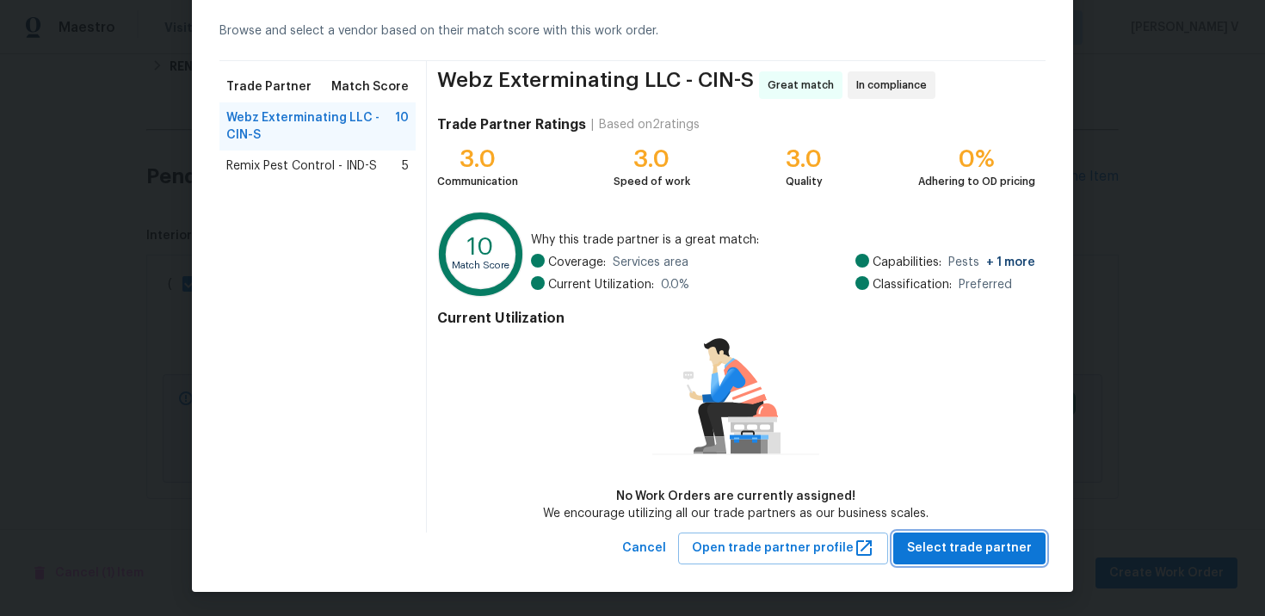
click at [947, 551] on span "Select trade partner" at bounding box center [969, 549] width 125 height 22
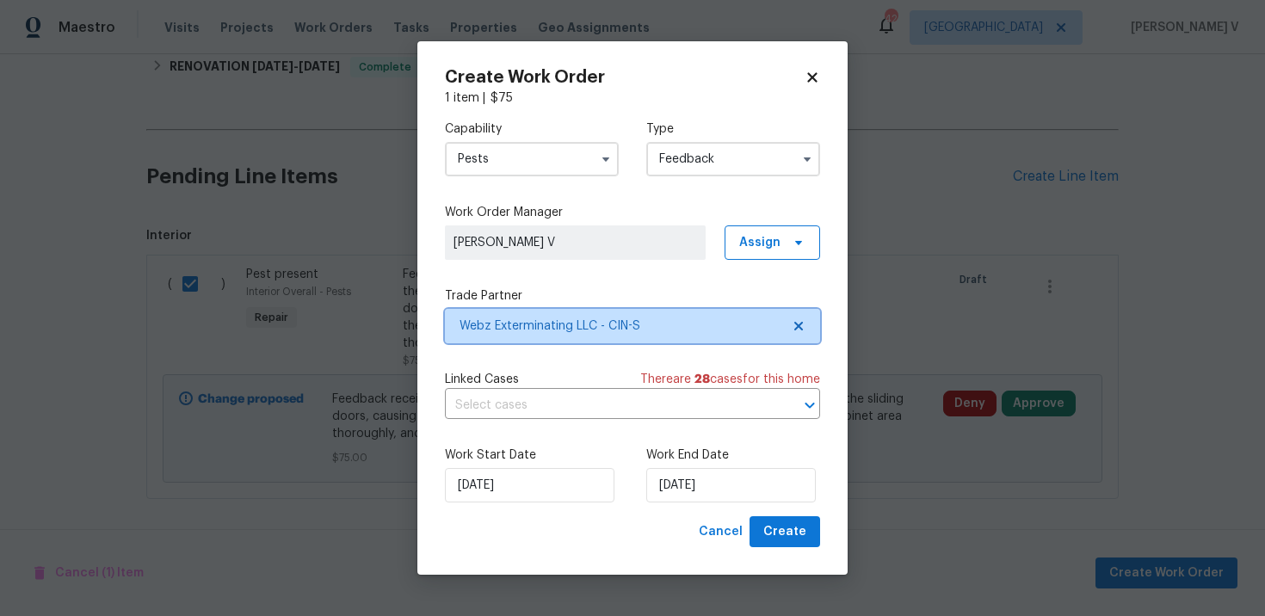
scroll to position [0, 0]
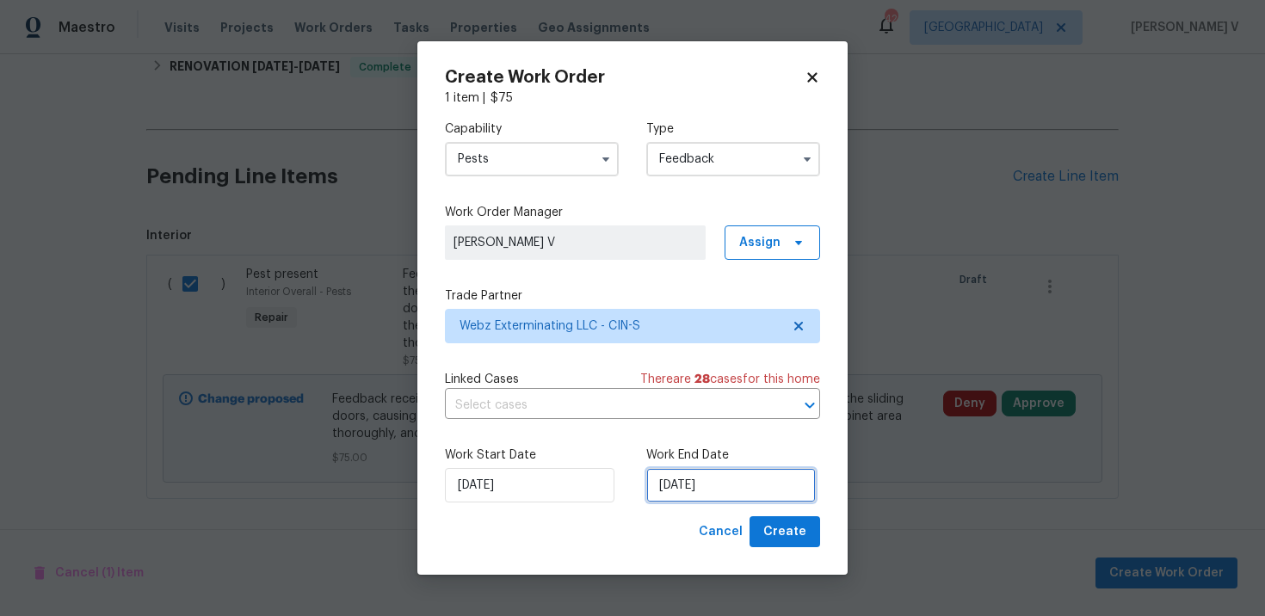
click at [710, 477] on input "02/10/2025" at bounding box center [731, 485] width 170 height 34
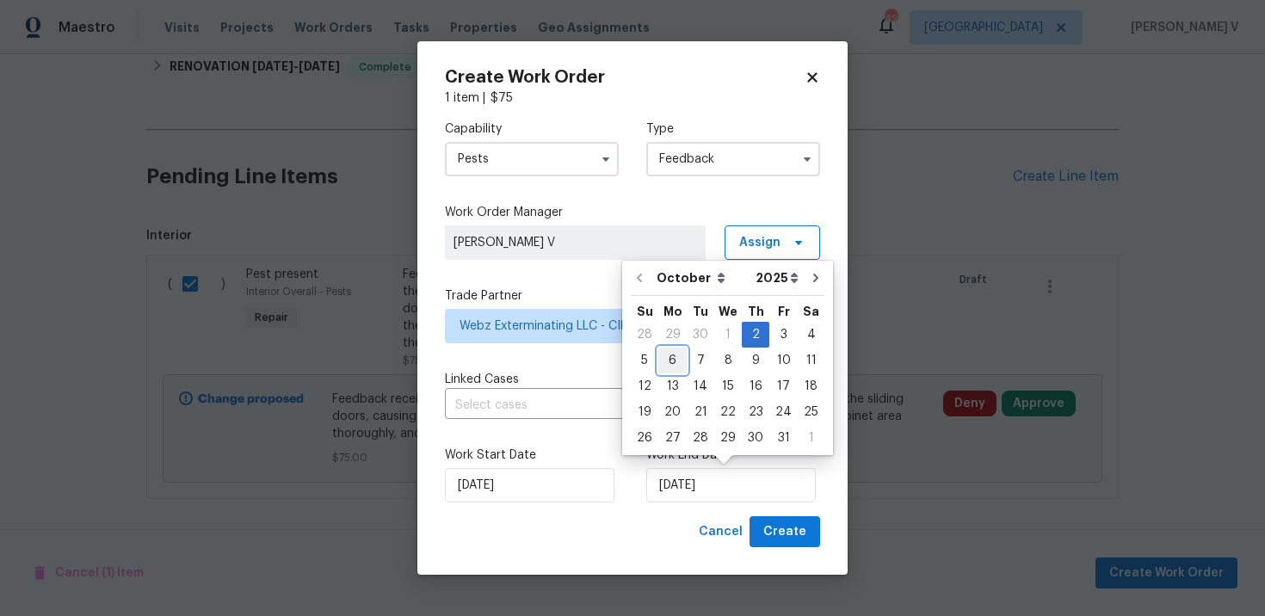
click at [658, 365] on div "6" at bounding box center [672, 361] width 28 height 24
type input "06/10/2025"
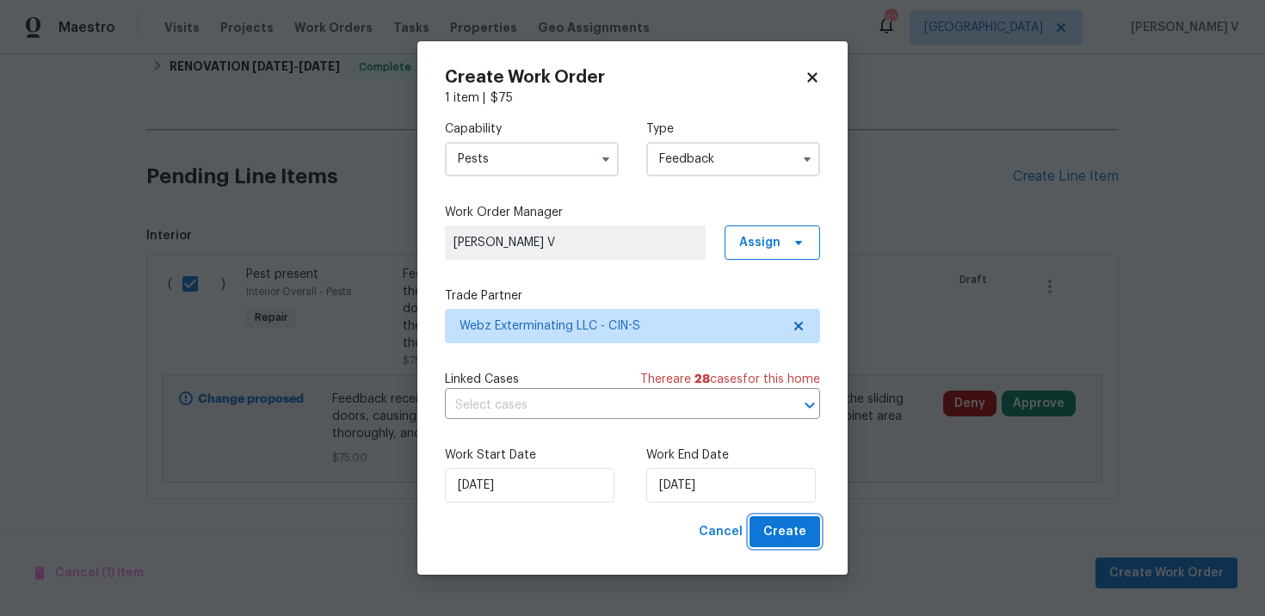
click at [779, 539] on span "Create" at bounding box center [784, 533] width 43 height 22
checkbox input "false"
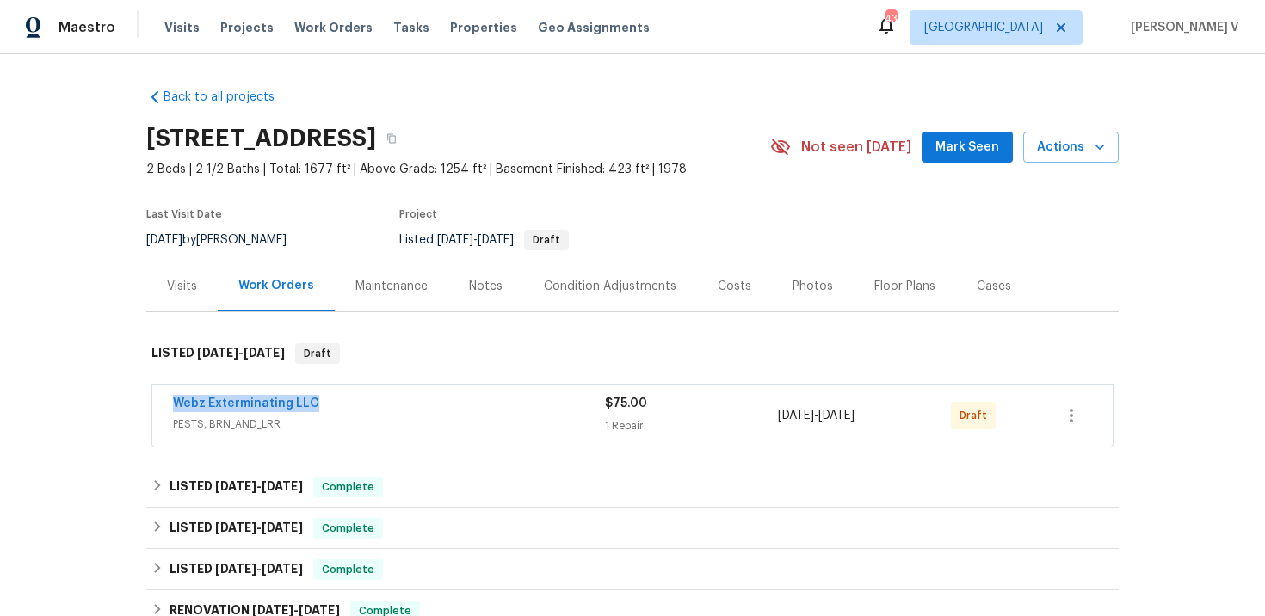
drag, startPoint x: 357, startPoint y: 398, endPoint x: 96, endPoint y: 398, distance: 261.6
click at [96, 398] on div "Back to all projects [STREET_ADDRESS] 2 Beds | 2 1/2 Baths | Total: 1677 ft² | …" at bounding box center [632, 335] width 1265 height 562
copy link "Webz Exterminating LLC"
click at [244, 400] on link "Webz Exterminating LLC" at bounding box center [246, 404] width 146 height 12
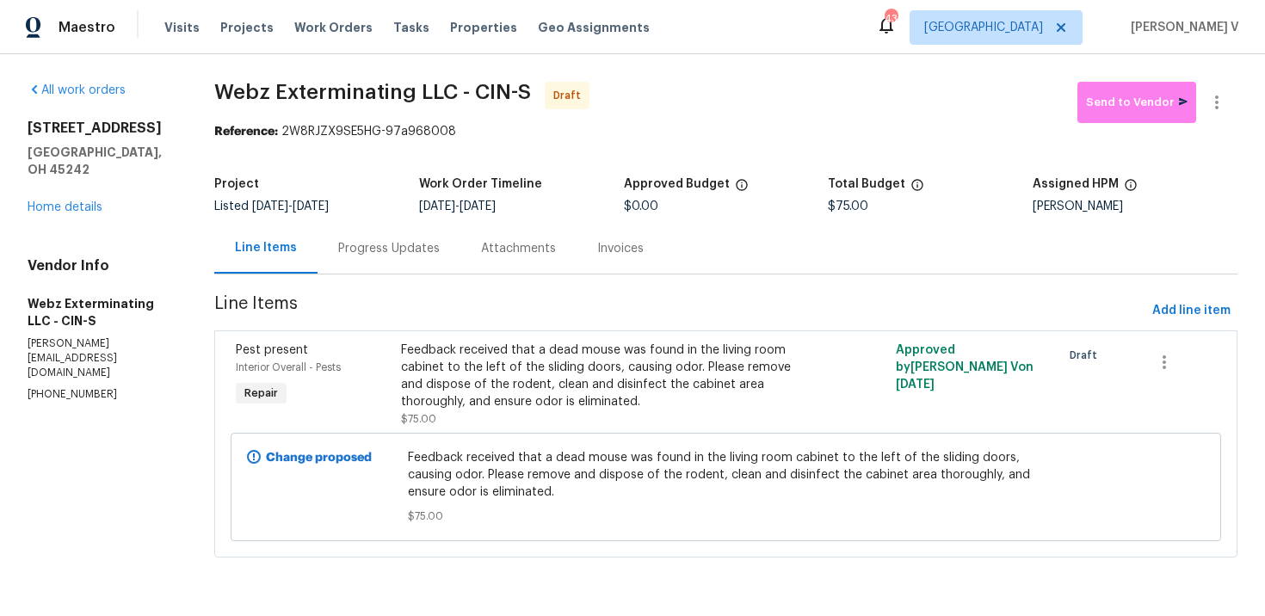
click at [360, 264] on div "Progress Updates" at bounding box center [389, 248] width 143 height 51
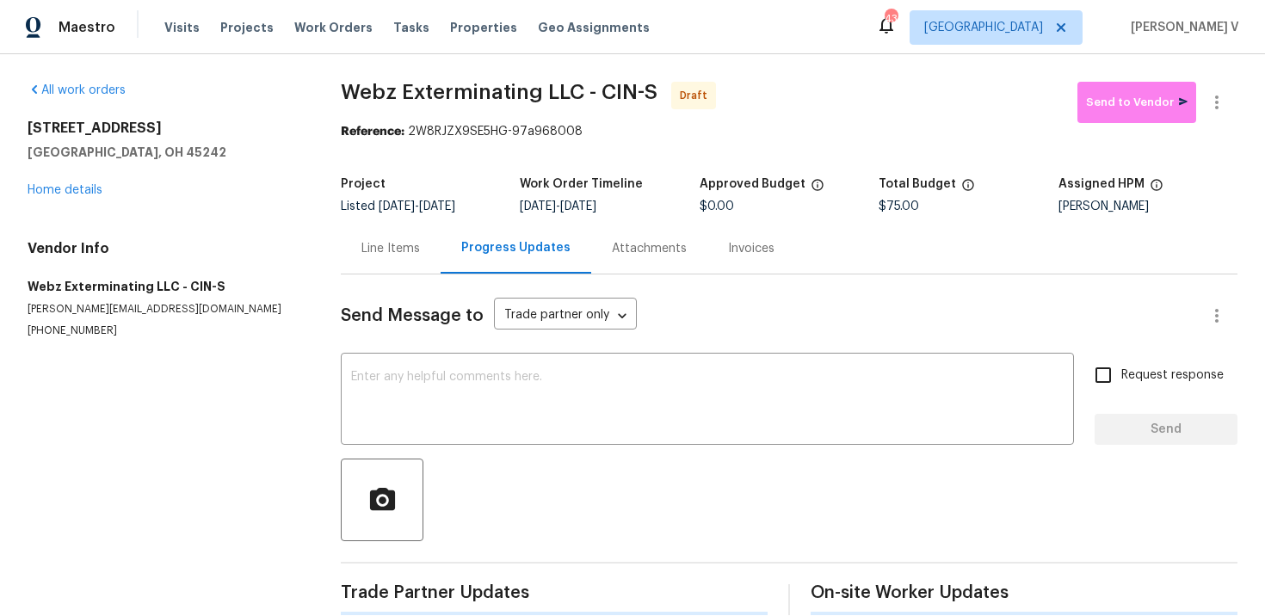
click at [424, 351] on div "Send Message to Trade partner only Trade partner only ​ x ​ Request response Se…" at bounding box center [789, 445] width 897 height 341
click at [452, 386] on textarea at bounding box center [707, 401] width 713 height 60
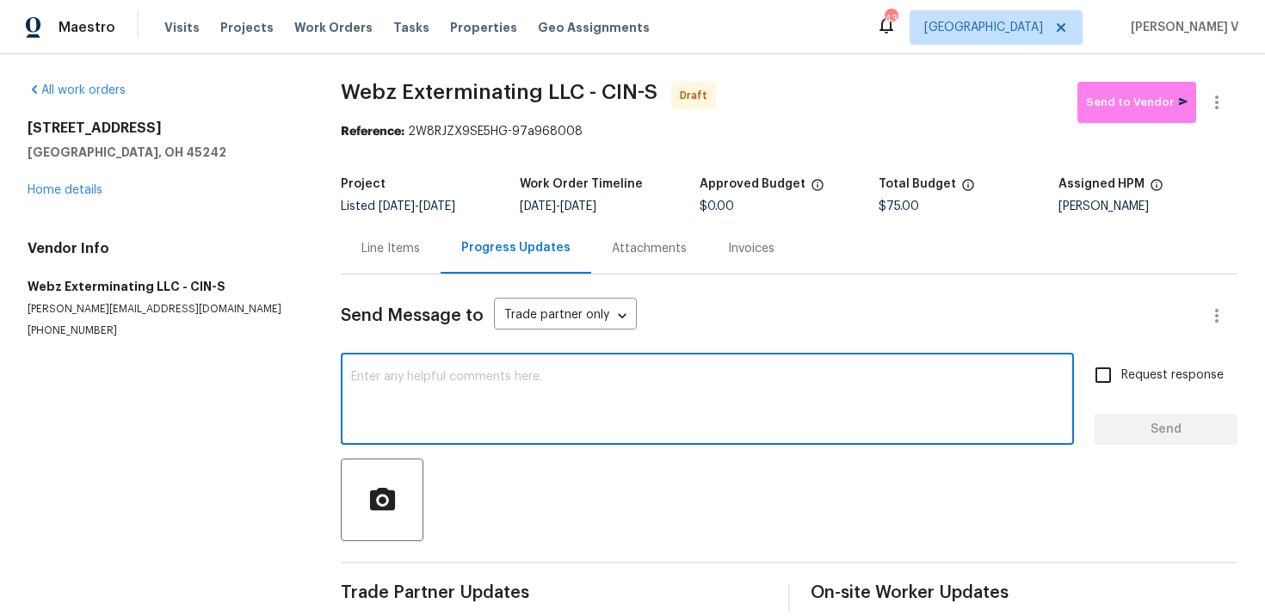
paste textarea "Hi this is Divya with Opendoor. I’m confirming you received the WO for the prop…"
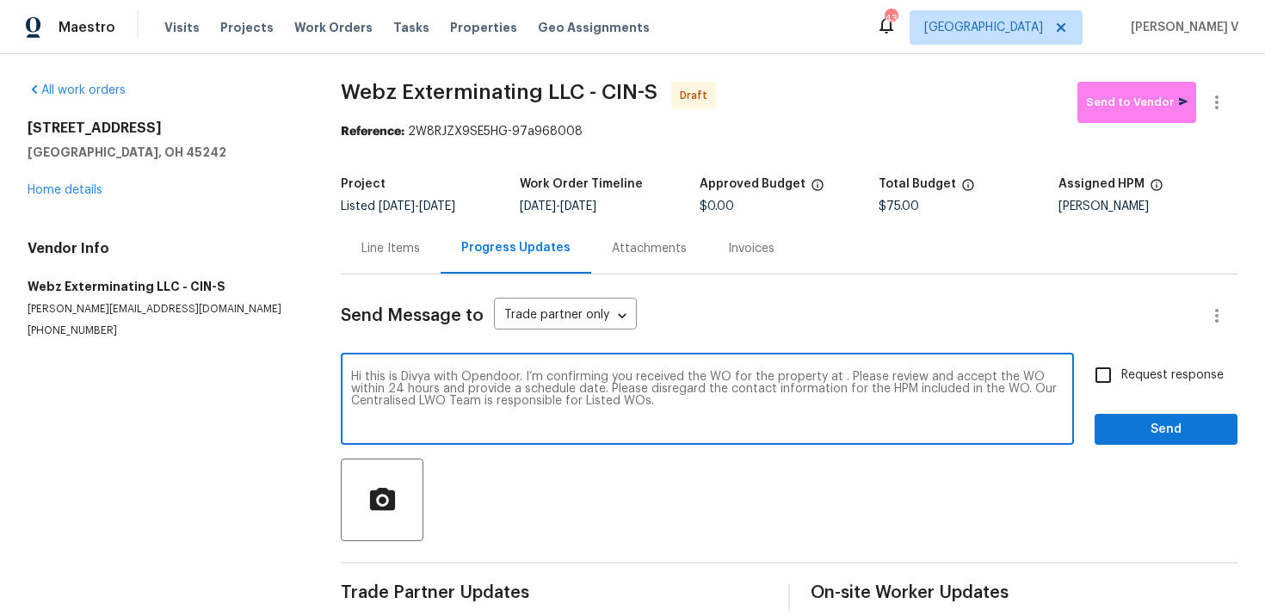
click at [837, 374] on textarea "Hi this is Divya with Opendoor. I’m confirming you received the WO for the prop…" at bounding box center [707, 401] width 713 height 60
paste textarea "[STREET_ADDRESS]"
type textarea "Hi this is Divya with Opendoor. I’m confirming you received the WO for the prop…"
click at [1085, 367] on div "Hi this is Divya with Opendoor. I’m confirming you received the WO for the prop…" at bounding box center [789, 401] width 897 height 88
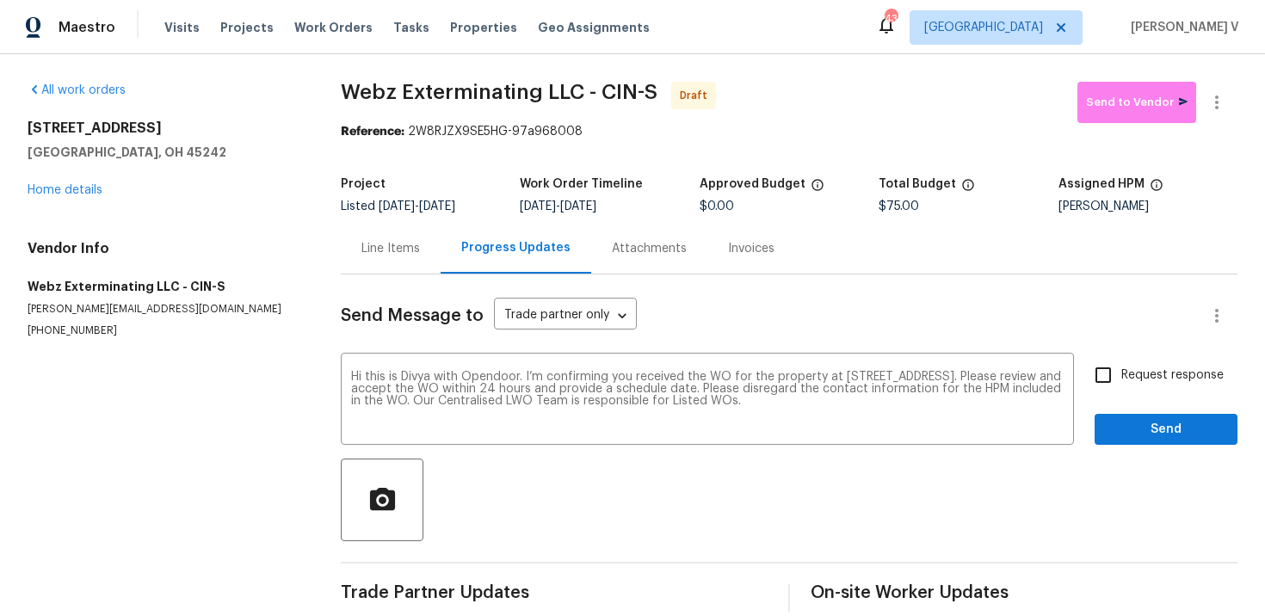
click at [1124, 388] on label "Request response" at bounding box center [1154, 375] width 139 height 36
click at [1121, 388] on input "Request response" at bounding box center [1103, 375] width 36 height 36
checkbox input "true"
click at [1132, 422] on span "Send" at bounding box center [1165, 430] width 115 height 22
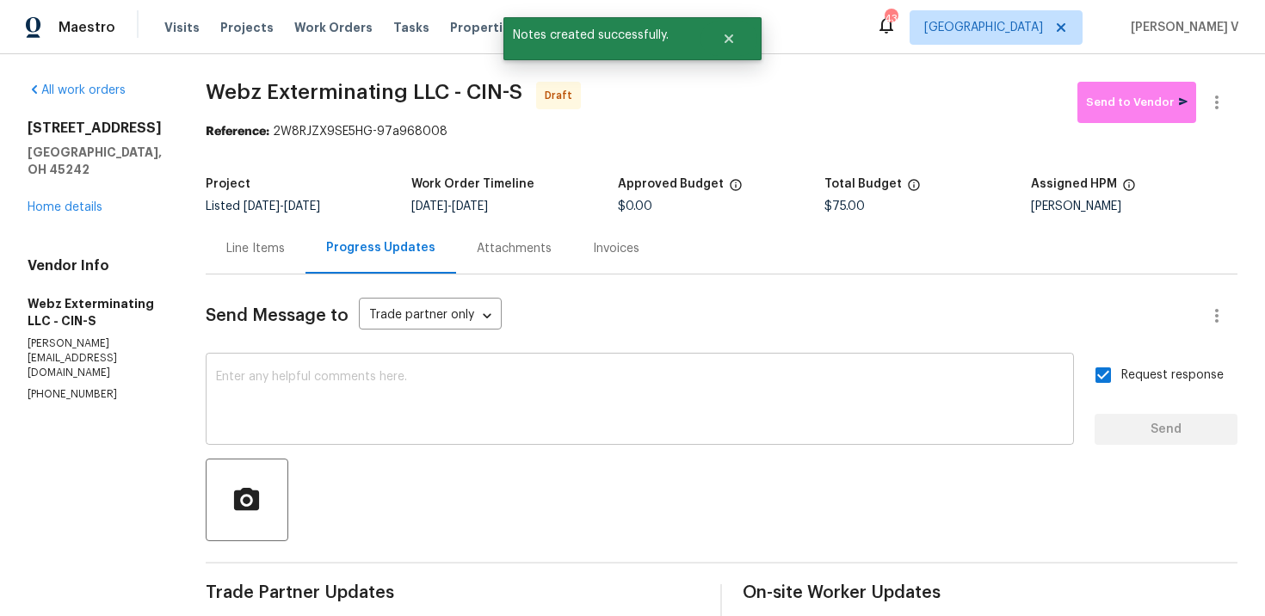
click at [484, 400] on textarea at bounding box center [640, 401] width 848 height 60
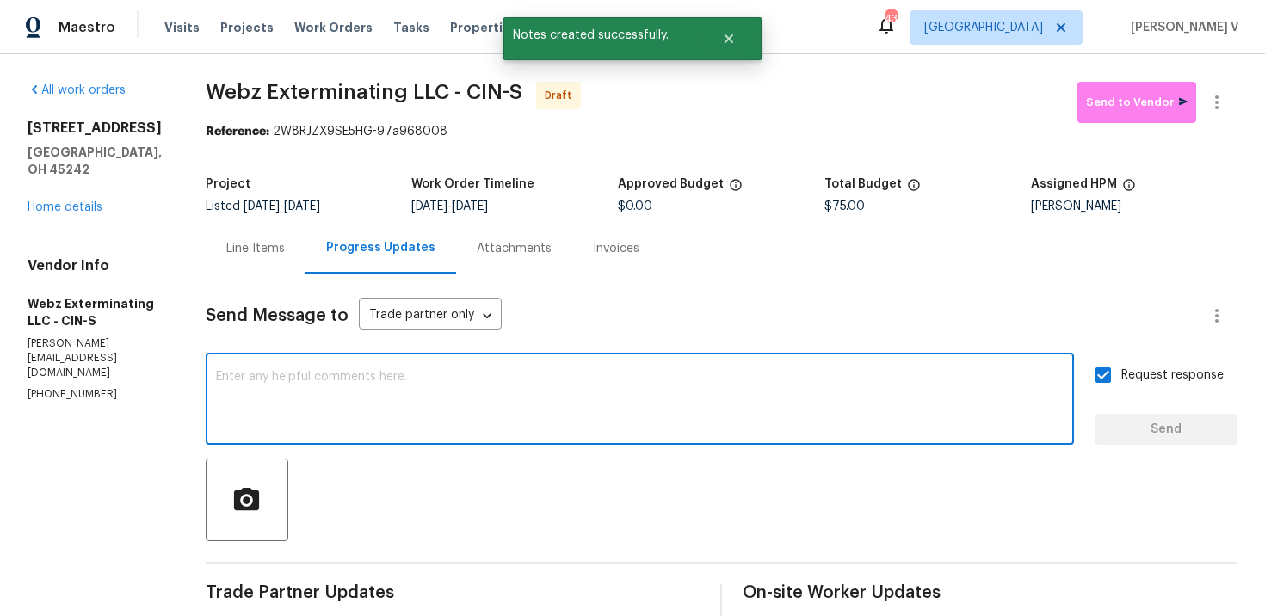
paste textarea "Attention All Work Orders must include before-photos (both close-up and wide-an…"
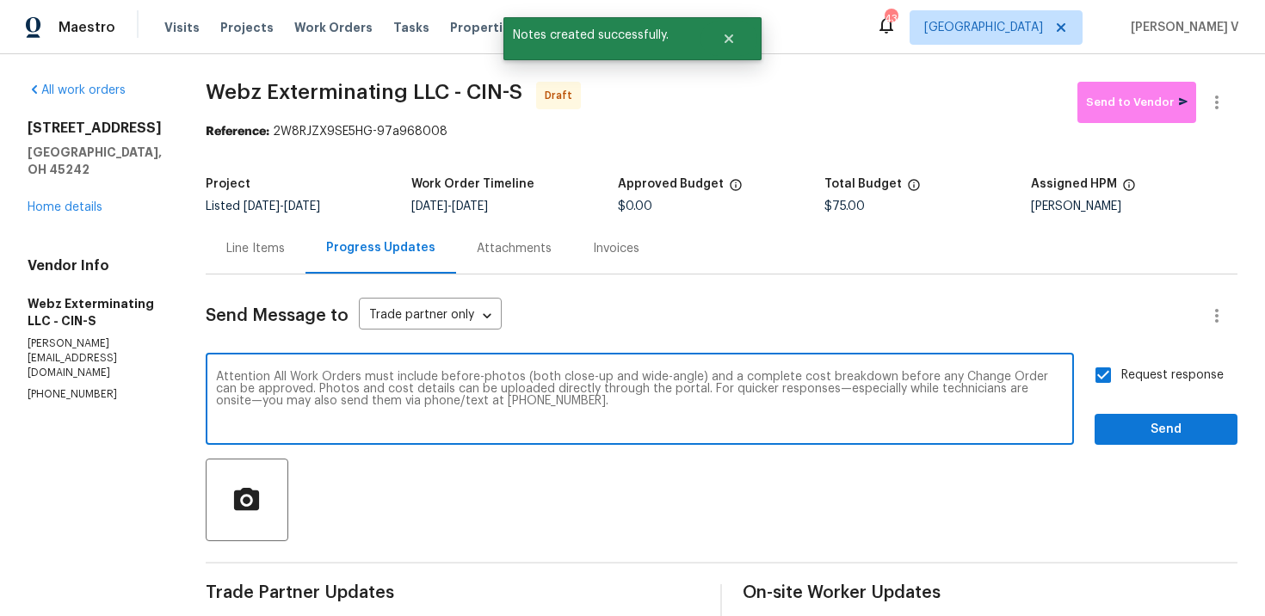
type textarea "Attention All Work Orders must include before-photos (both close-up and wide-an…"
click at [1188, 414] on button "Send" at bounding box center [1166, 430] width 143 height 32
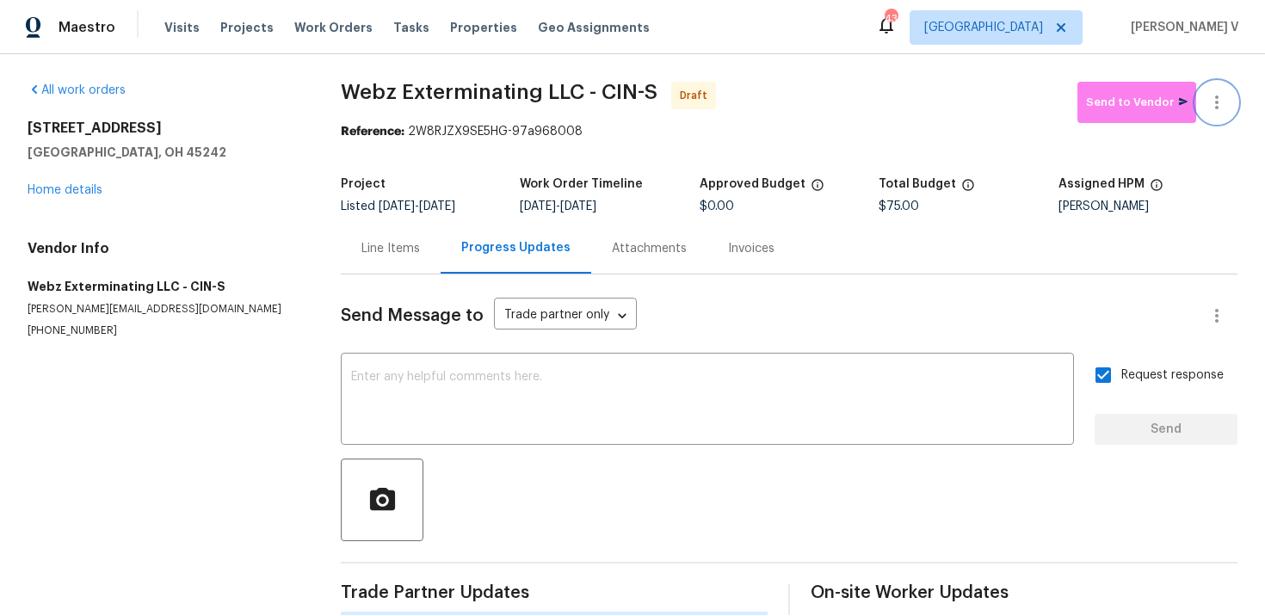
click at [1228, 102] on button "button" at bounding box center [1216, 102] width 41 height 41
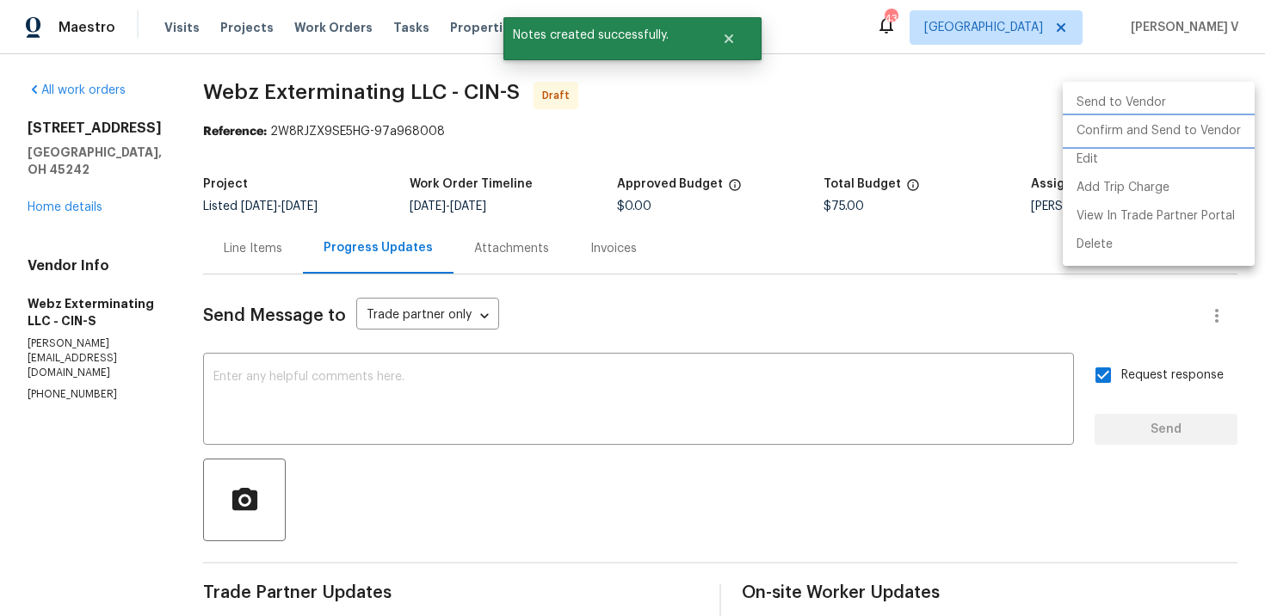
click at [1117, 120] on li "Confirm and Send to Vendor" at bounding box center [1159, 131] width 192 height 28
click at [274, 93] on div at bounding box center [632, 308] width 1265 height 616
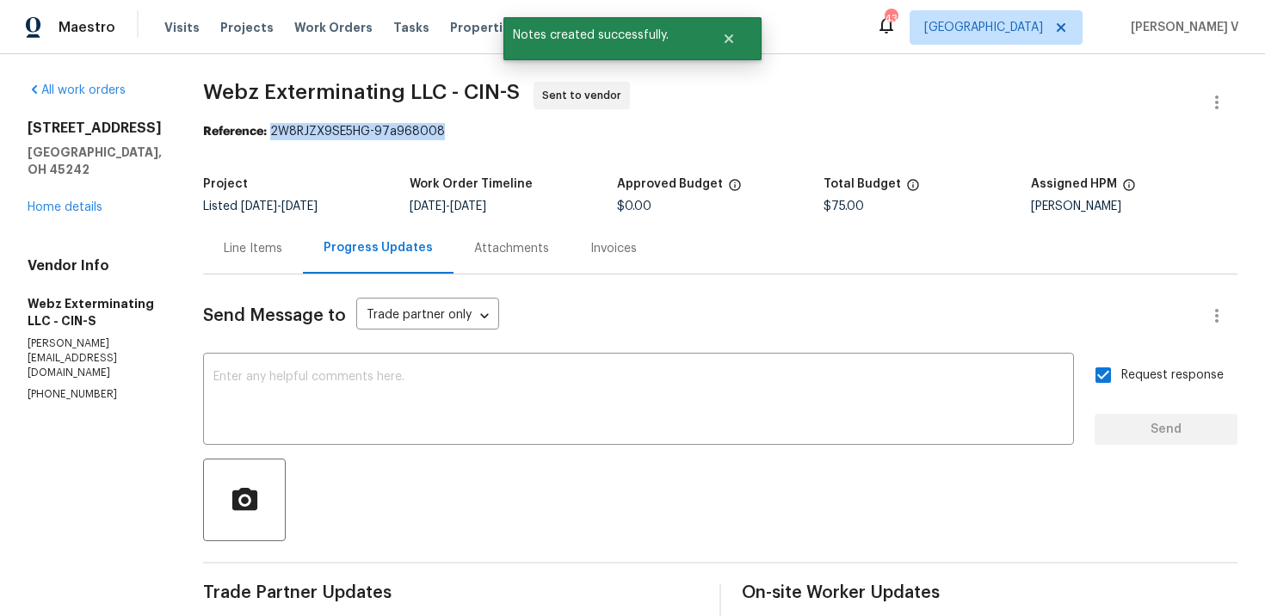
drag, startPoint x: 265, startPoint y: 127, endPoint x: 618, endPoint y: 126, distance: 352.8
click at [618, 127] on div "Reference: 2W8RJZX9SE5HG-97a968008" at bounding box center [720, 131] width 1034 height 17
copy div "2W8RJZX9SE5HG-97a968008"
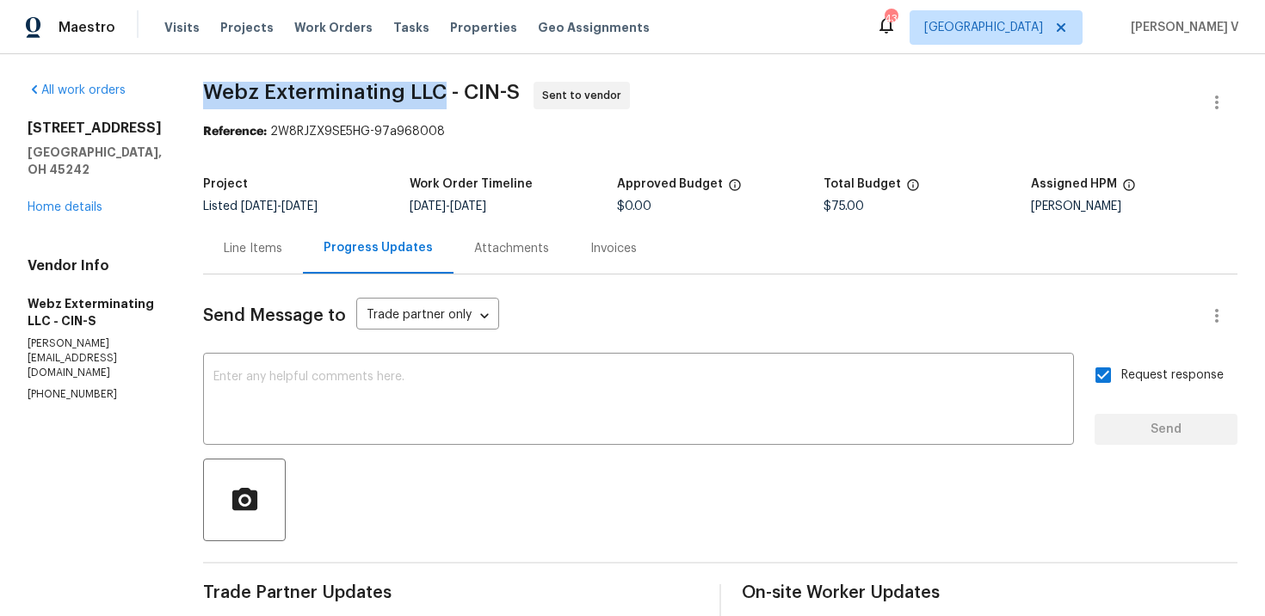
drag, startPoint x: 189, startPoint y: 92, endPoint x: 429, endPoint y: 93, distance: 240.1
click at [429, 93] on div "All work orders [STREET_ADDRESS] Home details Vendor Info Webz Exterminating LL…" at bounding box center [632, 474] width 1265 height 840
copy span "Webz Exterminating LLC"
